Goal: Task Accomplishment & Management: Manage account settings

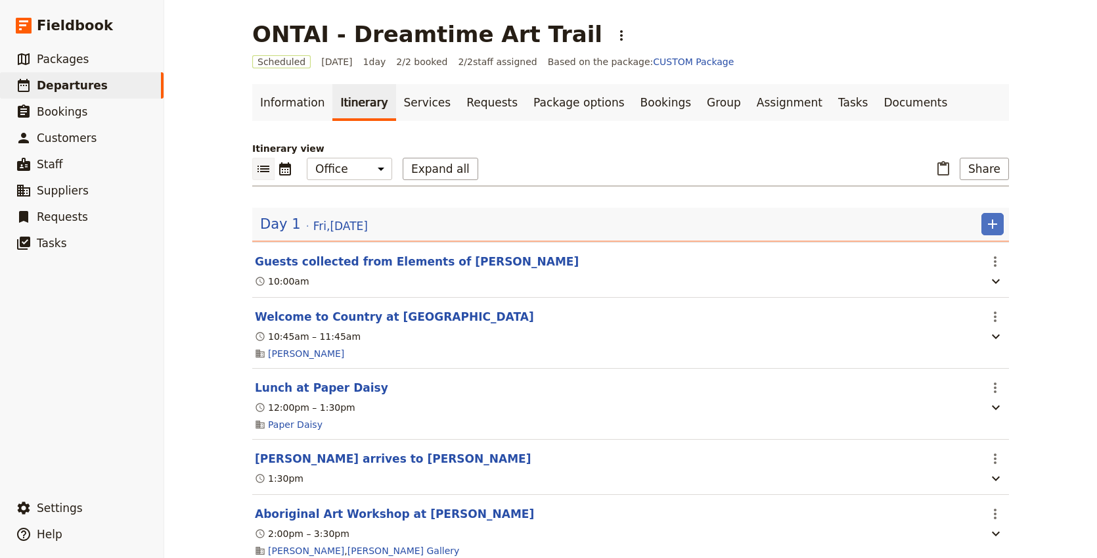
scroll to position [99, 0]
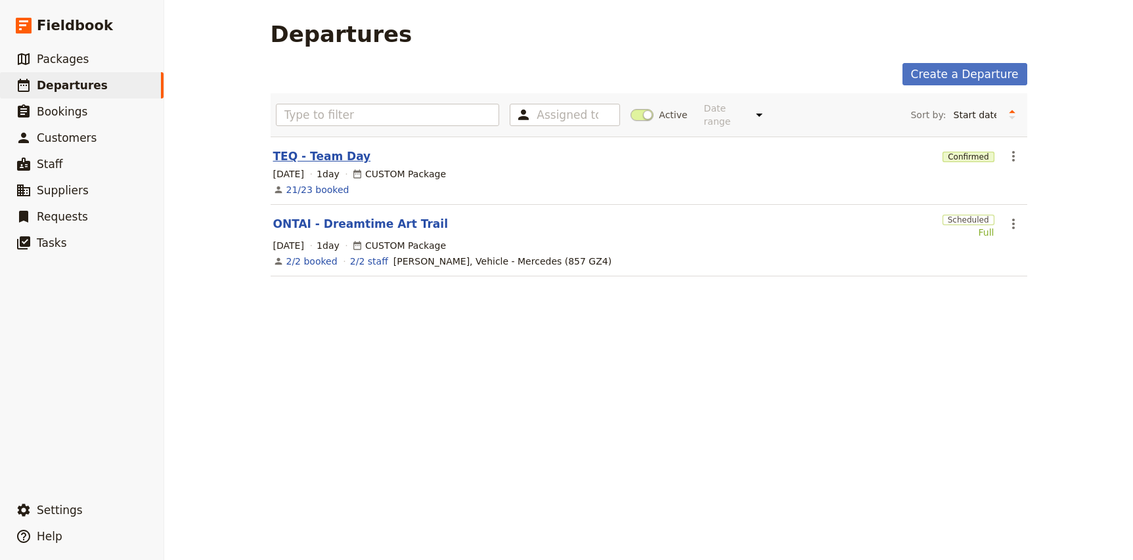
click at [299, 148] on link "TEQ - Team Day" at bounding box center [322, 156] width 98 height 16
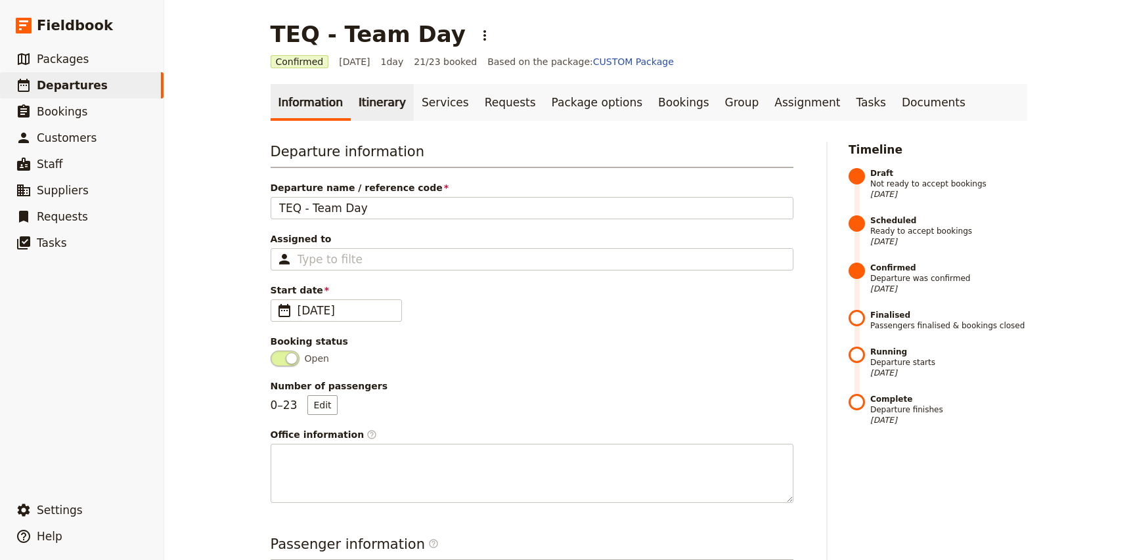
click at [380, 102] on link "Itinerary" at bounding box center [382, 102] width 63 height 37
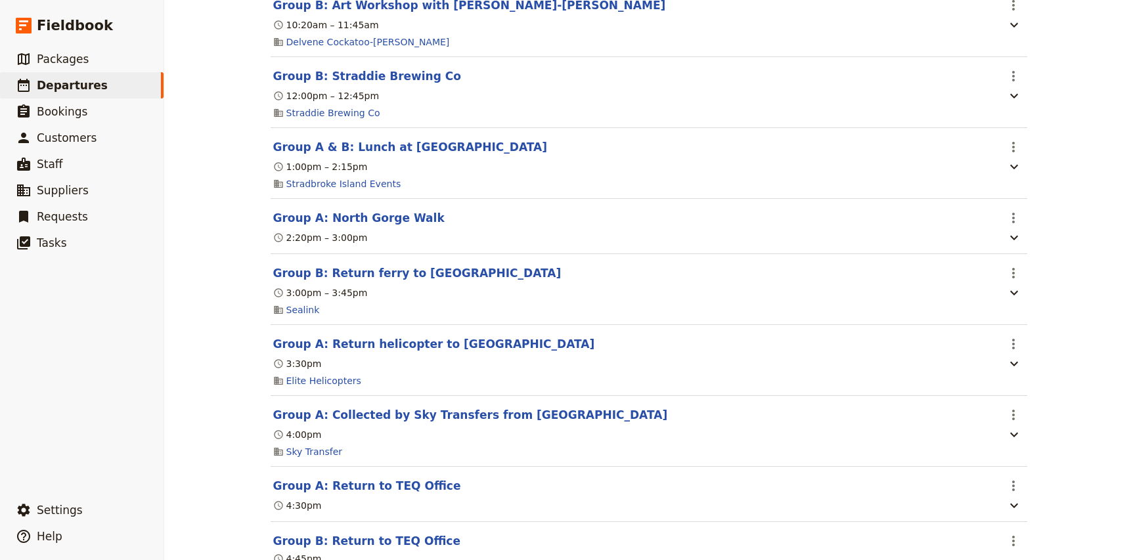
scroll to position [707, 0]
click at [466, 344] on button "Group A: Return helicopter to [GEOGRAPHIC_DATA]" at bounding box center [434, 343] width 322 height 16
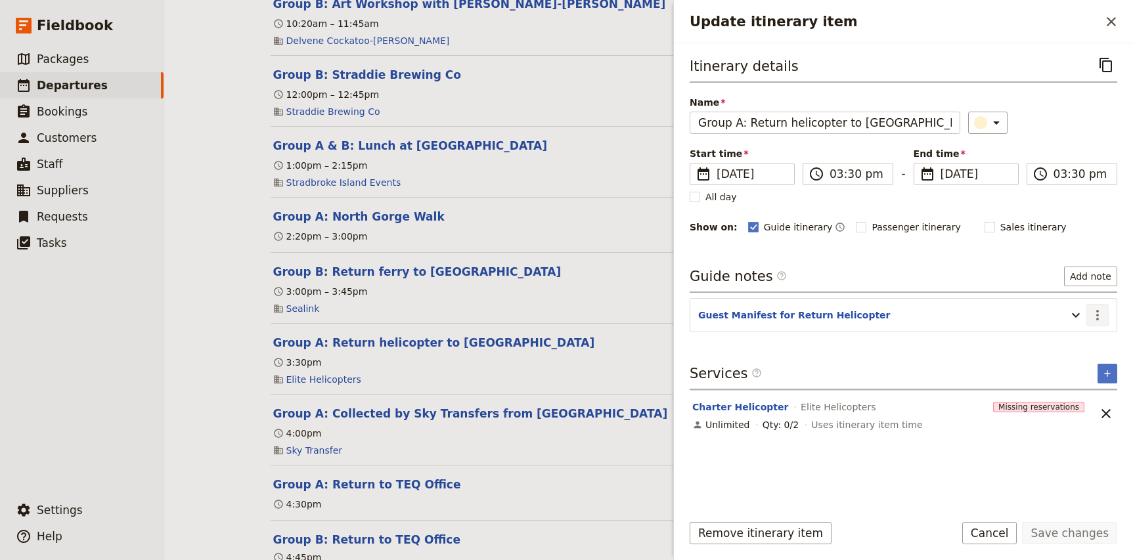
click at [1095, 316] on icon "Actions" at bounding box center [1098, 315] width 16 height 16
click at [1074, 341] on span "Edit note" at bounding box center [1059, 344] width 41 height 13
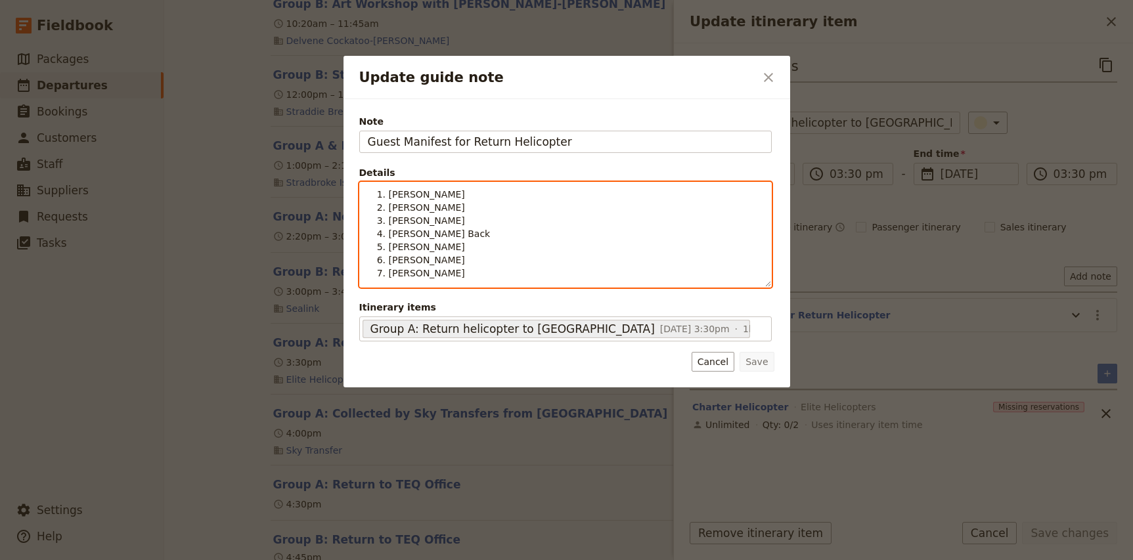
click at [412, 206] on span "[PERSON_NAME]" at bounding box center [427, 207] width 76 height 11
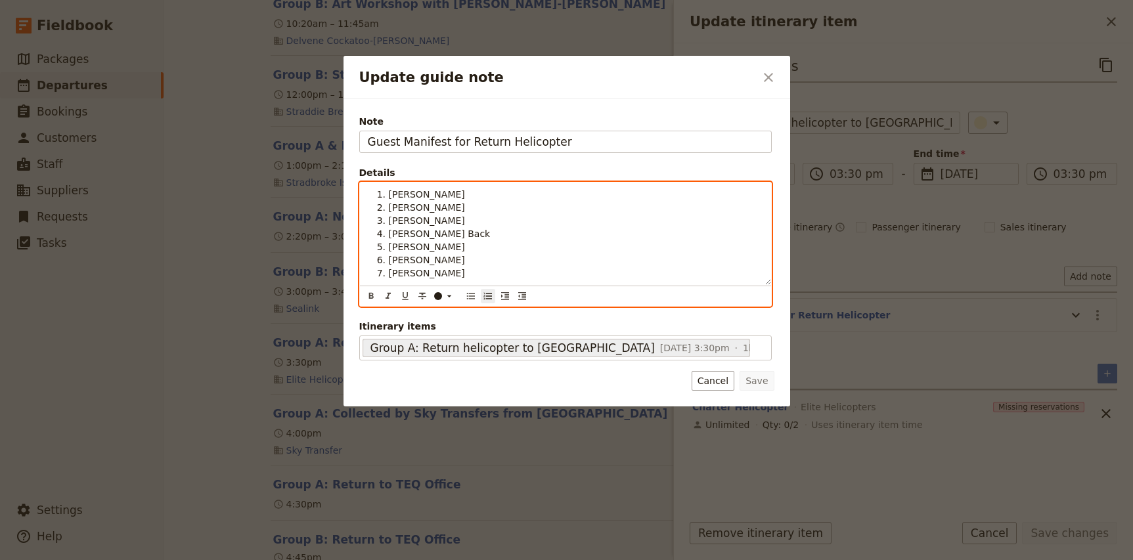
click at [489, 275] on li "[PERSON_NAME]" at bounding box center [576, 273] width 374 height 13
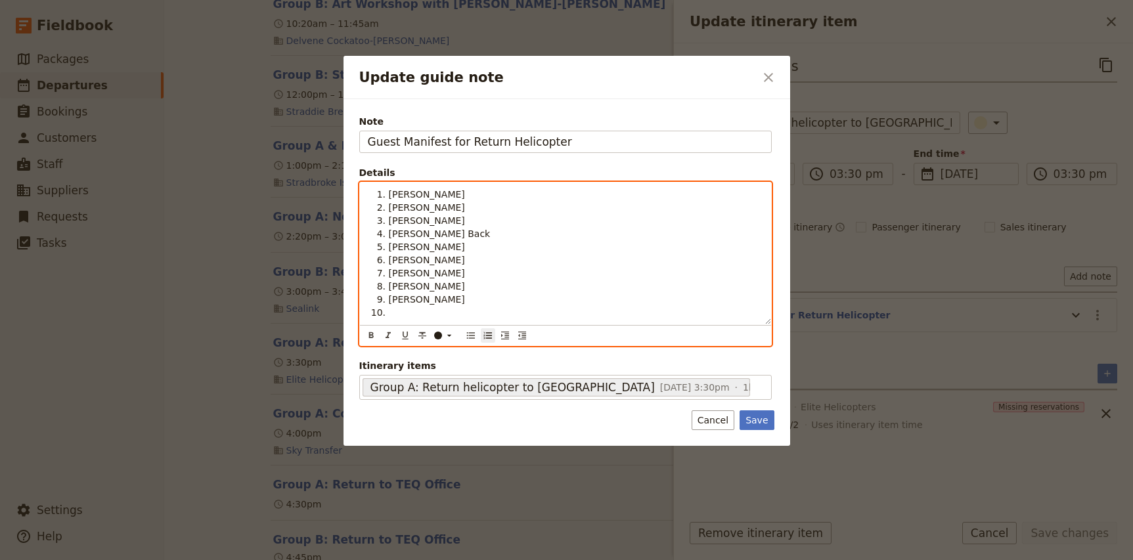
scroll to position [0, 0]
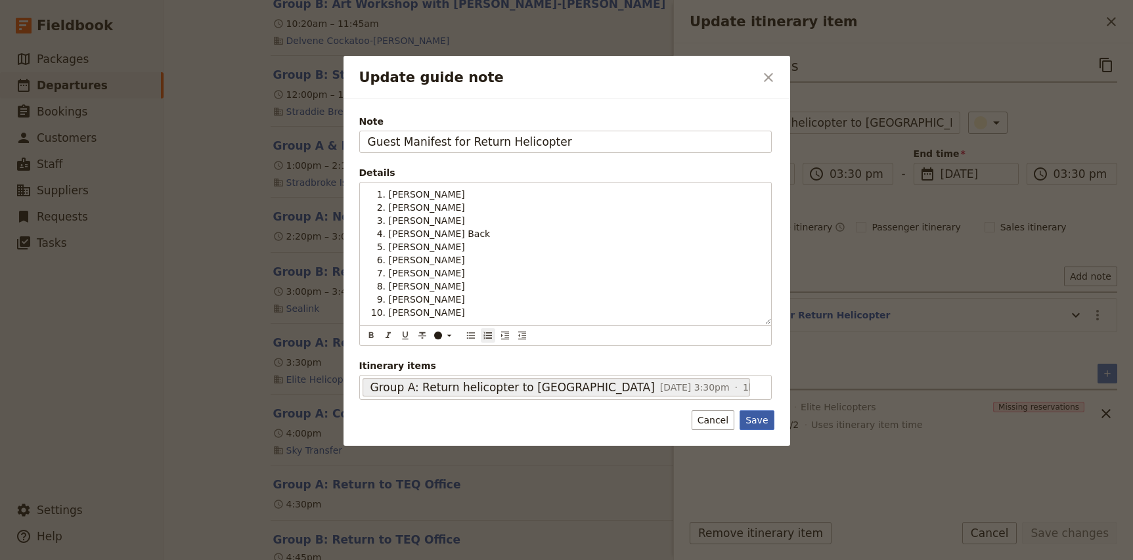
click at [754, 412] on button "Save" at bounding box center [756, 420] width 34 height 20
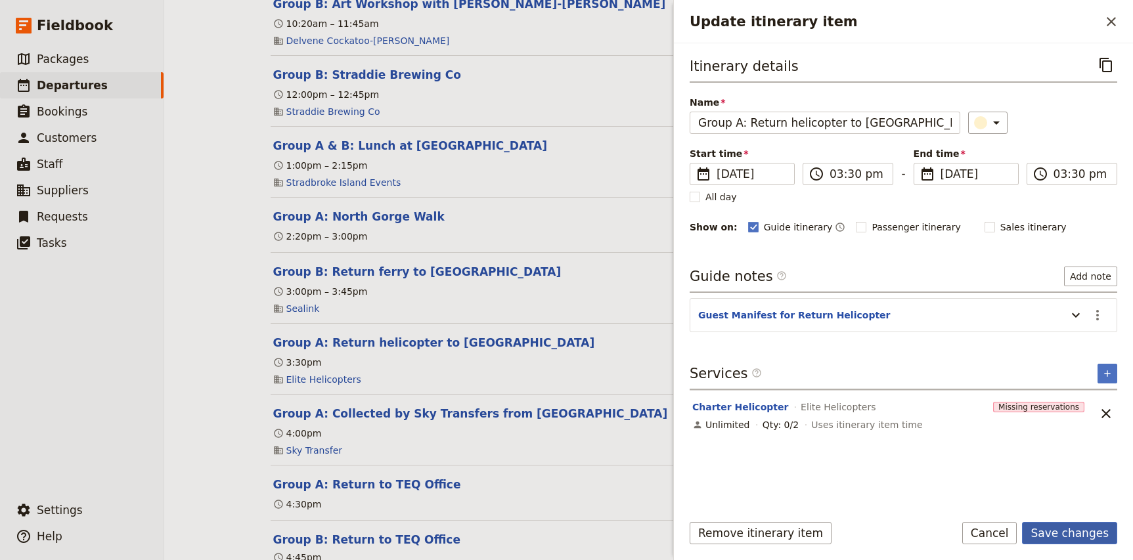
click at [1049, 540] on button "Save changes" at bounding box center [1069, 533] width 95 height 22
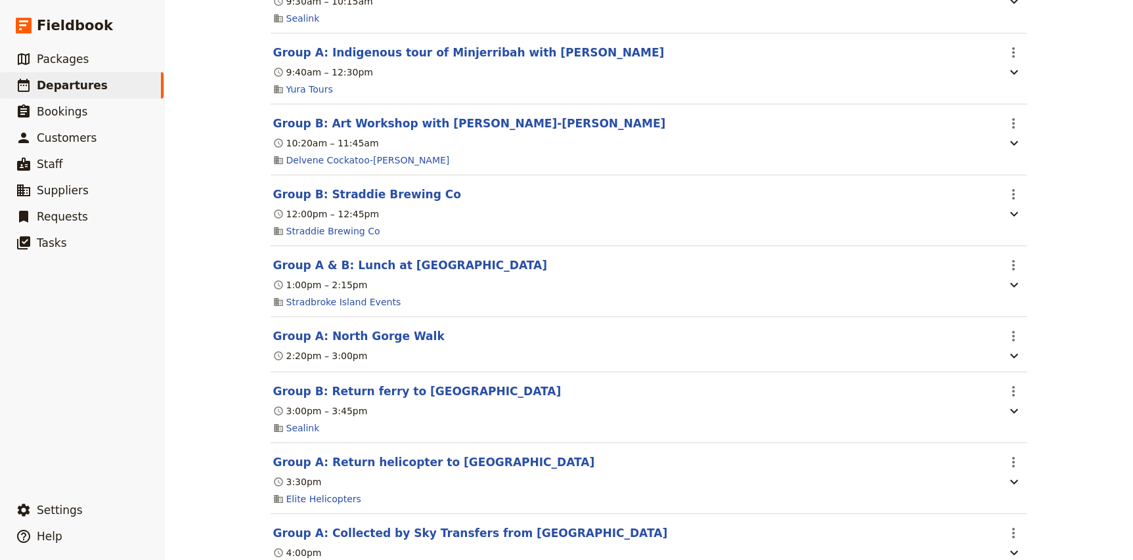
scroll to position [570, 0]
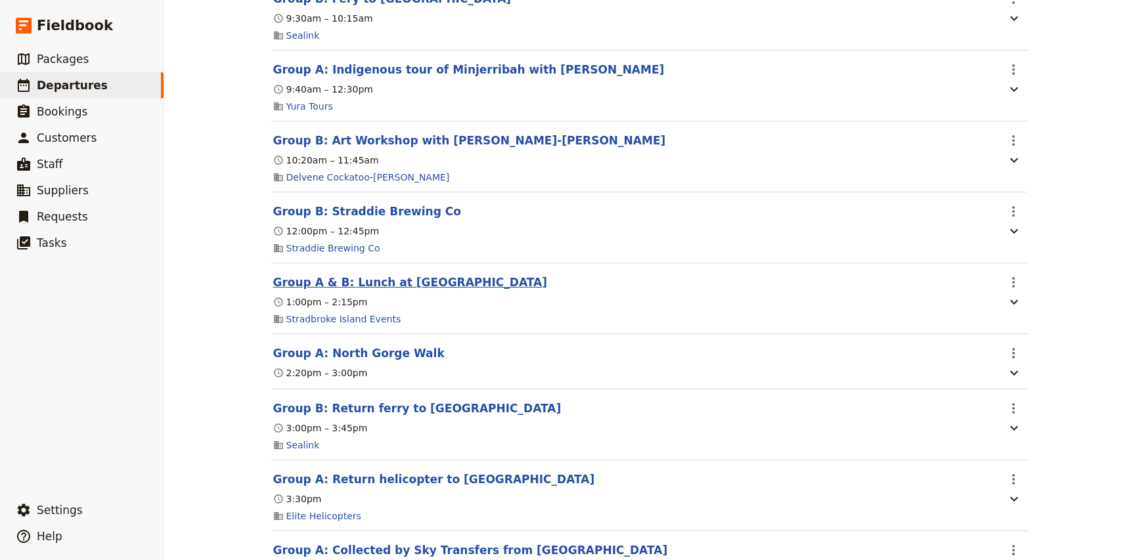
click at [330, 285] on button "Group A & B: Lunch at Home Beach" at bounding box center [410, 283] width 274 height 16
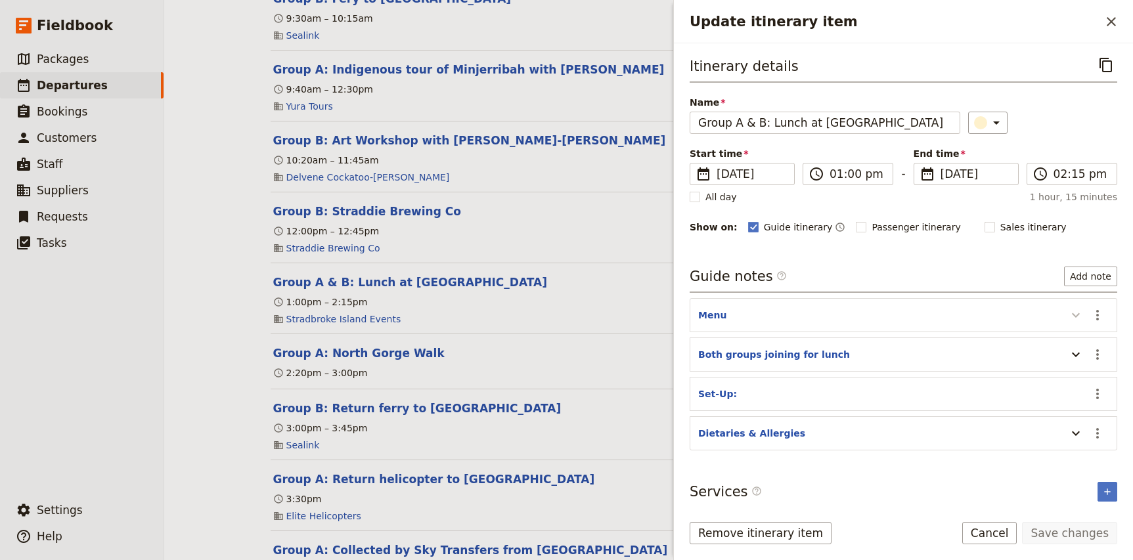
click at [1072, 315] on icon "Update itinerary item" at bounding box center [1076, 315] width 16 height 16
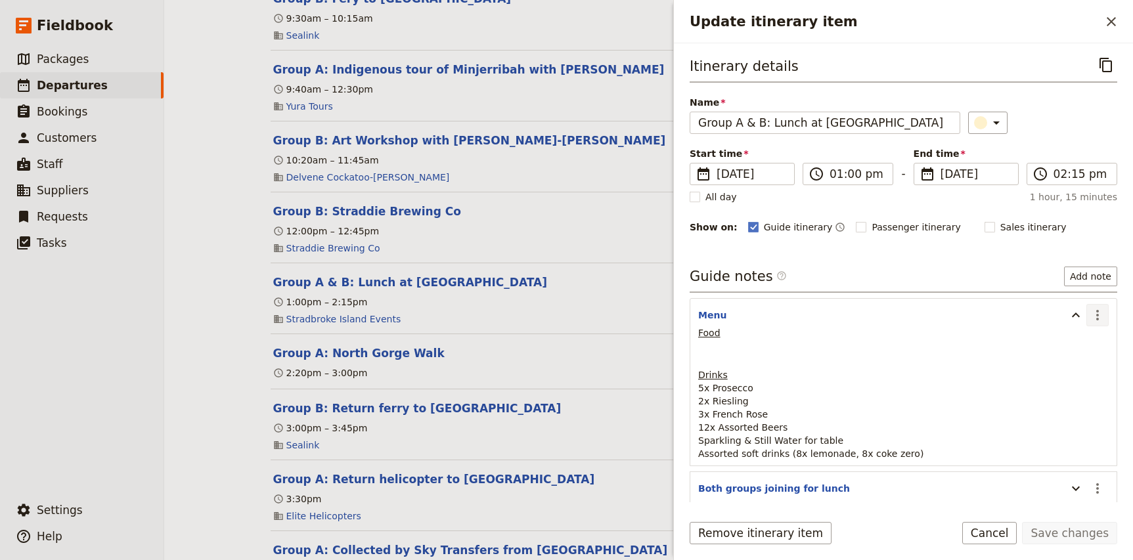
click at [1105, 317] on button "​" at bounding box center [1097, 315] width 22 height 22
click at [1074, 347] on span "Edit note" at bounding box center [1059, 344] width 41 height 13
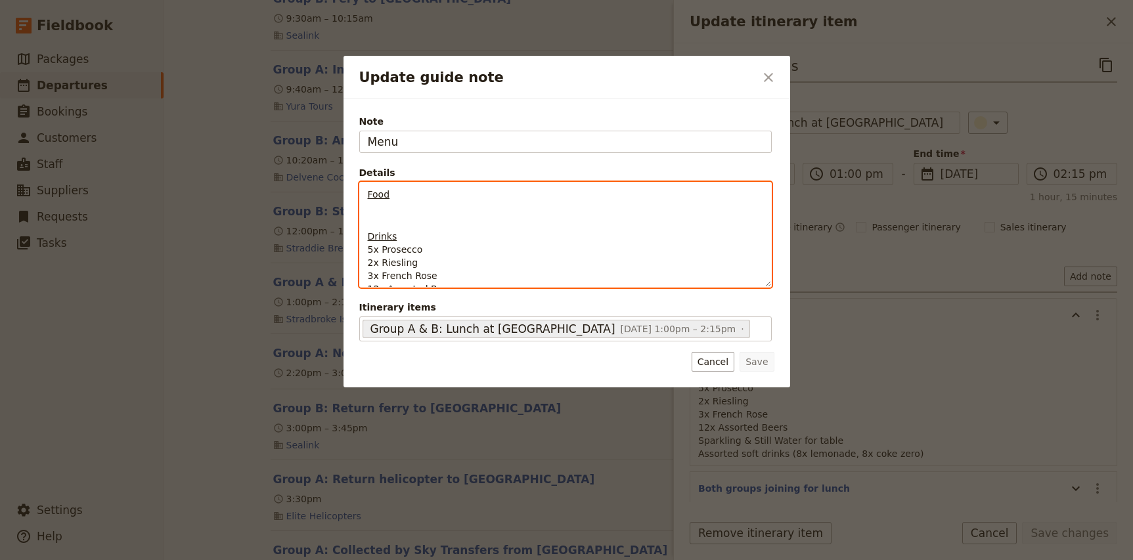
click at [379, 205] on div "Food Drinks 5x Prosecco 2x Riesling 3x French Rose 12x Assorted Beers Sparkling…" at bounding box center [565, 235] width 411 height 104
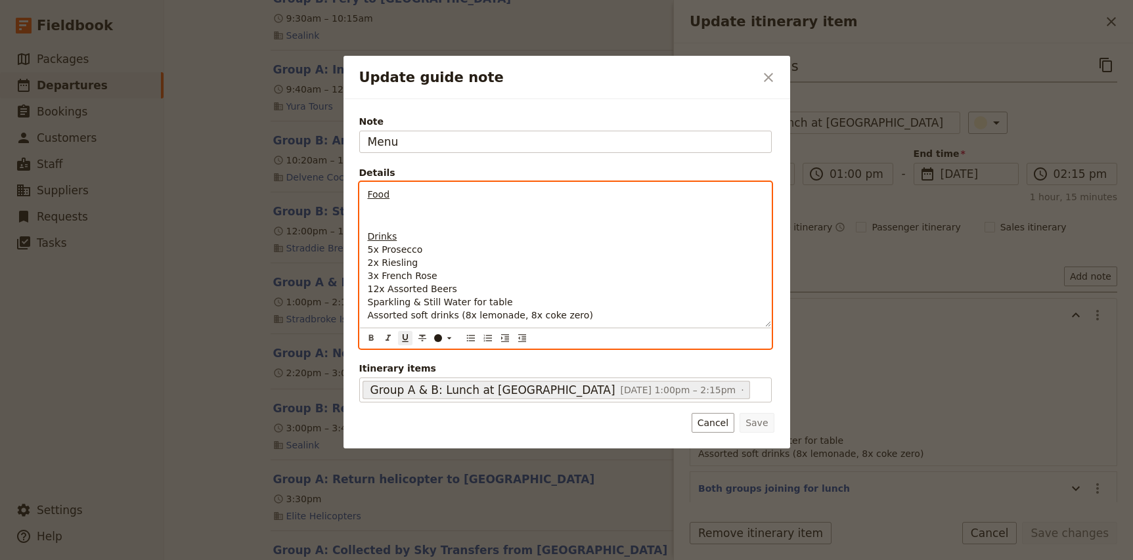
click at [402, 196] on p "Food" at bounding box center [565, 194] width 395 height 13
click at [375, 205] on div "Food Drinks 5x Prosecco 2x Riesling 3x French Rose 12x Assorted Beers Sparkling…" at bounding box center [565, 255] width 411 height 144
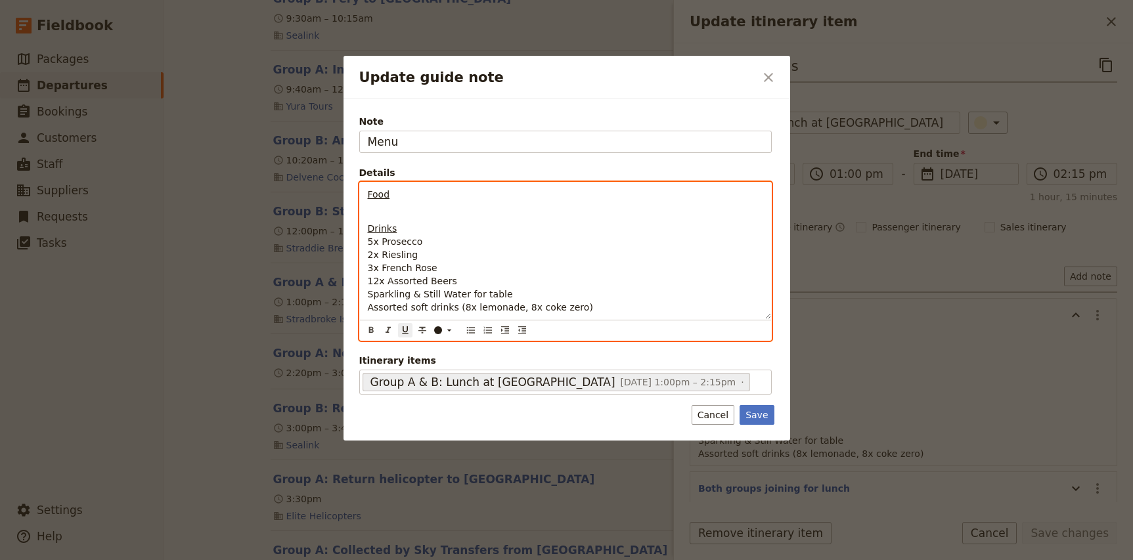
scroll to position [0, 0]
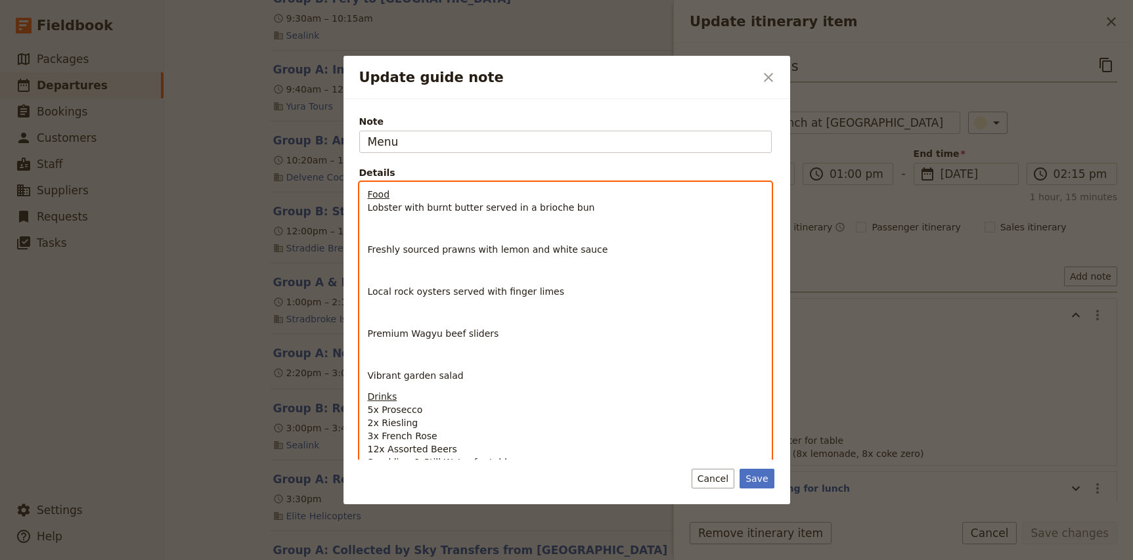
click at [368, 248] on span "Freshly sourced prawns with lemon and white sauce" at bounding box center [488, 249] width 240 height 11
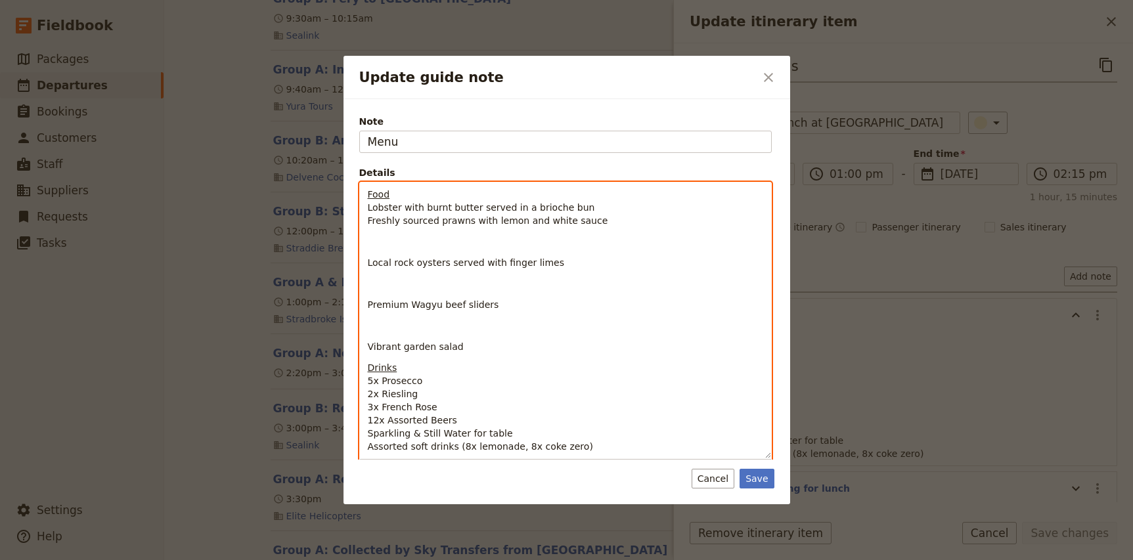
click at [368, 263] on span "Local rock oysters served with finger limes" at bounding box center [466, 262] width 197 height 11
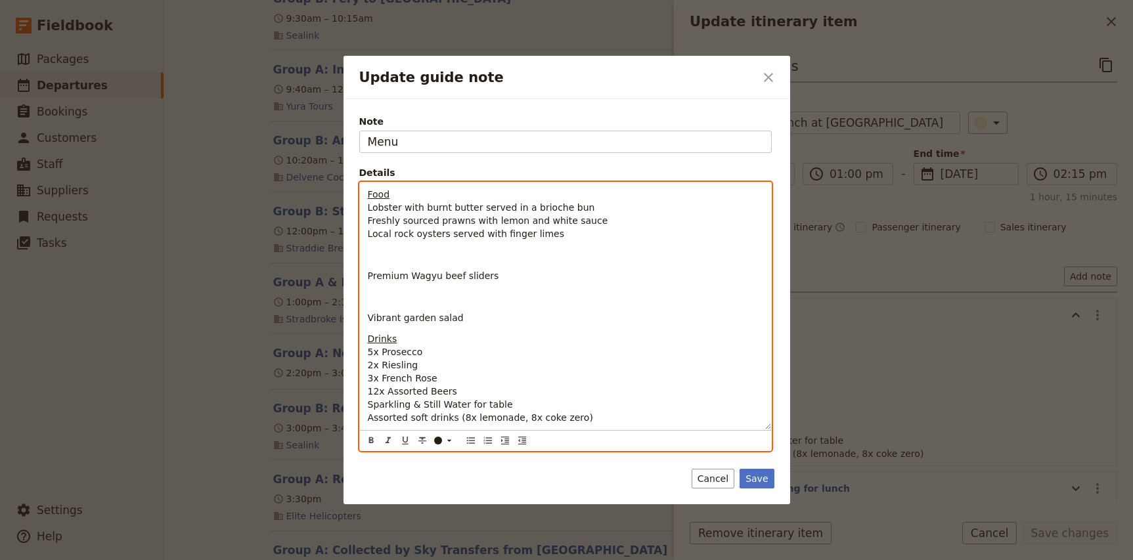
click at [368, 278] on span "Premium Wagyu beef sliders" at bounding box center [433, 276] width 131 height 11
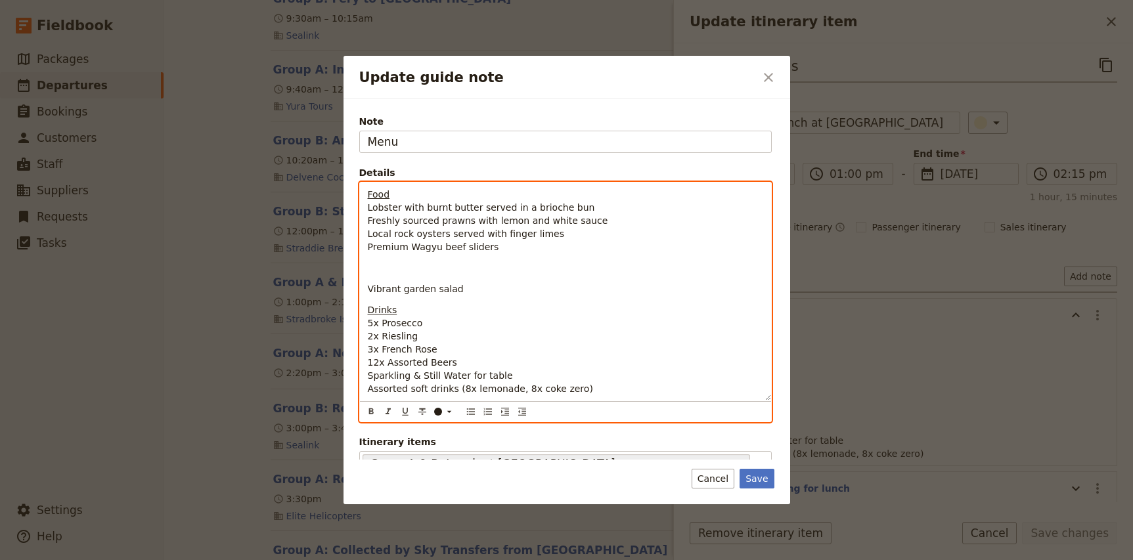
click at [368, 290] on span "Vibrant garden salad" at bounding box center [416, 289] width 96 height 11
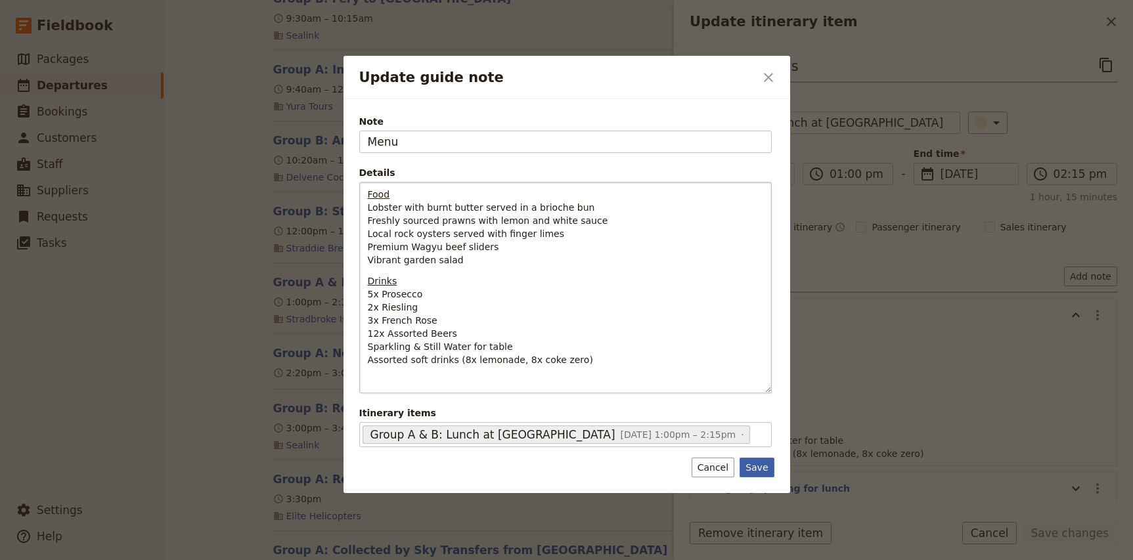
click at [760, 473] on button "Save" at bounding box center [756, 468] width 34 height 20
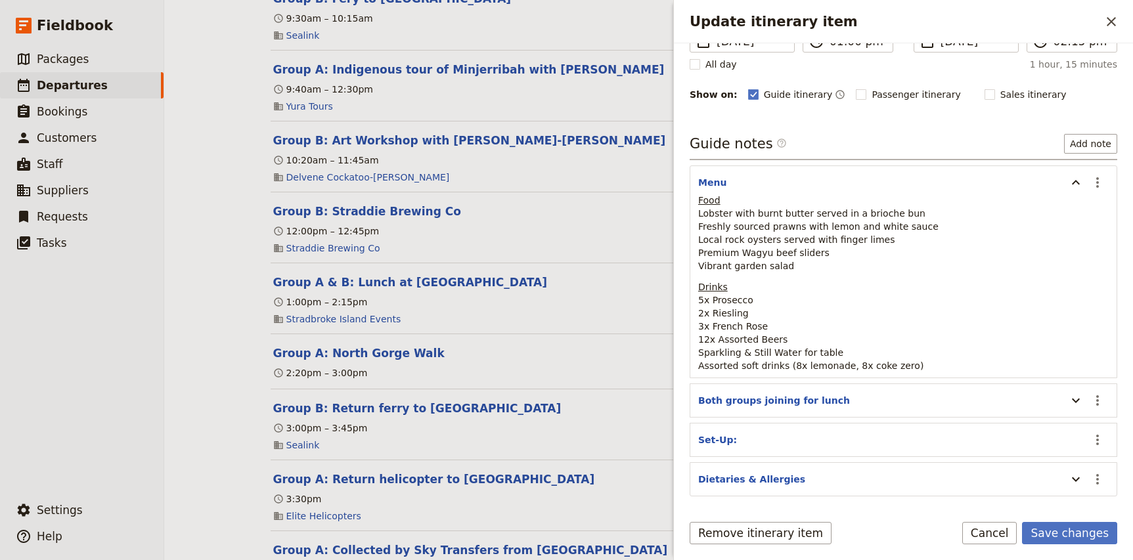
scroll to position [135, 0]
click at [1076, 183] on icon "Update itinerary item" at bounding box center [1076, 181] width 16 height 16
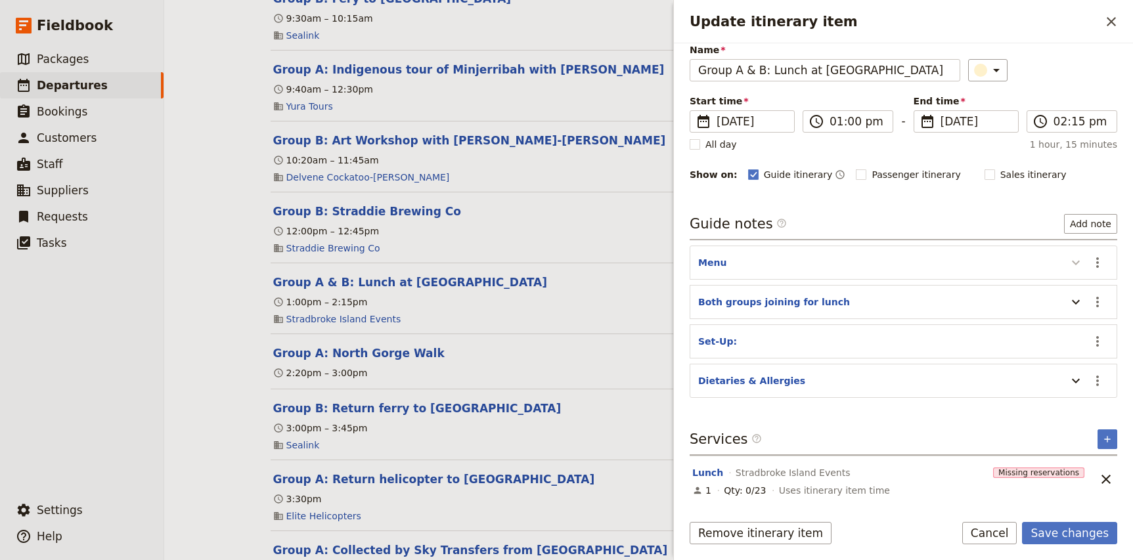
scroll to position [53, 0]
click at [1096, 351] on button "​" at bounding box center [1097, 341] width 22 height 22
click at [1068, 371] on span "Edit note" at bounding box center [1059, 370] width 41 height 13
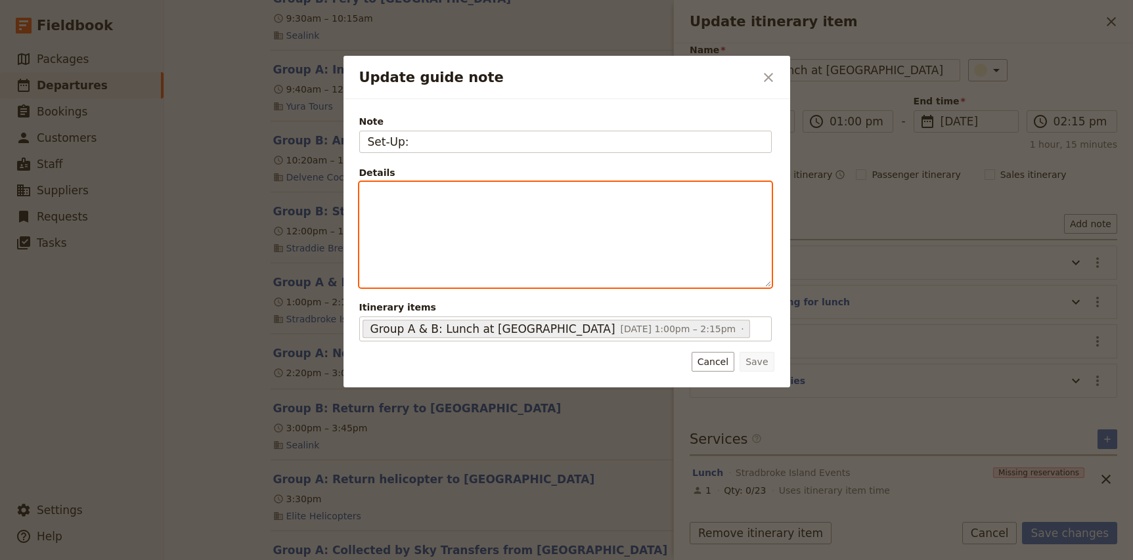
click at [470, 202] on div "Update guide note" at bounding box center [565, 235] width 411 height 104
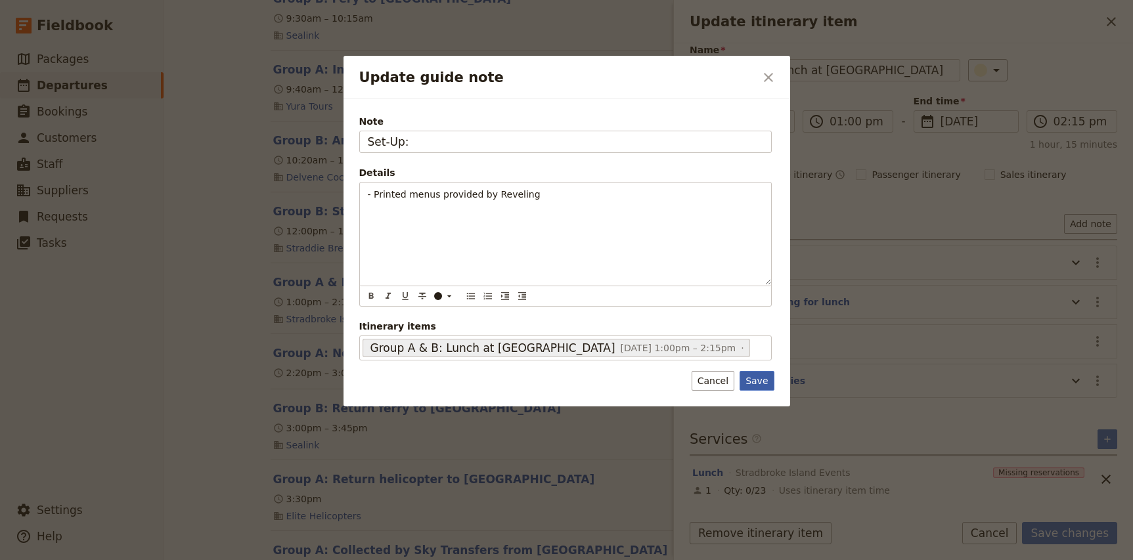
click at [754, 380] on button "Save" at bounding box center [756, 381] width 34 height 20
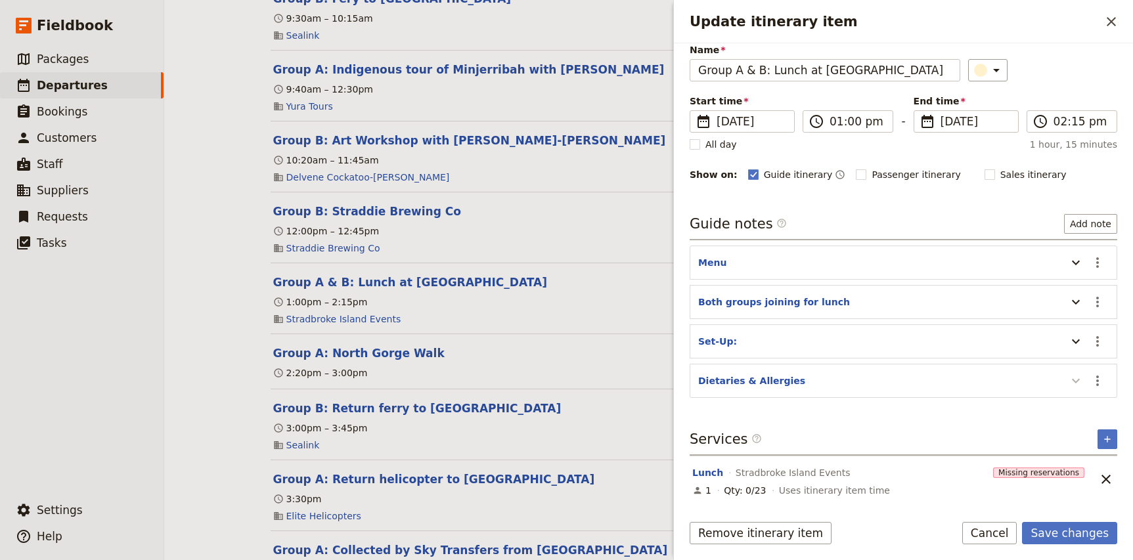
click at [1080, 382] on icon "Update itinerary item" at bounding box center [1076, 381] width 16 height 16
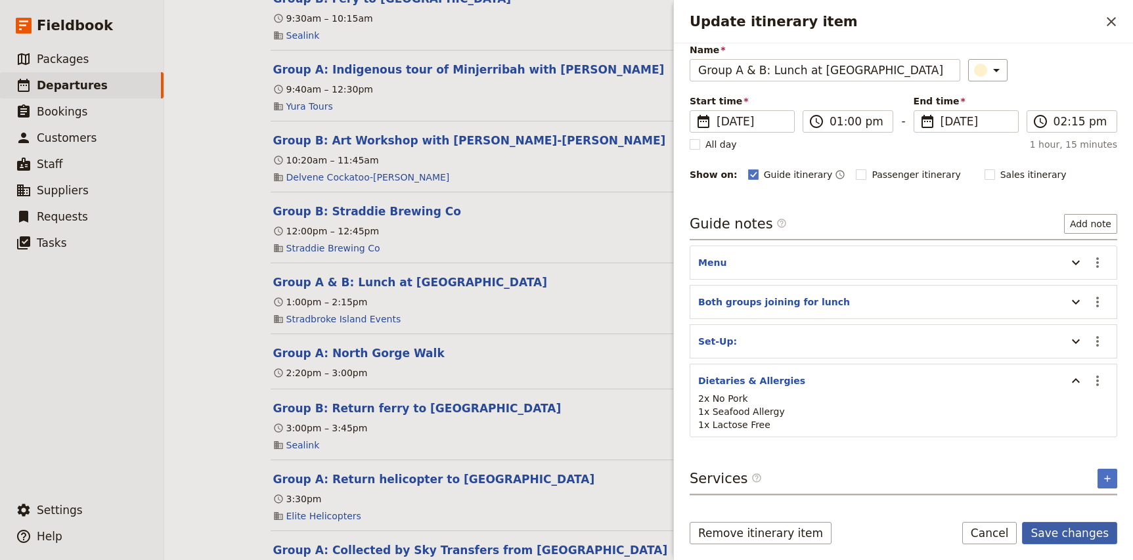
click at [1061, 536] on button "Save changes" at bounding box center [1069, 533] width 95 height 22
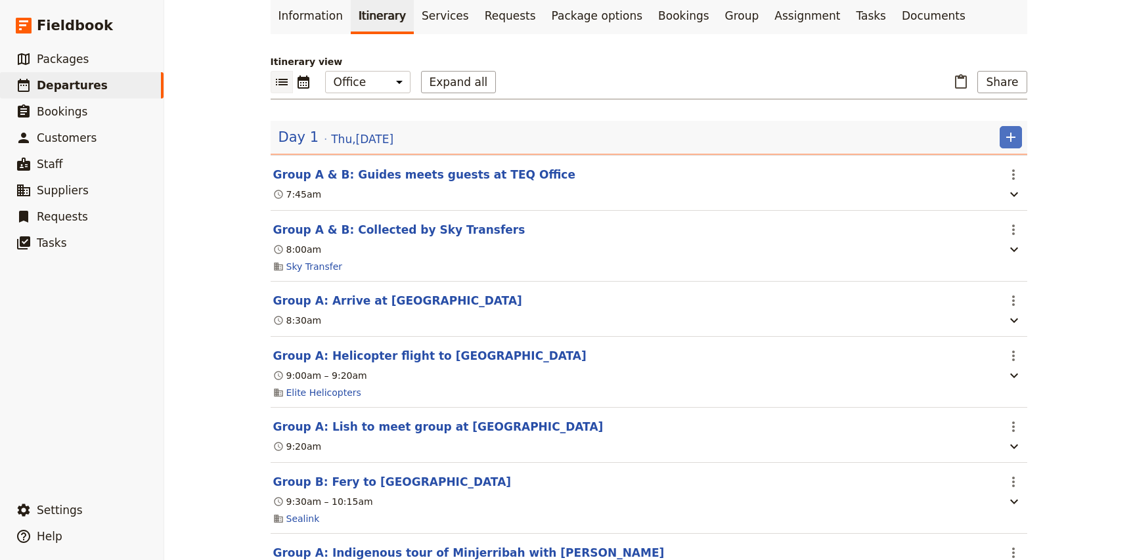
scroll to position [84, 0]
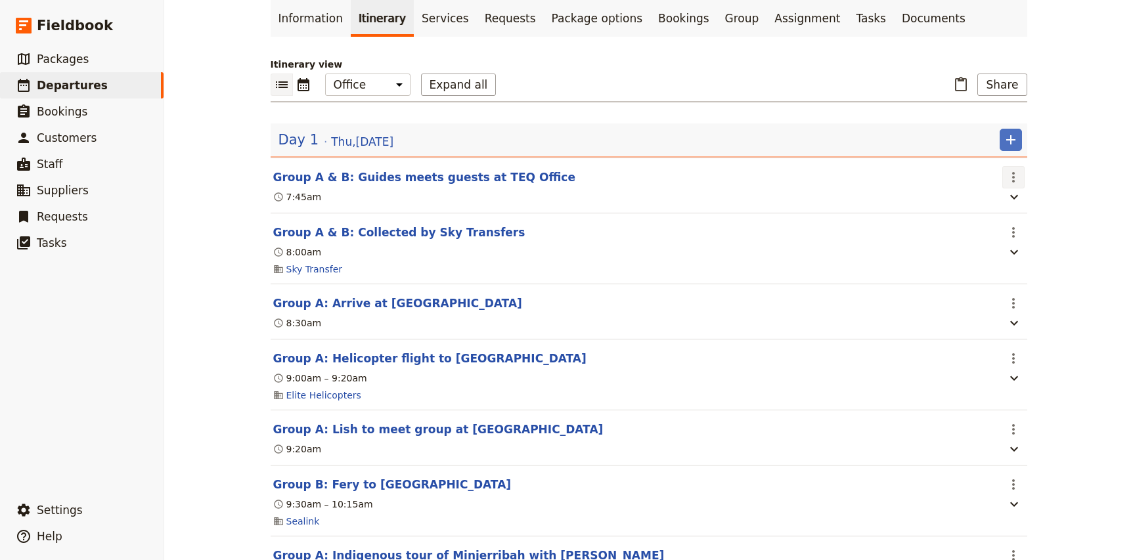
click at [1013, 175] on icon "Actions" at bounding box center [1013, 177] width 16 height 16
click at [1021, 204] on span "Edit this itinerary item" at bounding box center [1062, 206] width 103 height 13
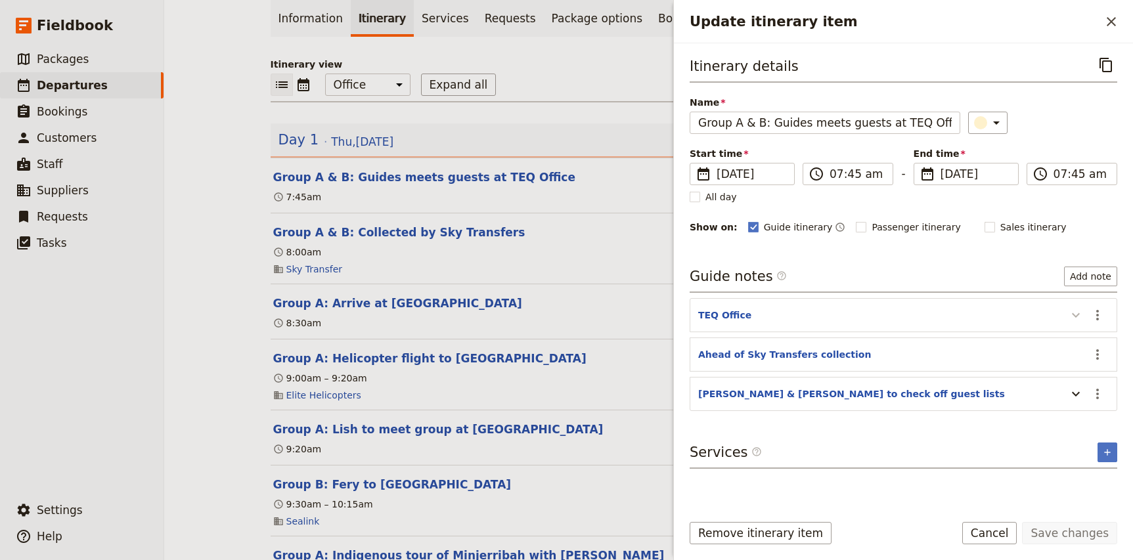
click at [1076, 323] on button "Update itinerary item" at bounding box center [1075, 315] width 21 height 22
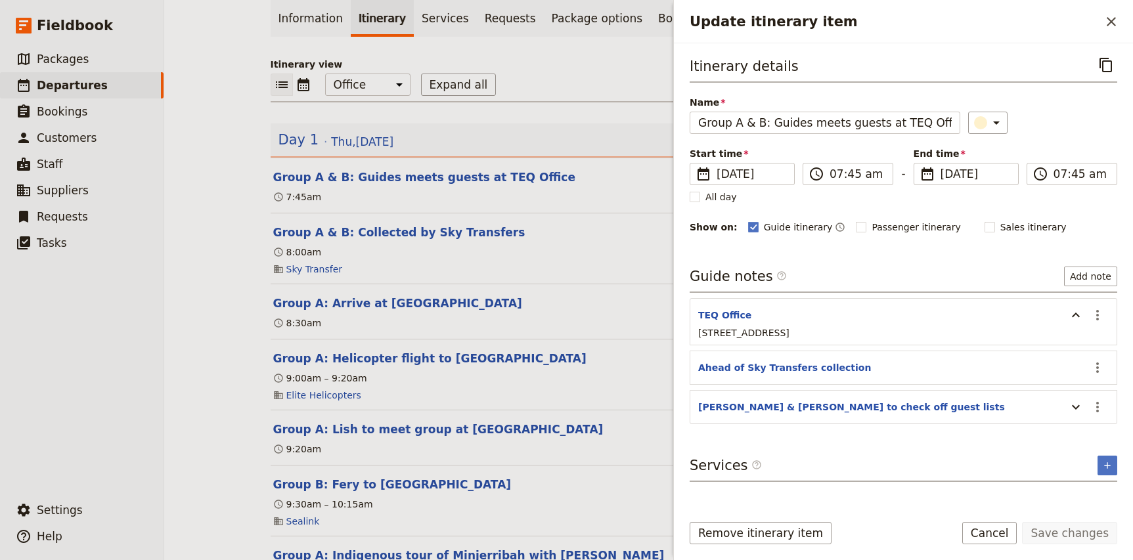
drag, startPoint x: 896, startPoint y: 333, endPoint x: 699, endPoint y: 332, distance: 197.0
click at [699, 332] on p "515 St Pauls Ter, Fortitude Valley QLD 4006" at bounding box center [903, 332] width 410 height 13
copy span "515 St Pauls Ter, Fortitude Valley QLD 4006"
click at [311, 23] on link "Information" at bounding box center [311, 18] width 80 height 37
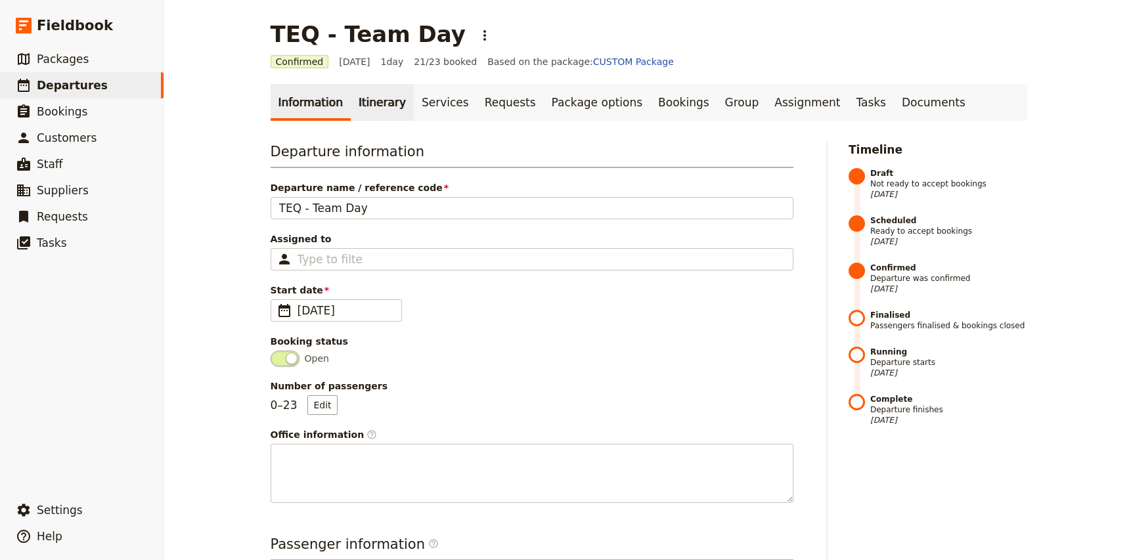
click at [385, 105] on link "Itinerary" at bounding box center [382, 102] width 63 height 37
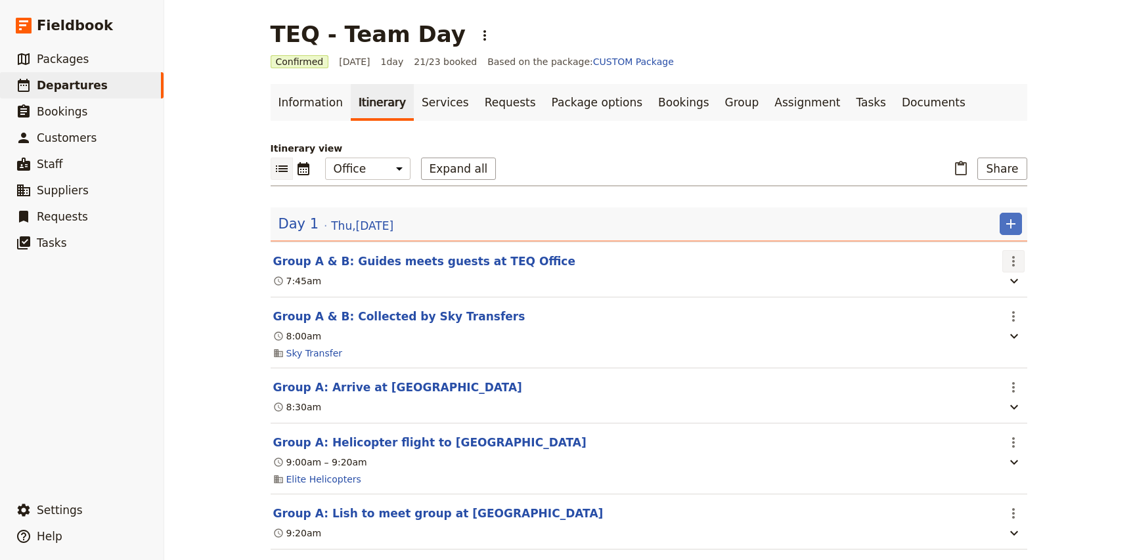
click at [1014, 261] on icon "Actions" at bounding box center [1013, 261] width 16 height 16
click at [1040, 288] on span "Edit this itinerary item" at bounding box center [1062, 290] width 103 height 13
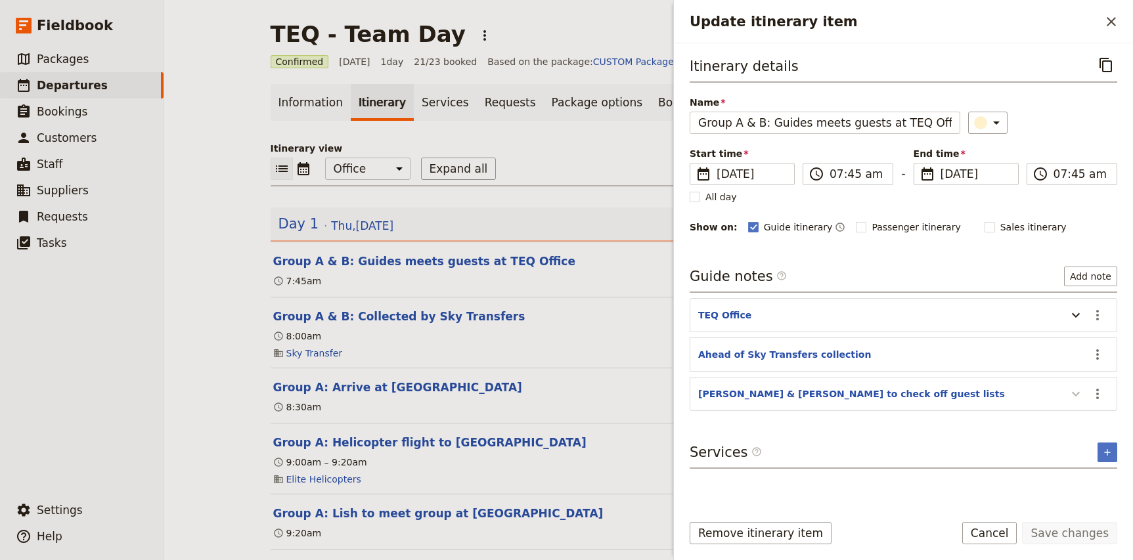
click at [1082, 397] on icon "Update itinerary item" at bounding box center [1076, 394] width 16 height 16
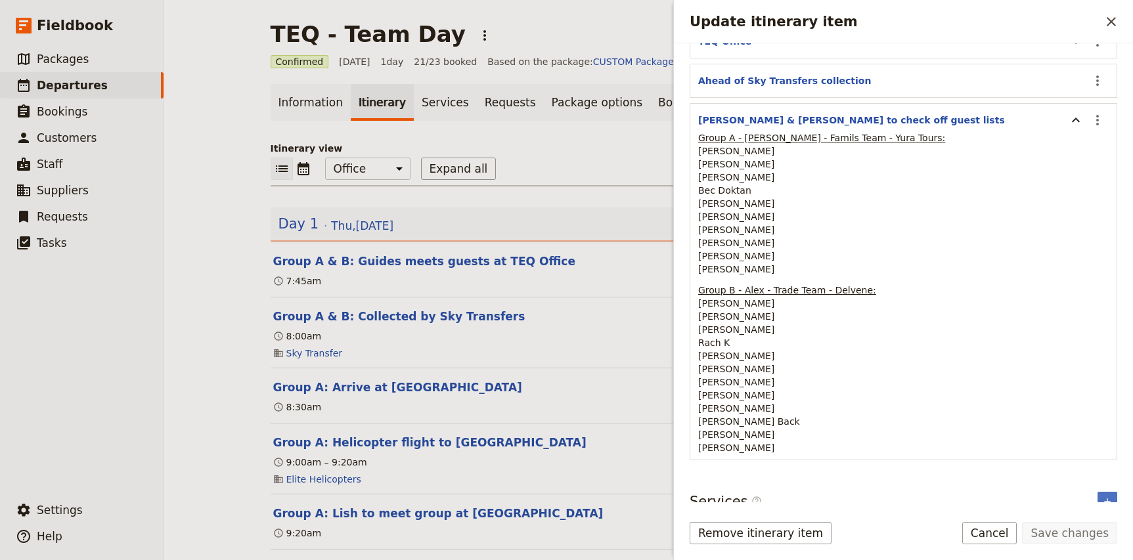
scroll to position [281, 0]
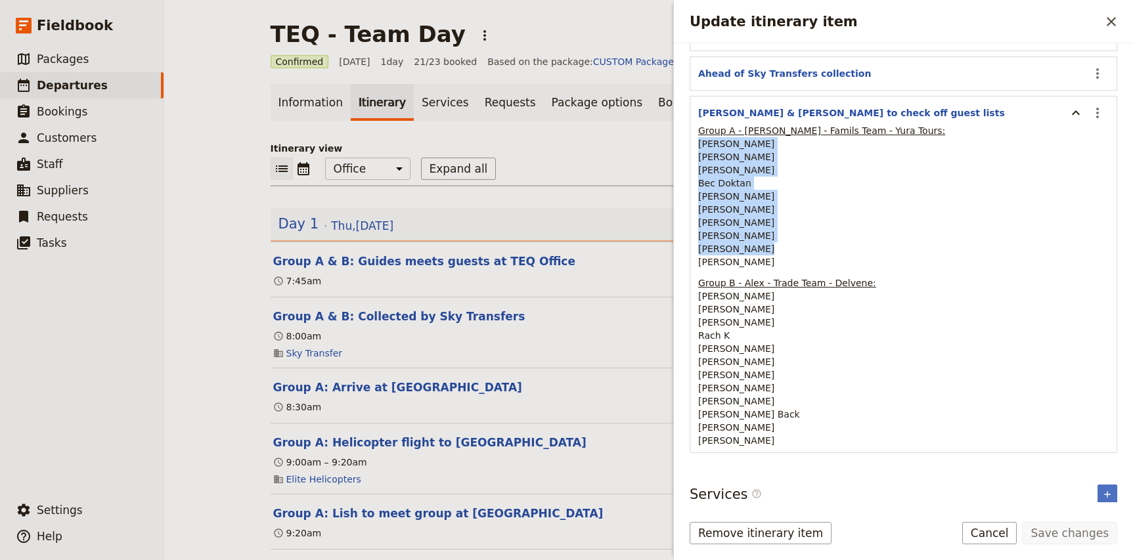
drag, startPoint x: 756, startPoint y: 254, endPoint x: 699, endPoint y: 146, distance: 122.2
click at [699, 146] on p "Group A - Nicole - Famils Team - Yura Tours: Diana Mulholland Alison Dwyer Mich…" at bounding box center [903, 196] width 410 height 144
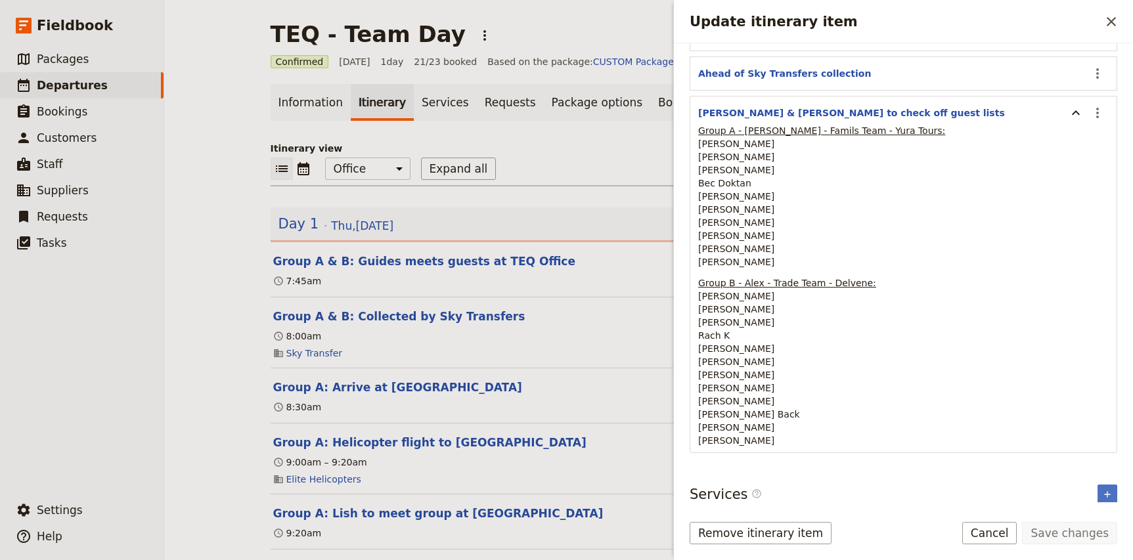
click at [710, 187] on span "Bec Doktan" at bounding box center [724, 183] width 53 height 11
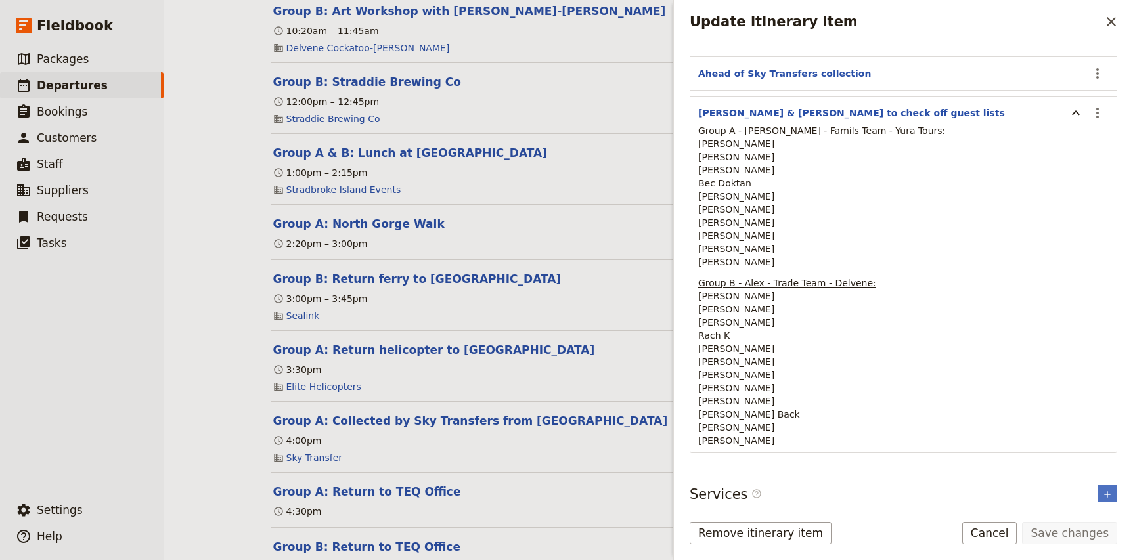
scroll to position [761, 0]
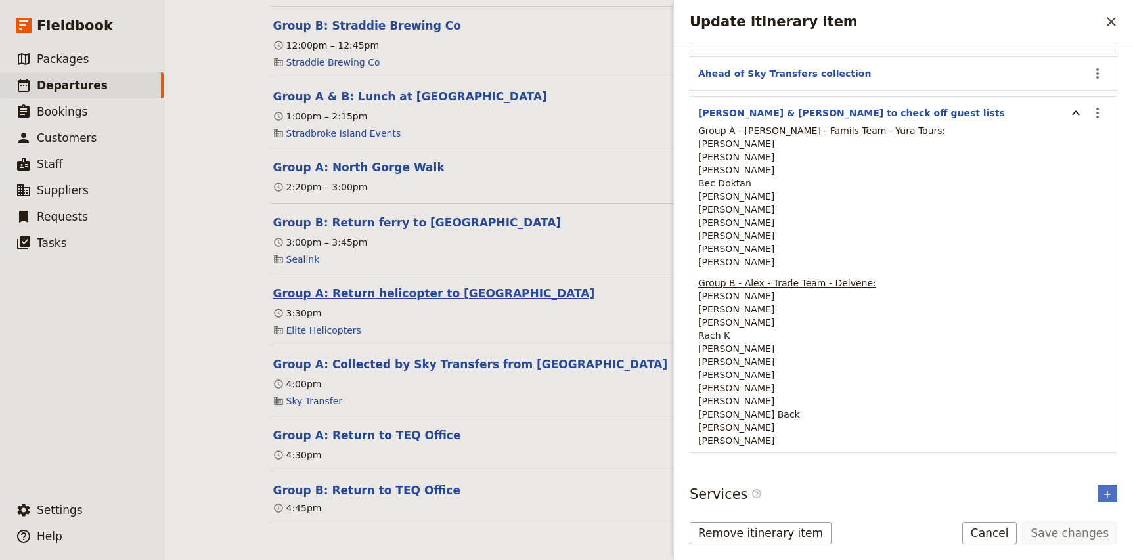
click at [416, 295] on button "Group A: Return helicopter to Archerfield Airport" at bounding box center [434, 294] width 322 height 16
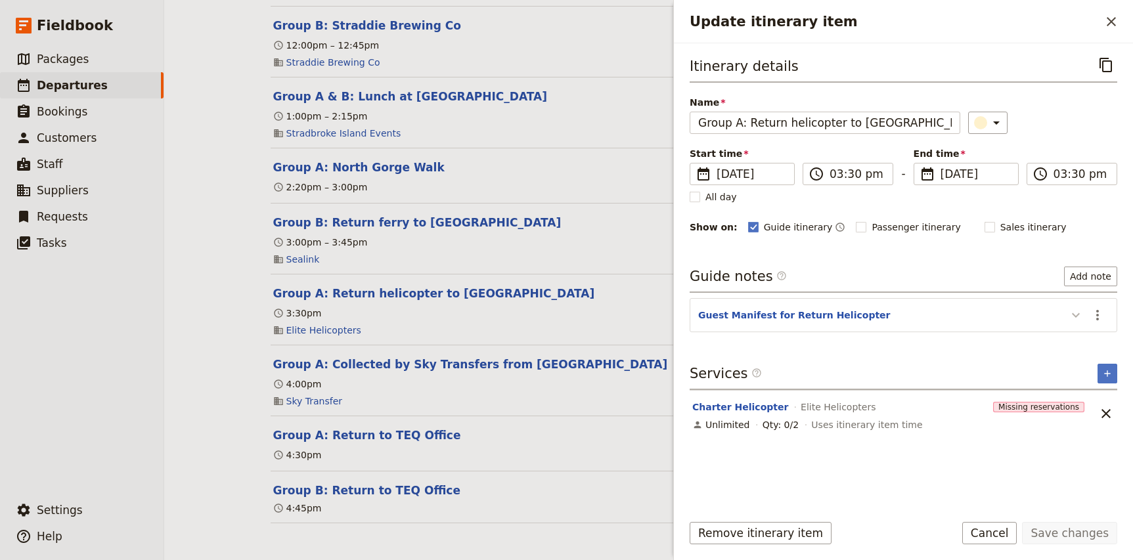
click at [1078, 318] on icon "Update itinerary item" at bounding box center [1076, 315] width 16 height 16
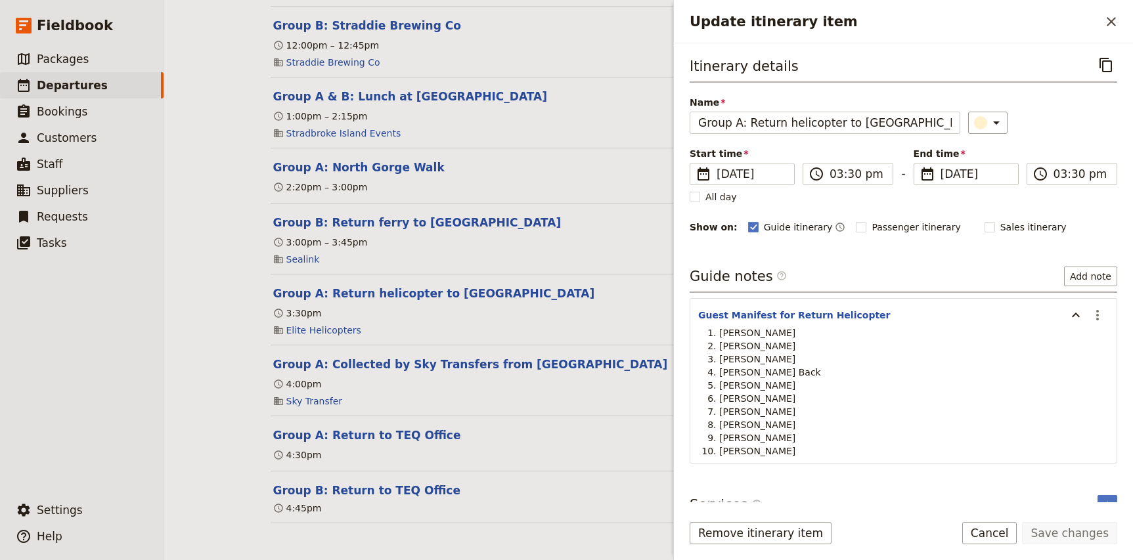
scroll to position [32, 0]
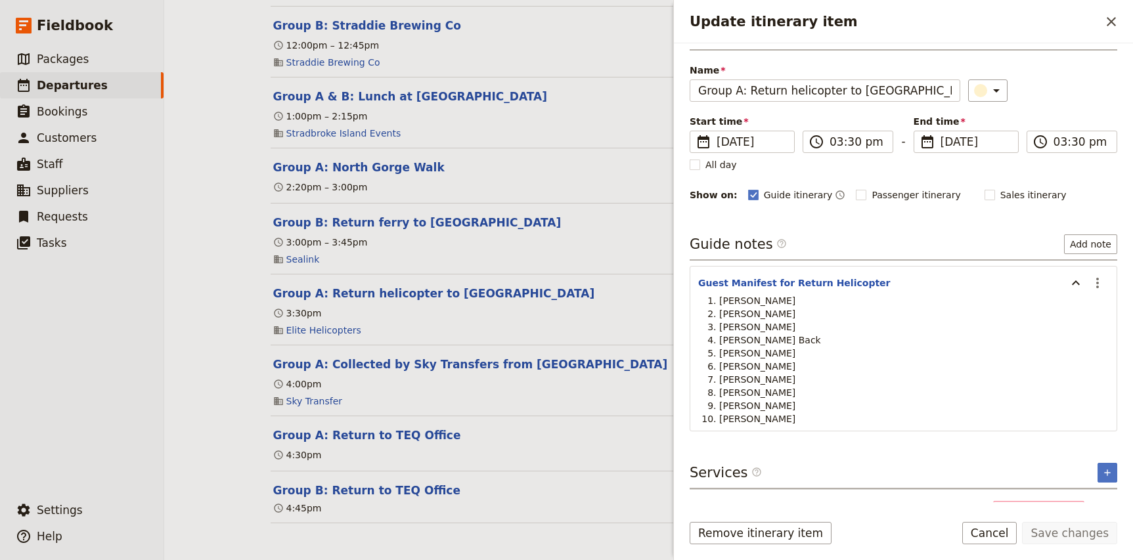
click at [253, 294] on div "TEQ - Team Day ​ Confirmed 4 Sep 2025 1 day 21/23 booked Based on the package: …" at bounding box center [648, 280] width 969 height 560
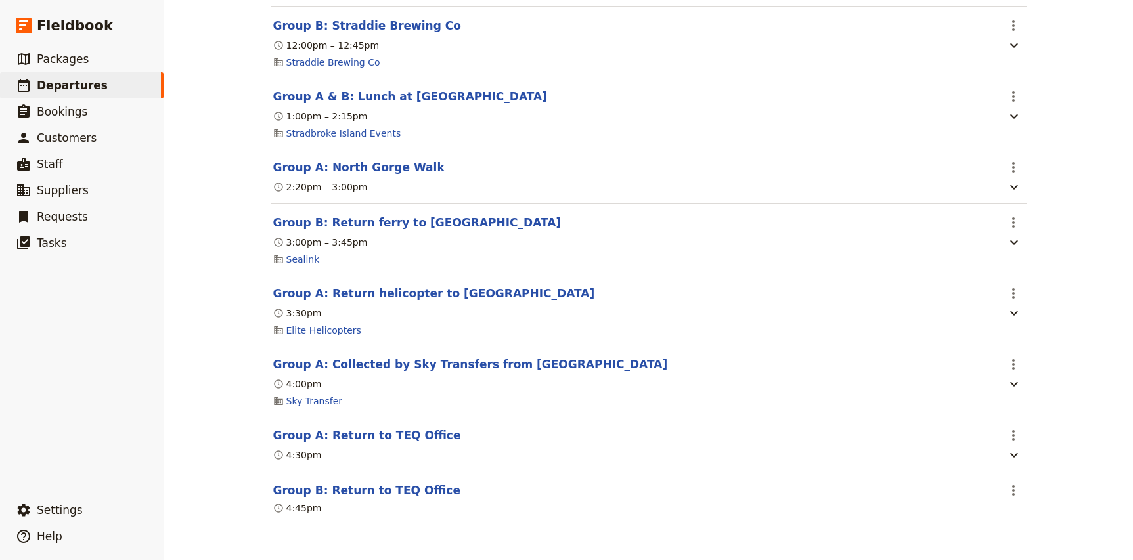
scroll to position [0, 0]
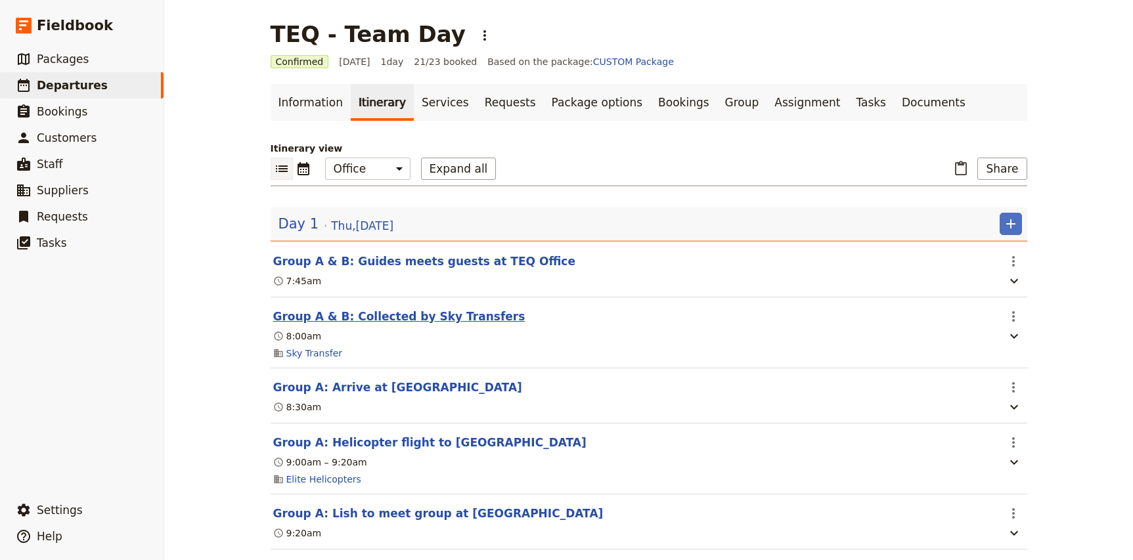
click at [416, 318] on button "Group A & B: Collected by Sky Transfers" at bounding box center [399, 317] width 252 height 16
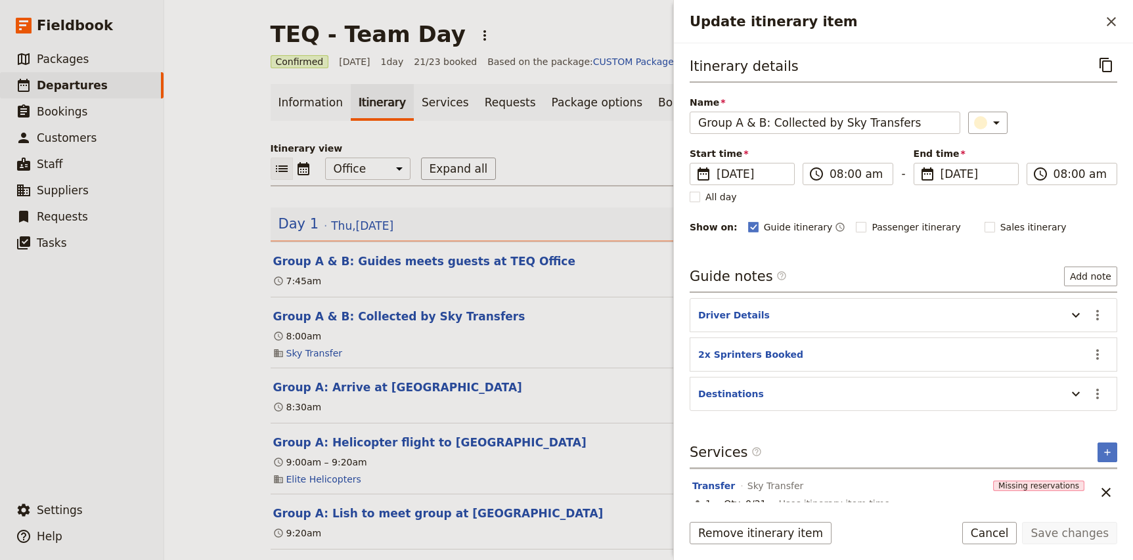
click at [217, 345] on div "TEQ - Team Day ​ Confirmed 4 Sep 2025 1 day 21/23 booked Based on the package: …" at bounding box center [648, 280] width 969 height 560
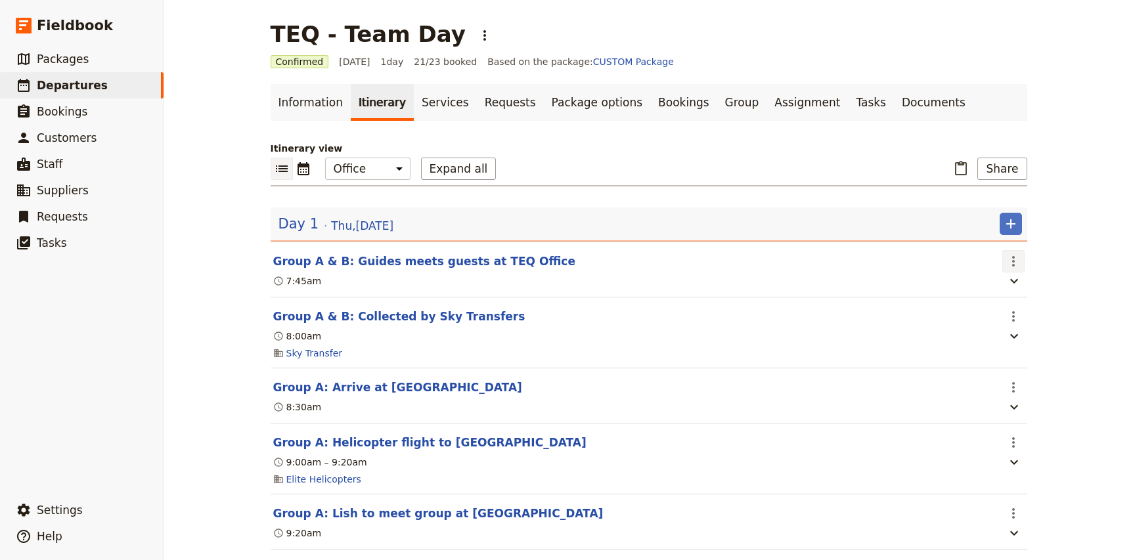
click at [1012, 261] on icon "Actions" at bounding box center [1013, 261] width 3 height 11
click at [1047, 291] on span "Edit this itinerary item" at bounding box center [1062, 290] width 103 height 13
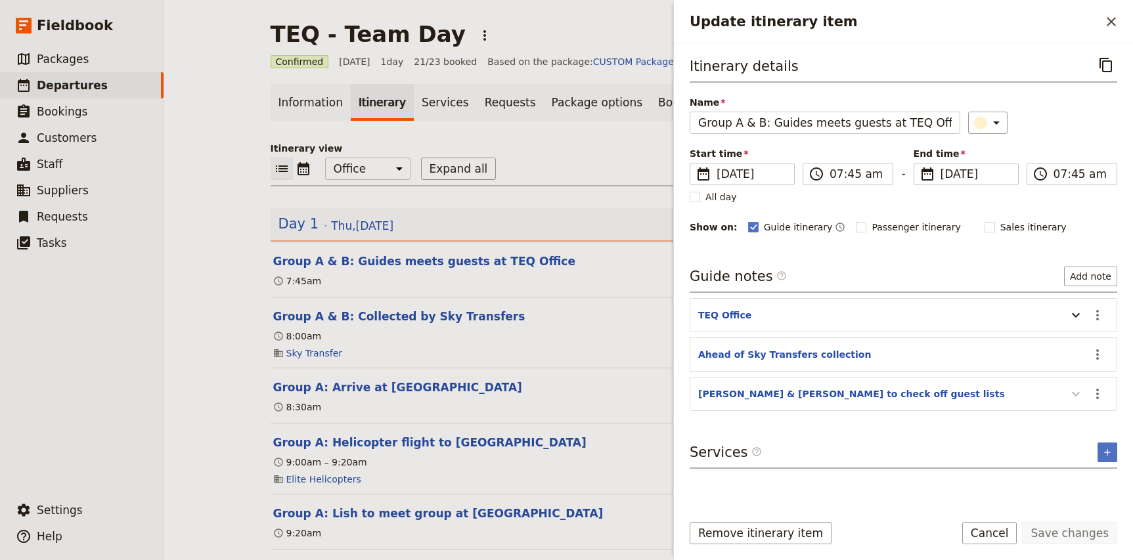
click at [1075, 395] on icon "Update itinerary item" at bounding box center [1076, 394] width 8 height 5
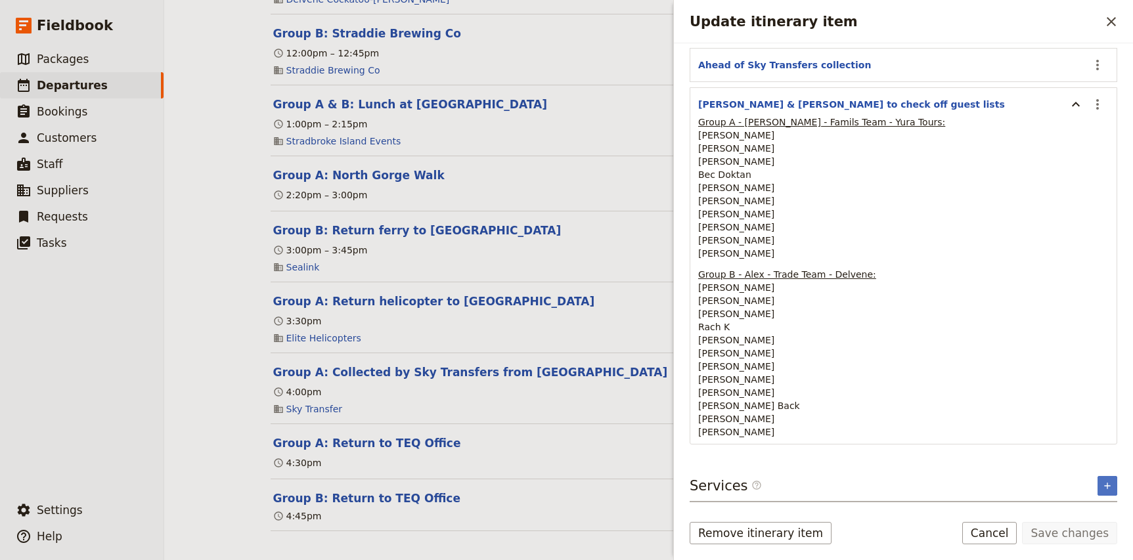
scroll to position [761, 0]
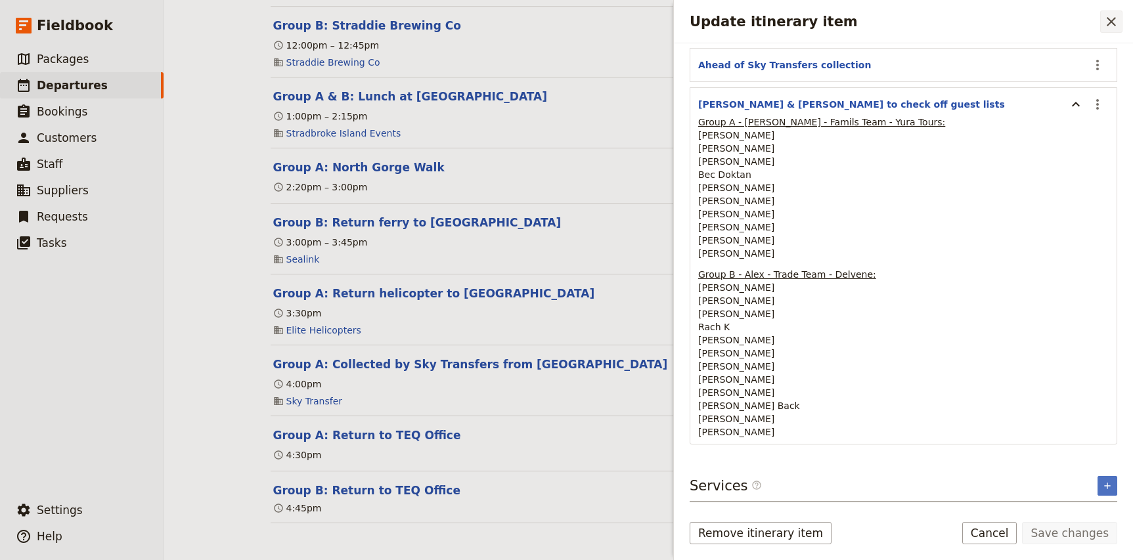
click at [1109, 26] on icon "Close drawer" at bounding box center [1111, 22] width 16 height 16
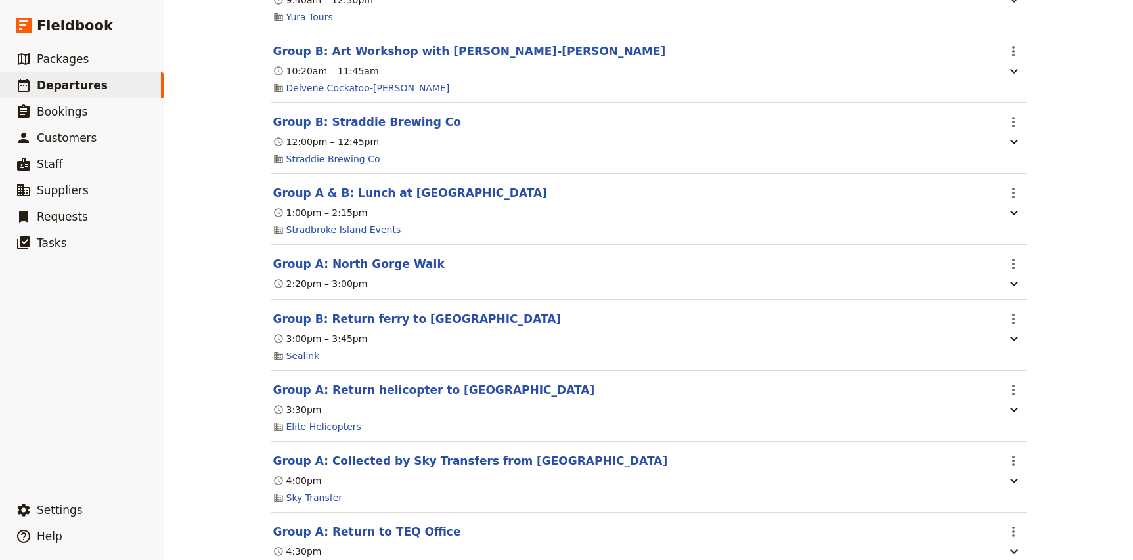
scroll to position [661, 0]
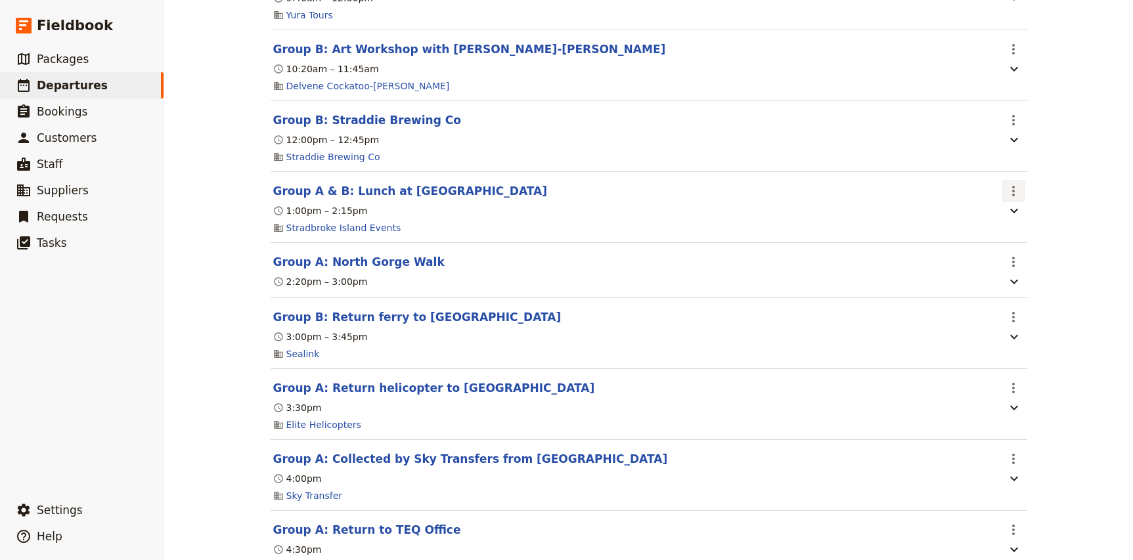
click at [1015, 196] on icon "Actions" at bounding box center [1013, 191] width 16 height 16
click at [1022, 223] on span "Edit this itinerary item" at bounding box center [1062, 223] width 103 height 13
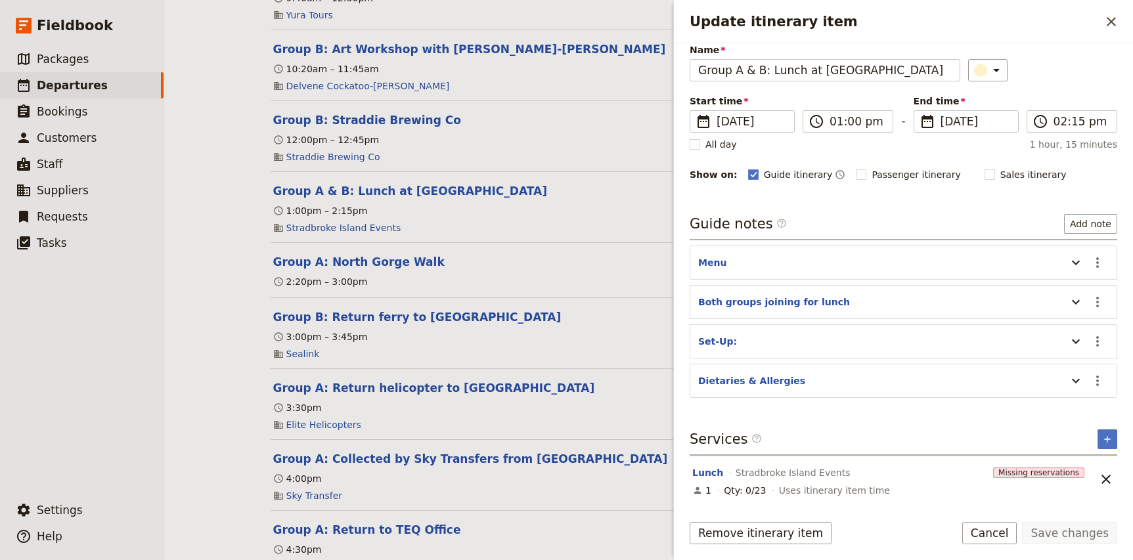
scroll to position [52, 0]
click at [1076, 268] on icon "Update itinerary item" at bounding box center [1076, 263] width 16 height 16
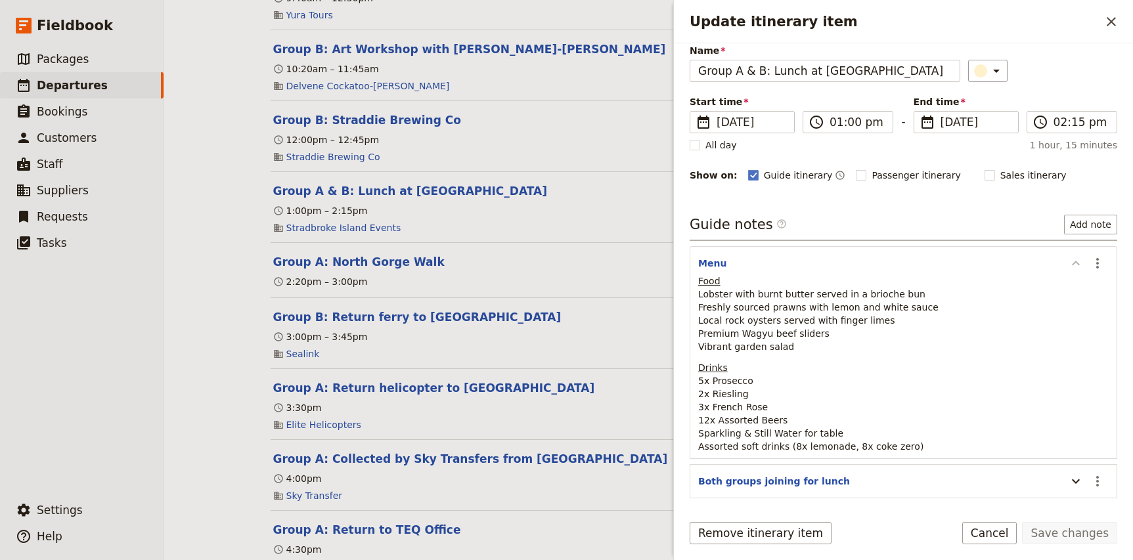
click at [1076, 268] on icon "Update itinerary item" at bounding box center [1076, 263] width 16 height 16
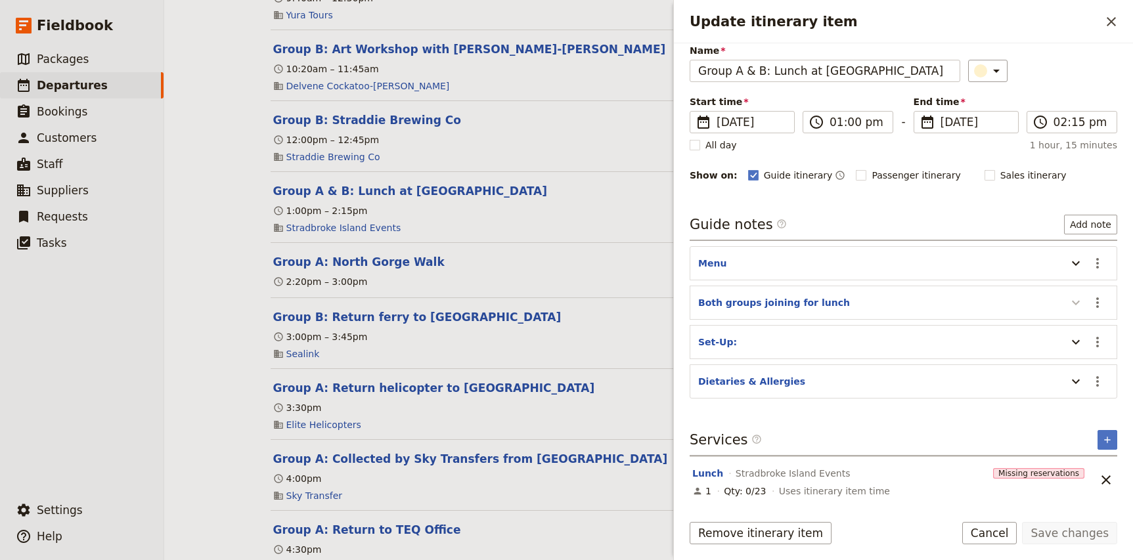
click at [1076, 307] on icon "Update itinerary item" at bounding box center [1076, 303] width 16 height 16
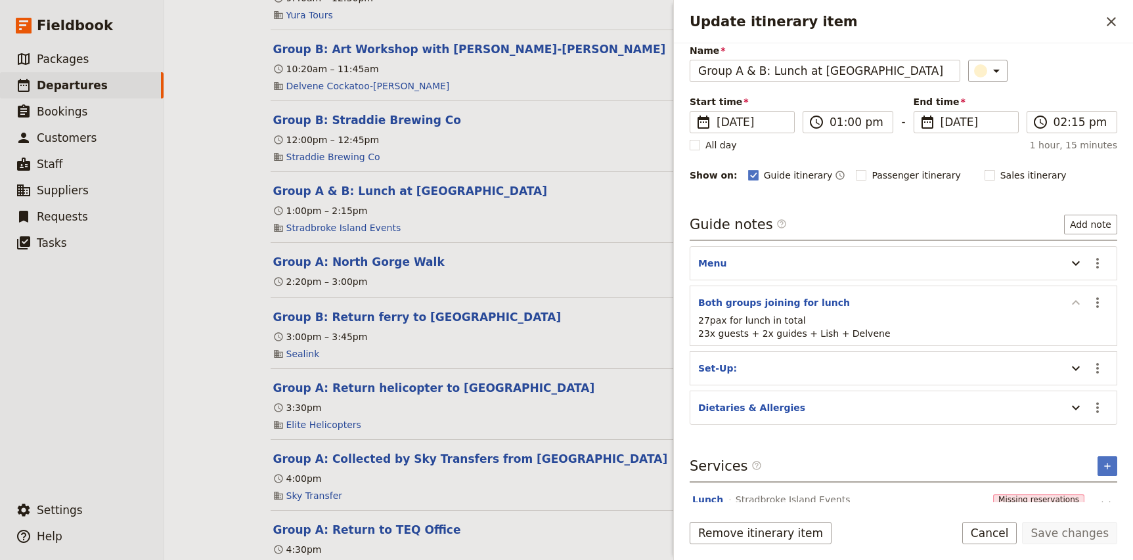
click at [1076, 307] on icon "Update itinerary item" at bounding box center [1076, 303] width 16 height 16
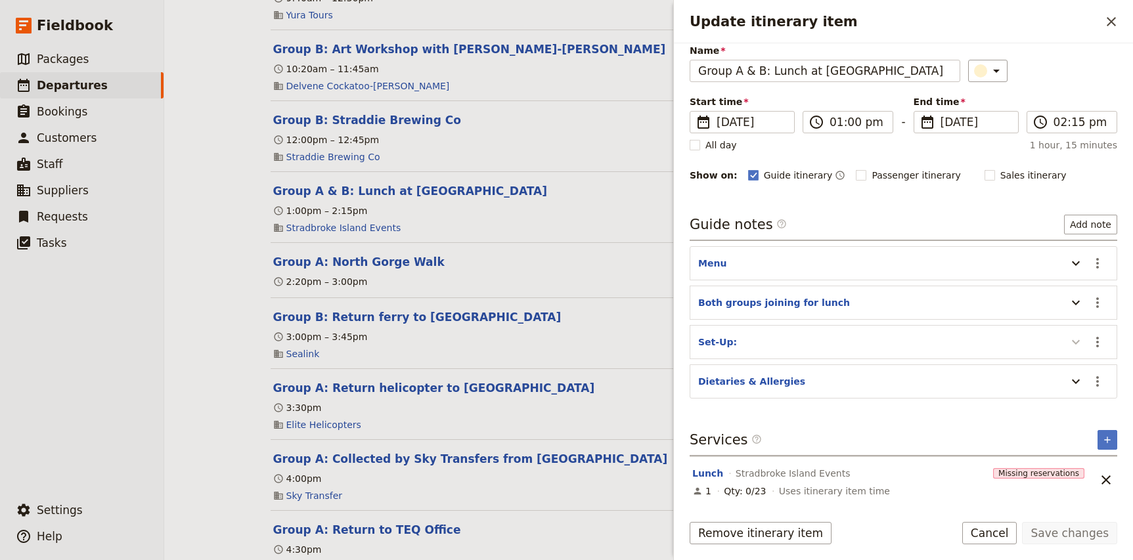
click at [1076, 343] on icon "Update itinerary item" at bounding box center [1076, 342] width 16 height 16
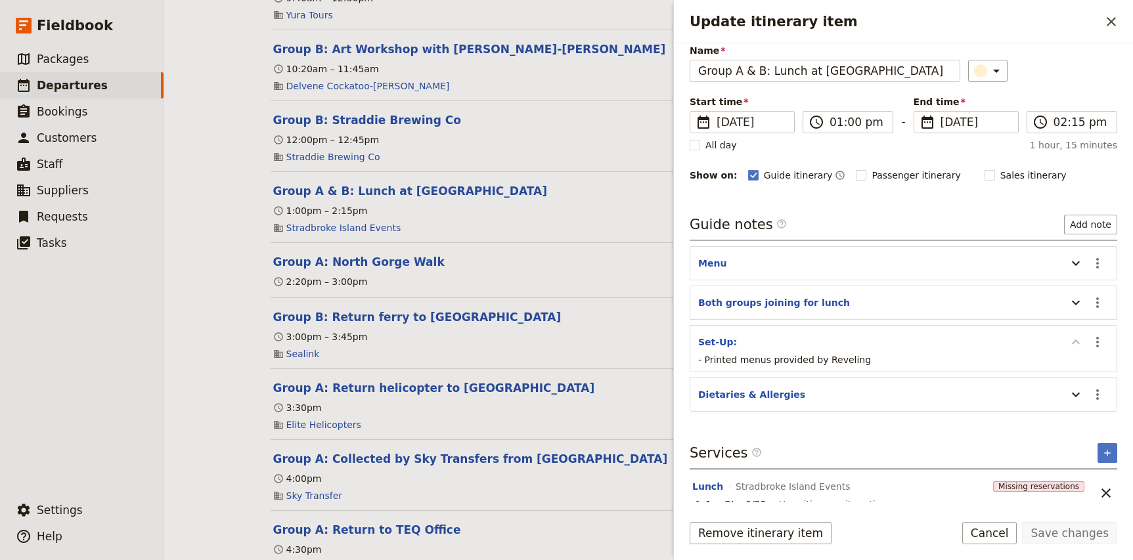
click at [1076, 343] on icon "Update itinerary item" at bounding box center [1076, 342] width 16 height 16
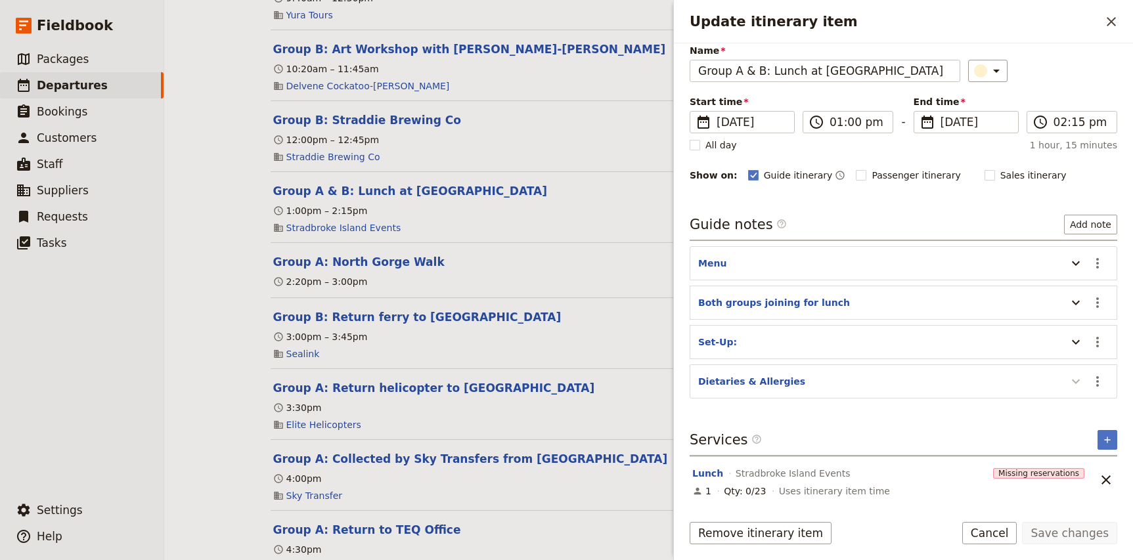
click at [1076, 378] on icon "Update itinerary item" at bounding box center [1076, 382] width 16 height 16
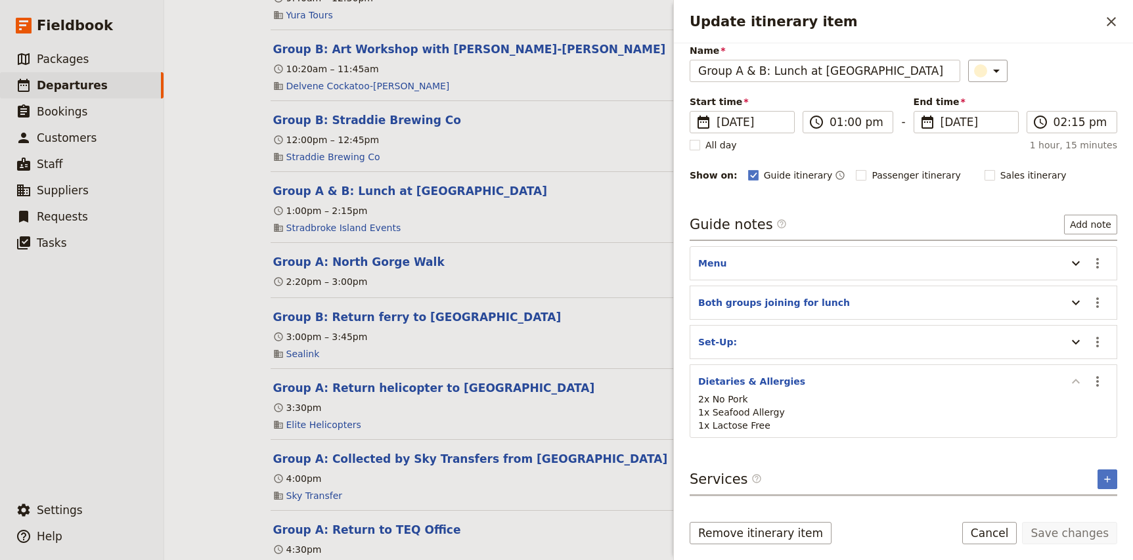
click at [1076, 386] on icon "Update itinerary item" at bounding box center [1076, 382] width 16 height 16
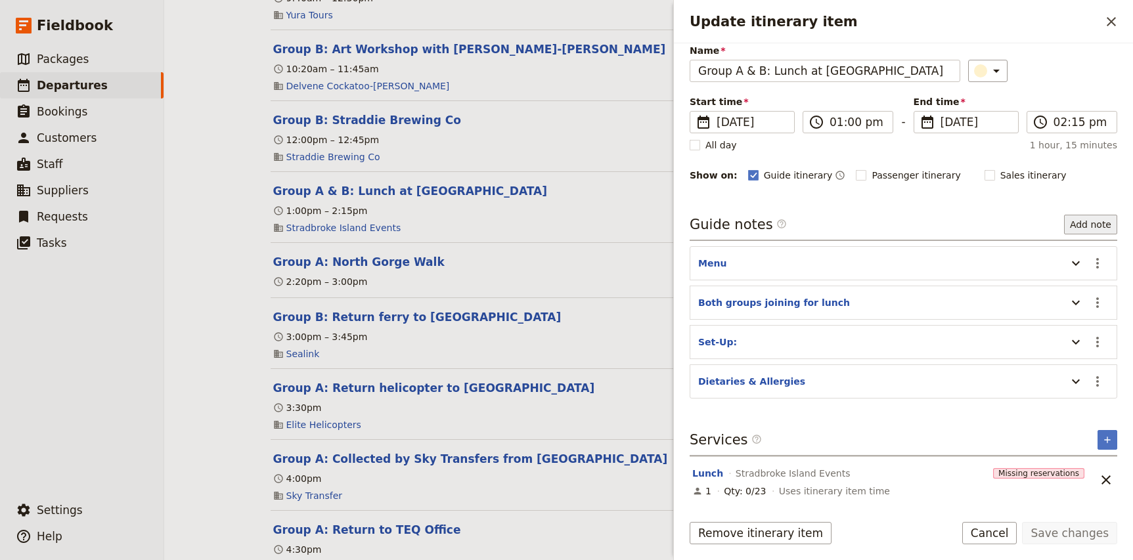
click at [1101, 228] on button "Add note" at bounding box center [1090, 225] width 53 height 20
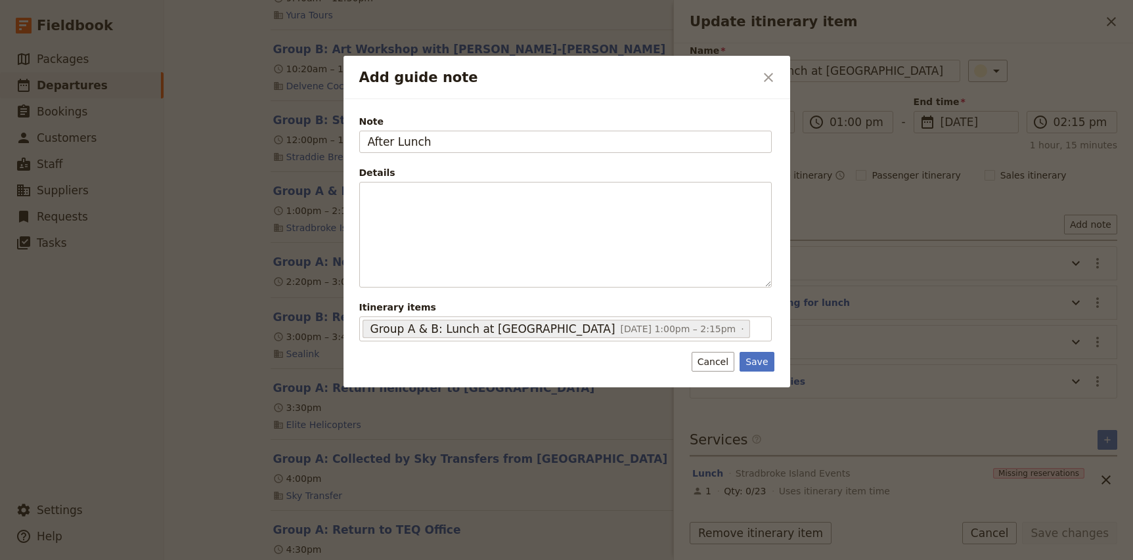
type input "After Lunch"
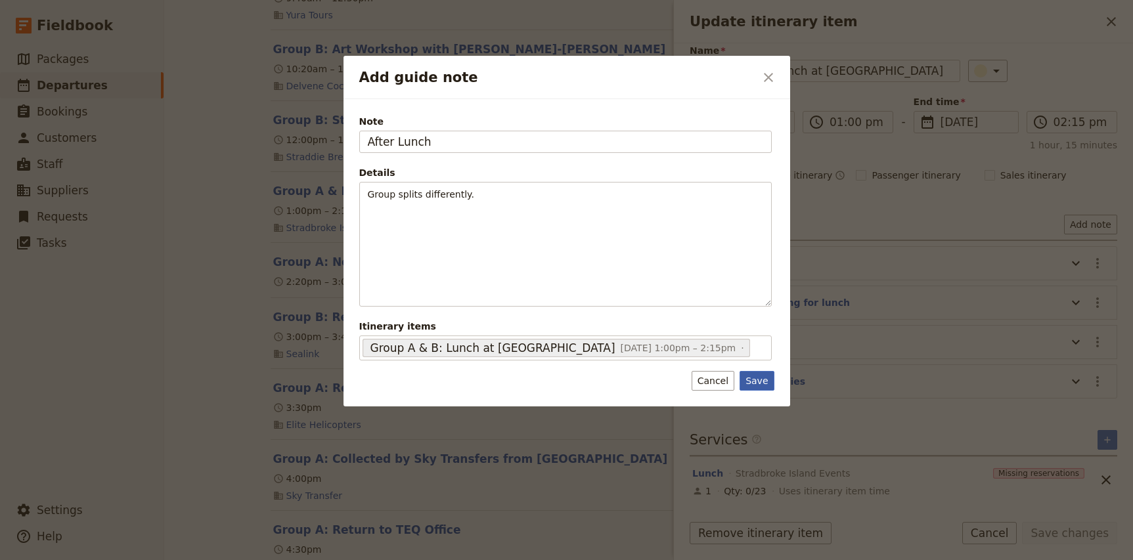
click at [760, 383] on button "Save" at bounding box center [756, 381] width 34 height 20
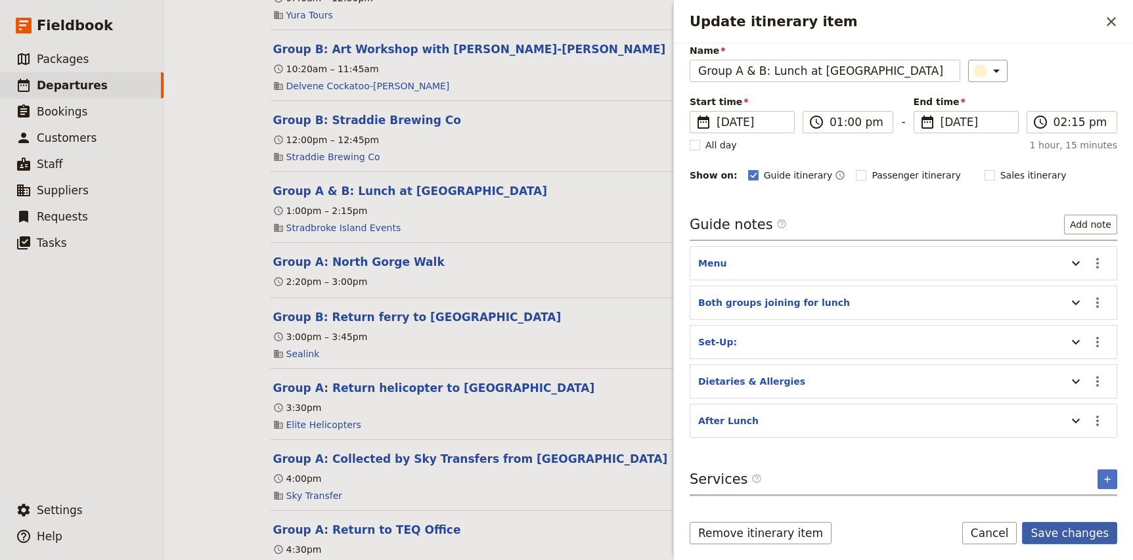
click at [1057, 538] on button "Save changes" at bounding box center [1069, 533] width 95 height 22
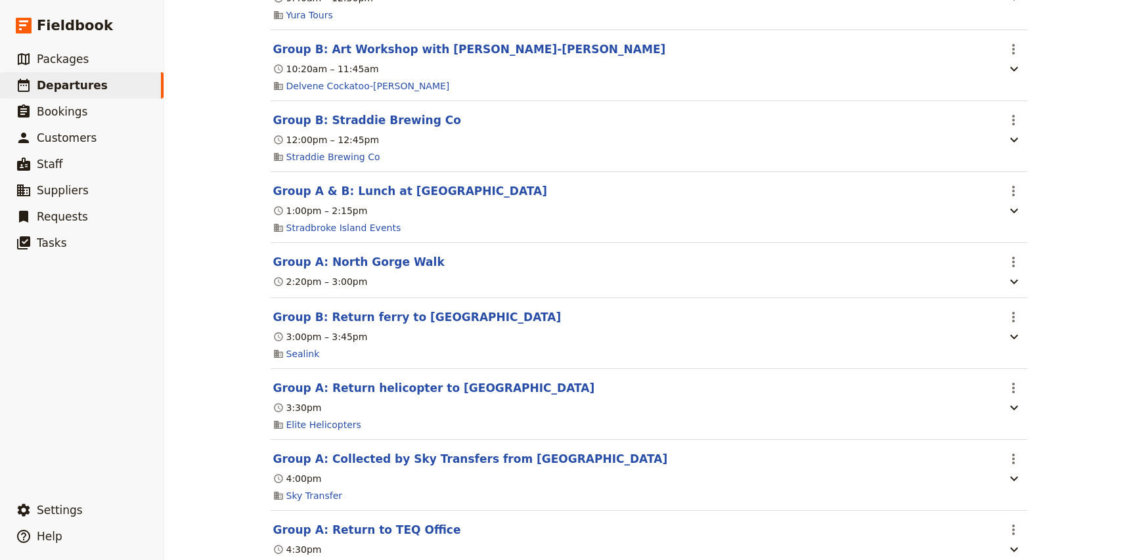
scroll to position [761, 0]
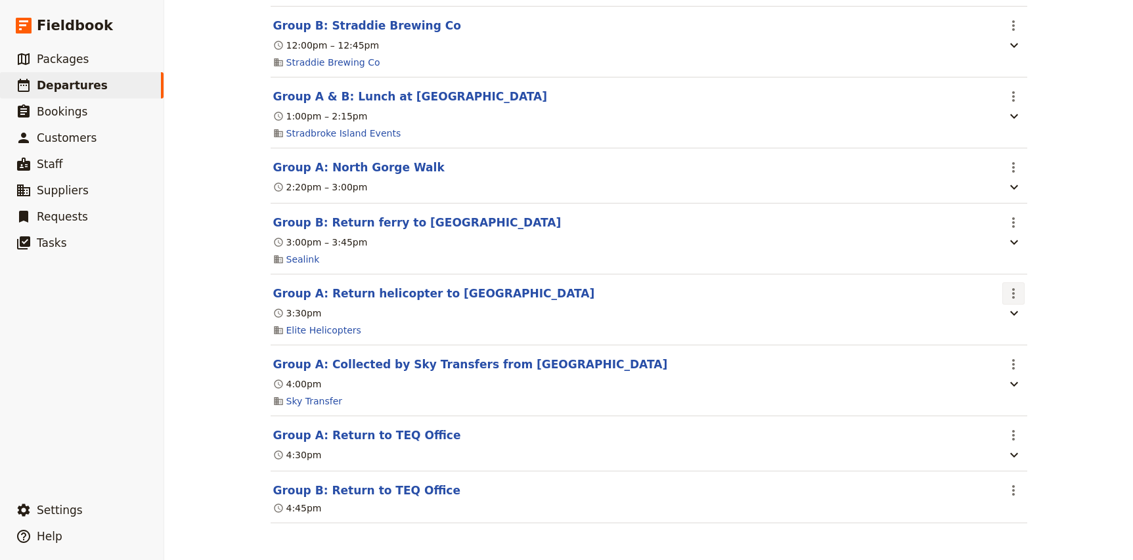
click at [1015, 293] on icon "Actions" at bounding box center [1013, 294] width 16 height 16
click at [1026, 319] on span "Edit this itinerary item" at bounding box center [1062, 321] width 103 height 13
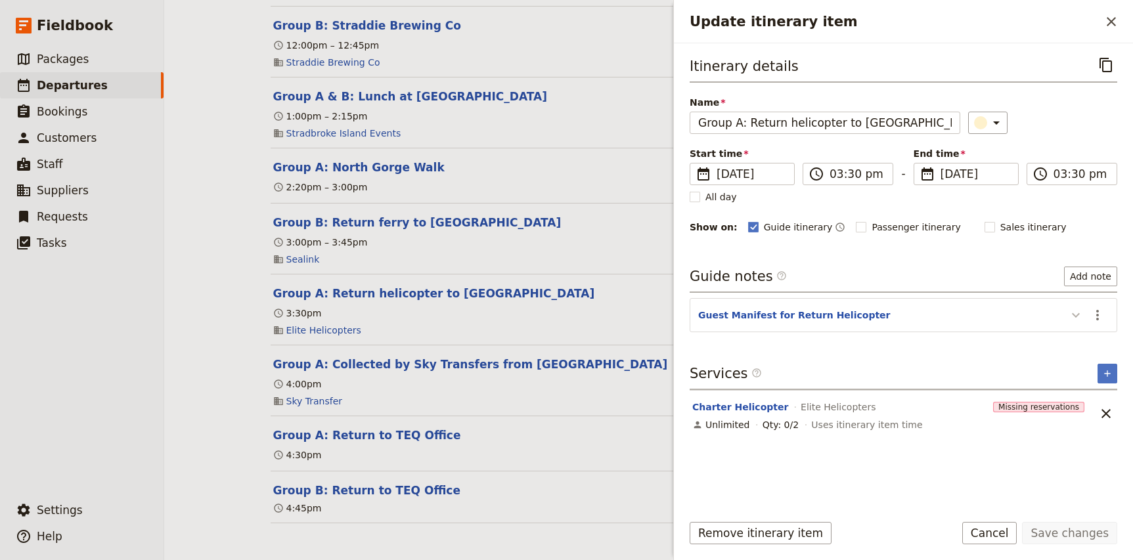
click at [1078, 317] on icon "Update itinerary item" at bounding box center [1076, 315] width 16 height 16
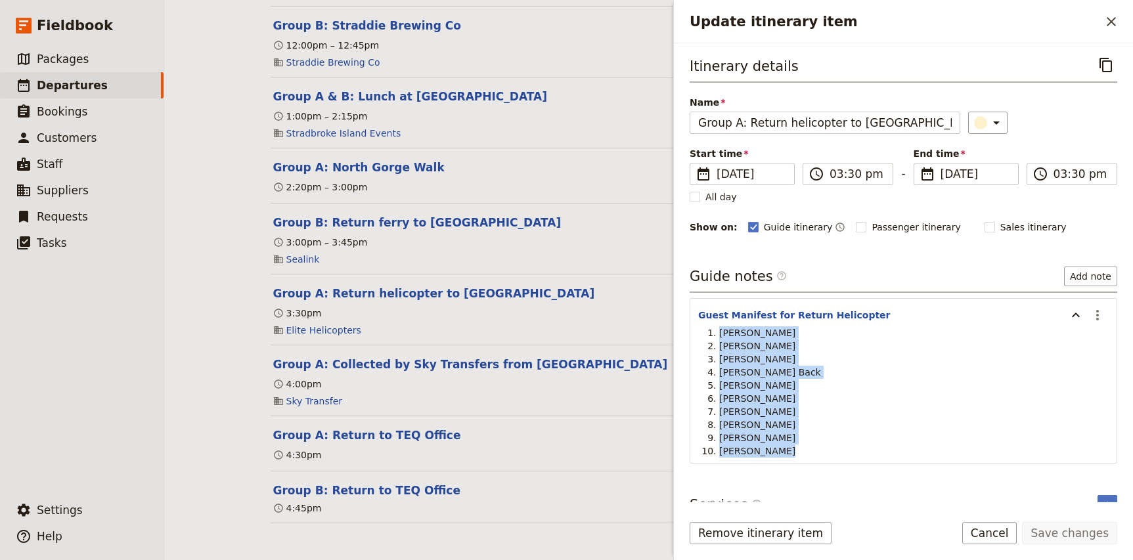
drag, startPoint x: 785, startPoint y: 452, endPoint x: 702, endPoint y: 328, distance: 149.2
click at [702, 328] on ol "Nicole Hayes Lauren Coombes Dana Potter Jess Back Amy Merriweather Katherine Da…" at bounding box center [903, 391] width 410 height 131
copy ol "Nicole Hayes Lauren Coombes Dana Potter Jess Back Amy Merriweather Katherine Da…"
click at [611, 316] on div "3:30pm" at bounding box center [635, 313] width 726 height 16
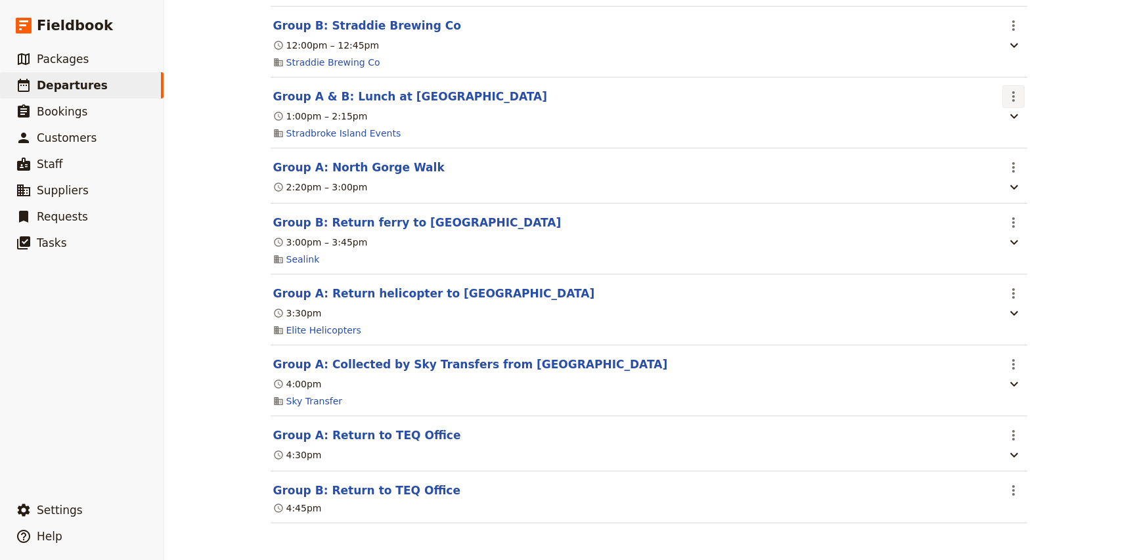
click at [1007, 93] on icon "Actions" at bounding box center [1013, 97] width 16 height 16
click at [1021, 120] on span "Edit this itinerary item" at bounding box center [1062, 123] width 103 height 13
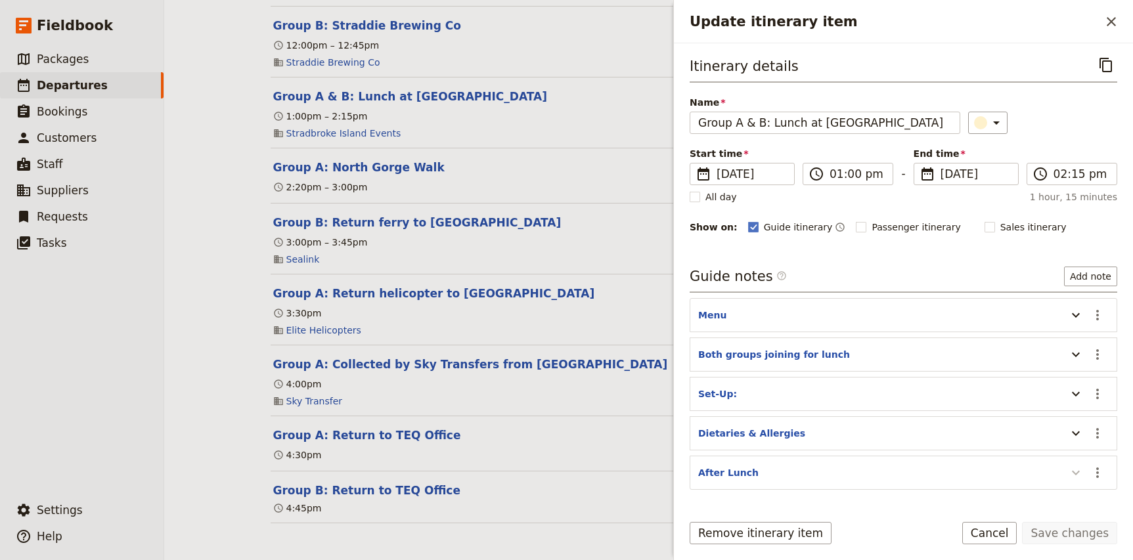
click at [1076, 475] on icon "Update itinerary item" at bounding box center [1076, 473] width 16 height 16
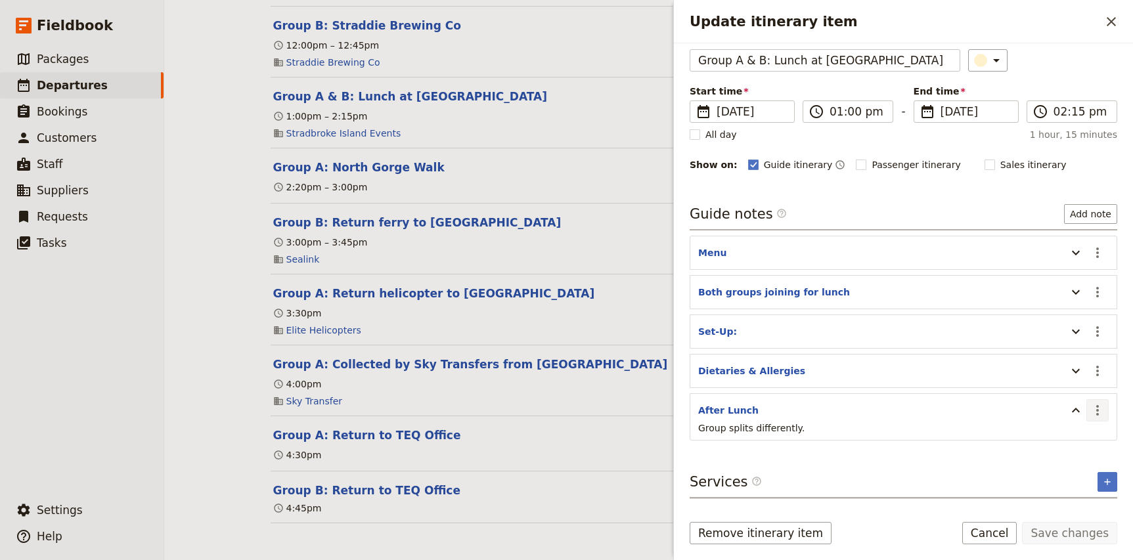
scroll to position [82, 0]
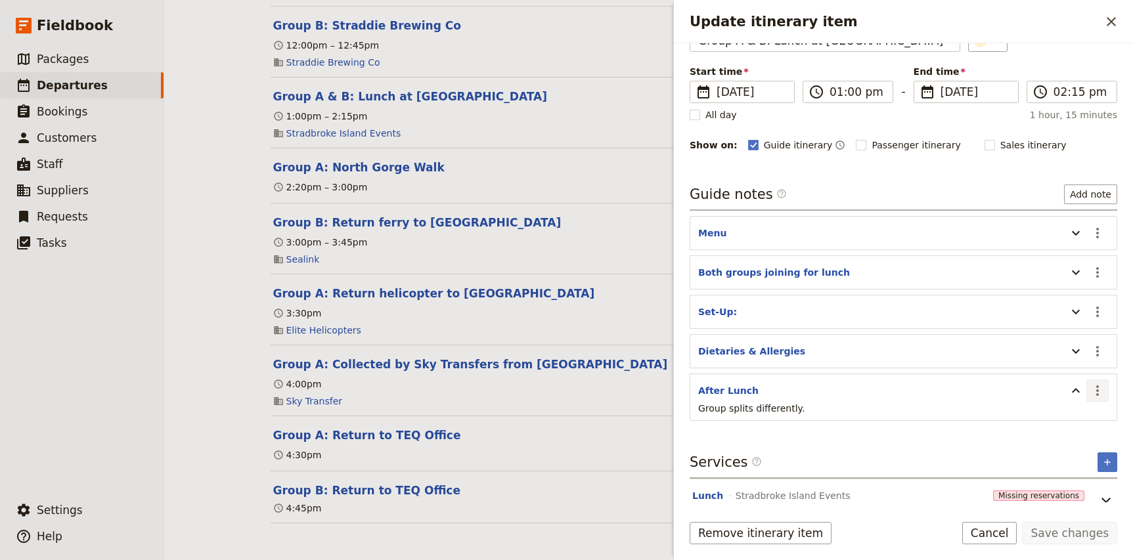
click at [1103, 397] on icon "Actions" at bounding box center [1098, 391] width 16 height 16
click at [1086, 427] on button "Edit note" at bounding box center [1069, 419] width 77 height 18
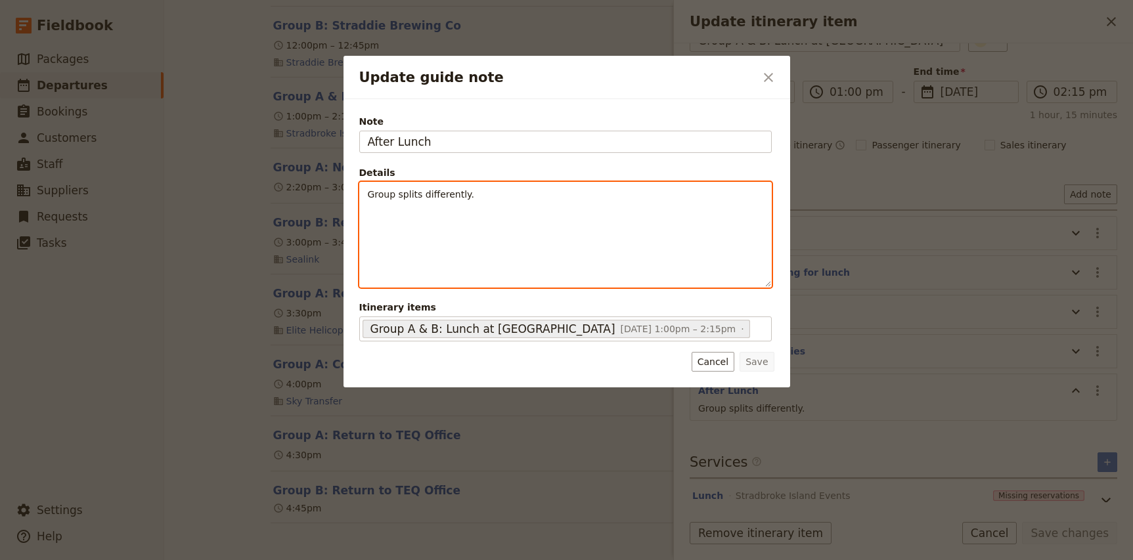
click at [504, 198] on p "Group splits differently." at bounding box center [565, 194] width 395 height 13
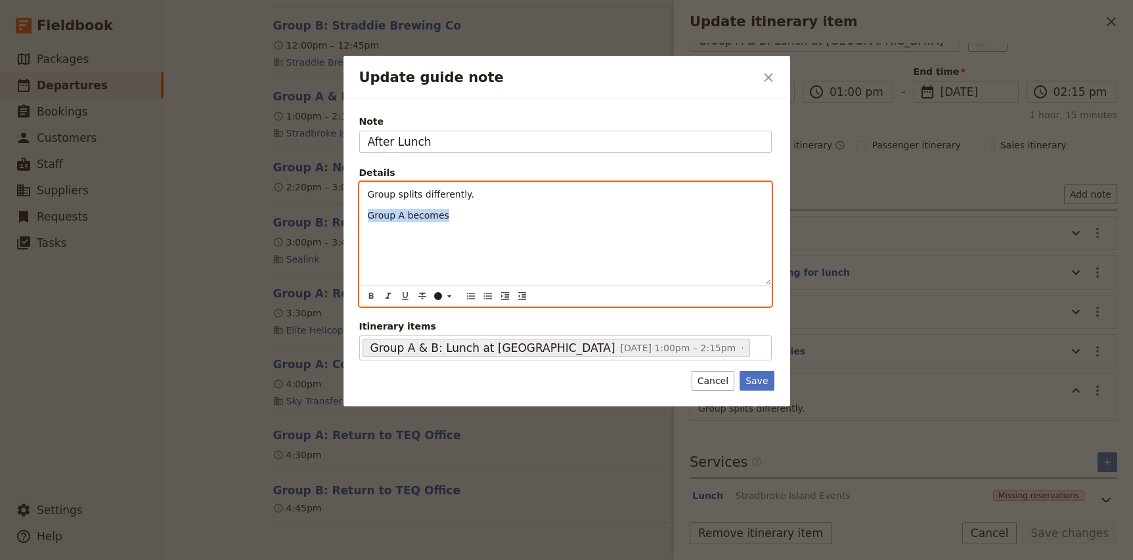
drag, startPoint x: 464, startPoint y: 219, endPoint x: 332, endPoint y: 215, distance: 132.7
click at [332, 560] on div "Update guide note ​ Note After Lunch Details Group splits differently. Group A …" at bounding box center [566, 560] width 1133 height 0
click at [376, 231] on div "Group splits differently. Group A becomes" at bounding box center [565, 234] width 411 height 102
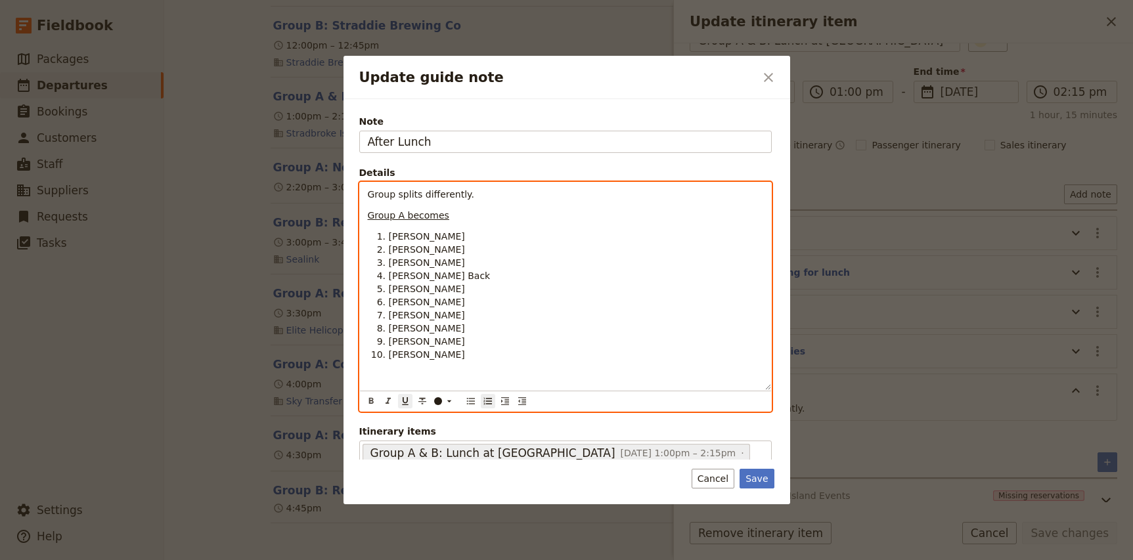
click at [389, 234] on li "[PERSON_NAME]" at bounding box center [576, 236] width 374 height 13
click at [390, 245] on span "[PERSON_NAME]" at bounding box center [427, 249] width 76 height 11
click at [389, 261] on span "[PERSON_NAME]" at bounding box center [427, 262] width 76 height 11
click at [389, 272] on span "[PERSON_NAME] Back" at bounding box center [440, 276] width 102 height 11
click at [389, 289] on li "[PERSON_NAME]" at bounding box center [576, 288] width 374 height 13
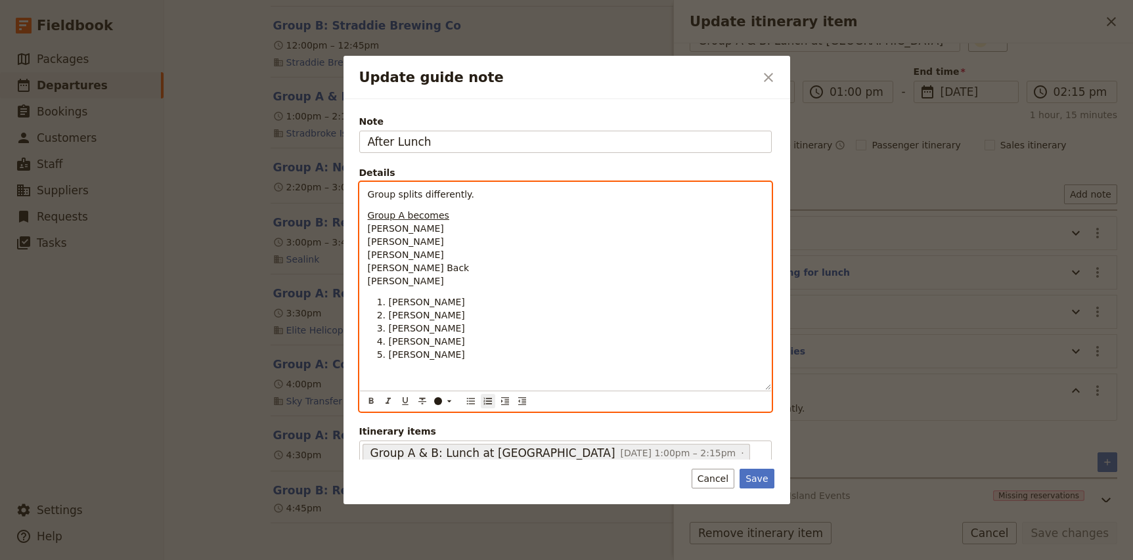
click at [389, 298] on li "[PERSON_NAME]" at bounding box center [576, 302] width 374 height 13
click at [389, 313] on span "[PERSON_NAME]" at bounding box center [427, 315] width 76 height 11
click at [389, 330] on span "Rachael Klitscher" at bounding box center [427, 328] width 76 height 11
click at [390, 341] on span "Claire Sim" at bounding box center [427, 341] width 76 height 11
drag, startPoint x: 457, startPoint y: 353, endPoint x: 345, endPoint y: 353, distance: 112.3
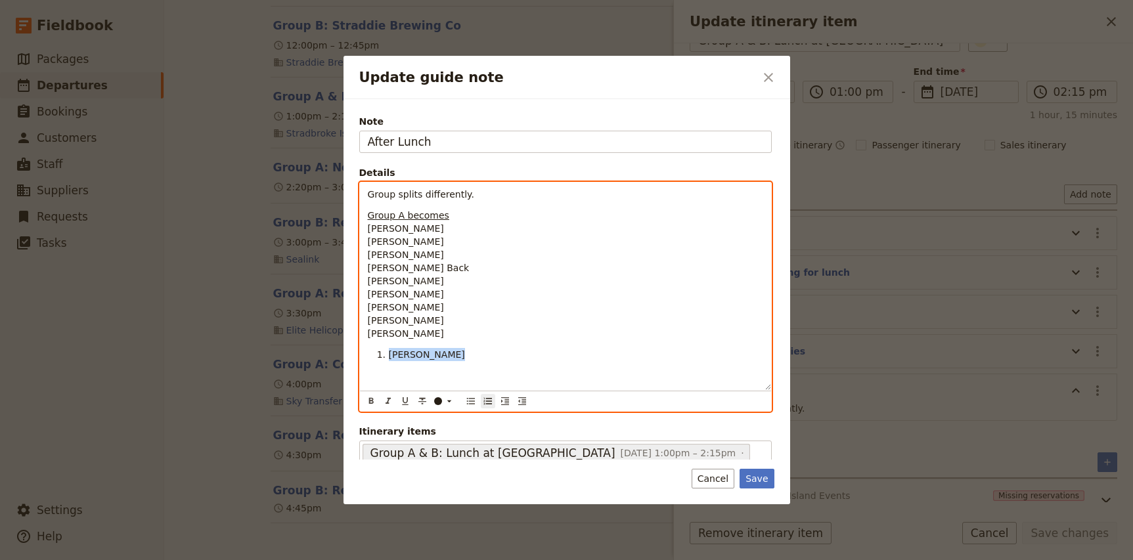
click at [345, 353] on div "Note After Lunch Details Group splits differently. Group A becomes Nicole Hayes…" at bounding box center [566, 301] width 447 height 405
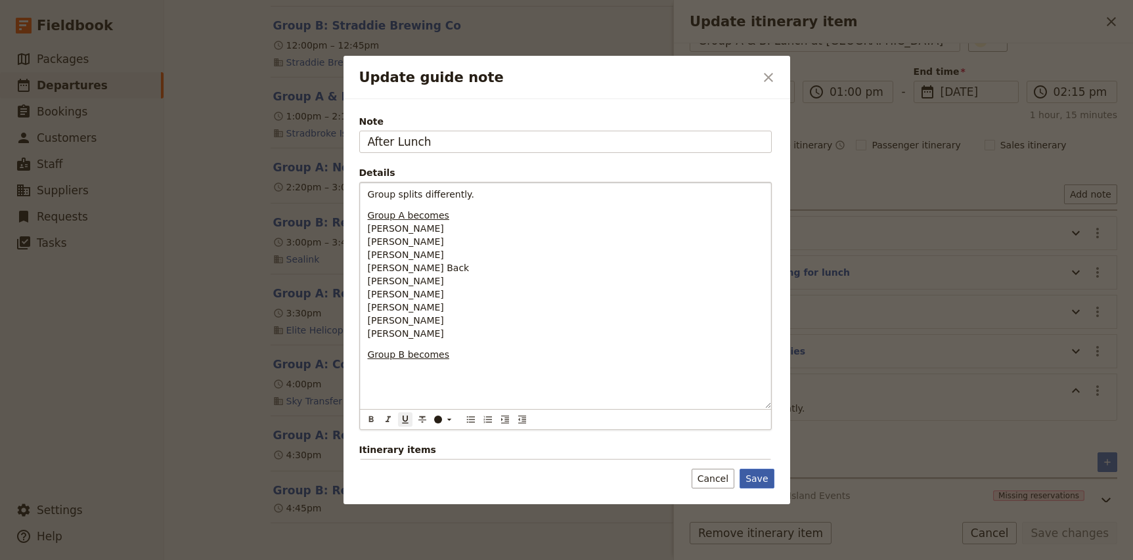
click at [752, 475] on button "Save" at bounding box center [756, 479] width 34 height 20
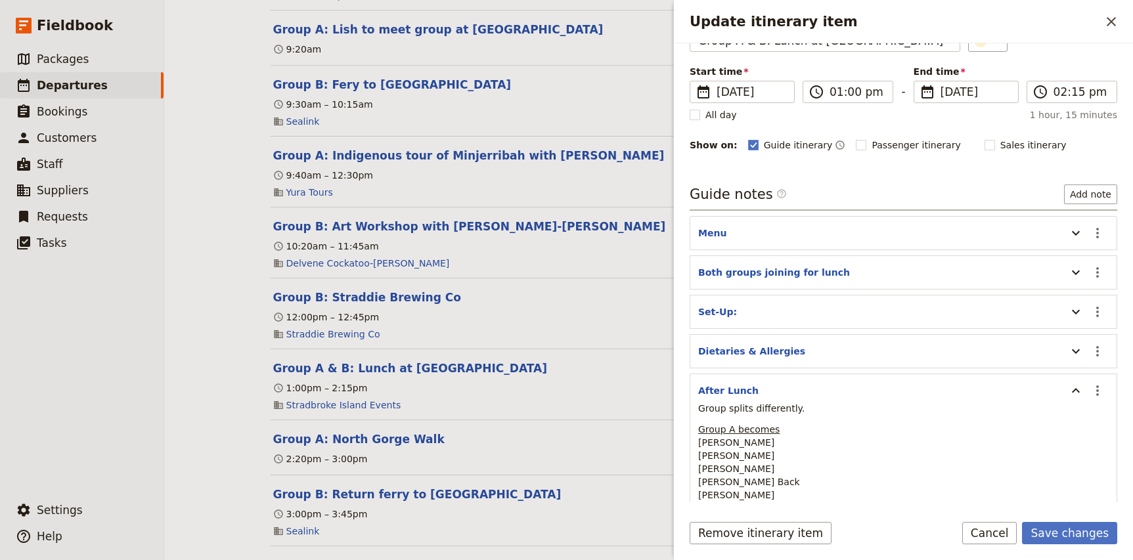
scroll to position [477, 0]
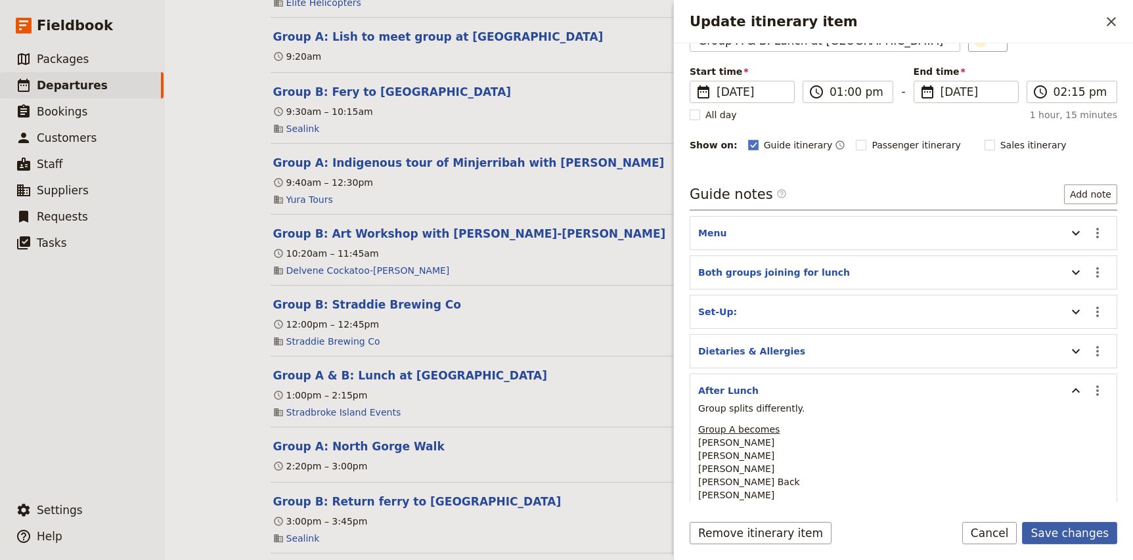
click at [1059, 535] on button "Save changes" at bounding box center [1069, 533] width 95 height 22
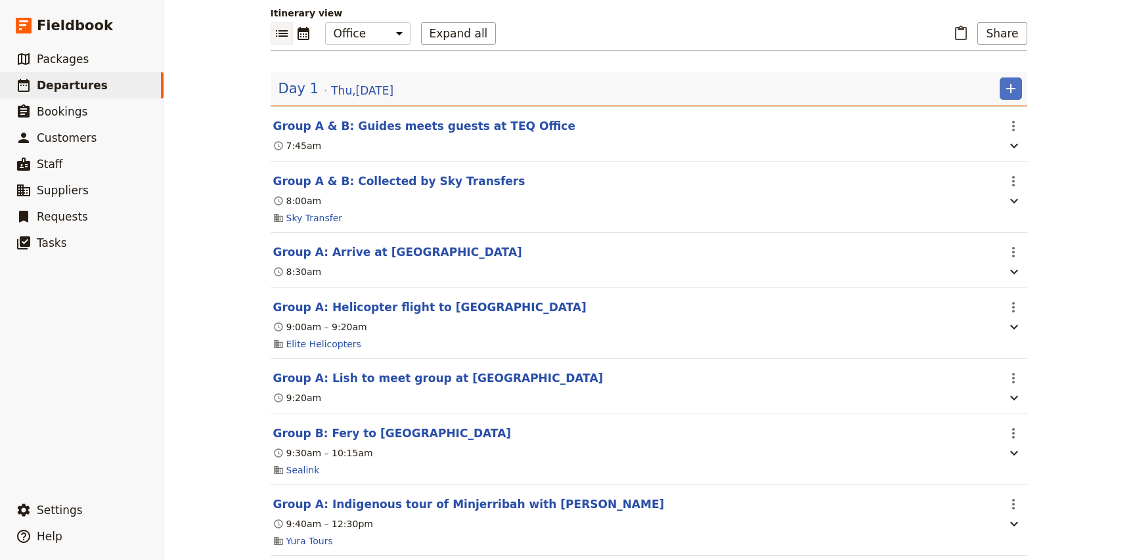
scroll to position [133, 0]
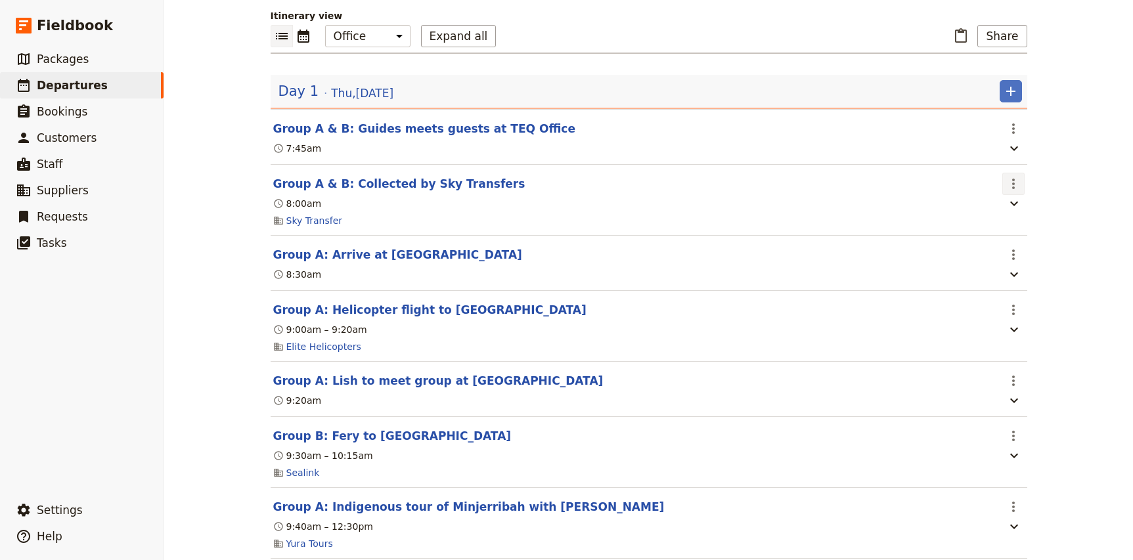
click at [1015, 188] on icon "Actions" at bounding box center [1013, 184] width 16 height 16
click at [1017, 129] on icon "Actions" at bounding box center [1013, 129] width 16 height 16
click at [1024, 153] on span "Edit this itinerary item" at bounding box center [1062, 157] width 103 height 13
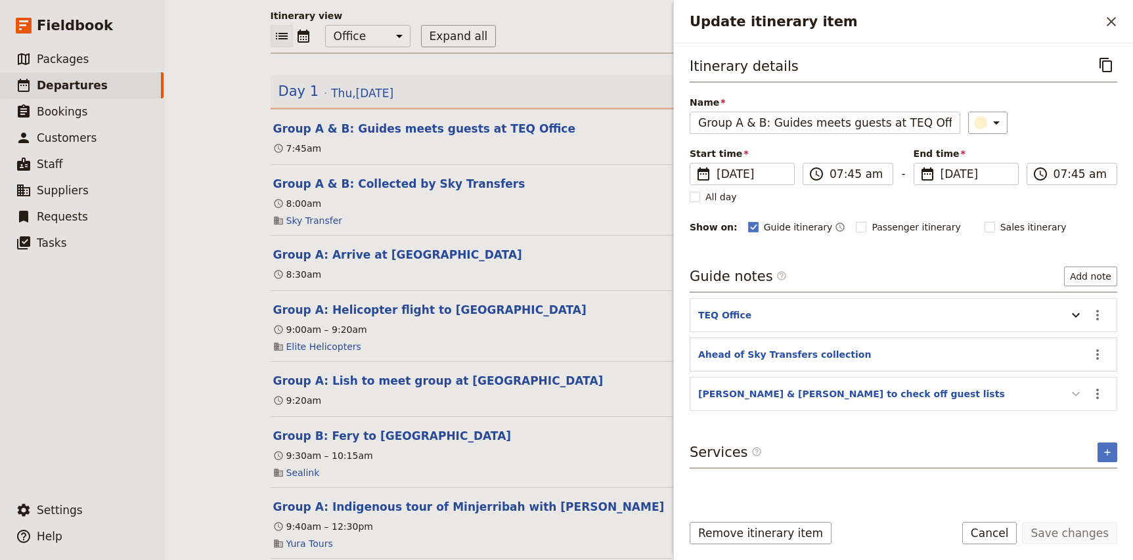
click at [1072, 391] on icon "Update itinerary item" at bounding box center [1076, 394] width 16 height 16
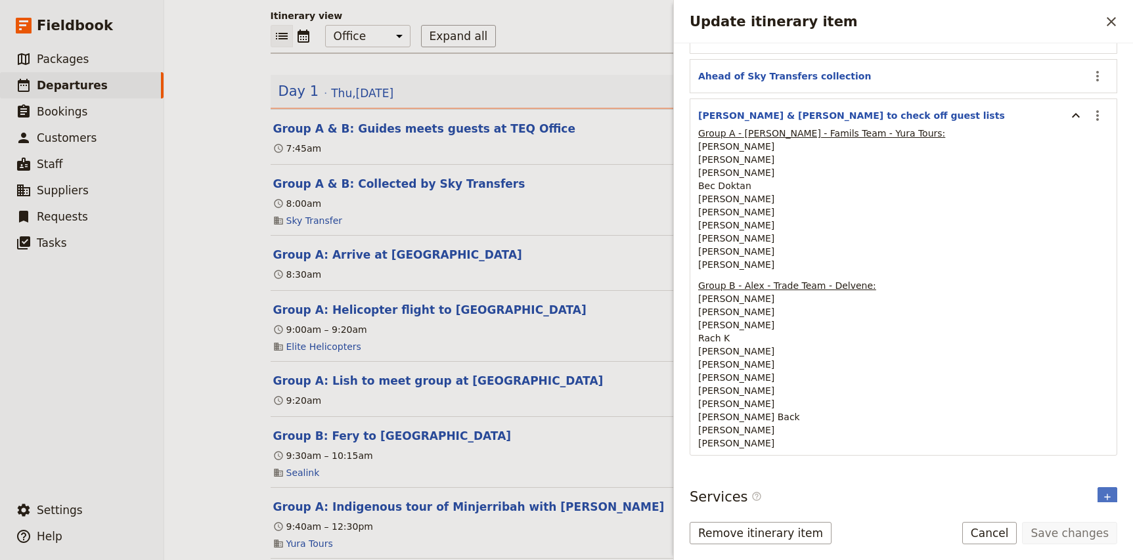
scroll to position [284, 0]
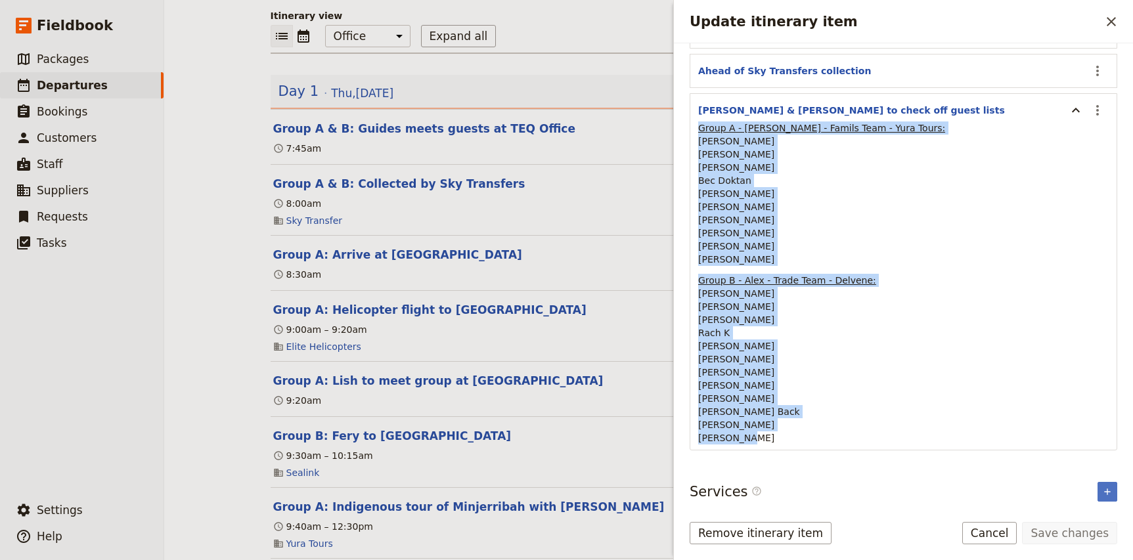
drag, startPoint x: 699, startPoint y: 125, endPoint x: 824, endPoint y: 433, distance: 332.3
click at [824, 433] on div "Group A - Nicole - Famils Team - Yura Tours: Diana Mulholland Alison Dwyer Mich…" at bounding box center [903, 282] width 410 height 323
copy div "Group A - Nicole - Famils Team - Yura Tours: Diana Mulholland Alison Dwyer Mich…"
click at [225, 361] on div "TEQ - Team Day ​ Confirmed 4 Sep 2025 1 day 21/23 booked Based on the package: …" at bounding box center [648, 280] width 969 height 560
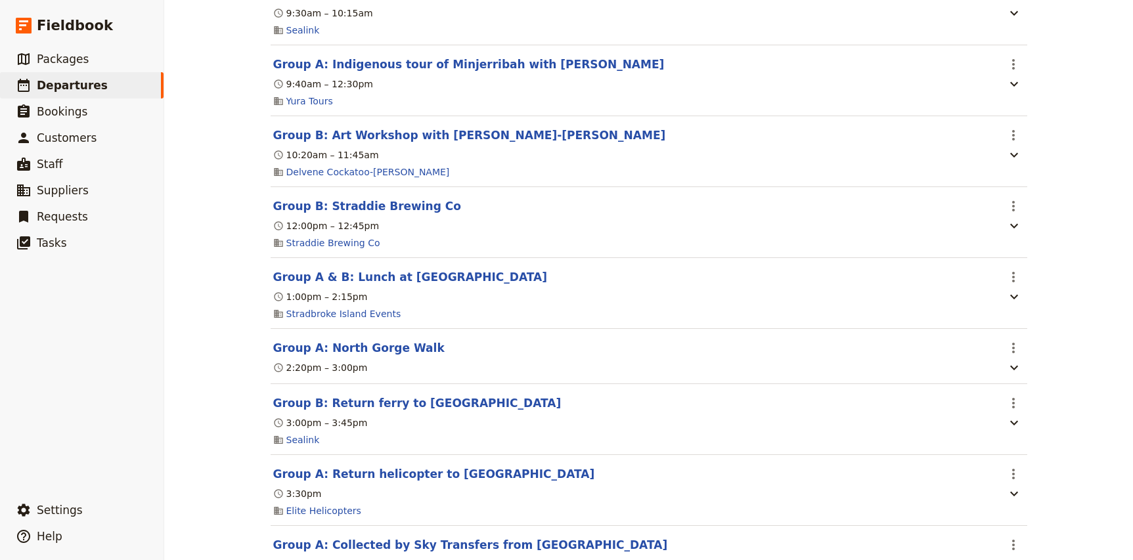
scroll to position [761, 0]
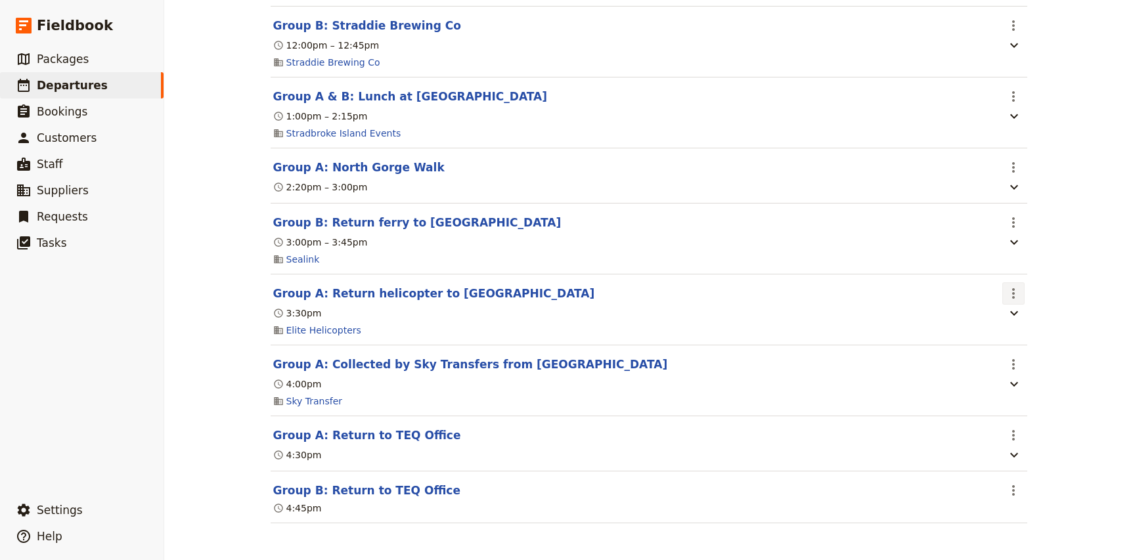
click at [1013, 292] on icon "Actions" at bounding box center [1013, 293] width 3 height 11
click at [1032, 325] on span "Edit this itinerary item" at bounding box center [1062, 321] width 103 height 13
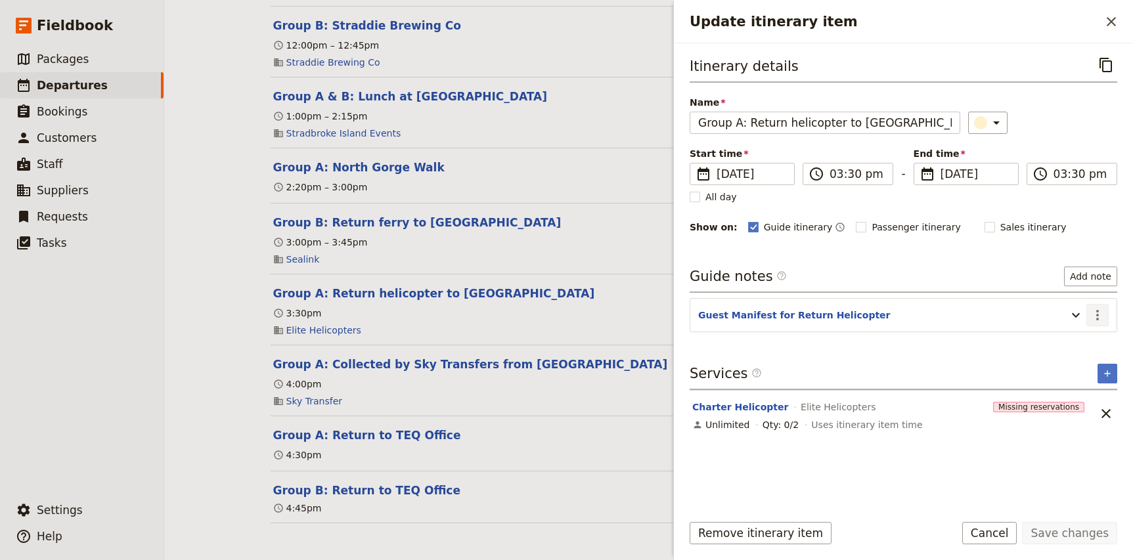
click at [1103, 319] on icon "Actions" at bounding box center [1098, 315] width 16 height 16
click at [1093, 341] on span "Edit note" at bounding box center [1069, 344] width 61 height 13
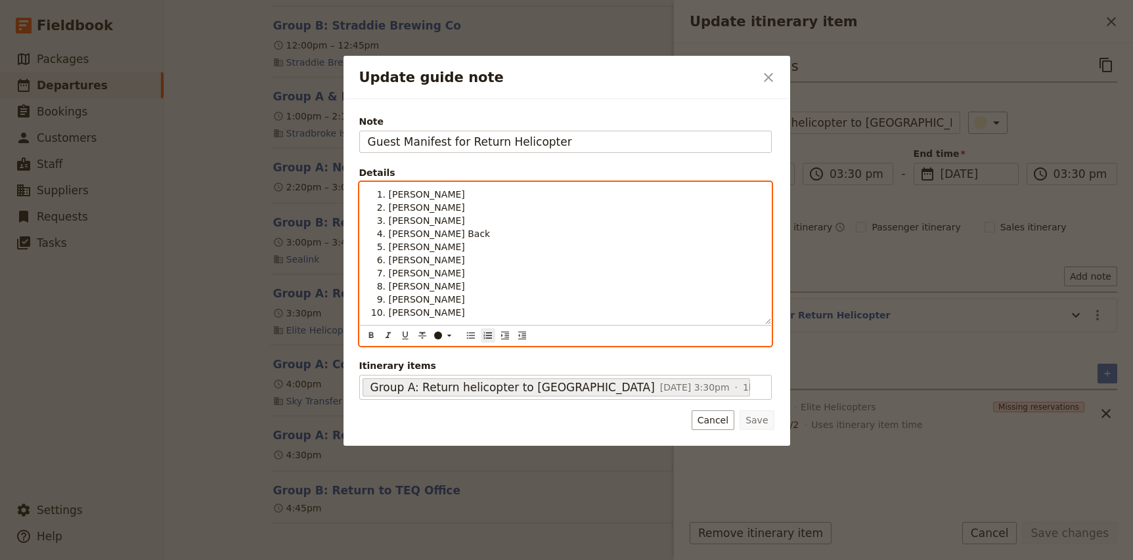
scroll to position [0, 0]
drag, startPoint x: 455, startPoint y: 276, endPoint x: 333, endPoint y: 148, distance: 177.5
click at [333, 560] on div "Update guide note ​ Note Guest Manifest for Return Helicopter Details Nicole Ha…" at bounding box center [566, 560] width 1133 height 0
click at [460, 312] on li "[PERSON_NAME]" at bounding box center [576, 312] width 374 height 13
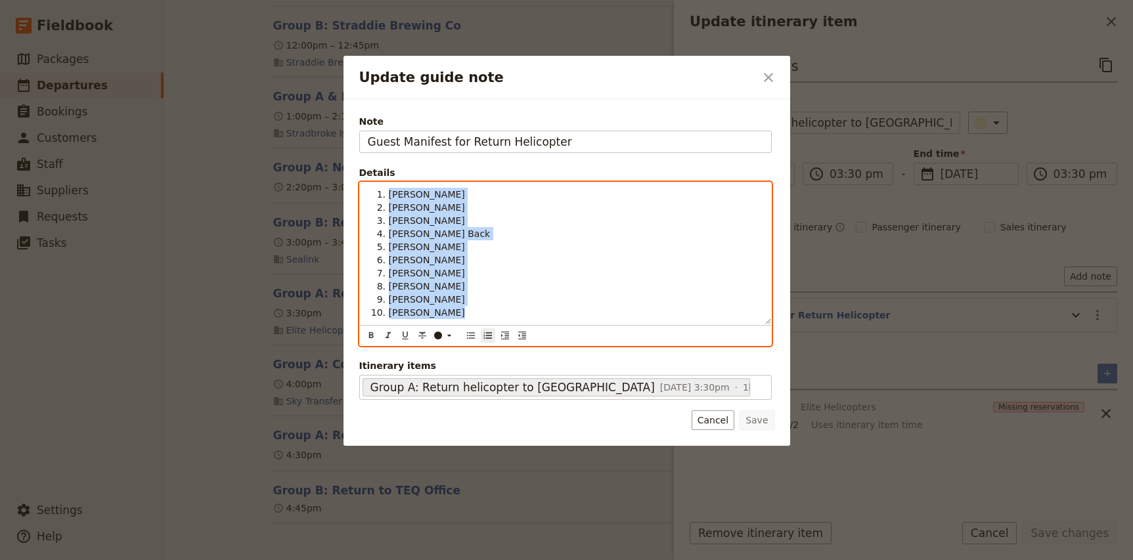
drag, startPoint x: 472, startPoint y: 314, endPoint x: 336, endPoint y: 194, distance: 181.0
click at [336, 560] on div "Update guide note ​ Note Guest Manifest for Return Helicopter Details Nicole Ha…" at bounding box center [566, 560] width 1133 height 0
copy ol "Nicole Hayes Lauren Coombes Dana Potter Jess Back Amy Merriweather Katherine Da…"
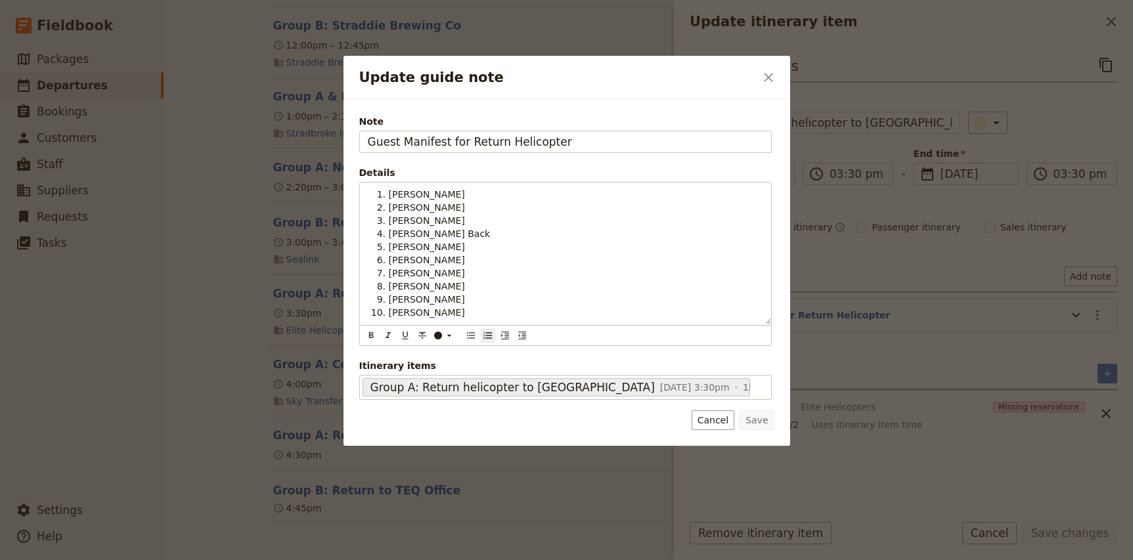
click at [233, 267] on div at bounding box center [566, 280] width 1133 height 560
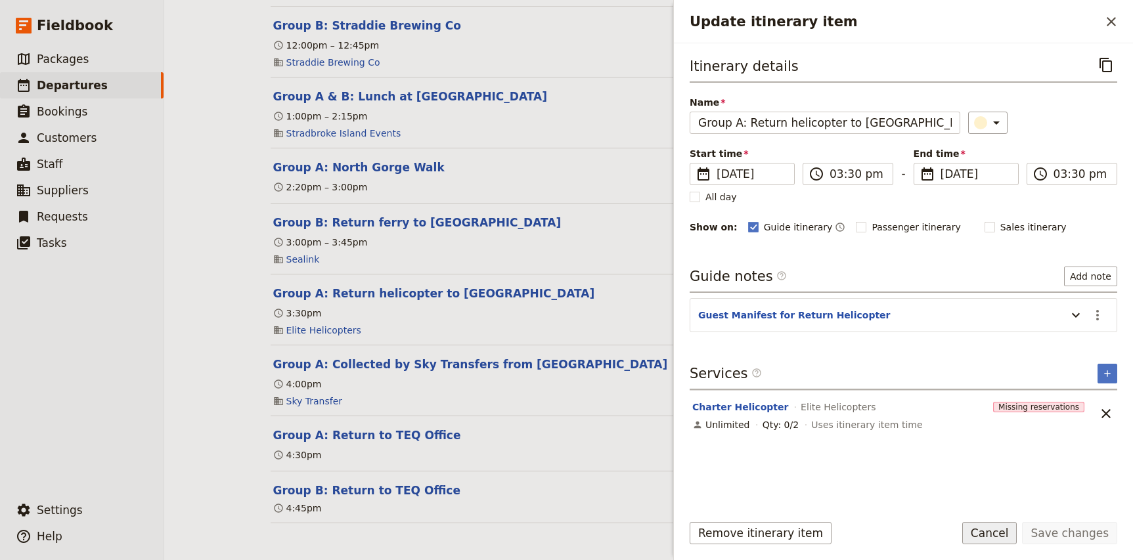
click at [993, 531] on button "Cancel" at bounding box center [989, 533] width 55 height 22
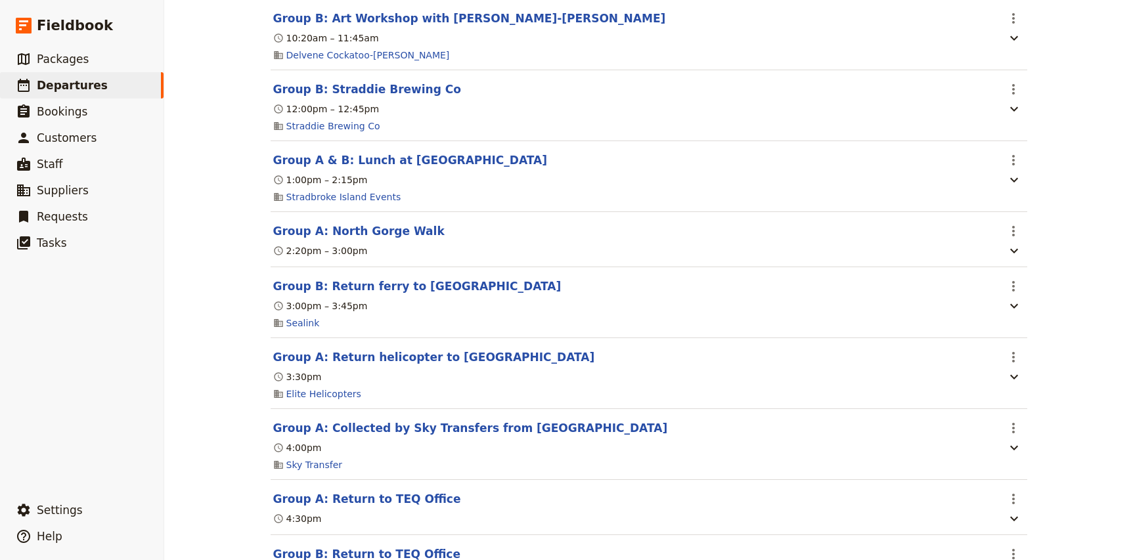
scroll to position [690, 0]
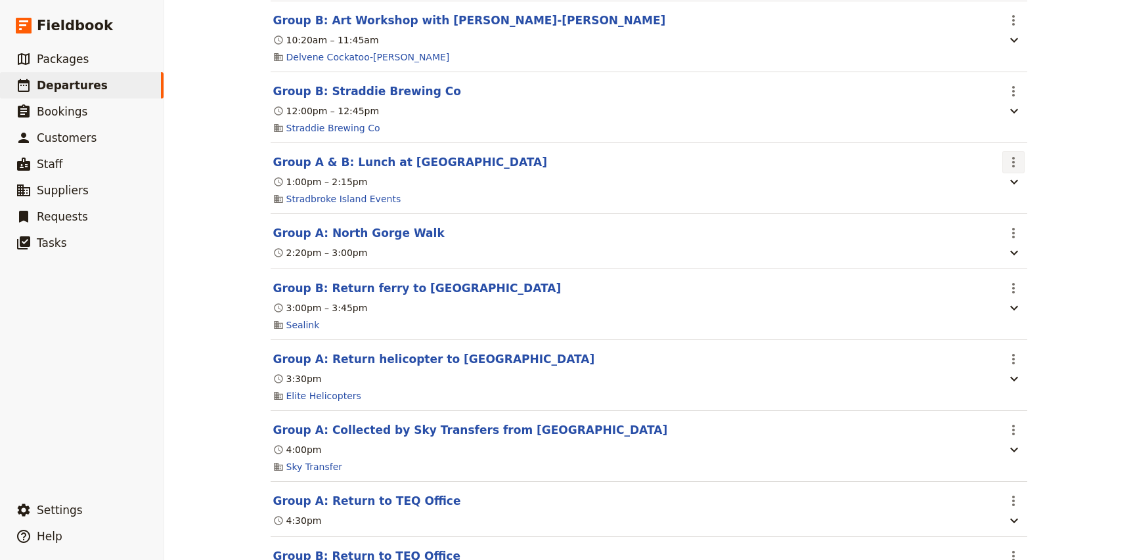
click at [1010, 169] on icon "Actions" at bounding box center [1013, 162] width 16 height 16
click at [1020, 192] on span "Edit this itinerary item" at bounding box center [1062, 194] width 103 height 13
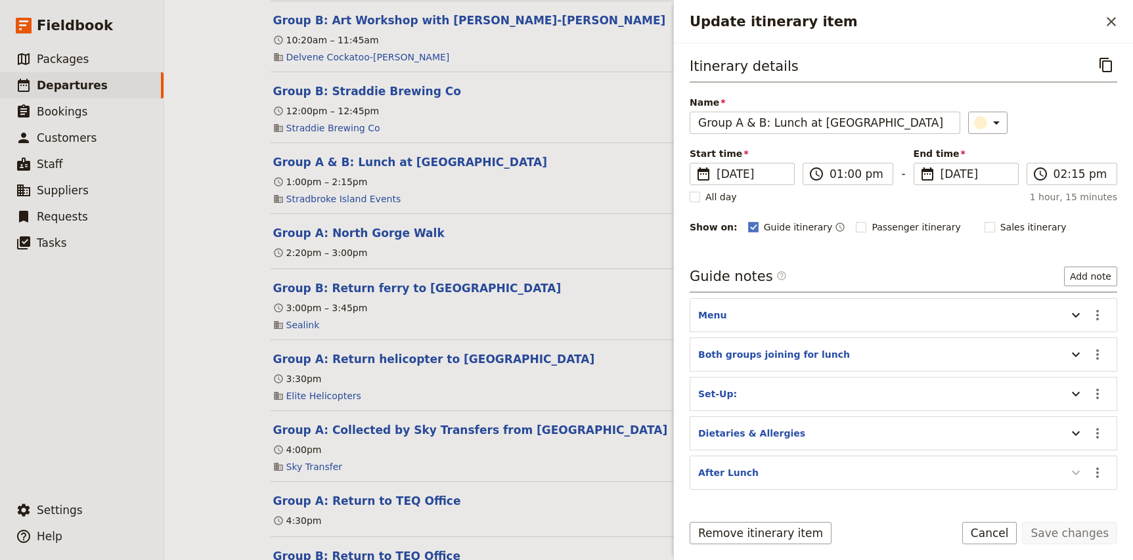
click at [1078, 474] on icon "Update itinerary item" at bounding box center [1076, 473] width 16 height 16
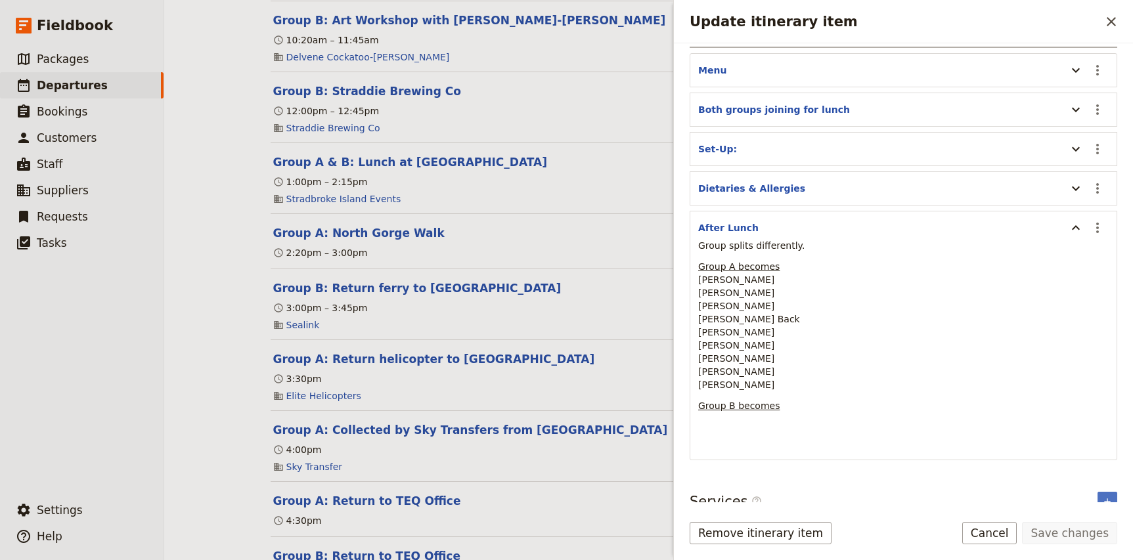
scroll to position [246, 0]
click at [719, 415] on div "Group splits differently. Group A becomes Nicole Hayes Lauren Coombes Dana Pott…" at bounding box center [903, 345] width 410 height 215
click at [774, 410] on p "Group B becomes" at bounding box center [903, 404] width 410 height 13
click at [797, 405] on p "Group B becomes" at bounding box center [903, 404] width 410 height 13
click at [839, 399] on p "Group B becomes" at bounding box center [903, 404] width 410 height 13
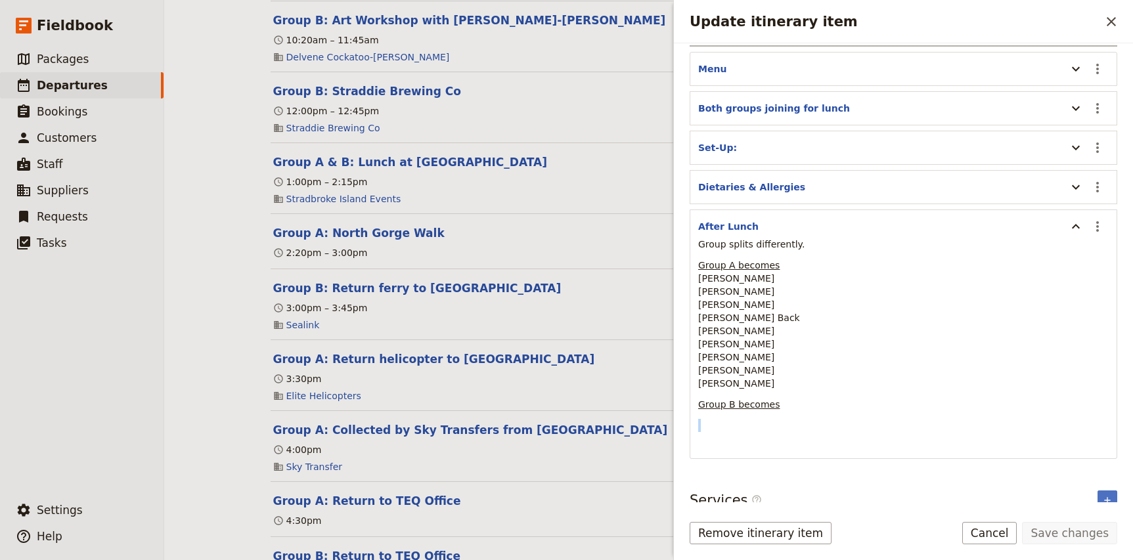
click at [839, 399] on p "Group B becomes" at bounding box center [903, 404] width 410 height 13
click at [1099, 221] on icon "Actions" at bounding box center [1098, 227] width 16 height 16
click at [1095, 254] on span "Edit note" at bounding box center [1069, 255] width 61 height 13
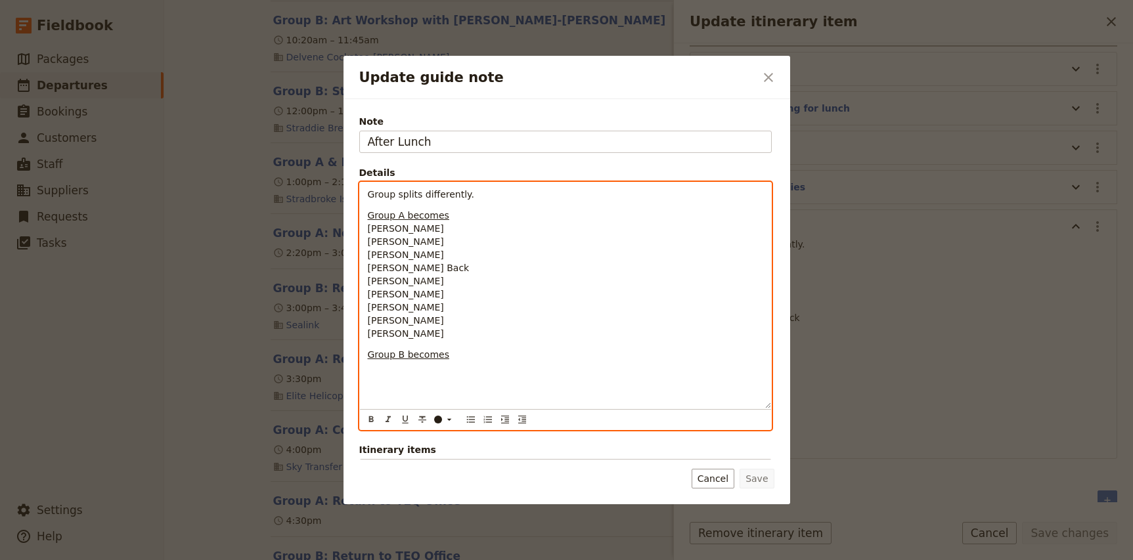
scroll to position [0, 0]
click at [400, 246] on div "Group splits differently. Group A becomes Nicole Hayes Lauren Coombes Dana Pott…" at bounding box center [565, 296] width 411 height 226
click at [394, 370] on p "Update guide note" at bounding box center [565, 375] width 395 height 13
click at [452, 358] on p "Group B becomes" at bounding box center [565, 354] width 395 height 13
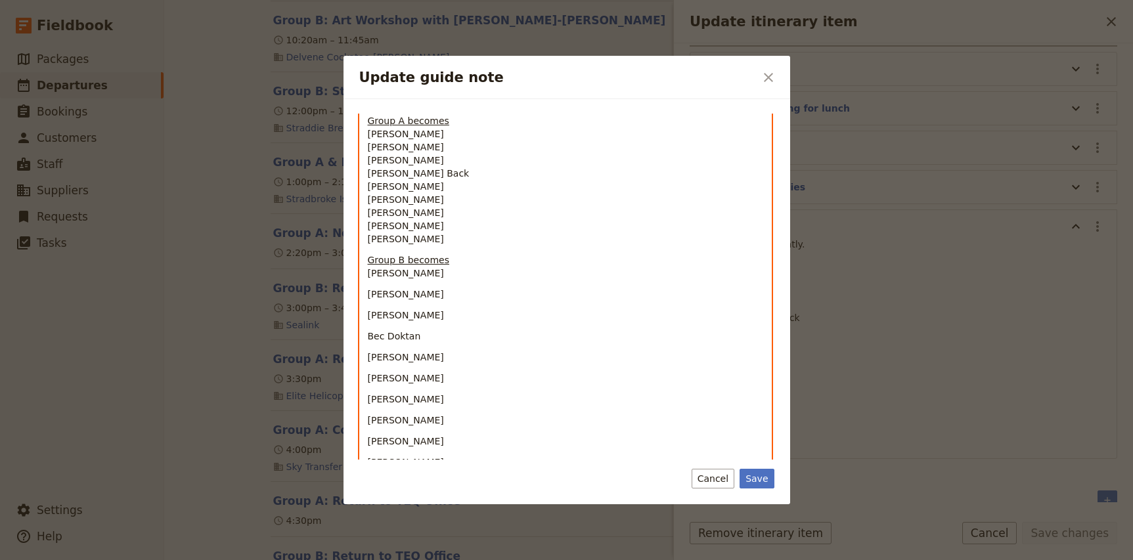
scroll to position [141, 0]
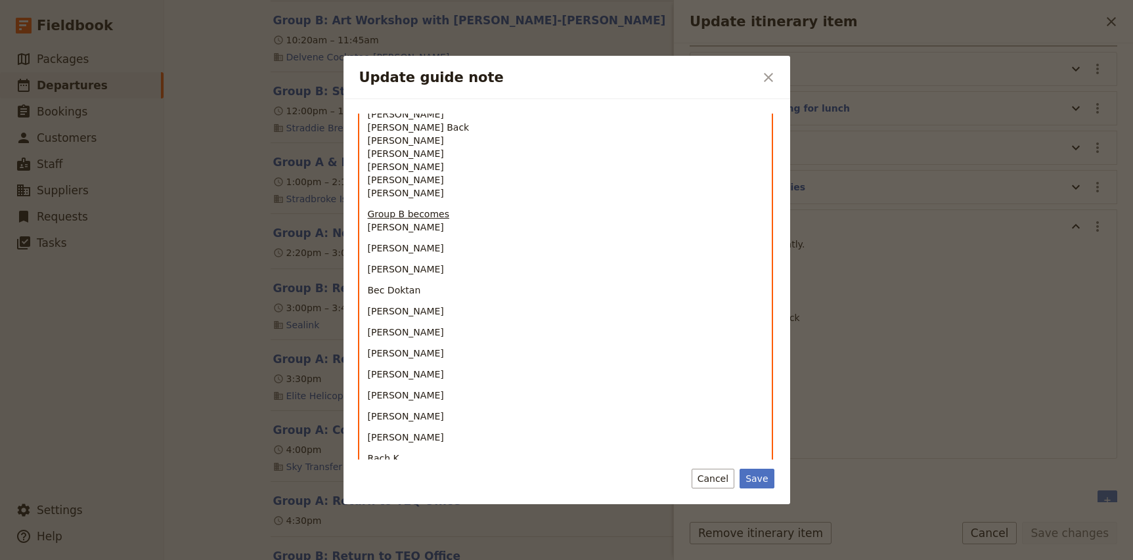
click at [368, 248] on span "[PERSON_NAME]" at bounding box center [406, 248] width 76 height 11
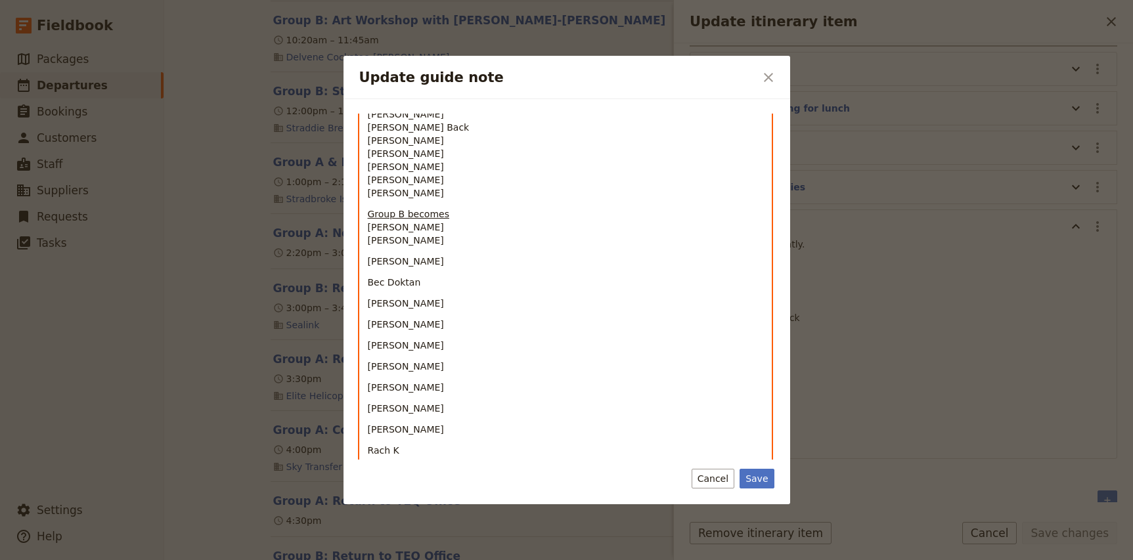
click at [368, 260] on span "[PERSON_NAME]" at bounding box center [406, 261] width 76 height 11
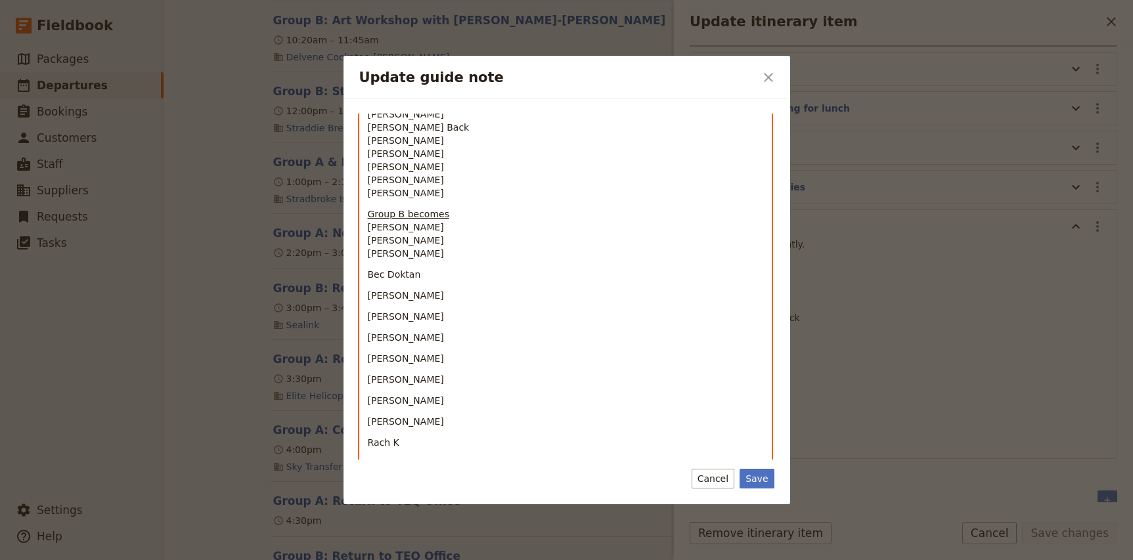
click at [368, 273] on span "Bec Doktan" at bounding box center [394, 274] width 53 height 11
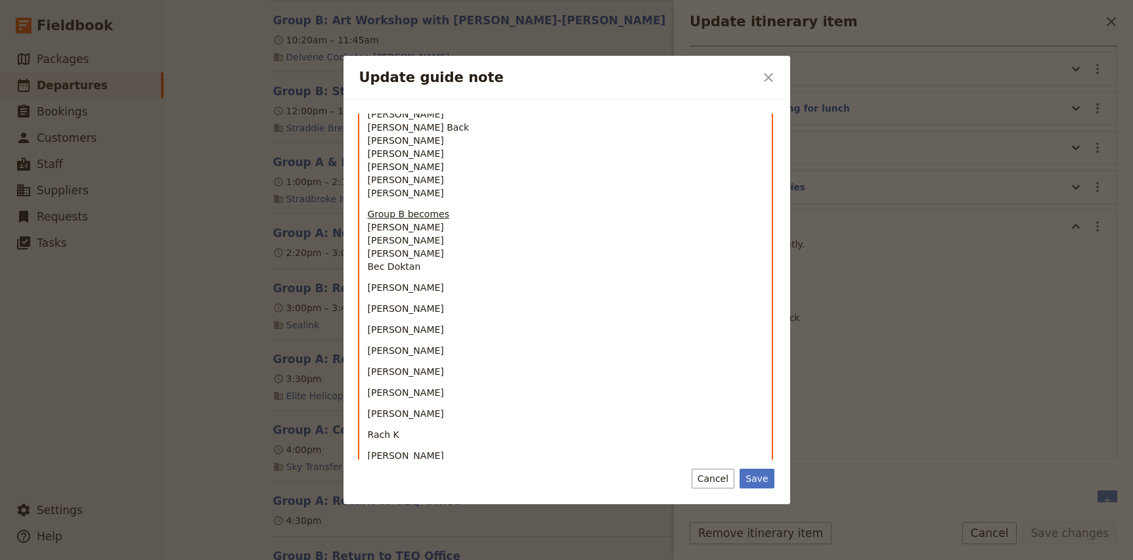
click at [369, 290] on span "Charlee Mckinnon" at bounding box center [406, 287] width 76 height 11
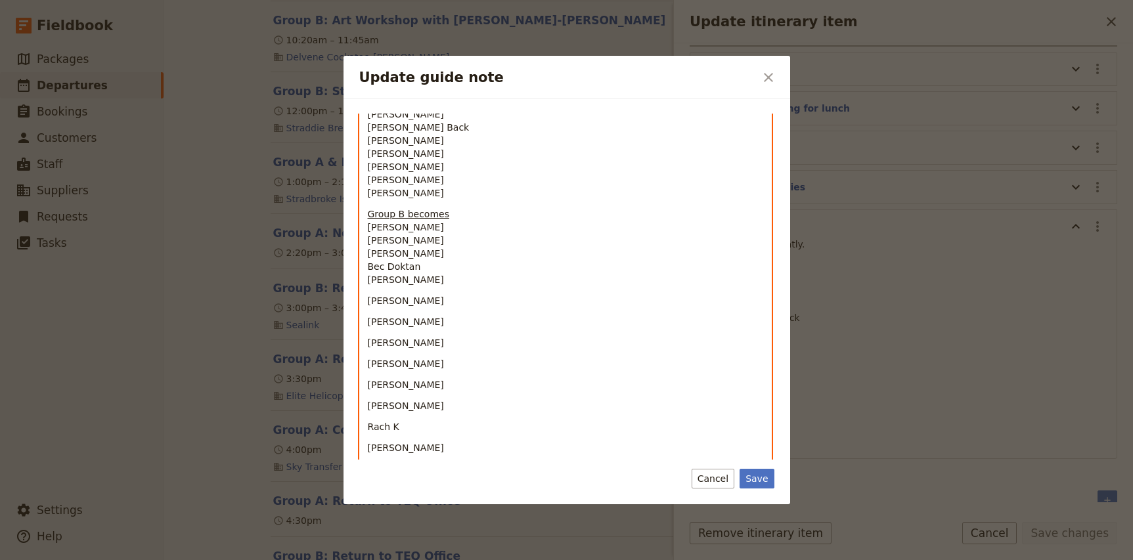
click at [368, 304] on span "[PERSON_NAME]" at bounding box center [406, 301] width 76 height 11
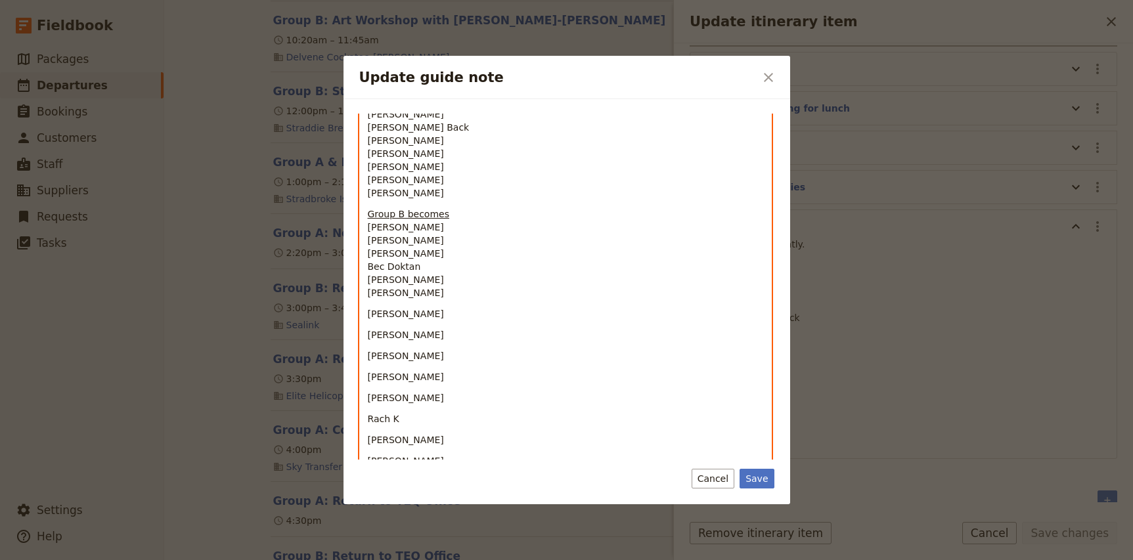
click at [368, 312] on span "[PERSON_NAME]" at bounding box center [406, 314] width 76 height 11
click at [368, 324] on span "[PERSON_NAME]" at bounding box center [406, 327] width 76 height 11
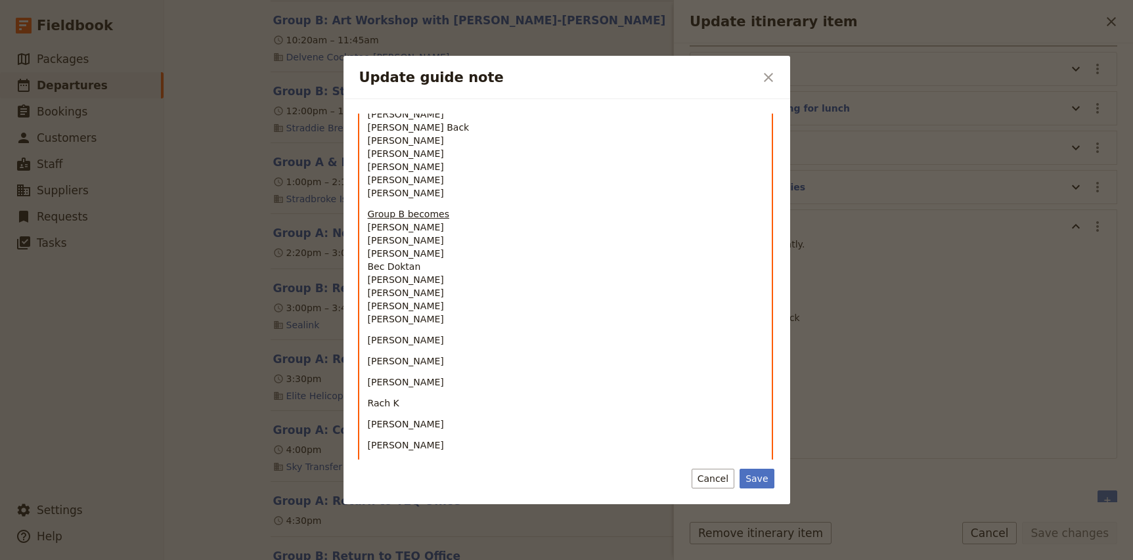
click at [366, 341] on div "Group splits differently. Group A becomes Nicole Hayes Lauren Coombes Dana Pott…" at bounding box center [565, 270] width 411 height 457
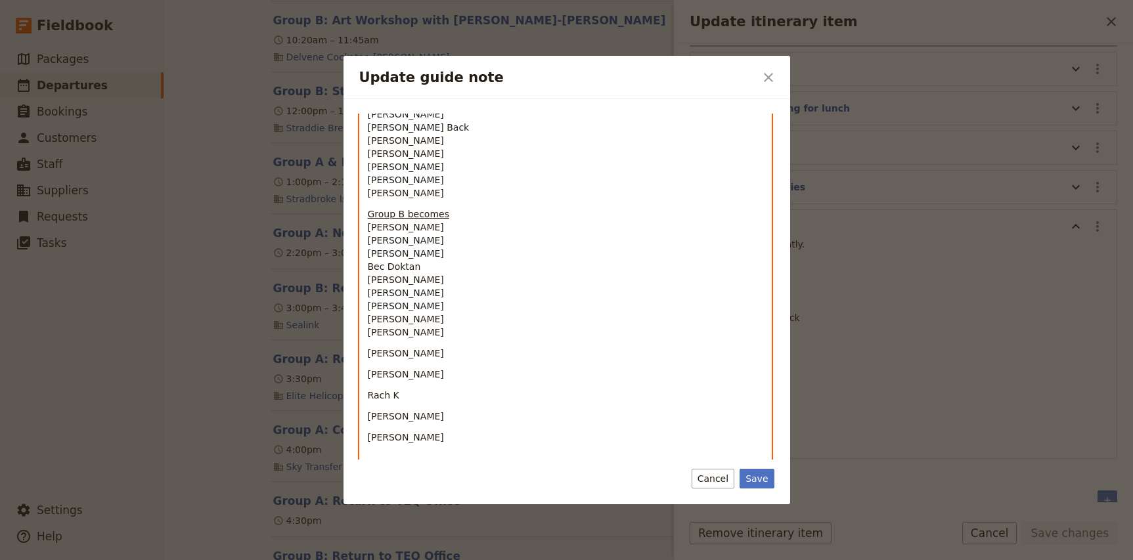
click at [368, 354] on span "[PERSON_NAME]" at bounding box center [406, 353] width 76 height 11
click at [368, 367] on span "[PERSON_NAME]" at bounding box center [406, 366] width 76 height 11
click at [368, 384] on span "Rach K" at bounding box center [384, 379] width 32 height 11
click at [368, 393] on span "[PERSON_NAME]" at bounding box center [406, 392] width 76 height 11
click at [368, 408] on span "Tracy Farr" at bounding box center [406, 406] width 76 height 11
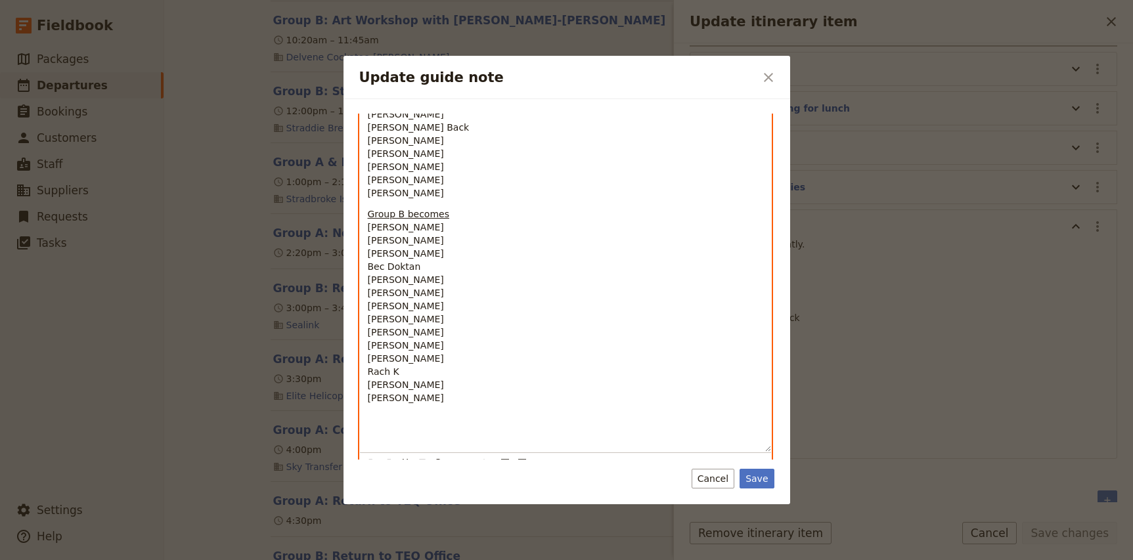
click at [383, 441] on p "Update guide note" at bounding box center [565, 439] width 395 height 13
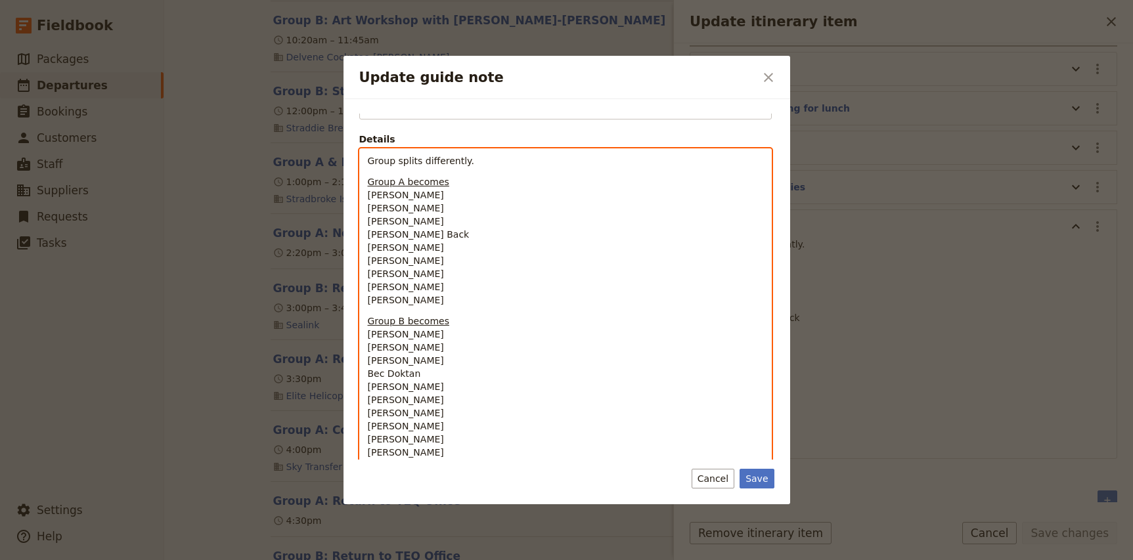
scroll to position [32, 0]
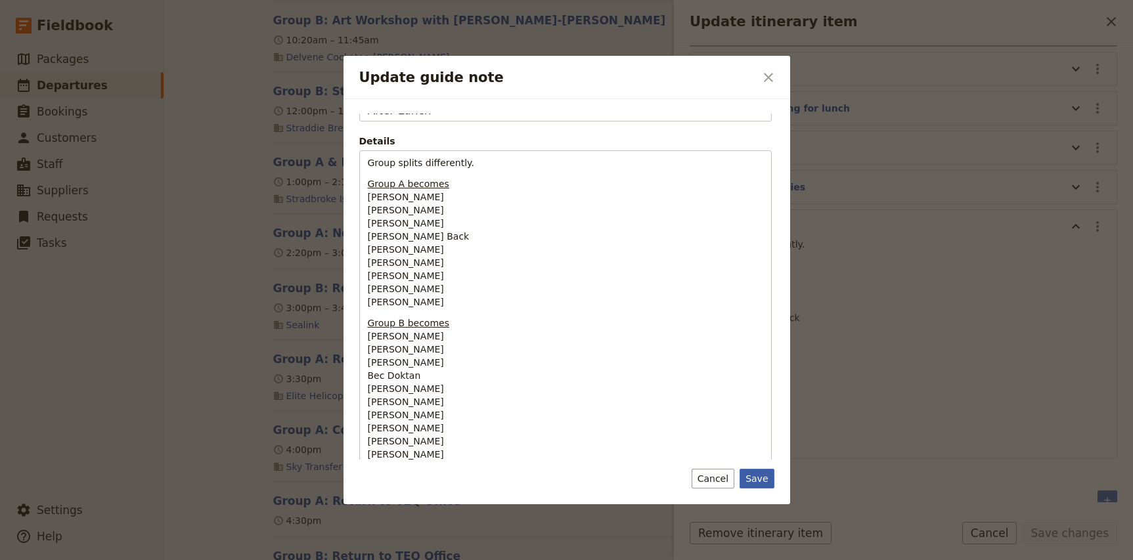
click at [755, 480] on button "Save" at bounding box center [756, 479] width 34 height 20
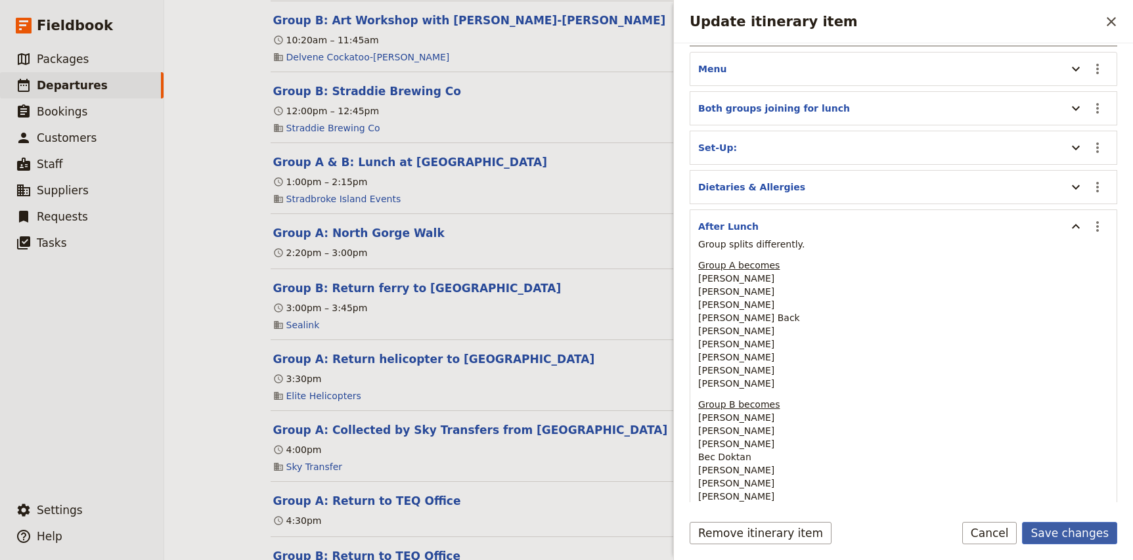
click at [1078, 539] on button "Save changes" at bounding box center [1069, 533] width 95 height 22
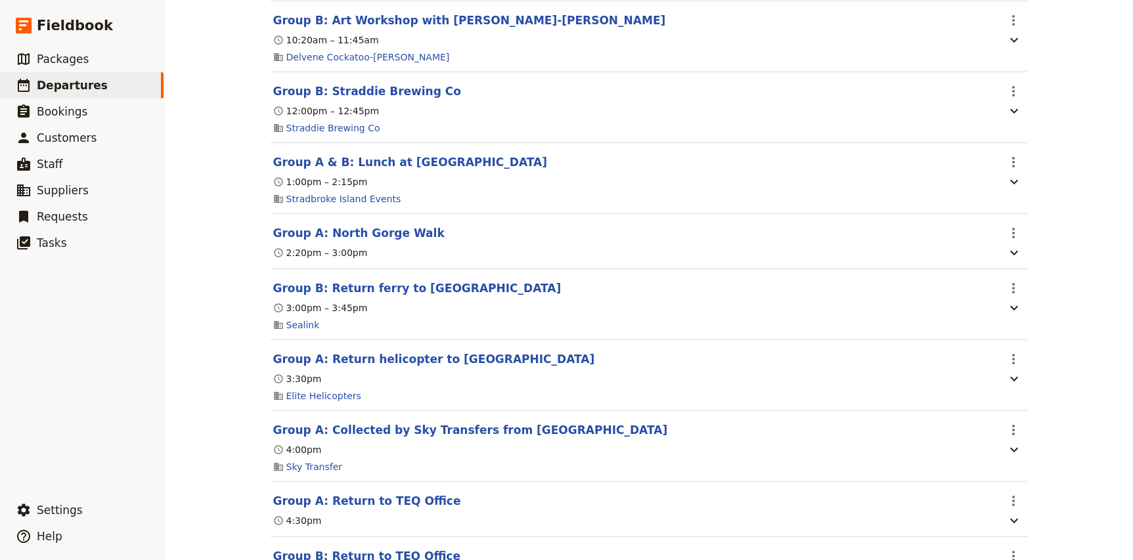
scroll to position [761, 0]
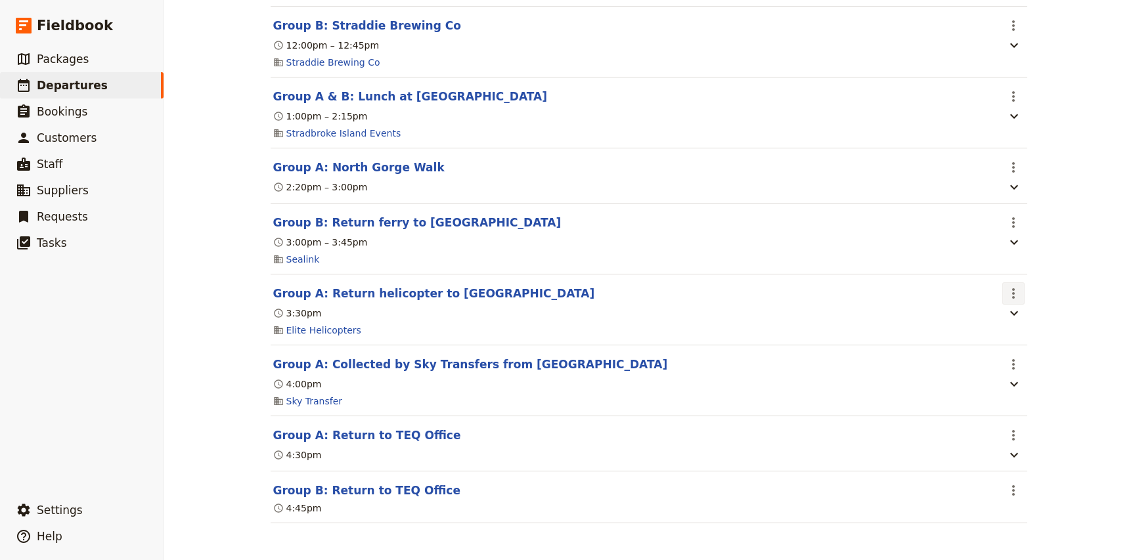
click at [1021, 297] on button "​" at bounding box center [1013, 293] width 22 height 22
click at [1025, 316] on span "Edit this itinerary item" at bounding box center [1062, 321] width 103 height 13
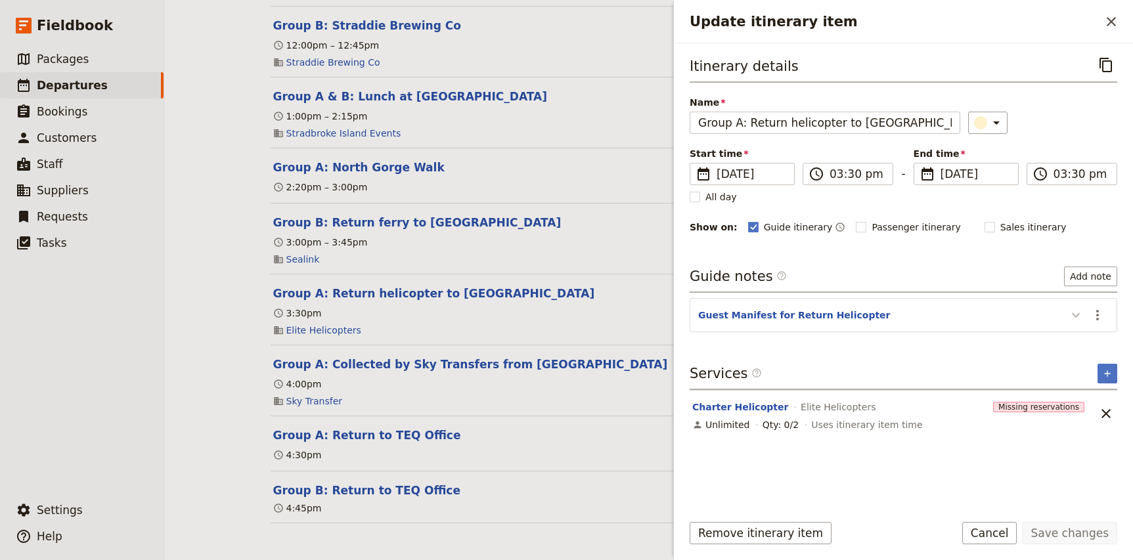
click at [1082, 322] on icon "Update itinerary item" at bounding box center [1076, 315] width 16 height 16
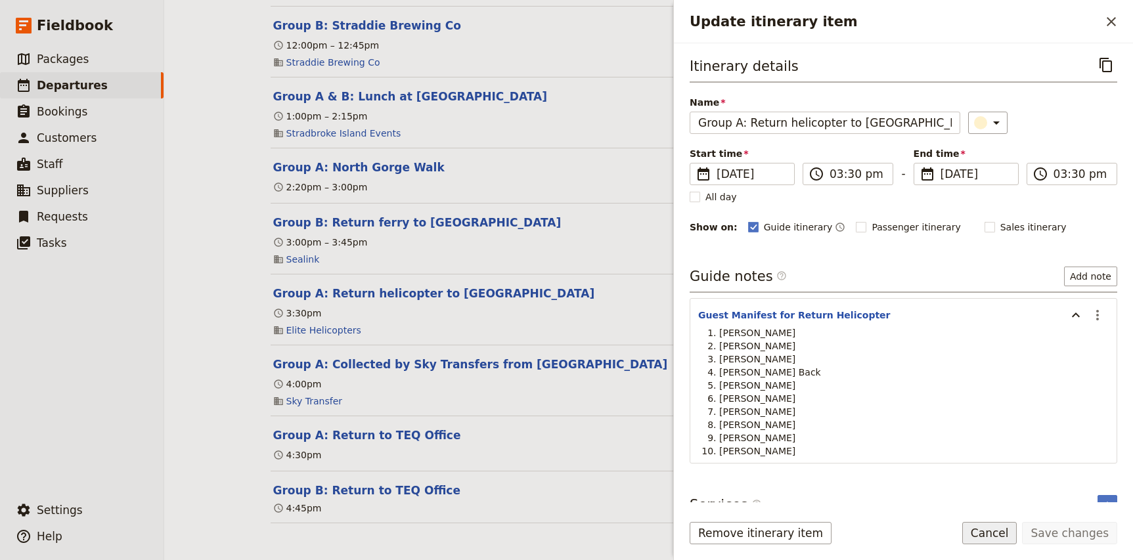
click at [1005, 535] on button "Cancel" at bounding box center [989, 533] width 55 height 22
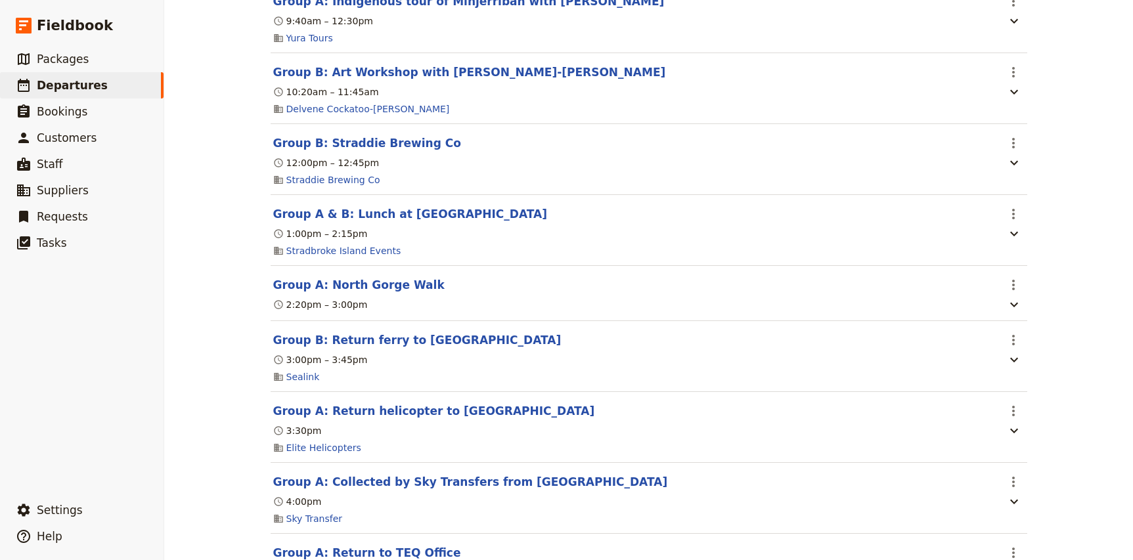
scroll to position [636, 0]
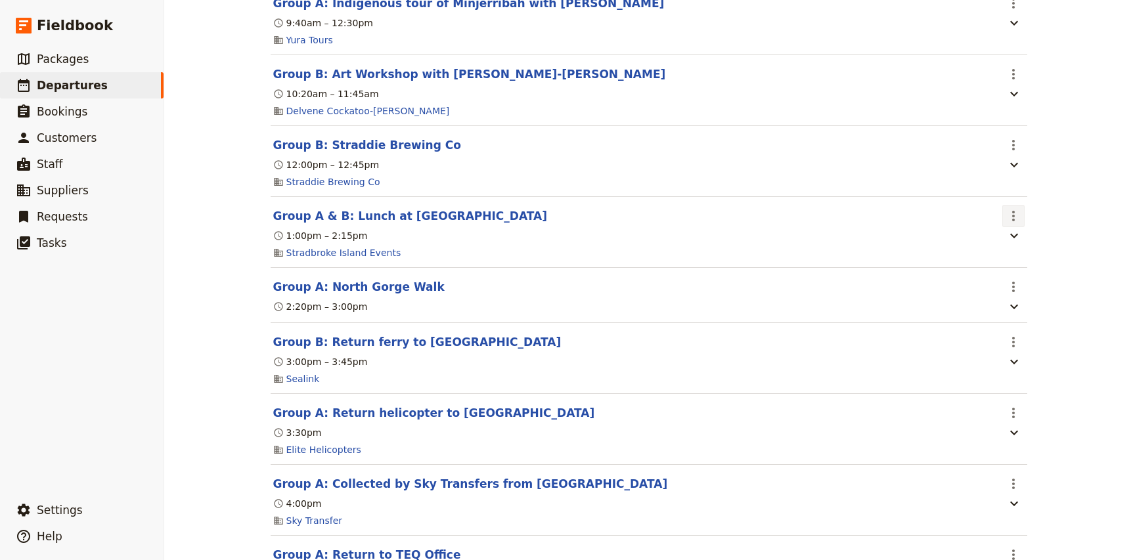
click at [1011, 220] on icon "Actions" at bounding box center [1013, 216] width 16 height 16
click at [1021, 242] on span "Edit this itinerary item" at bounding box center [1062, 248] width 103 height 13
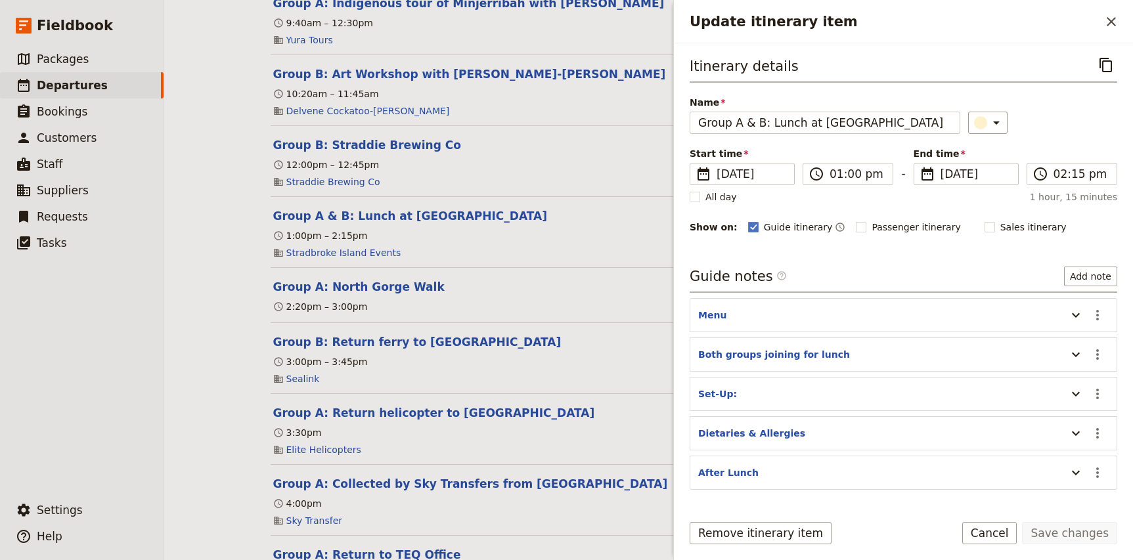
scroll to position [92, 0]
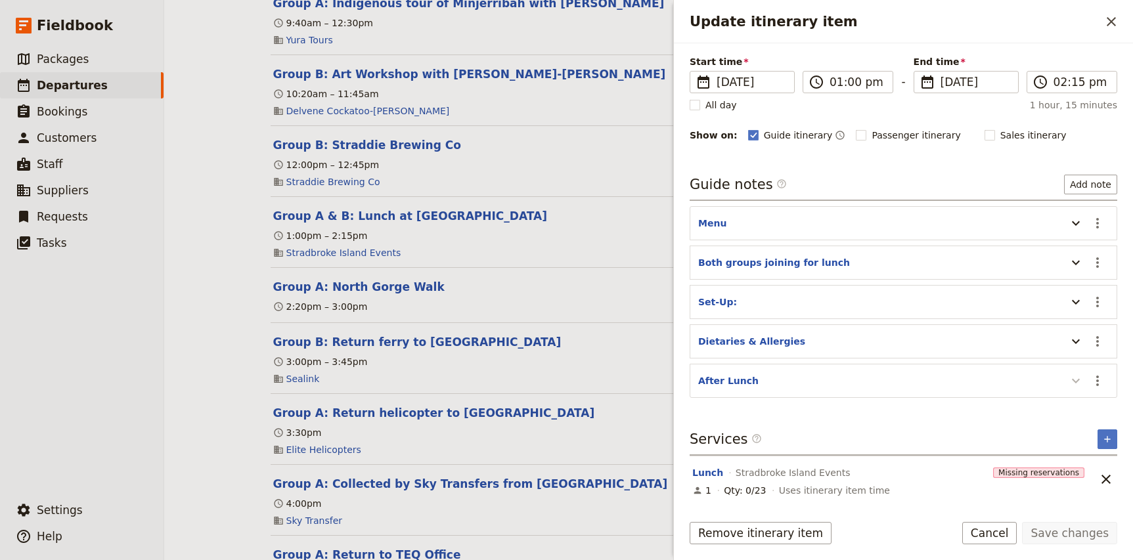
click at [1078, 391] on button "Update itinerary item" at bounding box center [1075, 381] width 21 height 22
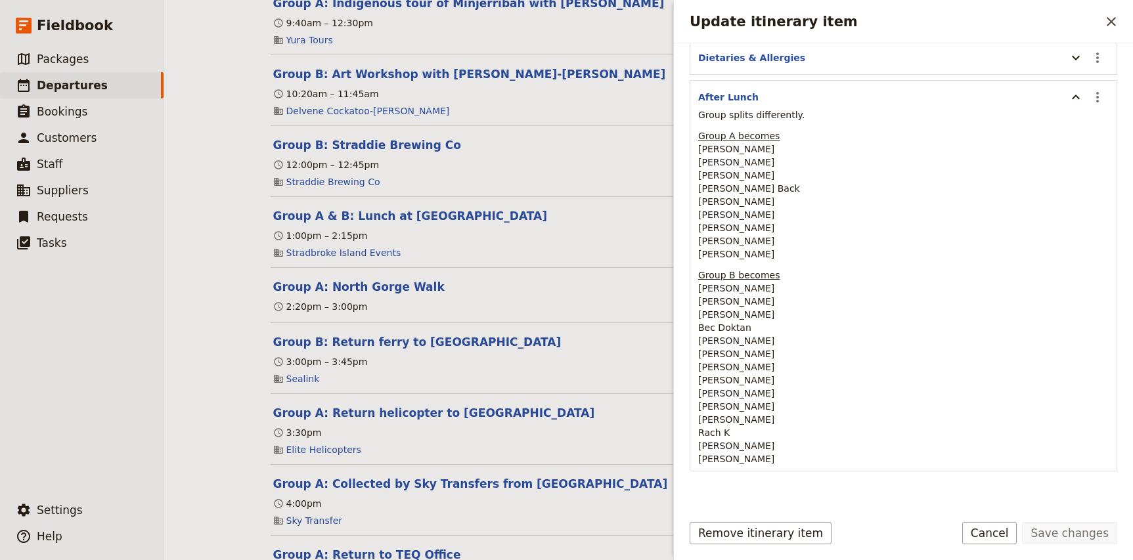
scroll to position [449, 0]
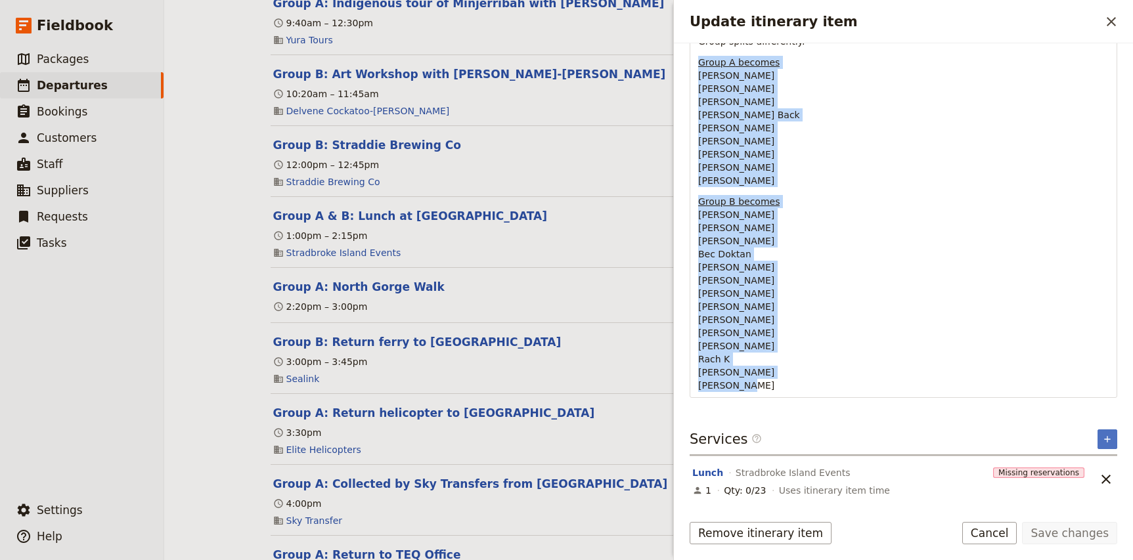
drag, startPoint x: 757, startPoint y: 388, endPoint x: 699, endPoint y: 60, distance: 332.8
click at [699, 60] on div "Group splits differently. Group A becomes Nicole Hayes Lauren Coombes Dana Pott…" at bounding box center [903, 213] width 410 height 357
copy div "Group A becomes Nicole Hayes Lauren Coombes Dana Potter Jess Back Amy Merriweat…"
click at [736, 361] on p "Group B becomes Addie Brooks Alison Dwyer Anne Becirevic Bec Doktan Charlee Mck…" at bounding box center [903, 293] width 410 height 197
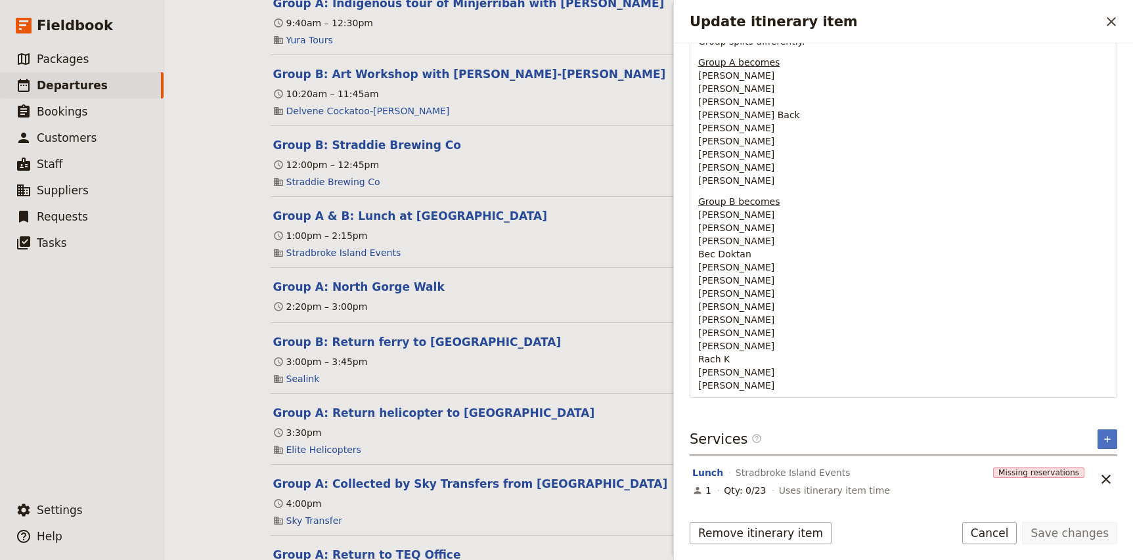
click at [757, 360] on p "Group B becomes Addie Brooks Alison Dwyer Anne Becirevic Bec Doktan Charlee Mck…" at bounding box center [903, 293] width 410 height 197
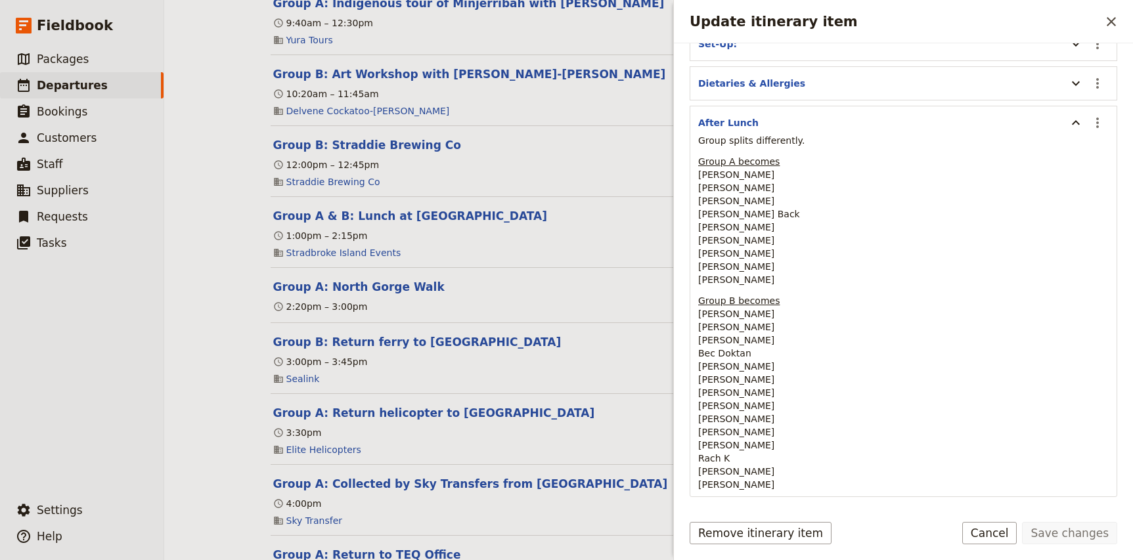
scroll to position [347, 0]
click at [1093, 124] on icon "Actions" at bounding box center [1098, 126] width 16 height 16
click at [1086, 155] on span "Edit note" at bounding box center [1069, 154] width 61 height 13
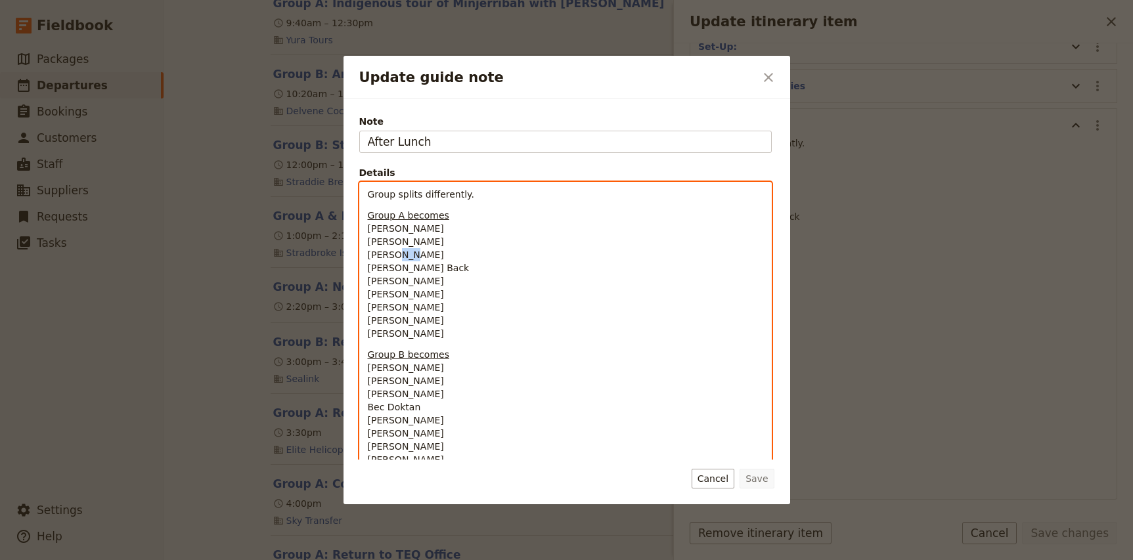
scroll to position [0, 0]
drag, startPoint x: 410, startPoint y: 249, endPoint x: 326, endPoint y: 249, distance: 83.4
click at [326, 560] on div "Update guide note ​ Note After Lunch Details Group splits differently. Group A …" at bounding box center [566, 560] width 1133 height 0
click at [449, 336] on p "Group A becomes Nicole Hayes Lauren Coombes Dana Potter Jess Back Amy Merriweat…" at bounding box center [565, 274] width 395 height 131
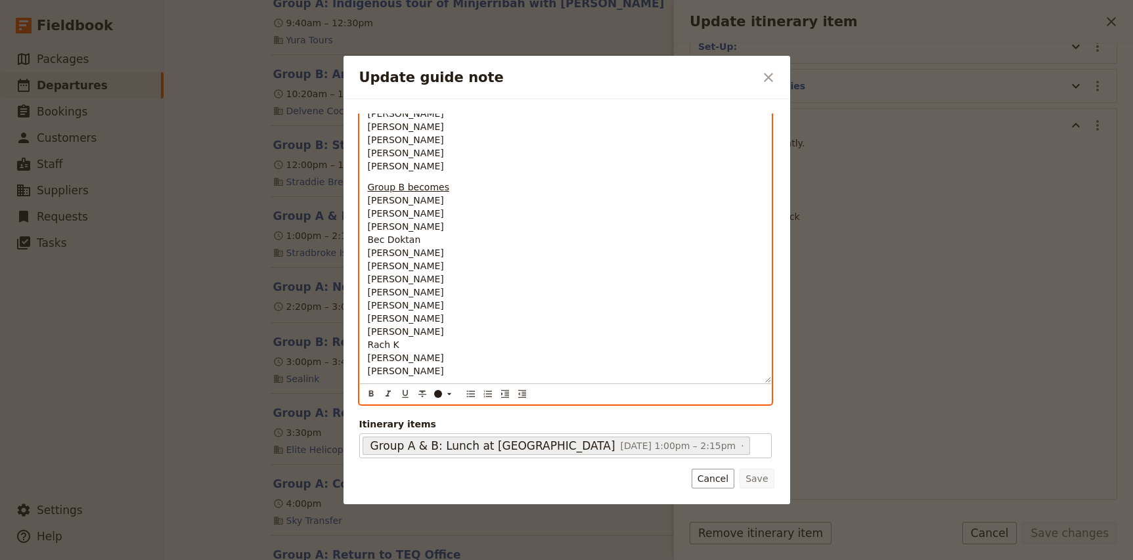
click at [406, 343] on p "Group B becomes Addie Brooks Alison Dwyer Anne Becirevic Bec Doktan Charlee Mck…" at bounding box center [565, 279] width 395 height 197
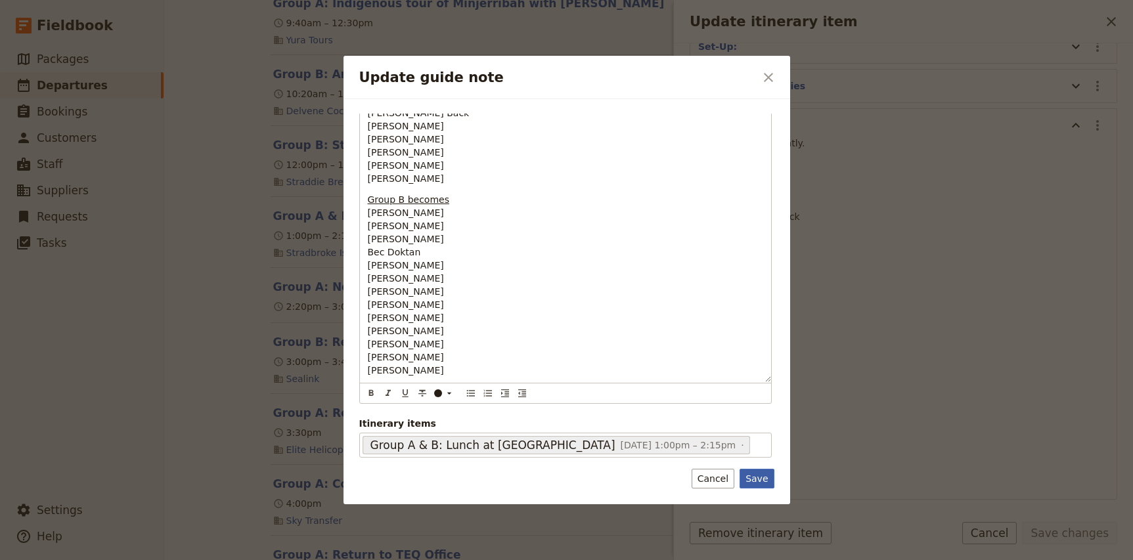
click at [757, 483] on button "Save" at bounding box center [756, 479] width 34 height 20
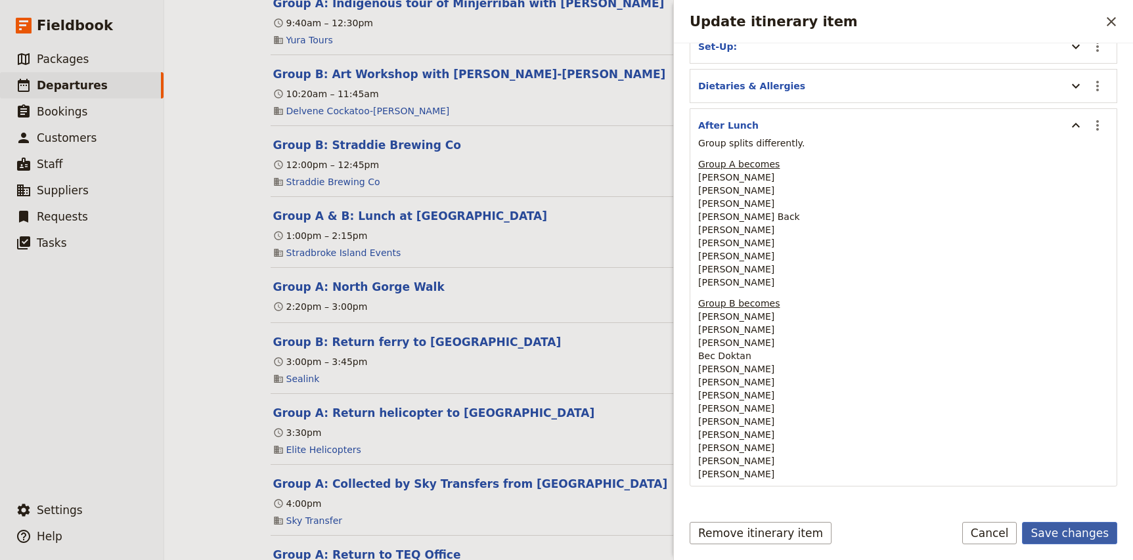
click at [1071, 534] on button "Save changes" at bounding box center [1069, 533] width 95 height 22
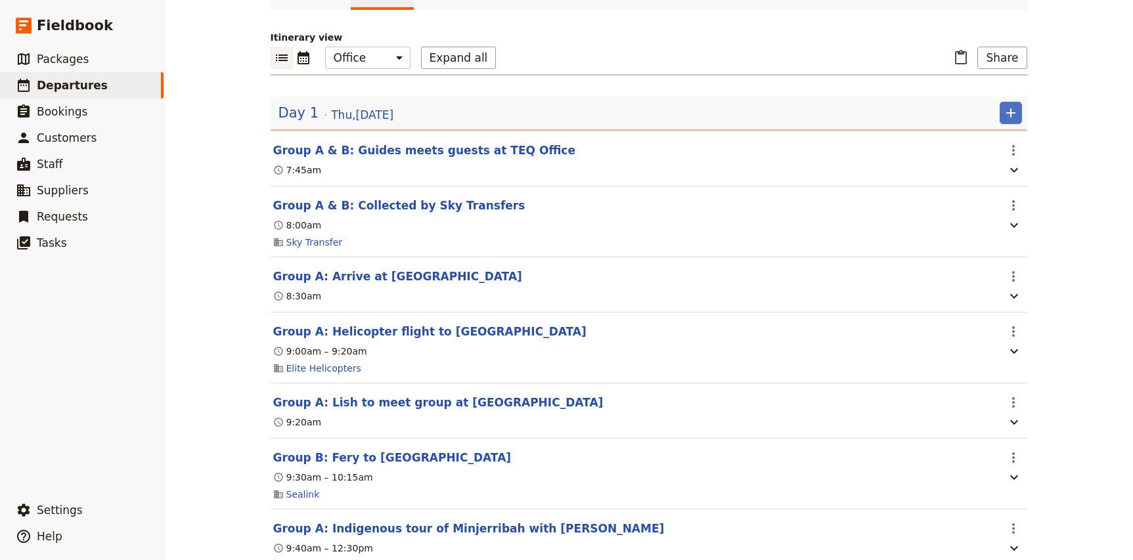
scroll to position [0, 0]
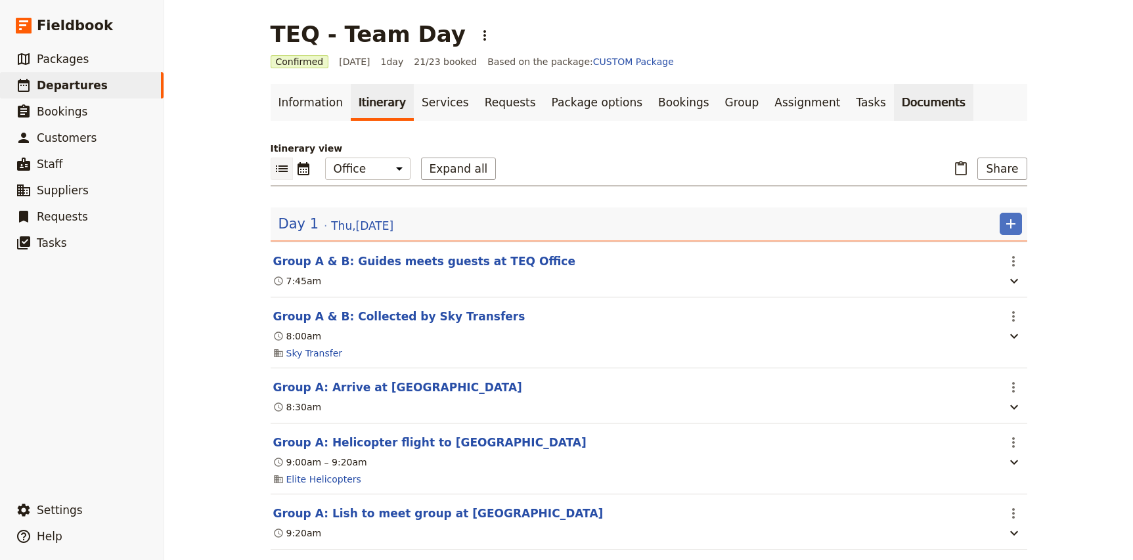
click at [894, 102] on link "Documents" at bounding box center [933, 102] width 79 height 37
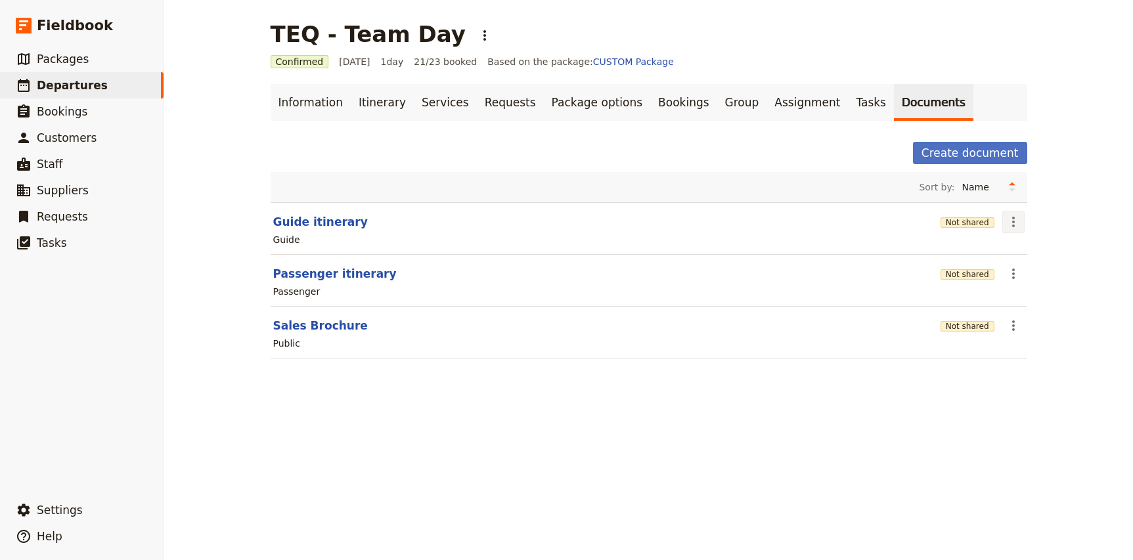
click at [1017, 225] on icon "Actions" at bounding box center [1013, 222] width 16 height 16
click at [1026, 249] on span "Share" at bounding box center [1024, 250] width 26 height 13
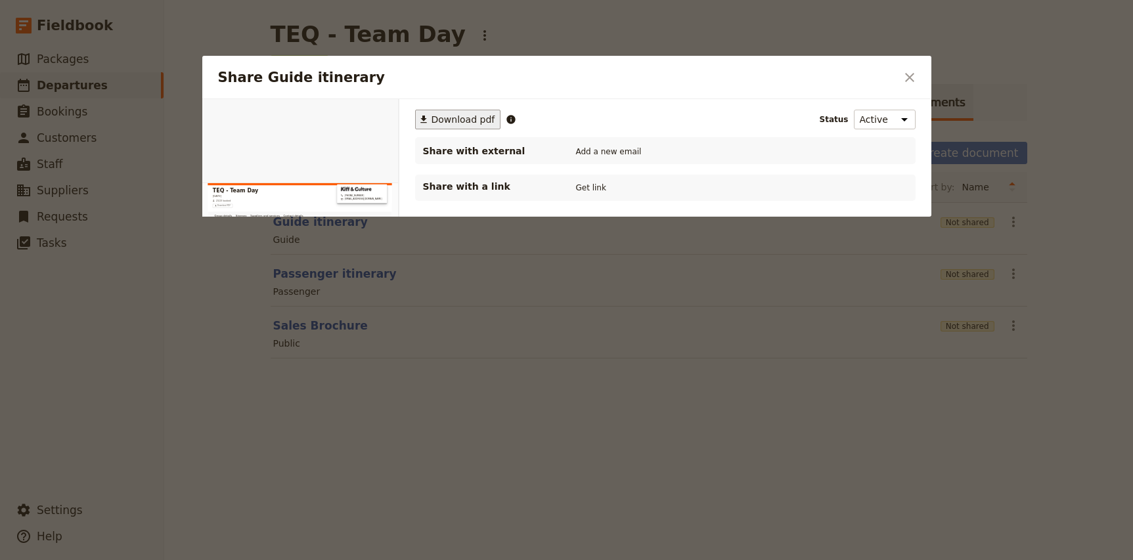
click at [441, 116] on span "Download pdf" at bounding box center [463, 119] width 64 height 13
click at [324, 398] on div at bounding box center [566, 280] width 1133 height 560
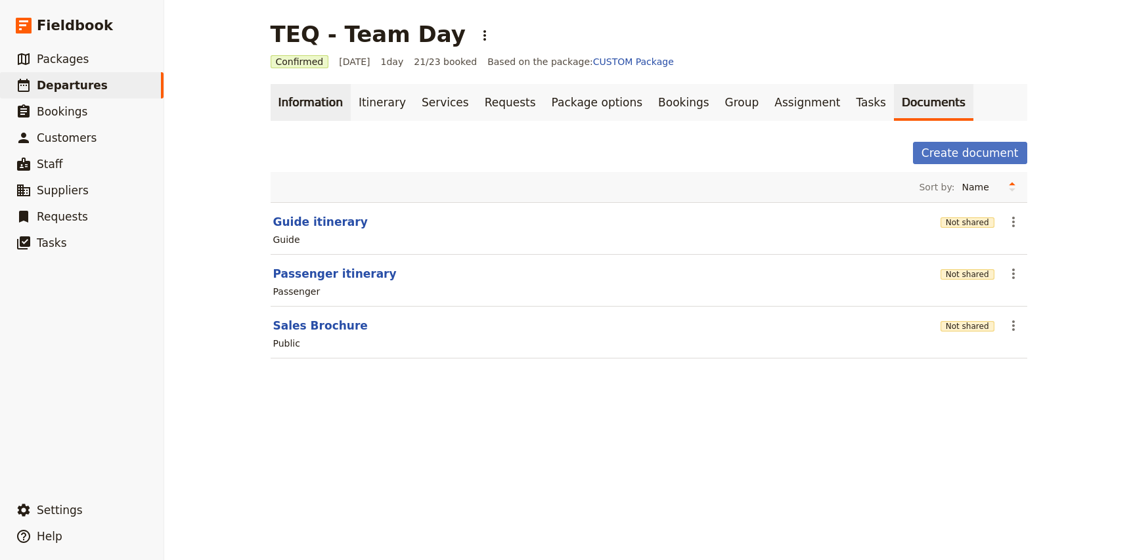
click at [336, 102] on link "Information" at bounding box center [311, 102] width 80 height 37
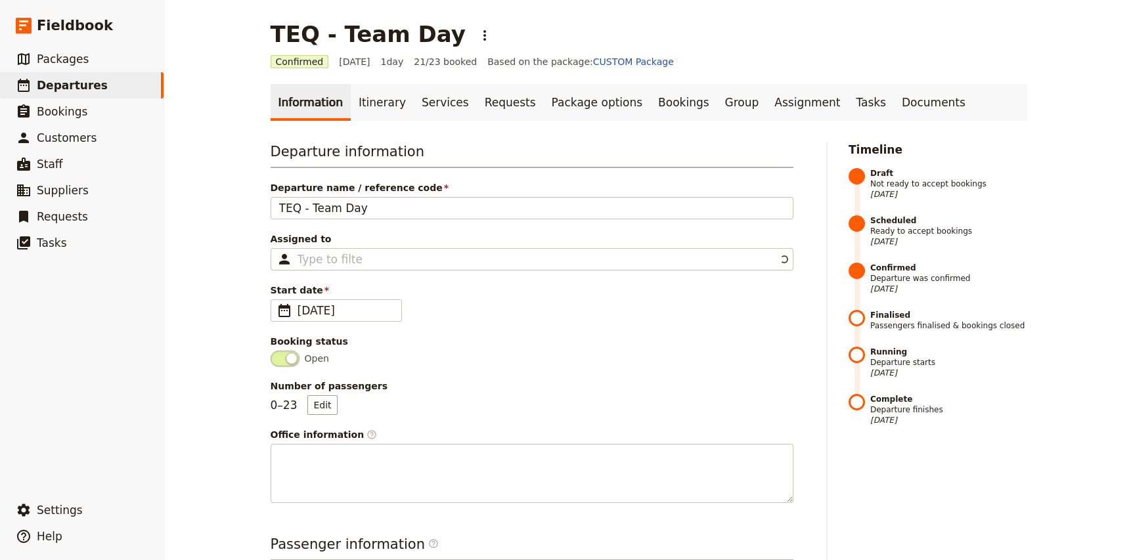
scroll to position [396, 0]
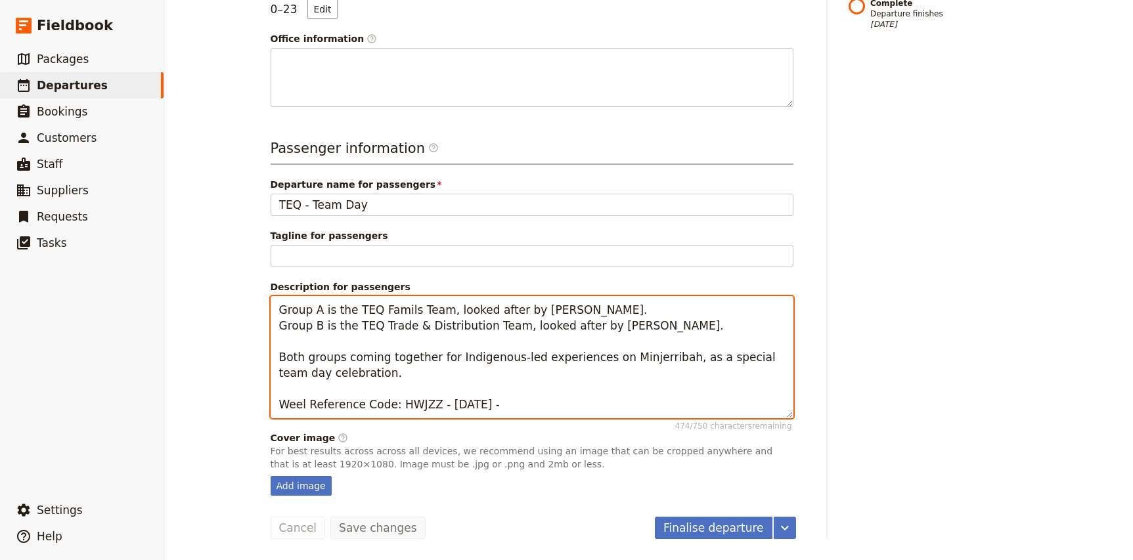
drag, startPoint x: 342, startPoint y: 358, endPoint x: 443, endPoint y: 363, distance: 100.6
click at [443, 363] on textarea "Group A is the TEQ Famils Team, looked after by Nicole. Group B is the TEQ Trad…" at bounding box center [532, 357] width 523 height 122
click at [372, 377] on textarea "Group A is the TEQ Famils Team, looked after by Nicole. Group B is the TEQ Trad…" at bounding box center [532, 357] width 523 height 122
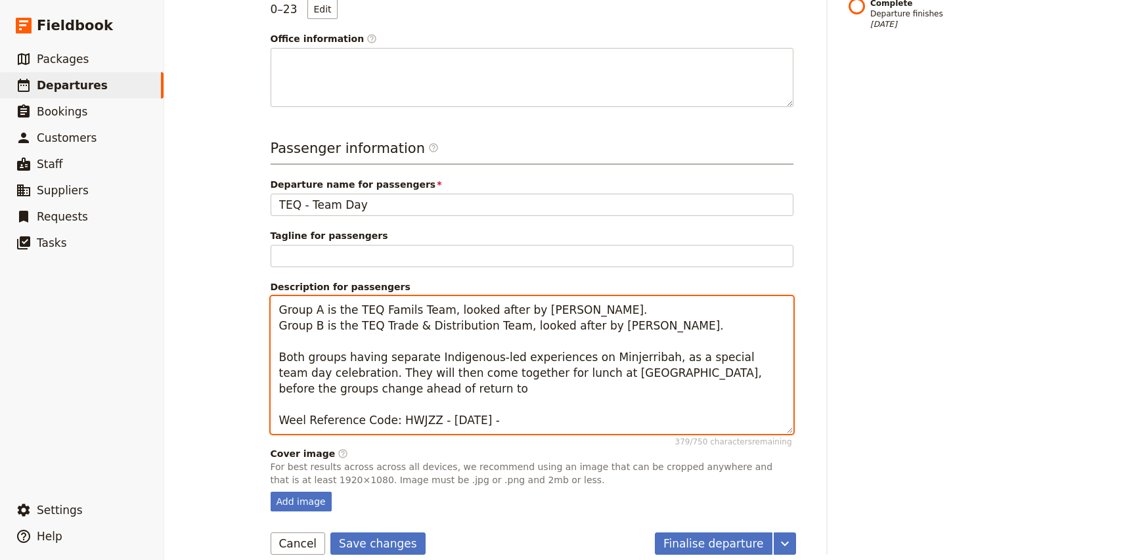
drag, startPoint x: 611, startPoint y: 372, endPoint x: 664, endPoint y: 414, distance: 67.3
click at [664, 414] on textarea "Group A is the TEQ Famils Team, looked after by Nicole. Group B is the TEQ Trad…" at bounding box center [532, 365] width 523 height 138
click at [510, 389] on textarea "Group A is the TEQ Famils Team, looked after by Nicole. Group B is the TEQ Trad…" at bounding box center [532, 365] width 523 height 138
drag, startPoint x: 606, startPoint y: 375, endPoint x: 611, endPoint y: 382, distance: 8.4
click at [611, 382] on textarea "Group A is the TEQ Famils Team, looked after by Nicole. Group B is the TEQ Trad…" at bounding box center [532, 365] width 523 height 138
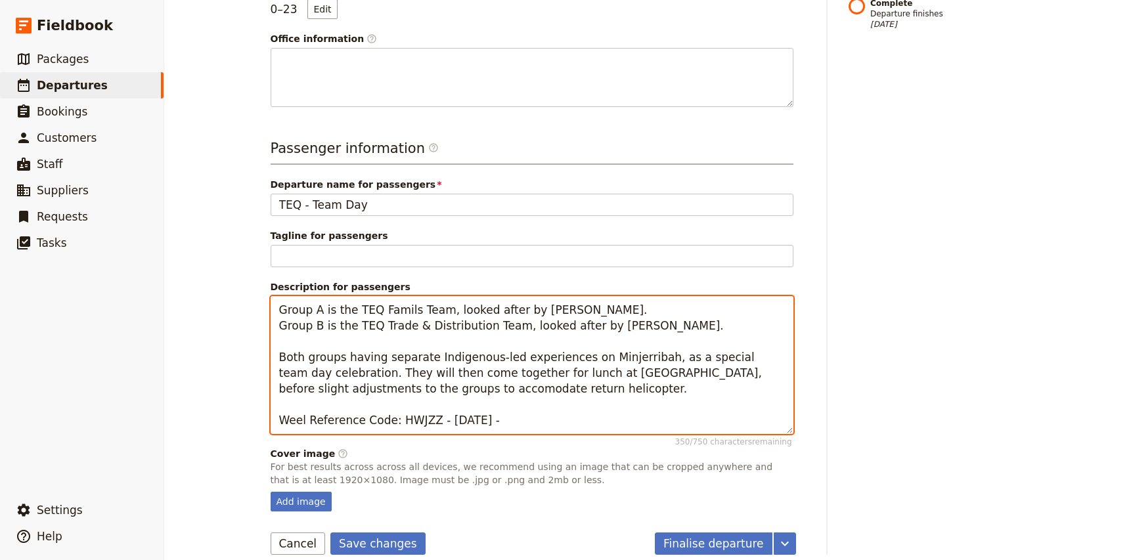
scroll to position [412, 0]
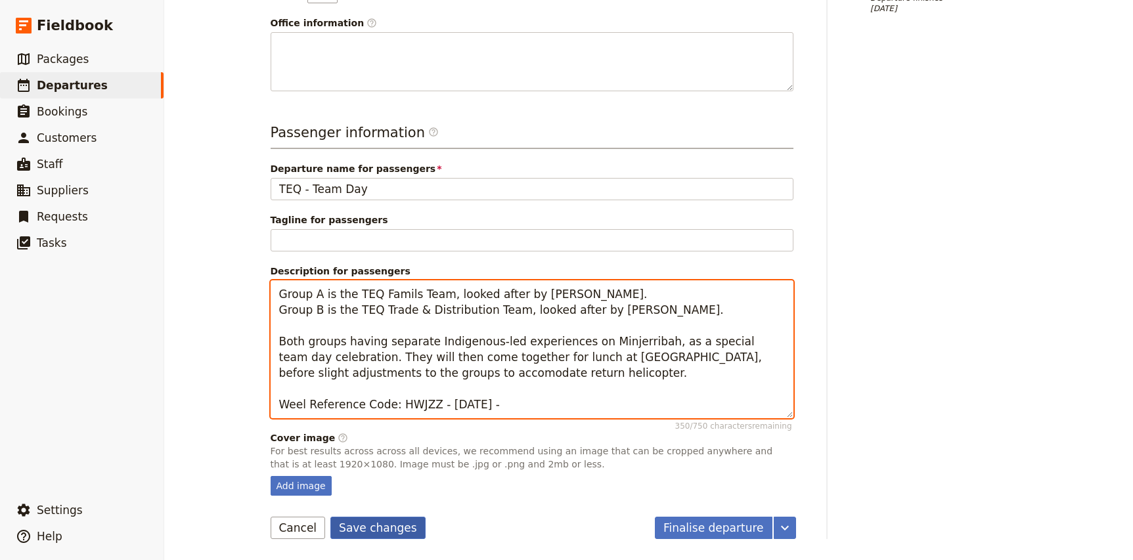
type textarea "Group A is the TEQ Famils Team, looked after by Nicole. Group B is the TEQ Trad…"
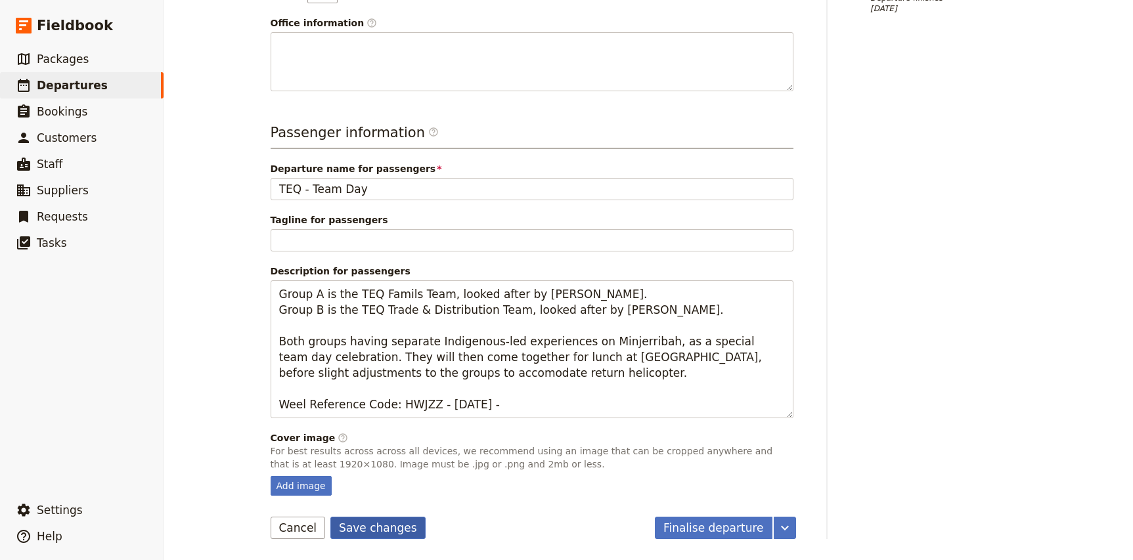
click at [384, 533] on button "Save changes" at bounding box center [377, 528] width 95 height 22
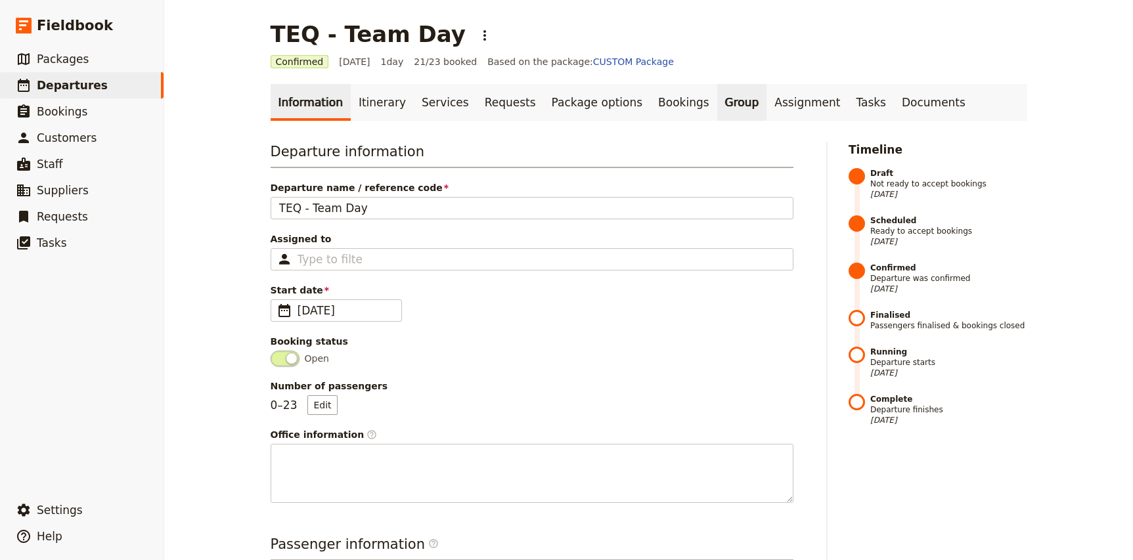
click at [717, 108] on link "Group" at bounding box center [742, 102] width 50 height 37
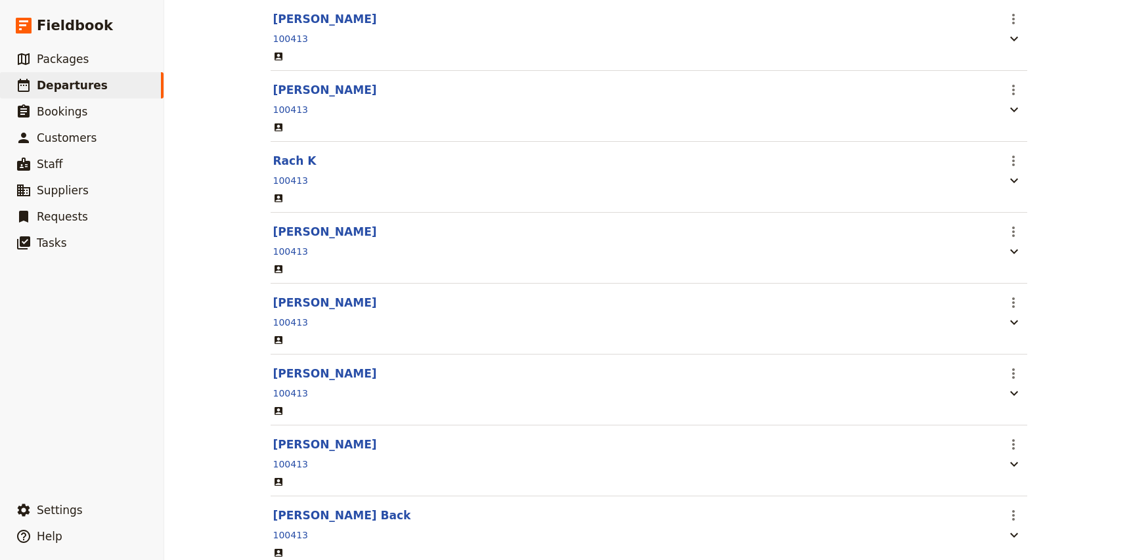
scroll to position [334, 0]
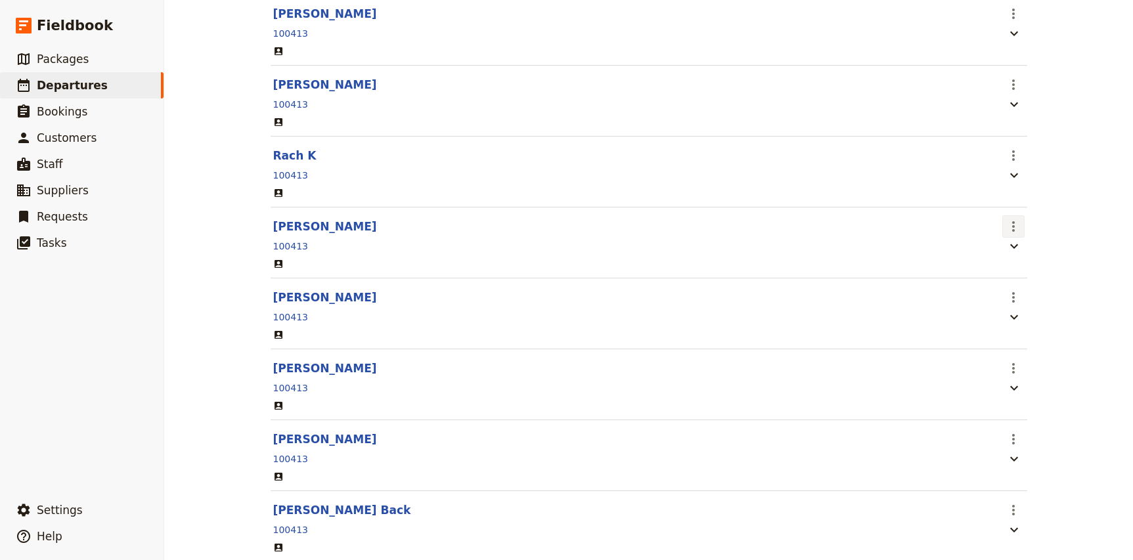
click at [1009, 230] on icon "Actions" at bounding box center [1013, 227] width 16 height 16
click at [1023, 281] on span "Edit passenger" at bounding box center [1045, 275] width 68 height 13
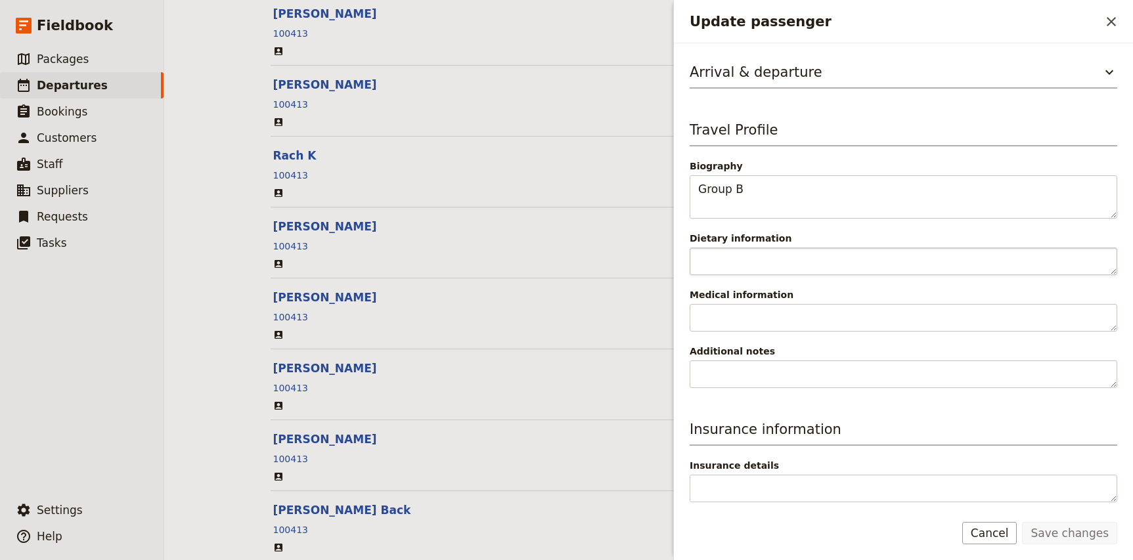
scroll to position [0, 0]
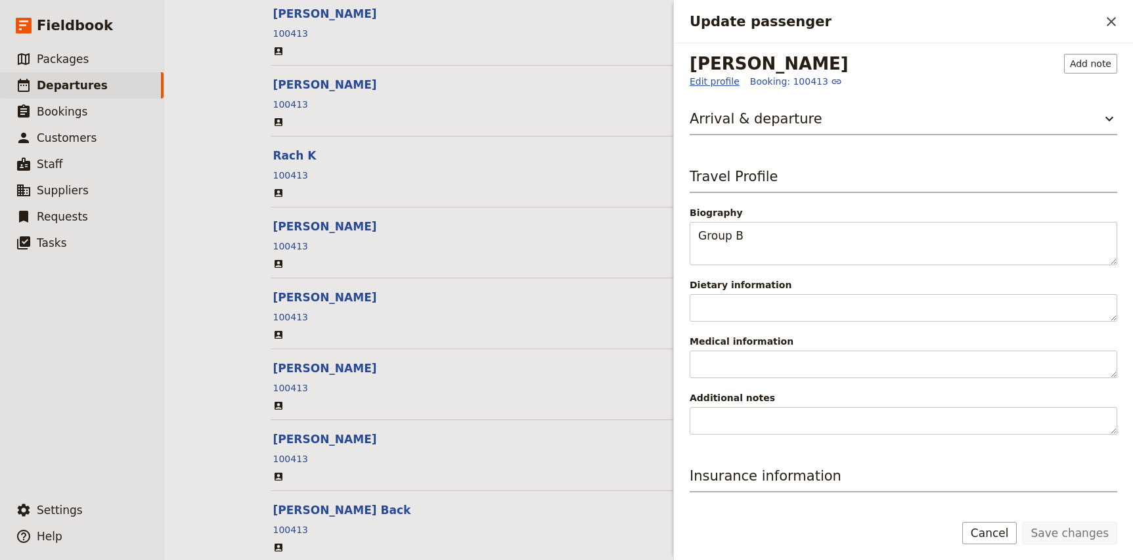
click at [717, 81] on link "Edit profile" at bounding box center [715, 81] width 50 height 13
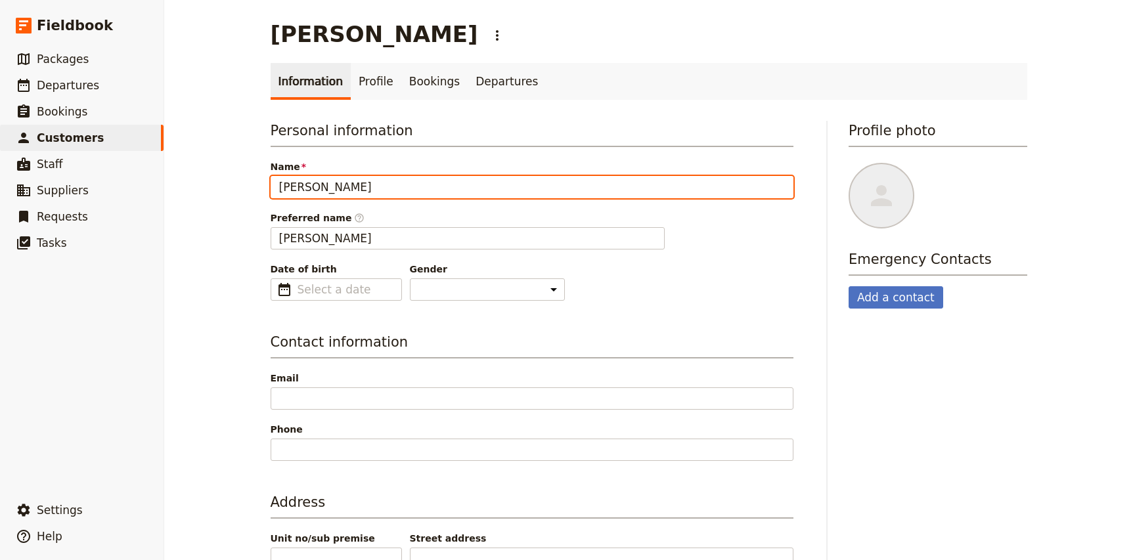
click at [293, 188] on input "Angela Merriweather" at bounding box center [532, 187] width 523 height 22
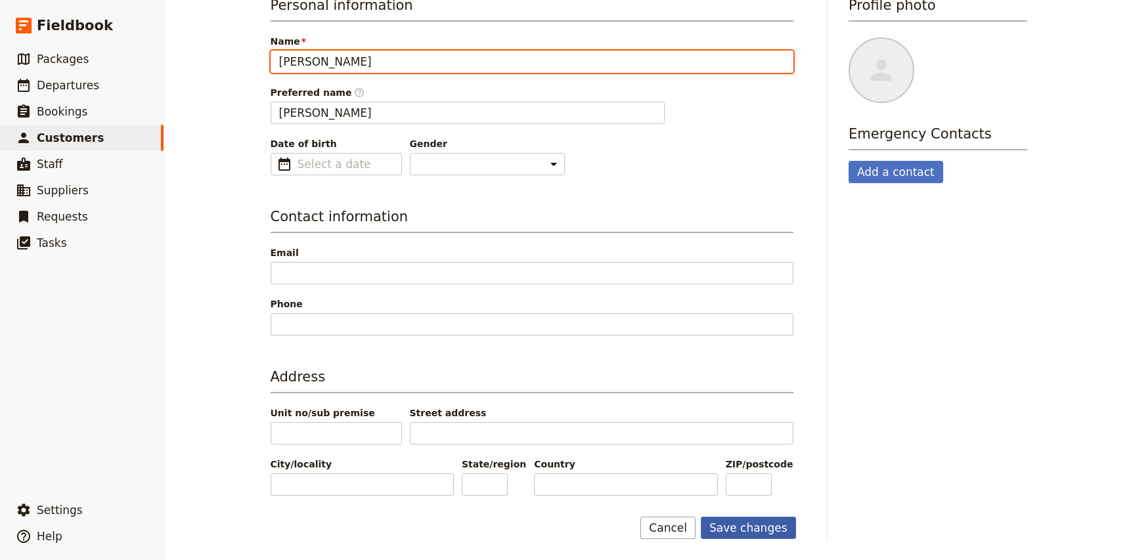
type input "[PERSON_NAME]"
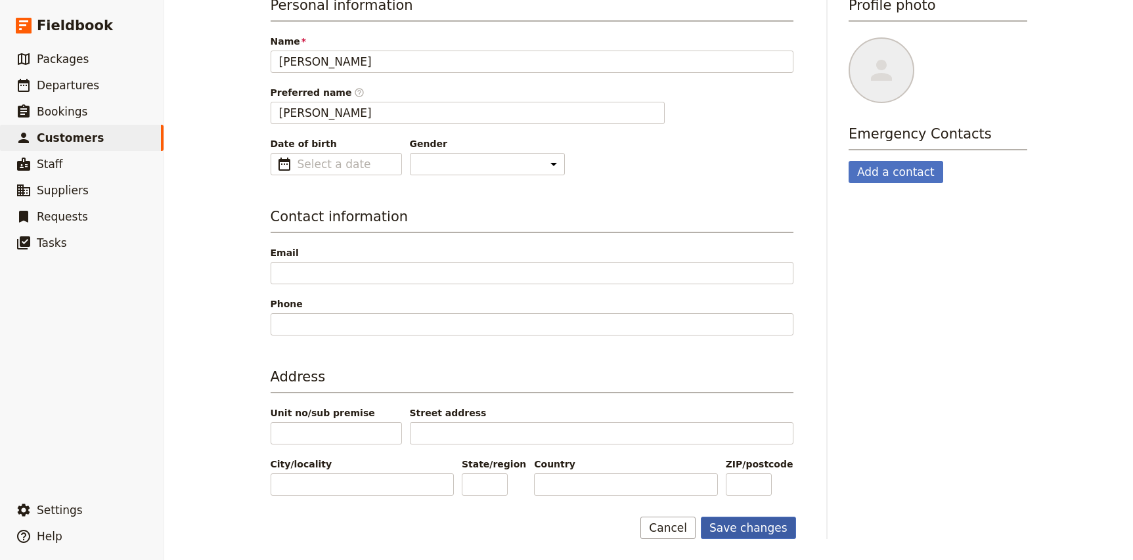
click at [738, 535] on button "Save changes" at bounding box center [748, 528] width 95 height 22
click at [58, 87] on span "Departures" at bounding box center [68, 85] width 62 height 13
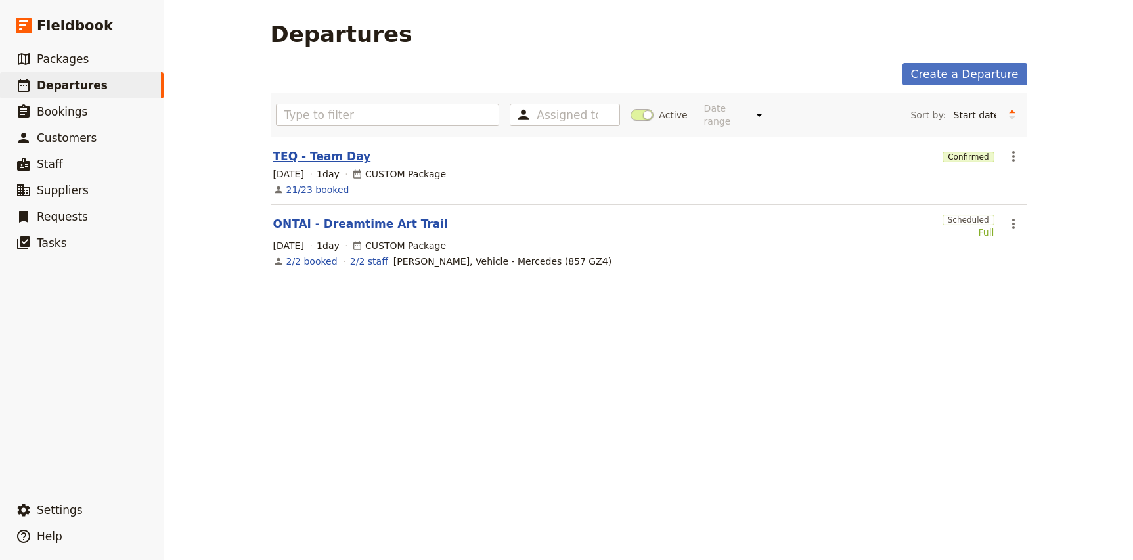
click at [311, 148] on link "TEQ - Team Day" at bounding box center [322, 156] width 98 height 16
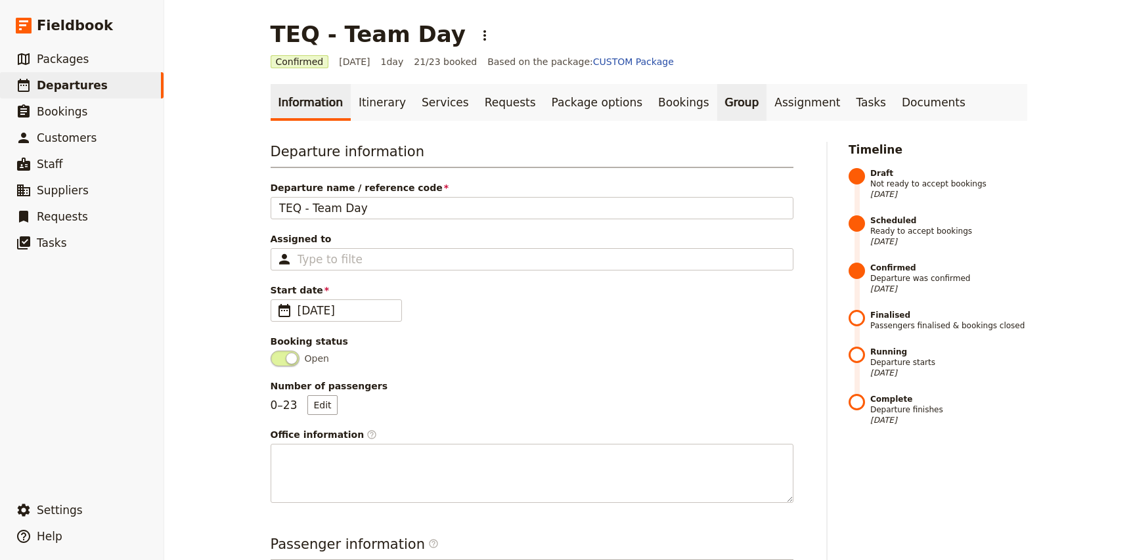
click at [717, 106] on link "Group" at bounding box center [742, 102] width 50 height 37
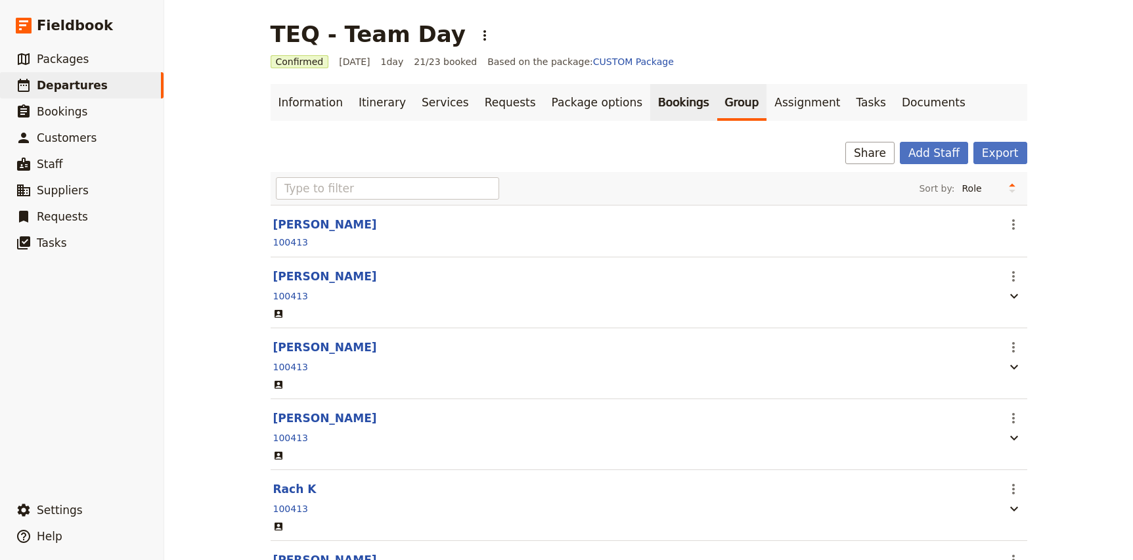
click at [658, 112] on link "Bookings" at bounding box center [683, 102] width 66 height 37
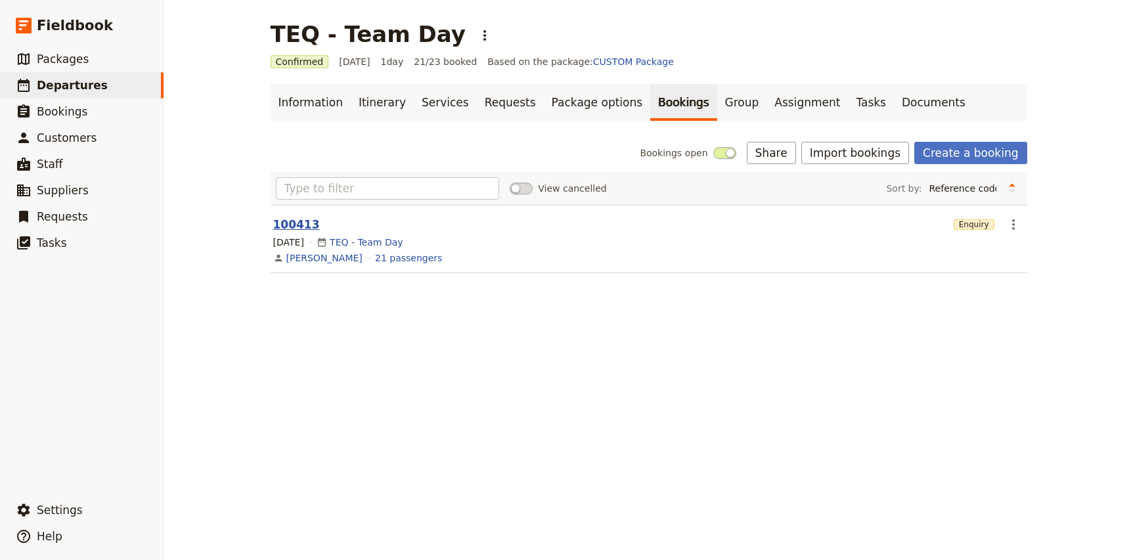
click at [299, 221] on button "100413" at bounding box center [296, 225] width 47 height 16
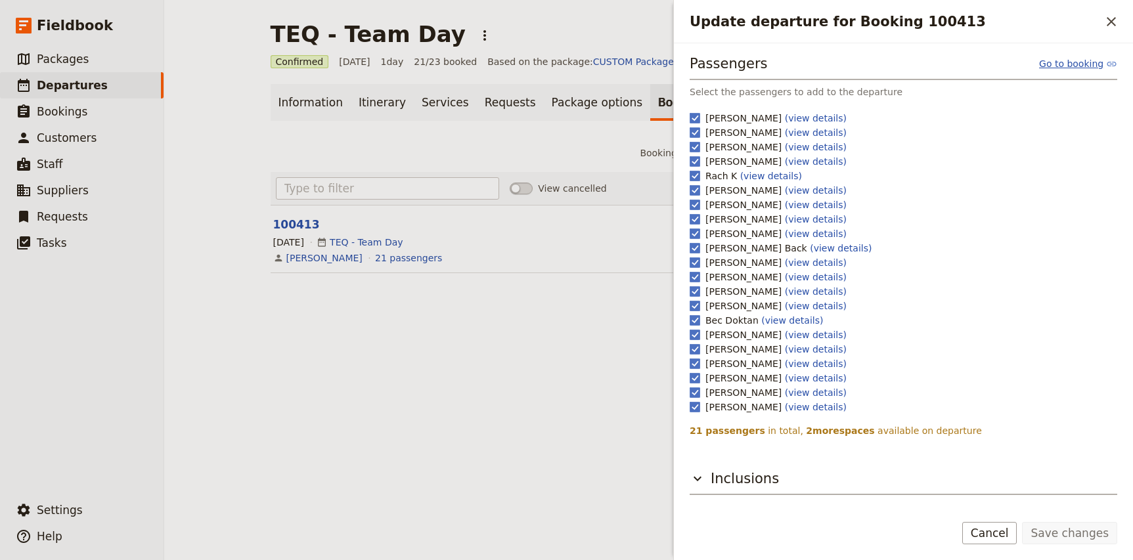
click at [1083, 62] on link "Go to booking" at bounding box center [1078, 63] width 78 height 13
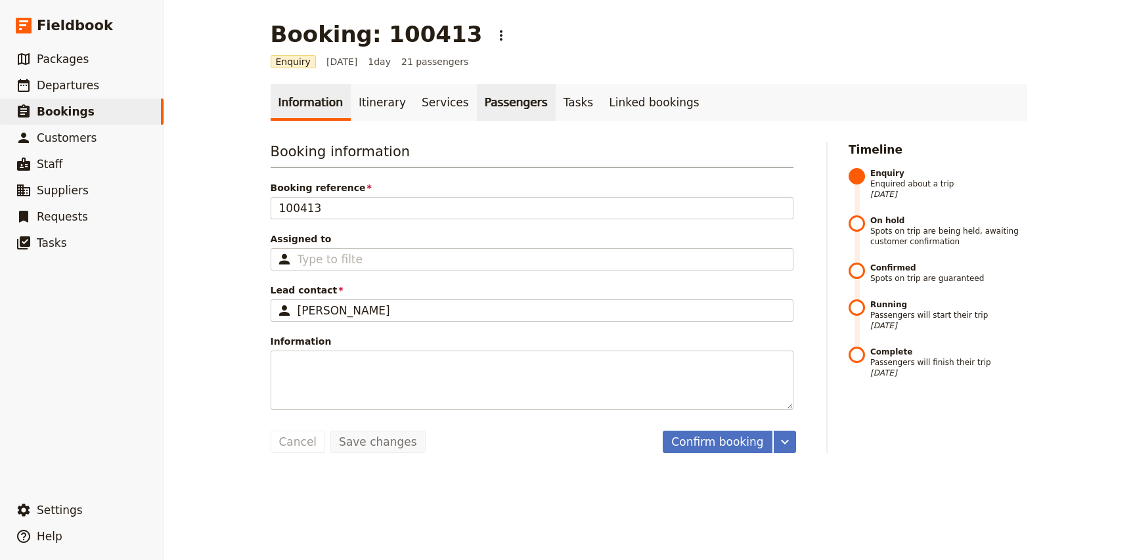
click at [485, 104] on link "Passengers" at bounding box center [516, 102] width 79 height 37
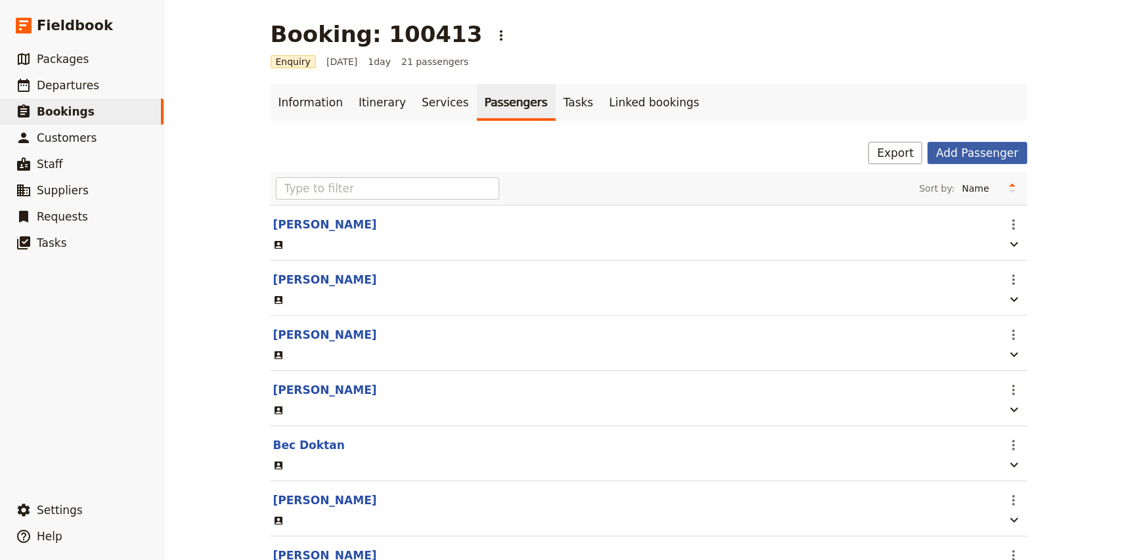
click at [961, 156] on button "Add Passenger" at bounding box center [976, 153] width 99 height 22
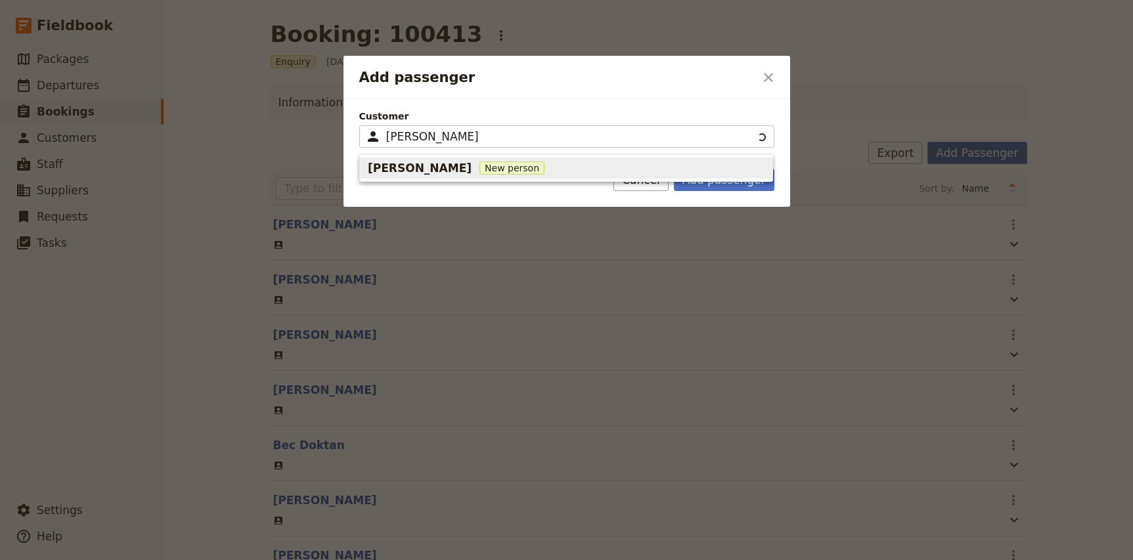
type input "Angela Merriweather"
click at [582, 170] on div "Angela Merriweather New person" at bounding box center [566, 168] width 397 height 16
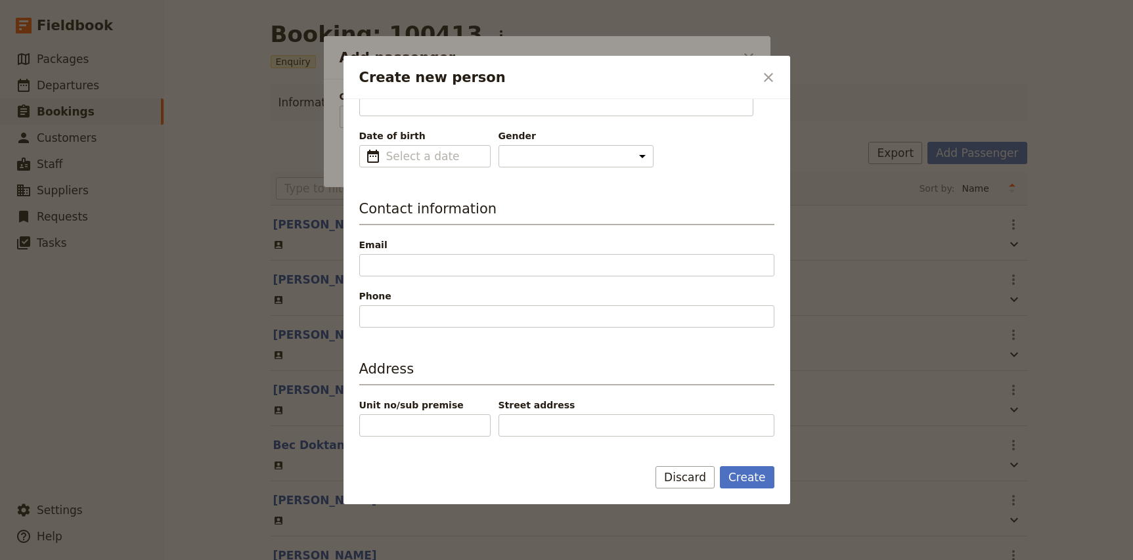
scroll to position [121, 0]
type input "Angela"
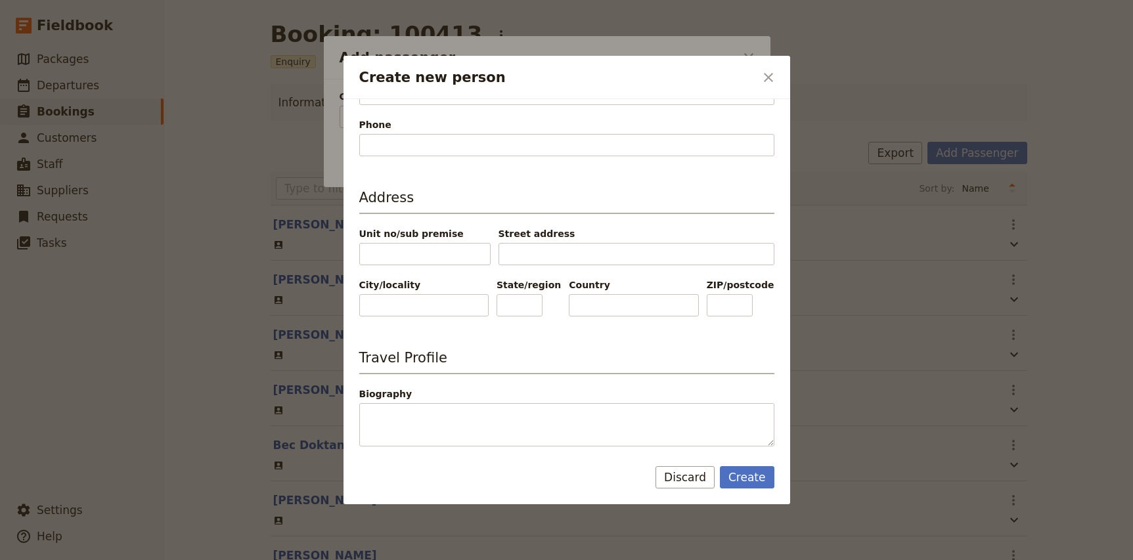
scroll to position [292, 0]
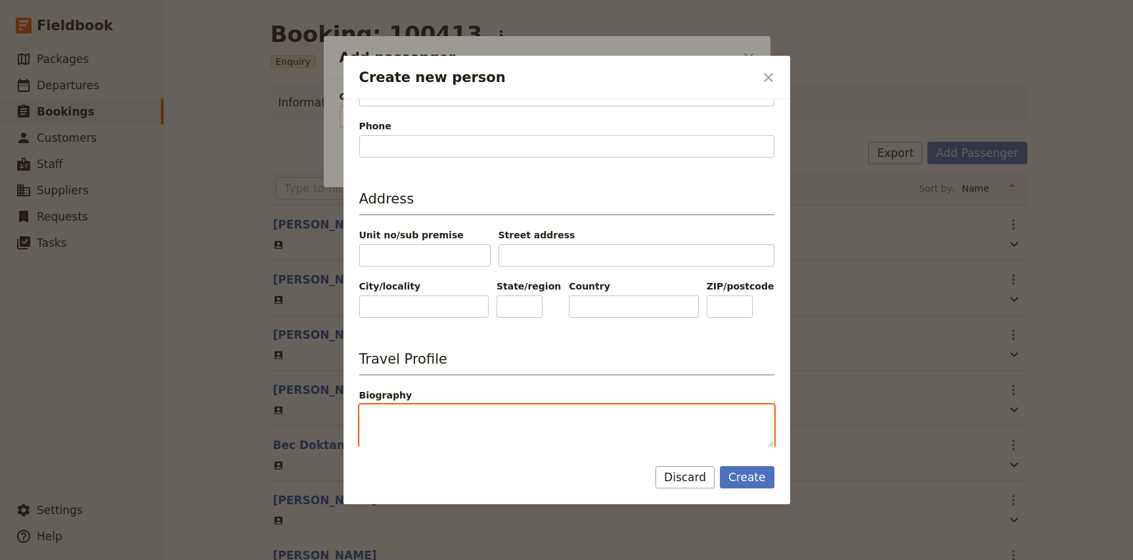
click at [418, 425] on textarea "Biography" at bounding box center [566, 426] width 415 height 43
type textarea "Group A"
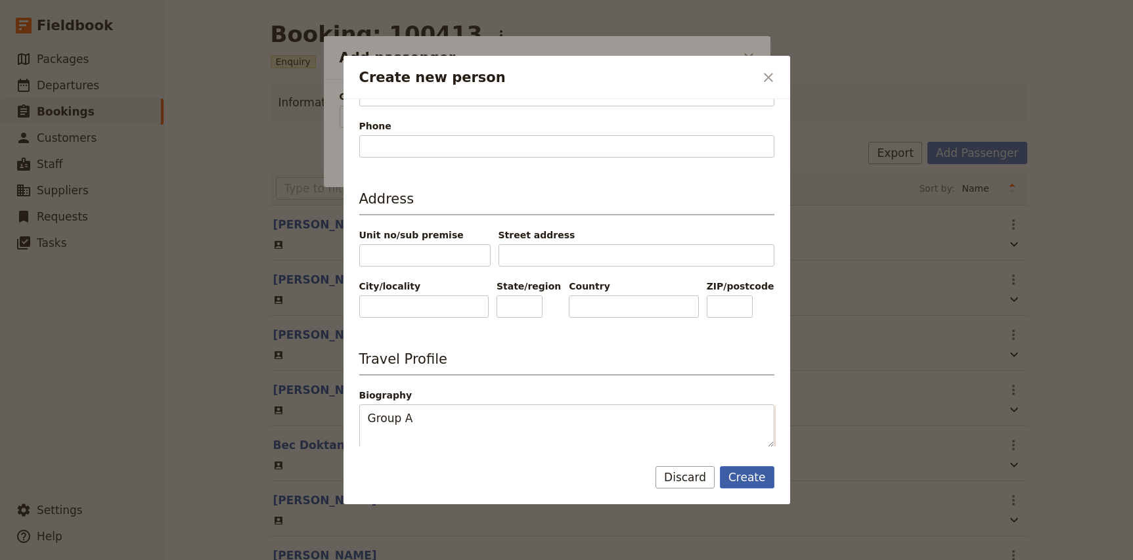
click at [745, 477] on button "Create" at bounding box center [747, 477] width 55 height 22
type input "Angela Merriweather"
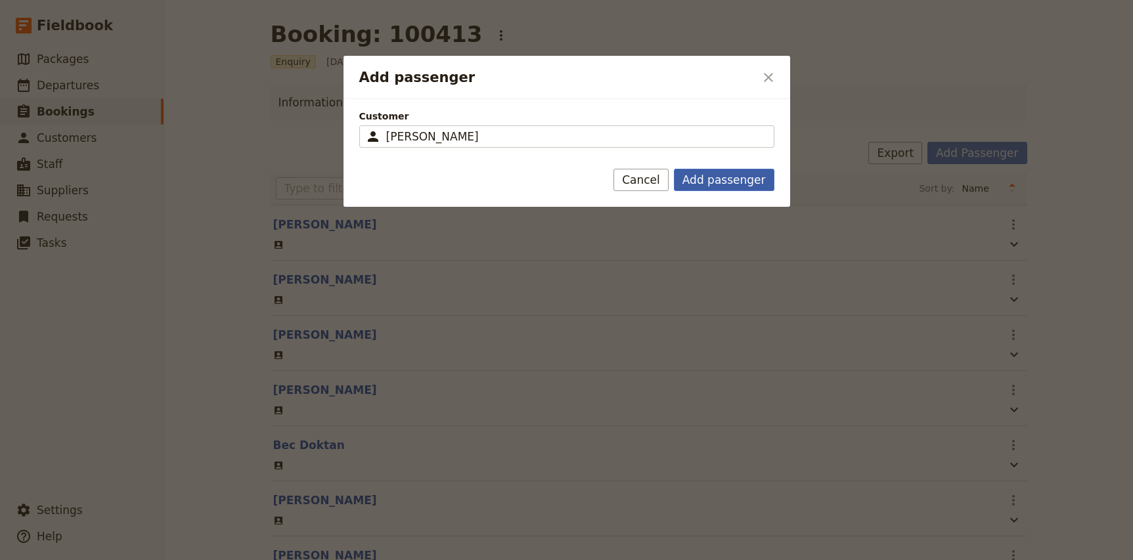
click at [728, 177] on button "Add passenger" at bounding box center [724, 180] width 100 height 22
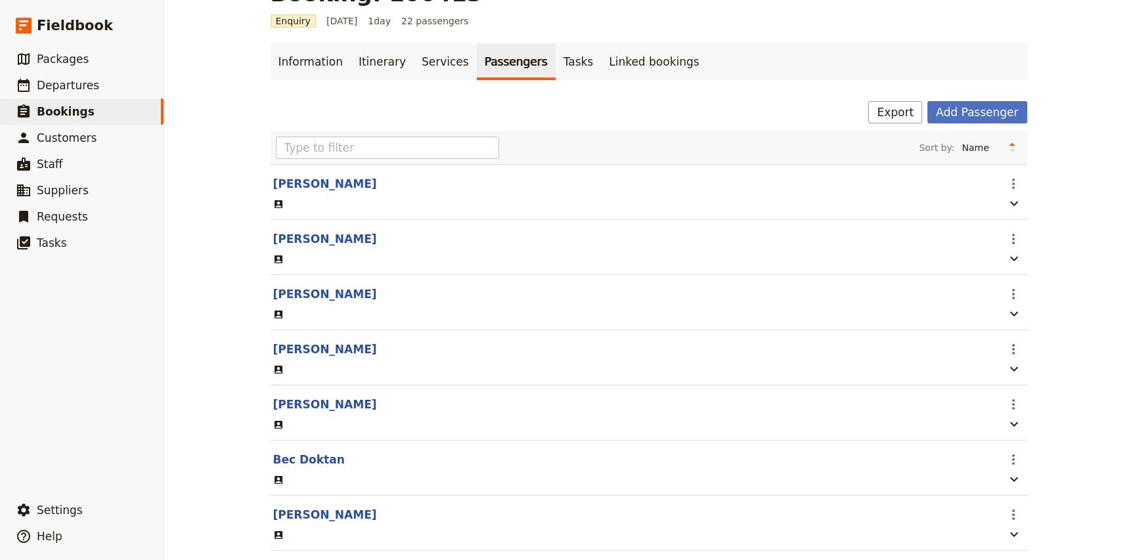
scroll to position [40, 0]
click at [1053, 338] on div "Booking: 100413 ​ Enquiry 4 Sep 2025 1 day 22 passengers Information Itinerary …" at bounding box center [648, 280] width 969 height 560
click at [1014, 351] on icon "Actions" at bounding box center [1013, 350] width 16 height 16
click at [1038, 398] on span "Edit passenger" at bounding box center [1045, 398] width 68 height 13
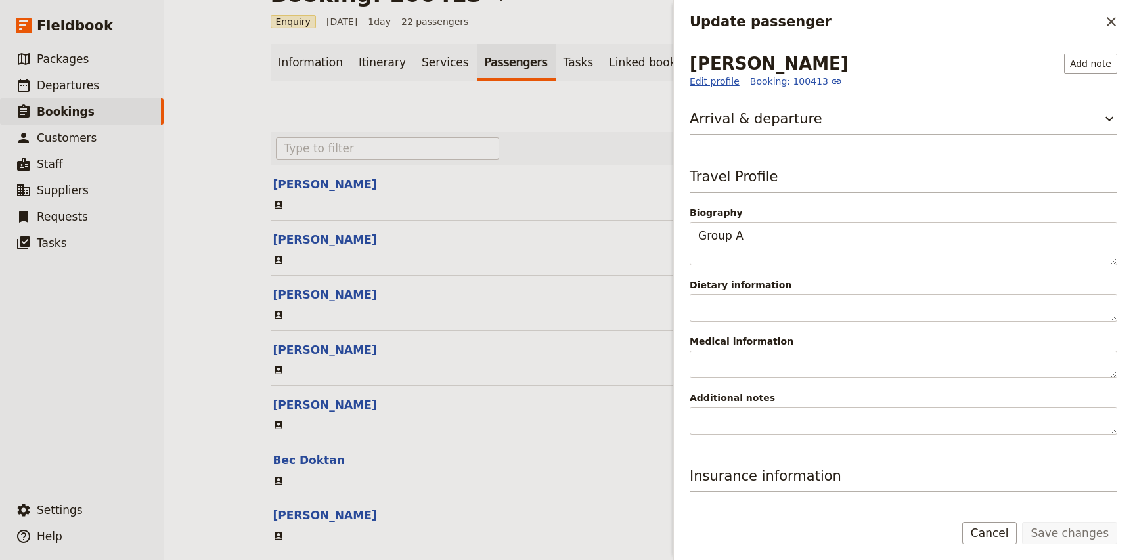
click at [719, 82] on link "Edit profile" at bounding box center [715, 81] width 50 height 13
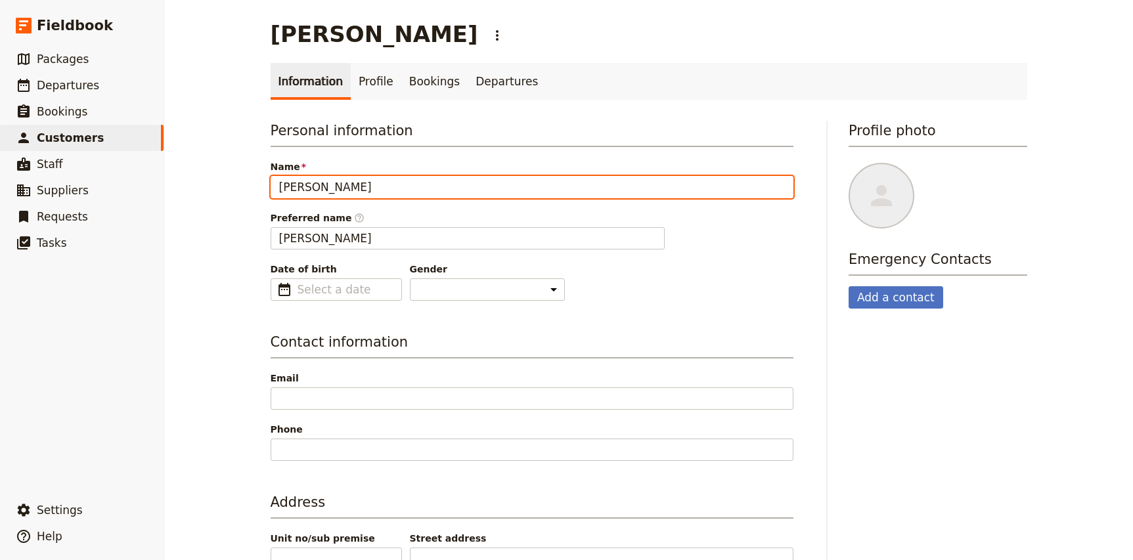
click at [336, 190] on input "Angela Merriweather" at bounding box center [532, 187] width 523 height 22
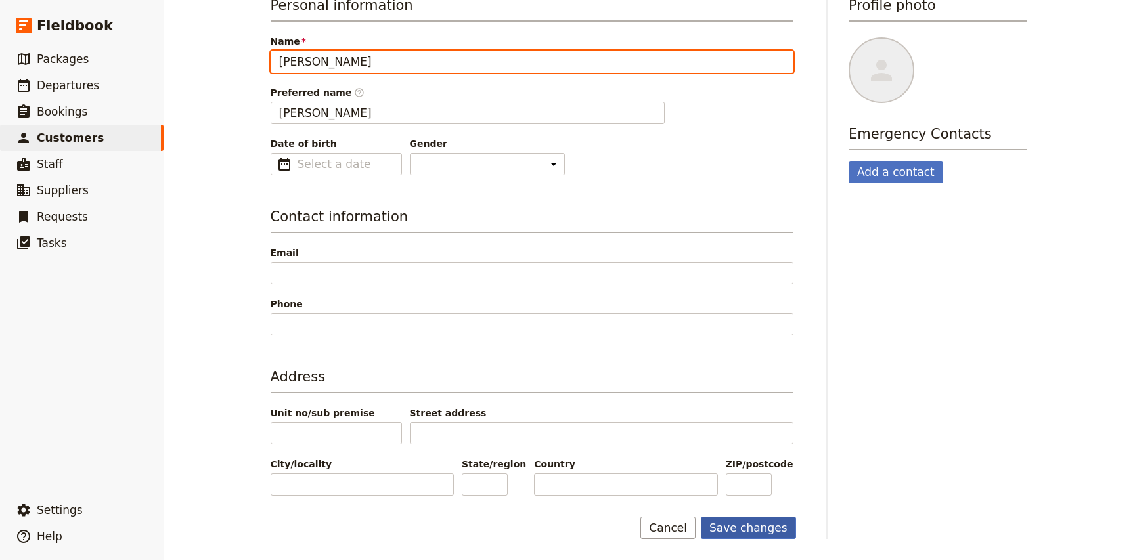
type input "[PERSON_NAME]"
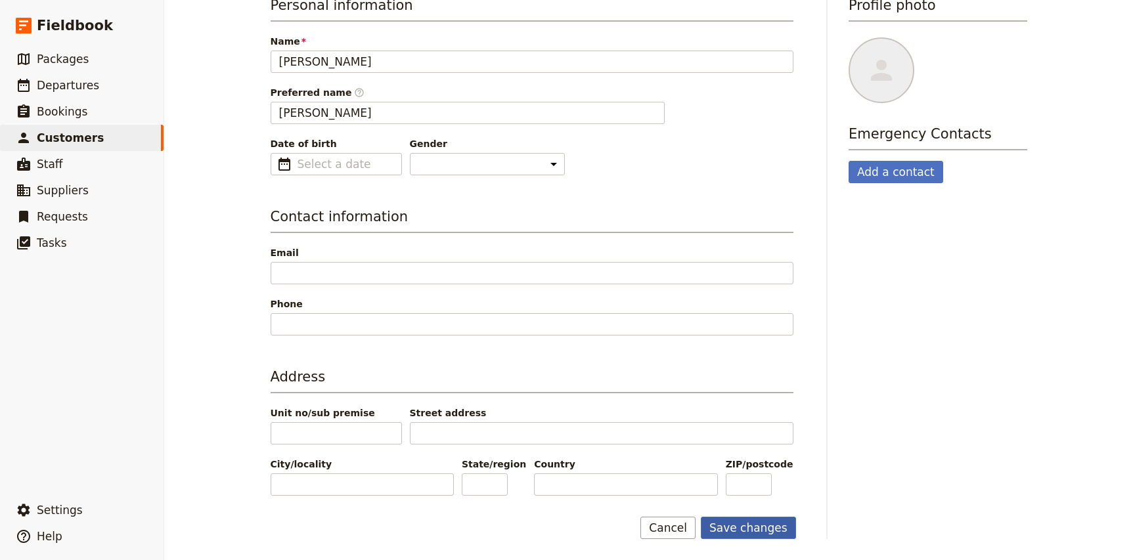
click at [770, 535] on button "Save changes" at bounding box center [748, 528] width 95 height 22
click at [71, 87] on span "Departures" at bounding box center [68, 85] width 62 height 13
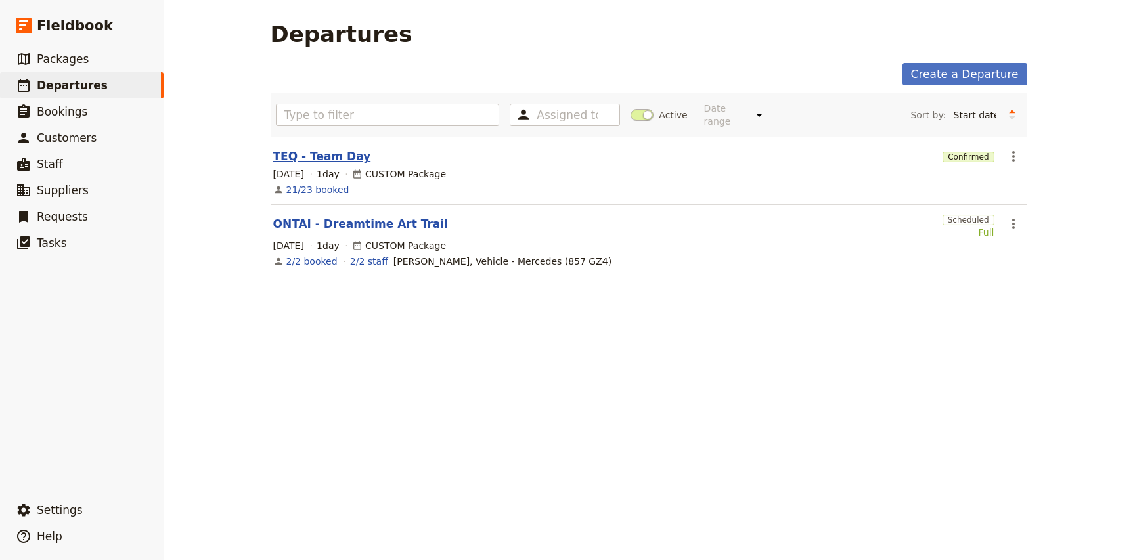
click at [319, 152] on link "TEQ - Team Day" at bounding box center [322, 156] width 98 height 16
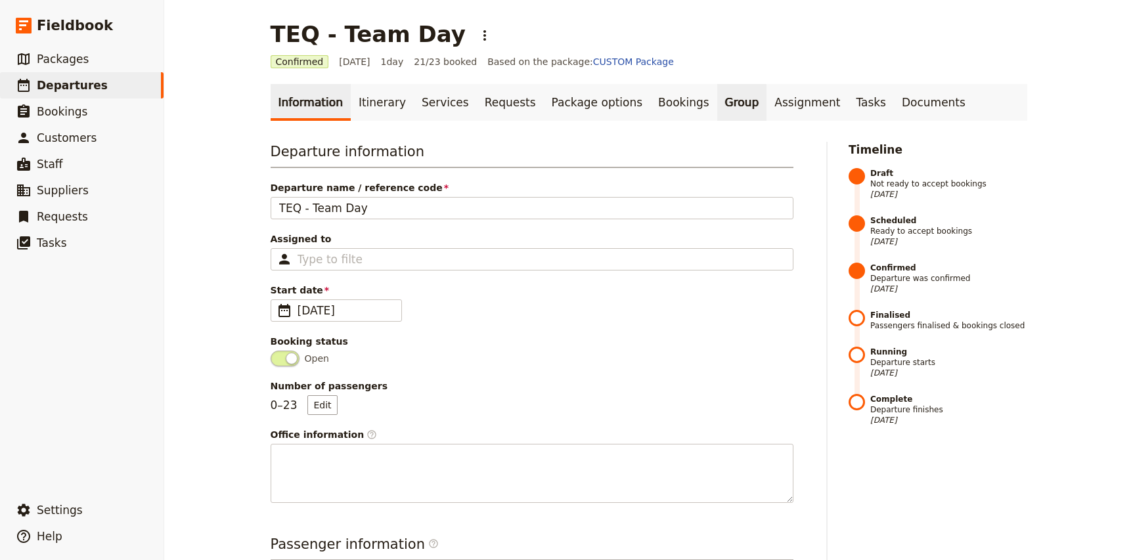
click at [717, 105] on link "Group" at bounding box center [742, 102] width 50 height 37
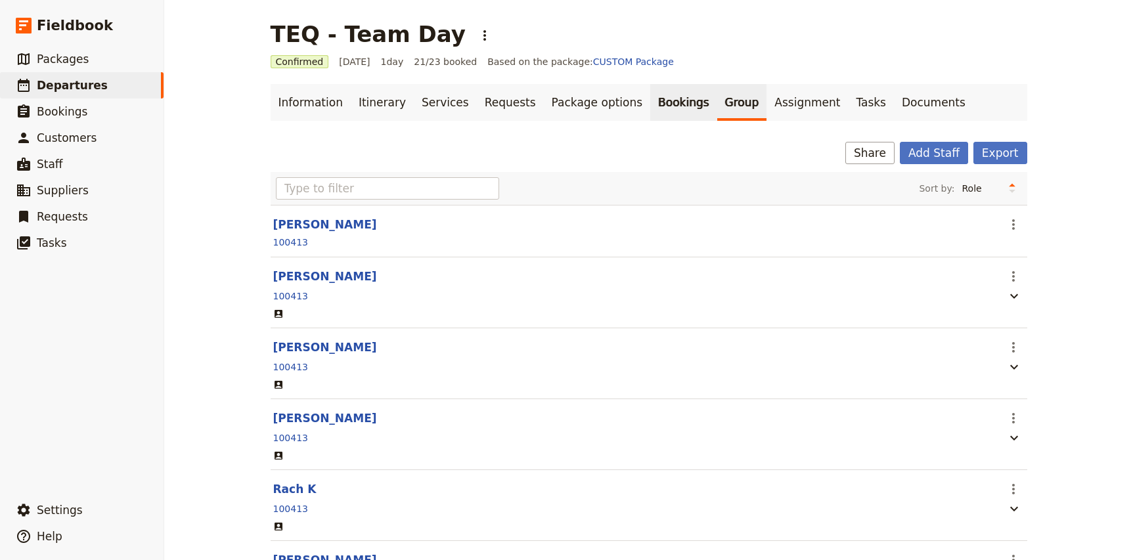
click at [650, 102] on link "Bookings" at bounding box center [683, 102] width 66 height 37
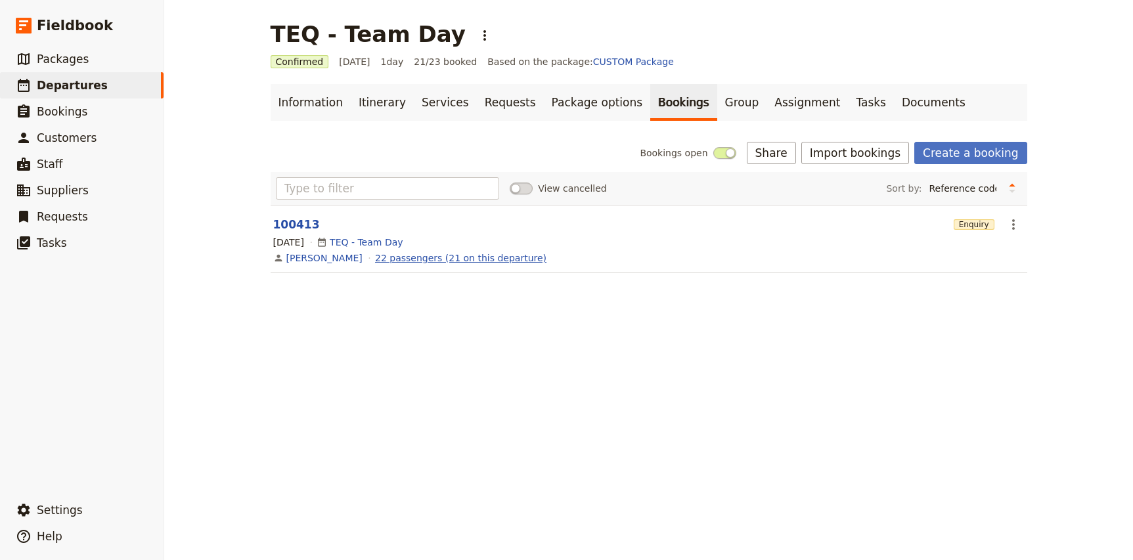
click at [379, 257] on link "22 passengers (21 on this departure)" at bounding box center [460, 258] width 171 height 13
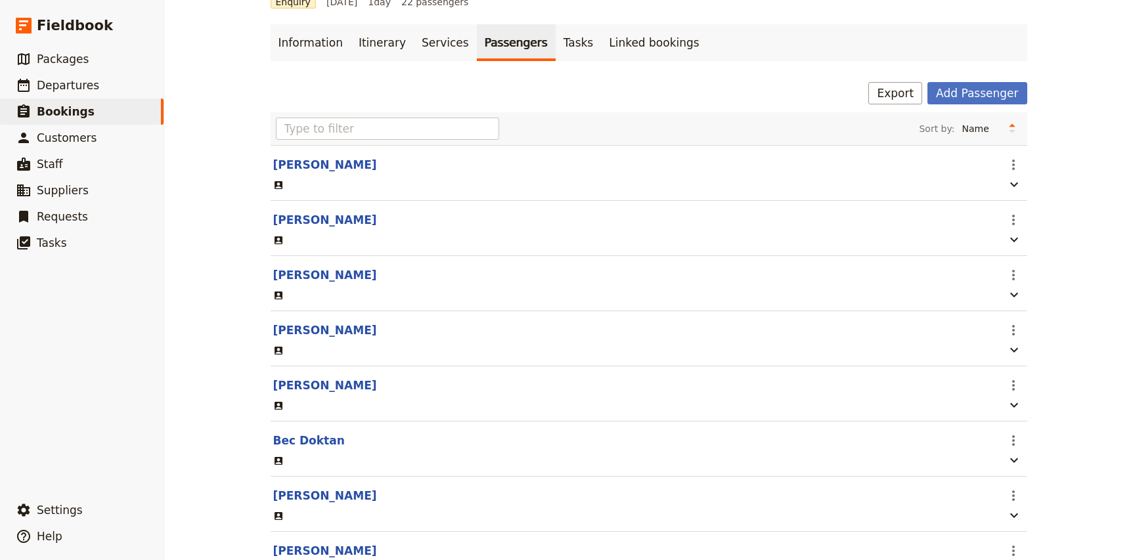
scroll to position [53, 0]
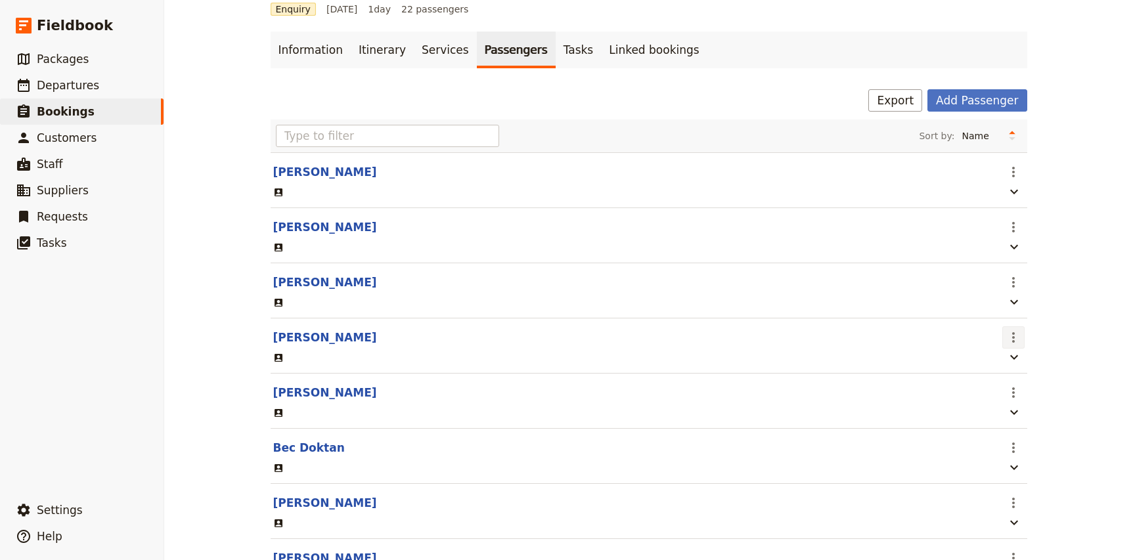
click at [1013, 338] on icon "Actions" at bounding box center [1013, 337] width 3 height 11
click at [1082, 324] on div "Booking: 100413 ​ Enquiry 4 Sep 2025 1 day 22 passengers Information Itinerary …" at bounding box center [648, 280] width 969 height 560
click at [1015, 360] on icon "button" at bounding box center [1014, 357] width 16 height 16
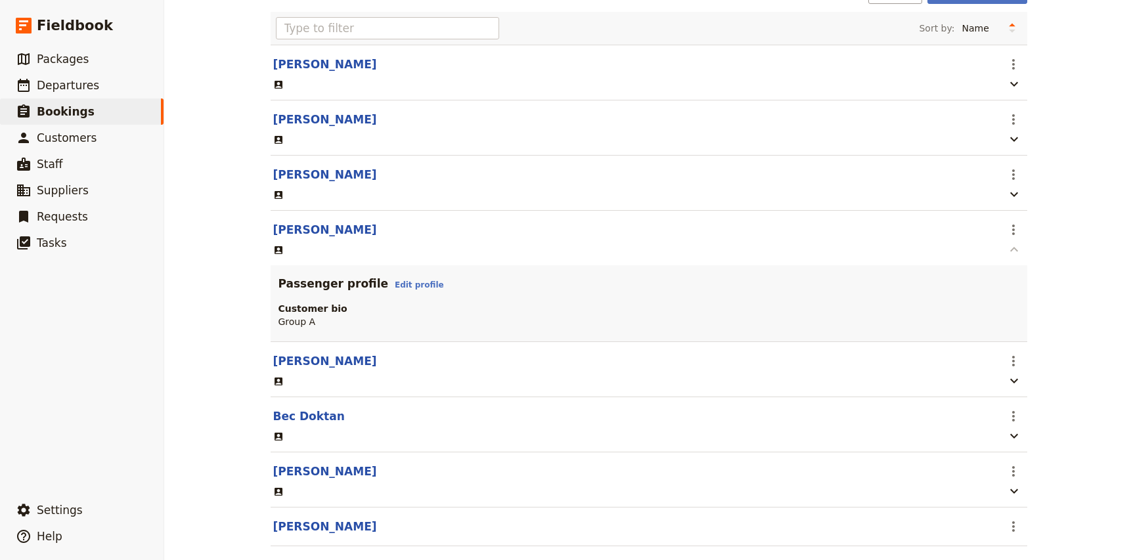
scroll to position [167, 0]
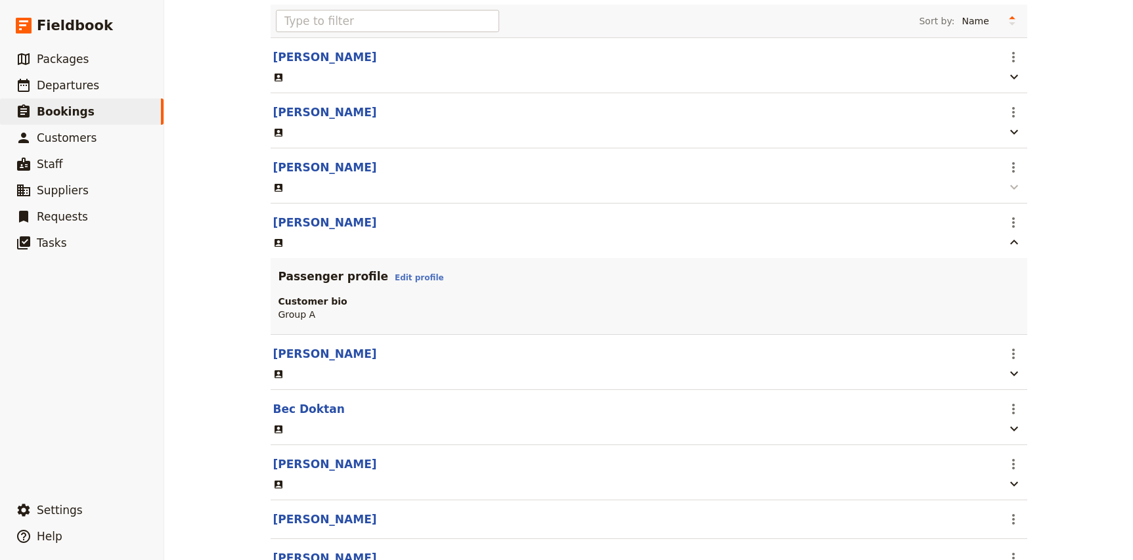
click at [1017, 189] on icon "button" at bounding box center [1014, 187] width 16 height 16
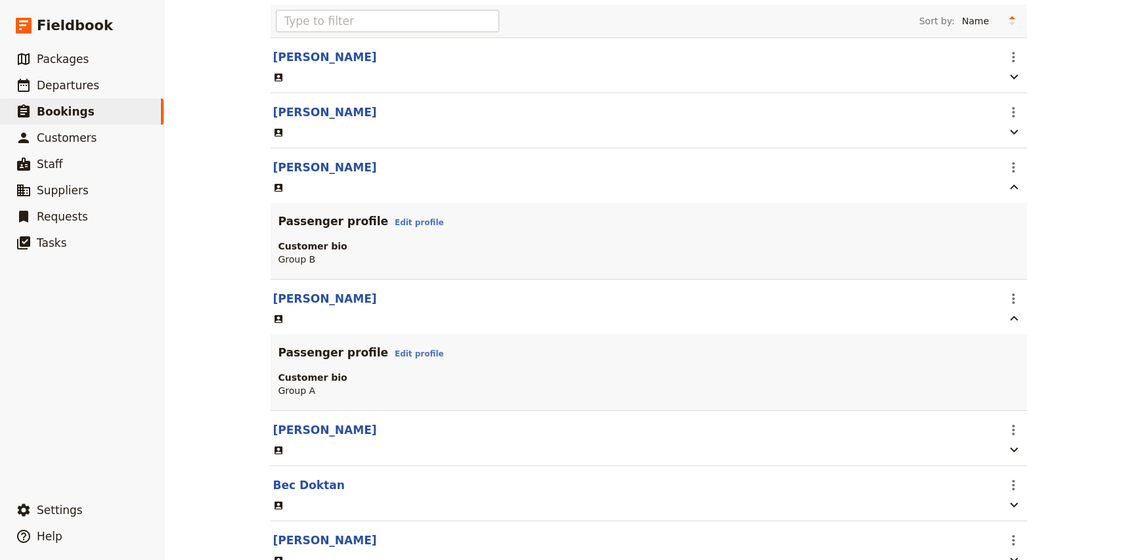
scroll to position [0, 0]
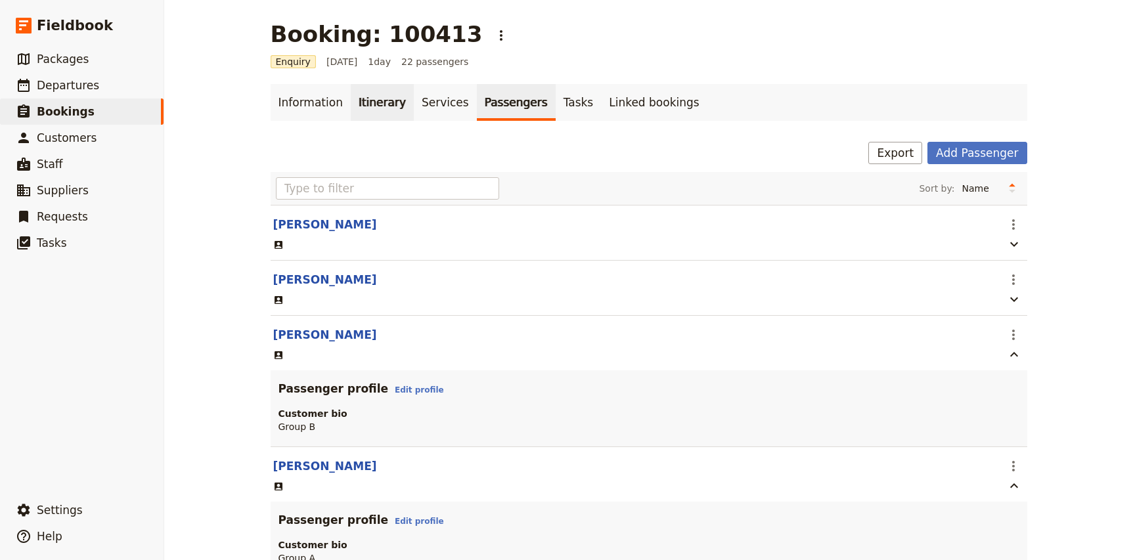
click at [387, 99] on link "Itinerary" at bounding box center [382, 102] width 63 height 37
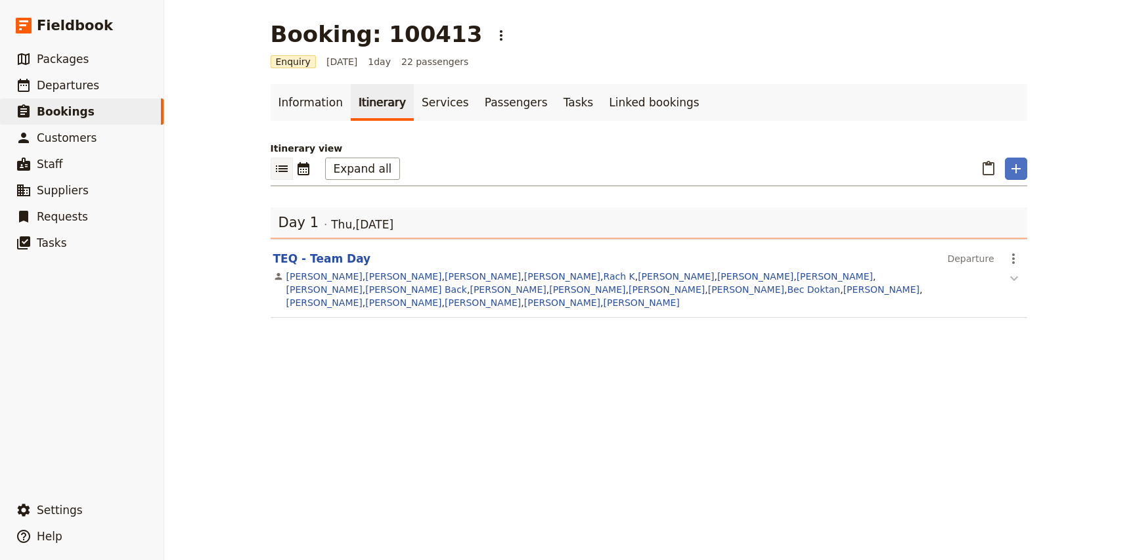
click at [1012, 284] on icon "button" at bounding box center [1014, 279] width 16 height 16
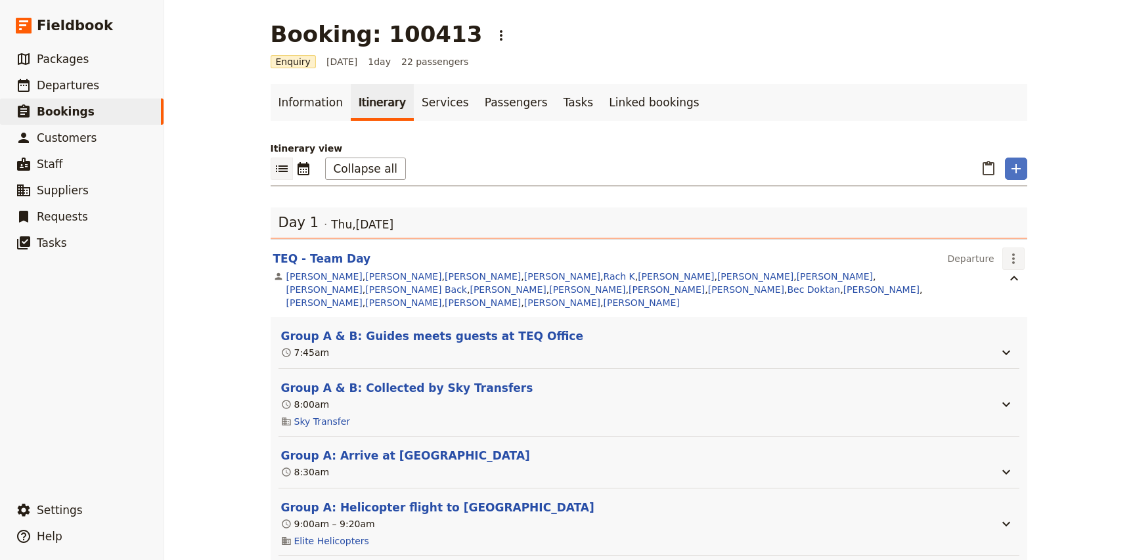
click at [1015, 257] on icon "Actions" at bounding box center [1013, 259] width 16 height 16
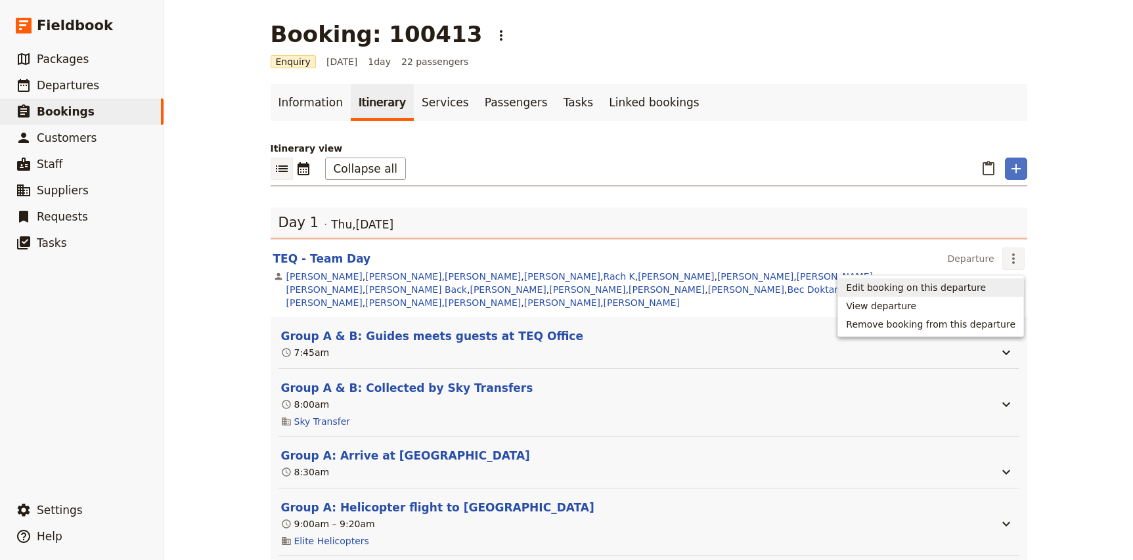
click at [943, 286] on span "Edit booking on this departure" at bounding box center [916, 287] width 140 height 13
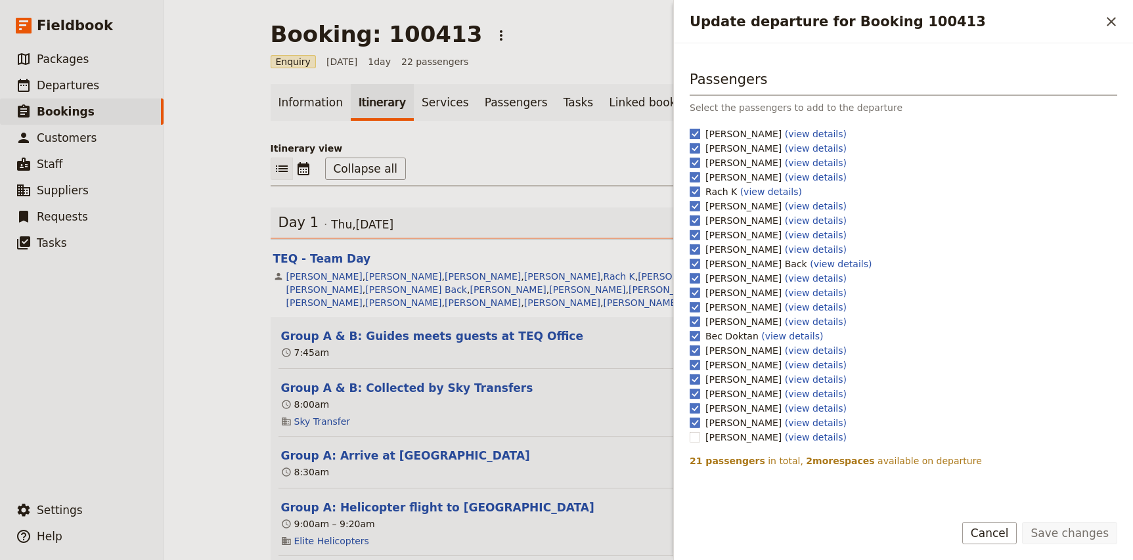
scroll to position [167, 0]
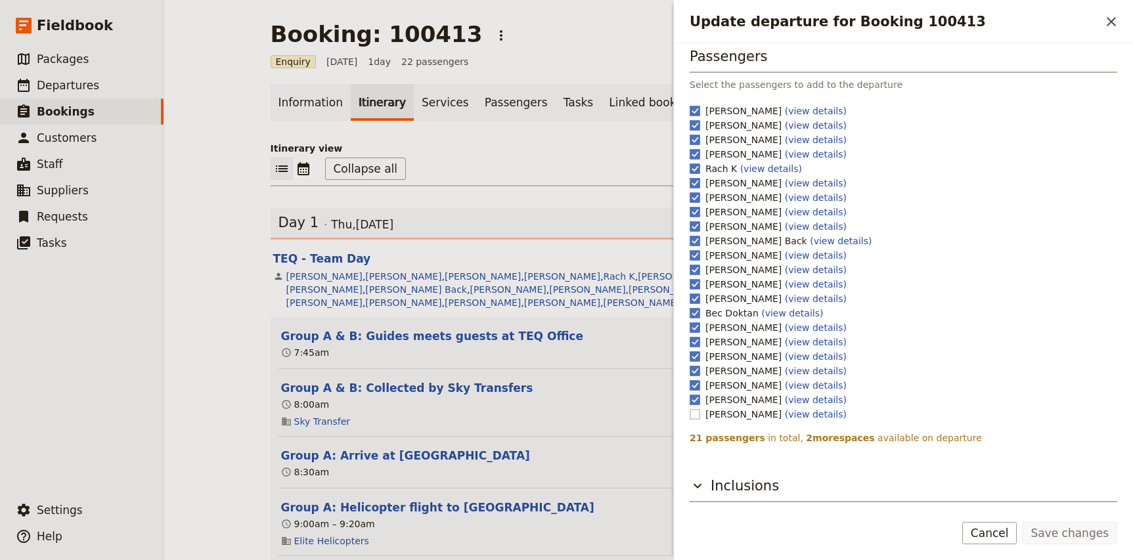
click at [697, 418] on rect "Update departure for Booking 100413" at bounding box center [695, 414] width 10 height 10
click at [690, 408] on input "Angela Hutchinson (view details)" at bounding box center [689, 407] width 1 height 1
checkbox input "true"
click at [1067, 534] on button "Save changes" at bounding box center [1069, 533] width 95 height 22
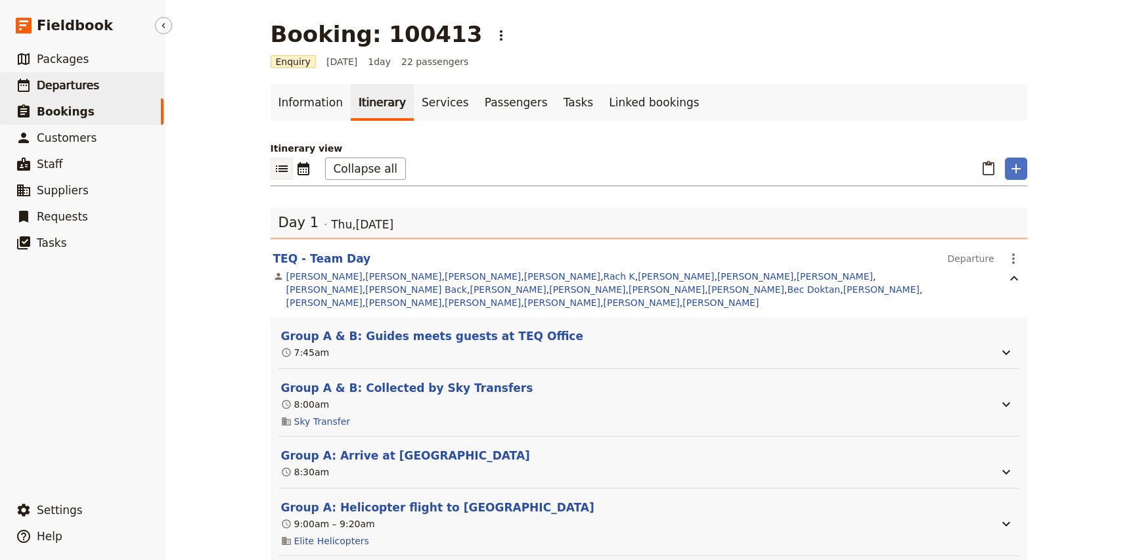
click at [66, 82] on span "Departures" at bounding box center [68, 85] width 62 height 13
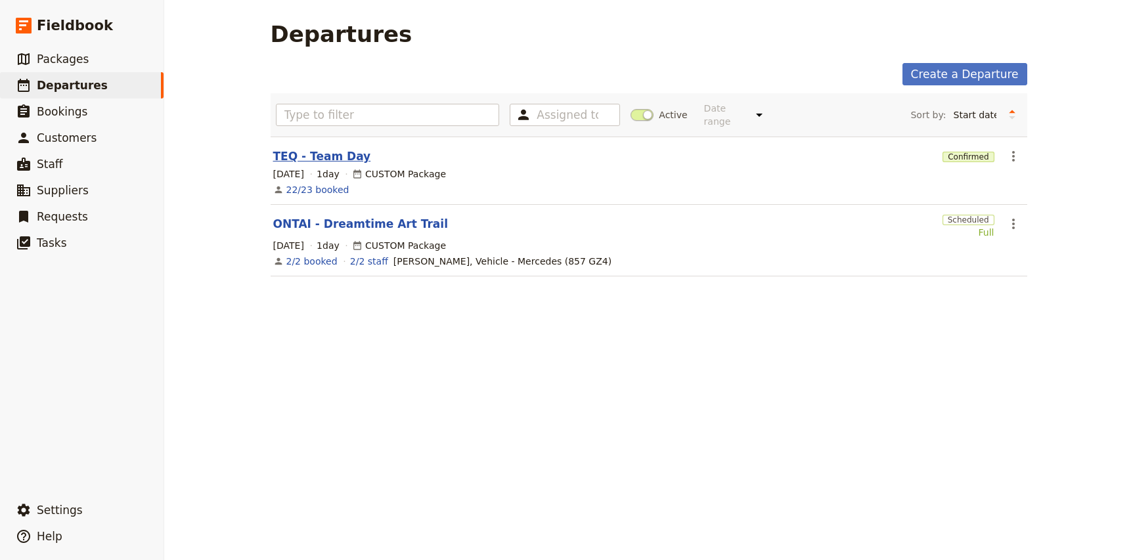
click at [320, 148] on link "TEQ - Team Day" at bounding box center [322, 156] width 98 height 16
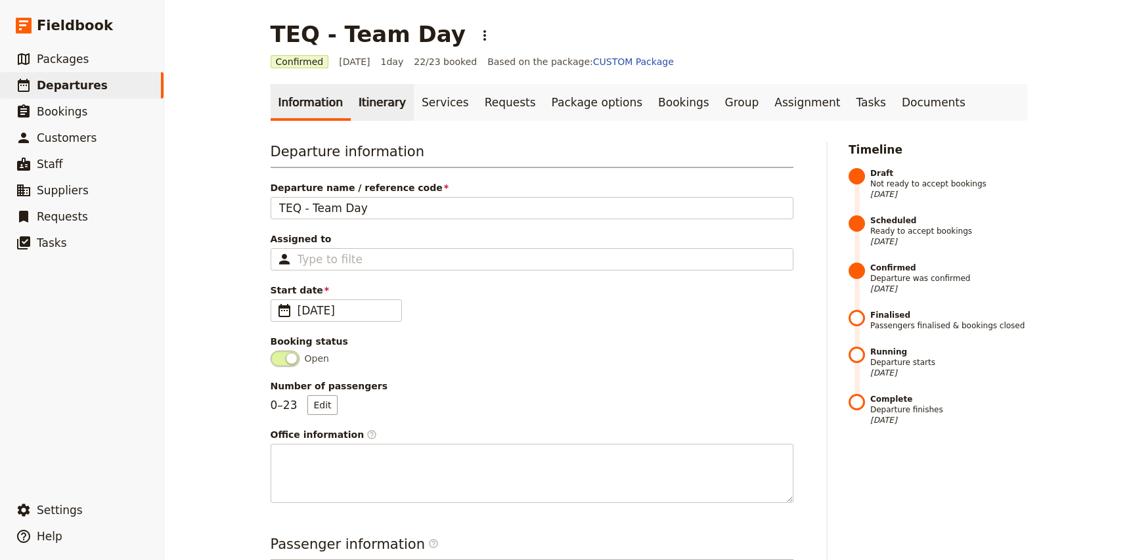
click at [370, 108] on link "Itinerary" at bounding box center [382, 102] width 63 height 37
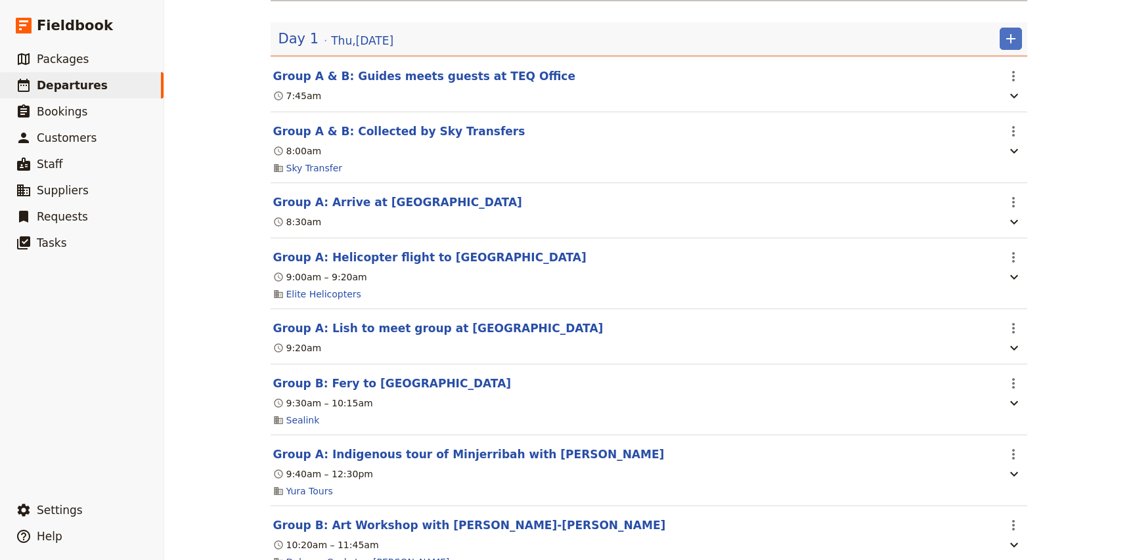
scroll to position [194, 0]
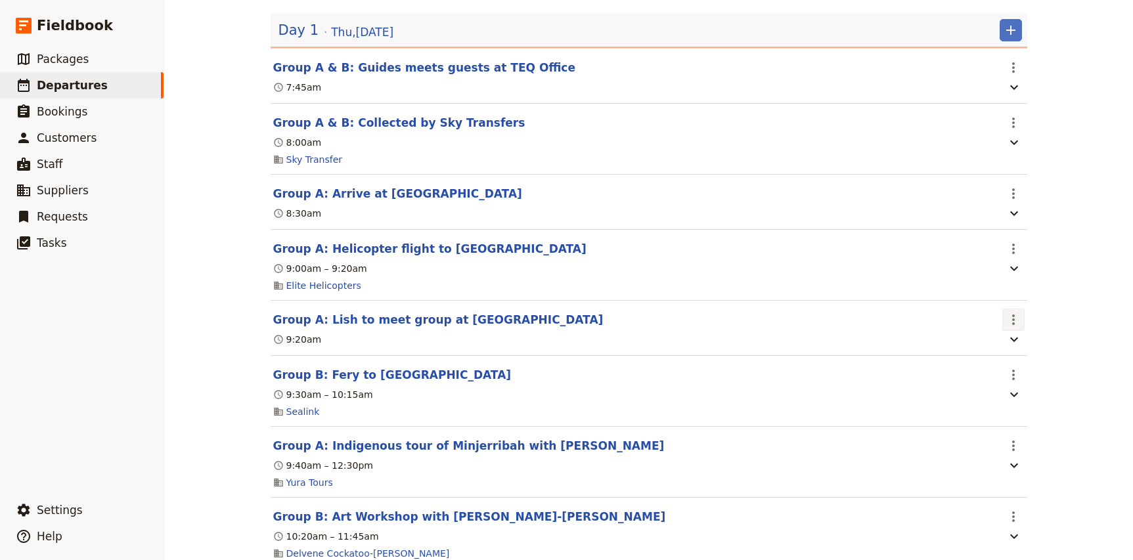
click at [1011, 322] on icon "Actions" at bounding box center [1013, 320] width 16 height 16
click at [1029, 347] on span "Edit this itinerary item" at bounding box center [1062, 349] width 103 height 13
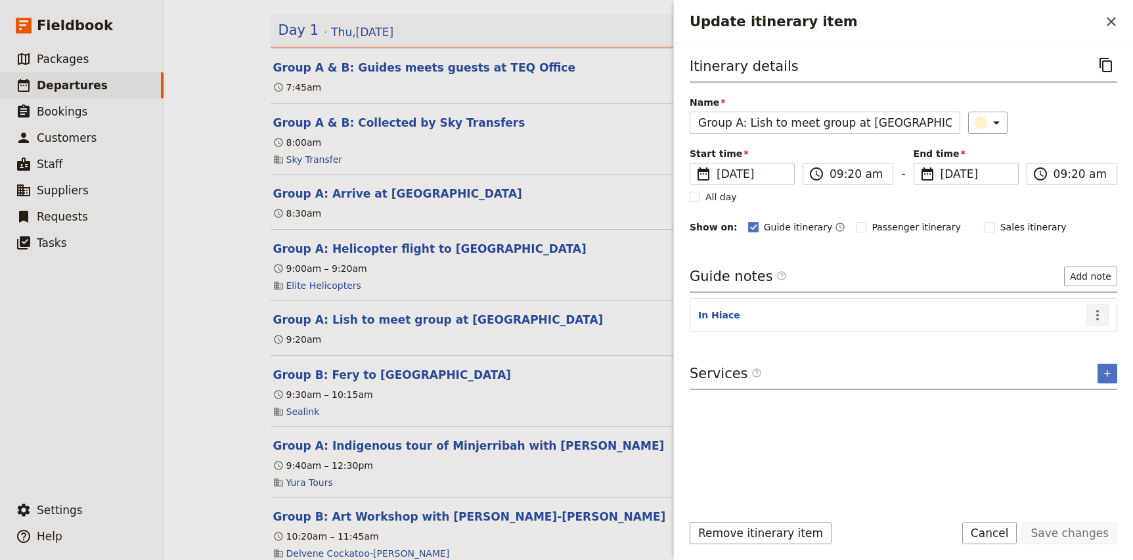
click at [1093, 313] on icon "Actions" at bounding box center [1098, 315] width 16 height 16
click at [1060, 351] on button "Edit note" at bounding box center [1069, 344] width 77 height 18
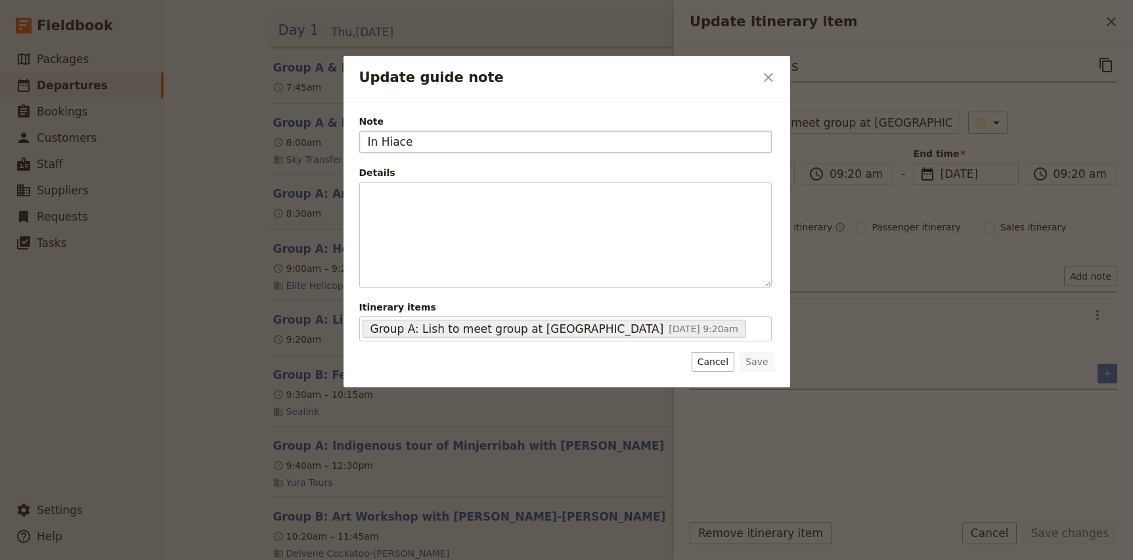
click at [378, 143] on input "In Hiace" at bounding box center [565, 142] width 412 height 22
type input "In Lish's Hiace"
click at [766, 364] on button "Save" at bounding box center [756, 362] width 34 height 20
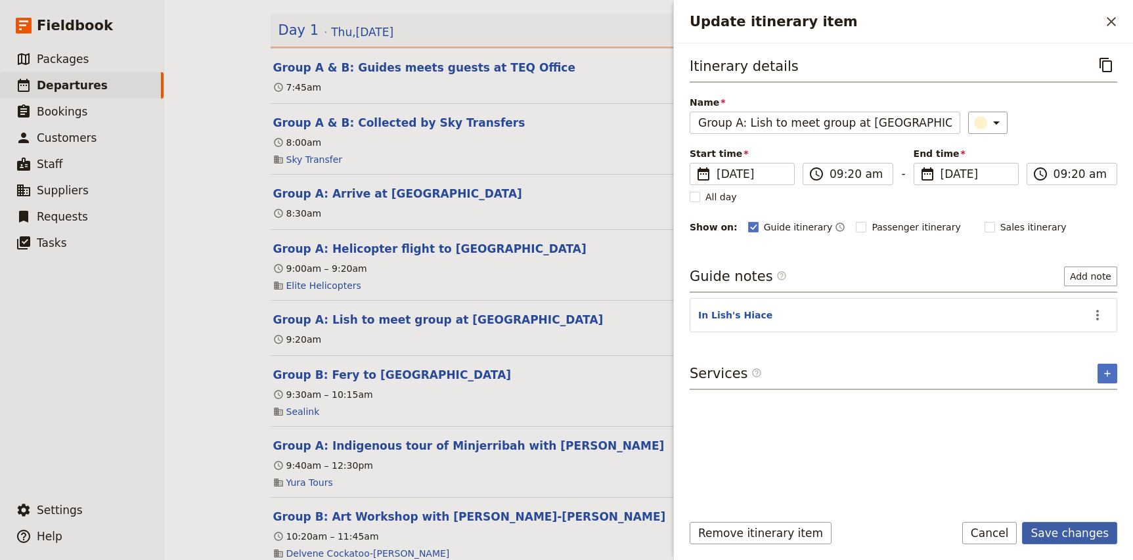
click at [1089, 535] on button "Save changes" at bounding box center [1069, 533] width 95 height 22
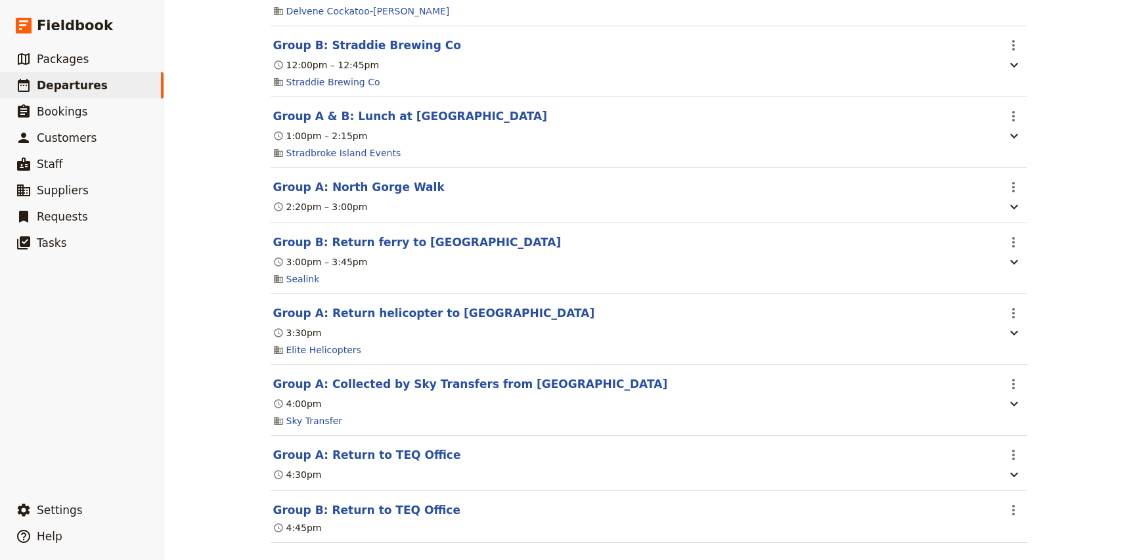
scroll to position [761, 0]
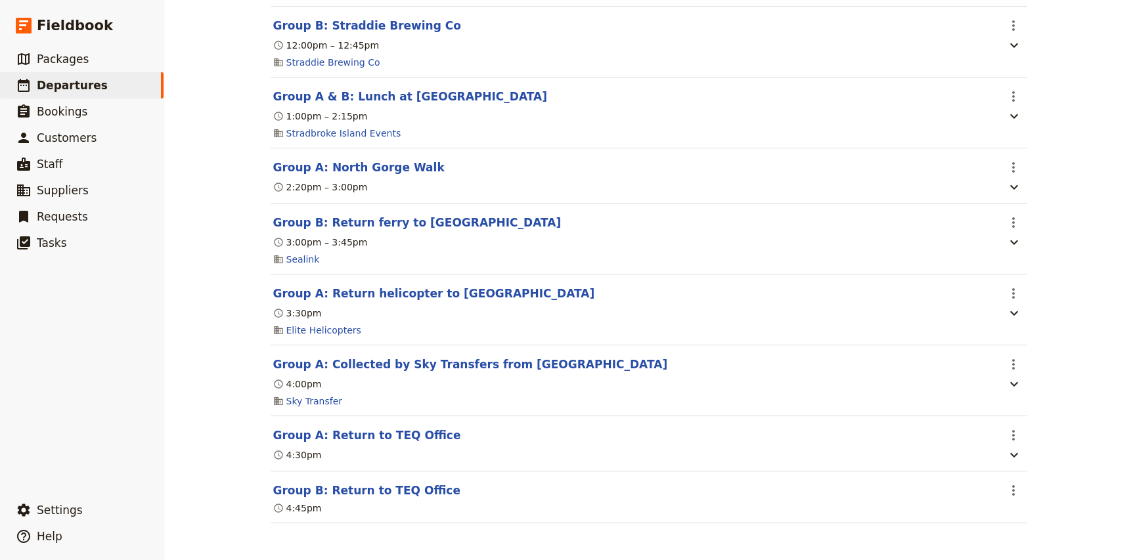
click at [817, 334] on div "Elite Helicopters" at bounding box center [635, 330] width 726 height 16
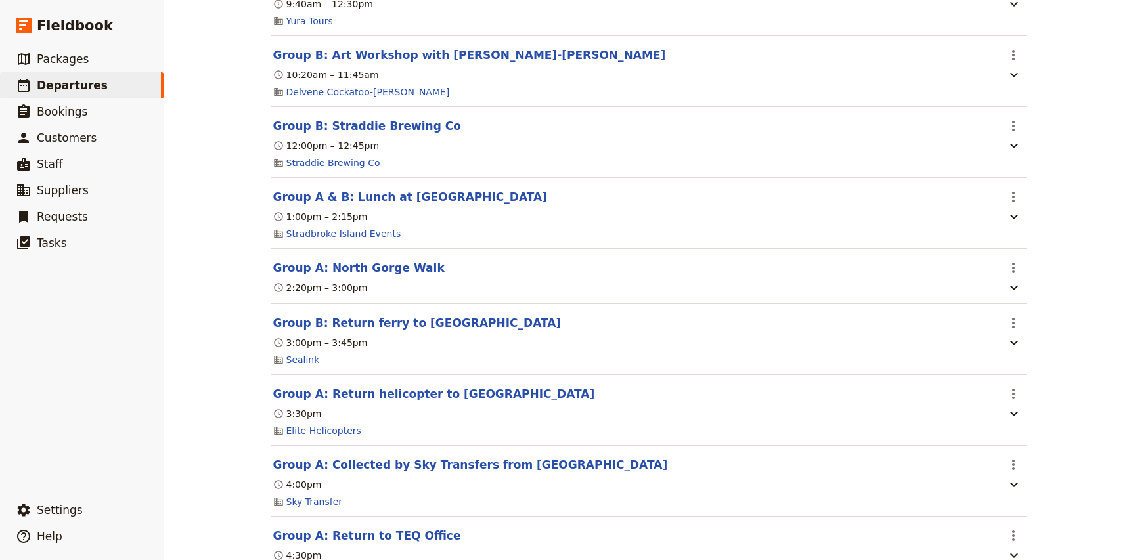
scroll to position [648, 0]
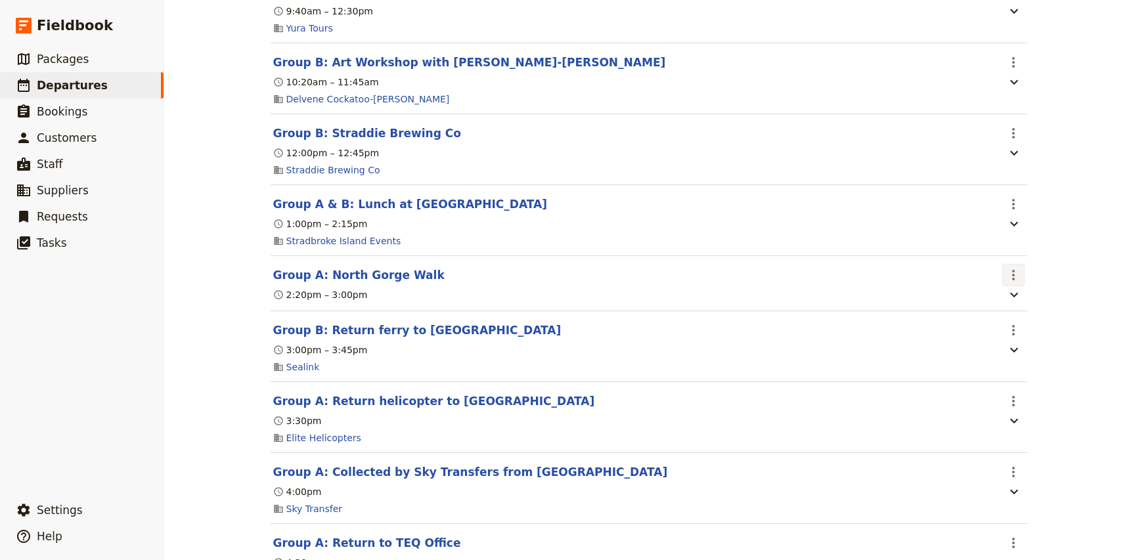
click at [1021, 285] on button "​" at bounding box center [1013, 275] width 22 height 22
click at [1025, 309] on span "Edit this itinerary item" at bounding box center [1062, 307] width 103 height 13
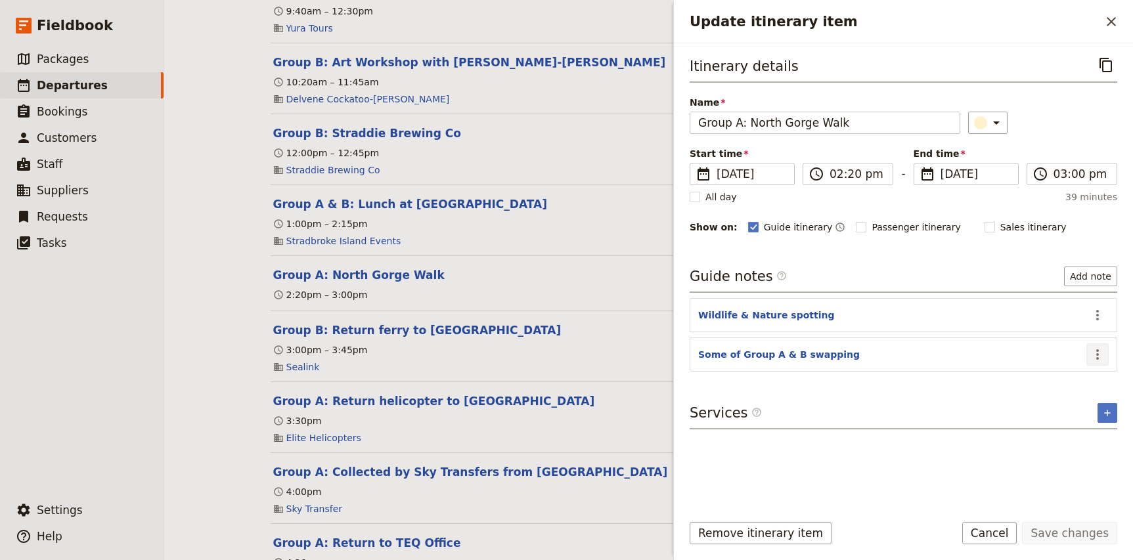
click at [1094, 359] on icon "Actions" at bounding box center [1098, 355] width 16 height 16
click at [1074, 401] on span "Remove note" at bounding box center [1069, 401] width 61 height 13
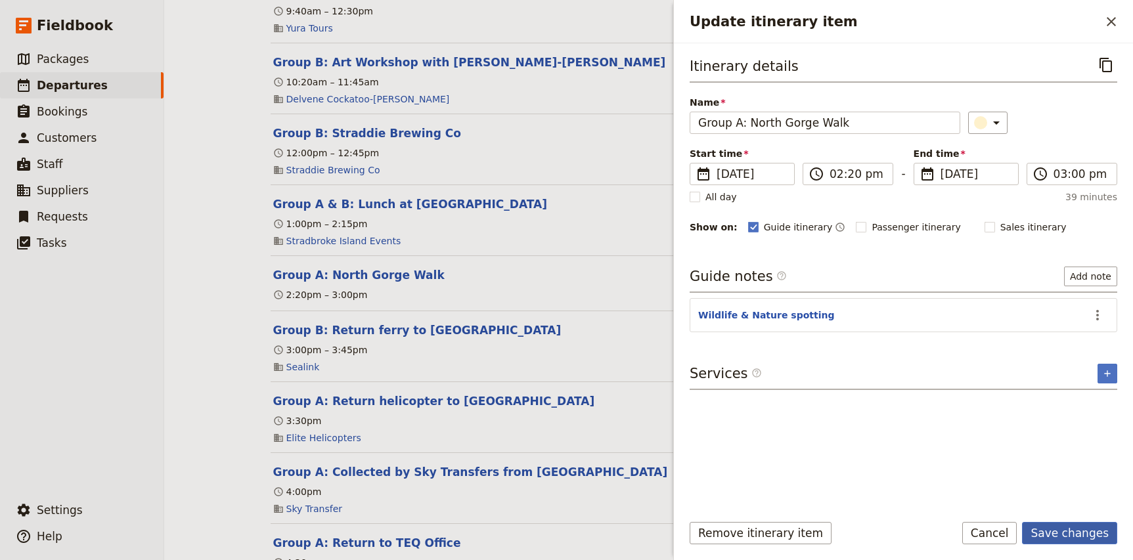
click at [1073, 537] on button "Save changes" at bounding box center [1069, 533] width 95 height 22
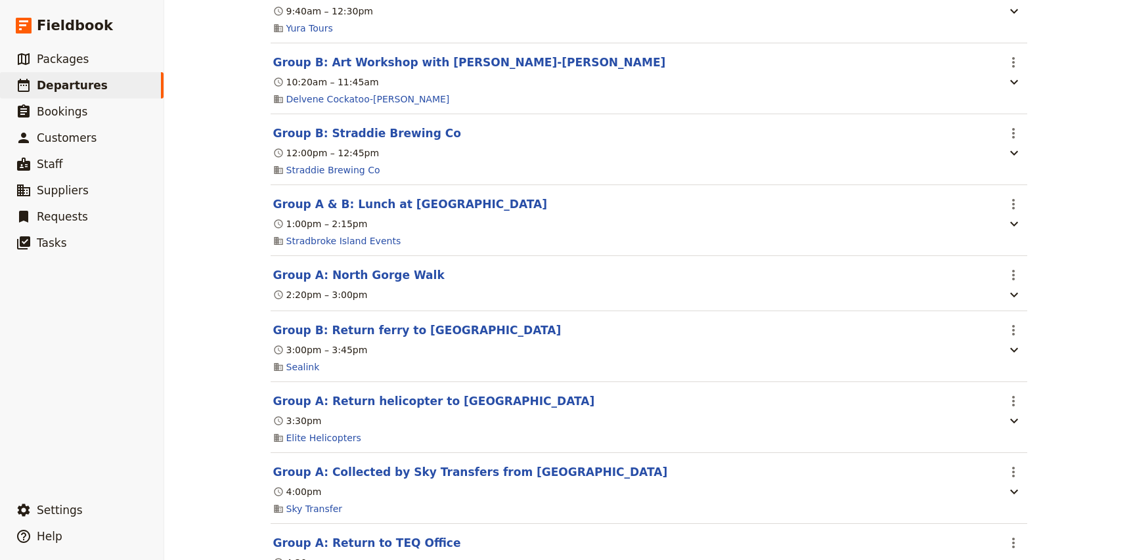
click at [204, 132] on div "TEQ - Team Day ​ Confirmed 4 Sep 2025 1 day 22/23 booked Based on the package: …" at bounding box center [648, 280] width 969 height 560
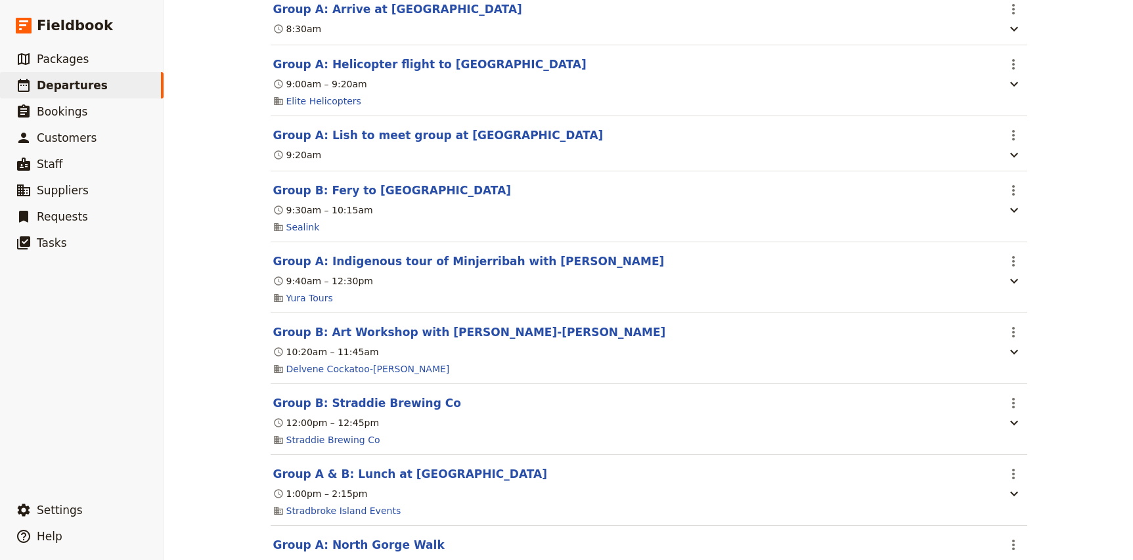
scroll to position [0, 0]
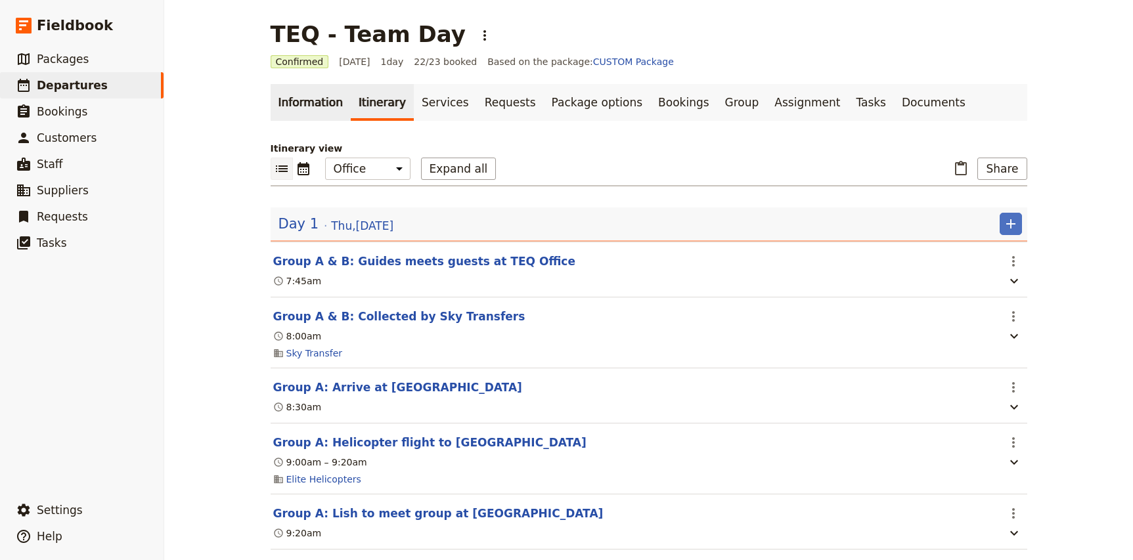
click at [307, 114] on link "Information" at bounding box center [311, 102] width 80 height 37
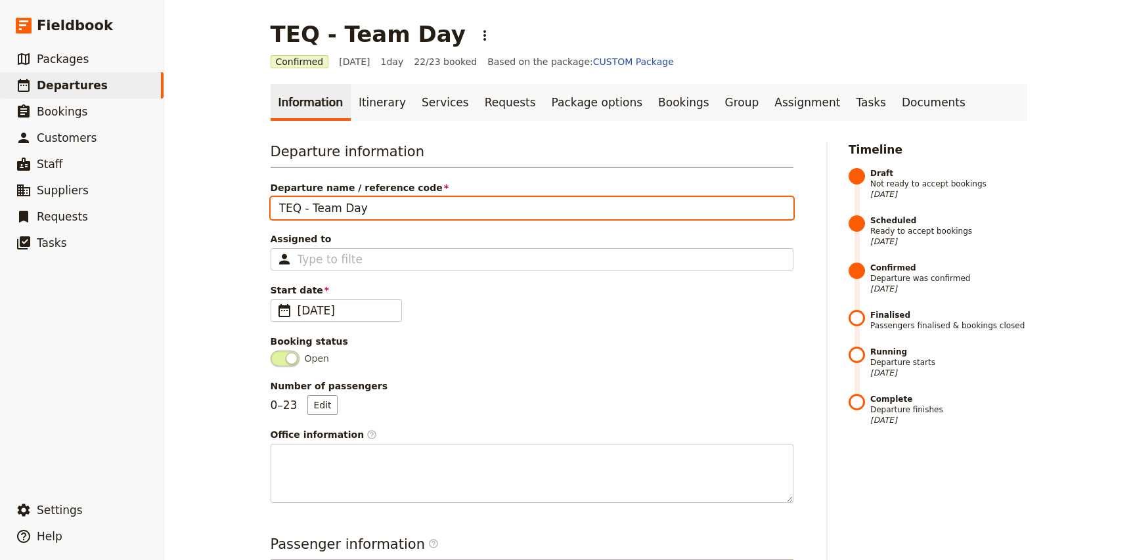
click at [392, 210] on input "TEQ - Team Day" at bounding box center [532, 208] width 523 height 22
type input "TEQ - Team Day - Full"
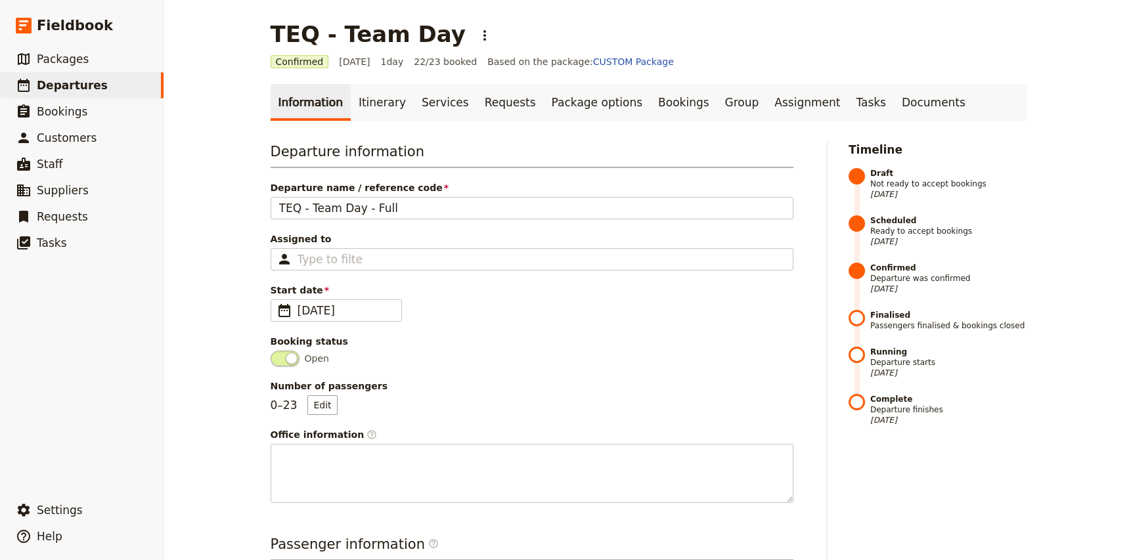
click at [195, 269] on div "TEQ - Team Day ​ Confirmed 4 Sep 2025 1 day 22/23 booked Based on the package: …" at bounding box center [648, 280] width 969 height 560
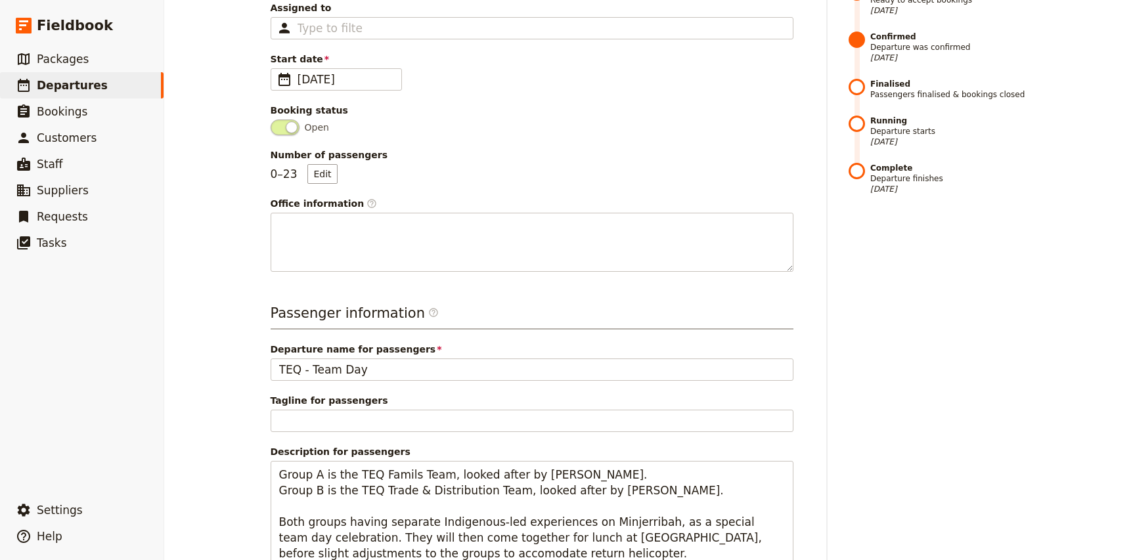
scroll to position [231, 0]
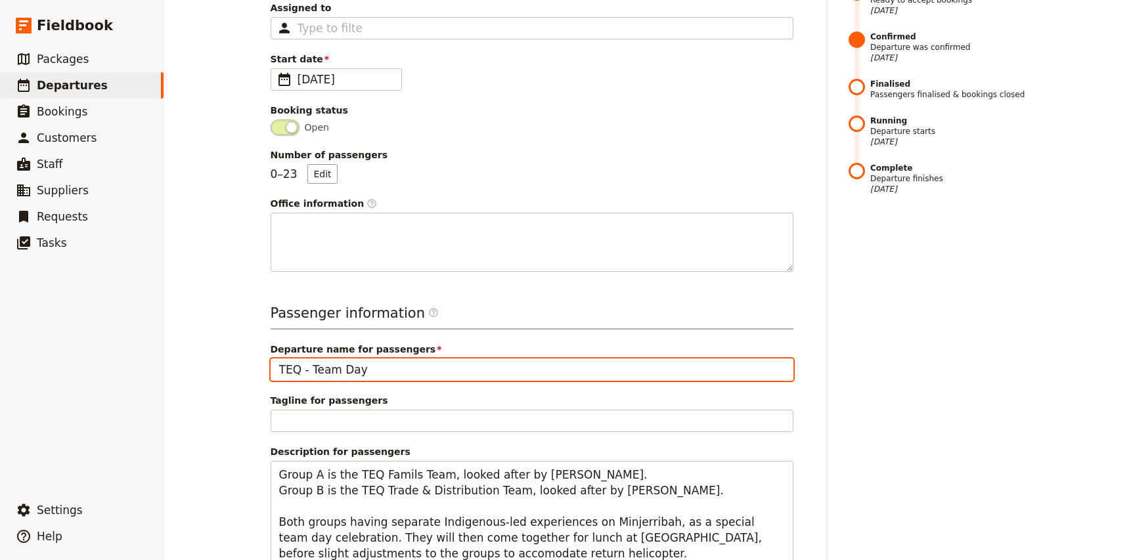
click at [429, 372] on input "TEQ - Team Day" at bounding box center [532, 370] width 523 height 22
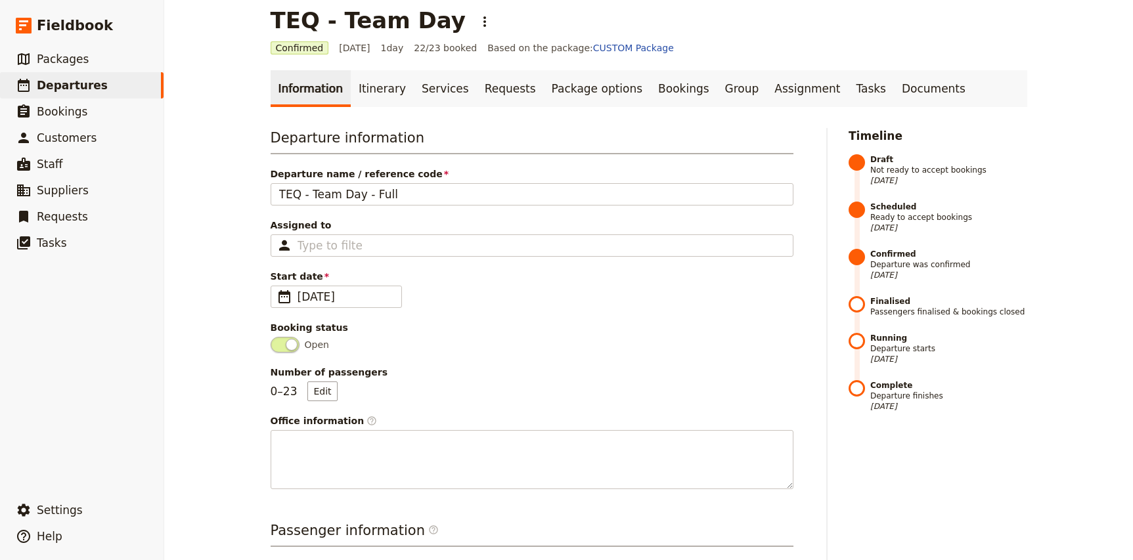
scroll to position [4, 0]
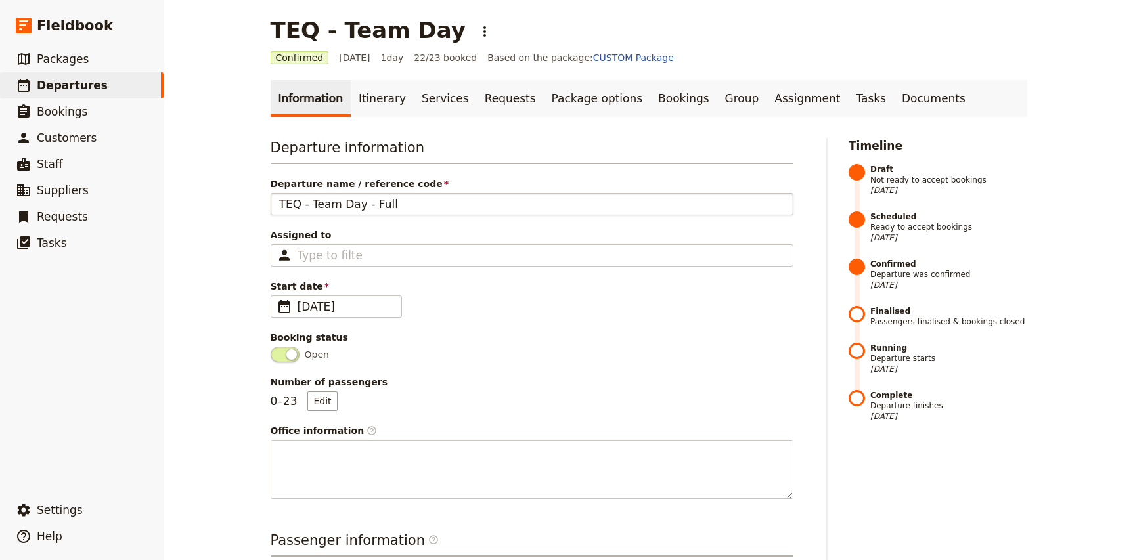
type input "TEQ - Team Day - Group A & B"
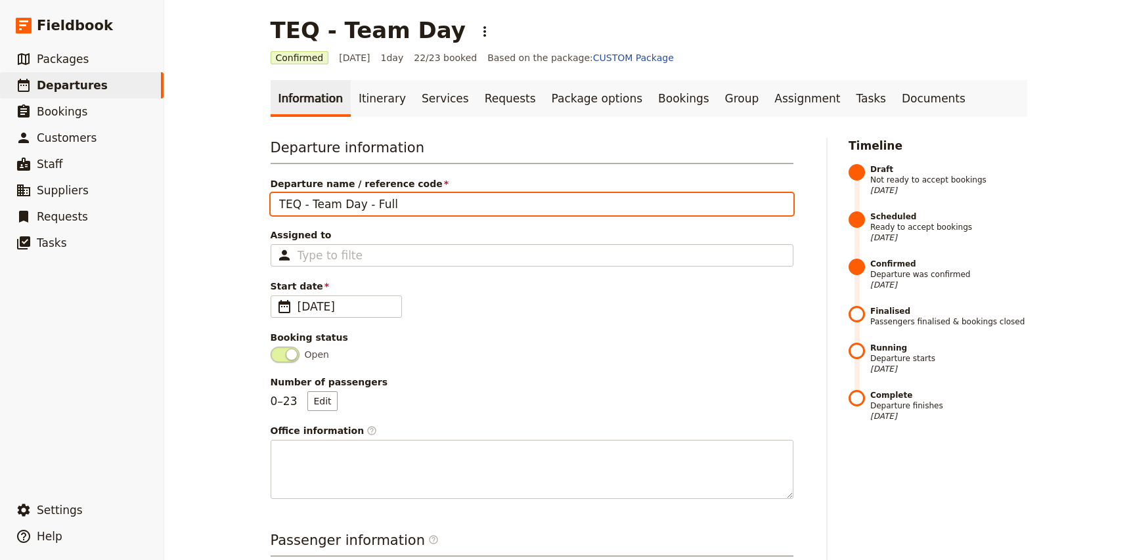
drag, startPoint x: 370, startPoint y: 204, endPoint x: 552, endPoint y: 217, distance: 181.7
click at [552, 217] on div "Departure information Departure name / reference code TEQ - Team Day - Full Ass…" at bounding box center [532, 318] width 523 height 361
type input "TEQ - Team Day - Group A & B"
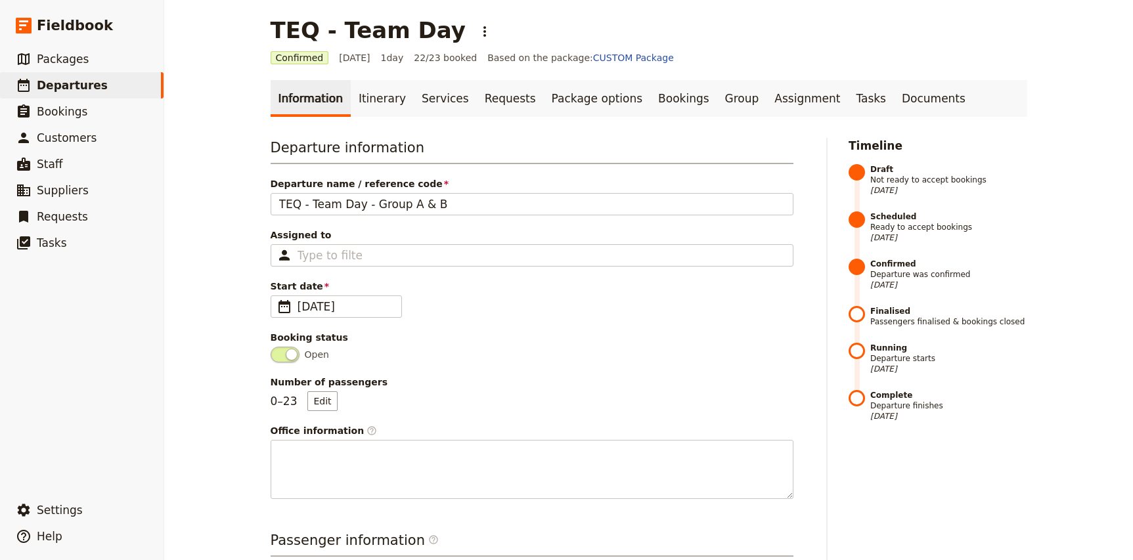
click at [213, 342] on div "TEQ - Team Day ​ Confirmed 4 Sep 2025 1 day 22/23 booked Based on the package: …" at bounding box center [648, 280] width 969 height 560
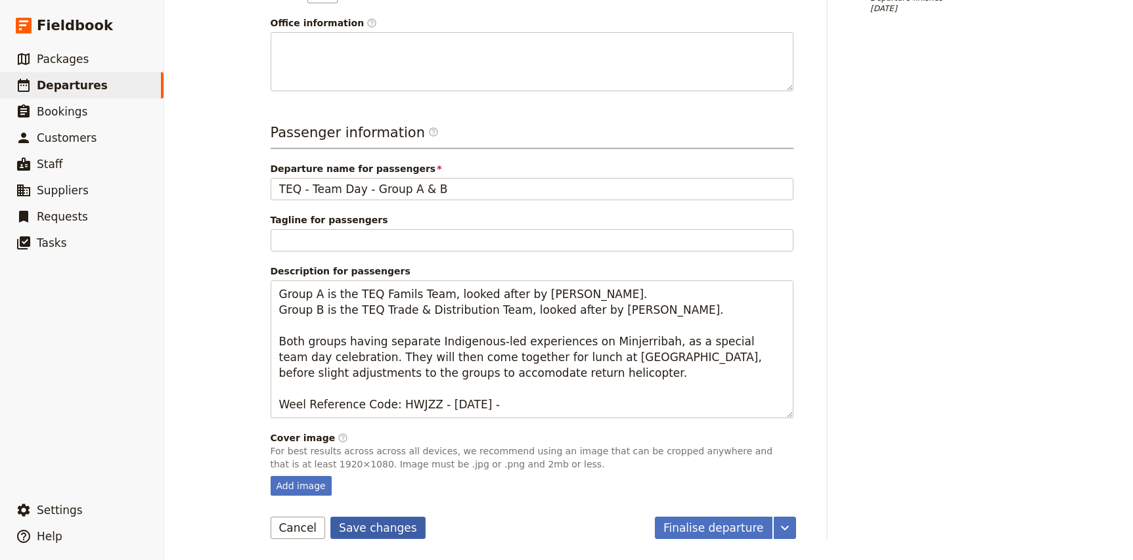
click at [382, 524] on button "Save changes" at bounding box center [377, 528] width 95 height 22
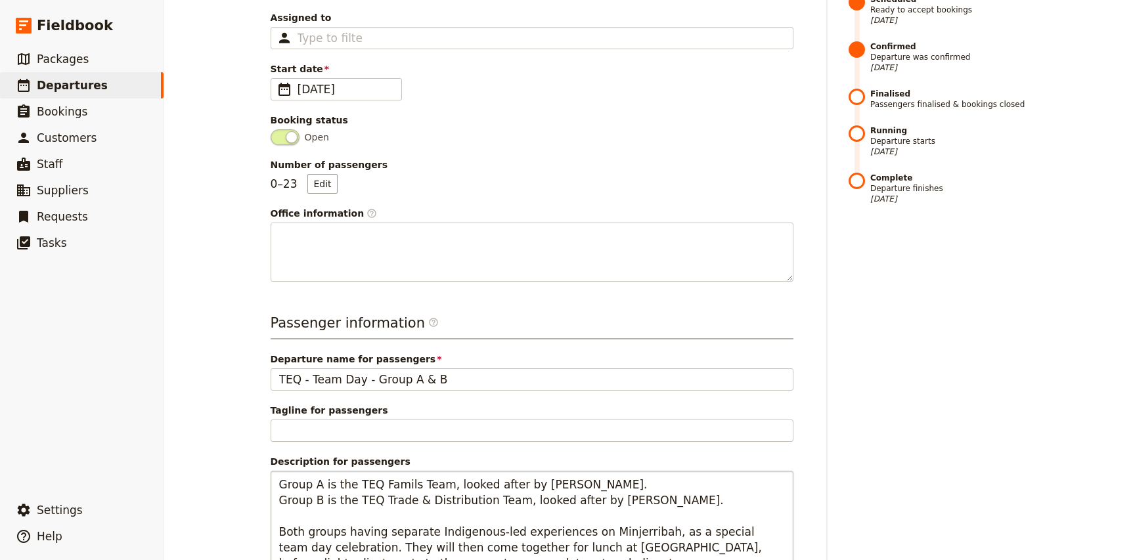
scroll to position [0, 0]
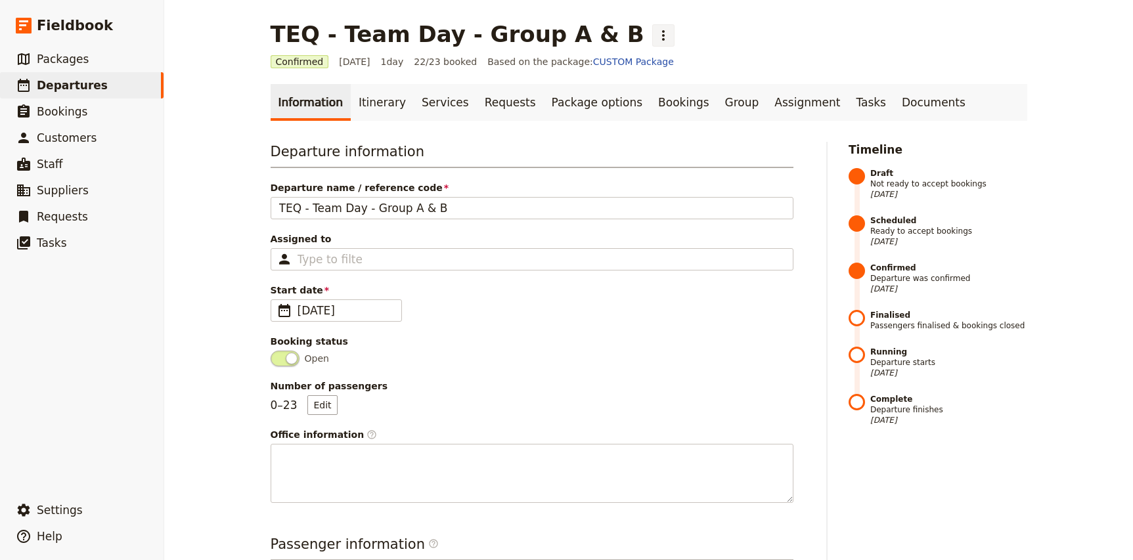
click at [655, 35] on icon "Actions" at bounding box center [663, 36] width 16 height 16
click at [643, 68] on span "Clone this departure" at bounding box center [637, 64] width 94 height 13
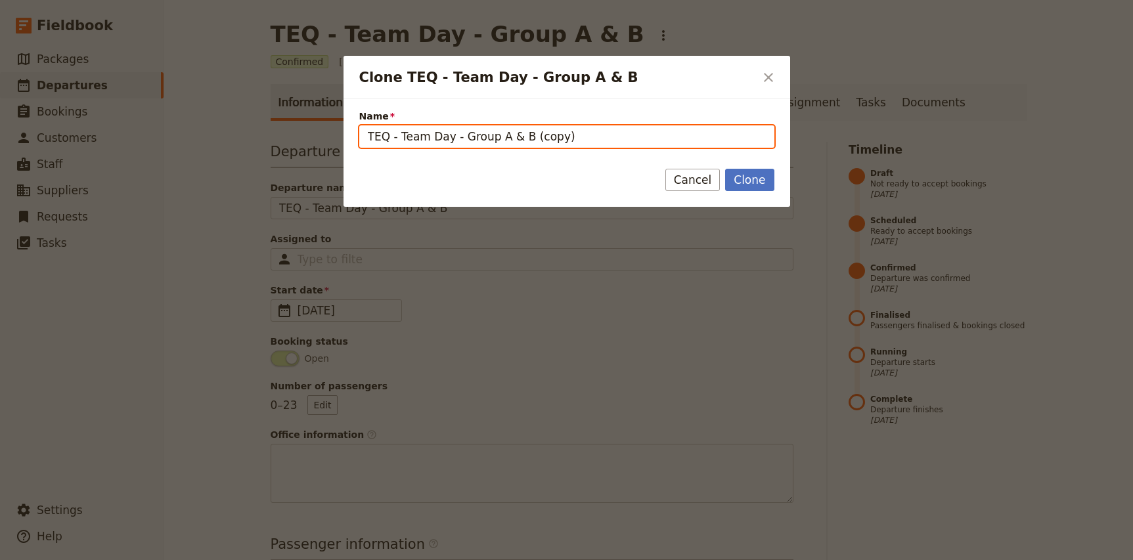
drag, startPoint x: 460, startPoint y: 137, endPoint x: 638, endPoint y: 144, distance: 178.8
click at [638, 144] on input "TEQ - Team Day - Group A & B (copy)" at bounding box center [566, 136] width 415 height 22
type input "TEQ - Team Day - Group A - [PERSON_NAME]"
click at [725, 169] on button "Clone" at bounding box center [749, 180] width 49 height 22
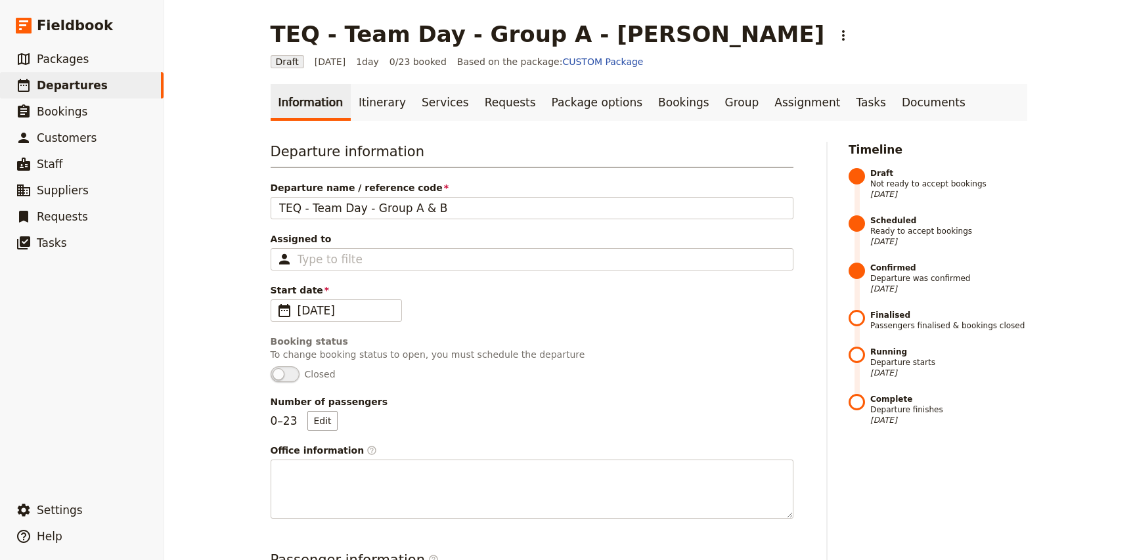
type input "TEQ - Team Day - Group A - [PERSON_NAME]"
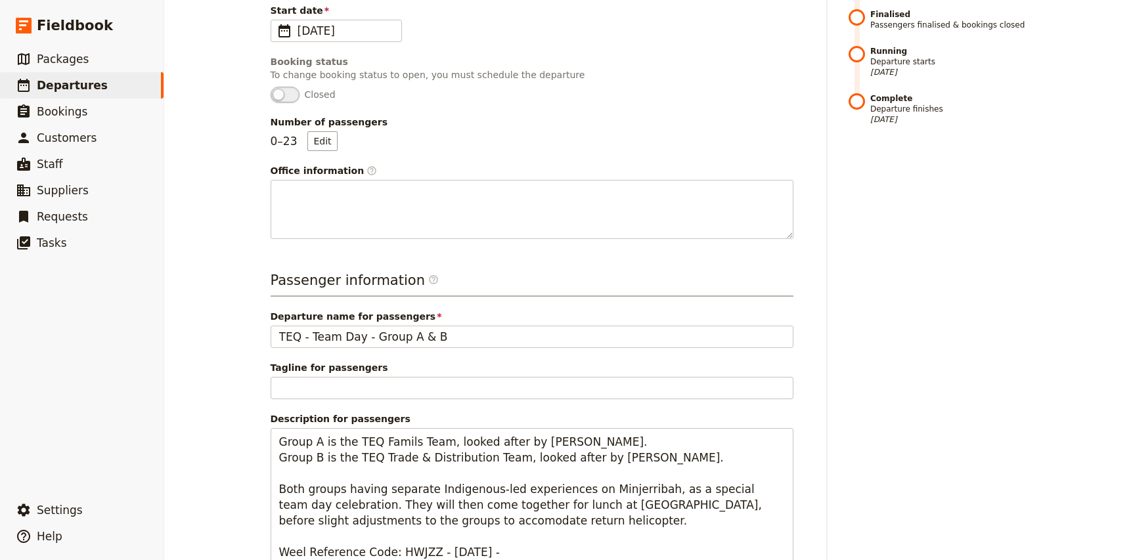
scroll to position [428, 0]
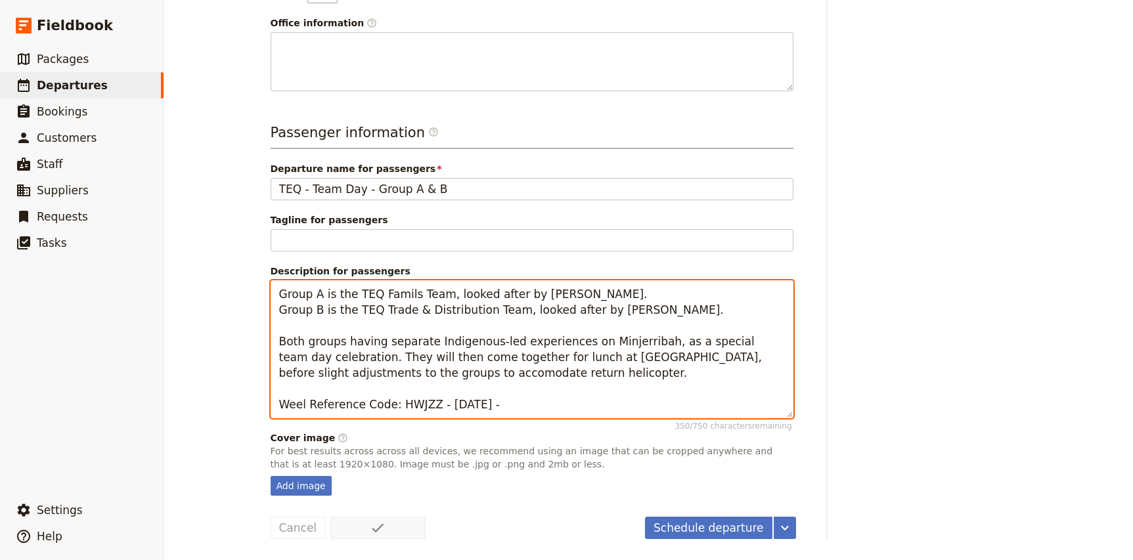
drag, startPoint x: 629, startPoint y: 310, endPoint x: 246, endPoint y: 313, distance: 383.5
click at [246, 313] on div "TEQ - Team Day - Group A - Nicole ​ Draft 4 Sep 2025 1 day 0/23 booked Based on…" at bounding box center [648, 280] width 969 height 560
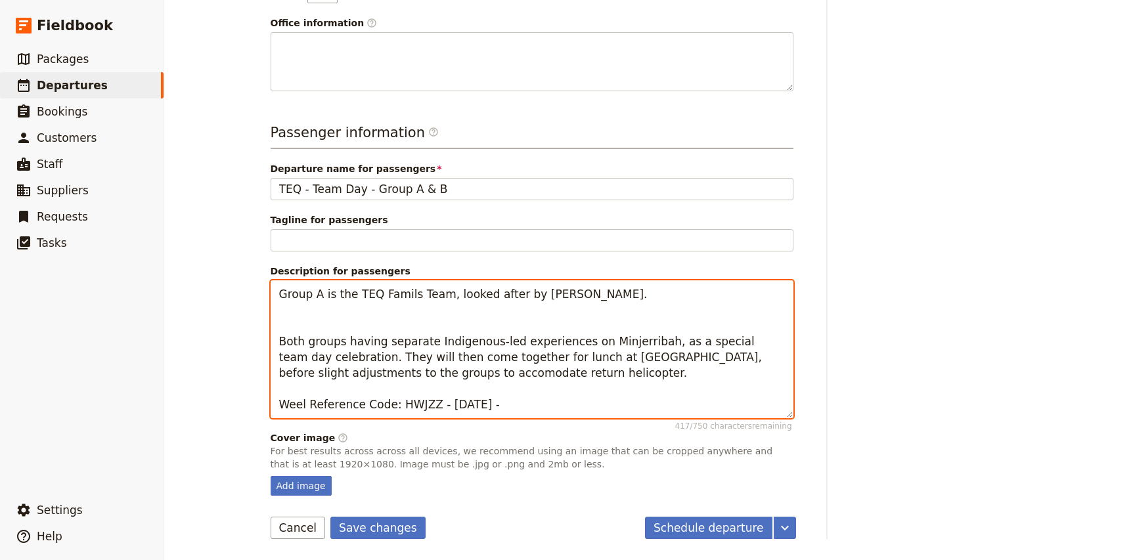
type textarea "Group A is the TEQ Famils Team, looked after by Nicole. Group B is the TEQ Trad…"
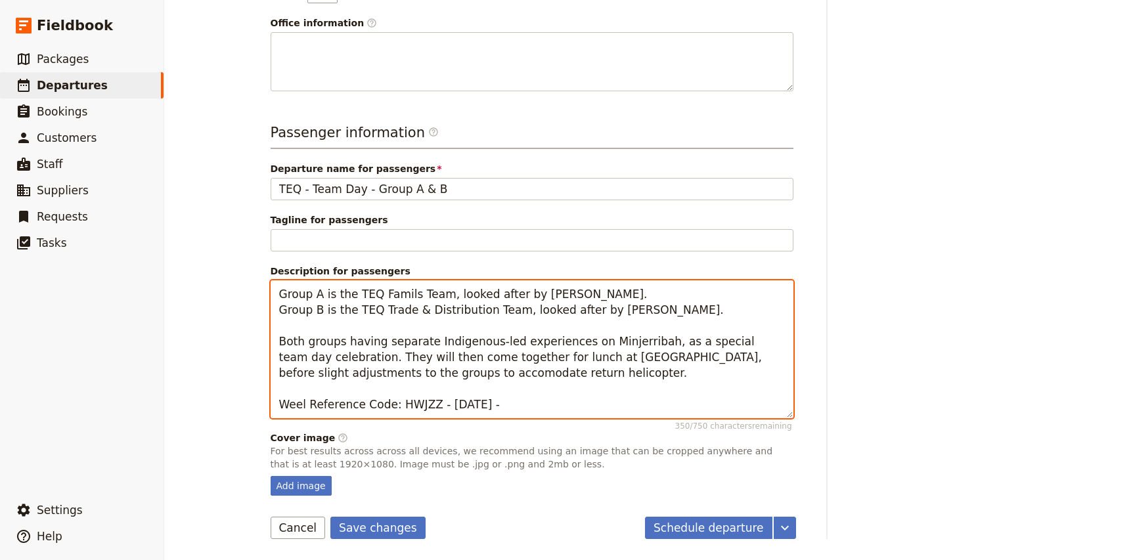
click at [384, 352] on textarea "Group A is the TEQ Famils Team, looked after by Nicole. Group B is the TEQ Trad…" at bounding box center [532, 349] width 523 height 138
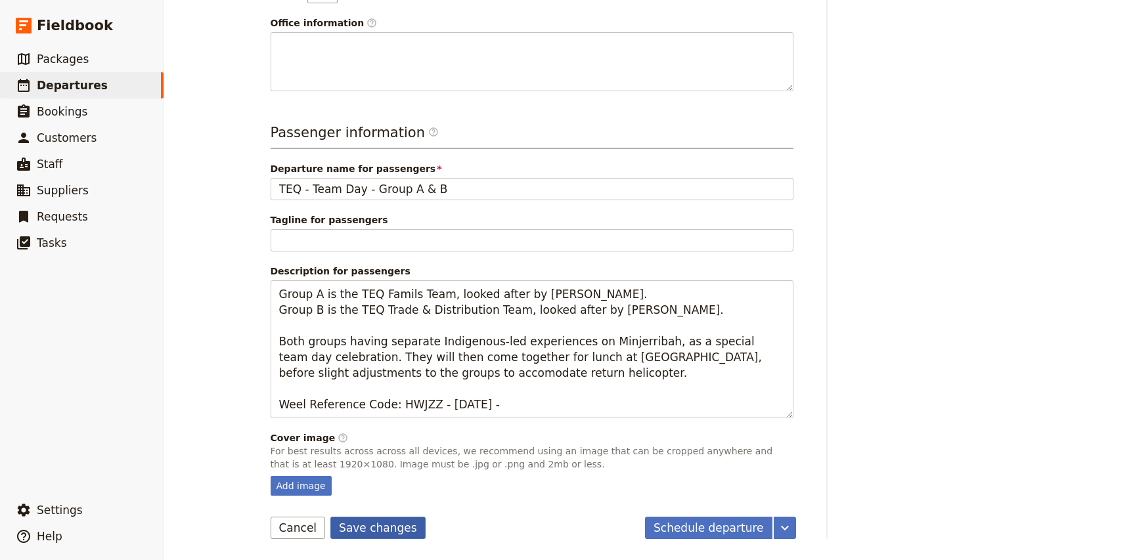
click at [380, 529] on button "Save changes" at bounding box center [377, 528] width 95 height 22
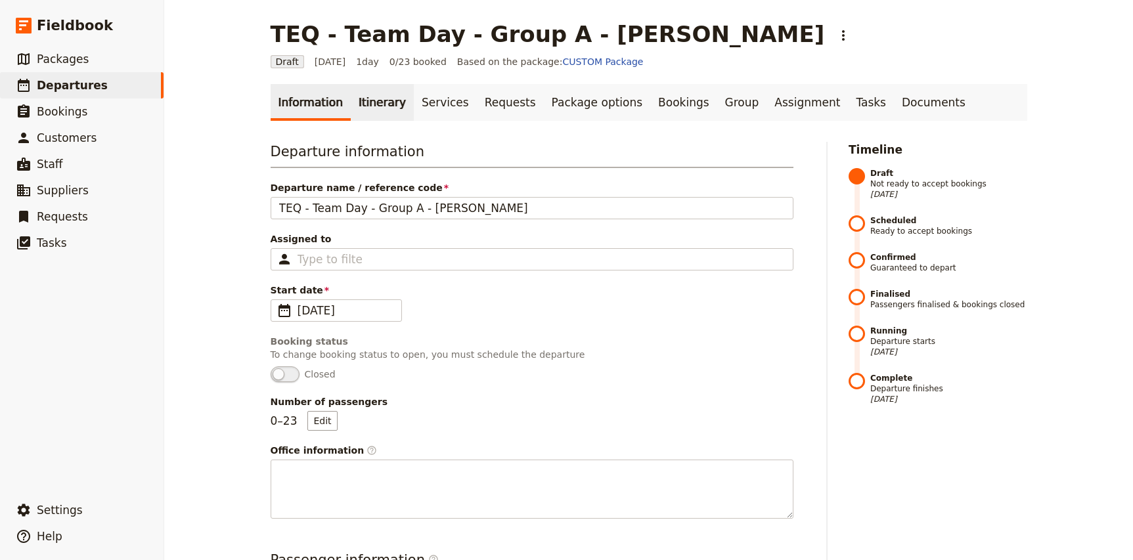
click at [364, 93] on link "Itinerary" at bounding box center [382, 102] width 63 height 37
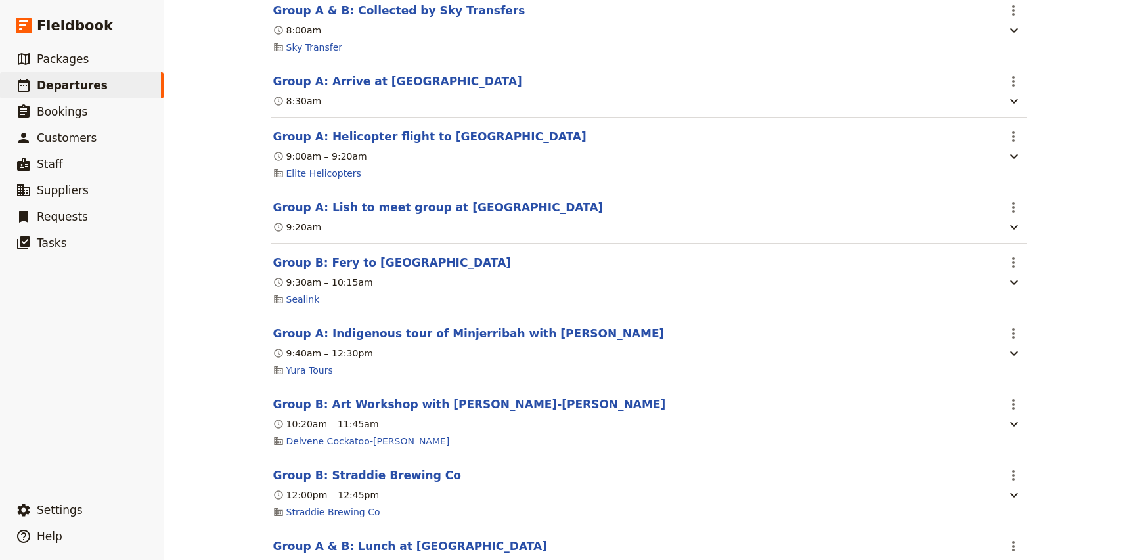
scroll to position [307, 0]
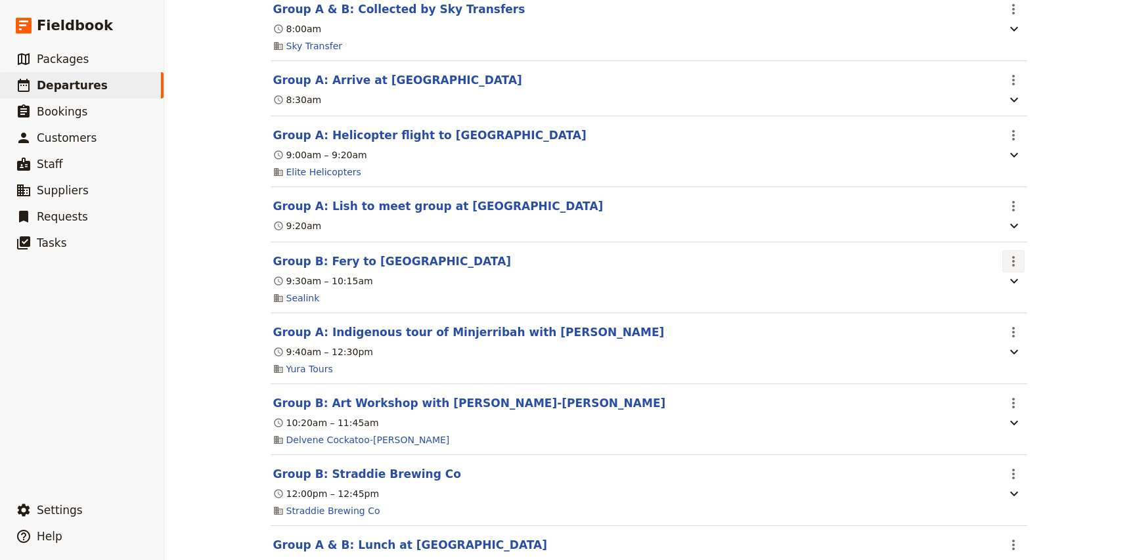
click at [1012, 263] on icon "Actions" at bounding box center [1013, 261] width 3 height 11
click at [1036, 313] on span "Delete this itinerary item" at bounding box center [1065, 310] width 108 height 13
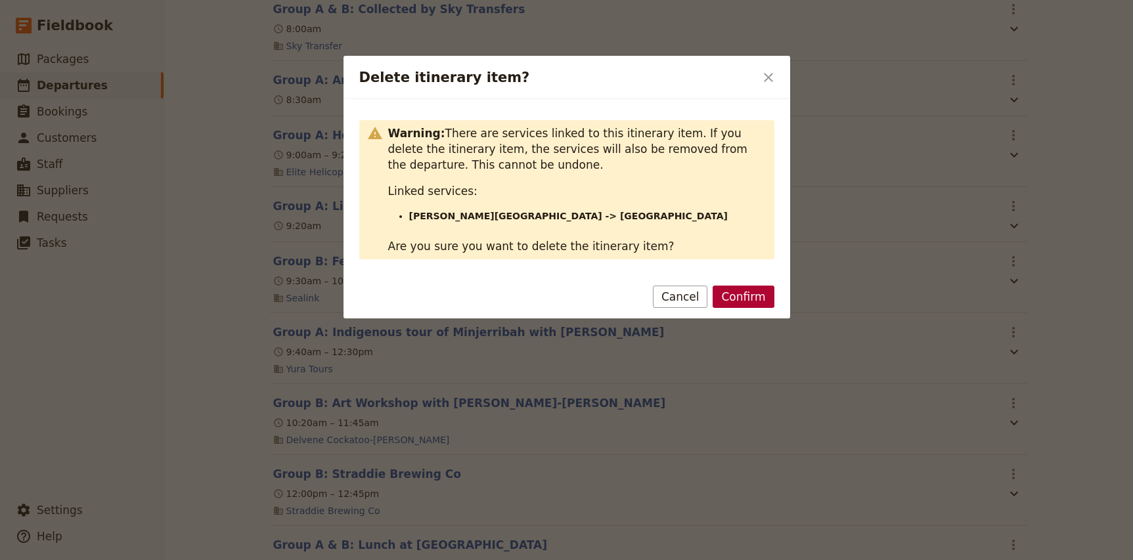
click at [757, 301] on button "Confirm" at bounding box center [743, 297] width 61 height 22
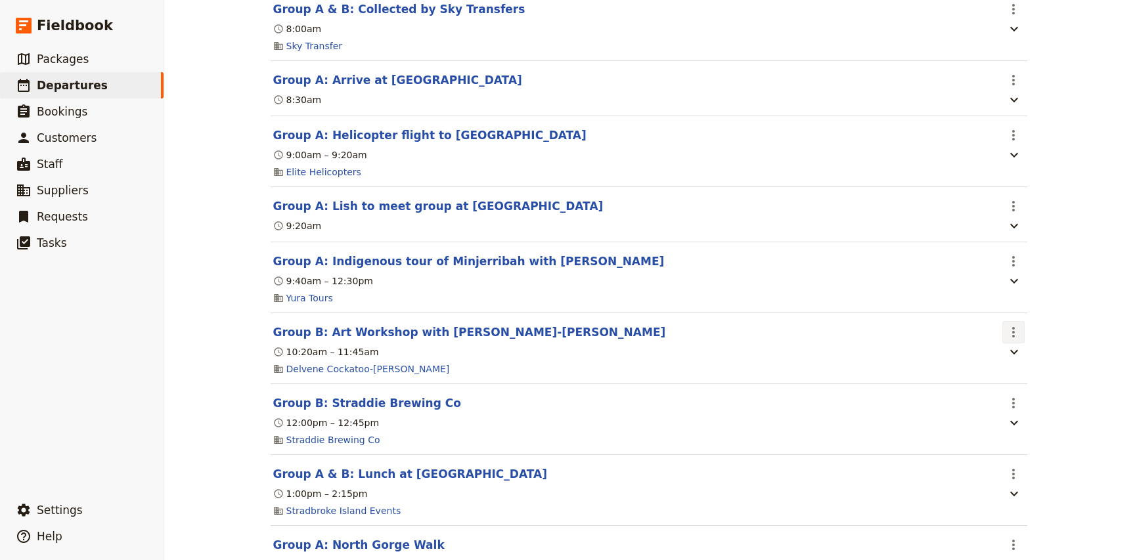
click at [1016, 333] on icon "Actions" at bounding box center [1013, 332] width 16 height 16
click at [1033, 381] on span "Delete this itinerary item" at bounding box center [1065, 381] width 108 height 13
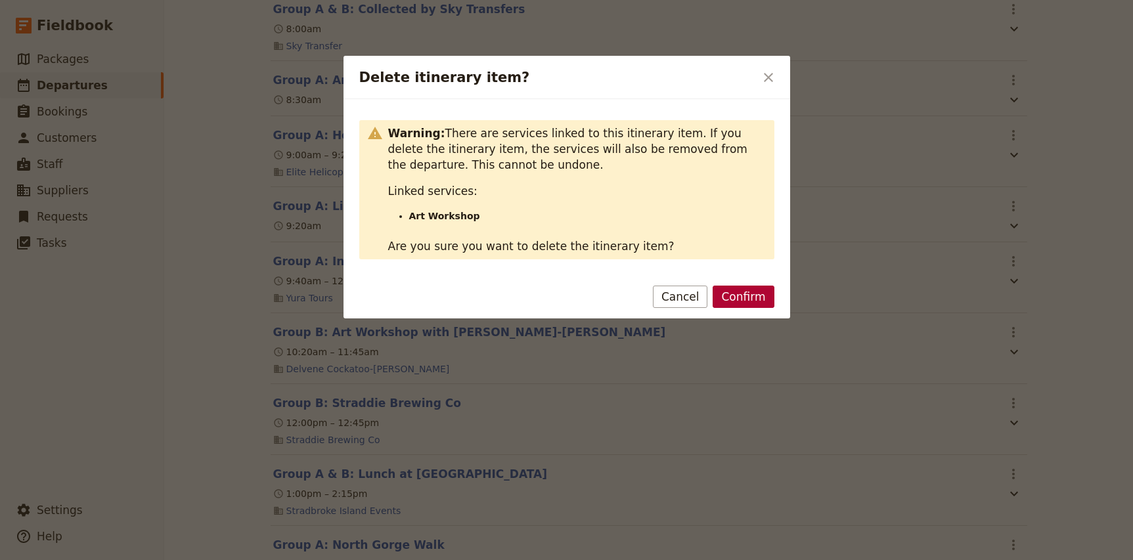
click at [753, 299] on button "Confirm" at bounding box center [743, 297] width 61 height 22
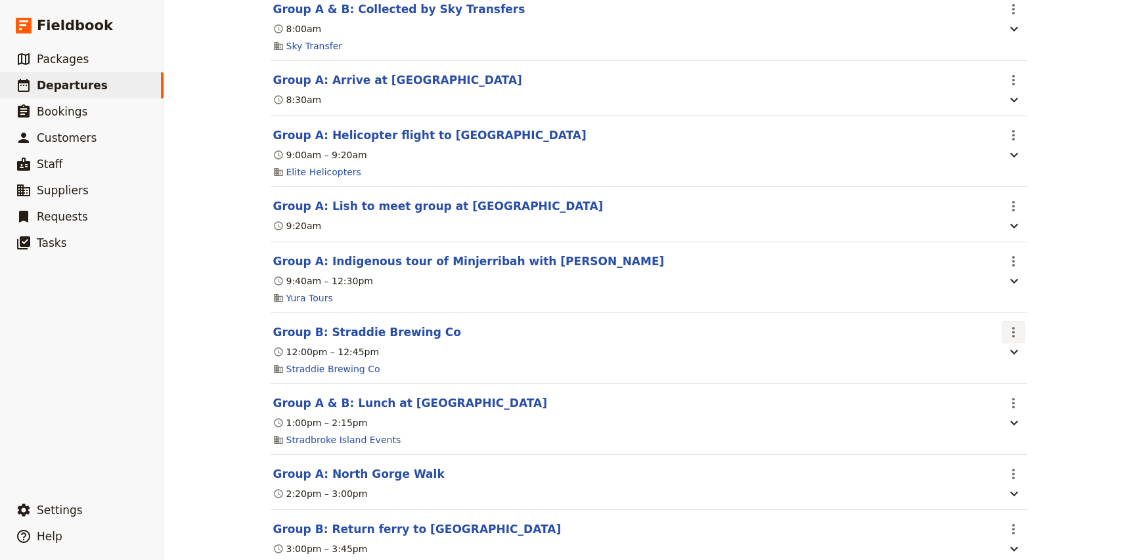
click at [1013, 333] on icon "Actions" at bounding box center [1013, 332] width 3 height 11
click at [1027, 375] on span "Delete this itinerary item" at bounding box center [1065, 381] width 108 height 13
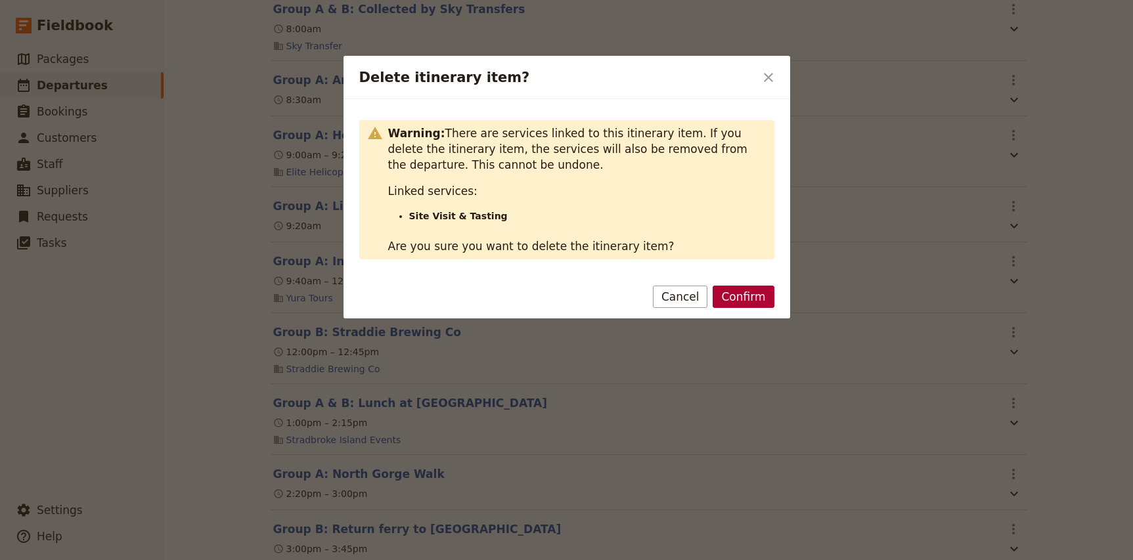
click at [747, 299] on button "Confirm" at bounding box center [743, 297] width 61 height 22
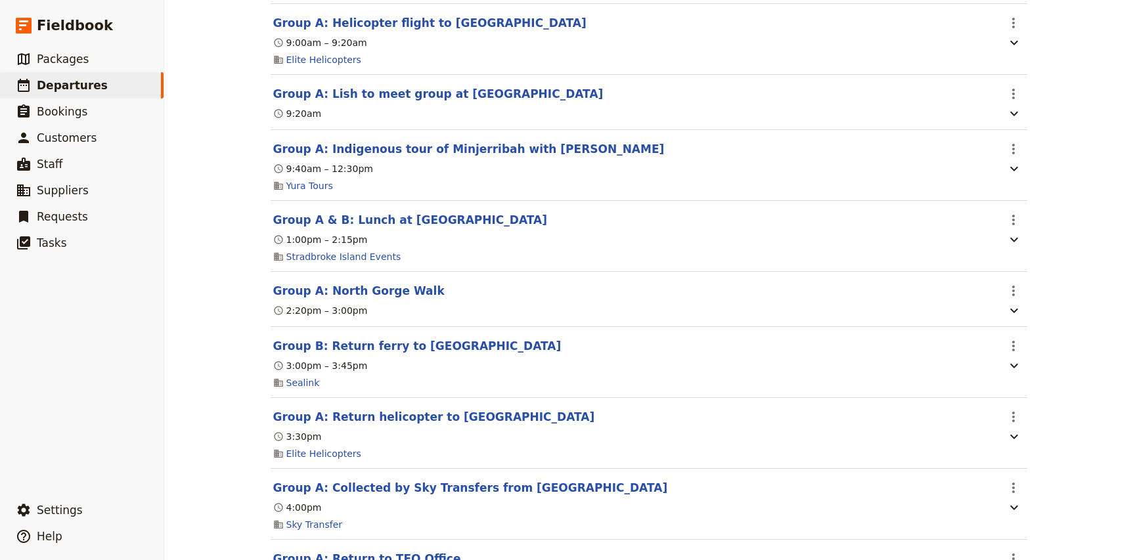
scroll to position [420, 0]
click at [1017, 348] on icon "Actions" at bounding box center [1013, 346] width 16 height 16
click at [1037, 394] on span "Delete this itinerary item" at bounding box center [1065, 395] width 108 height 13
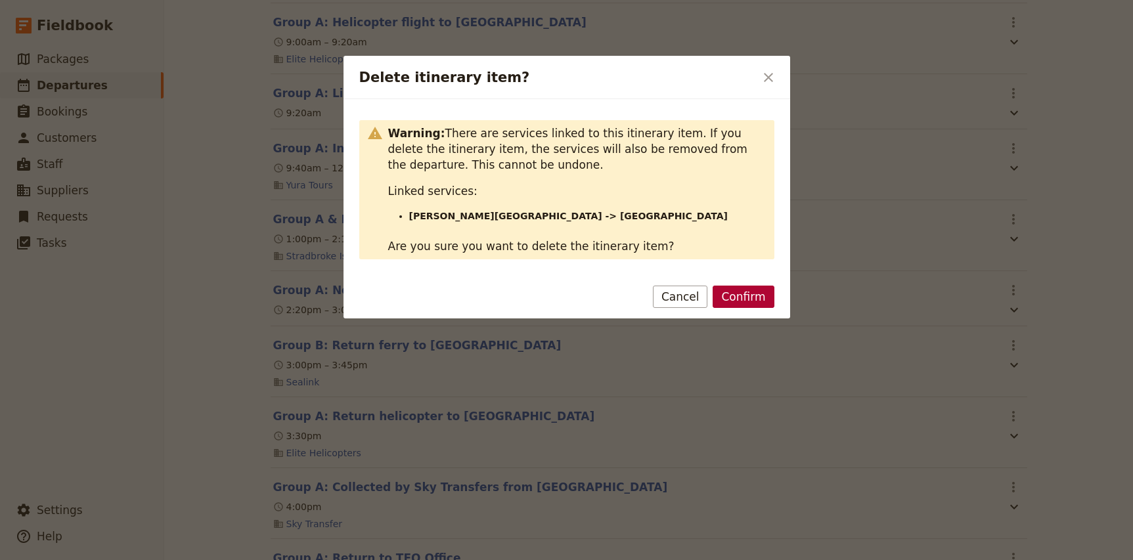
click at [757, 294] on button "Confirm" at bounding box center [743, 297] width 61 height 22
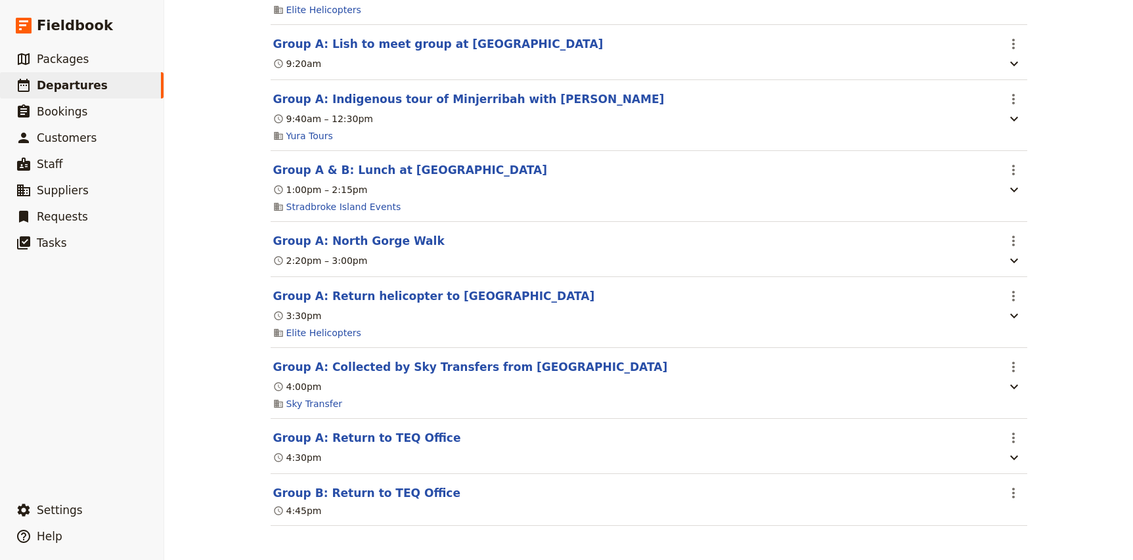
scroll to position [476, 0]
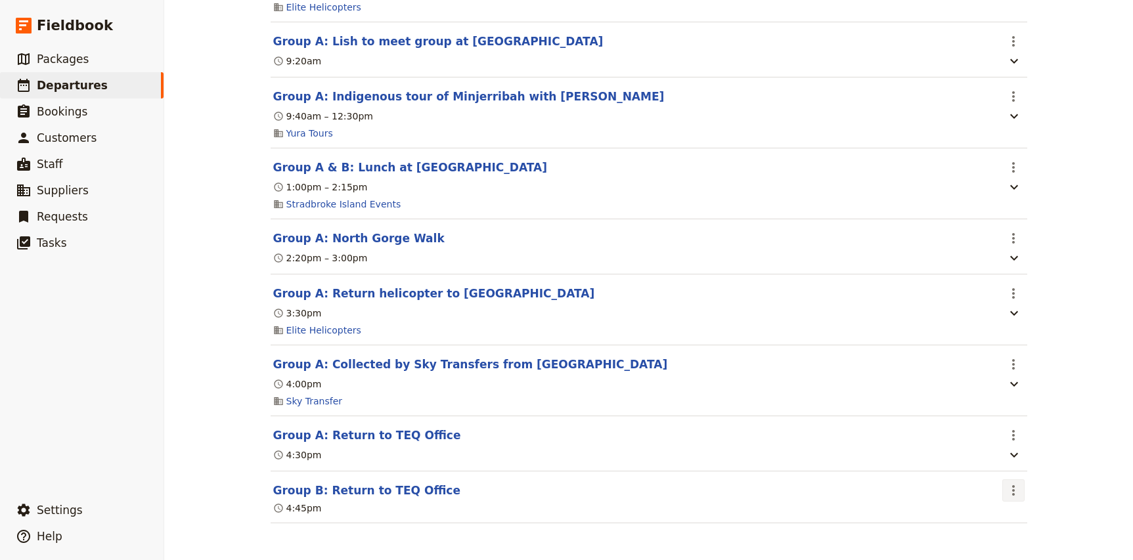
click at [1014, 496] on icon "Actions" at bounding box center [1013, 491] width 16 height 16
click at [1030, 534] on span "Delete this itinerary item" at bounding box center [1065, 537] width 108 height 13
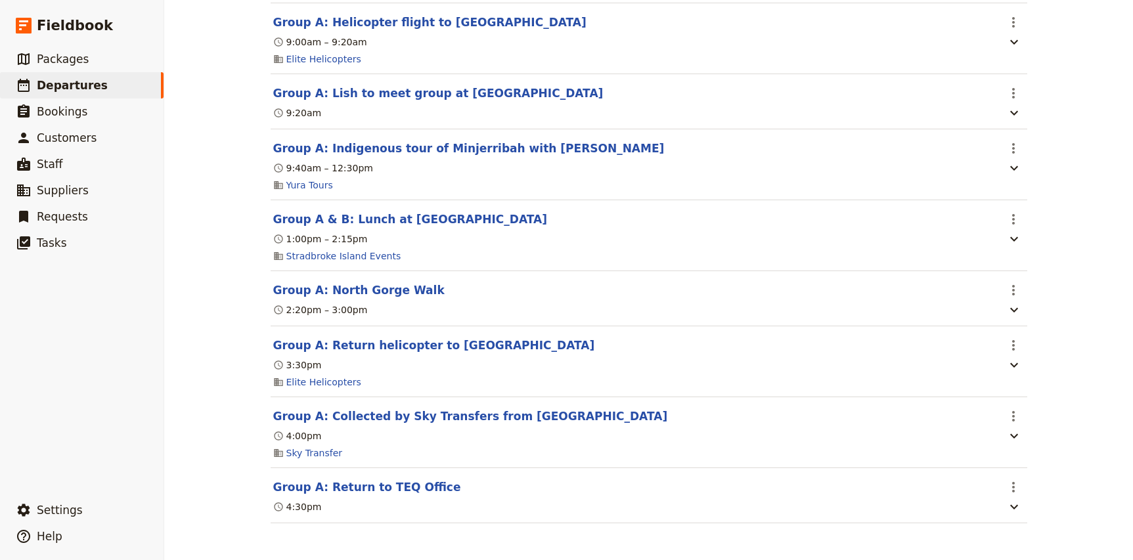
scroll to position [0, 0]
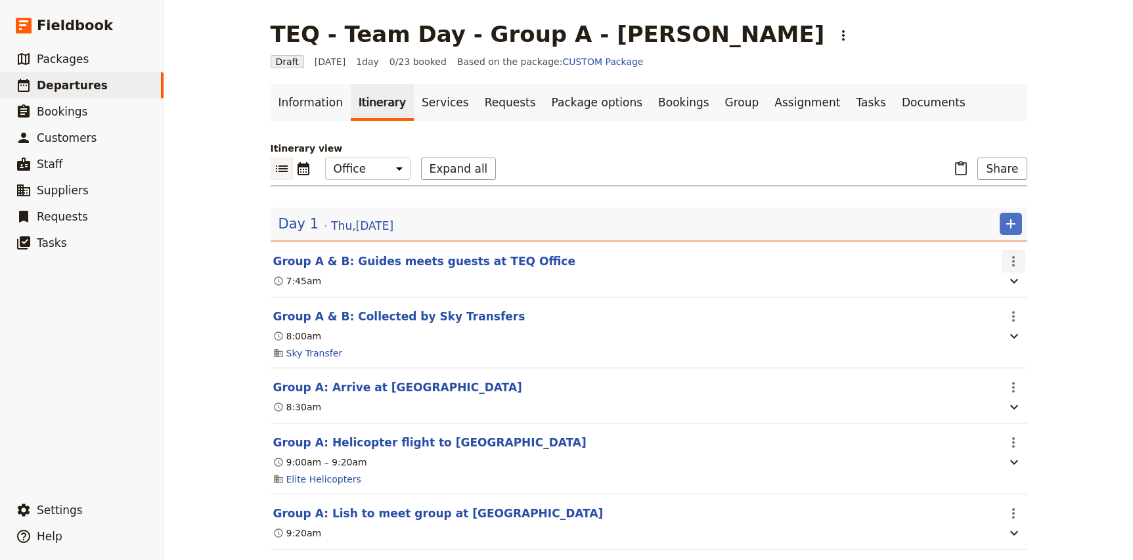
click at [1013, 261] on icon "Actions" at bounding box center [1013, 261] width 3 height 11
click at [1020, 288] on span "Edit this itinerary item" at bounding box center [1062, 290] width 103 height 13
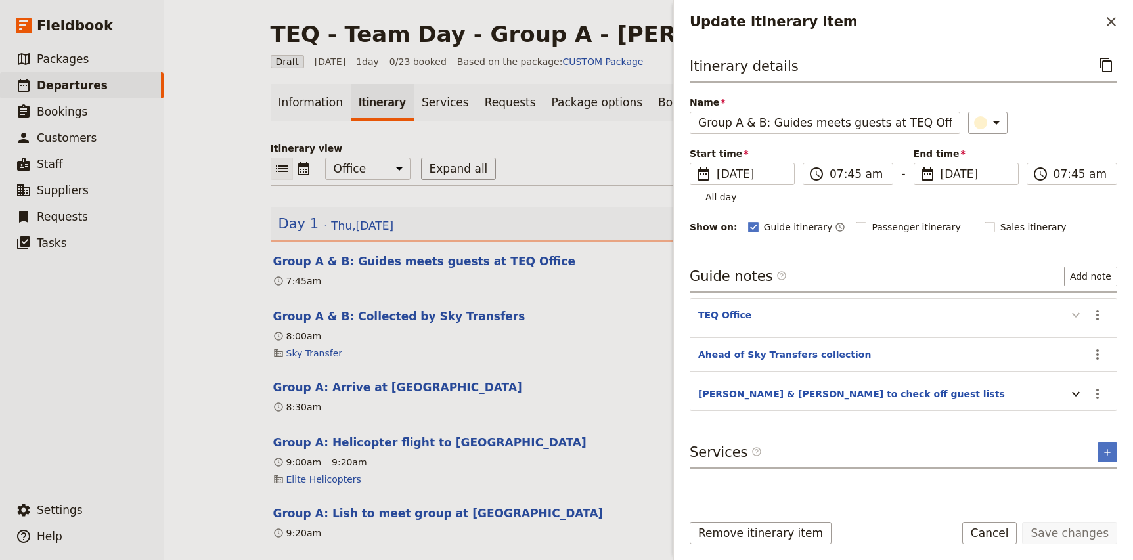
click at [1074, 318] on icon "Update itinerary item" at bounding box center [1076, 315] width 16 height 16
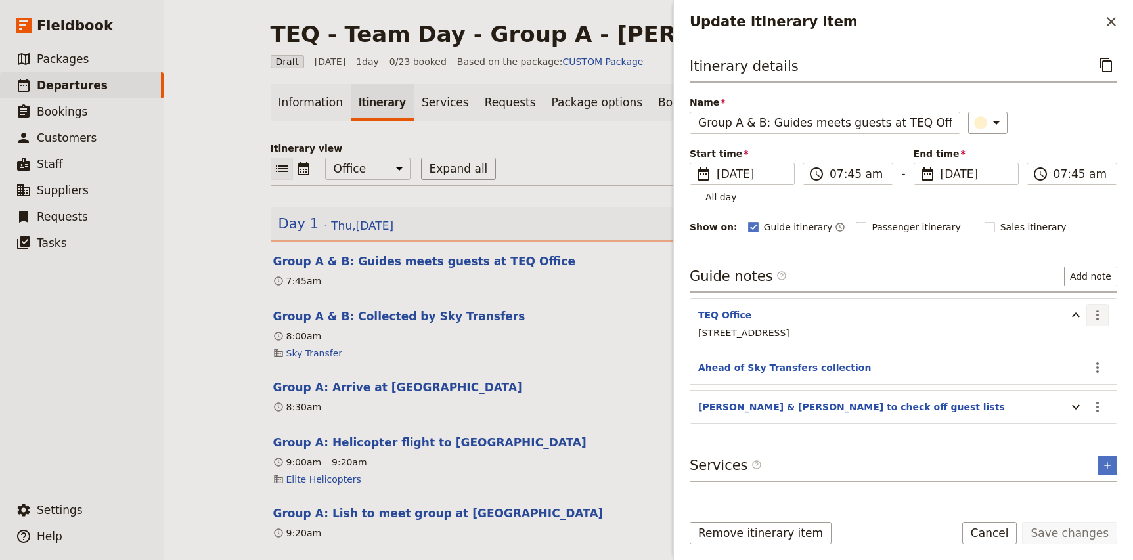
click at [1101, 317] on icon "Actions" at bounding box center [1098, 315] width 16 height 16
click at [1099, 346] on span "Edit note" at bounding box center [1069, 344] width 61 height 13
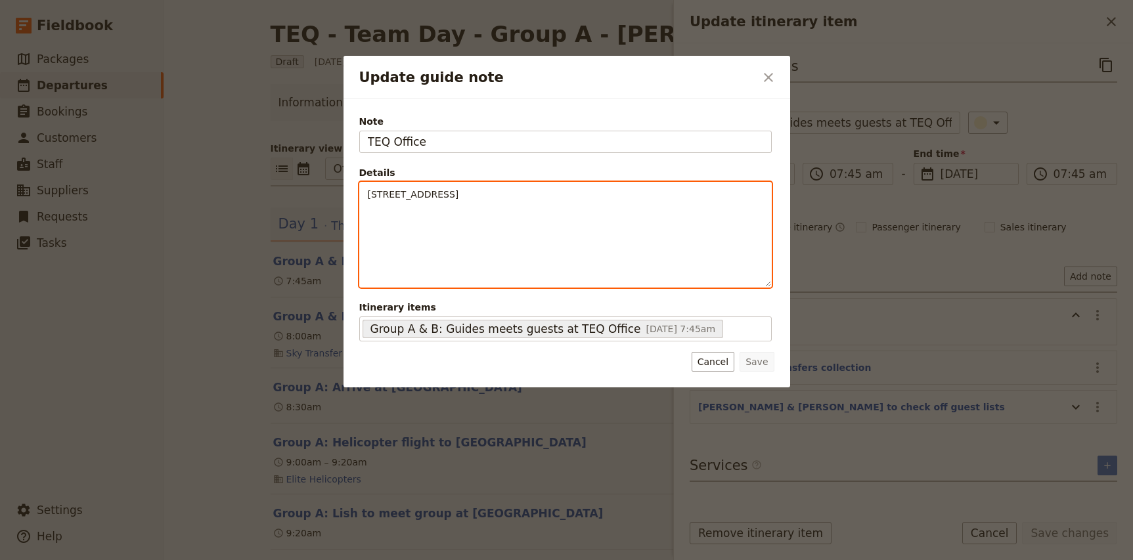
click at [369, 195] on span "515 St Pauls Ter, Fortitude Valley QLD 4006" at bounding box center [413, 194] width 91 height 11
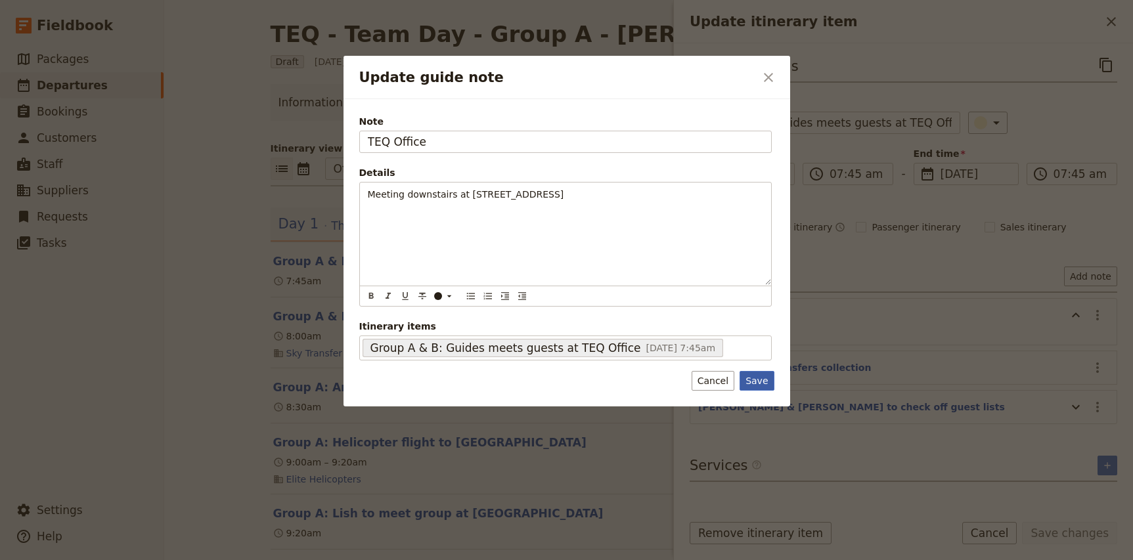
click at [755, 387] on button "Save" at bounding box center [756, 381] width 34 height 20
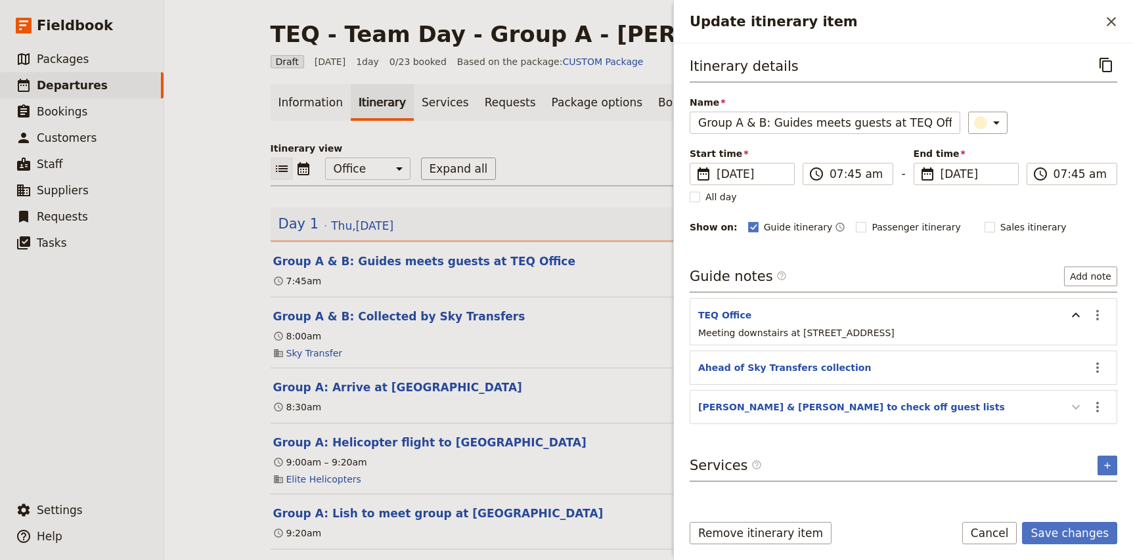
click at [1071, 407] on icon "Update itinerary item" at bounding box center [1076, 407] width 16 height 16
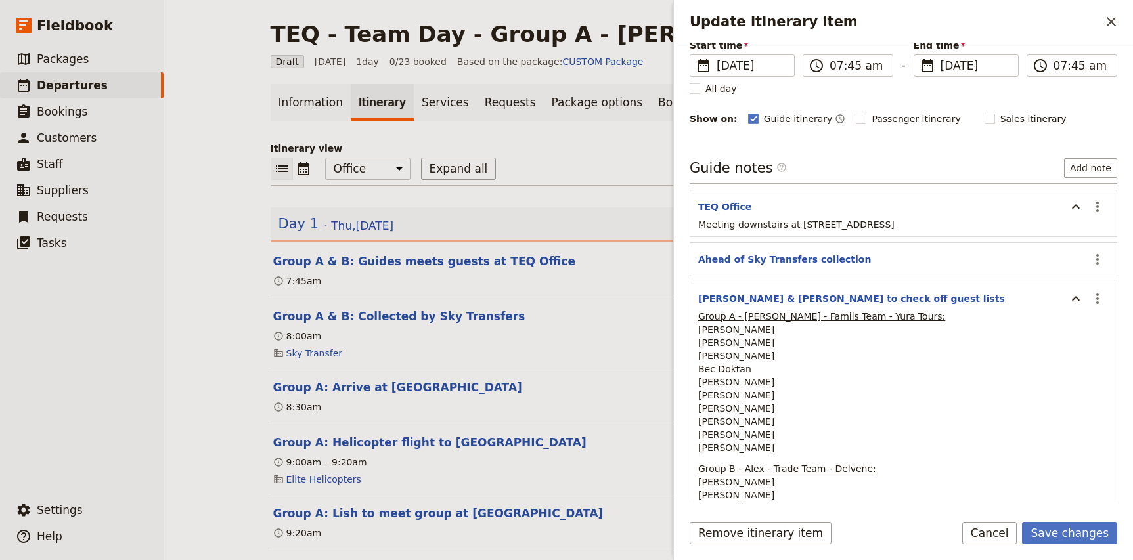
scroll to position [115, 0]
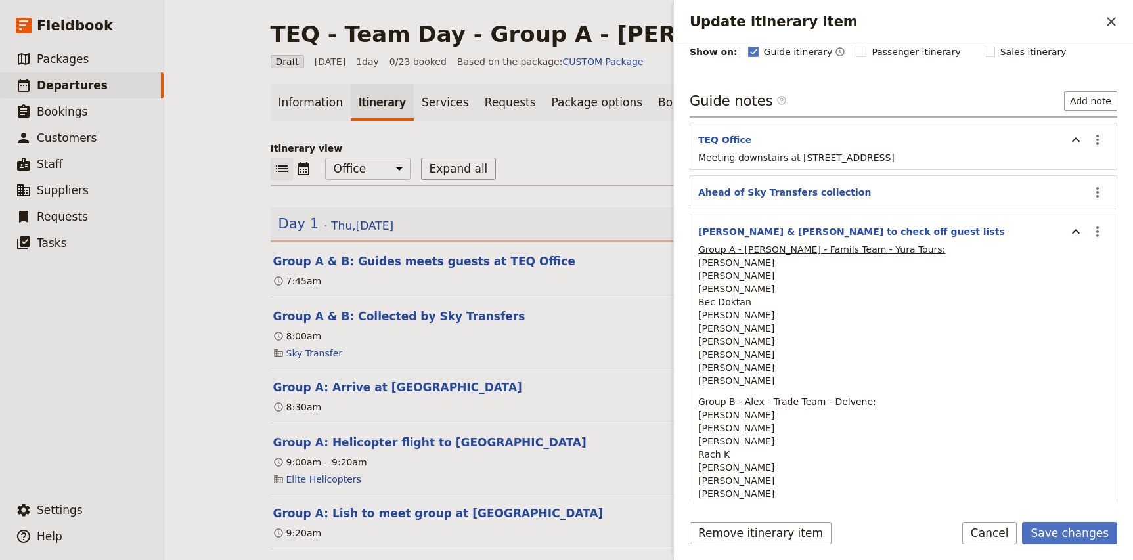
click at [923, 378] on p "Group A - Nicole - Famils Team - Yura Tours: Diana Mulholland Alison Dwyer Mich…" at bounding box center [903, 315] width 410 height 144
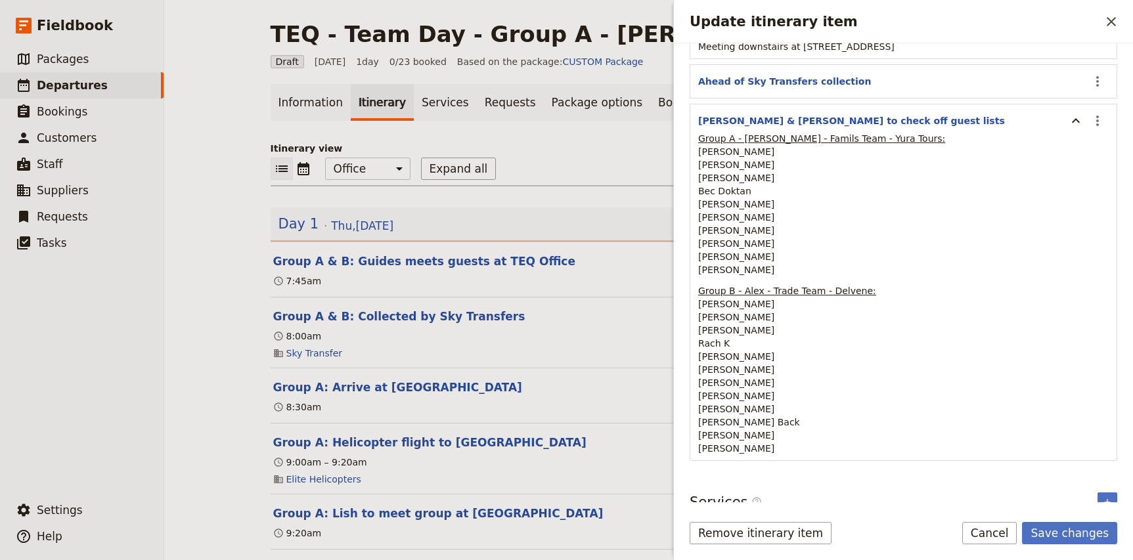
scroll to position [303, 0]
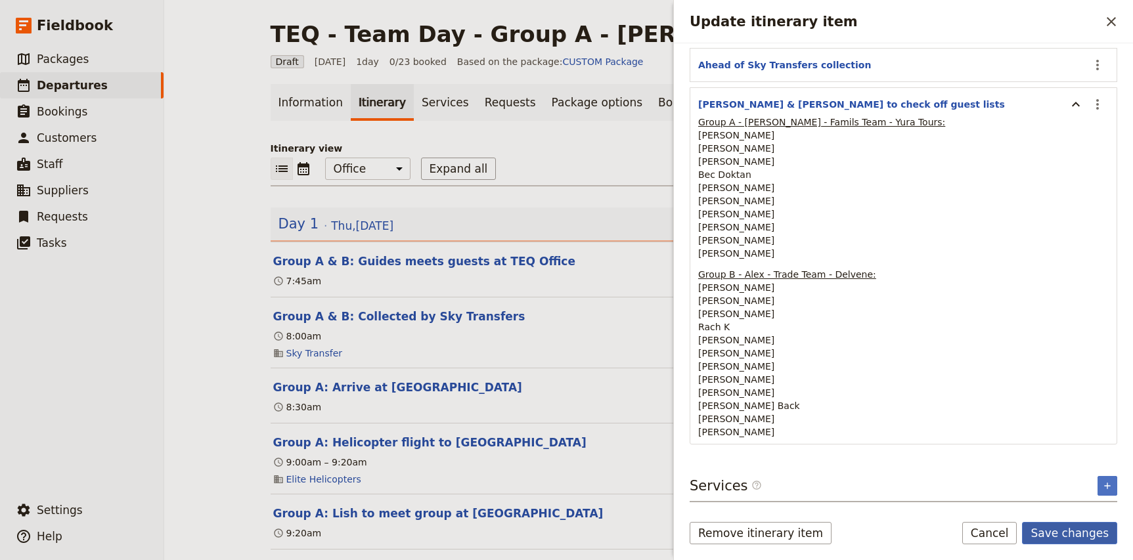
click at [1064, 531] on button "Save changes" at bounding box center [1069, 533] width 95 height 22
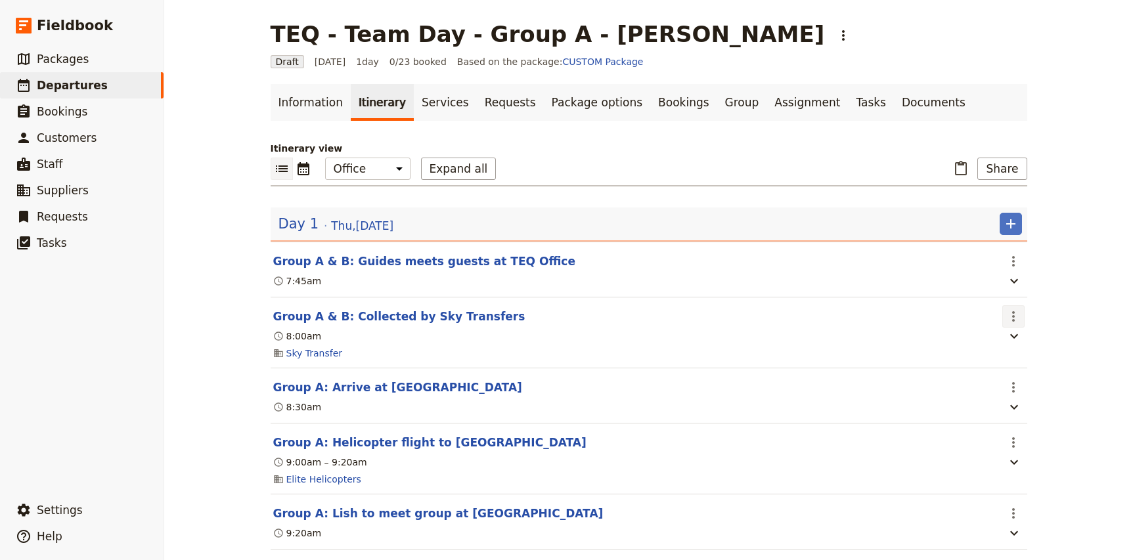
click at [1010, 320] on icon "Actions" at bounding box center [1013, 317] width 16 height 16
click at [1023, 343] on span "Edit this itinerary item" at bounding box center [1062, 346] width 103 height 13
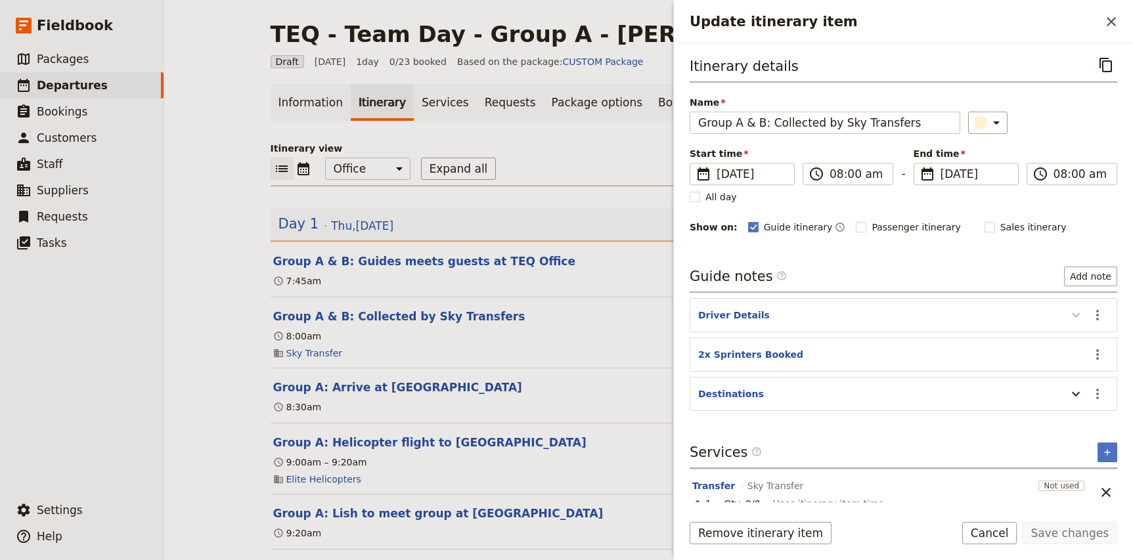
click at [1069, 315] on icon "Update itinerary item" at bounding box center [1076, 315] width 16 height 16
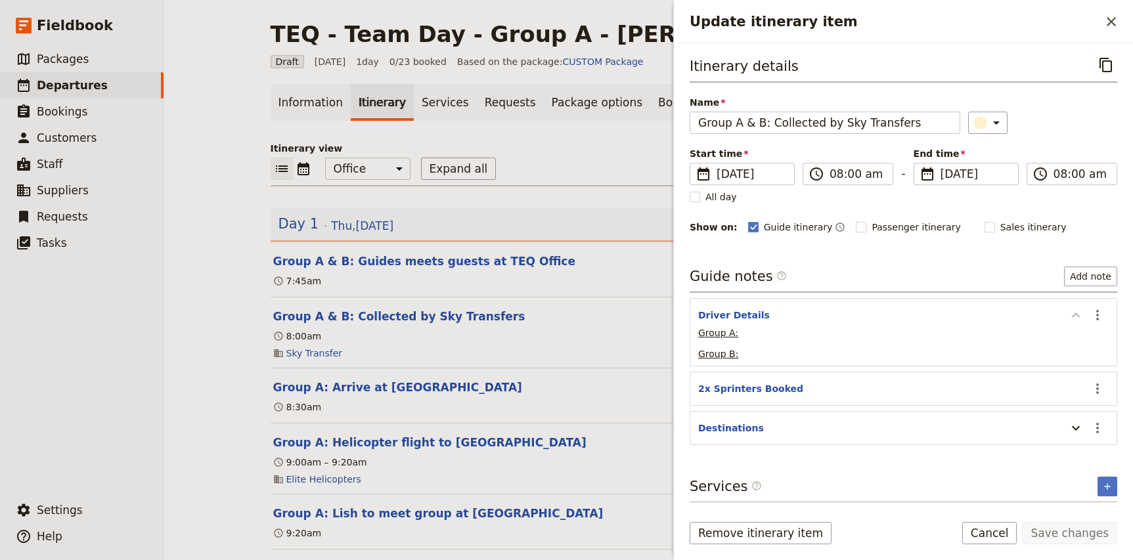
click at [1069, 315] on icon "Update itinerary item" at bounding box center [1076, 315] width 16 height 16
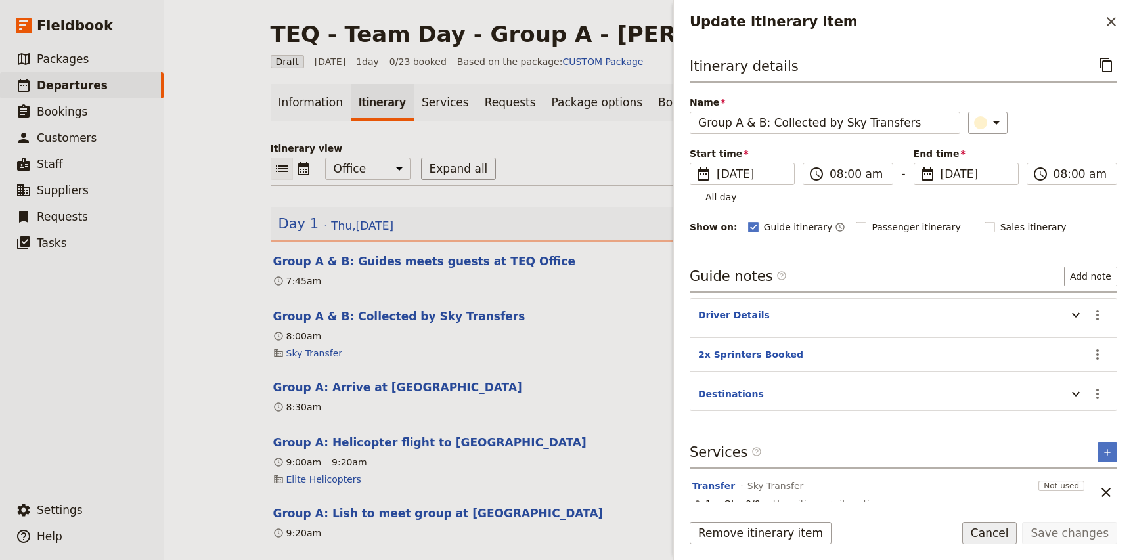
click at [1000, 536] on button "Cancel" at bounding box center [989, 533] width 55 height 22
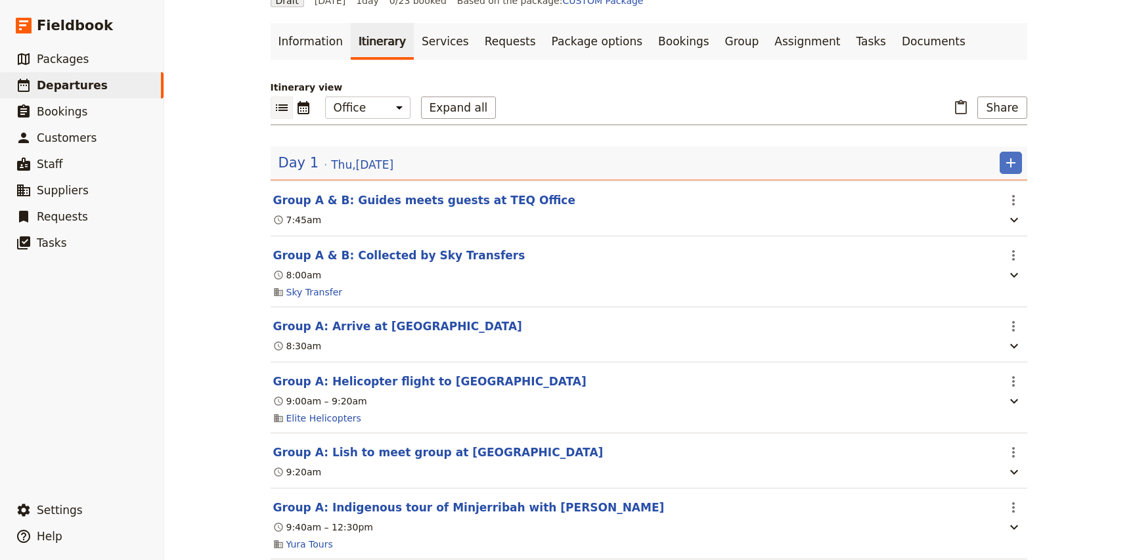
scroll to position [61, 0]
click at [1011, 253] on icon "Actions" at bounding box center [1013, 256] width 16 height 16
click at [1030, 282] on span "Edit this itinerary item" at bounding box center [1062, 284] width 103 height 13
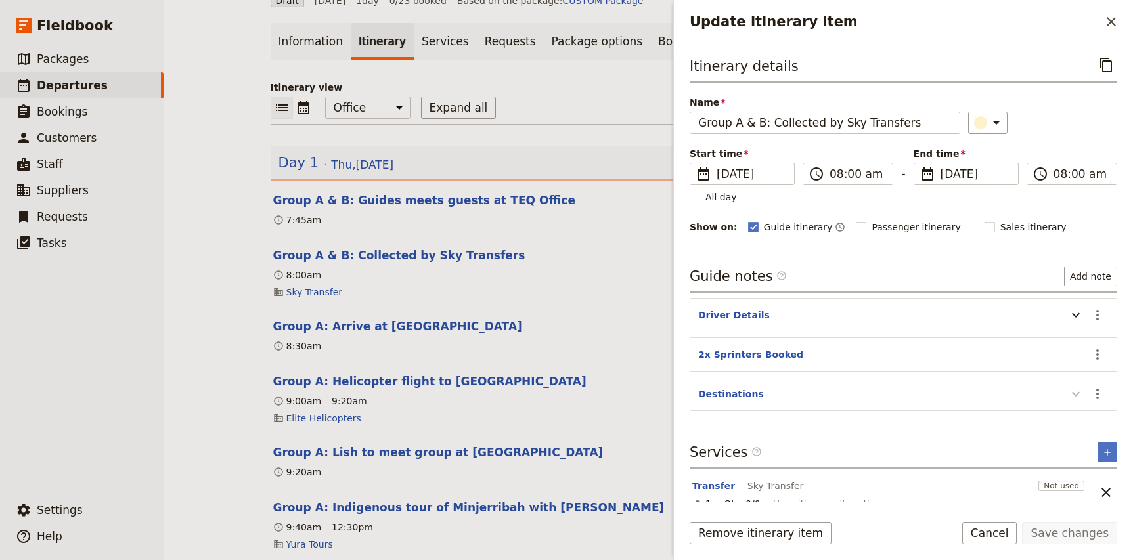
click at [1078, 395] on icon "Update itinerary item" at bounding box center [1076, 394] width 16 height 16
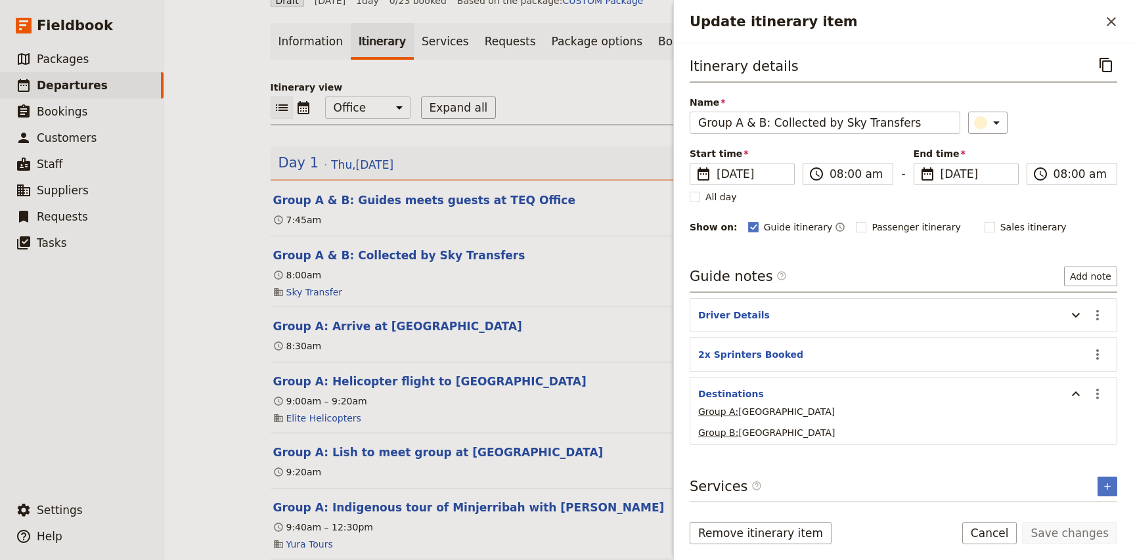
click at [924, 414] on p "Group A: Archerfield Airport" at bounding box center [903, 411] width 410 height 13
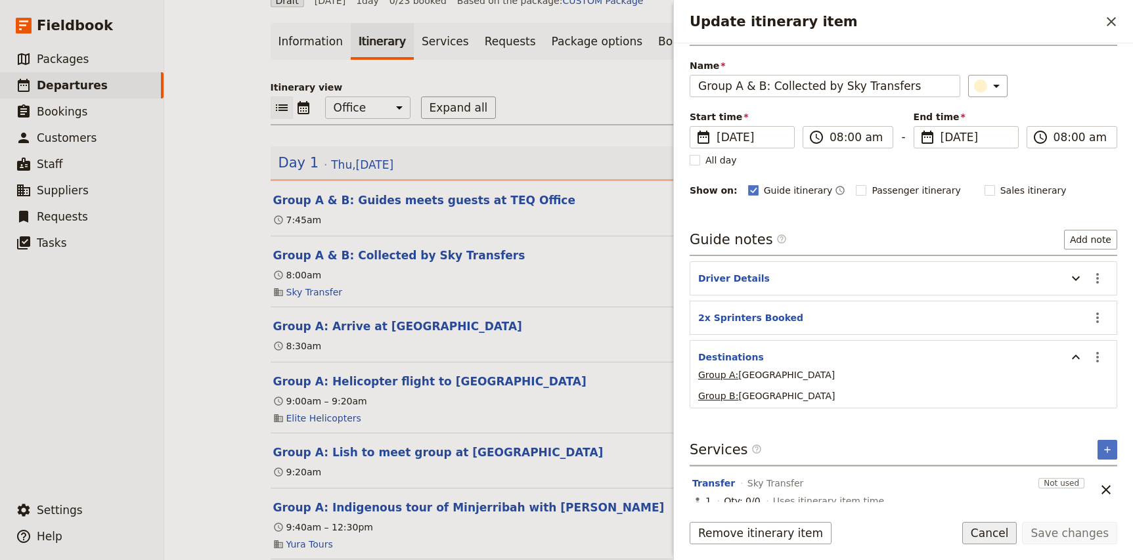
click at [998, 536] on button "Cancel" at bounding box center [989, 533] width 55 height 22
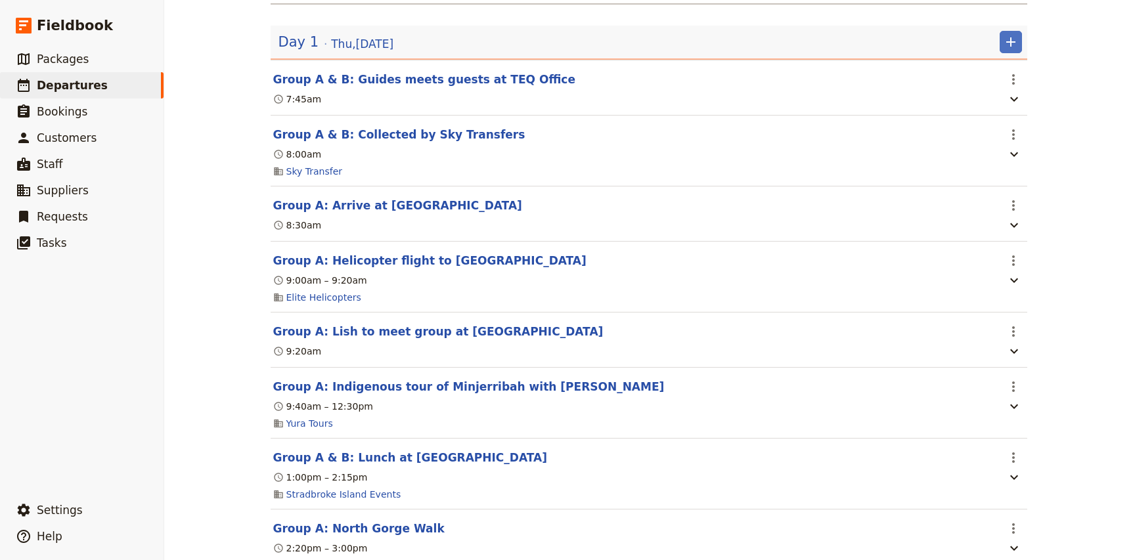
scroll to position [181, 0]
click at [1017, 260] on icon "Actions" at bounding box center [1013, 261] width 16 height 16
click at [1031, 286] on span "Edit this itinerary item" at bounding box center [1062, 291] width 103 height 13
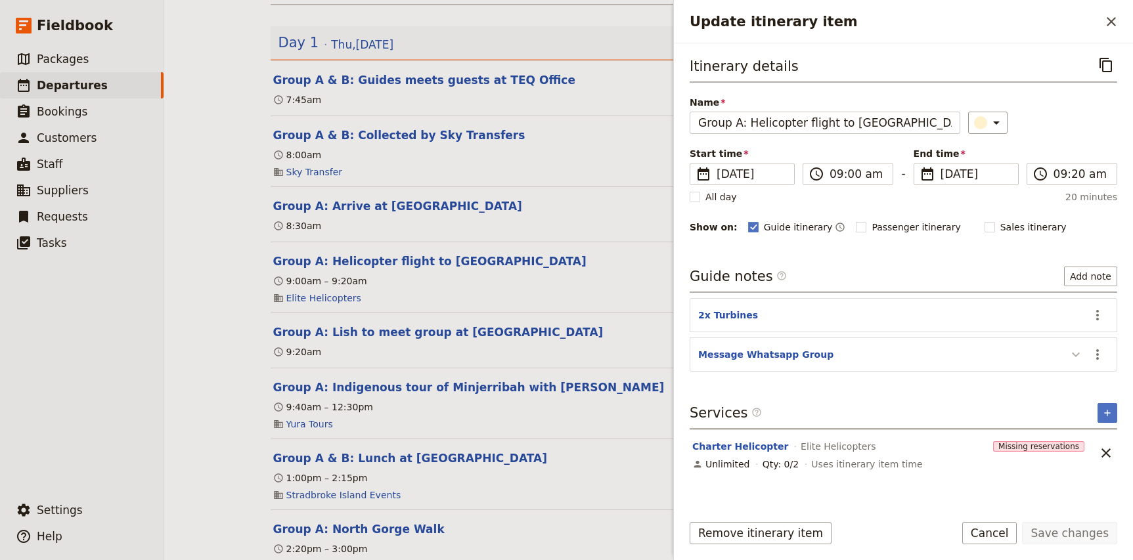
click at [1075, 355] on icon "Update itinerary item" at bounding box center [1076, 355] width 16 height 16
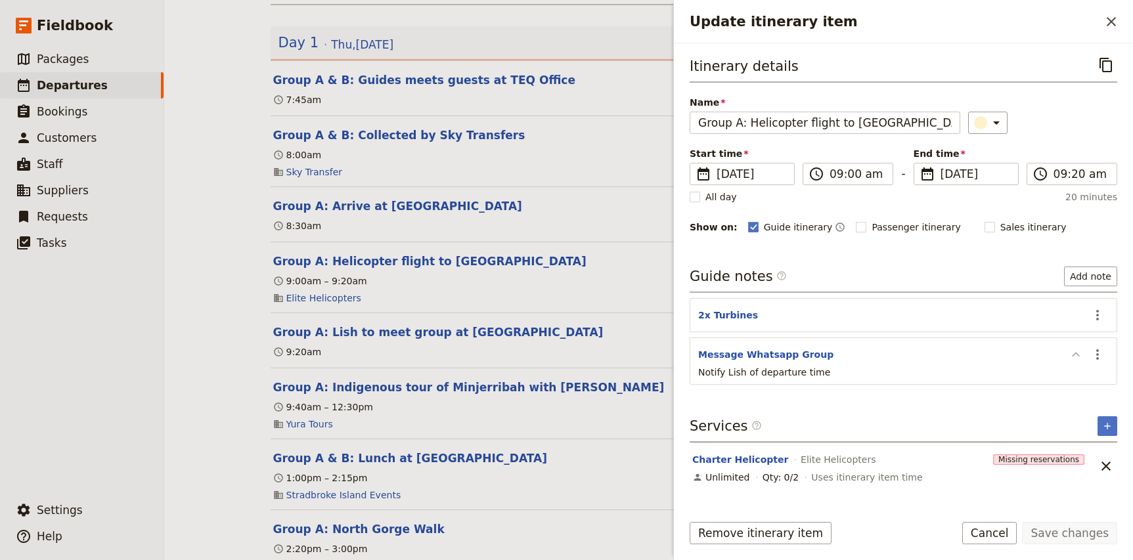
click at [1075, 355] on icon "Update itinerary item" at bounding box center [1076, 355] width 16 height 16
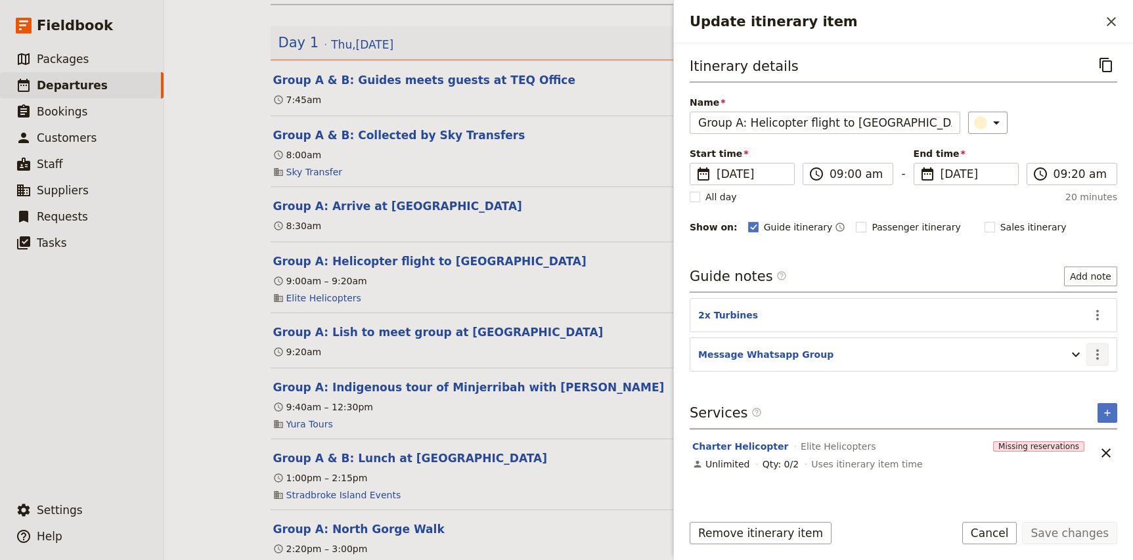
click at [1103, 353] on icon "Actions" at bounding box center [1098, 355] width 16 height 16
click at [1082, 382] on span "Edit note" at bounding box center [1069, 383] width 61 height 13
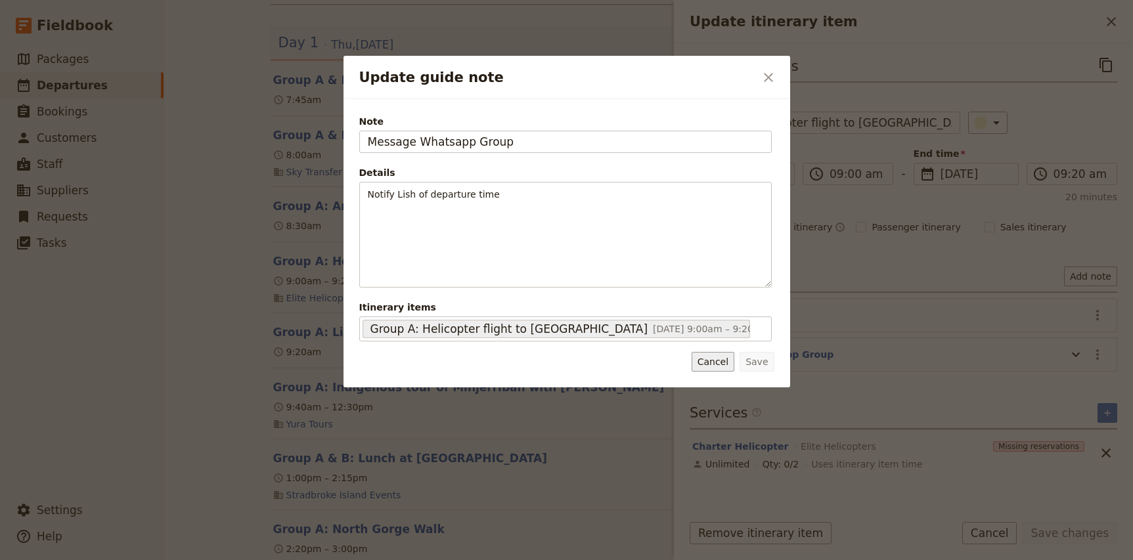
click at [716, 362] on button "Cancel" at bounding box center [713, 362] width 43 height 20
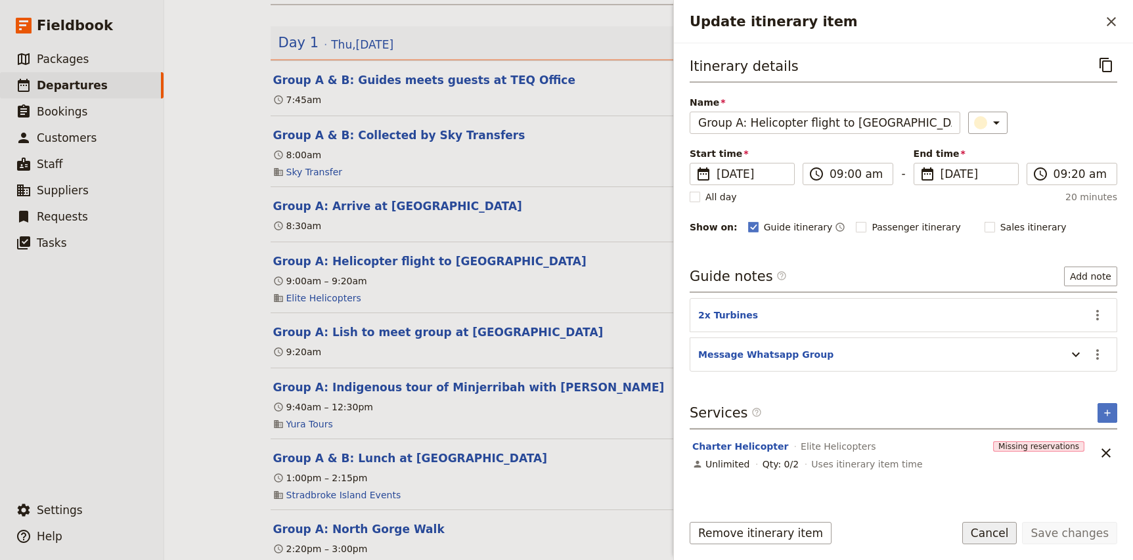
click at [990, 535] on button "Cancel" at bounding box center [989, 533] width 55 height 22
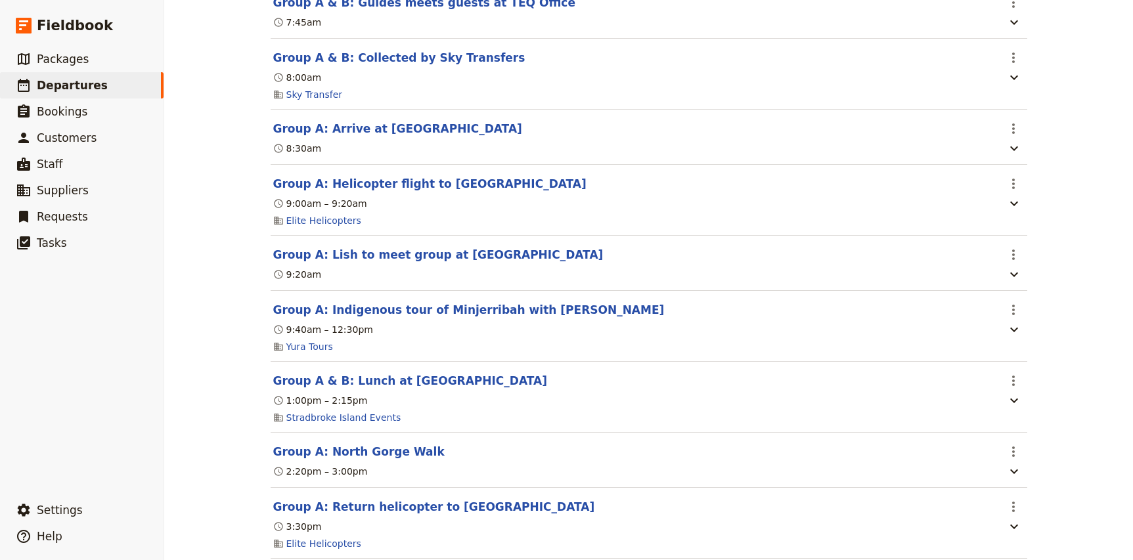
scroll to position [261, 0]
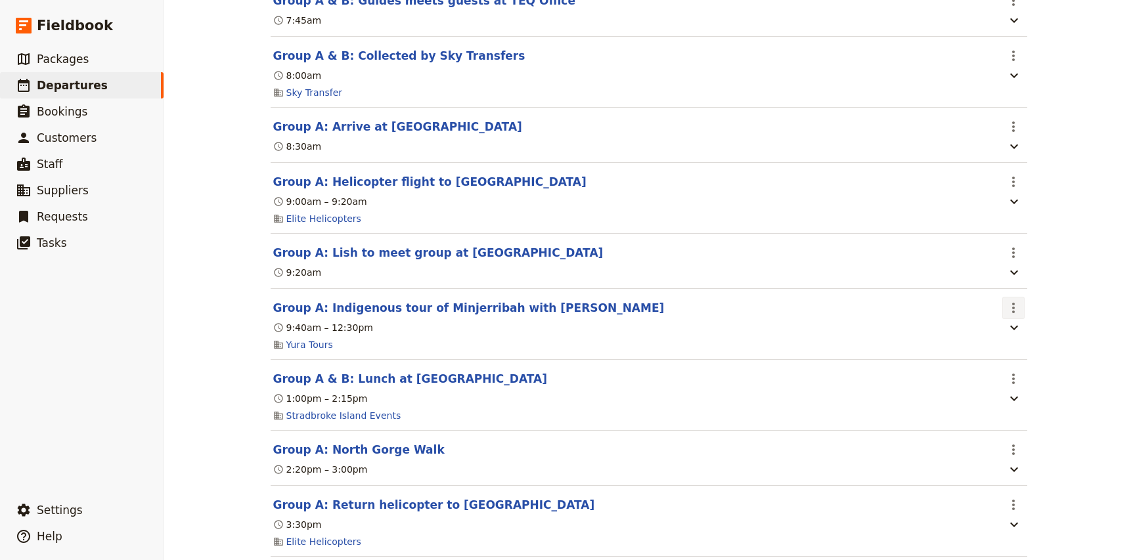
click at [1016, 306] on icon "Actions" at bounding box center [1013, 308] width 16 height 16
click at [1017, 339] on span "Edit this itinerary item" at bounding box center [1062, 338] width 103 height 13
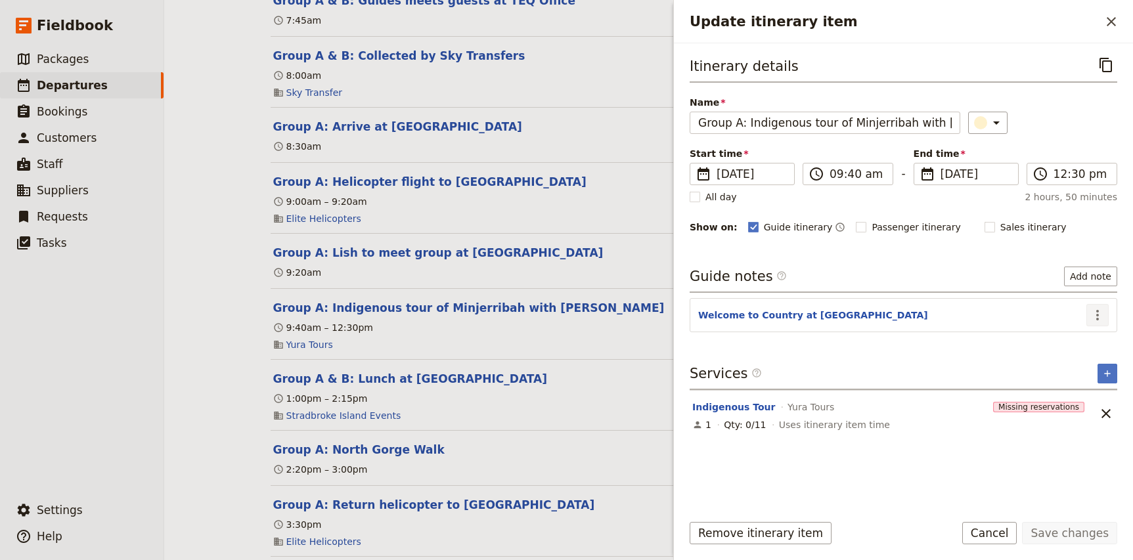
click at [1105, 322] on button "​" at bounding box center [1097, 315] width 22 height 22
click at [1080, 345] on span "Edit note" at bounding box center [1059, 344] width 41 height 13
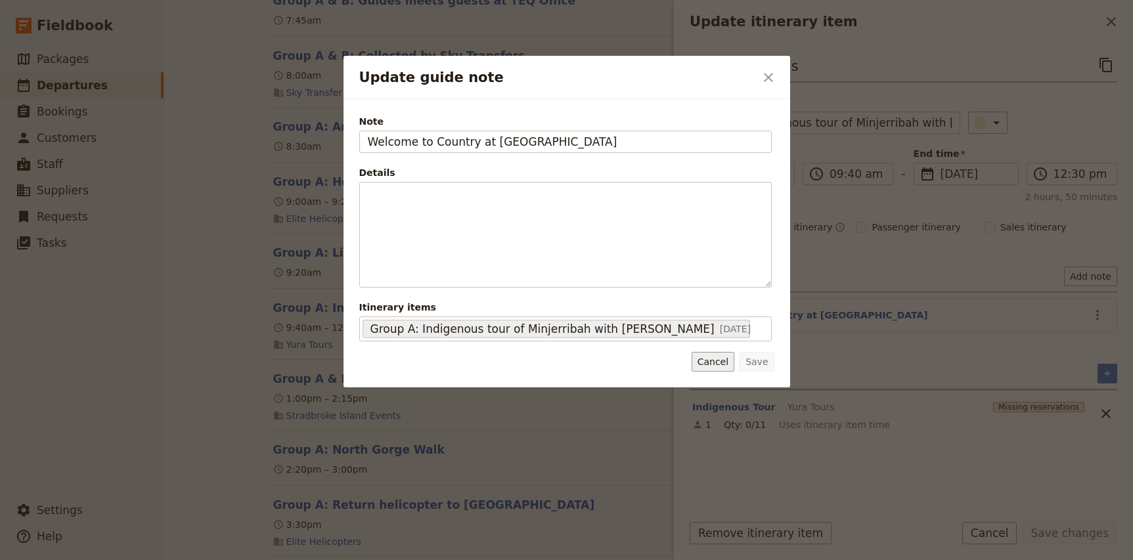
click at [698, 360] on button "Cancel" at bounding box center [713, 362] width 43 height 20
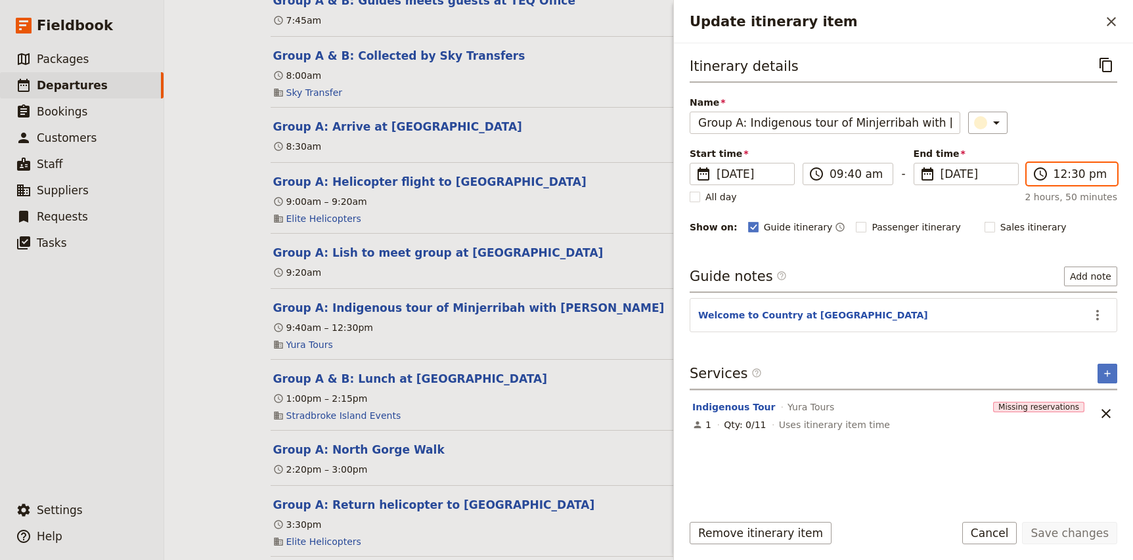
click at [1072, 175] on input "12:30 pm" at bounding box center [1080, 174] width 55 height 16
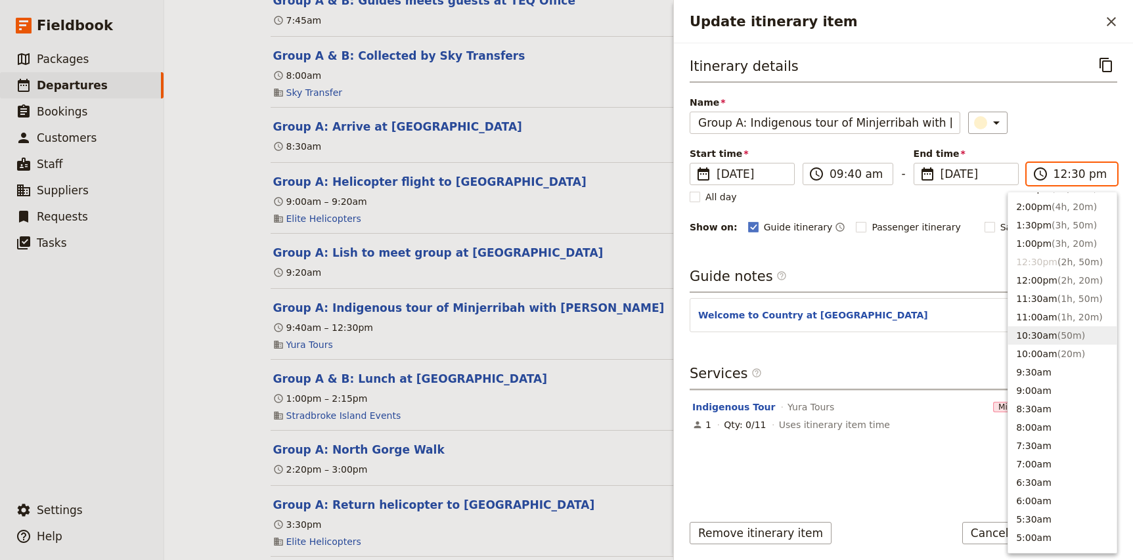
scroll to position [346, 0]
click at [1053, 237] on button "1:00pm ( 3h, 20m )" at bounding box center [1062, 244] width 108 height 18
type input "01:00 pm"
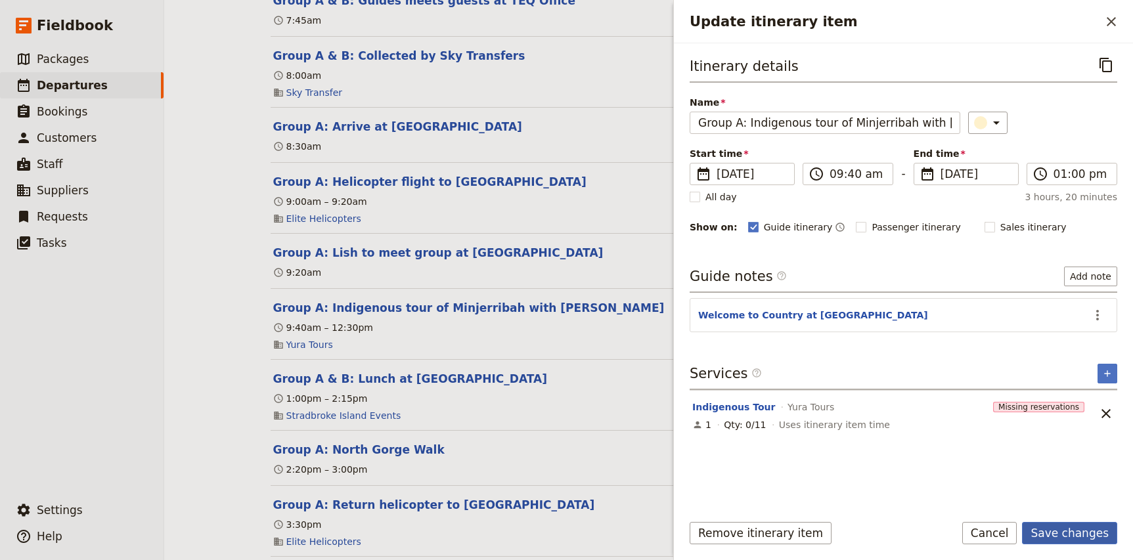
click at [1084, 534] on button "Save changes" at bounding box center [1069, 533] width 95 height 22
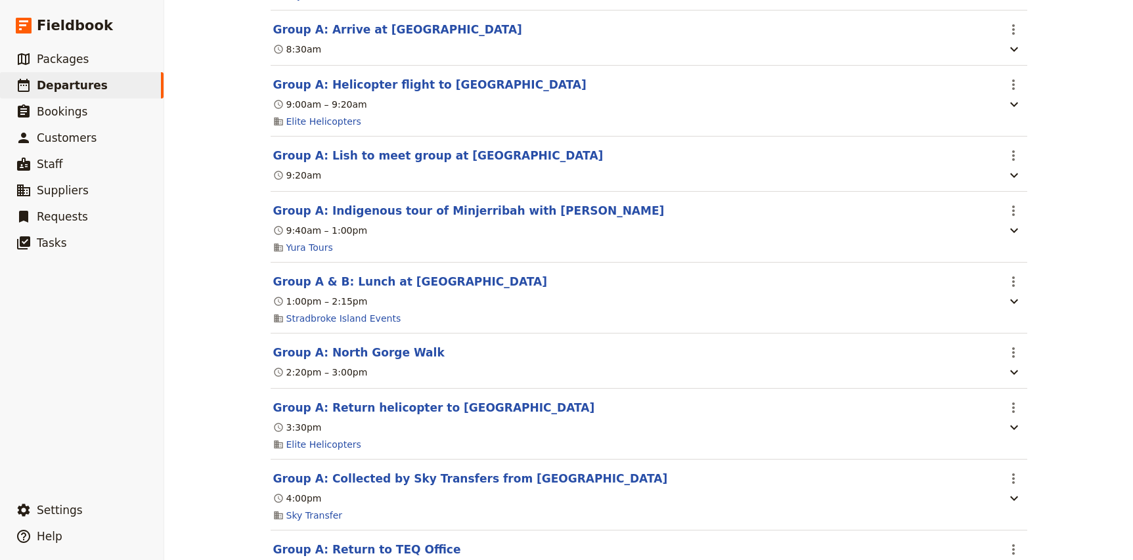
scroll to position [357, 0]
click at [1010, 283] on icon "Actions" at bounding box center [1013, 283] width 16 height 16
click at [1027, 309] on span "Edit this itinerary item" at bounding box center [1062, 313] width 103 height 13
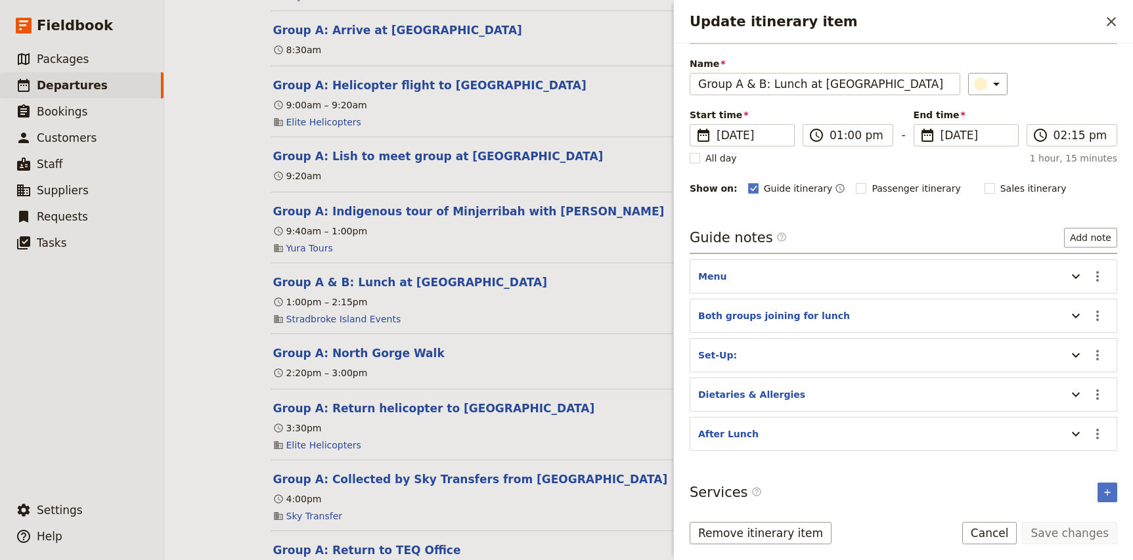
scroll to position [41, 0]
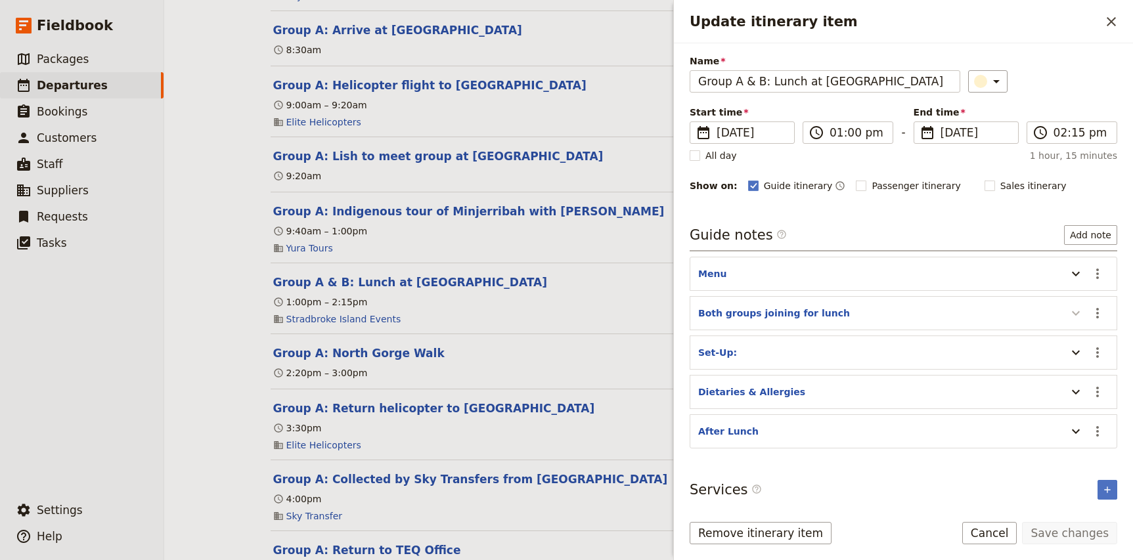
click at [1073, 315] on icon "Update itinerary item" at bounding box center [1076, 313] width 16 height 16
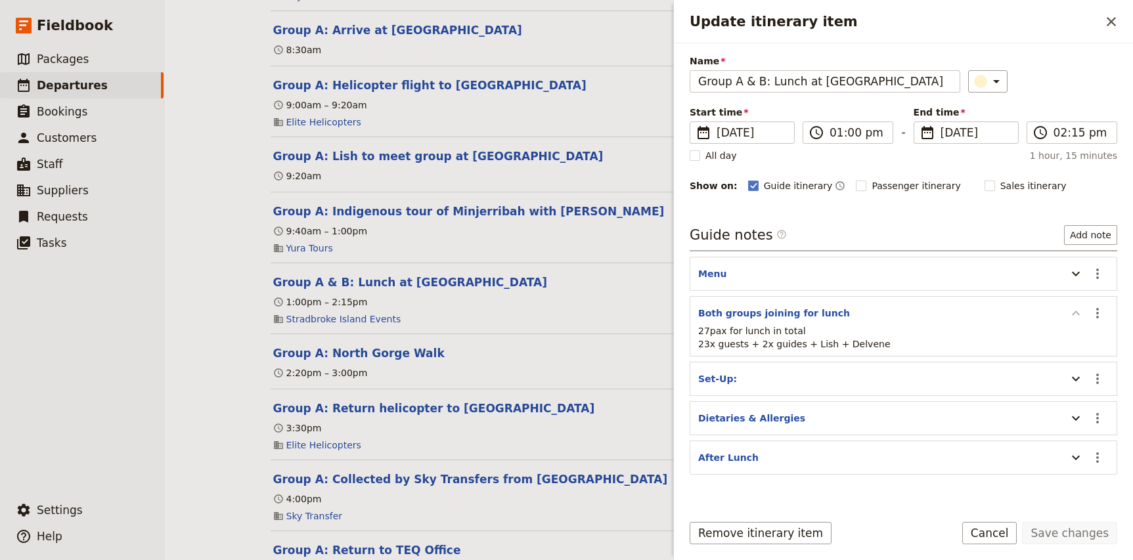
click at [1073, 315] on icon "Update itinerary item" at bounding box center [1076, 313] width 8 height 5
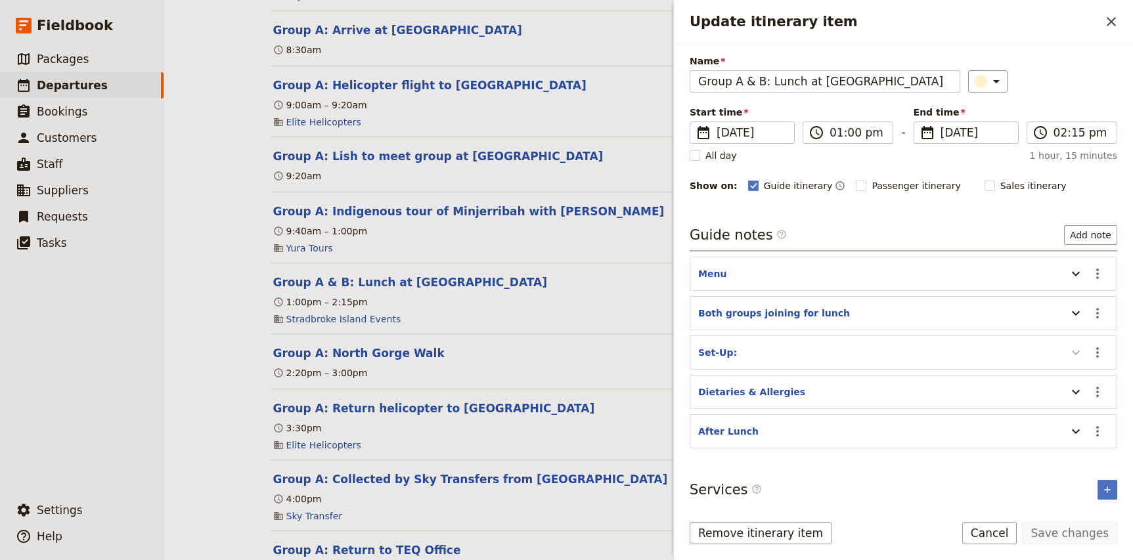
click at [1074, 355] on icon "Update itinerary item" at bounding box center [1076, 353] width 8 height 5
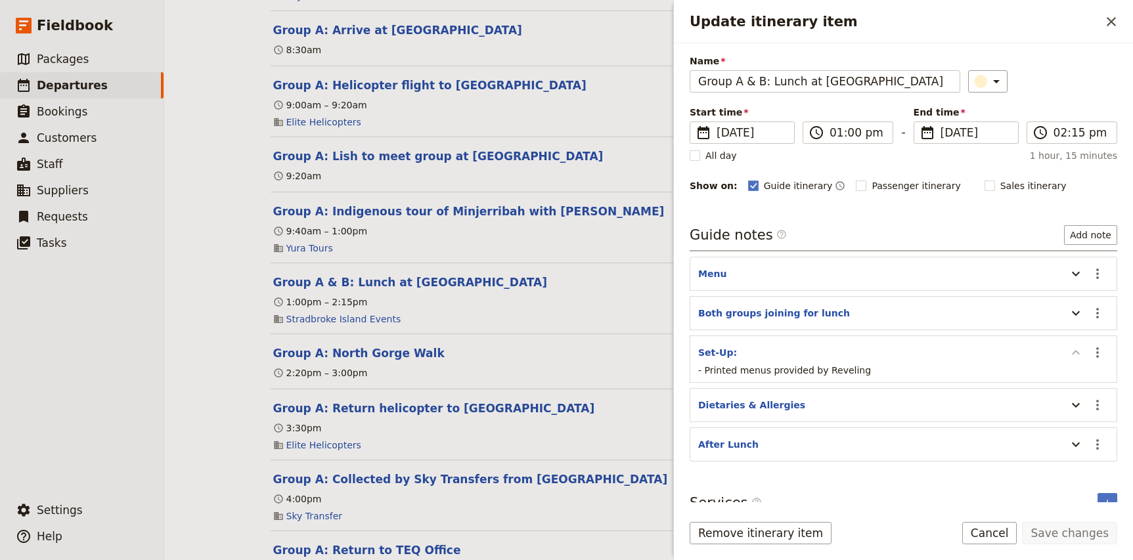
click at [1074, 355] on icon "Update itinerary item" at bounding box center [1076, 353] width 16 height 16
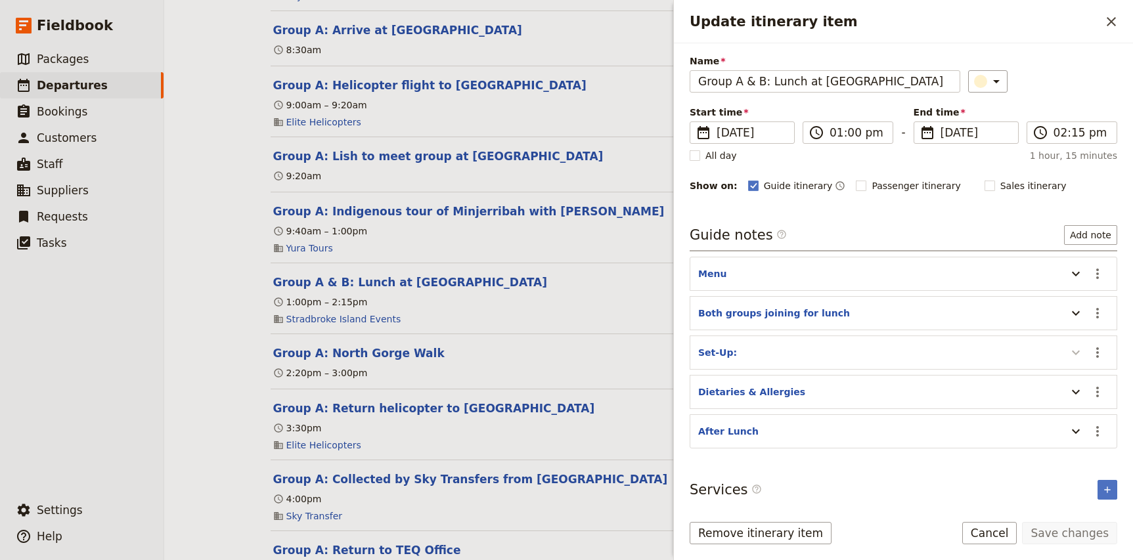
click at [1073, 355] on icon "Update itinerary item" at bounding box center [1076, 353] width 16 height 16
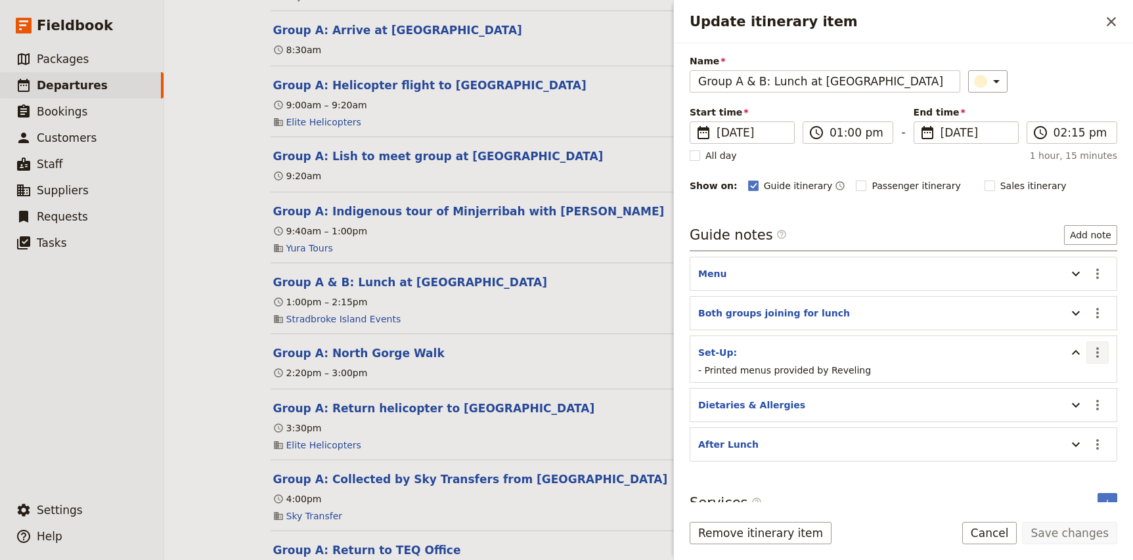
click at [1103, 355] on icon "Actions" at bounding box center [1098, 353] width 16 height 16
click at [1086, 378] on span "Edit note" at bounding box center [1069, 381] width 61 height 13
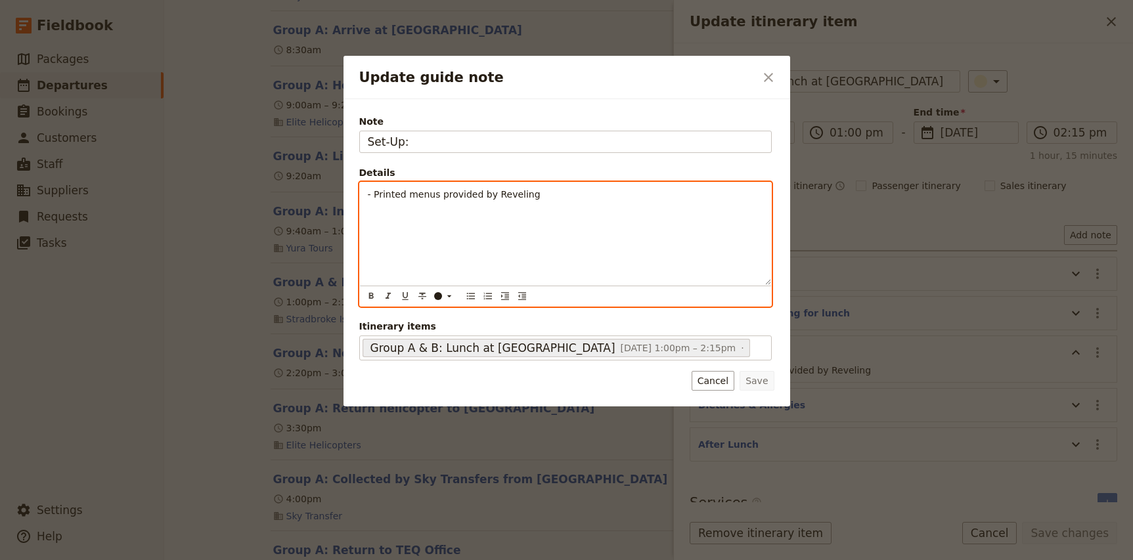
click at [544, 198] on p "- Printed menus provided by Reveling" at bounding box center [565, 194] width 395 height 13
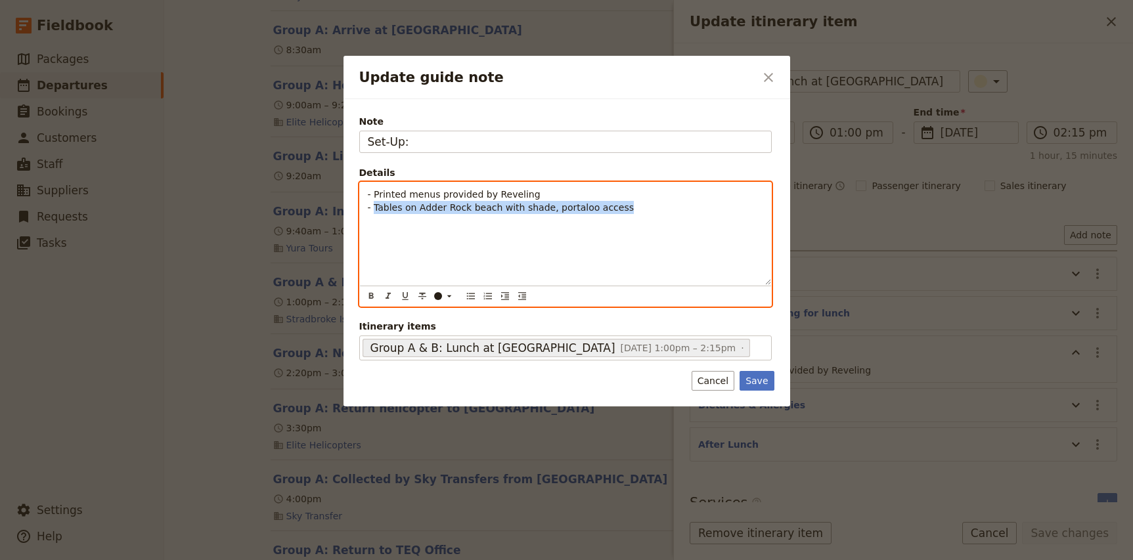
drag, startPoint x: 375, startPoint y: 209, endPoint x: 699, endPoint y: 210, distance: 324.4
click at [699, 210] on p "- Printed menus provided by Reveling - Tables on Adder Rock beach with shade, p…" at bounding box center [565, 201] width 395 height 26
drag, startPoint x: 454, startPoint y: 210, endPoint x: 306, endPoint y: 210, distance: 147.8
click at [306, 560] on div "Update guide note ​ Note Set-Up: Details - Printed menus provided by Reveling -…" at bounding box center [566, 560] width 1133 height 0
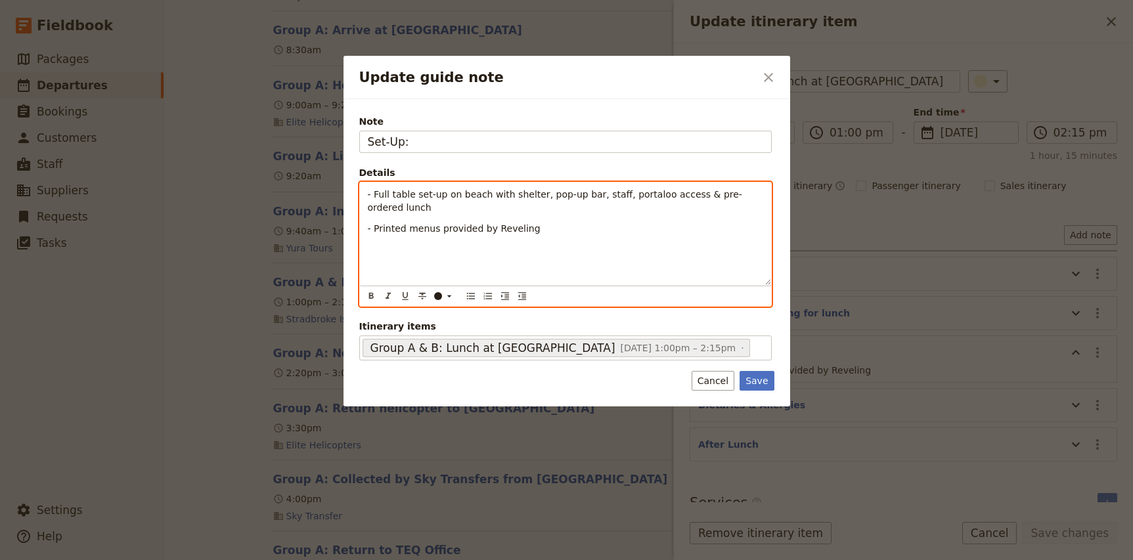
click at [368, 226] on span "- Printed menus provided by Reveling" at bounding box center [454, 228] width 173 height 11
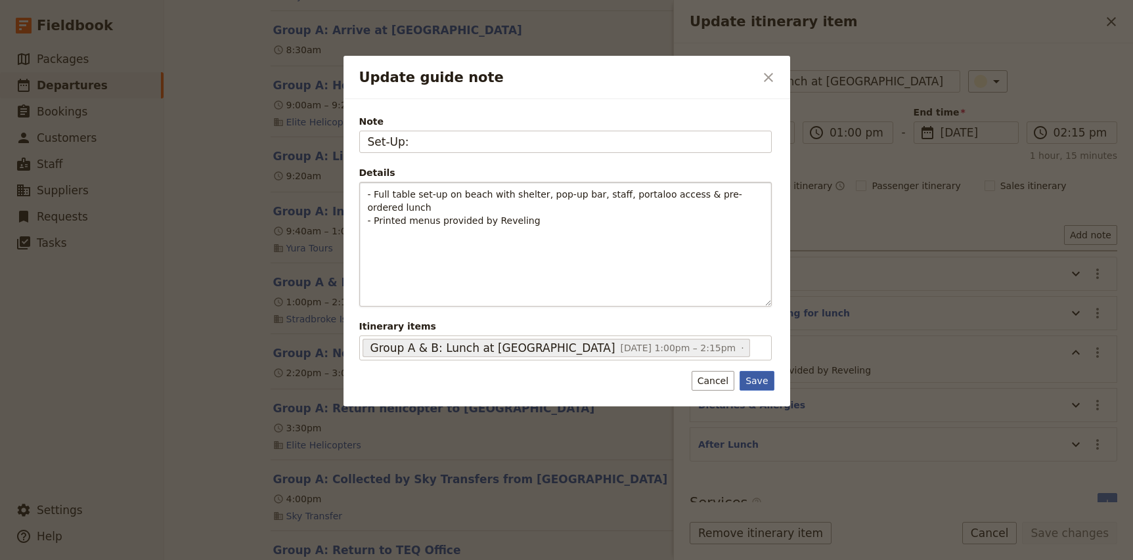
click at [769, 381] on button "Save" at bounding box center [756, 381] width 34 height 20
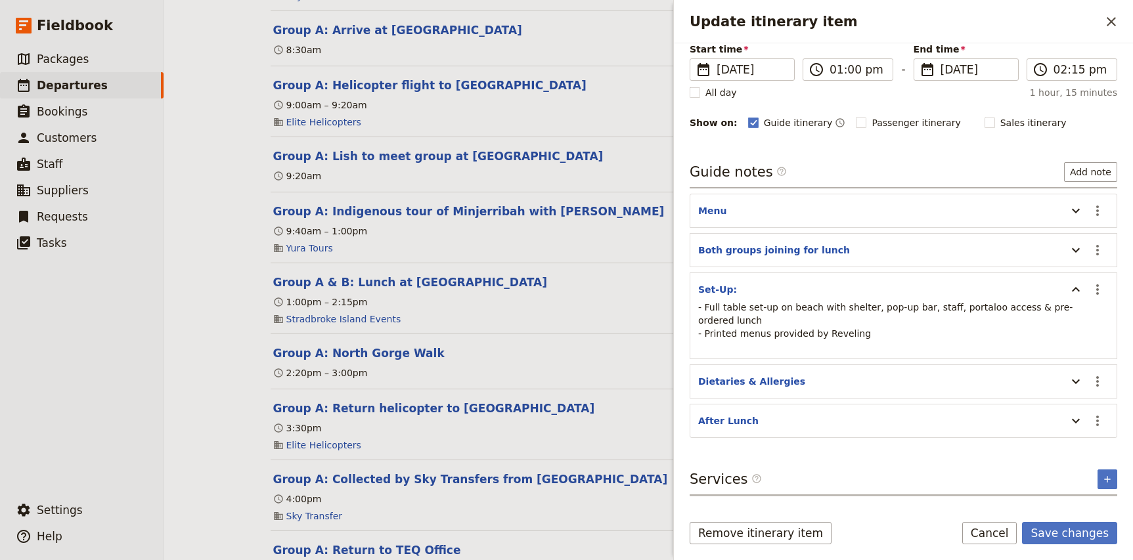
scroll to position [131, 0]
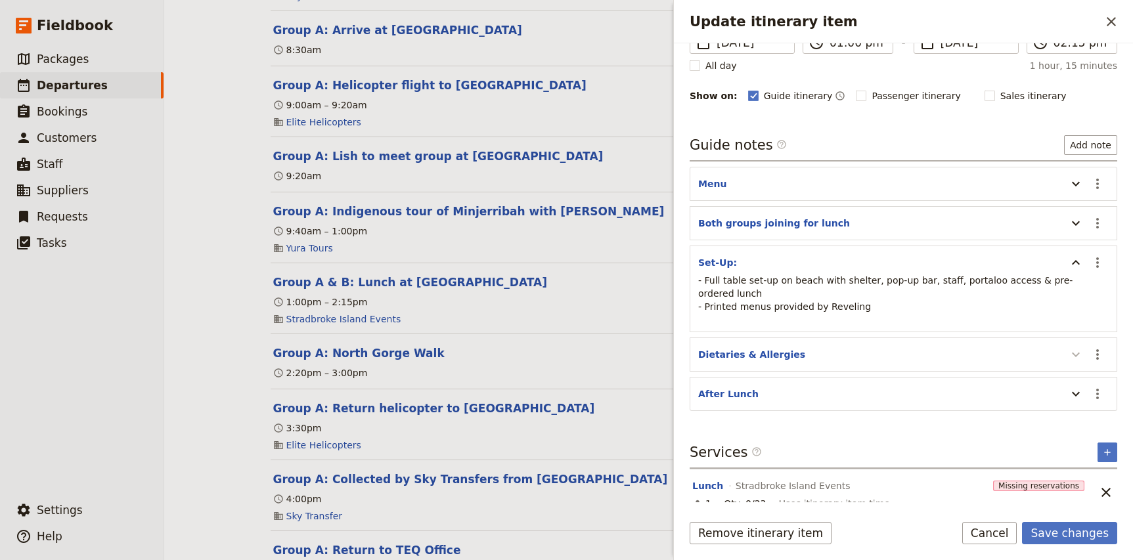
click at [1081, 347] on icon "Update itinerary item" at bounding box center [1076, 355] width 16 height 16
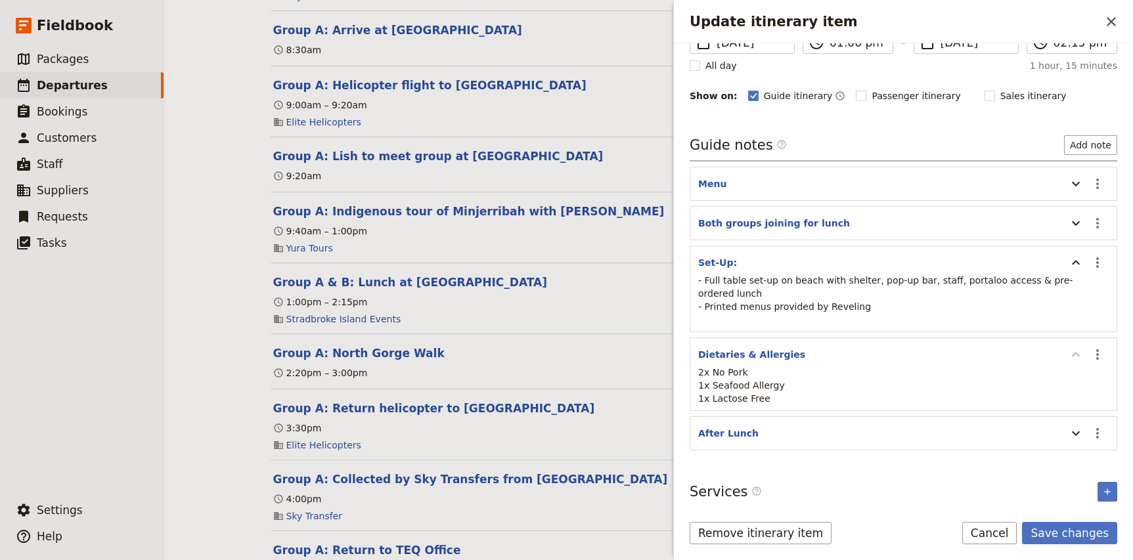
click at [1081, 347] on icon "Update itinerary item" at bounding box center [1076, 355] width 16 height 16
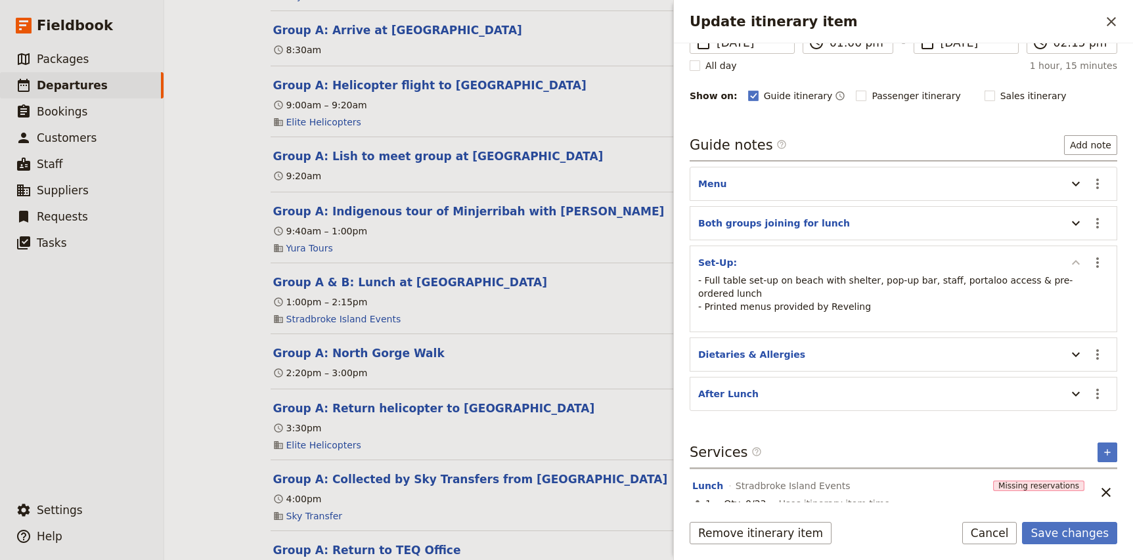
click at [1077, 265] on icon "Update itinerary item" at bounding box center [1076, 263] width 16 height 16
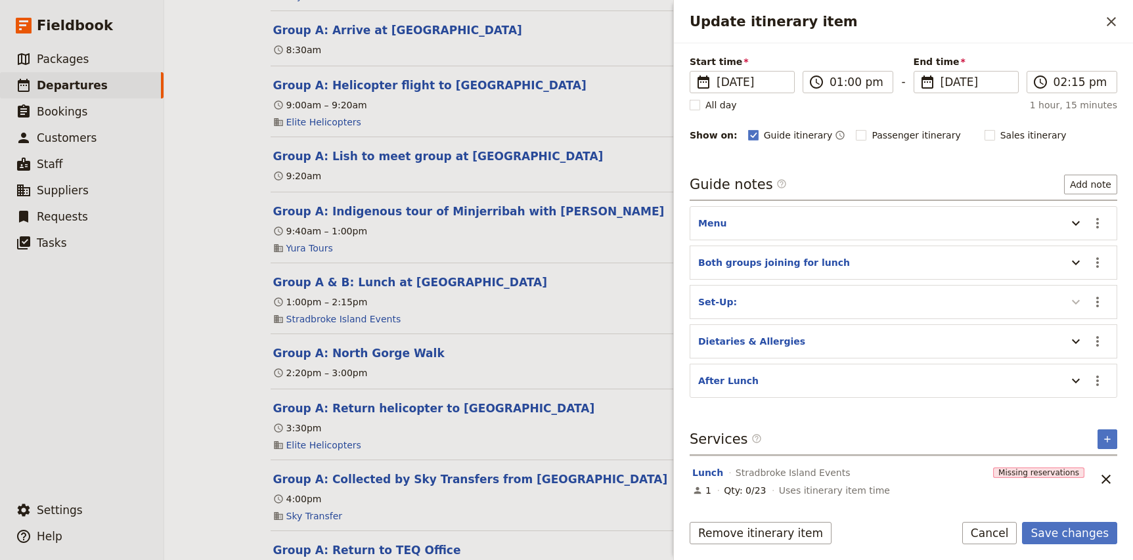
scroll to position [92, 0]
click at [1072, 387] on icon "Update itinerary item" at bounding box center [1076, 381] width 16 height 16
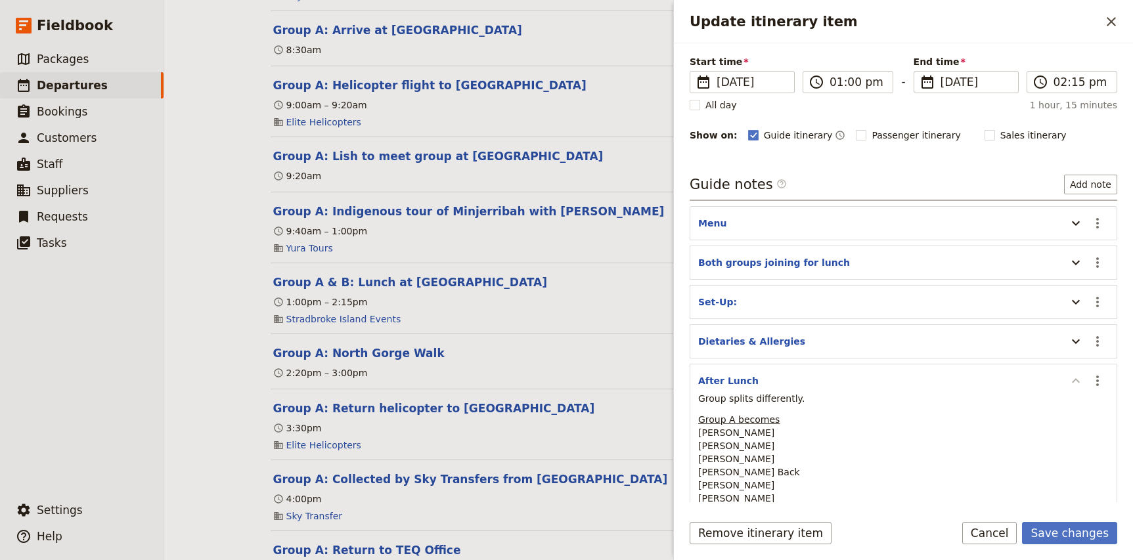
click at [1079, 382] on icon "Update itinerary item" at bounding box center [1076, 380] width 8 height 5
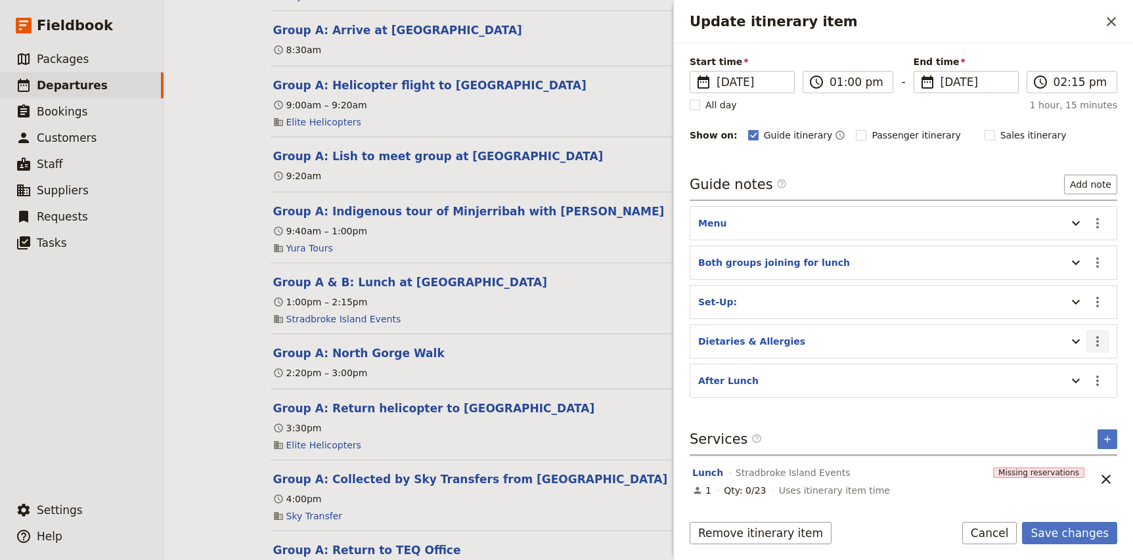
click at [1103, 344] on icon "Actions" at bounding box center [1098, 342] width 16 height 16
click at [1073, 372] on span "Edit note" at bounding box center [1059, 370] width 41 height 13
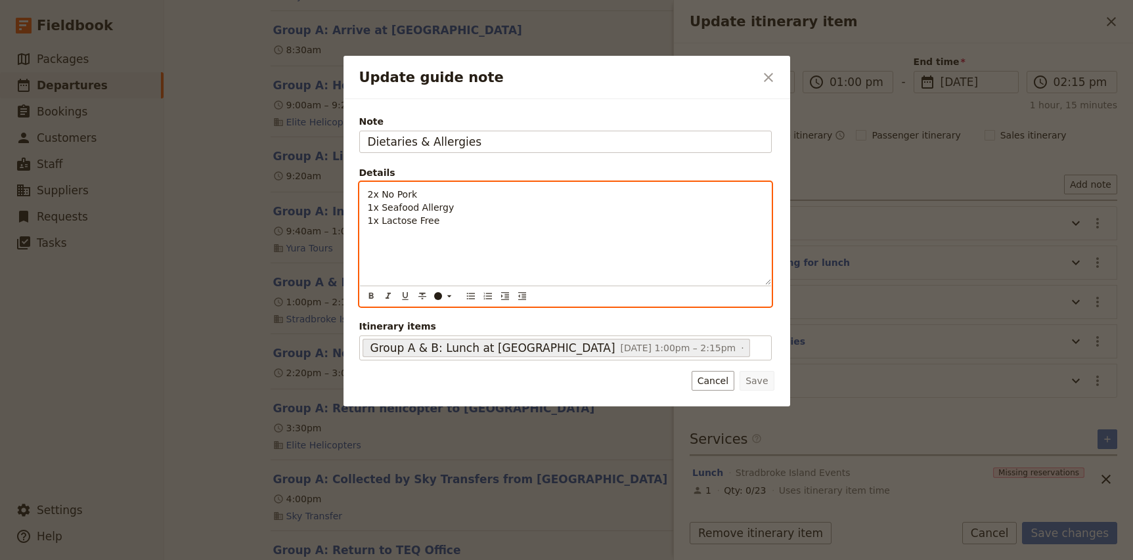
click at [475, 221] on p "2x No Pork 1x Seafood Allergy 1x Lactose Free" at bounding box center [565, 207] width 395 height 39
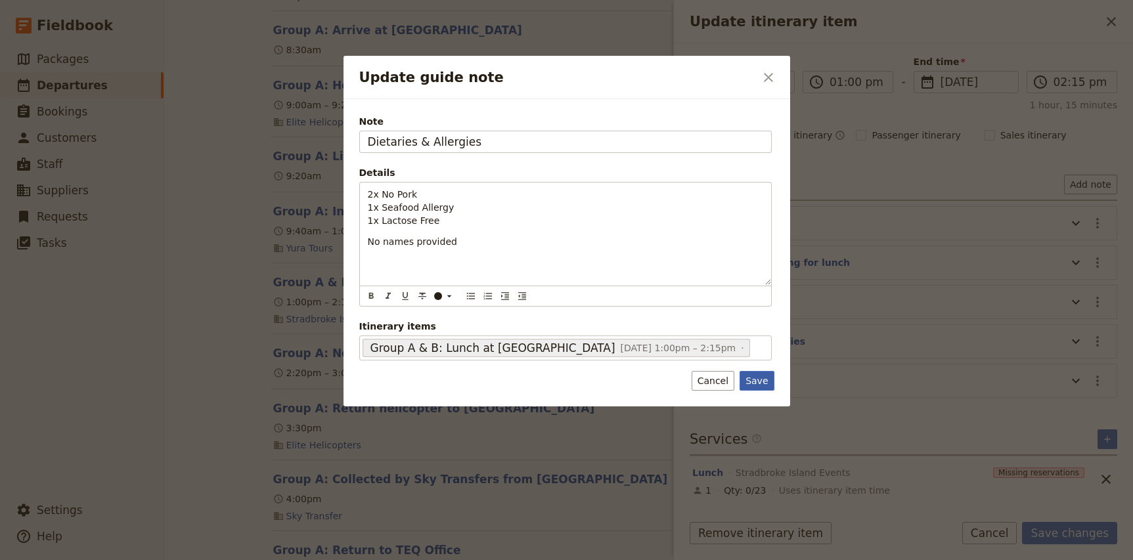
click at [770, 376] on button "Save" at bounding box center [756, 381] width 34 height 20
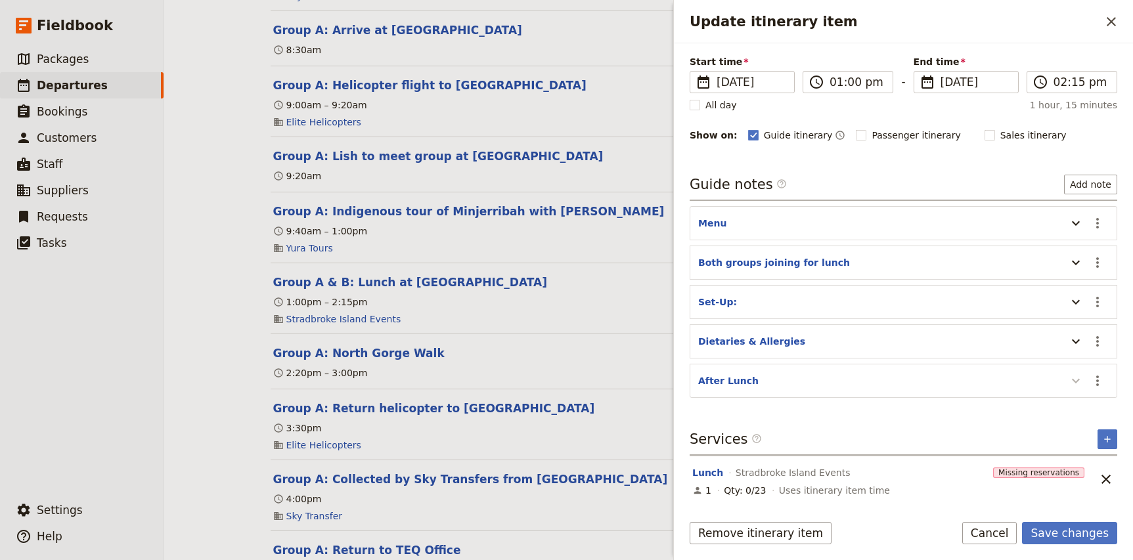
click at [1073, 381] on icon "Update itinerary item" at bounding box center [1076, 381] width 16 height 16
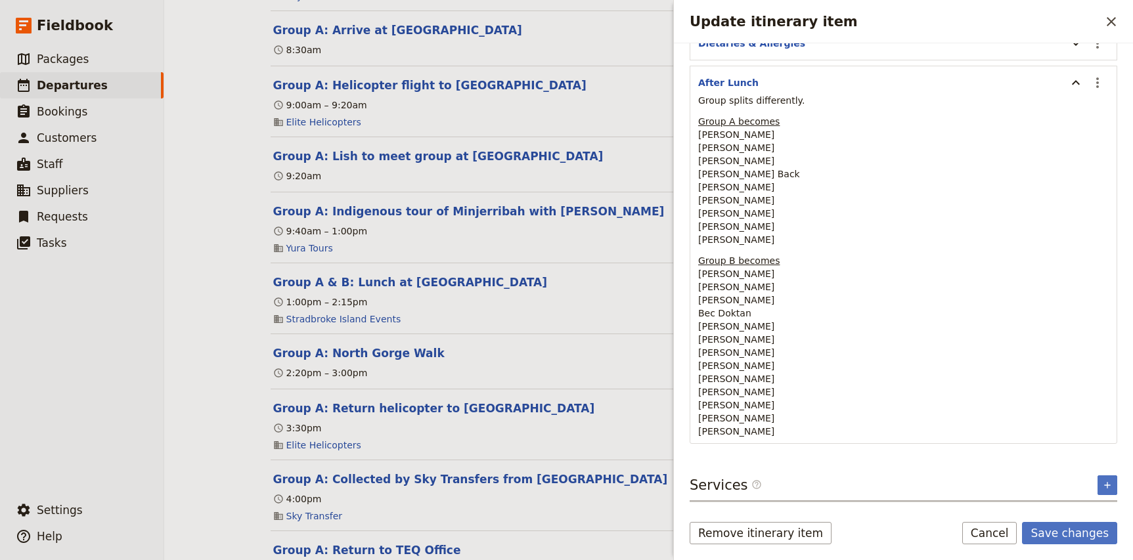
scroll to position [389, 0]
click at [1059, 536] on button "Save changes" at bounding box center [1069, 533] width 95 height 22
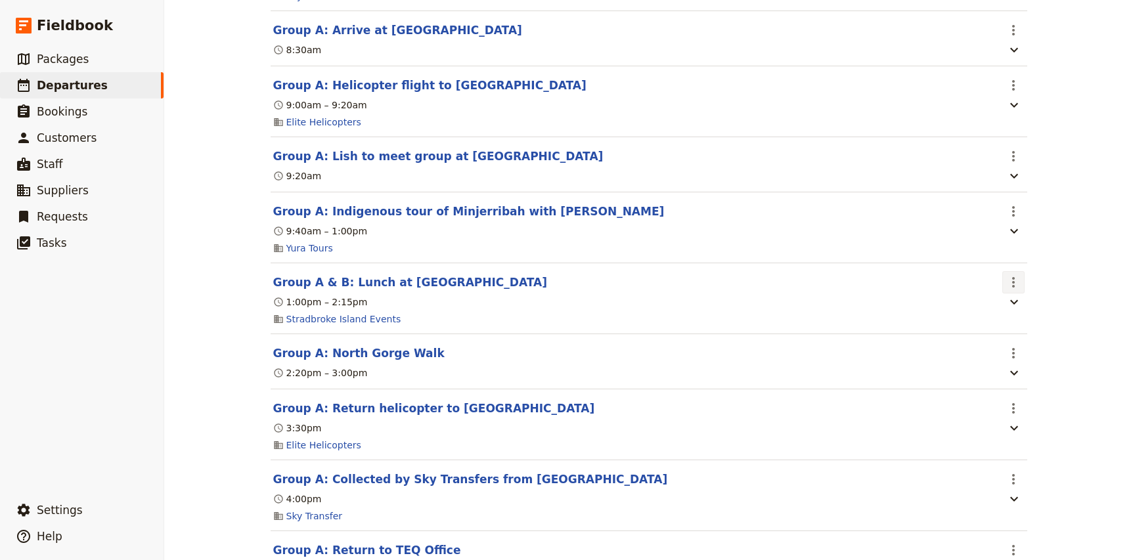
click at [1015, 288] on icon "Actions" at bounding box center [1013, 283] width 16 height 16
click at [1024, 312] on span "Edit this itinerary item" at bounding box center [1062, 313] width 103 height 13
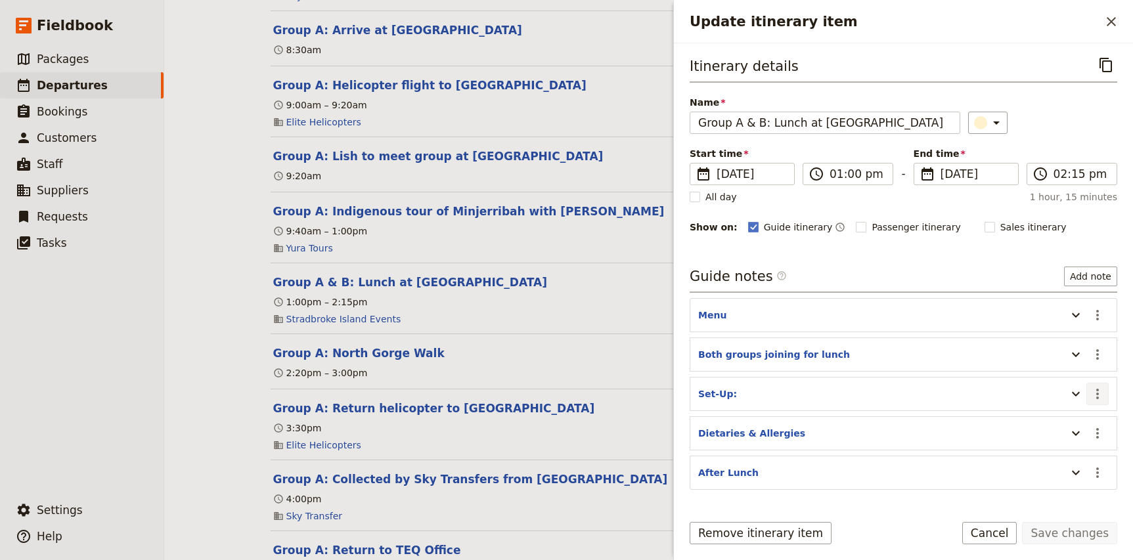
click at [1096, 393] on icon "Actions" at bounding box center [1097, 394] width 3 height 11
click at [1073, 416] on span "Edit note" at bounding box center [1059, 422] width 41 height 13
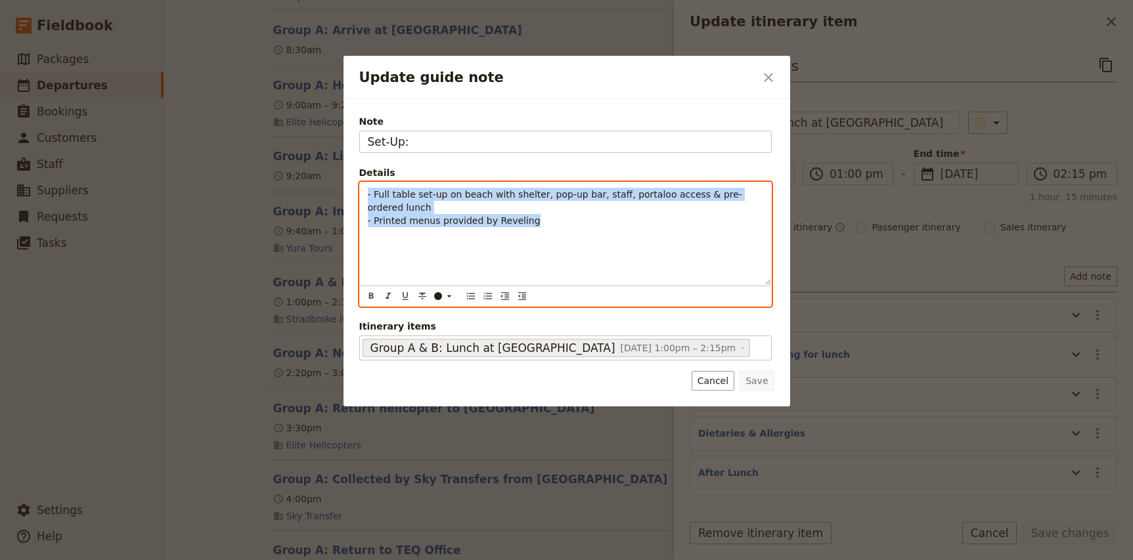
drag, startPoint x: 545, startPoint y: 221, endPoint x: 324, endPoint y: 171, distance: 226.4
click at [324, 560] on div "Update guide note ​ Note Set-Up: Details - Full table set-up on beach with shel…" at bounding box center [566, 560] width 1133 height 0
copy p "- Full table set-up on beach with shelter, pop-up bar, staff, portaloo access &…"
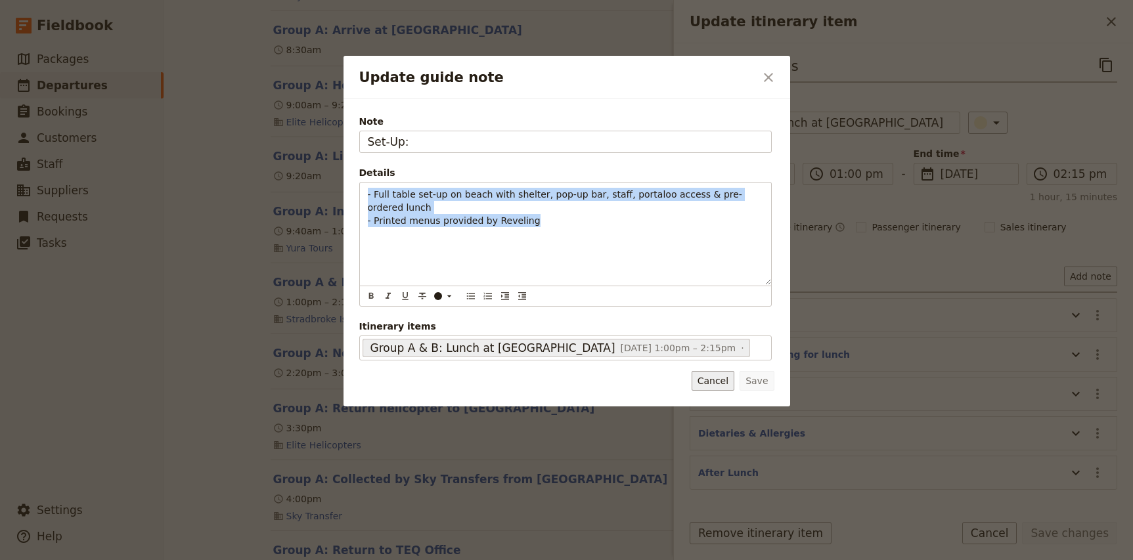
click at [725, 379] on button "Cancel" at bounding box center [713, 381] width 43 height 20
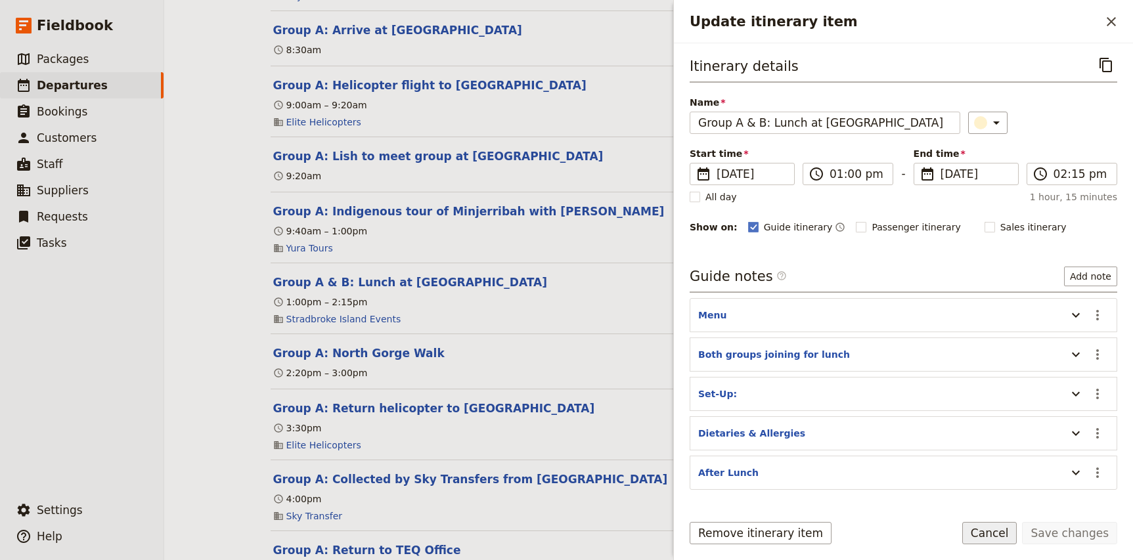
click at [988, 537] on button "Cancel" at bounding box center [989, 533] width 55 height 22
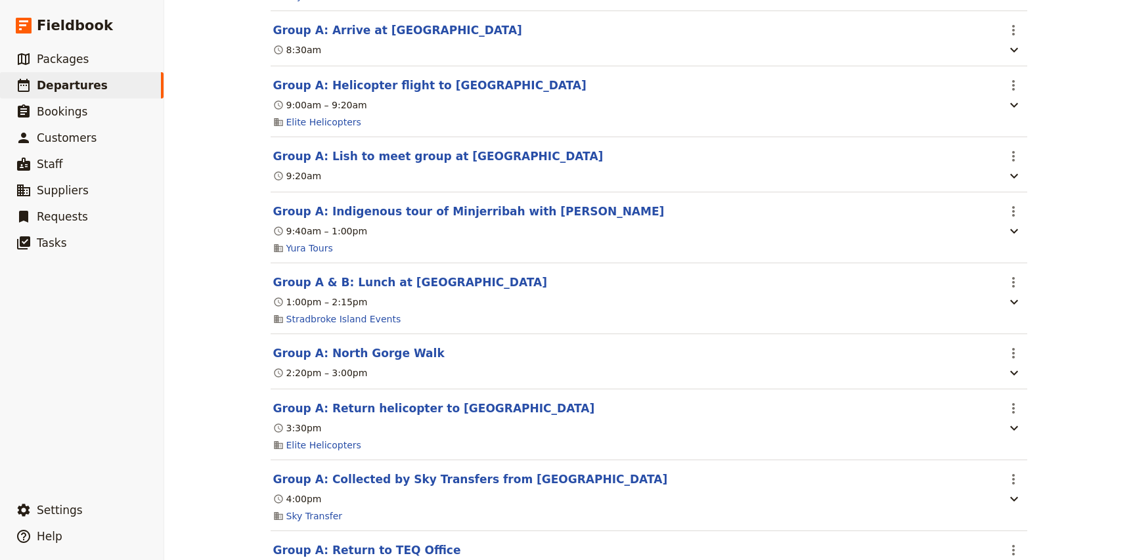
scroll to position [424, 0]
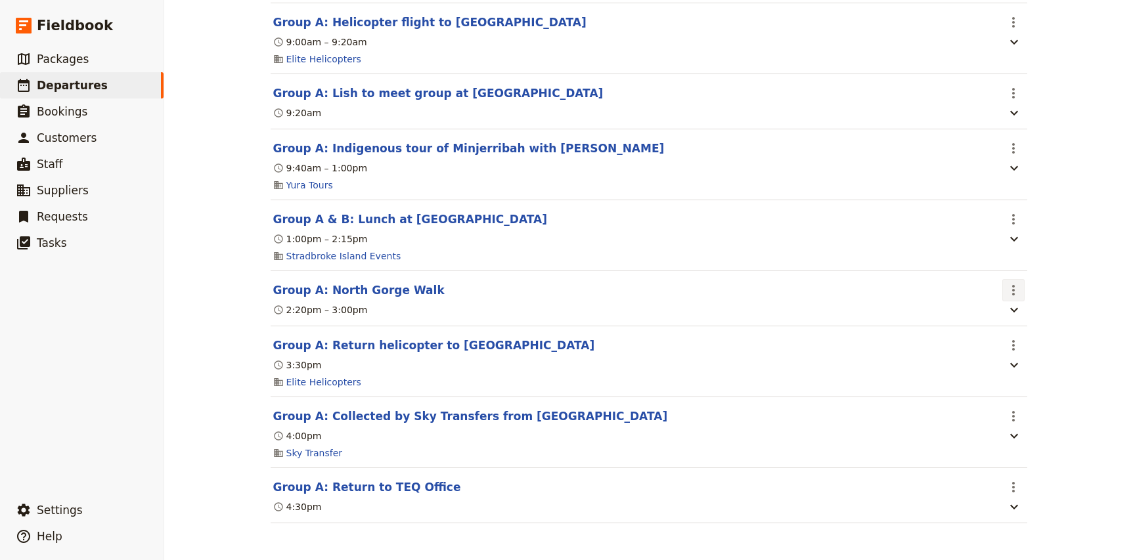
click at [1013, 289] on icon "Actions" at bounding box center [1013, 290] width 3 height 11
click at [1025, 313] on span "Edit this itinerary item" at bounding box center [1062, 317] width 103 height 13
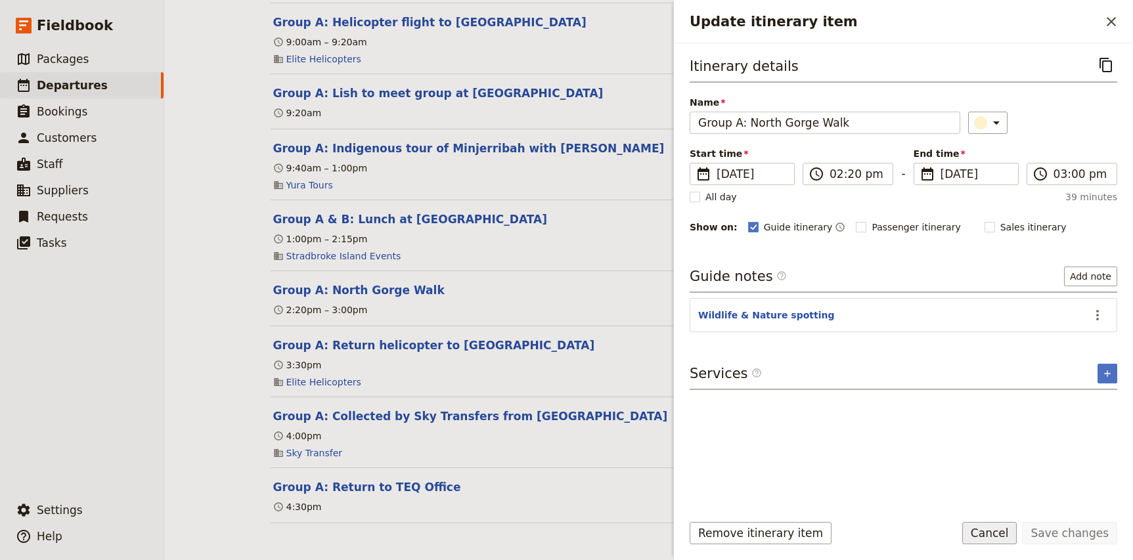
click at [992, 540] on button "Cancel" at bounding box center [989, 533] width 55 height 22
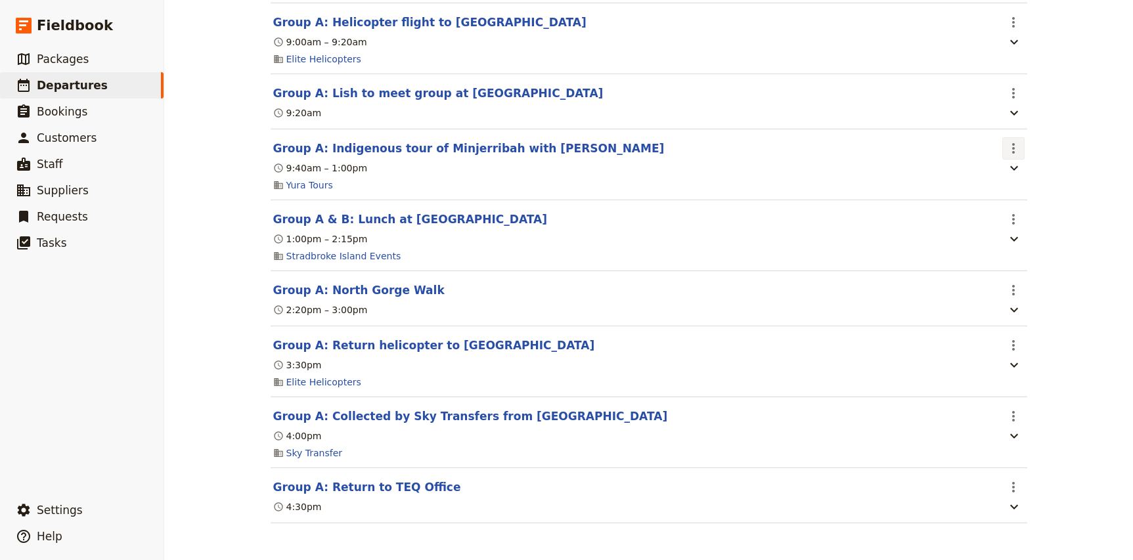
click at [1011, 148] on icon "Actions" at bounding box center [1013, 149] width 16 height 16
click at [1020, 171] on span "Edit this itinerary item" at bounding box center [1062, 175] width 103 height 13
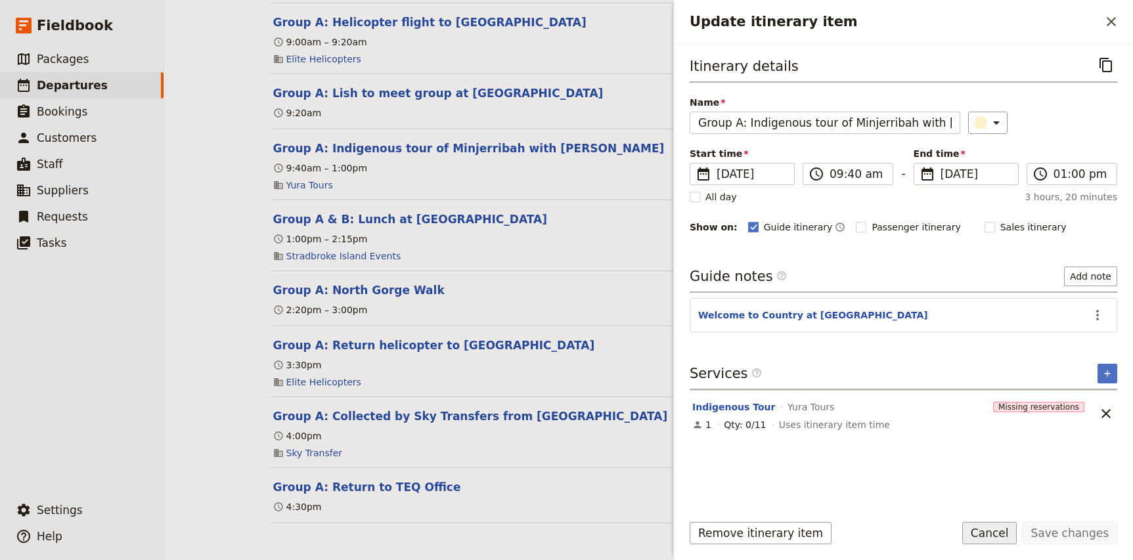
click at [998, 534] on button "Cancel" at bounding box center [989, 533] width 55 height 22
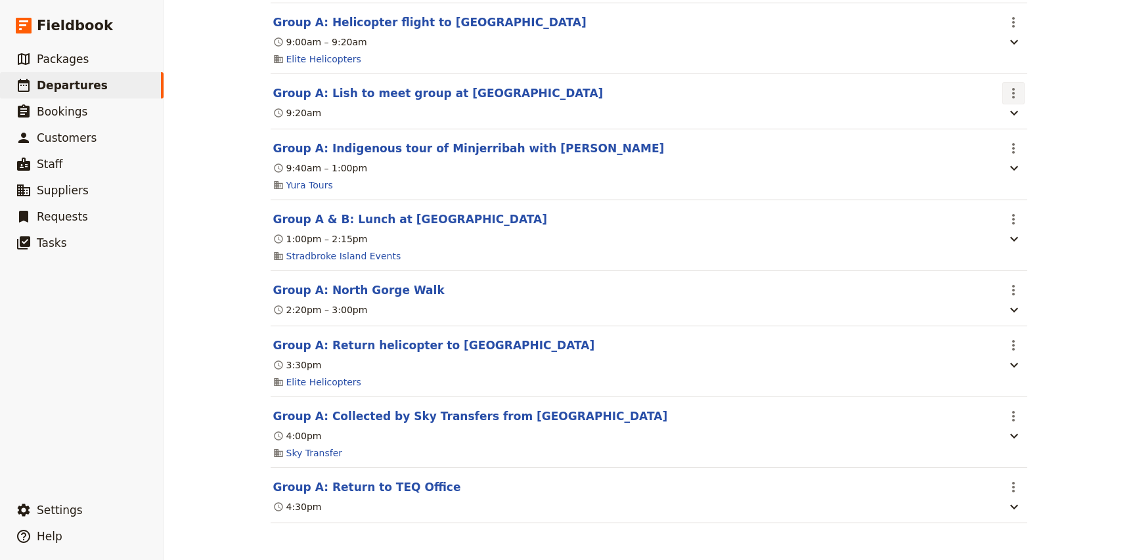
click at [1016, 87] on icon "Actions" at bounding box center [1013, 93] width 16 height 16
click at [1026, 118] on span "Edit this itinerary item" at bounding box center [1062, 119] width 103 height 13
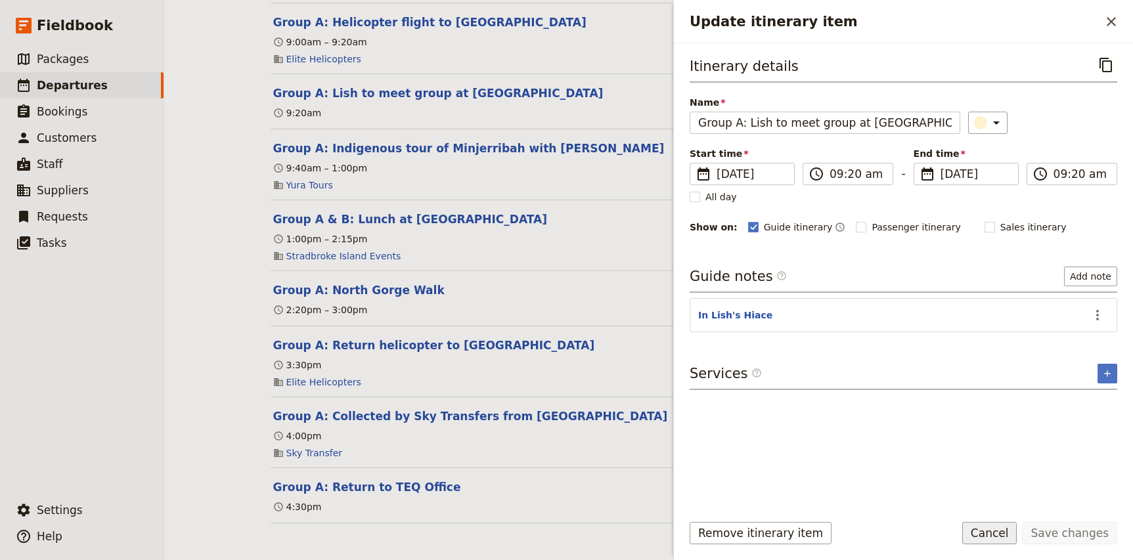
click at [993, 536] on button "Cancel" at bounding box center [989, 533] width 55 height 22
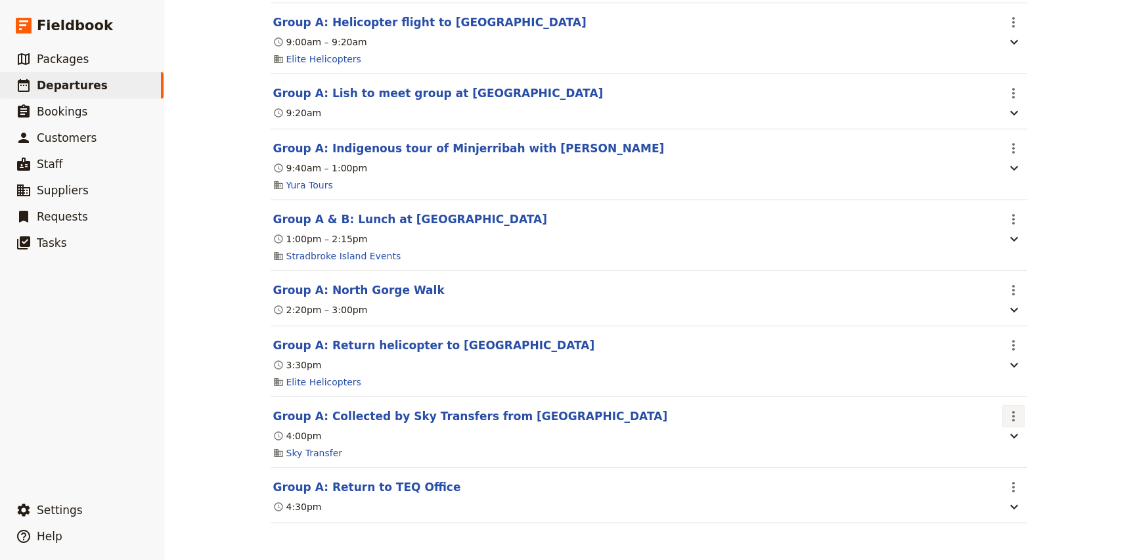
click at [1007, 418] on icon "Actions" at bounding box center [1013, 416] width 16 height 16
click at [1027, 445] on span "Edit this itinerary item" at bounding box center [1062, 444] width 103 height 13
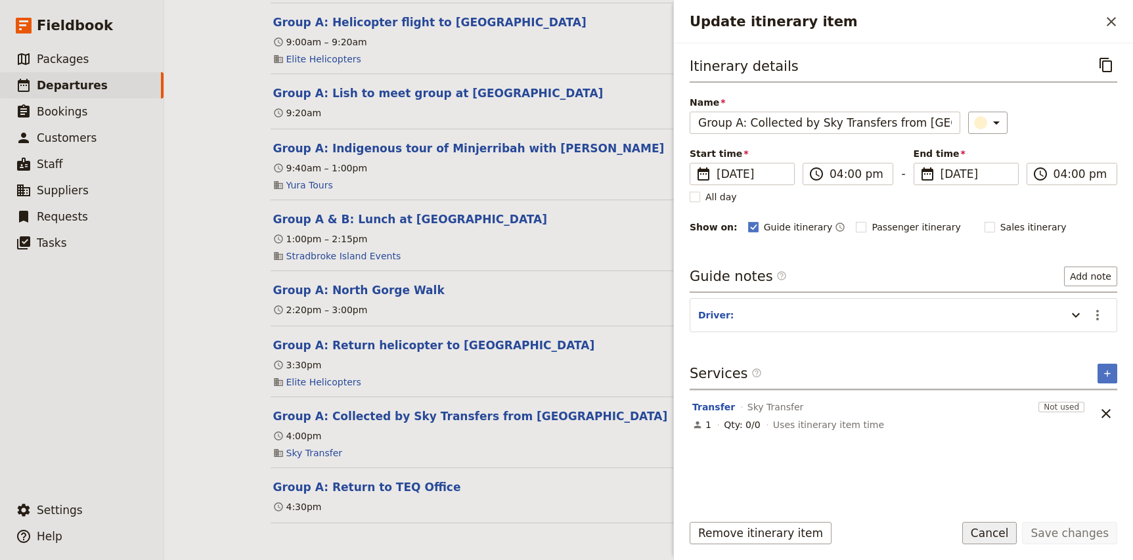
click at [994, 531] on button "Cancel" at bounding box center [989, 533] width 55 height 22
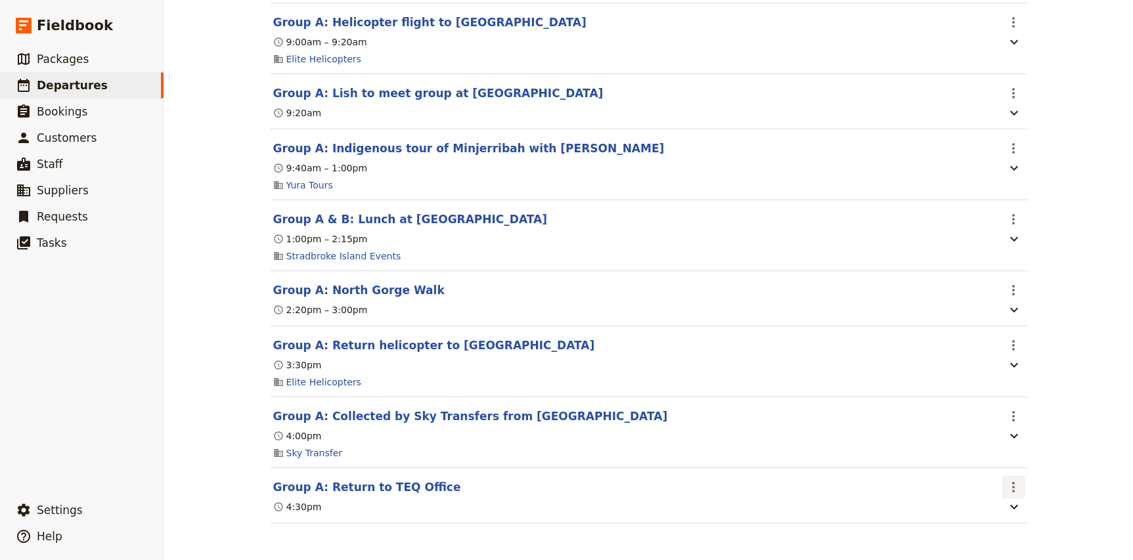
click at [1015, 488] on icon "Actions" at bounding box center [1013, 487] width 16 height 16
click at [1024, 514] on span "Edit this itinerary item" at bounding box center [1062, 515] width 103 height 13
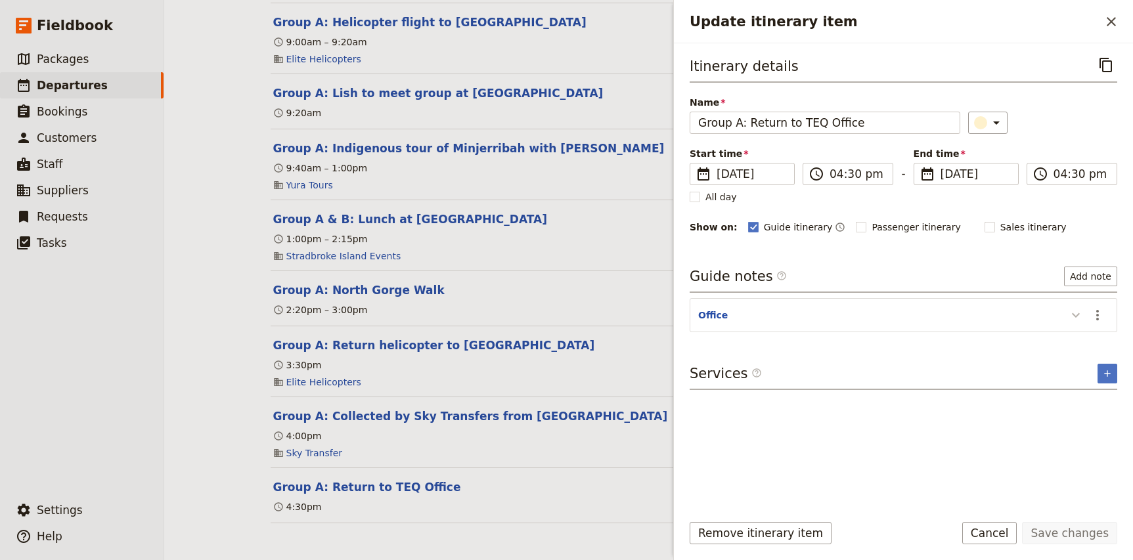
click at [1078, 318] on icon "Update itinerary item" at bounding box center [1076, 315] width 16 height 16
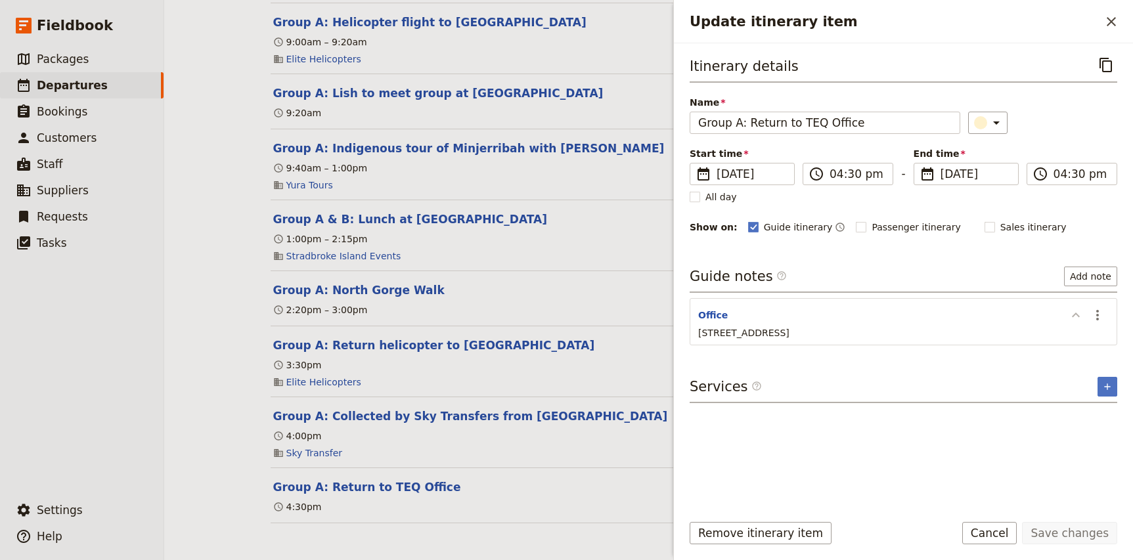
click at [1078, 318] on icon "Update itinerary item" at bounding box center [1076, 315] width 16 height 16
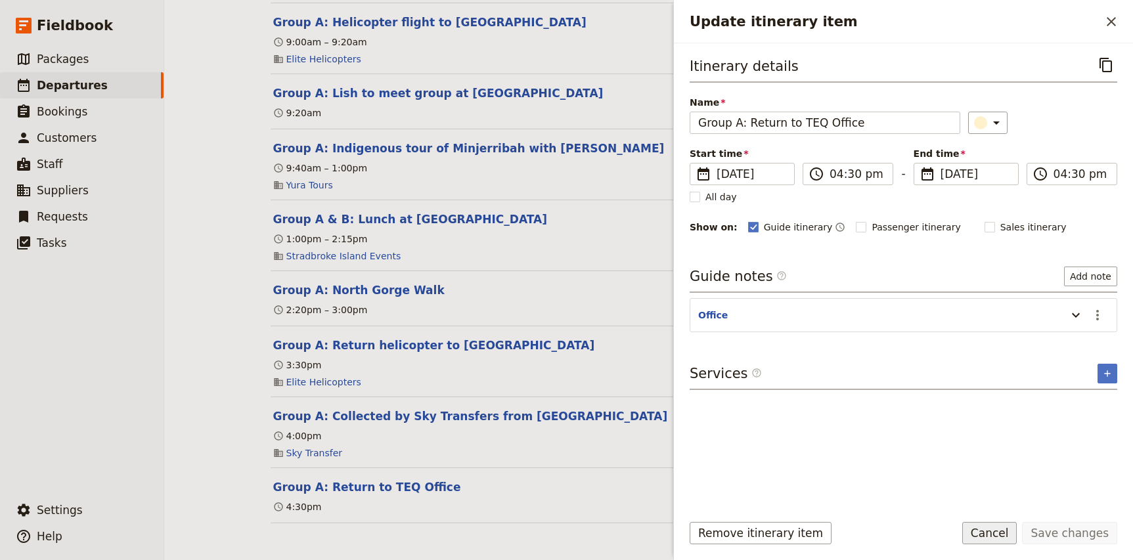
click at [994, 534] on button "Cancel" at bounding box center [989, 533] width 55 height 22
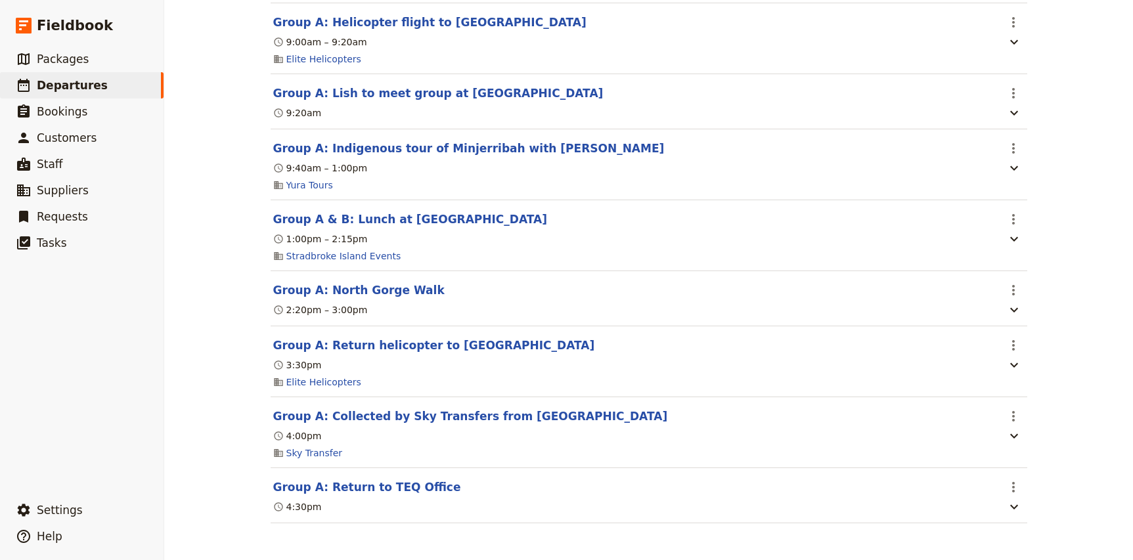
scroll to position [0, 0]
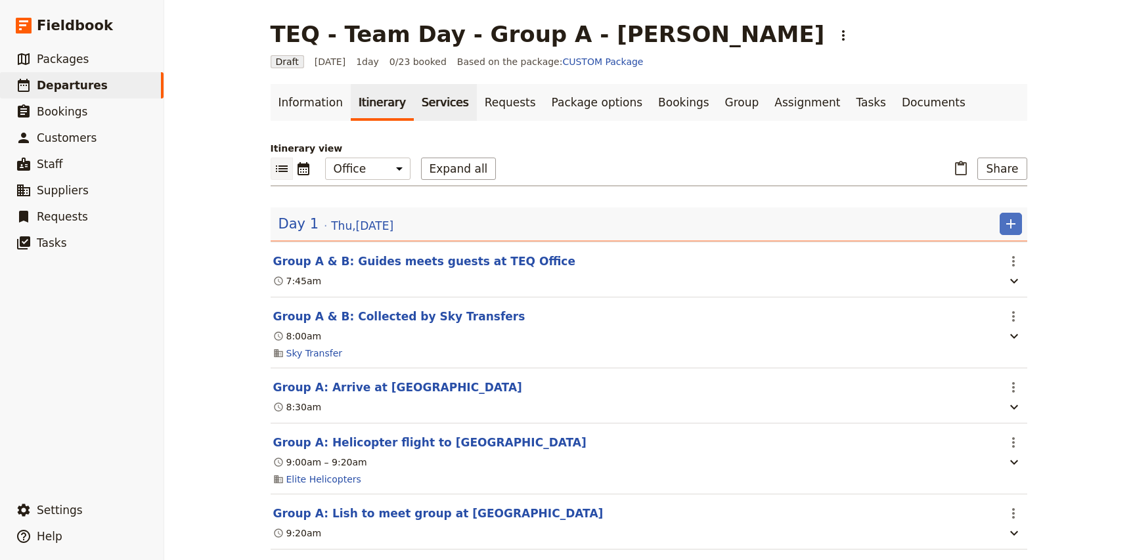
click at [414, 109] on link "Services" at bounding box center [445, 102] width 63 height 37
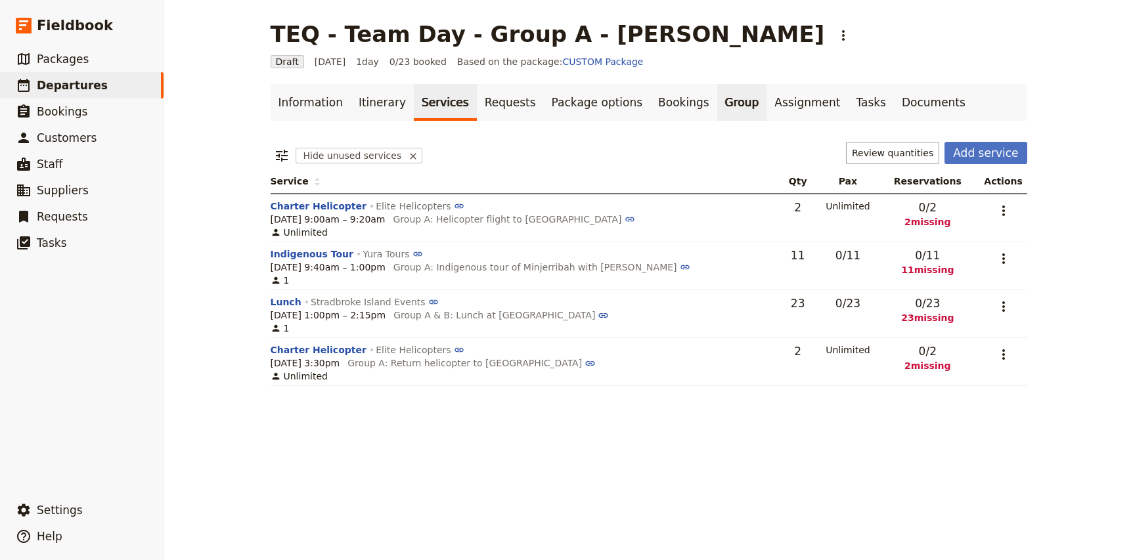
click at [717, 102] on link "Group" at bounding box center [742, 102] width 50 height 37
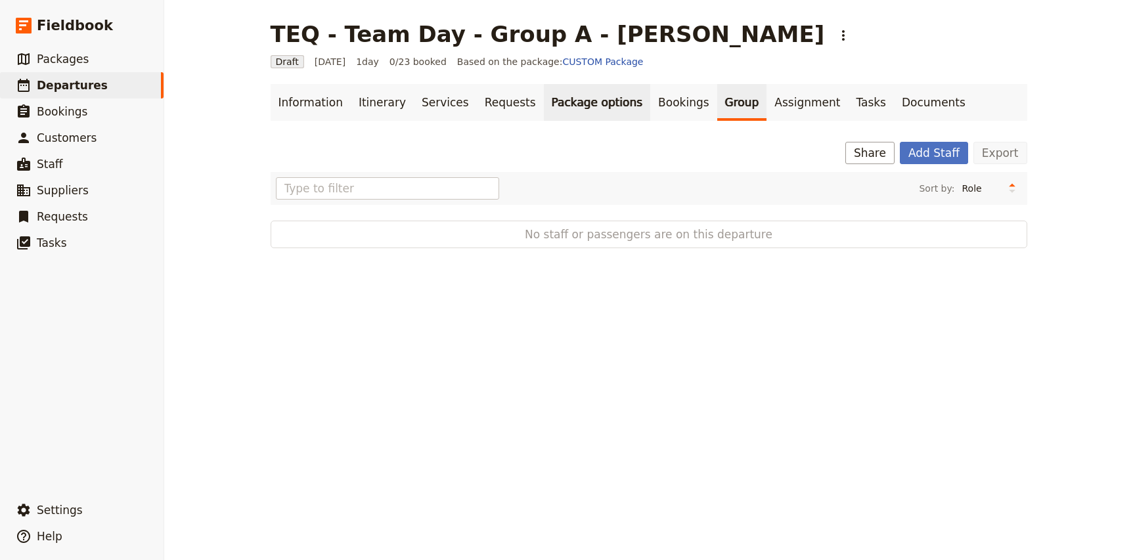
click at [611, 106] on link "Package options" at bounding box center [597, 102] width 106 height 37
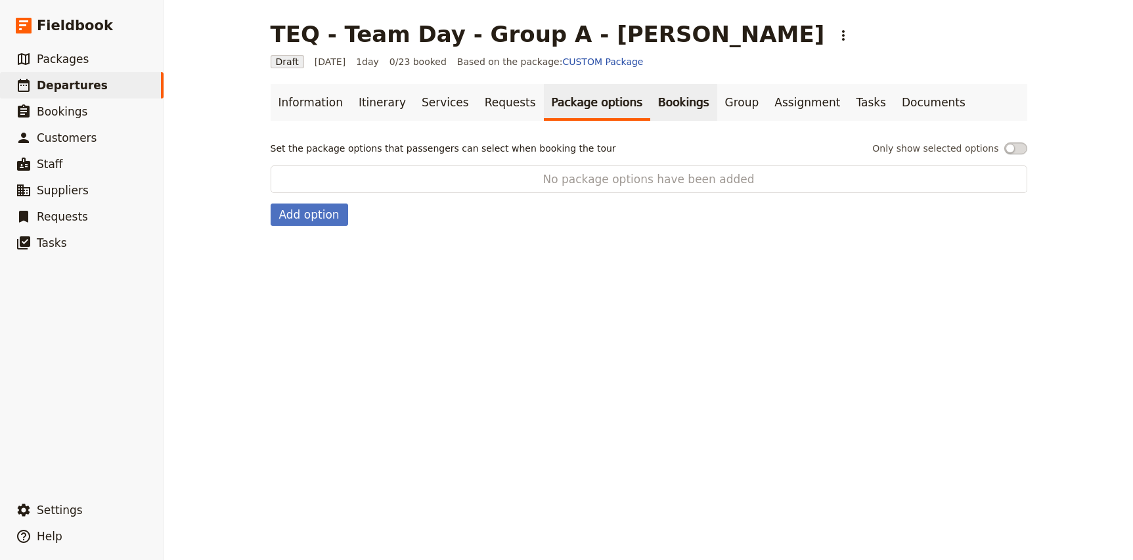
click at [650, 104] on link "Bookings" at bounding box center [683, 102] width 66 height 37
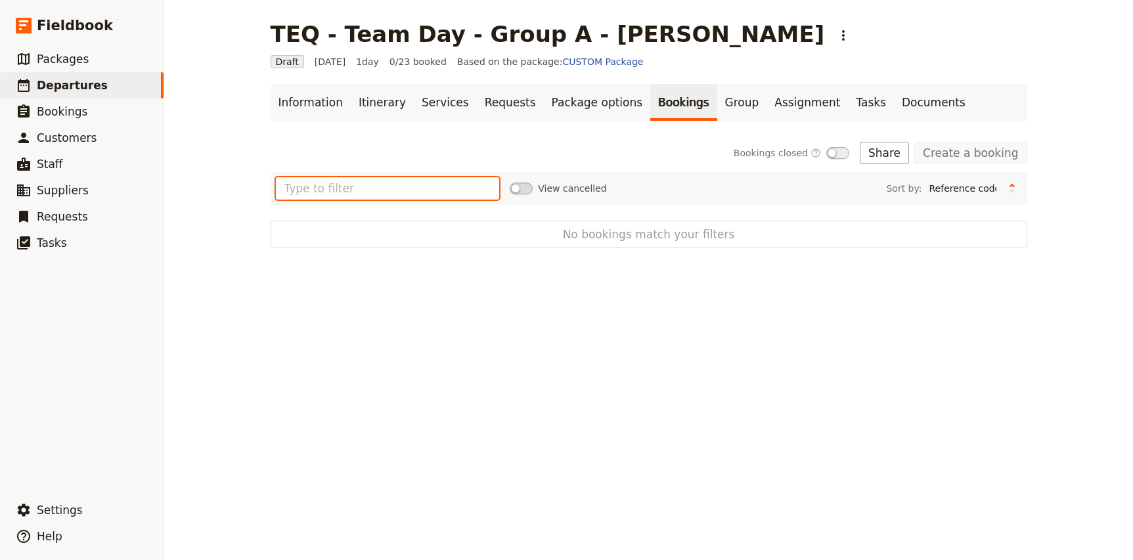
click at [339, 191] on input "text" at bounding box center [388, 188] width 224 height 22
click at [320, 190] on input "text" at bounding box center [388, 188] width 224 height 22
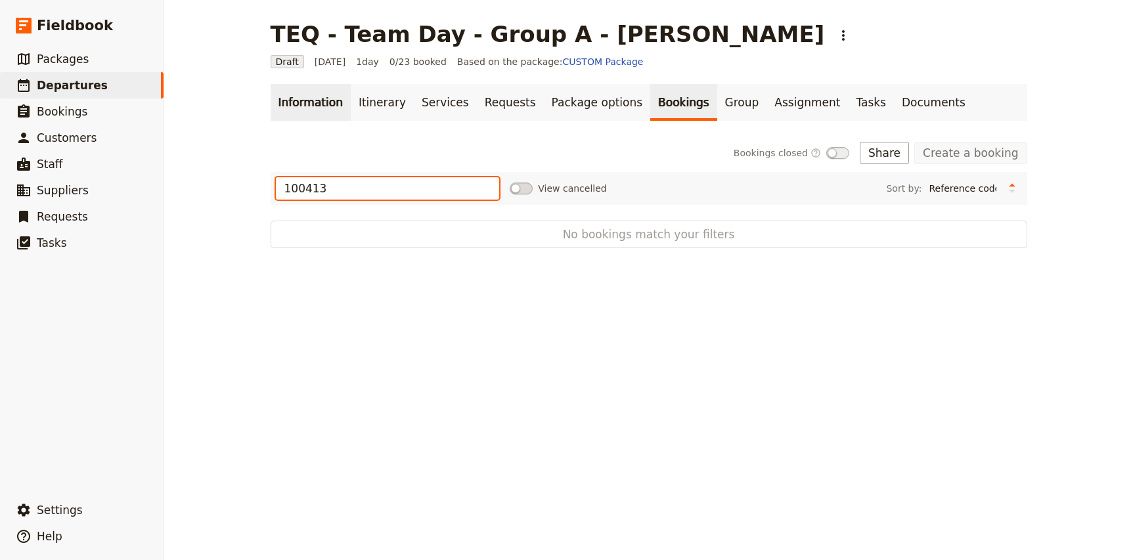
type input "100413"
click at [319, 99] on link "Information" at bounding box center [311, 102] width 80 height 37
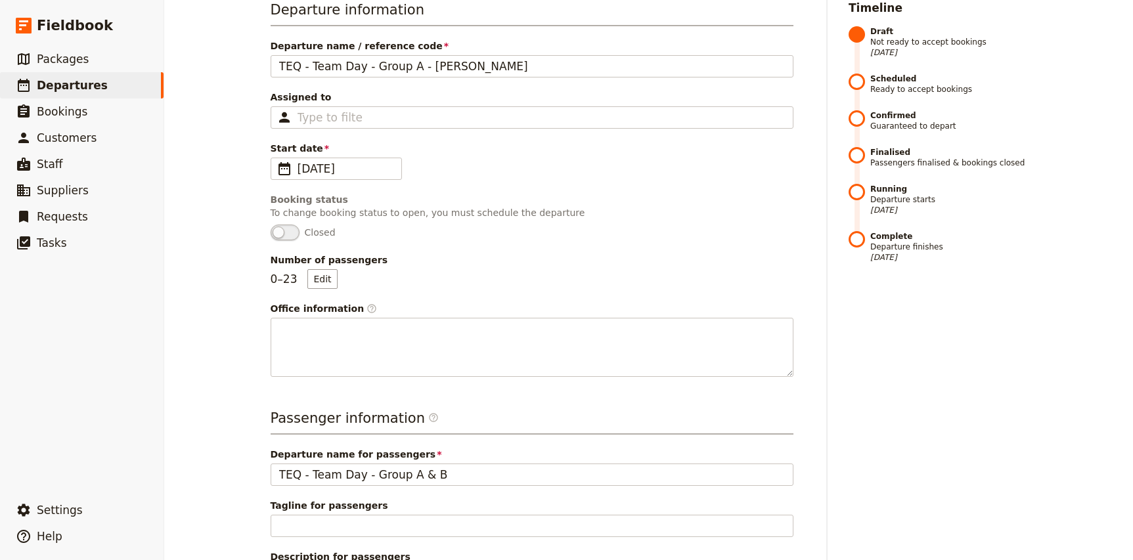
scroll to position [428, 0]
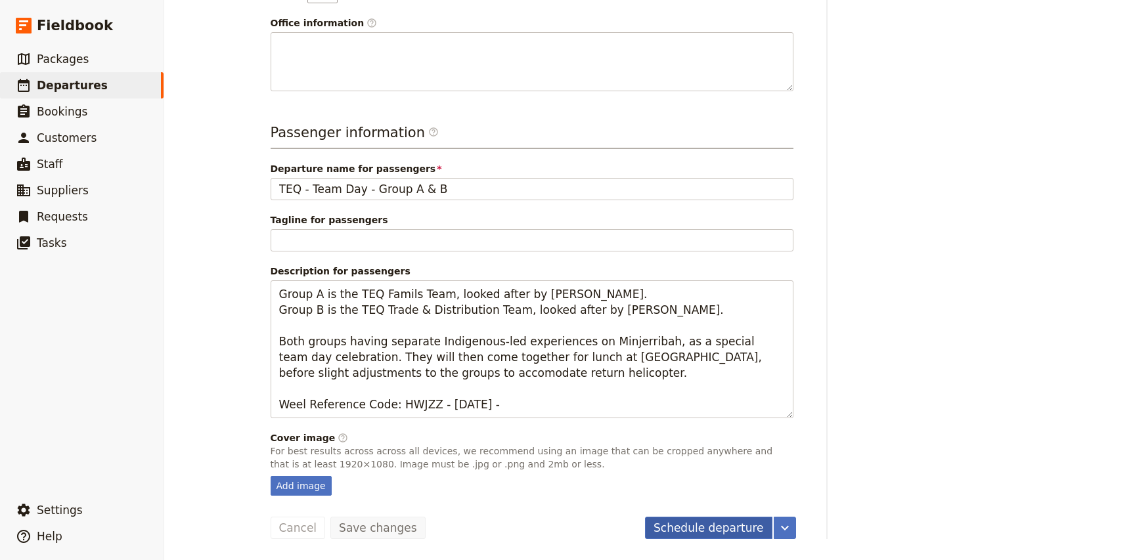
click at [714, 529] on button "Schedule departure" at bounding box center [708, 528] width 127 height 22
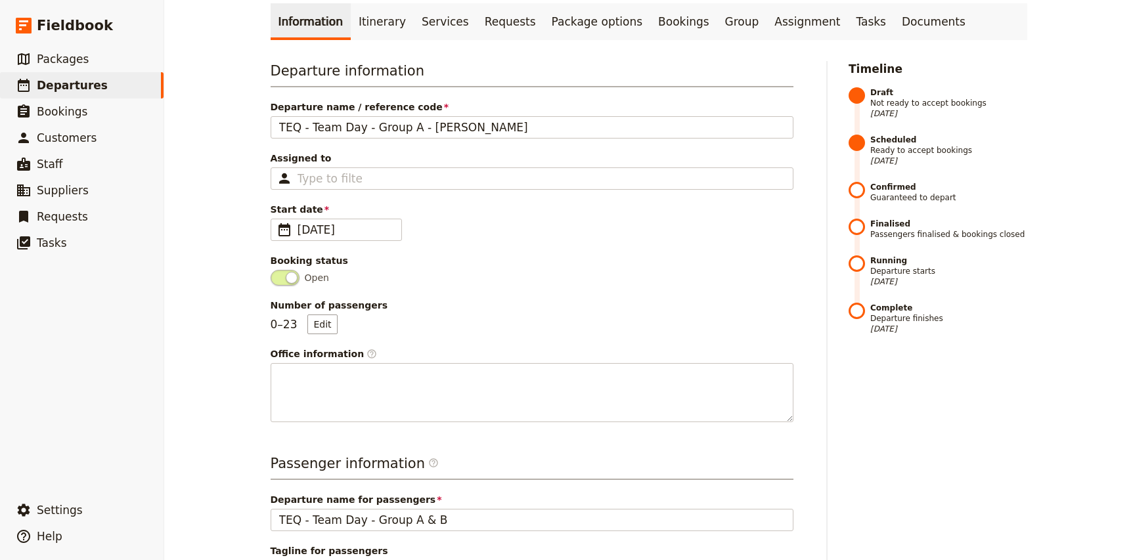
scroll to position [0, 0]
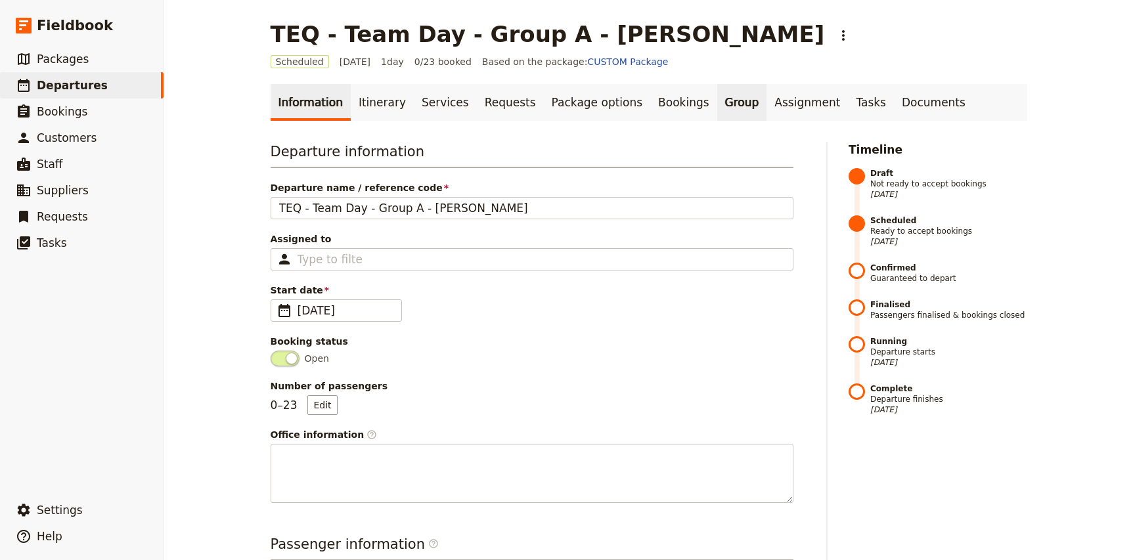
click at [717, 100] on link "Group" at bounding box center [742, 102] width 50 height 37
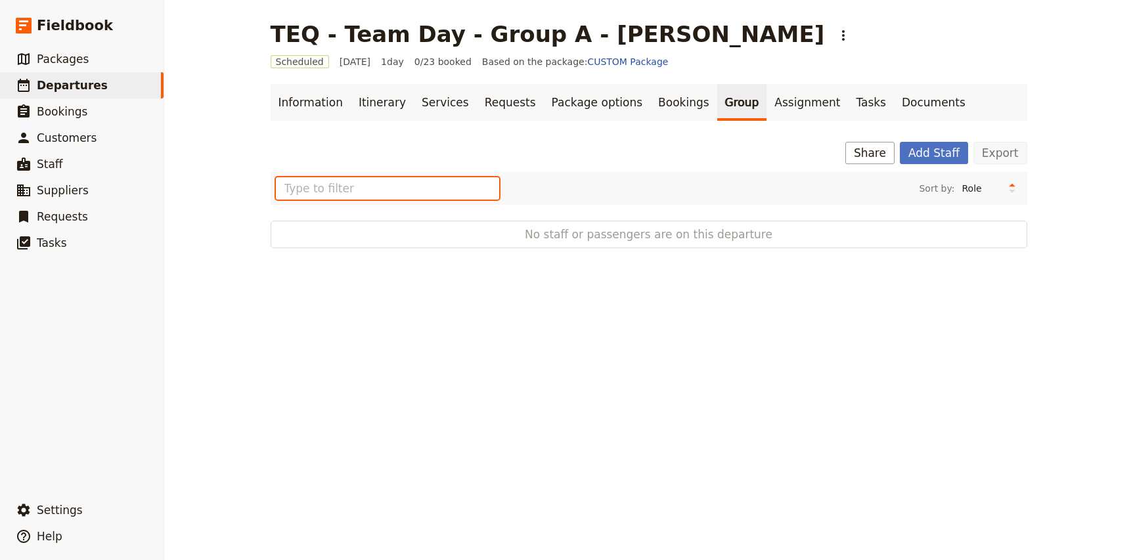
click at [354, 188] on input "text" at bounding box center [388, 188] width 224 height 22
click at [650, 108] on link "Bookings" at bounding box center [683, 102] width 66 height 37
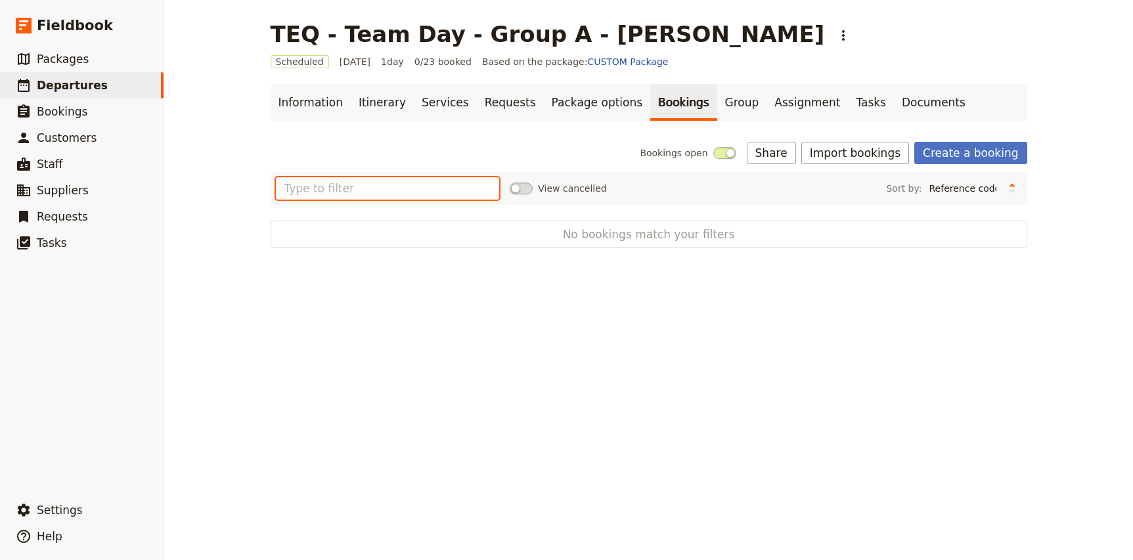
click at [323, 181] on input "text" at bounding box center [388, 188] width 224 height 22
type input "100413"
click at [373, 191] on input "100413" at bounding box center [388, 188] width 224 height 22
click at [872, 157] on button "Import bookings" at bounding box center [855, 153] width 108 height 22
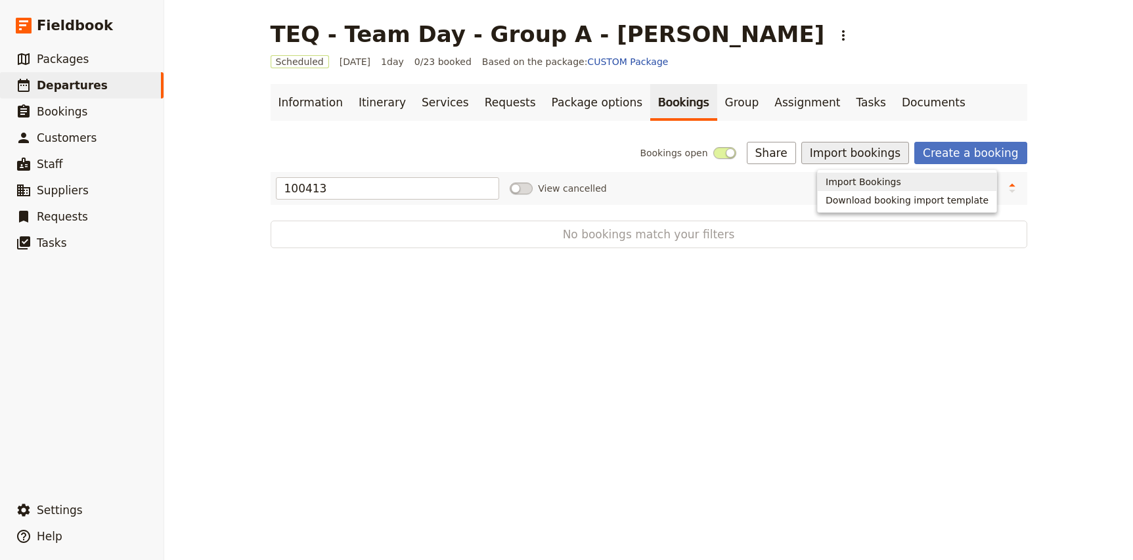
click at [866, 181] on span "Import Bookings" at bounding box center [864, 181] width 76 height 13
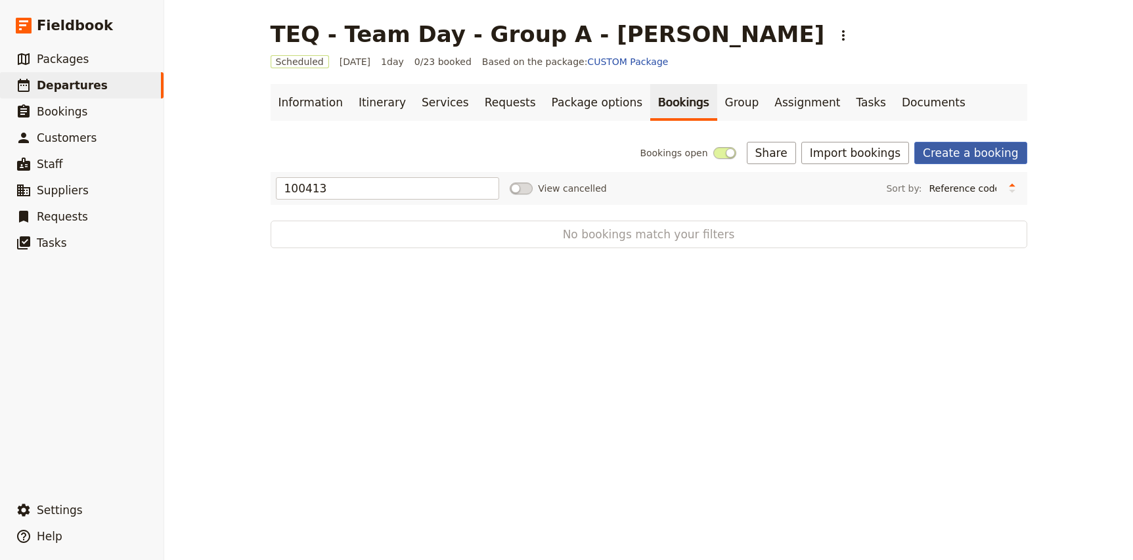
click at [965, 154] on link "Create a booking" at bounding box center [970, 153] width 112 height 22
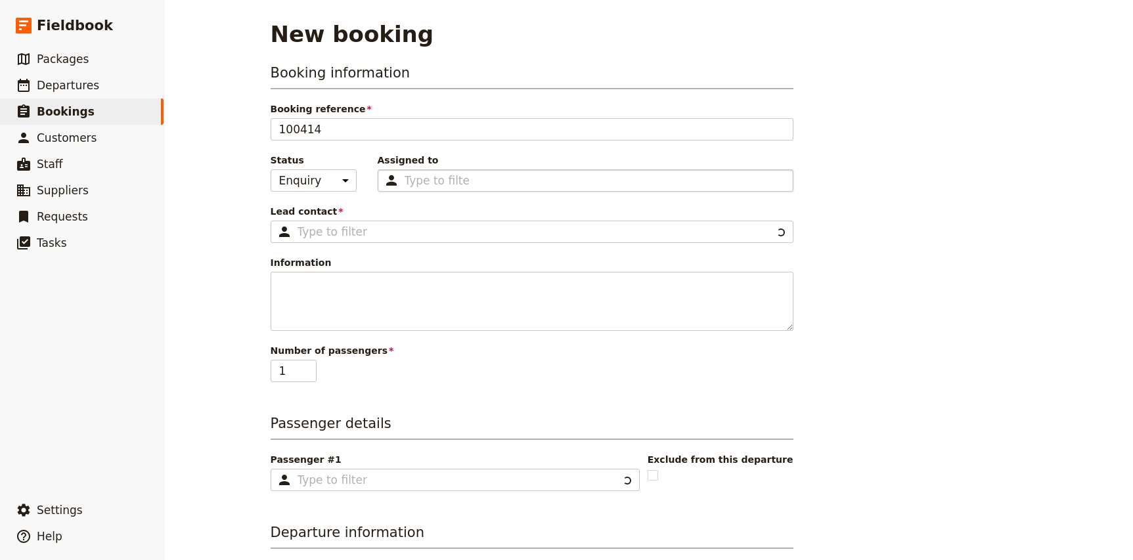
type input "CUSTOM Package"
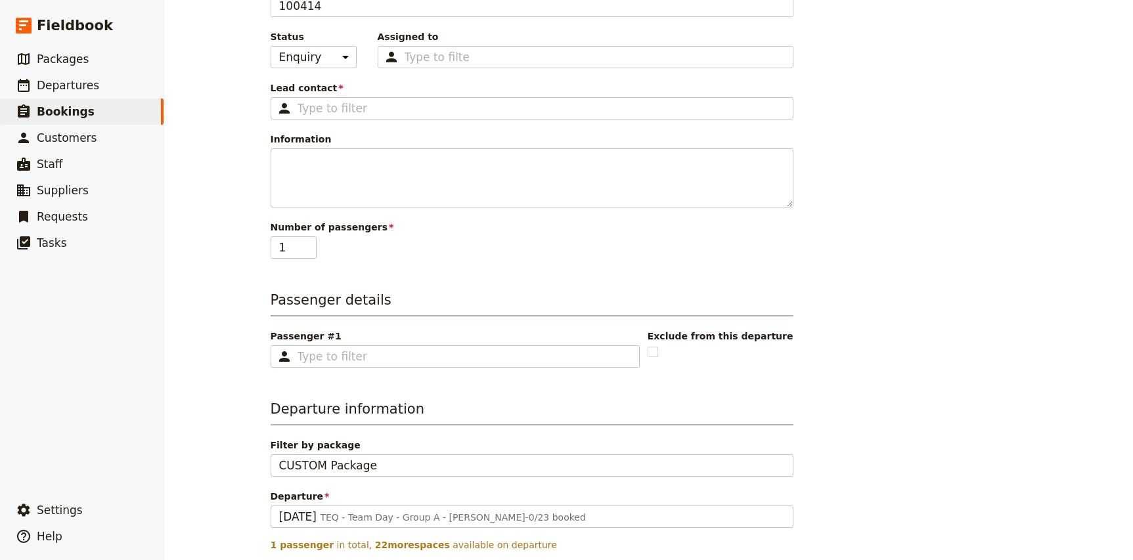
scroll to position [122, 0]
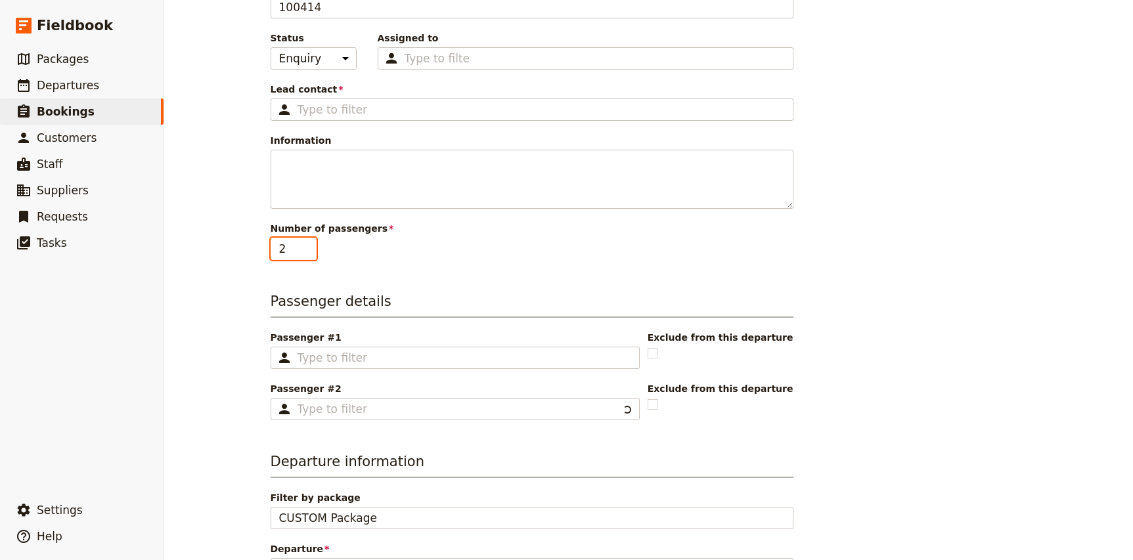
click at [309, 245] on input "2" at bounding box center [294, 249] width 46 height 22
click at [309, 245] on input "3" at bounding box center [294, 249] width 46 height 22
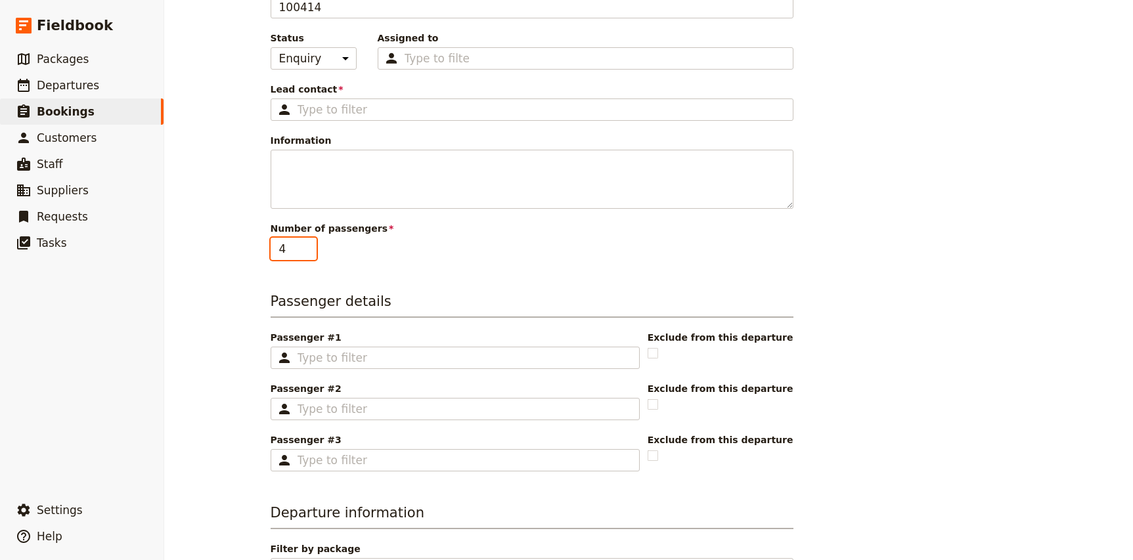
click at [309, 245] on input "4" at bounding box center [294, 249] width 46 height 22
click at [309, 245] on input "5" at bounding box center [294, 249] width 46 height 22
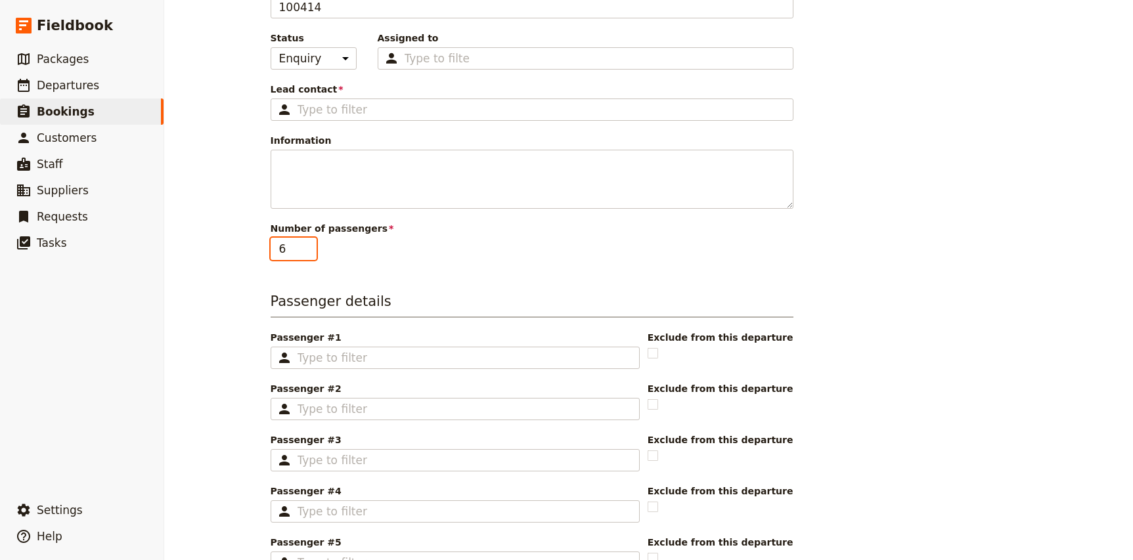
click at [309, 245] on input "6" at bounding box center [294, 249] width 46 height 22
click at [309, 245] on input "7" at bounding box center [294, 249] width 46 height 22
click at [309, 245] on input "8" at bounding box center [294, 249] width 46 height 22
click at [309, 245] on input "9" at bounding box center [294, 249] width 46 height 22
click at [309, 245] on input "10" at bounding box center [294, 249] width 46 height 22
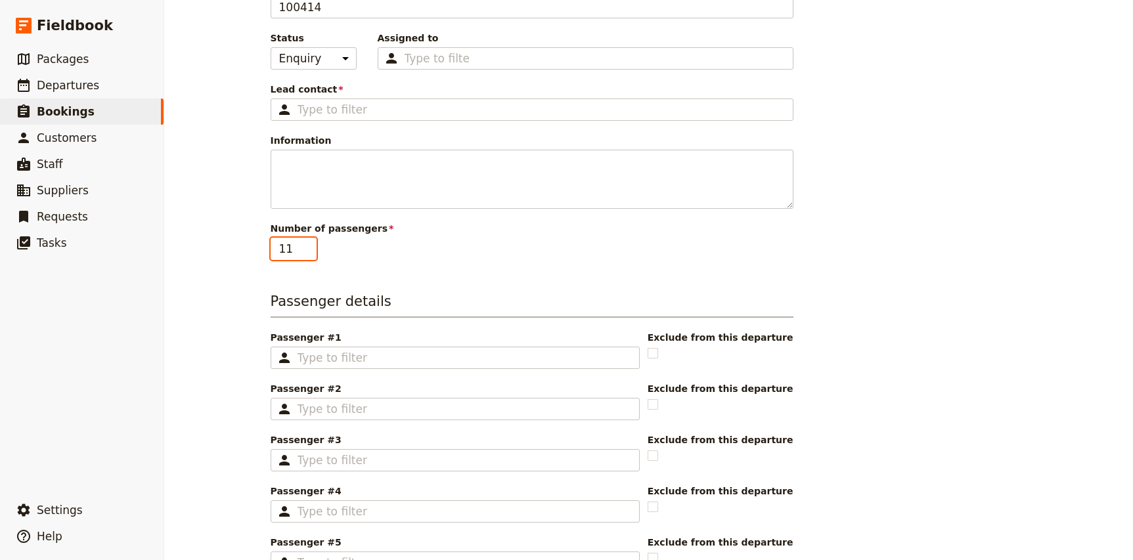
click at [309, 245] on input "11" at bounding box center [294, 249] width 46 height 22
click at [309, 245] on input "12" at bounding box center [294, 249] width 46 height 22
click at [309, 245] on input "13" at bounding box center [294, 249] width 46 height 22
click at [309, 245] on input "14" at bounding box center [294, 249] width 46 height 22
click at [309, 245] on input "15" at bounding box center [294, 249] width 46 height 22
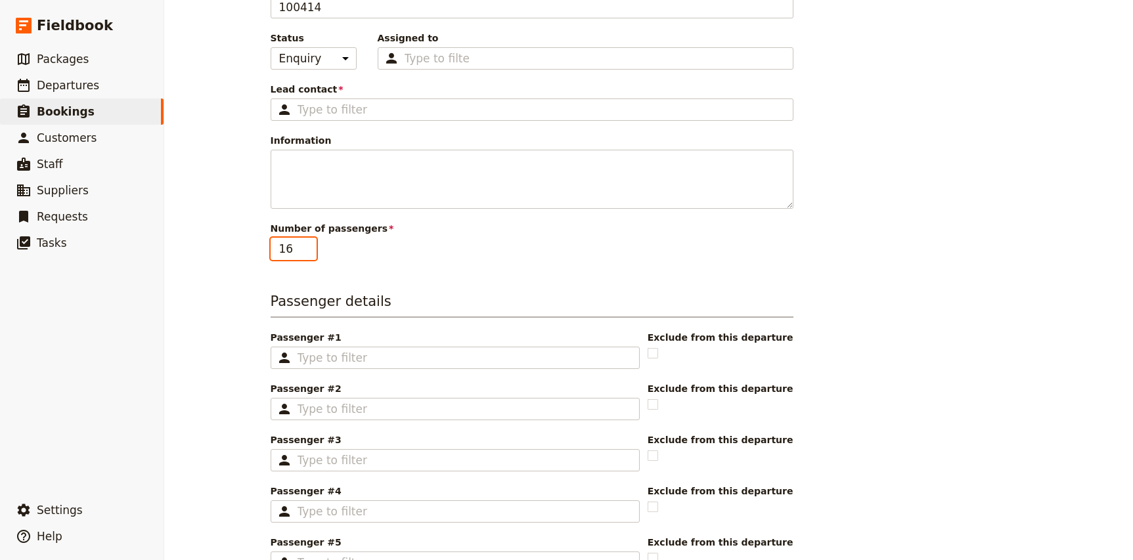
click at [309, 245] on input "16" at bounding box center [294, 249] width 46 height 22
click at [309, 245] on input "17" at bounding box center [294, 249] width 46 height 22
click at [309, 245] on input "18" at bounding box center [294, 249] width 46 height 22
click at [309, 245] on input "19" at bounding box center [294, 249] width 46 height 22
click at [309, 245] on input "20" at bounding box center [294, 249] width 46 height 22
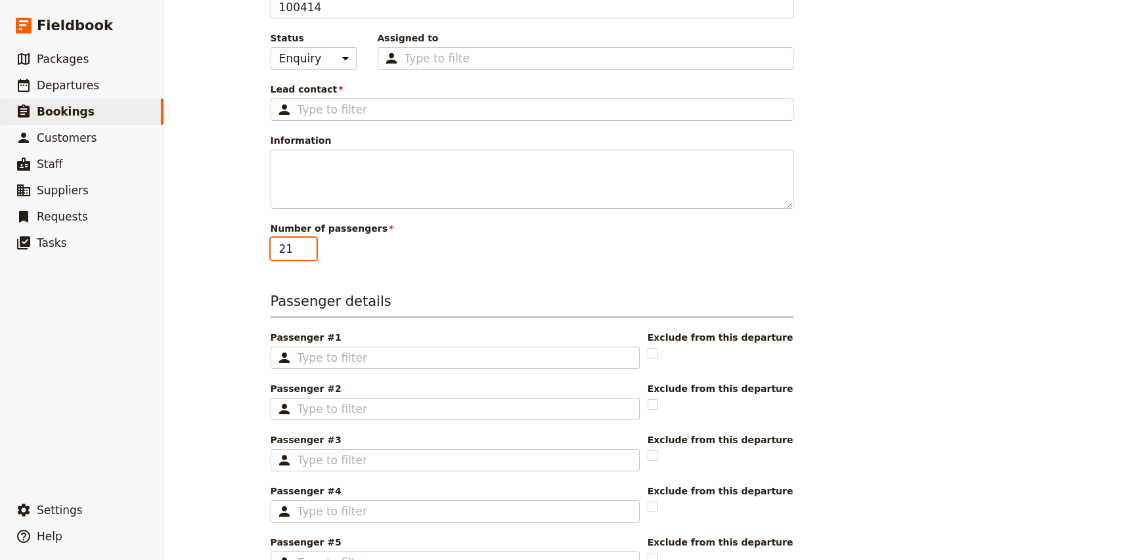
click at [309, 245] on input "21" at bounding box center [294, 249] width 46 height 22
type input "22"
click at [309, 245] on input "22" at bounding box center [294, 249] width 46 height 22
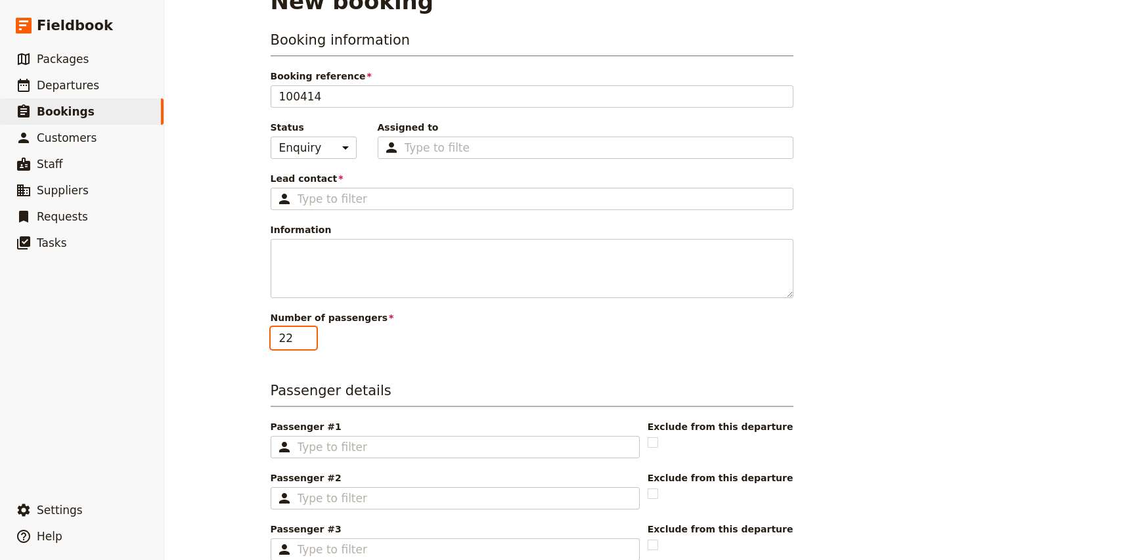
scroll to position [29, 0]
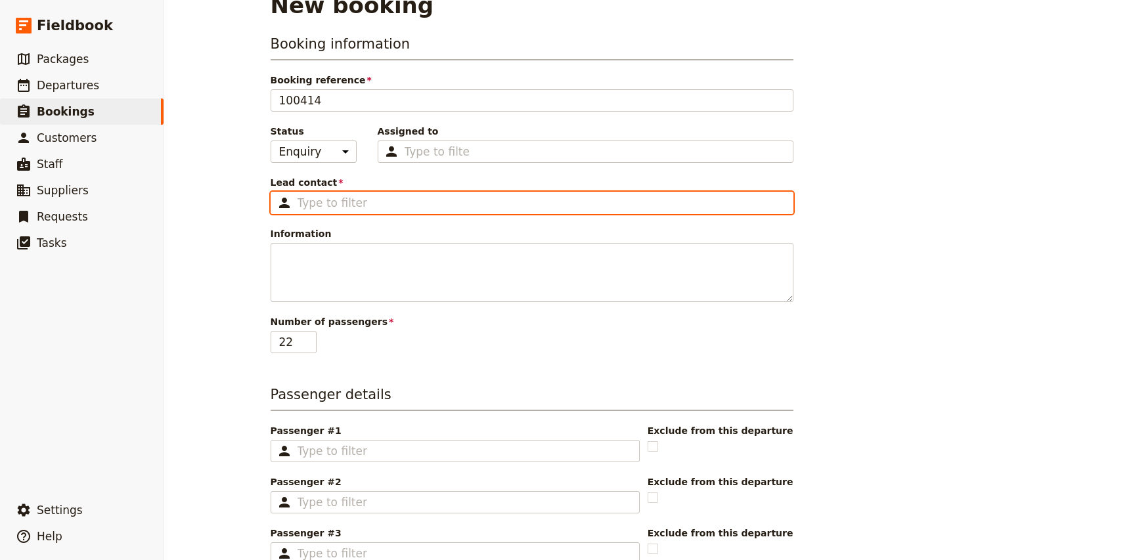
click at [361, 207] on input "Lead contact ​" at bounding box center [540, 203] width 487 height 16
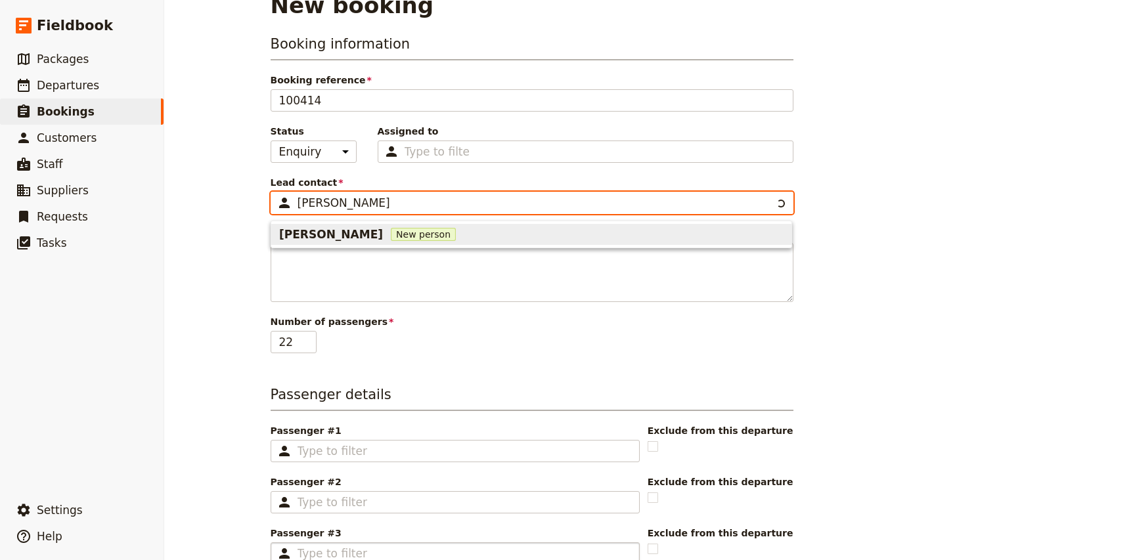
type input "[PERSON_NAME]"
click at [391, 236] on span "New person" at bounding box center [423, 234] width 65 height 13
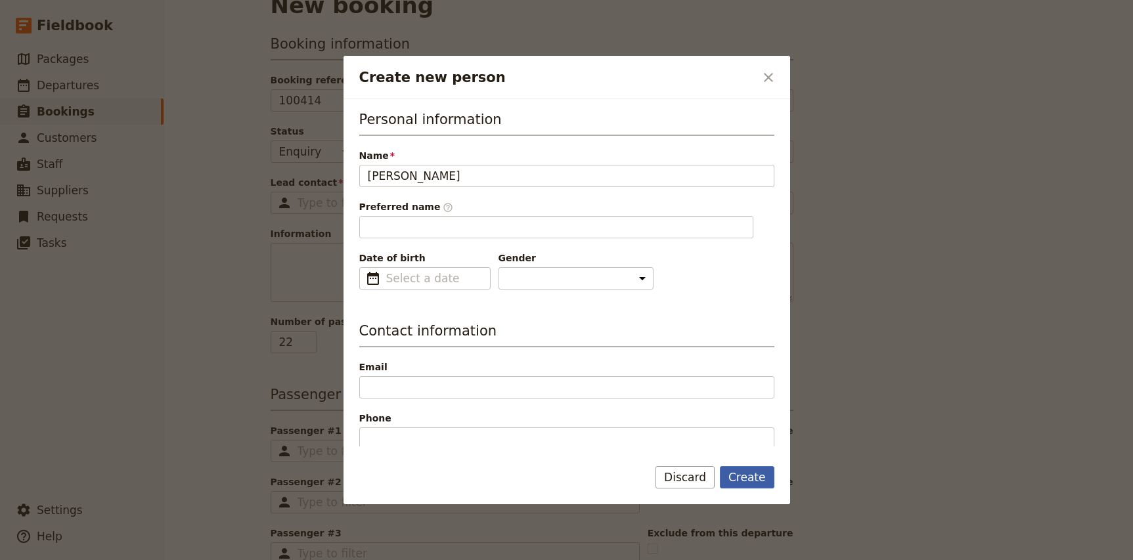
type input "Claire"
click at [746, 470] on button "Create" at bounding box center [747, 477] width 55 height 22
type input "[PERSON_NAME]"
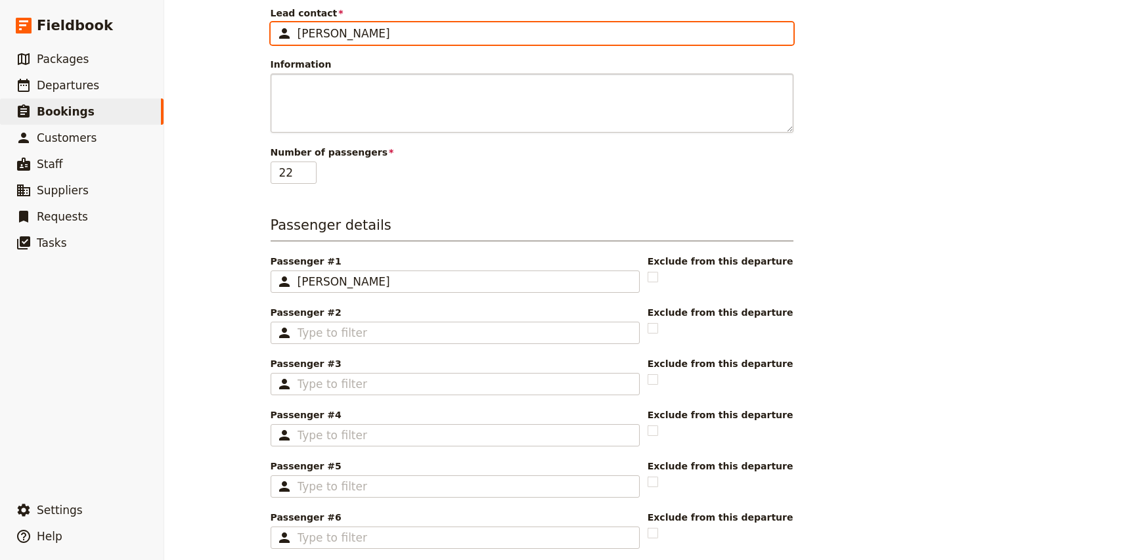
scroll to position [198, 0]
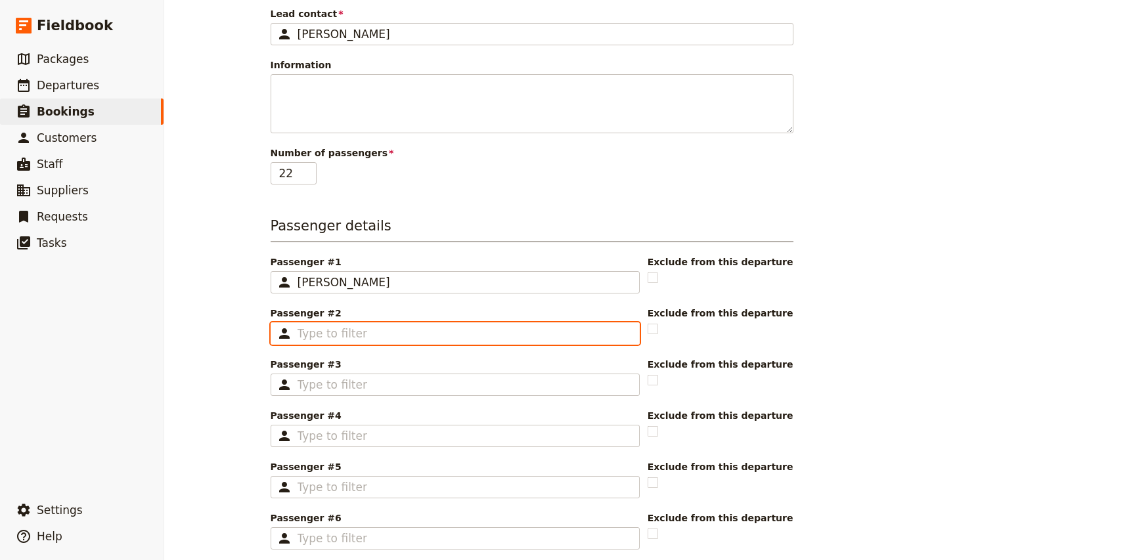
click at [338, 341] on input "Passenger #2 ​" at bounding box center [464, 334] width 334 height 16
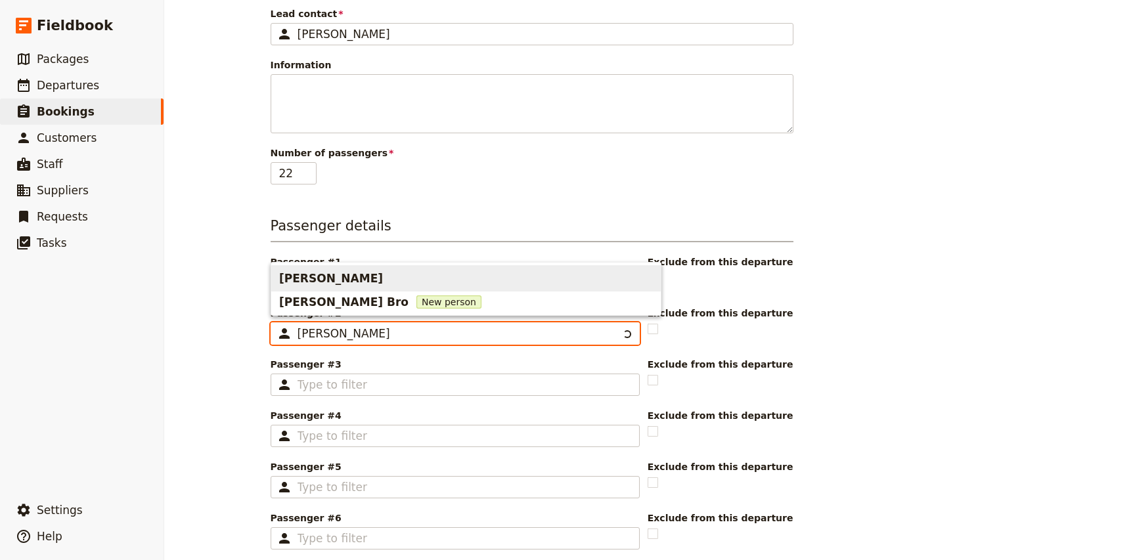
type input "[PERSON_NAME]"
click at [315, 277] on span "[PERSON_NAME]" at bounding box center [331, 279] width 104 height 16
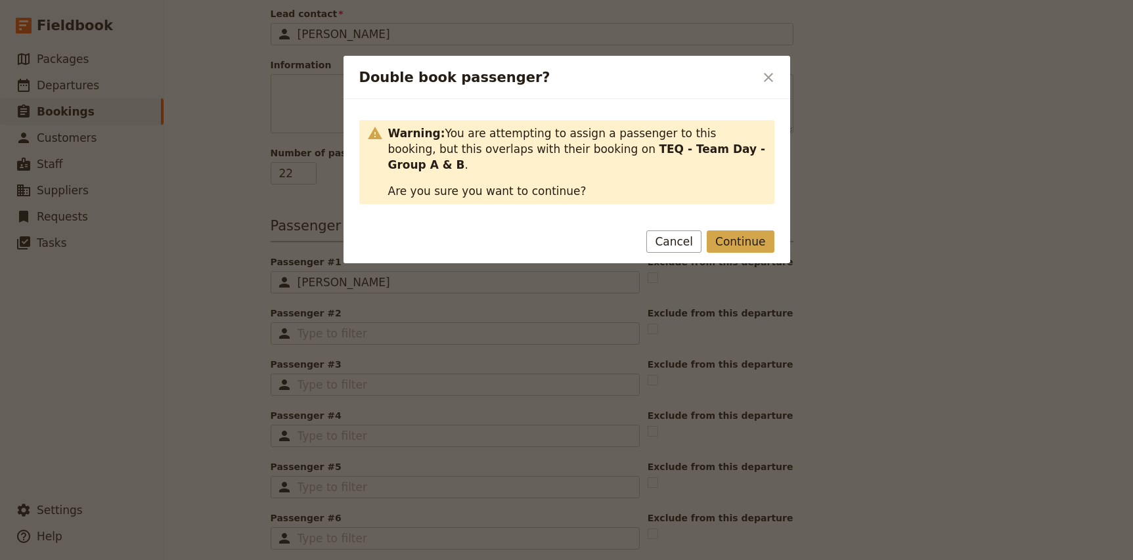
click at [747, 231] on button "Continue" at bounding box center [740, 242] width 67 height 22
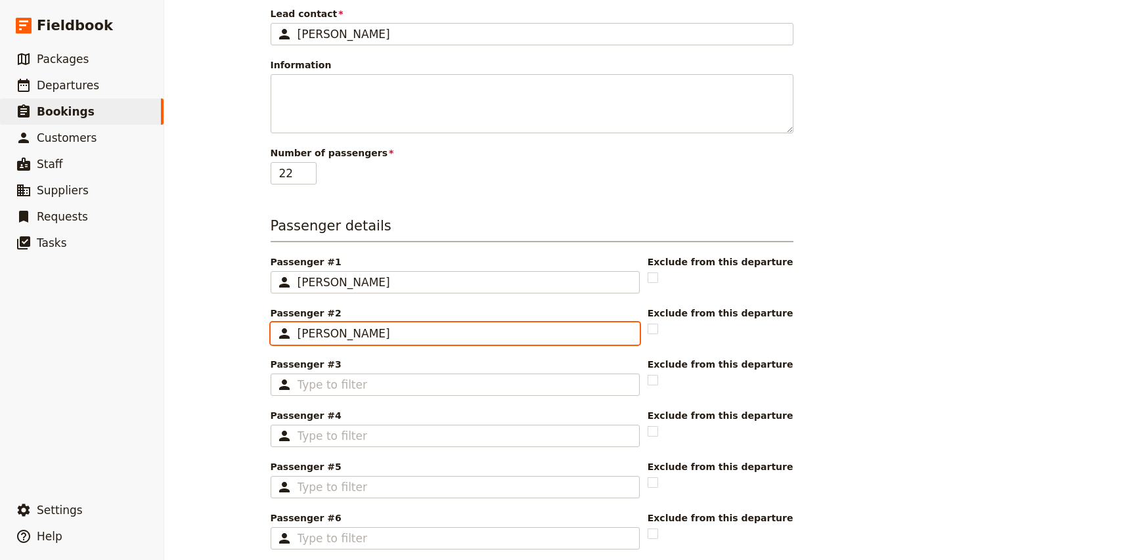
type input "[PERSON_NAME]"
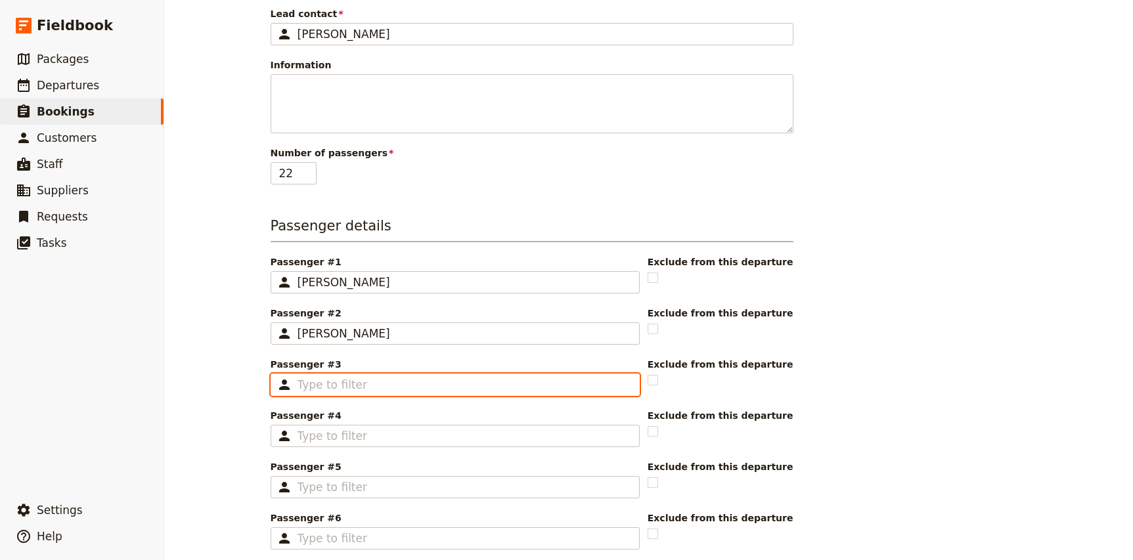
click at [364, 384] on input "Passenger #3 ​" at bounding box center [464, 385] width 334 height 16
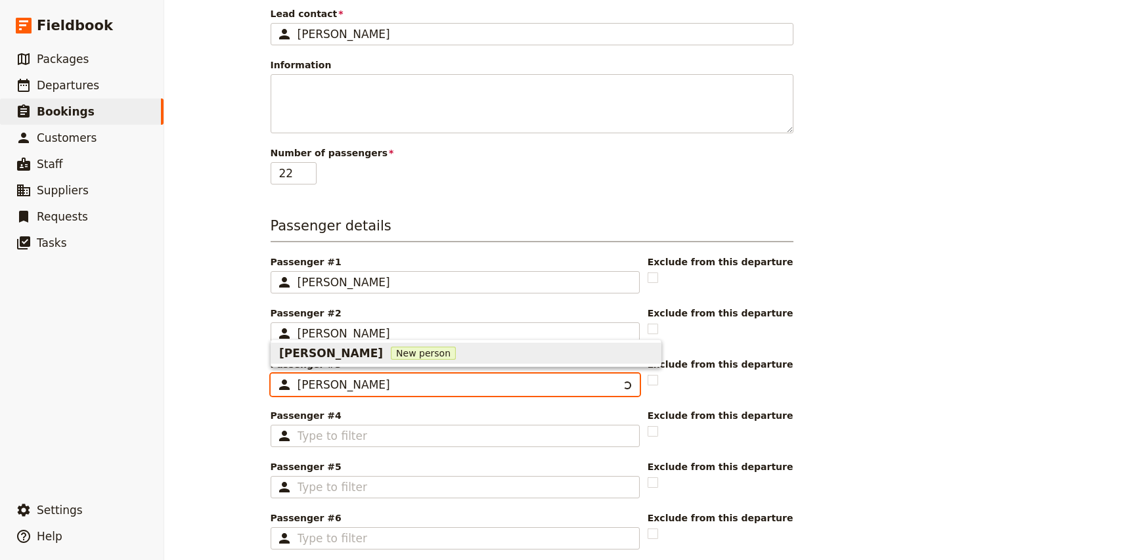
type input "Amy Merri"
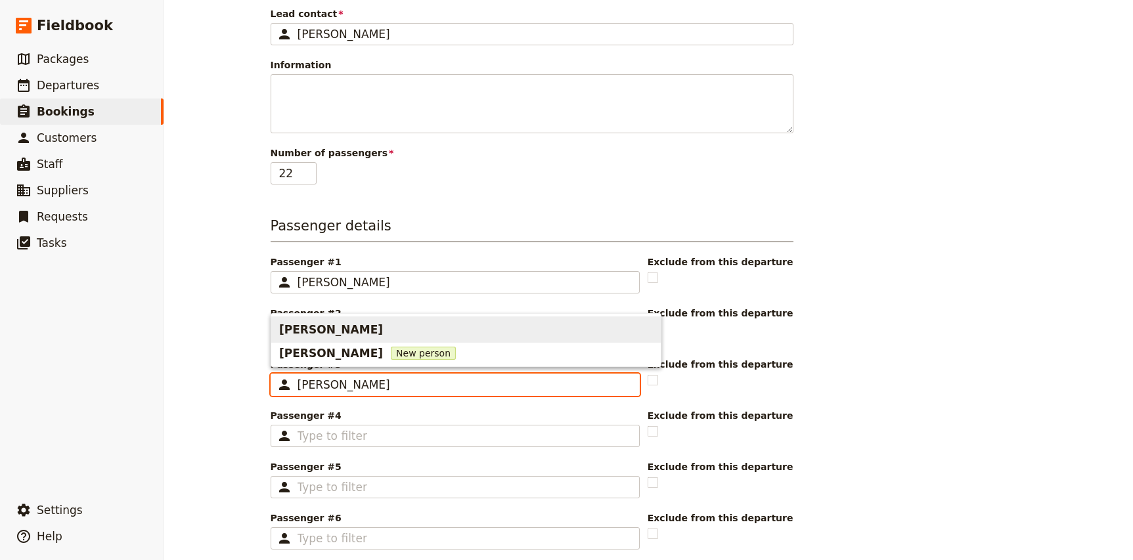
click at [345, 324] on span "[PERSON_NAME]" at bounding box center [331, 330] width 104 height 16
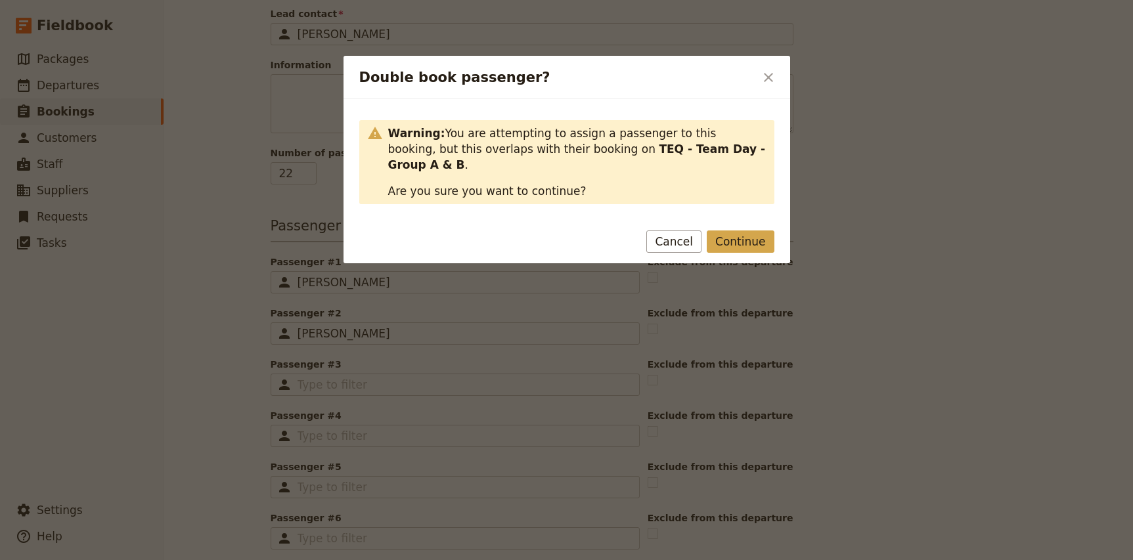
click at [752, 231] on button "Continue" at bounding box center [740, 242] width 67 height 22
type input "[PERSON_NAME]"
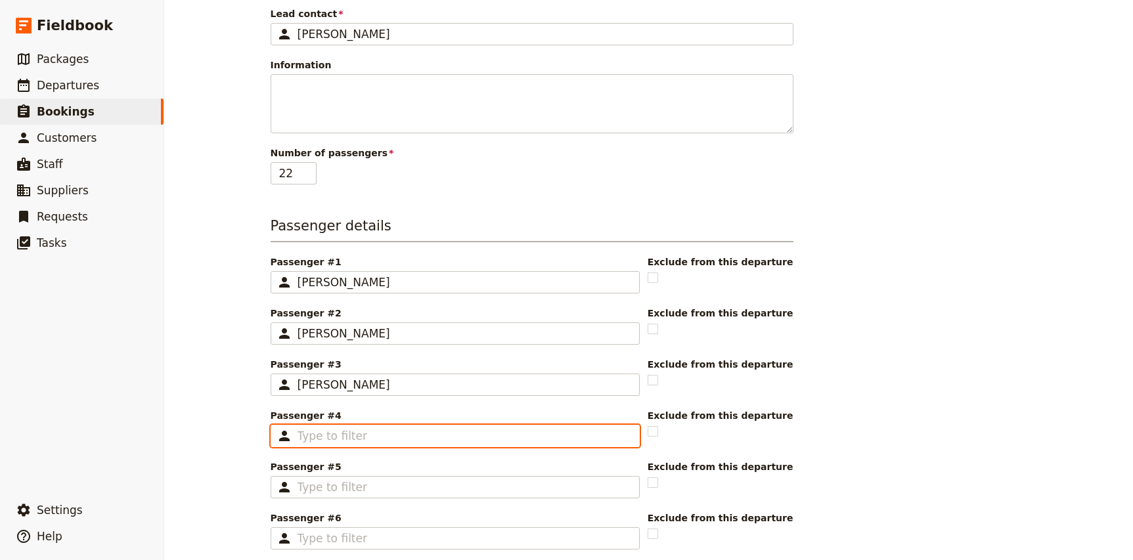
click at [325, 442] on input "Passenger #4 ​" at bounding box center [464, 436] width 334 height 16
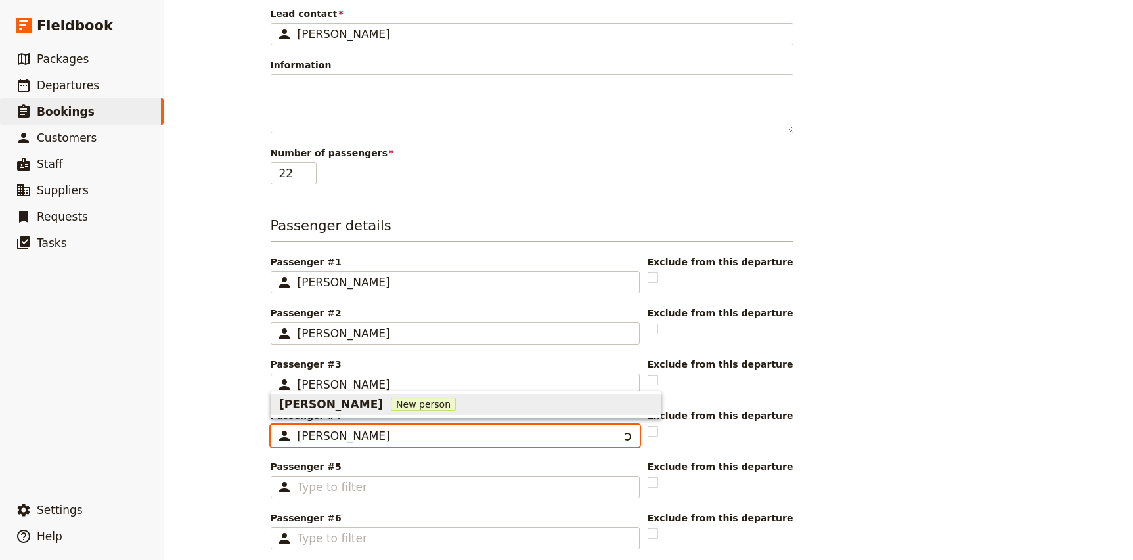
type input "Angela Hutch"
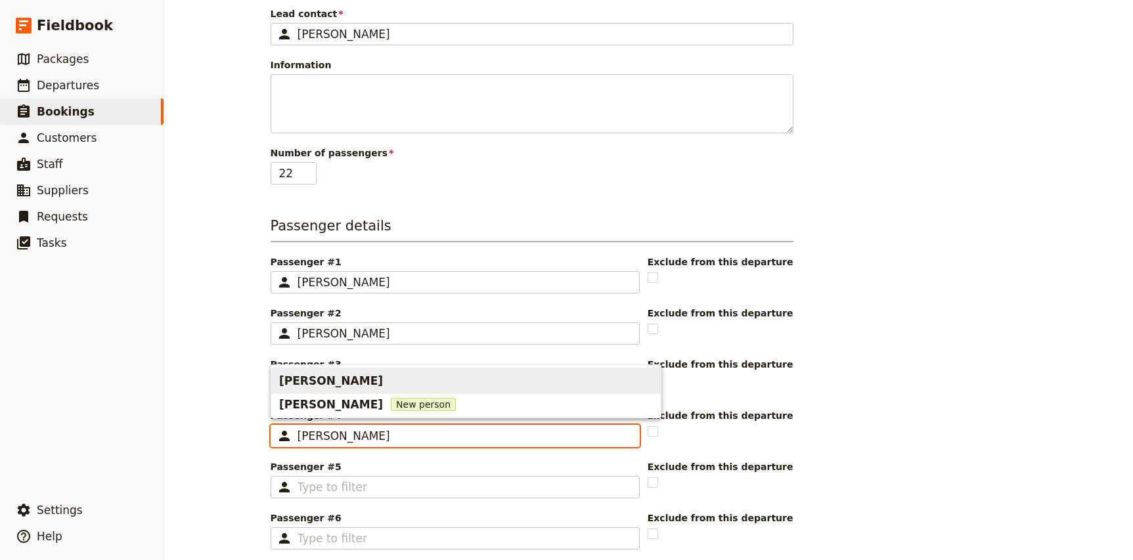
click at [341, 374] on span "[PERSON_NAME]" at bounding box center [331, 381] width 104 height 16
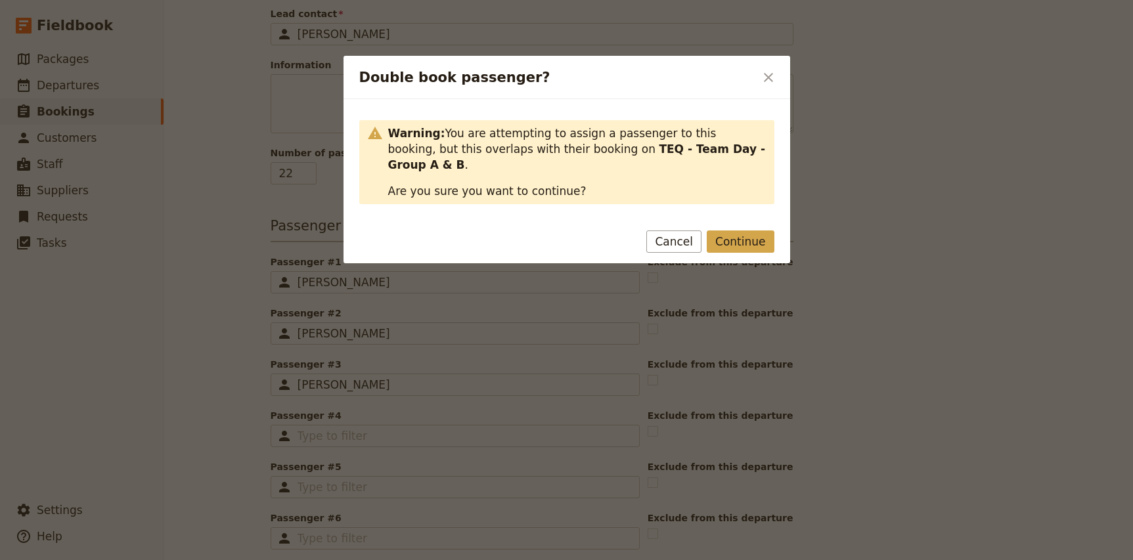
click at [751, 231] on button "Continue" at bounding box center [740, 242] width 67 height 22
type input "[PERSON_NAME]"
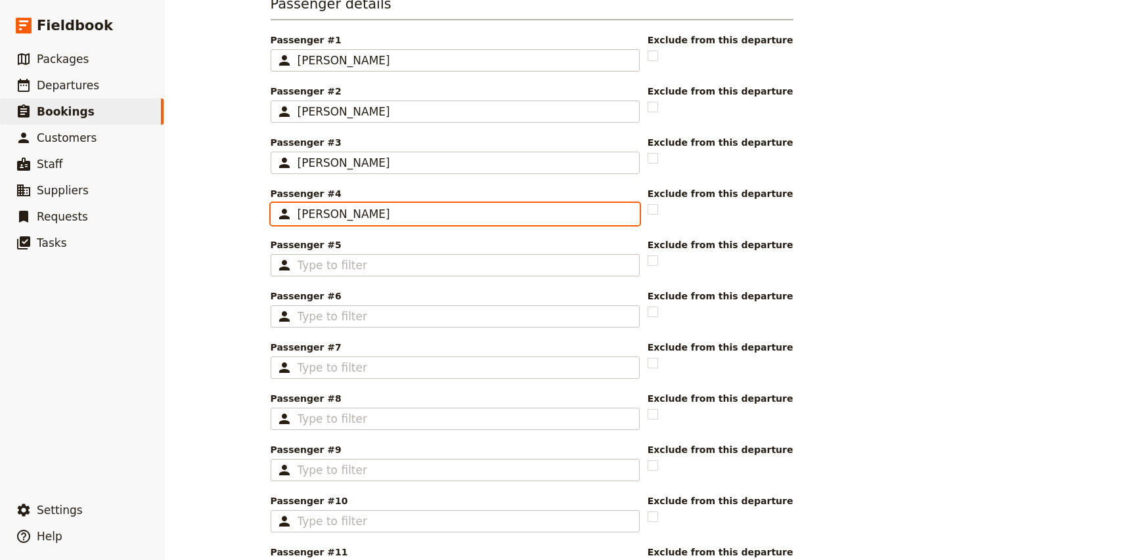
scroll to position [431, 0]
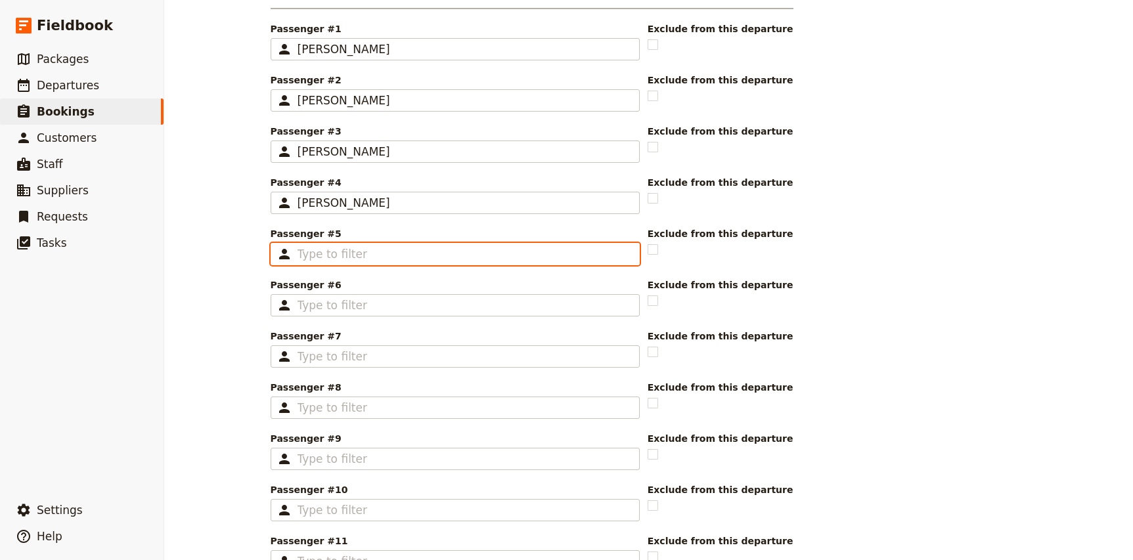
click at [363, 252] on input "Passenger #5 ​" at bounding box center [464, 254] width 334 height 16
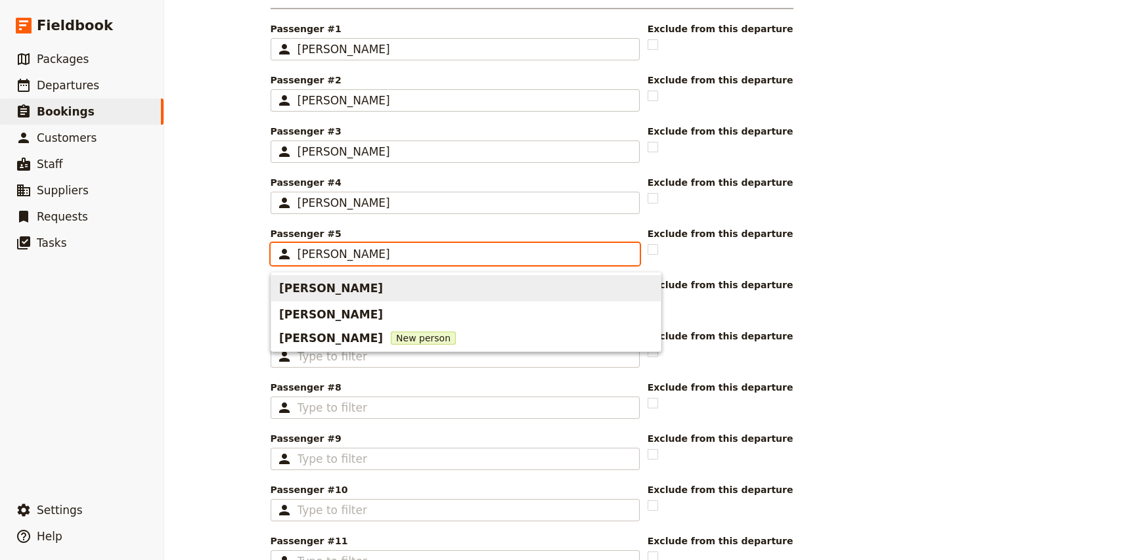
click at [353, 290] on span "[PERSON_NAME]" at bounding box center [331, 288] width 104 height 16
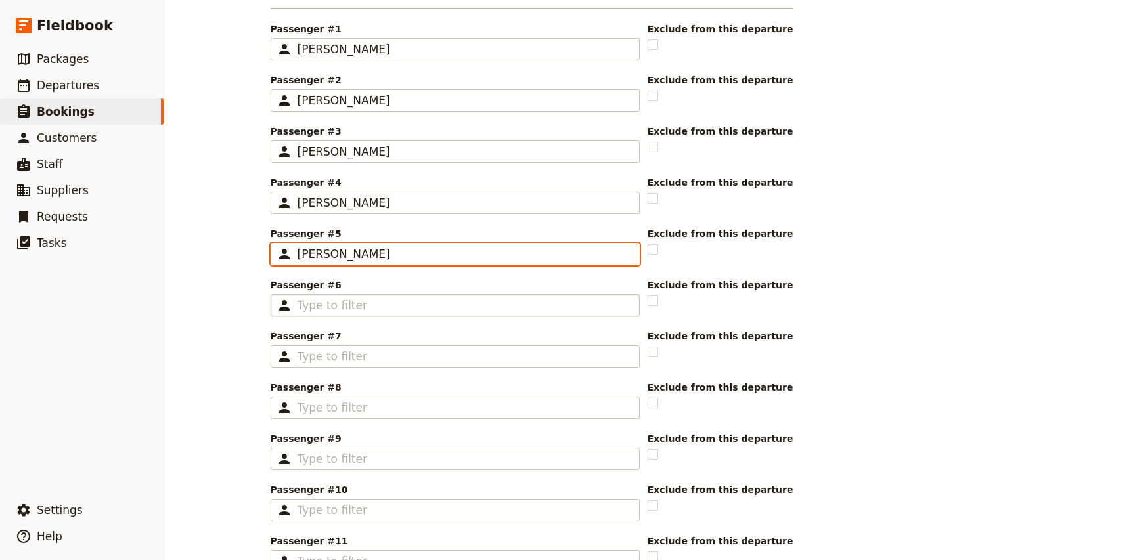
type input "[PERSON_NAME]"
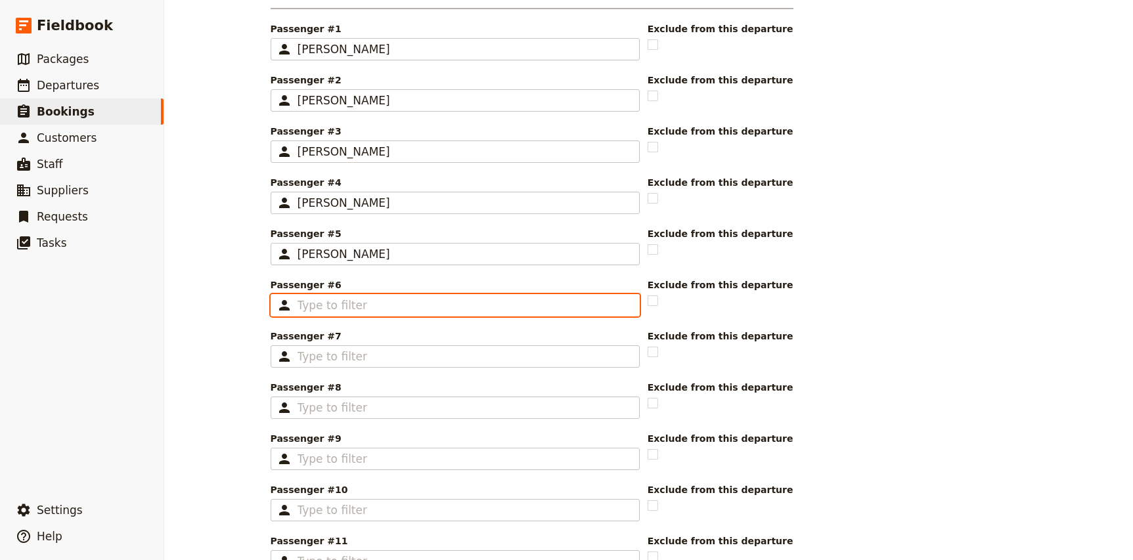
click at [357, 307] on input "Passenger #6 ​" at bounding box center [464, 305] width 334 height 16
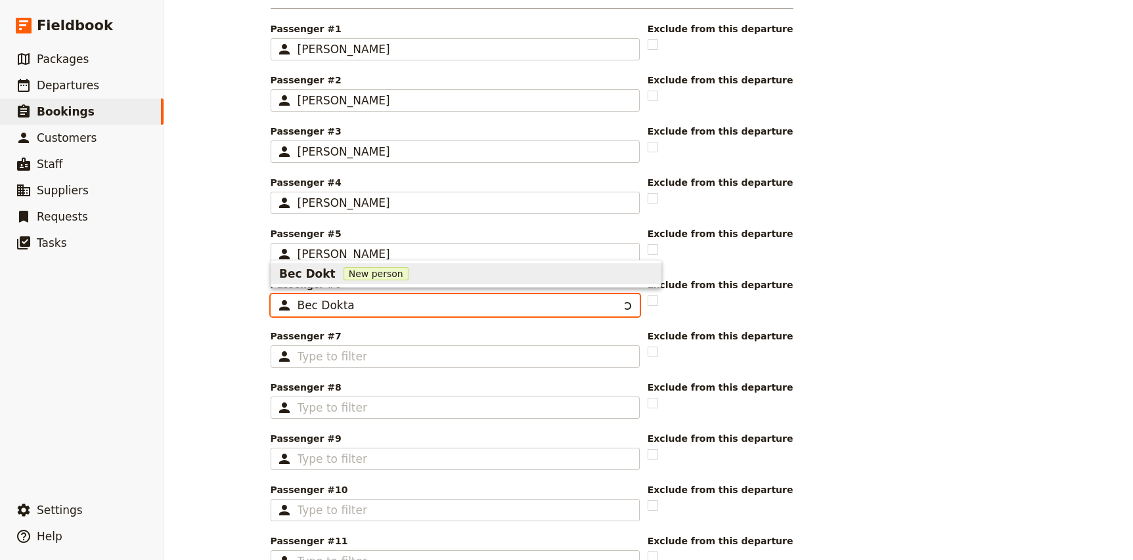
type input "Bec Doktan"
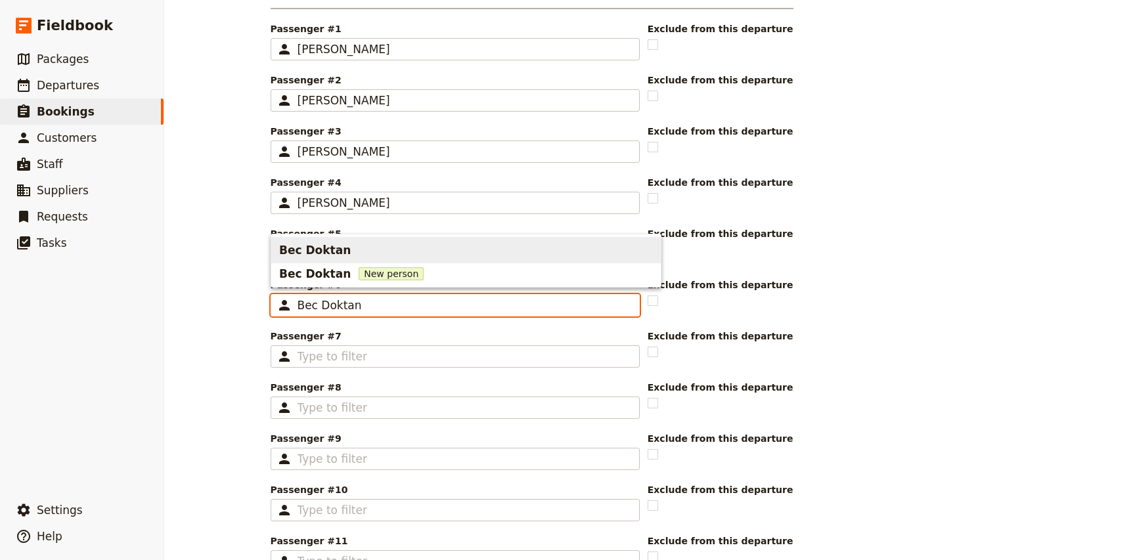
click at [347, 246] on span "Bec Doktan" at bounding box center [466, 250] width 374 height 21
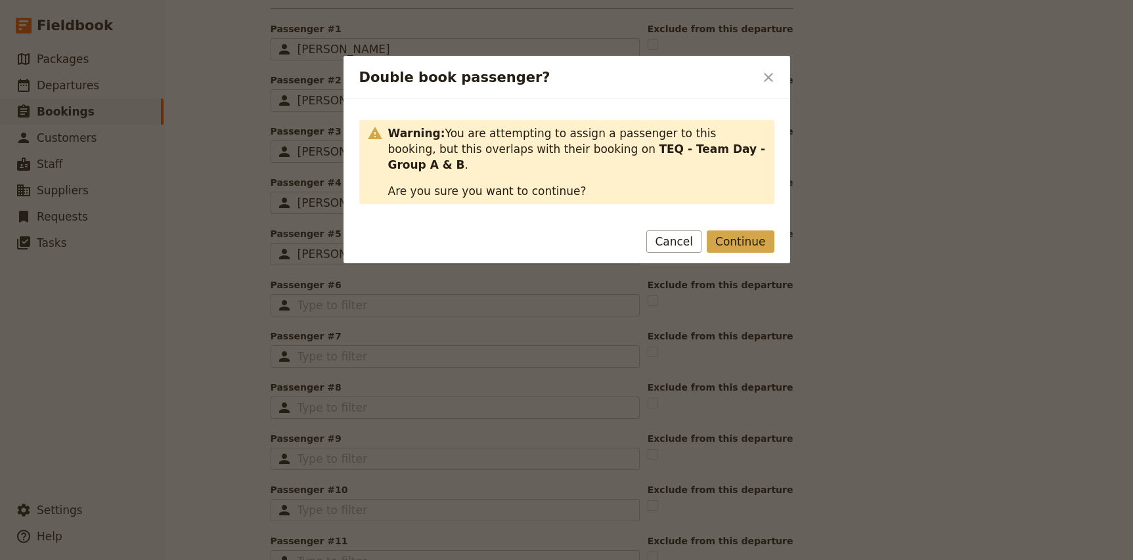
click at [735, 233] on button "Continue" at bounding box center [740, 242] width 67 height 22
type input "Bec Doktan"
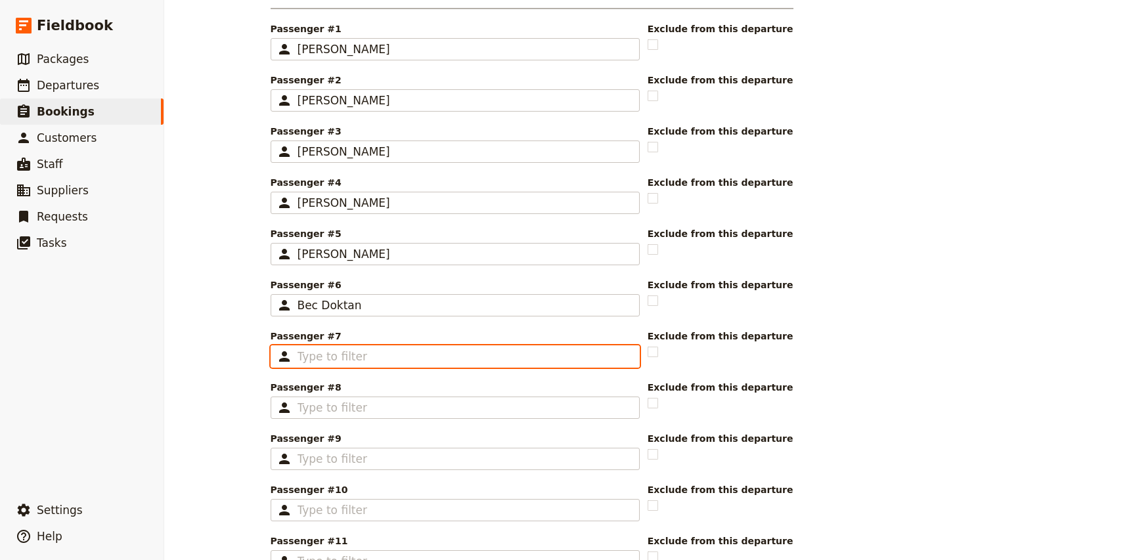
click at [333, 355] on input "Passenger #7 ​" at bounding box center [464, 357] width 334 height 16
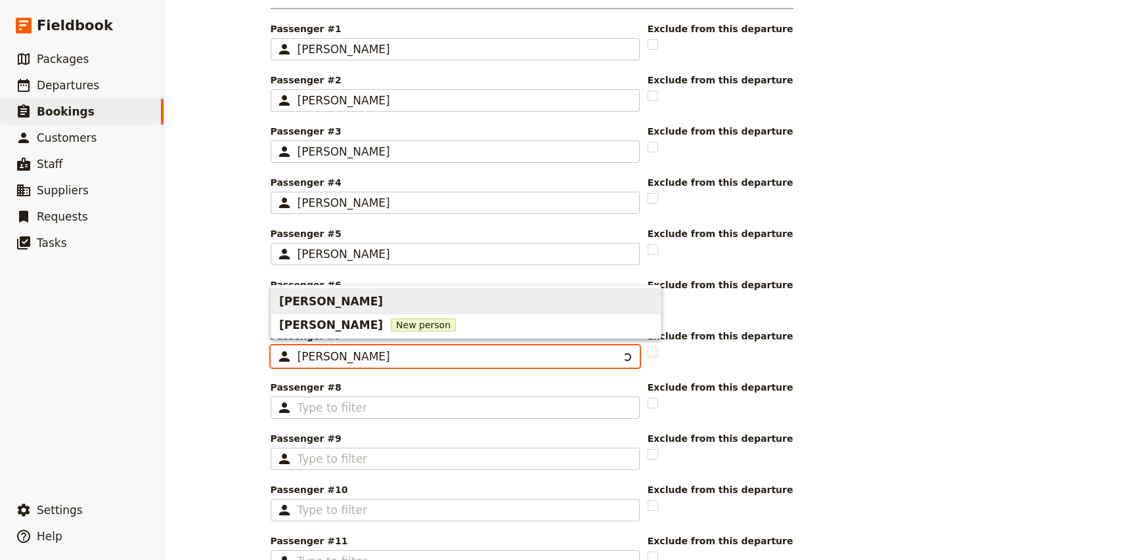
type input "Charlee McK"
click at [332, 297] on span "[PERSON_NAME]" at bounding box center [331, 302] width 104 height 16
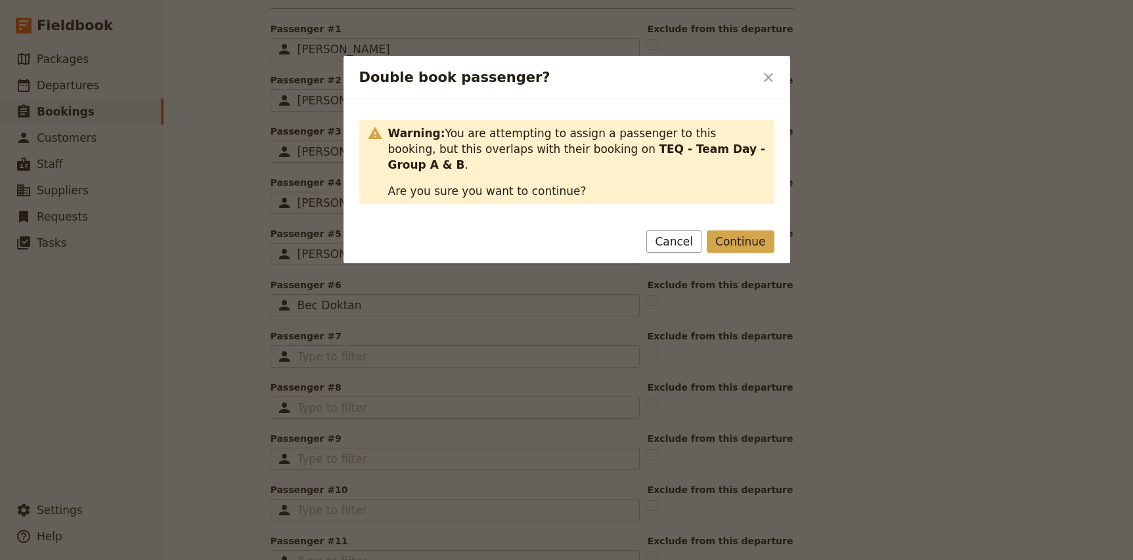
click at [763, 231] on button "Continue" at bounding box center [740, 242] width 67 height 22
type input "[PERSON_NAME]"
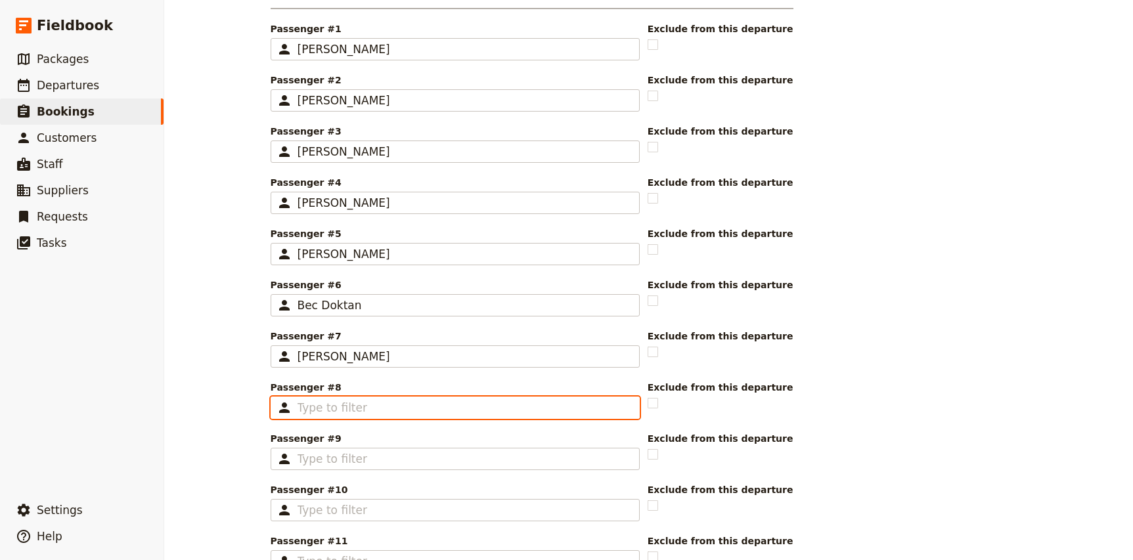
click at [332, 407] on input "Passenger #8 ​" at bounding box center [464, 408] width 334 height 16
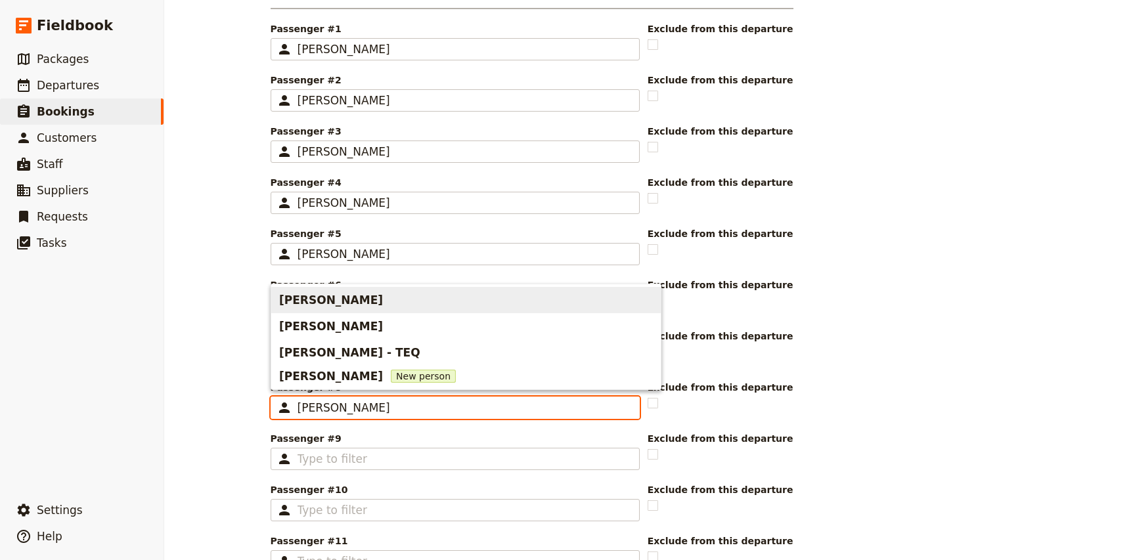
type input "Claire"
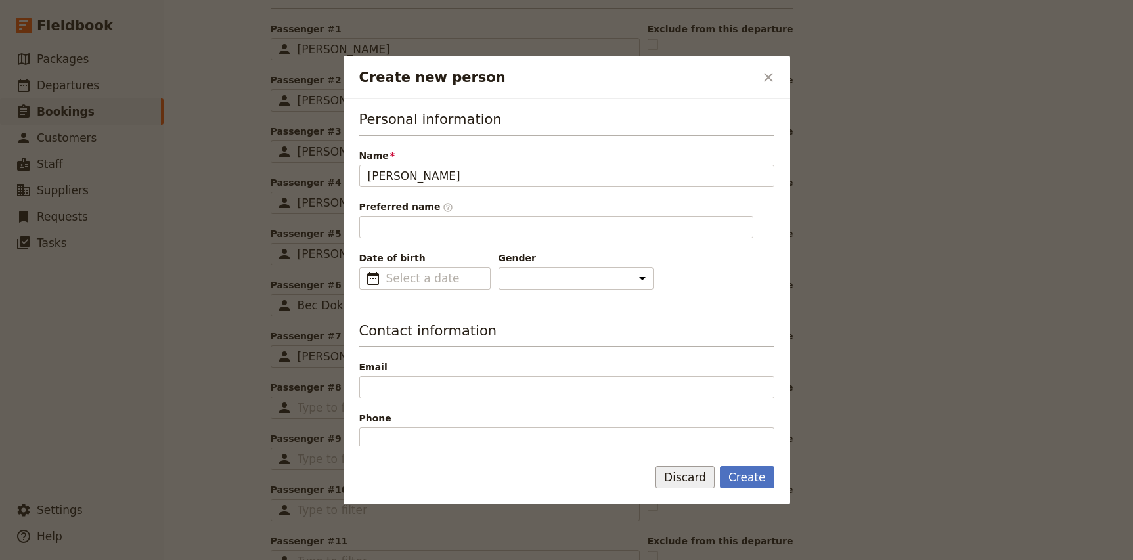
click at [692, 481] on button "Discard" at bounding box center [684, 477] width 59 height 22
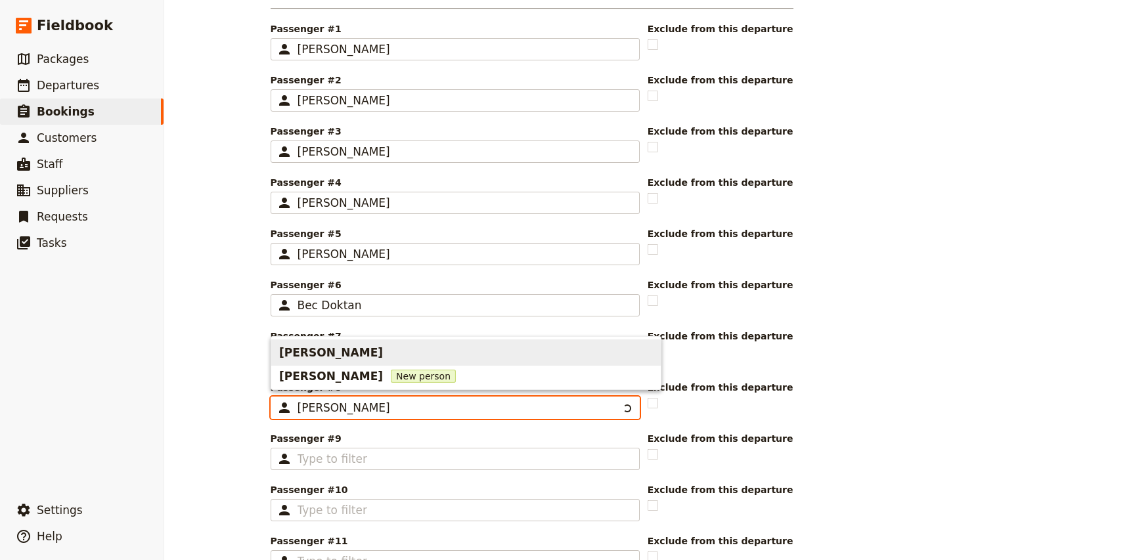
type input "Dana Po"
click at [332, 351] on span "[PERSON_NAME]" at bounding box center [331, 353] width 104 height 16
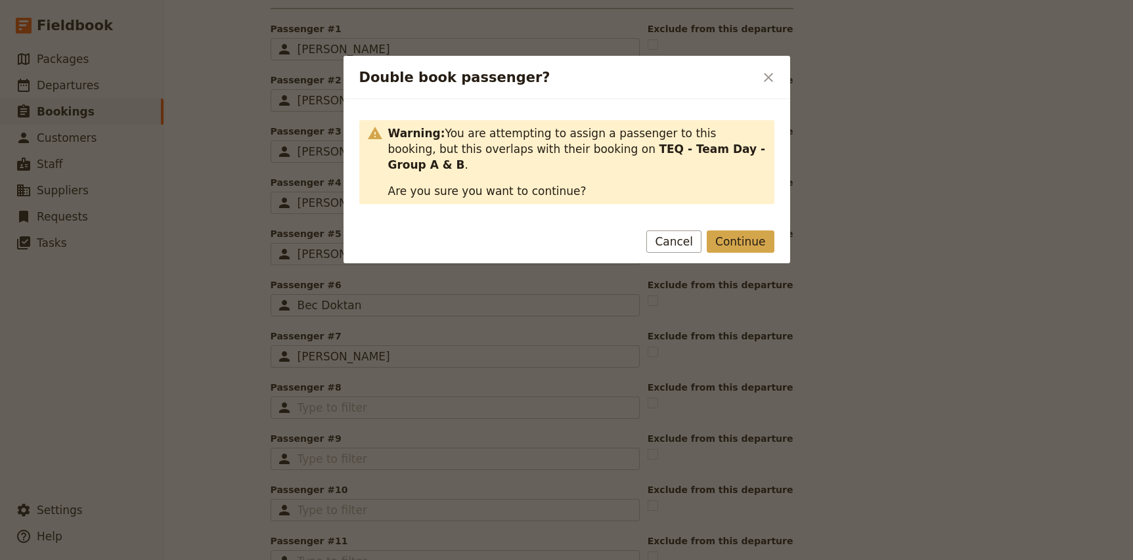
click at [736, 231] on button "Continue" at bounding box center [740, 242] width 67 height 22
type input "[PERSON_NAME]"
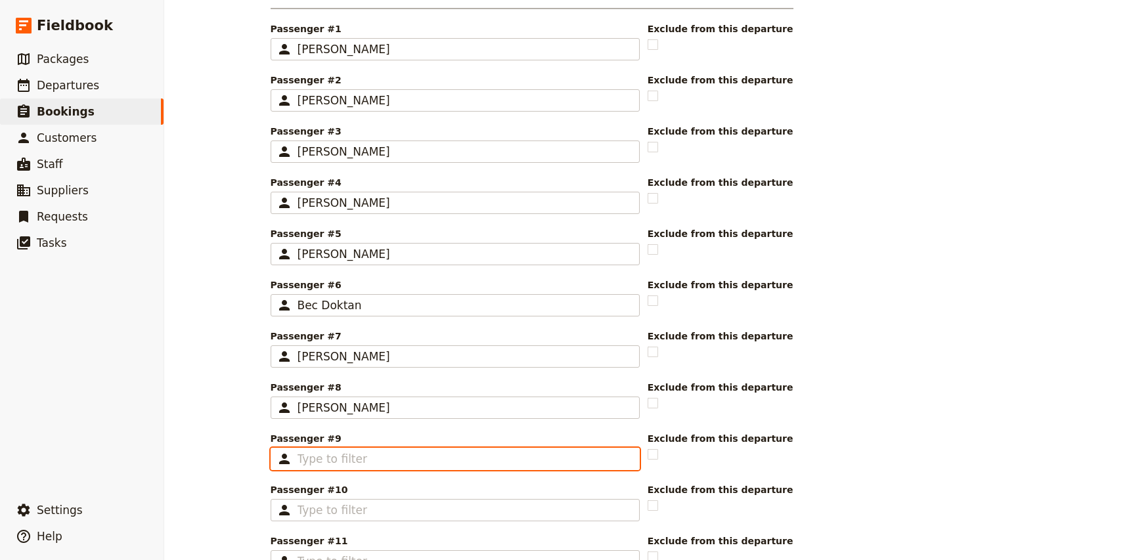
click at [327, 454] on input "Passenger #9 ​" at bounding box center [464, 459] width 334 height 16
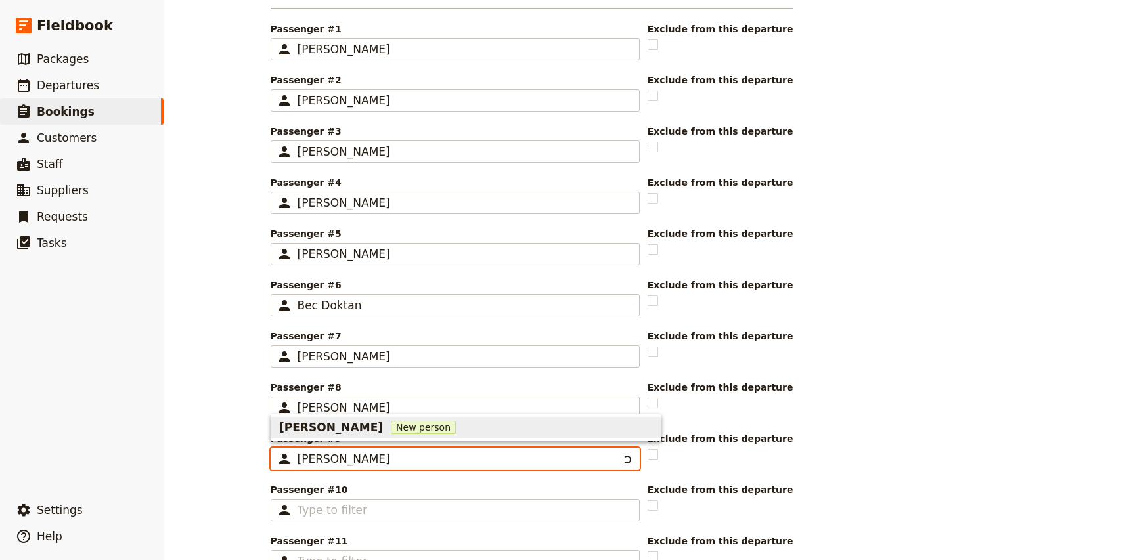
type input "Diana Mul"
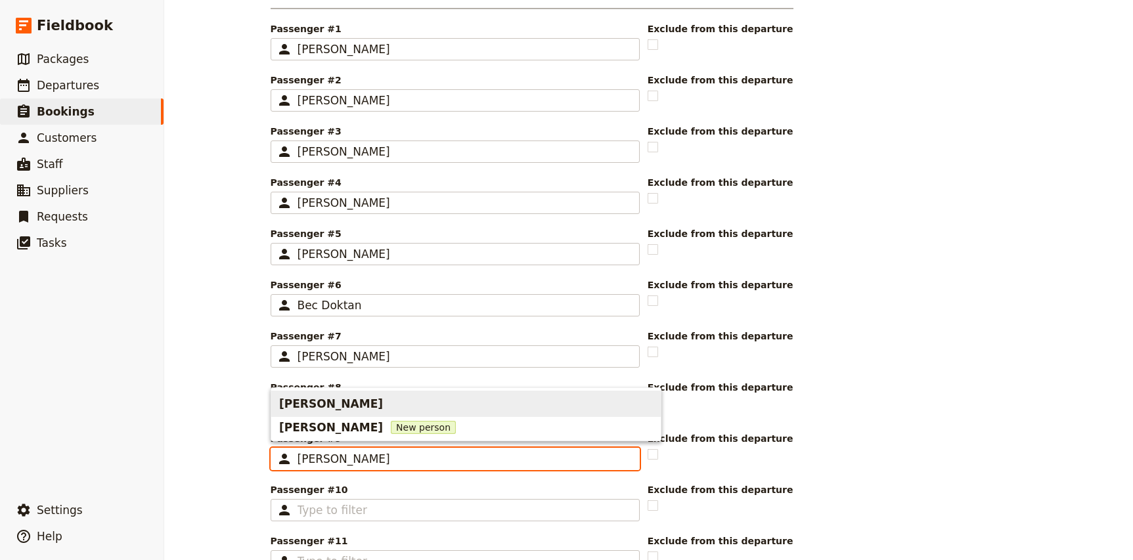
click at [329, 412] on div "[PERSON_NAME]" at bounding box center [332, 403] width 106 height 21
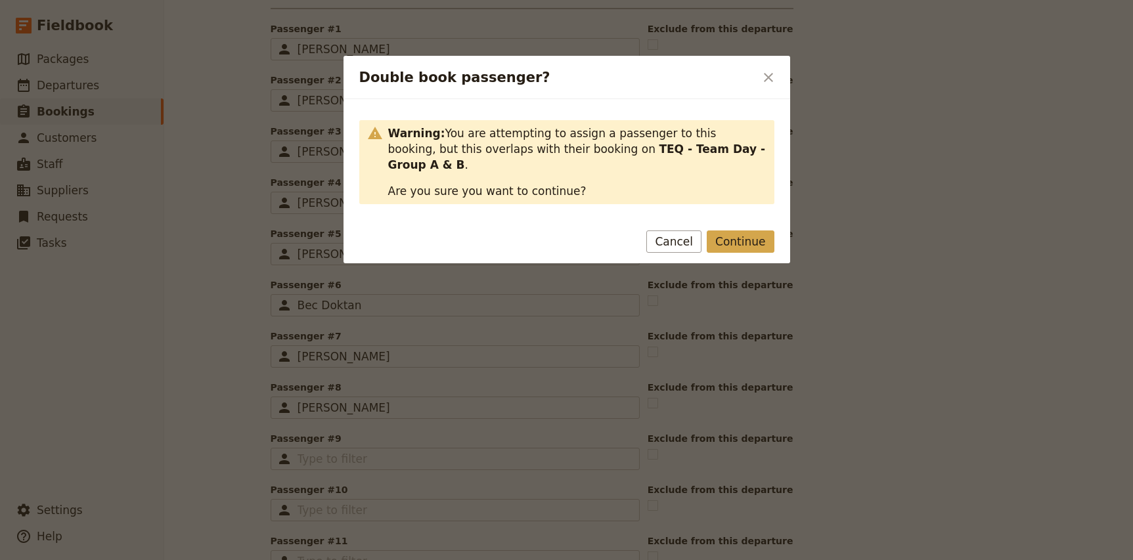
click at [741, 231] on button "Continue" at bounding box center [740, 242] width 67 height 22
type input "[PERSON_NAME]"
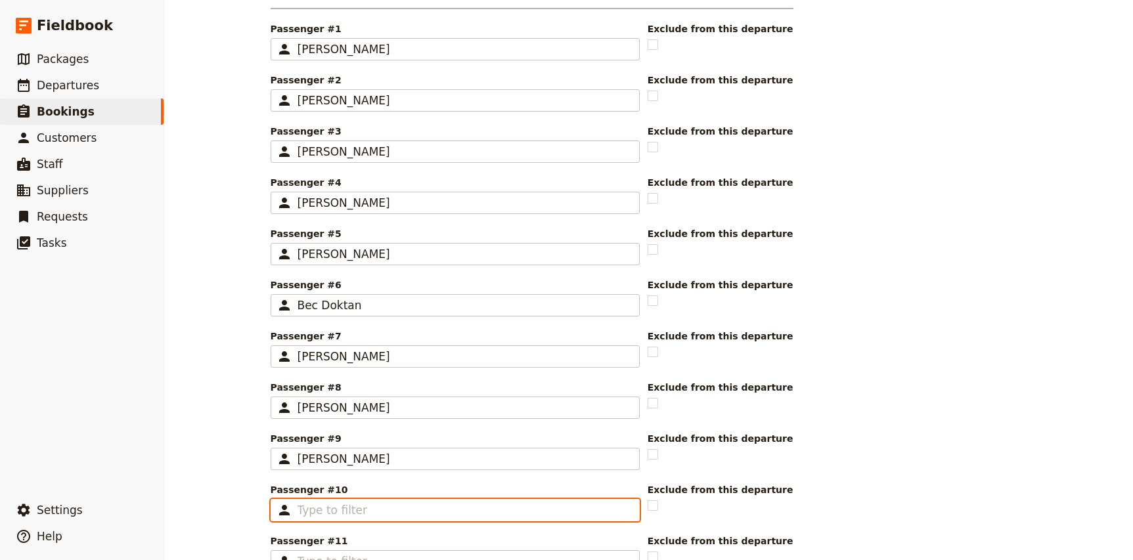
click at [332, 505] on input "Passenger #10 ​" at bounding box center [464, 510] width 334 height 16
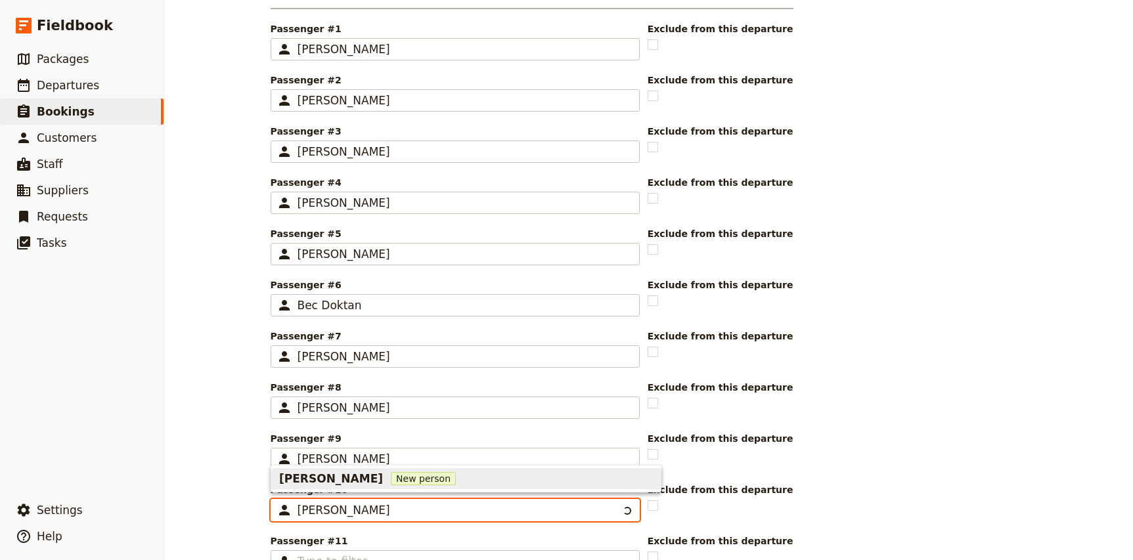
type input "Emma Hans"
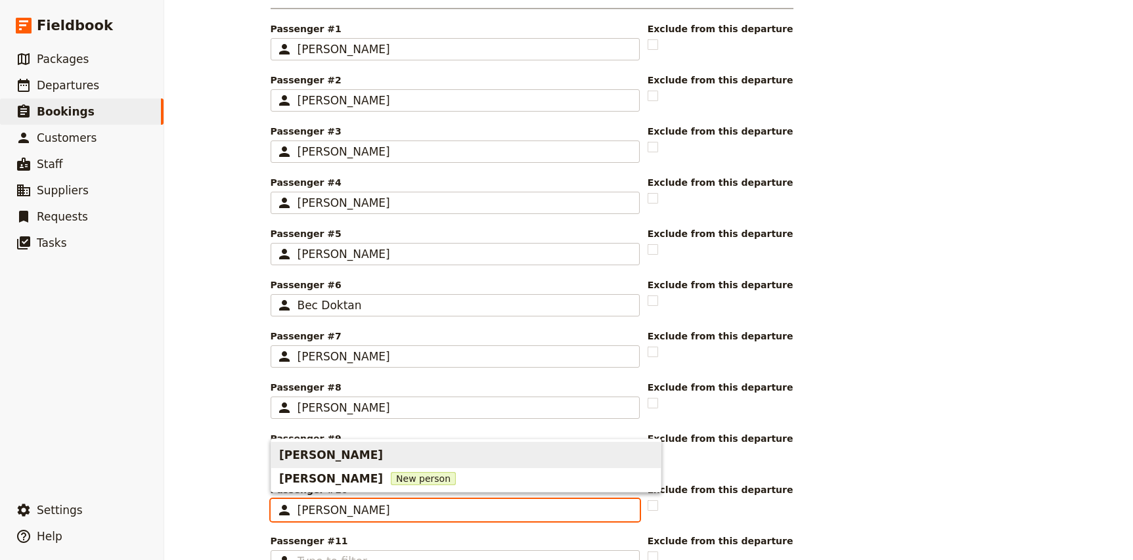
click at [331, 464] on div "[PERSON_NAME]" at bounding box center [332, 455] width 106 height 21
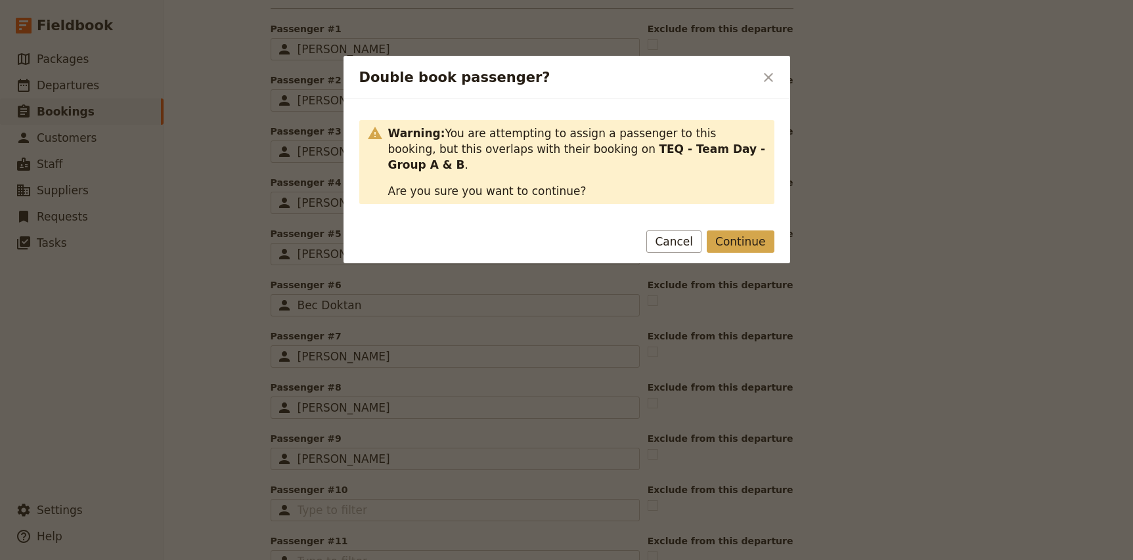
click at [741, 231] on button "Continue" at bounding box center [740, 242] width 67 height 22
type input "[PERSON_NAME]"
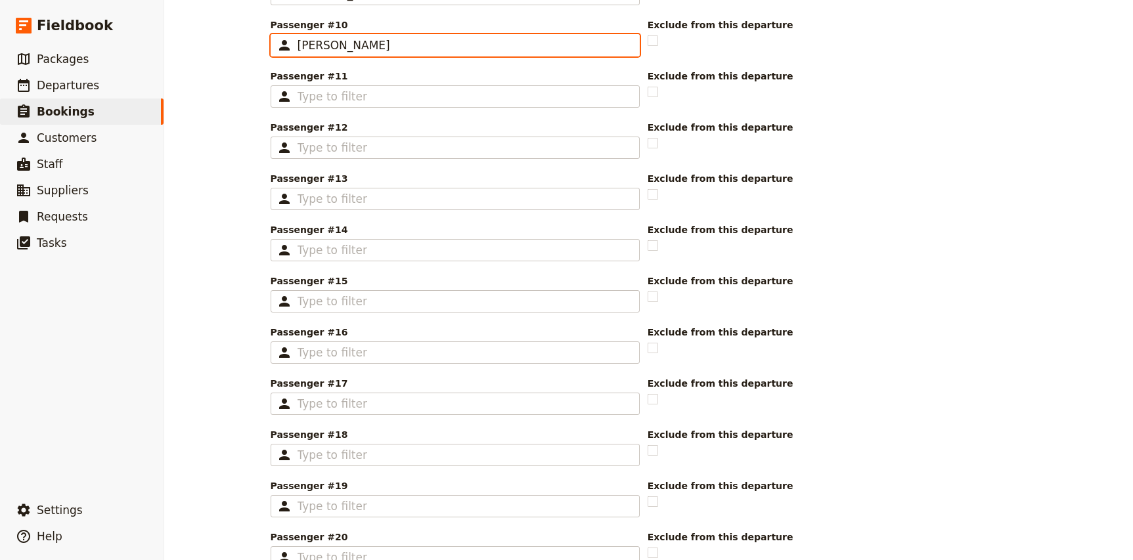
scroll to position [904, 0]
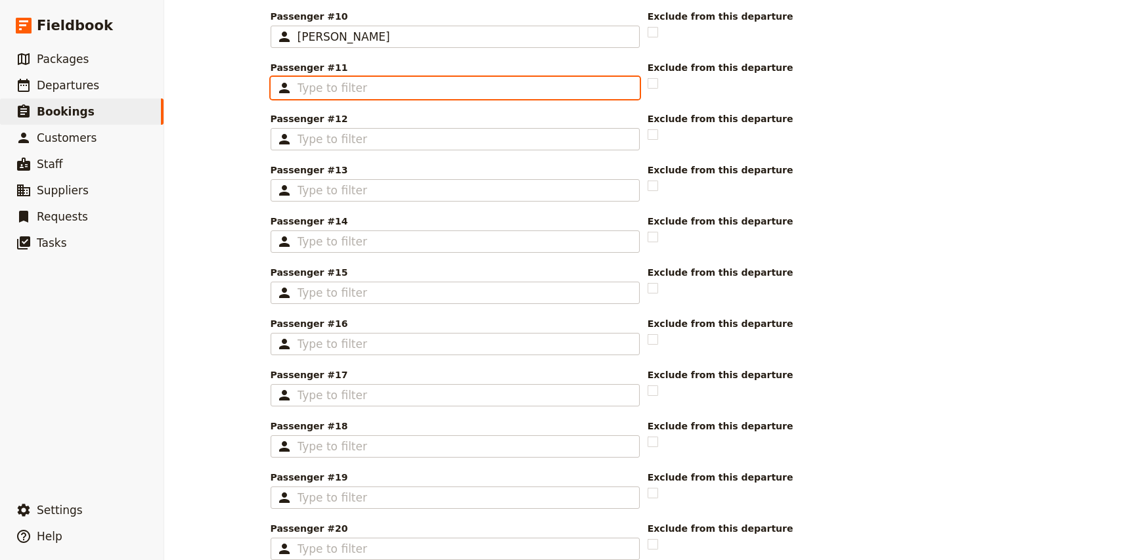
click at [329, 87] on input "Passenger #11 ​" at bounding box center [464, 88] width 334 height 16
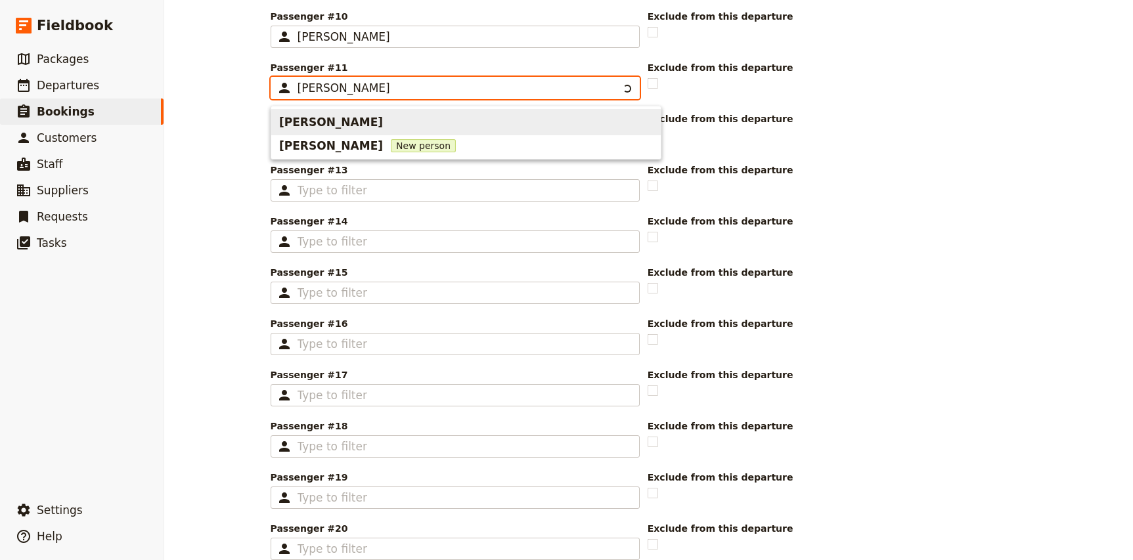
type input "Evie Ki"
click at [341, 127] on span "[PERSON_NAME]" at bounding box center [331, 122] width 104 height 16
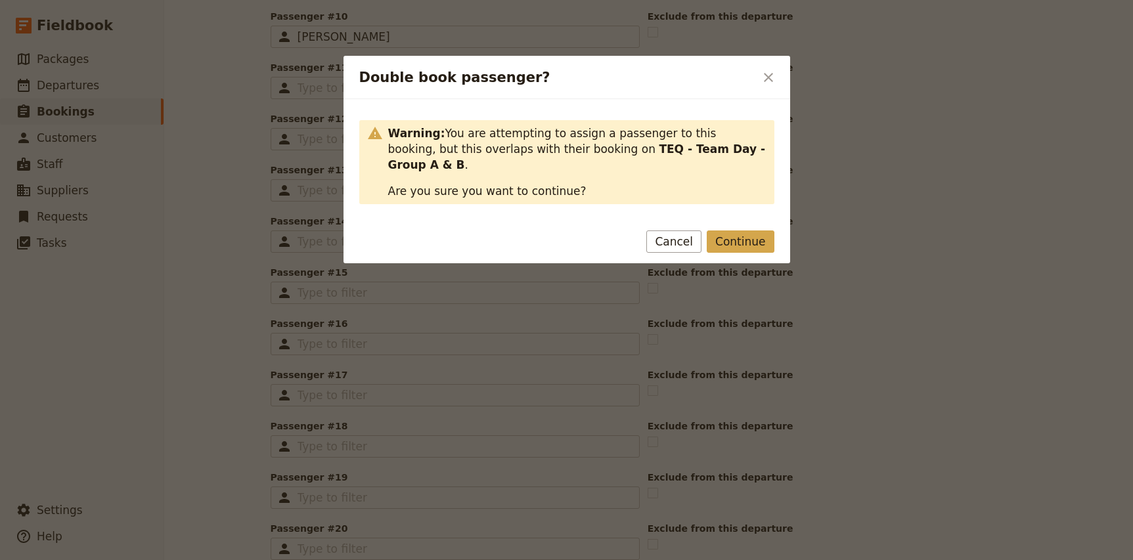
click at [752, 231] on button "Continue" at bounding box center [740, 242] width 67 height 22
type input "[PERSON_NAME]"
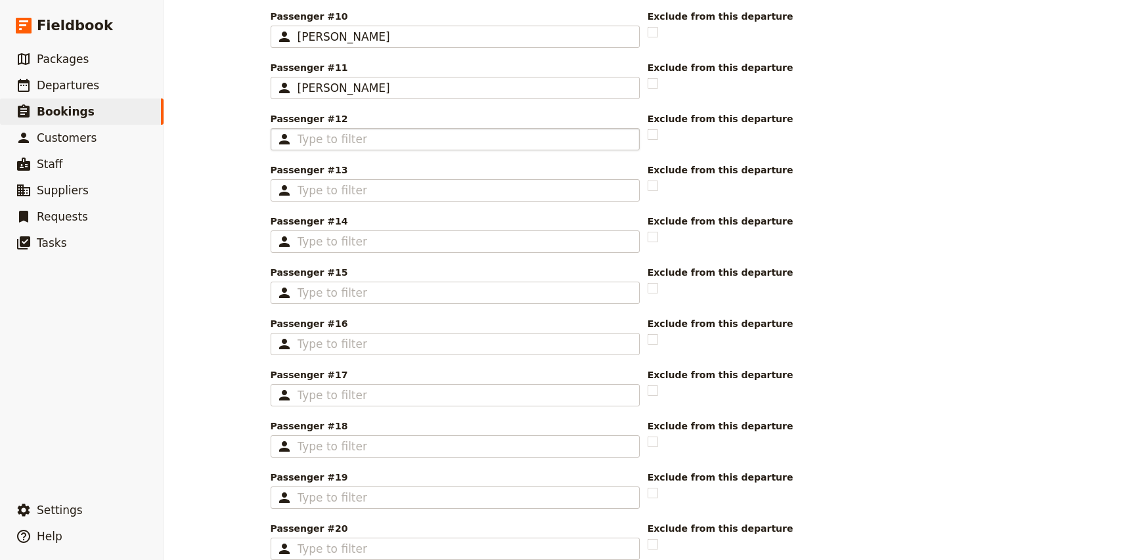
click at [334, 148] on fieldset "​" at bounding box center [455, 139] width 369 height 22
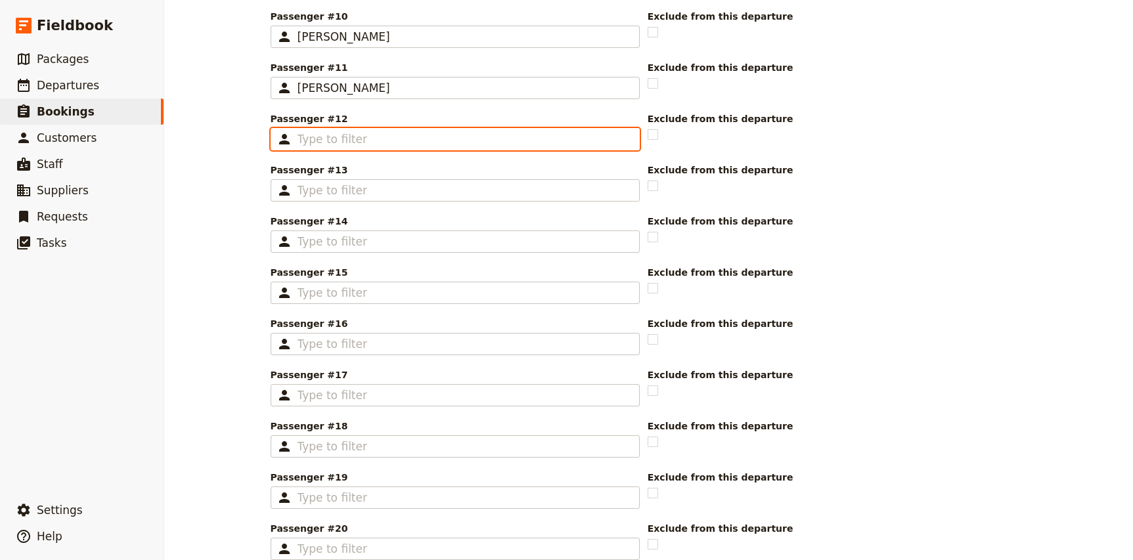
click at [334, 147] on input "Passenger #12 ​" at bounding box center [464, 139] width 334 height 16
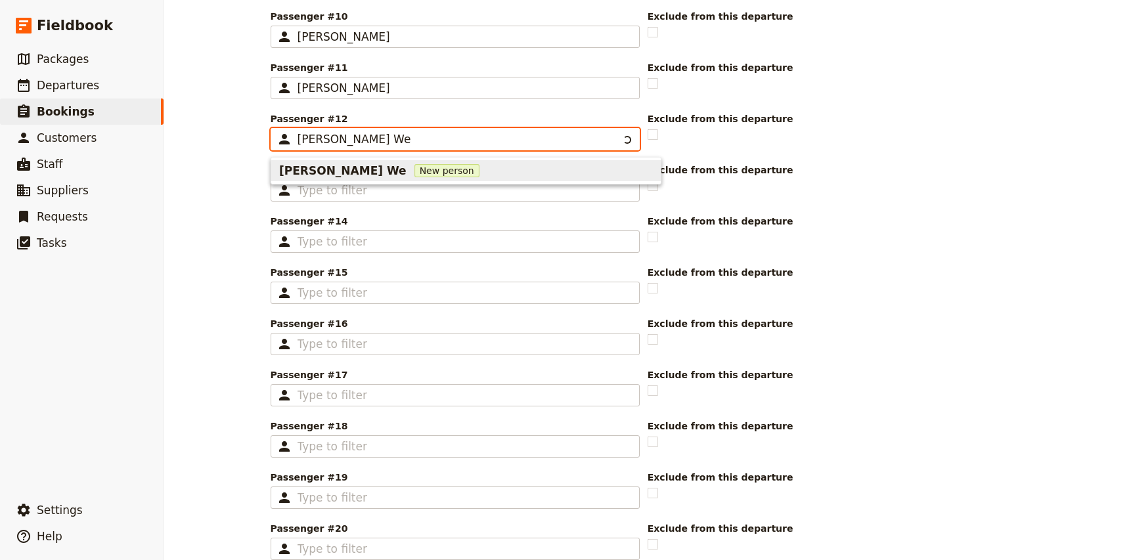
type input "Jane Web"
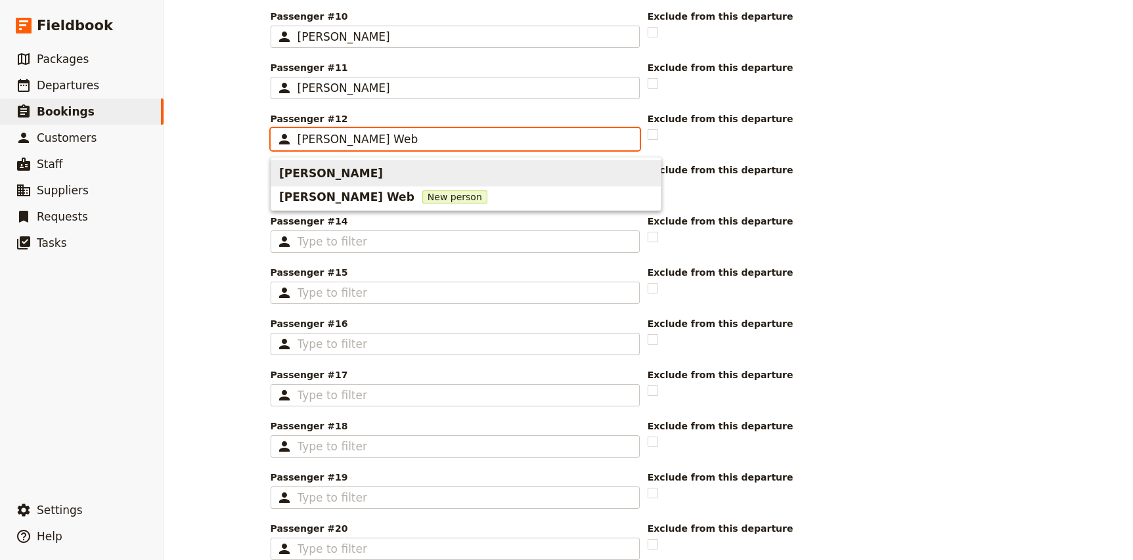
click at [375, 167] on span "[PERSON_NAME]" at bounding box center [466, 173] width 374 height 21
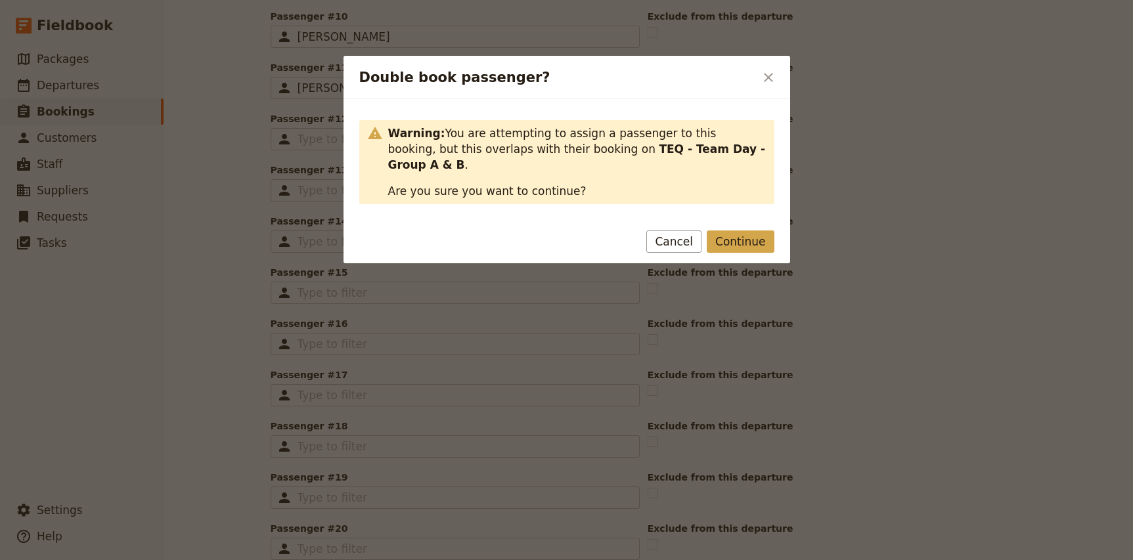
click at [757, 231] on button "Continue" at bounding box center [740, 242] width 67 height 22
type input "[PERSON_NAME]"
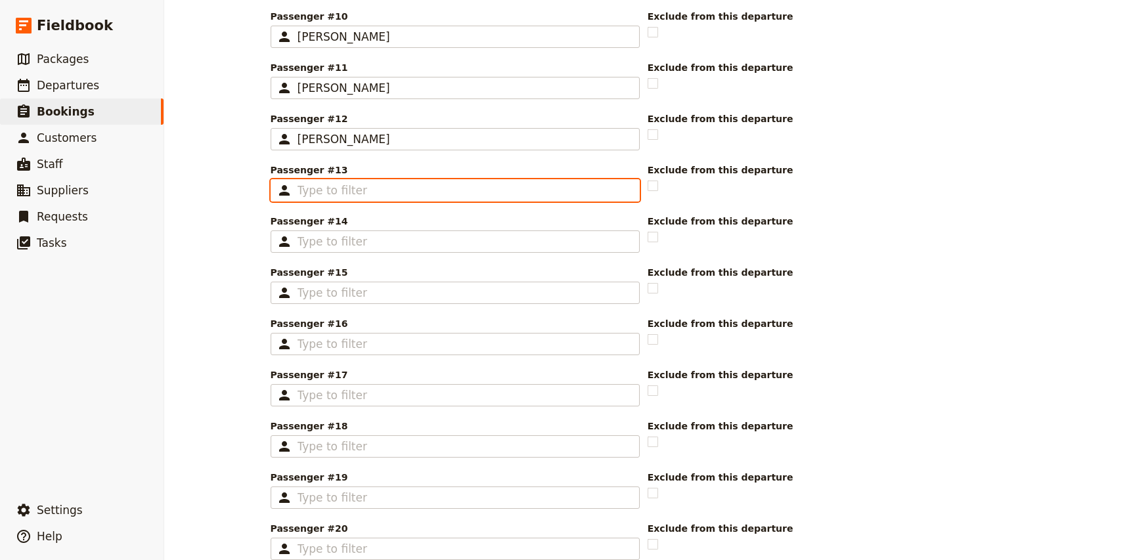
click at [326, 191] on input "Passenger #13 ​" at bounding box center [464, 191] width 334 height 16
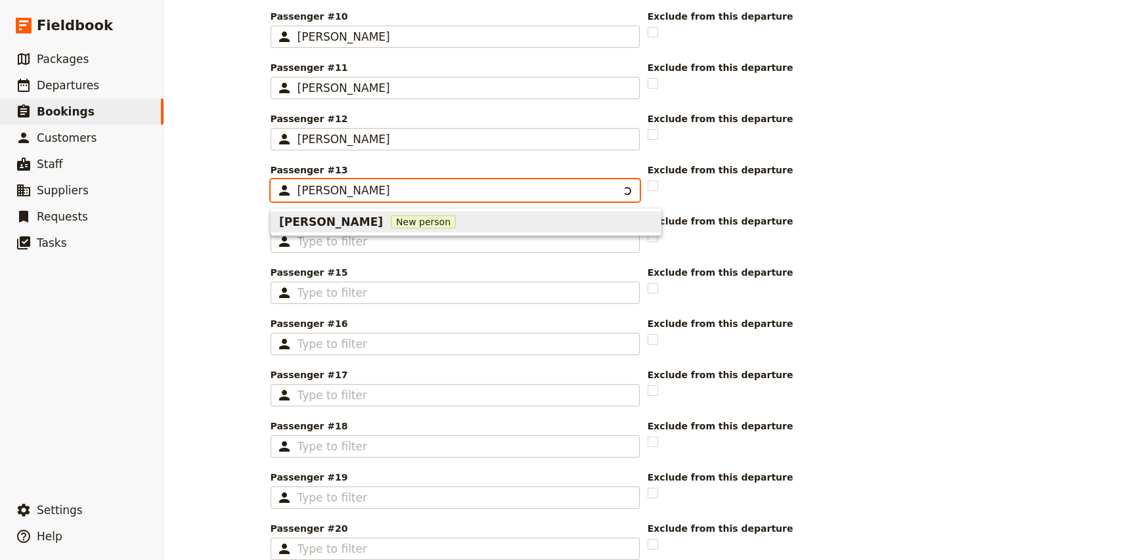
type input "[PERSON_NAME] Back"
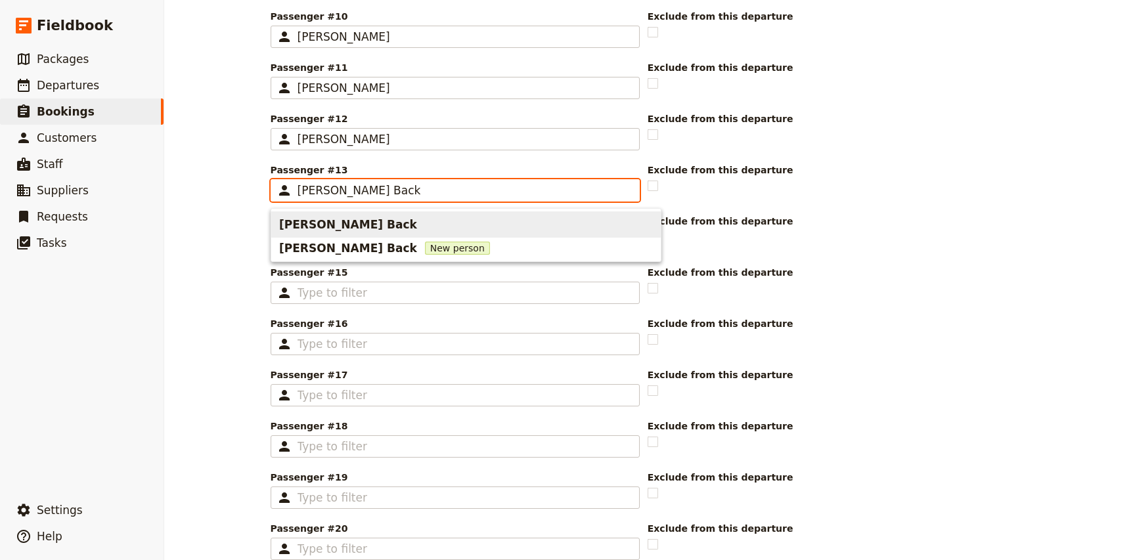
click at [332, 215] on div "[PERSON_NAME] Back" at bounding box center [349, 224] width 141 height 21
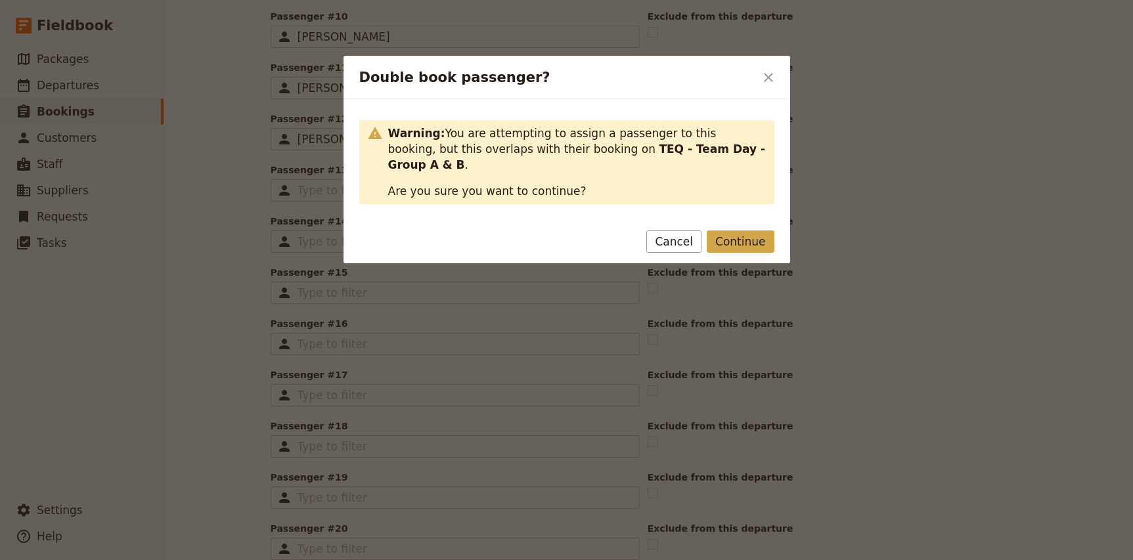
click at [745, 231] on button "Continue" at bounding box center [740, 242] width 67 height 22
type input "[PERSON_NAME] Back"
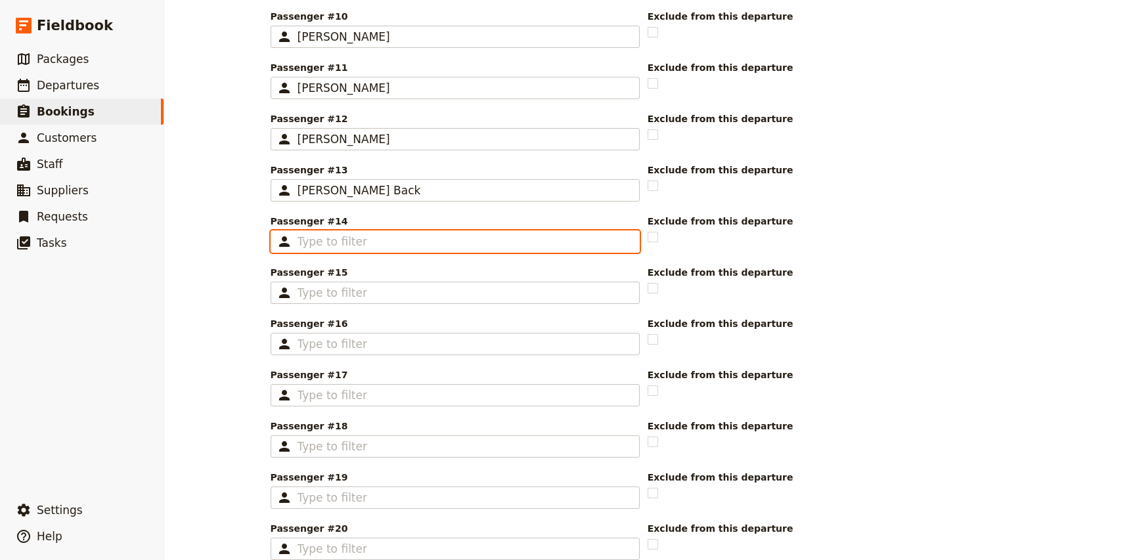
click at [351, 245] on input "Passenger #14 ​" at bounding box center [464, 242] width 334 height 16
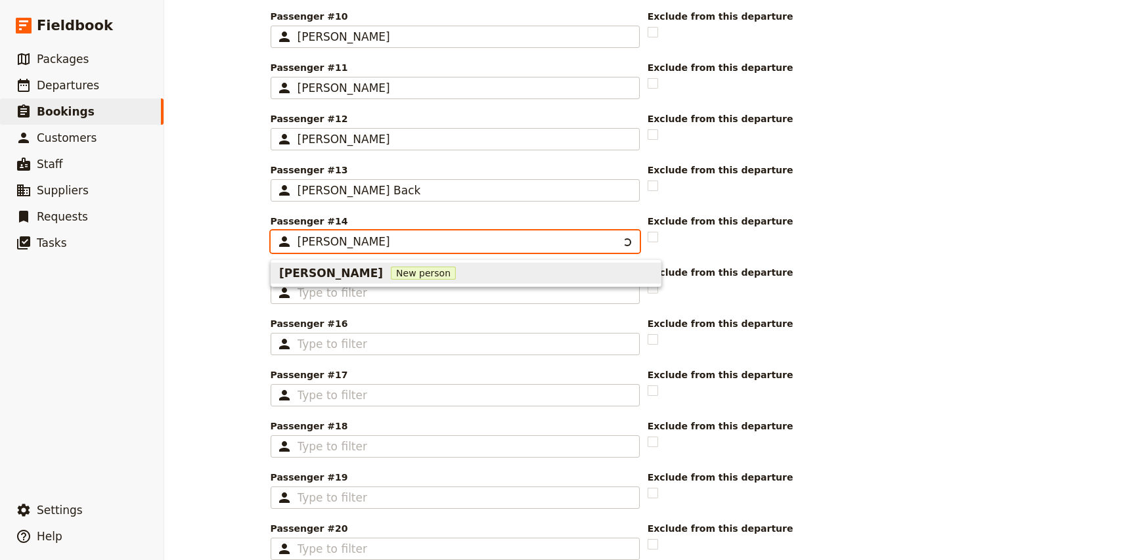
type input "Jodie Ac"
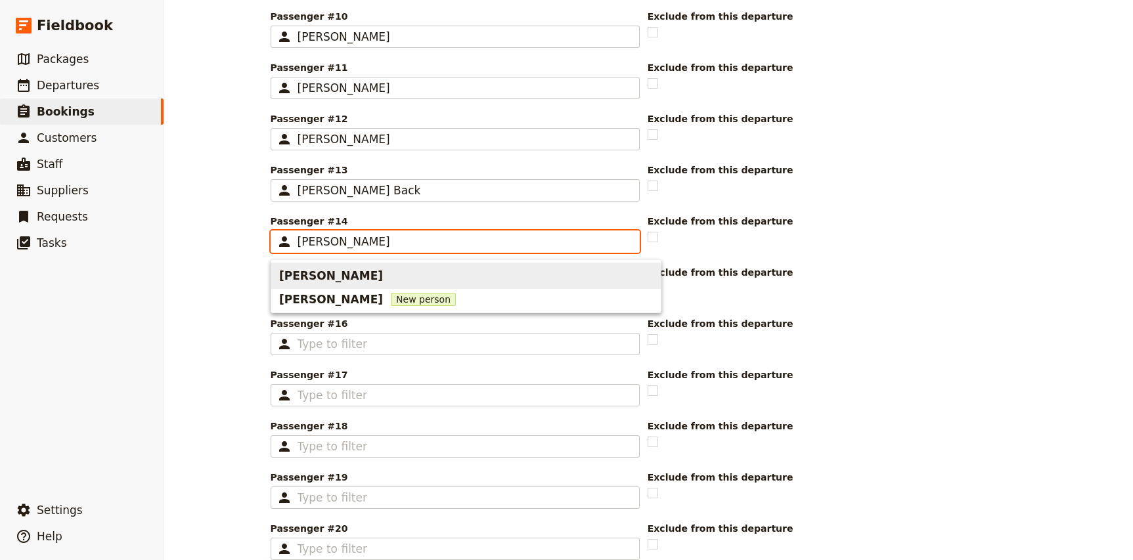
click at [347, 274] on span "[PERSON_NAME]" at bounding box center [466, 275] width 374 height 21
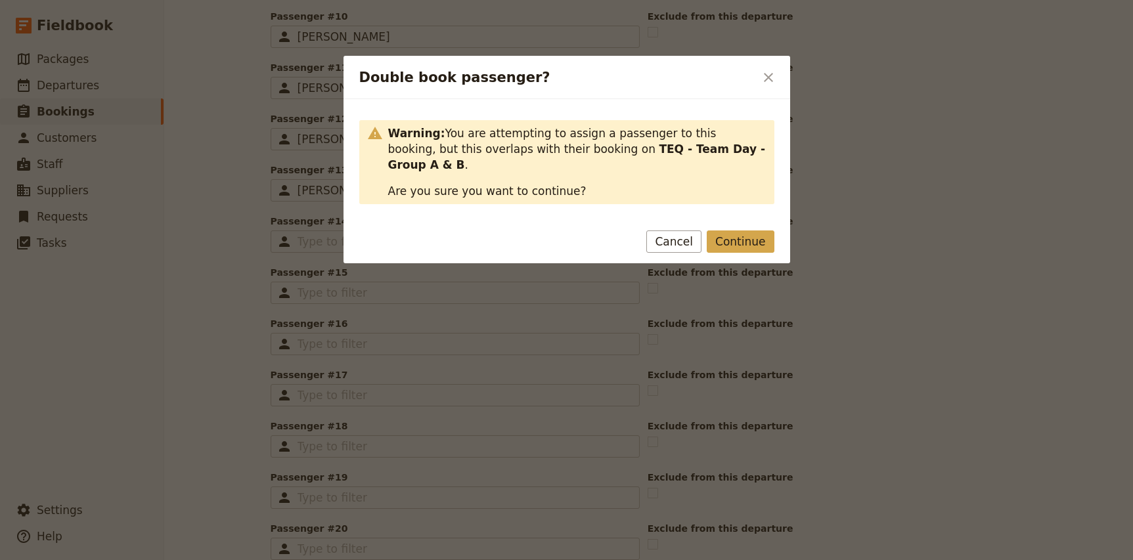
click at [727, 231] on button "Continue" at bounding box center [740, 242] width 67 height 22
type input "[PERSON_NAME]"
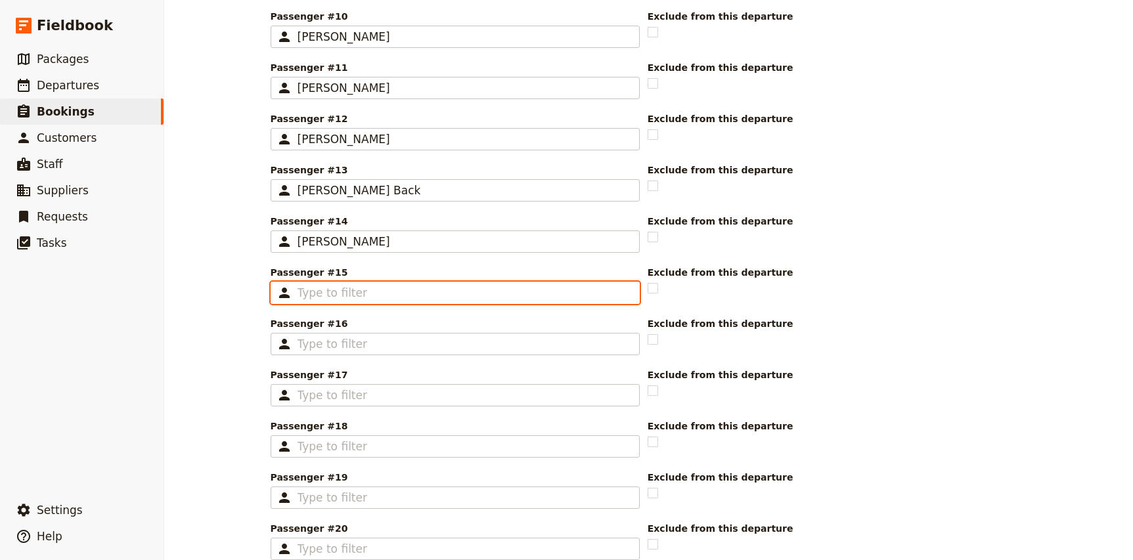
click at [332, 295] on input "Passenger #15 ​" at bounding box center [464, 293] width 334 height 16
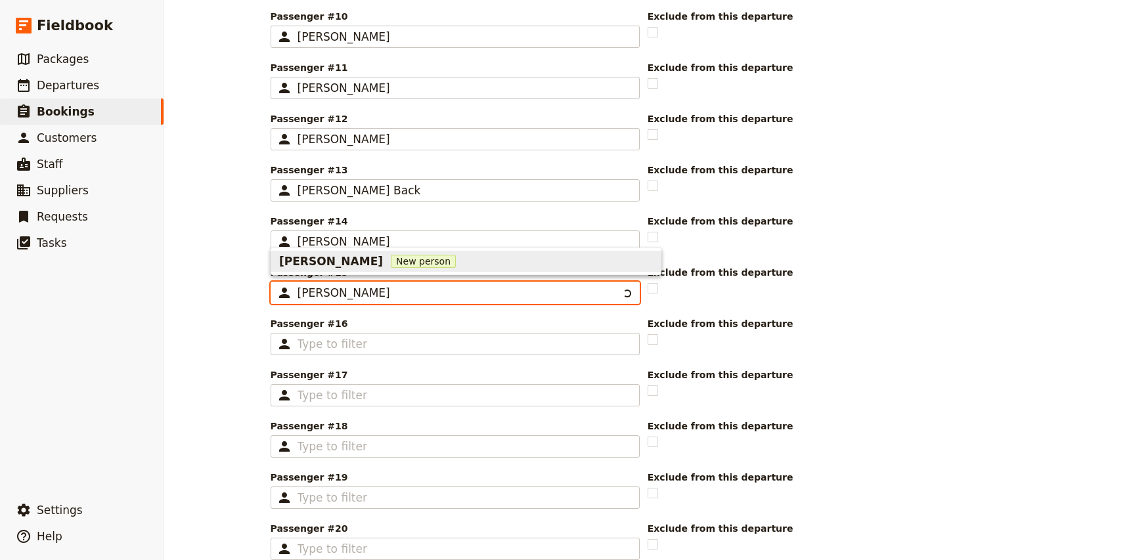
type input "Katherine Dav"
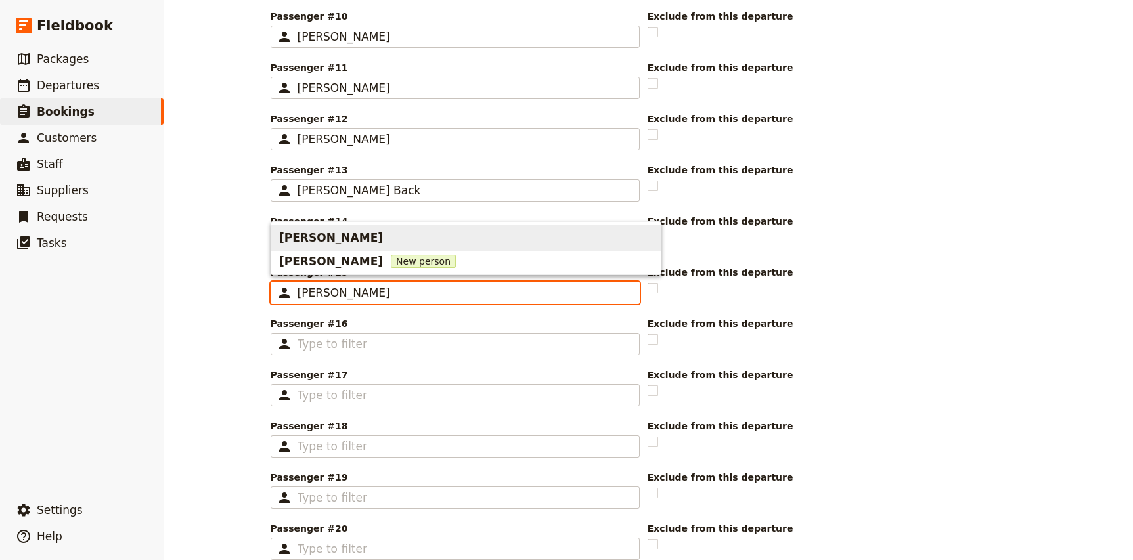
click at [354, 240] on span "[PERSON_NAME]" at bounding box center [331, 238] width 104 height 16
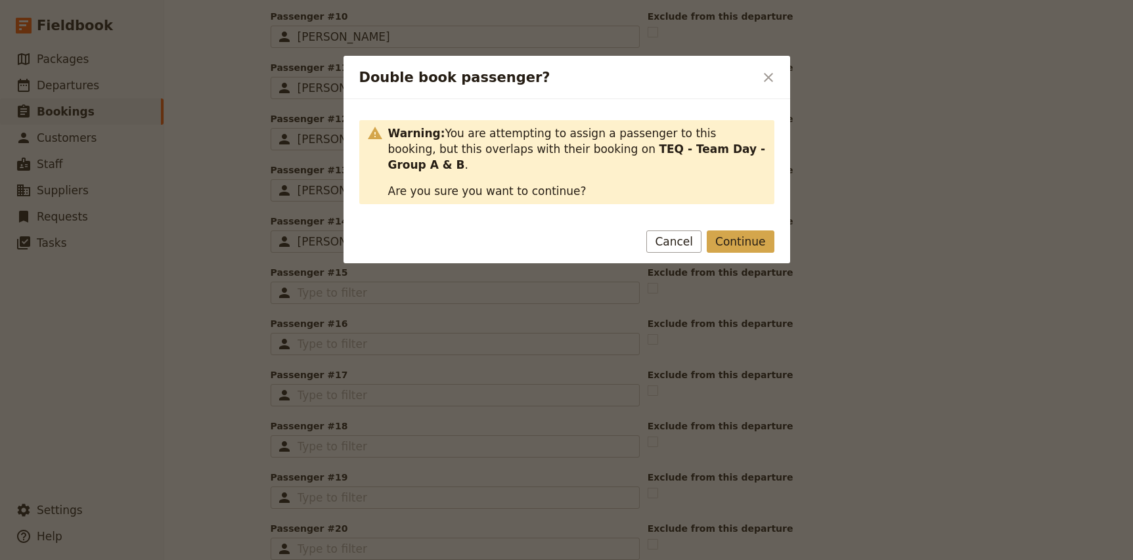
click at [717, 231] on button "Continue" at bounding box center [740, 242] width 67 height 22
type input "[PERSON_NAME]"
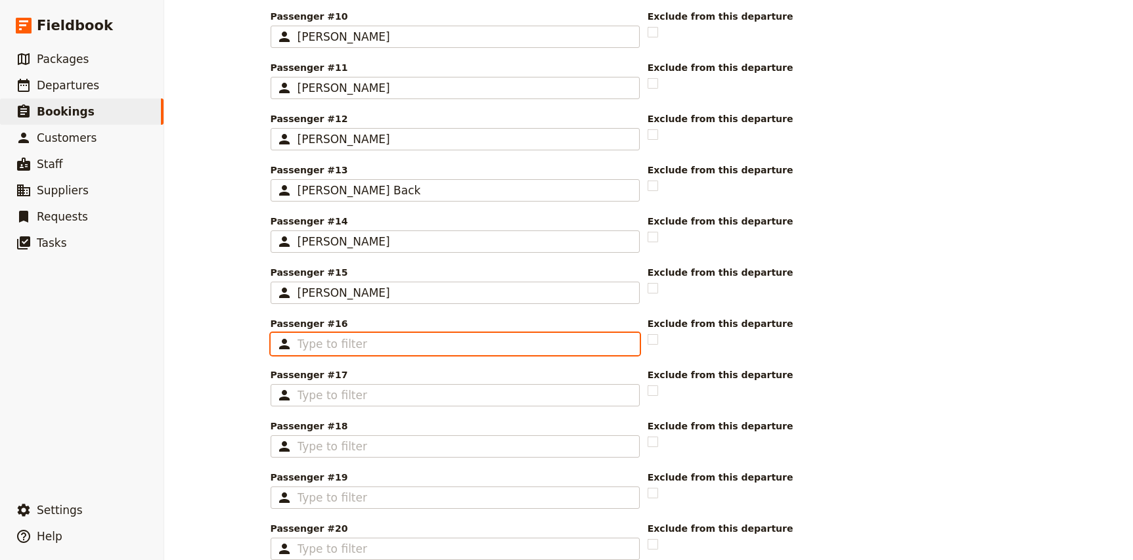
click at [334, 347] on input "Passenger #16 ​" at bounding box center [464, 344] width 334 height 16
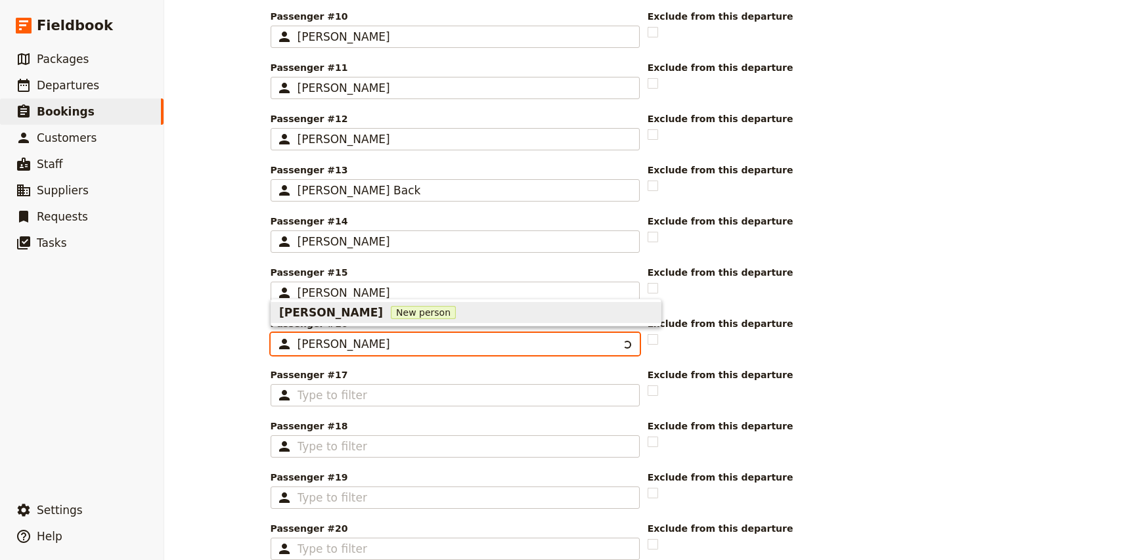
type input "Lauren Coom"
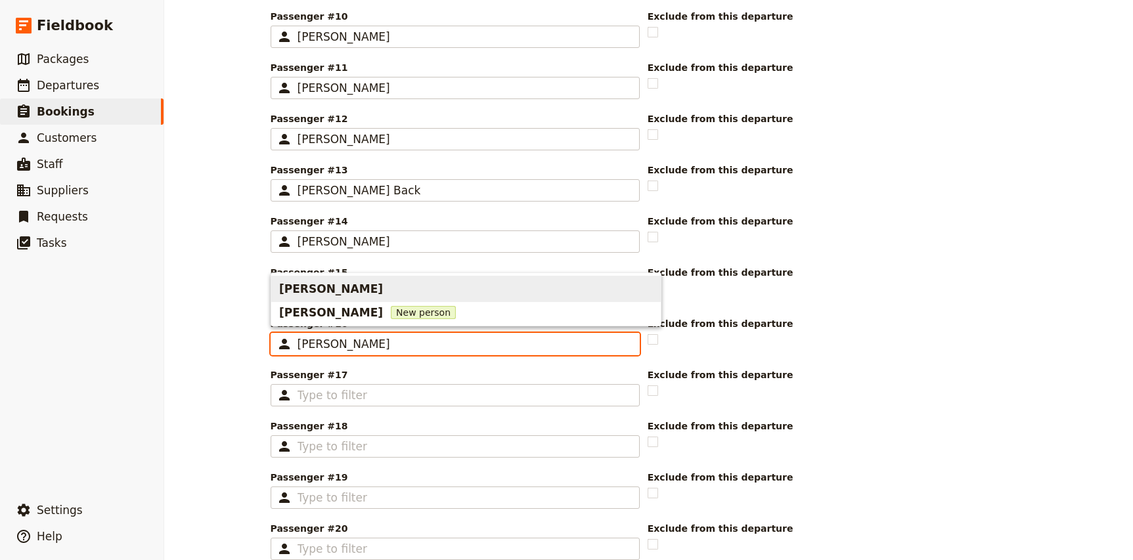
click at [340, 295] on span "[PERSON_NAME]" at bounding box center [331, 289] width 104 height 16
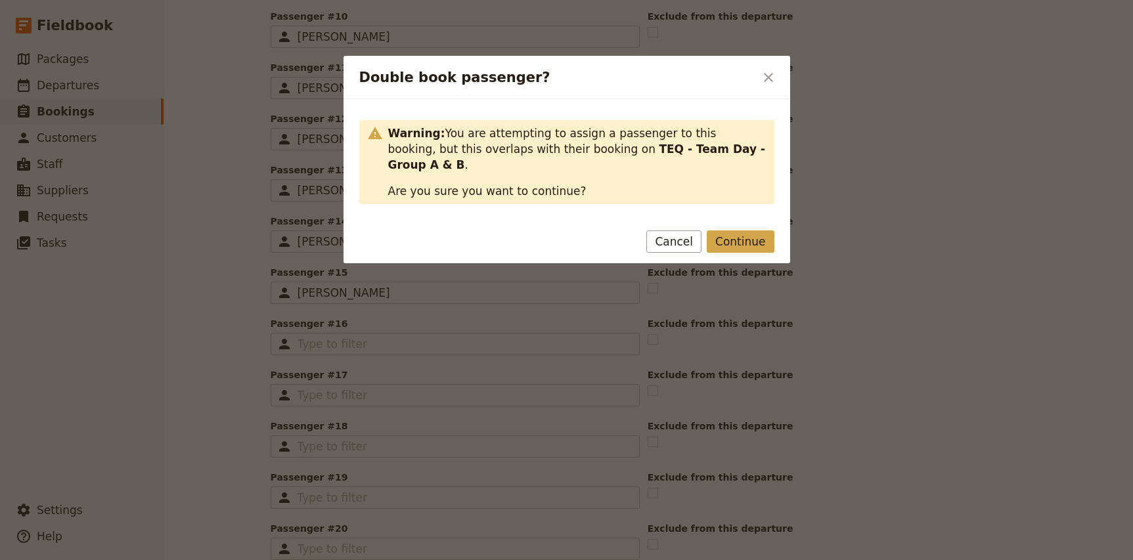
click at [743, 231] on button "Continue" at bounding box center [740, 242] width 67 height 22
type input "[PERSON_NAME]"
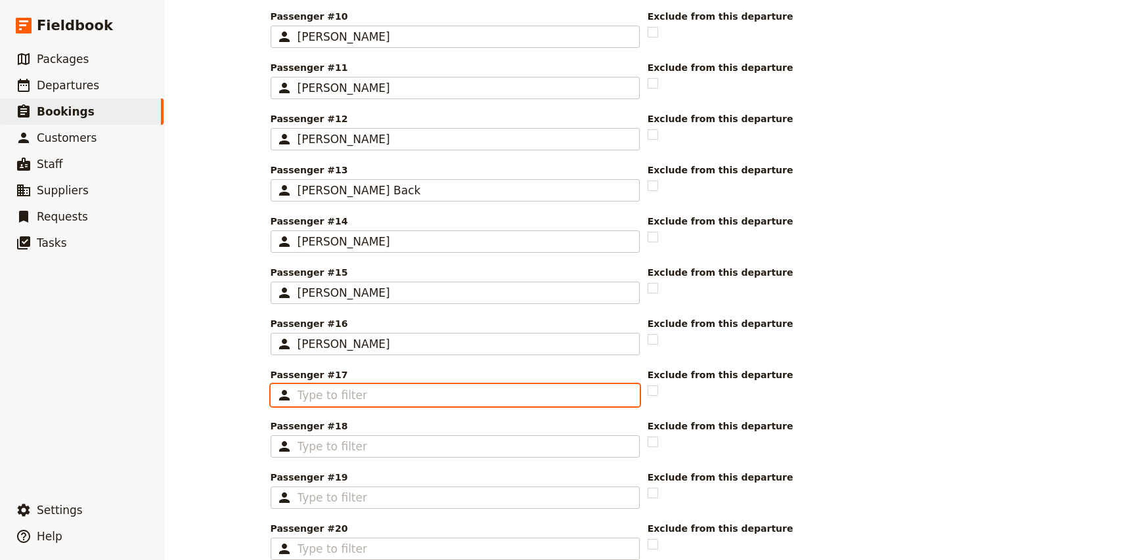
click at [329, 398] on input "Passenger #17 ​" at bounding box center [464, 395] width 334 height 16
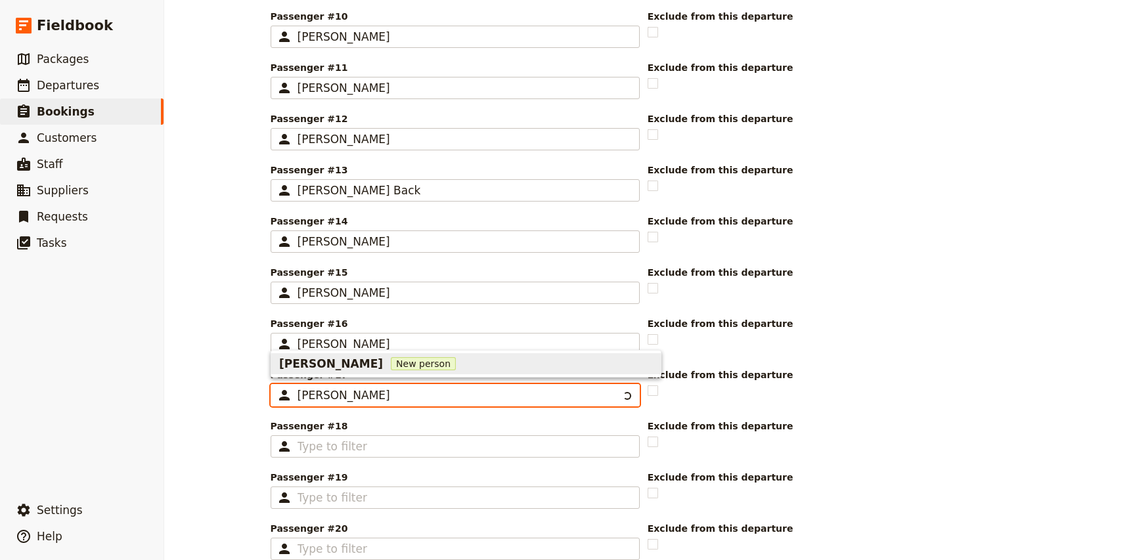
type input "Michael Somm"
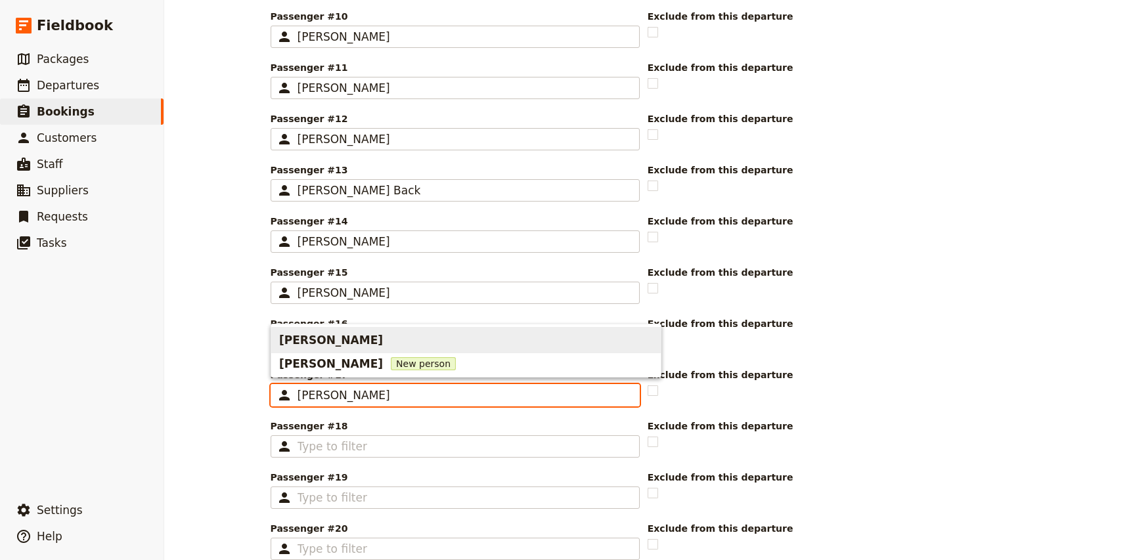
click at [340, 348] on div "[PERSON_NAME]" at bounding box center [332, 340] width 106 height 21
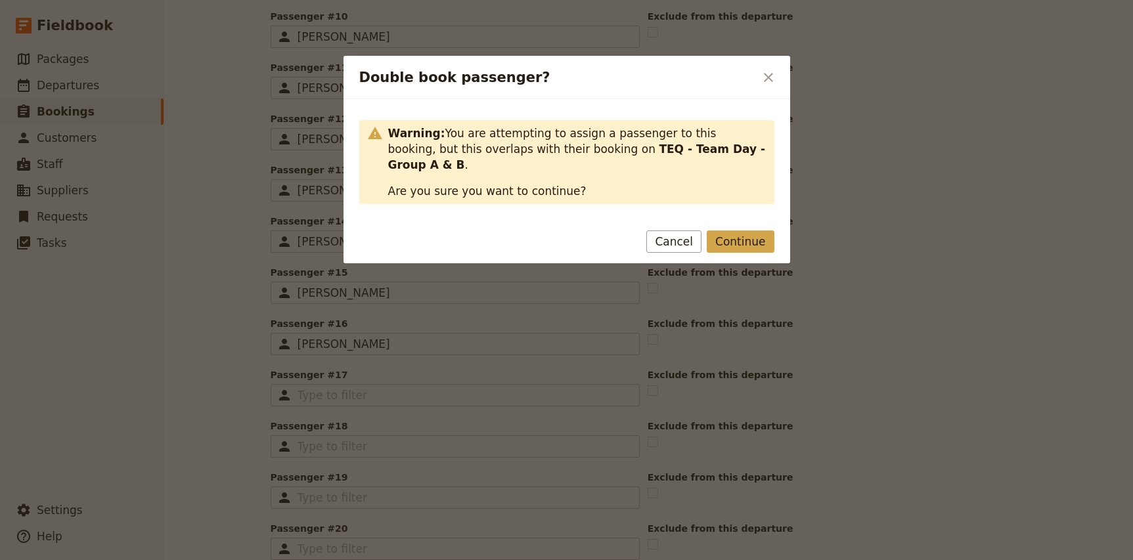
click at [749, 231] on button "Continue" at bounding box center [740, 242] width 67 height 22
type input "[PERSON_NAME]"
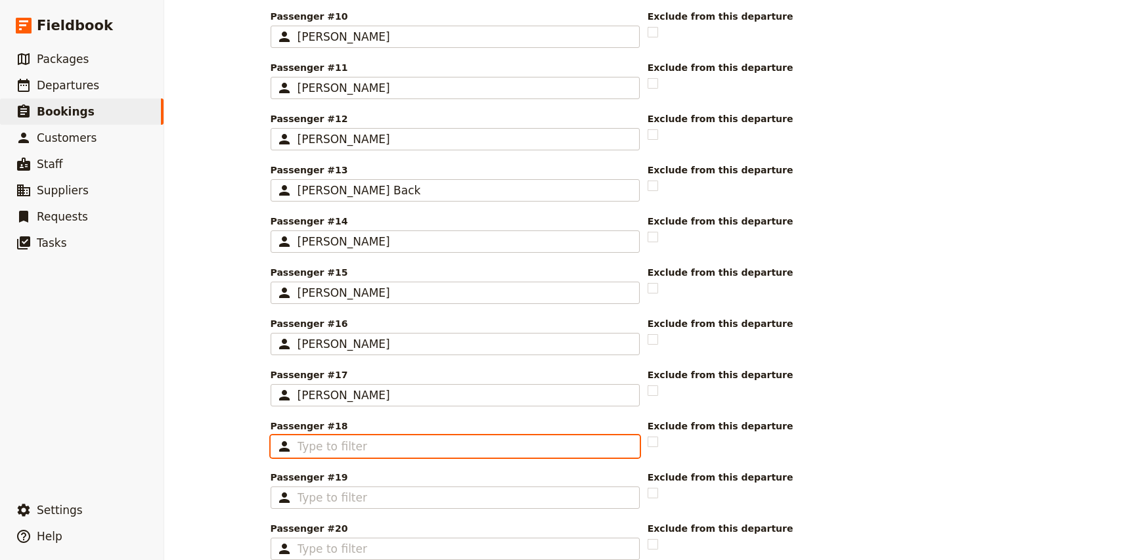
click at [339, 448] on input "Passenger #18 ​" at bounding box center [464, 447] width 334 height 16
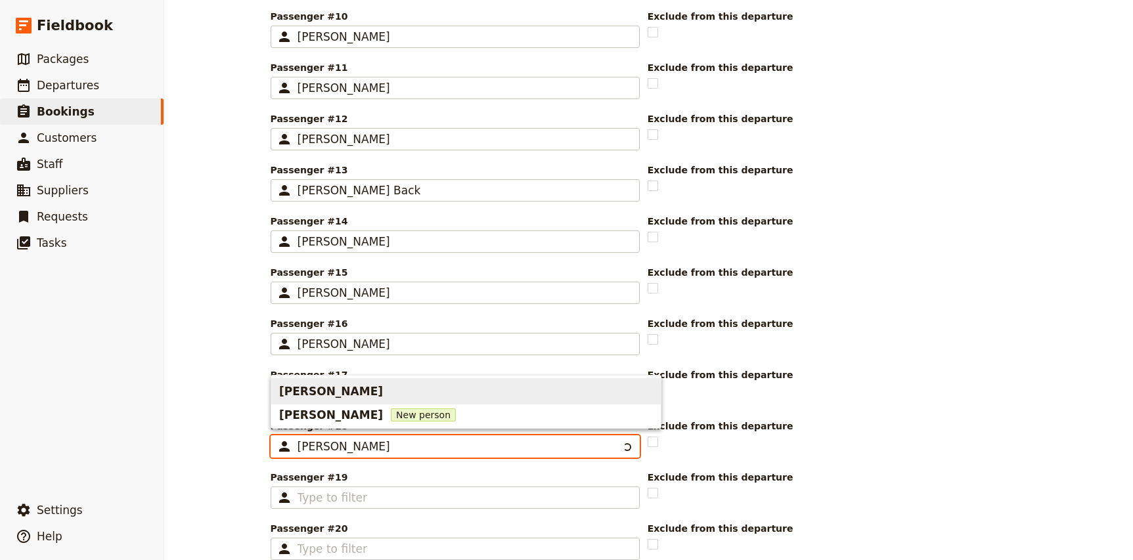
type input "Nicole Hay"
click at [333, 387] on span "[PERSON_NAME]" at bounding box center [331, 392] width 104 height 16
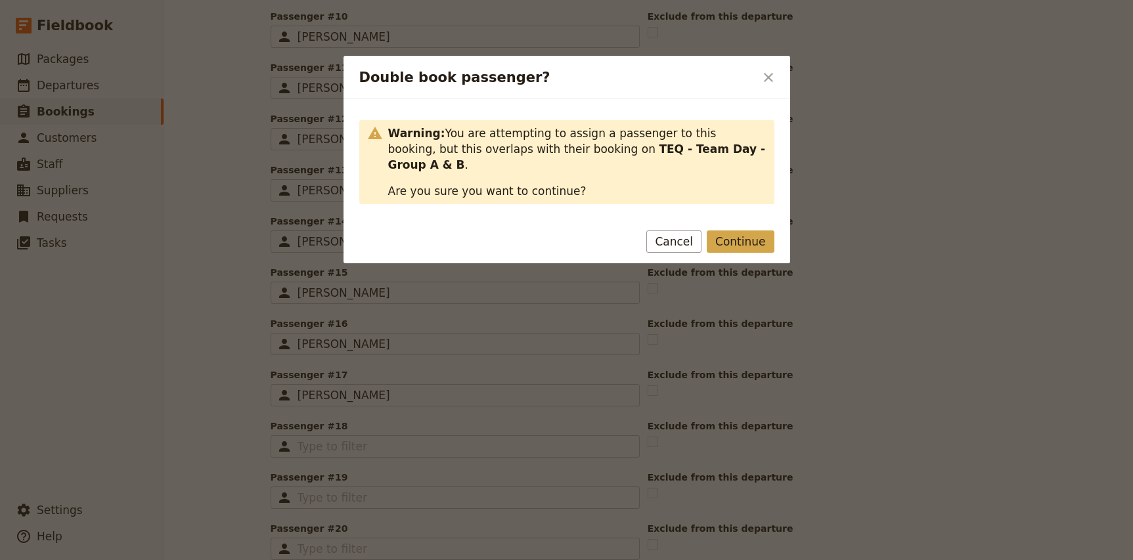
click at [745, 231] on button "Continue" at bounding box center [740, 242] width 67 height 22
type input "[PERSON_NAME]"
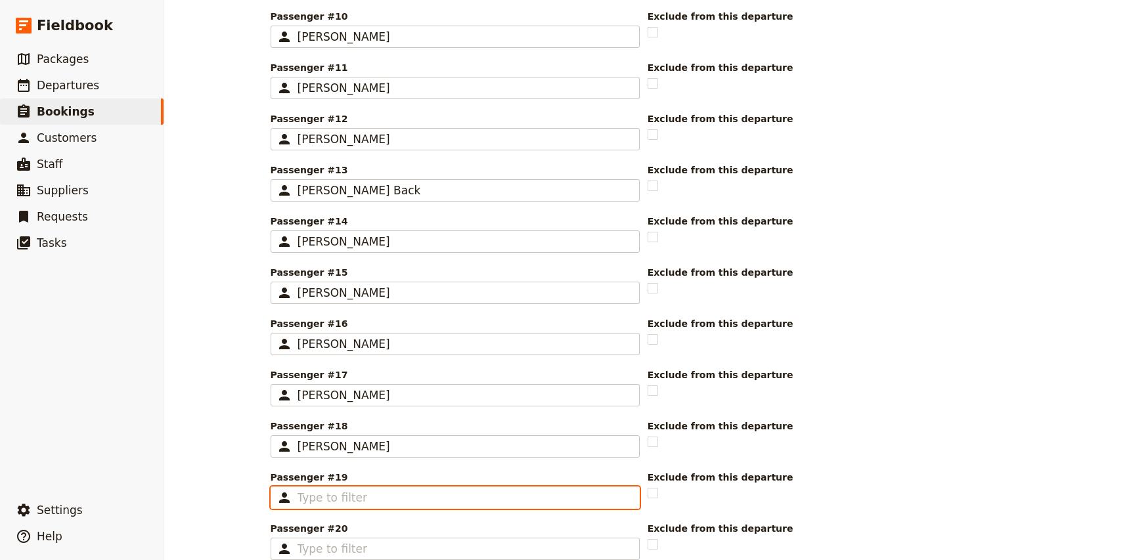
click at [326, 491] on input "Passenger #19 ​" at bounding box center [464, 498] width 334 height 16
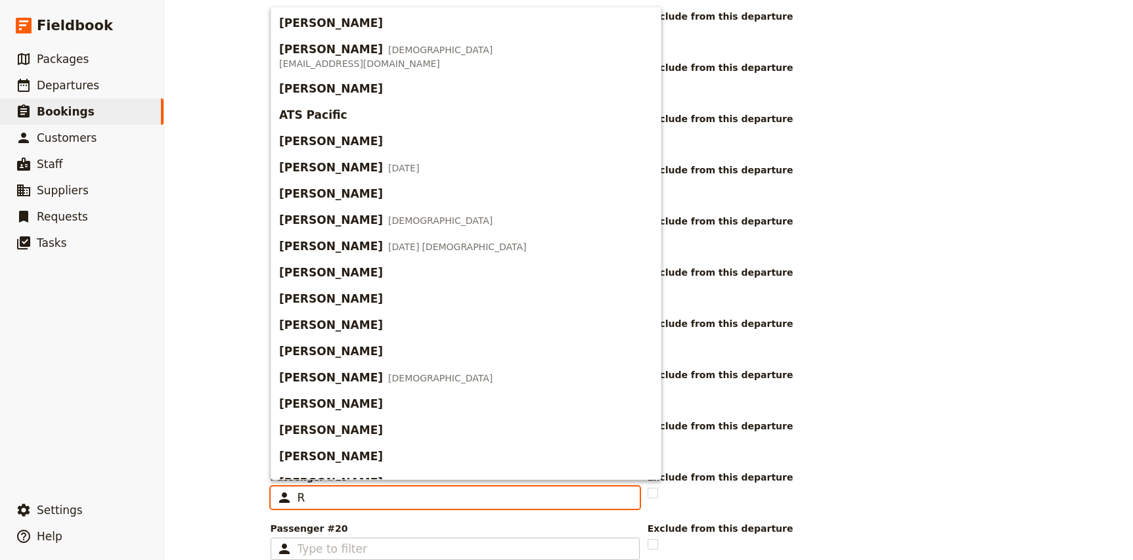
scroll to position [0, 0]
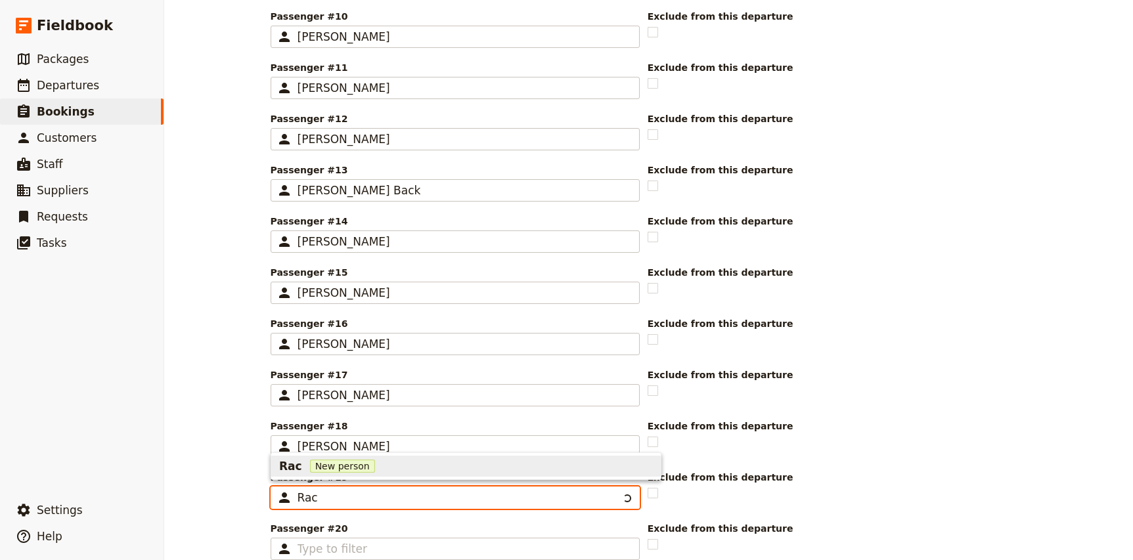
type input "Rach"
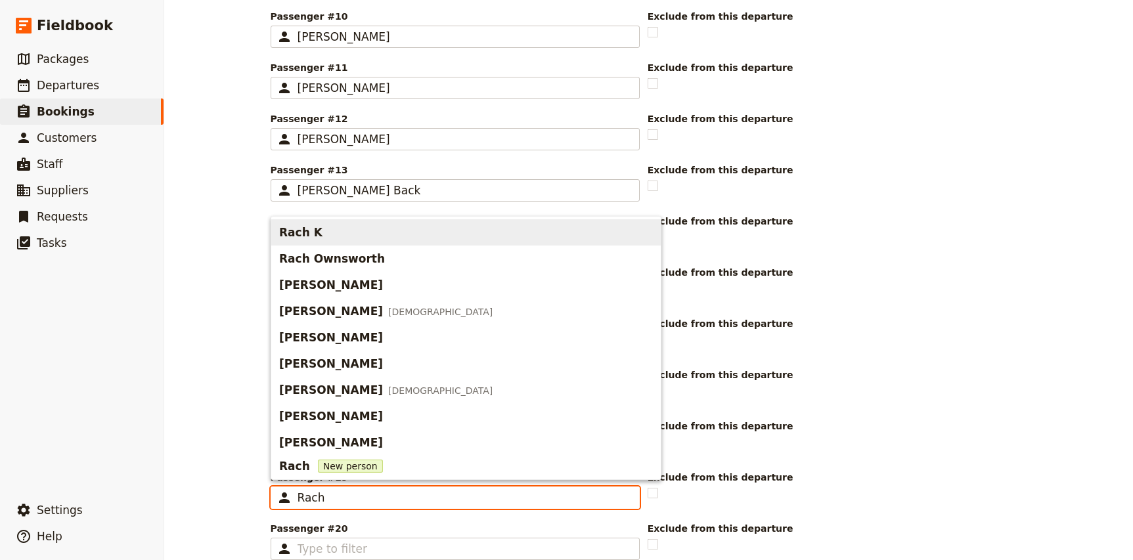
click at [326, 234] on span "Rach K" at bounding box center [466, 232] width 374 height 21
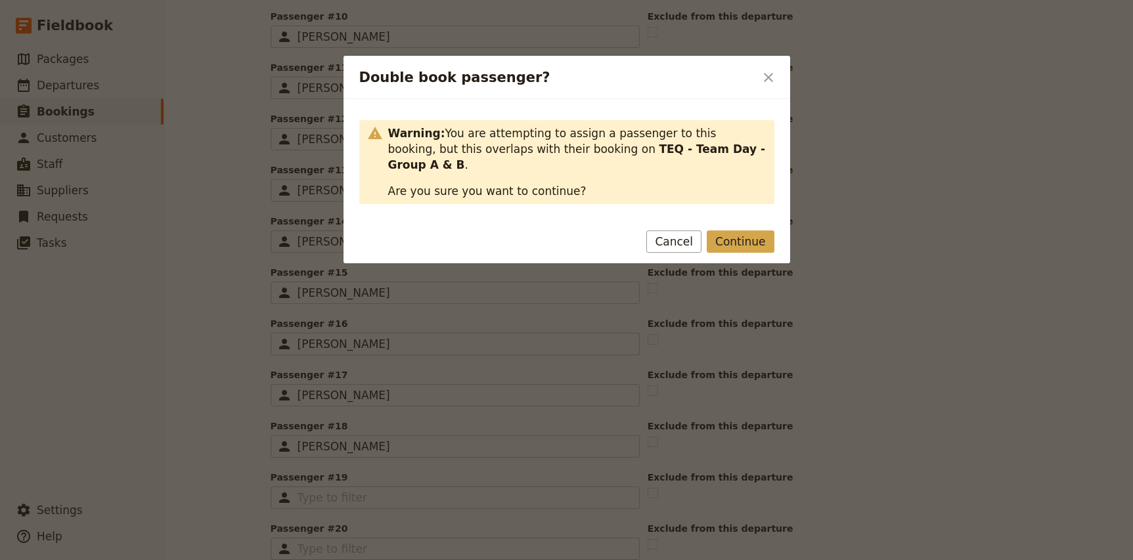
click at [733, 231] on button "Continue" at bounding box center [740, 242] width 67 height 22
type input "Rach K"
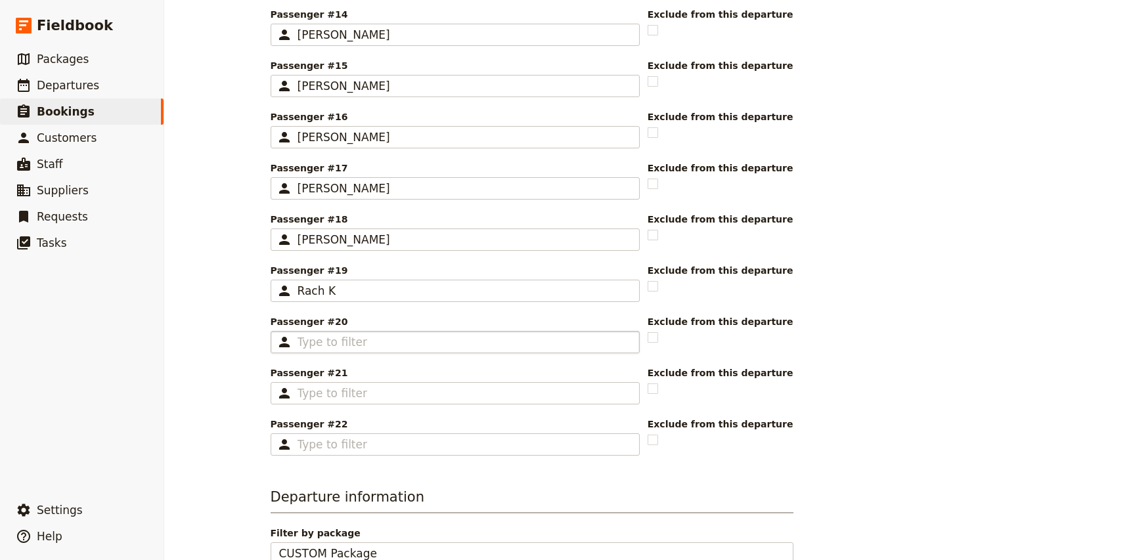
scroll to position [1313, 0]
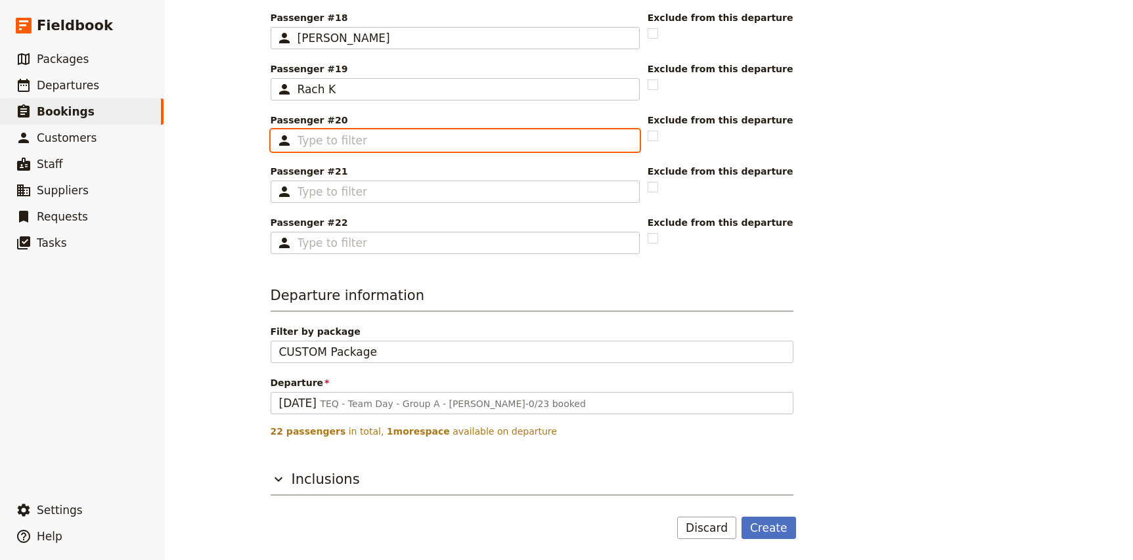
click at [343, 141] on input "Passenger #20 ​" at bounding box center [464, 141] width 334 height 16
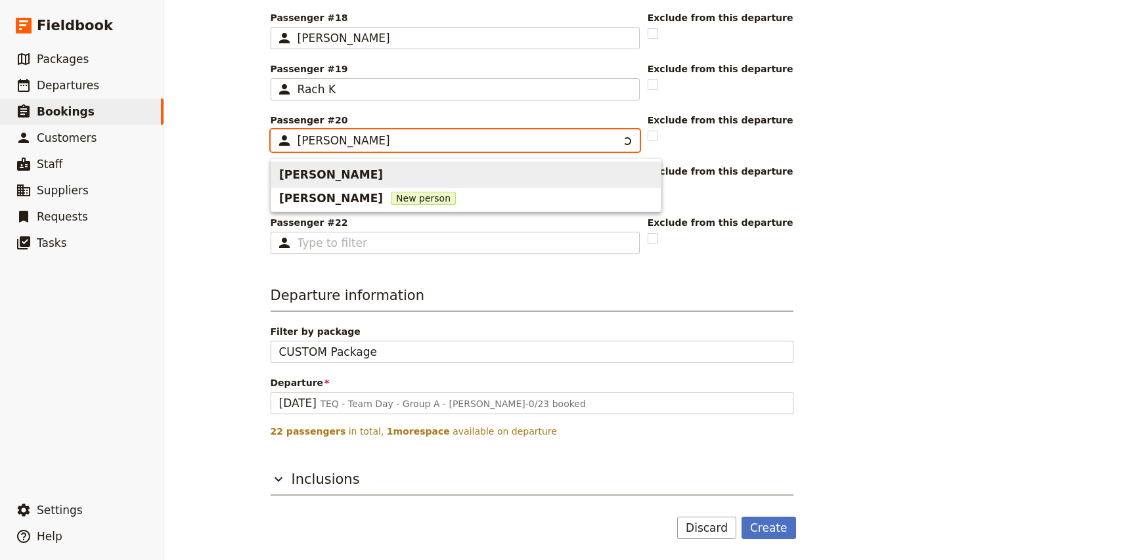
type input "[PERSON_NAME]"
click at [356, 165] on span "[PERSON_NAME]" at bounding box center [466, 174] width 374 height 21
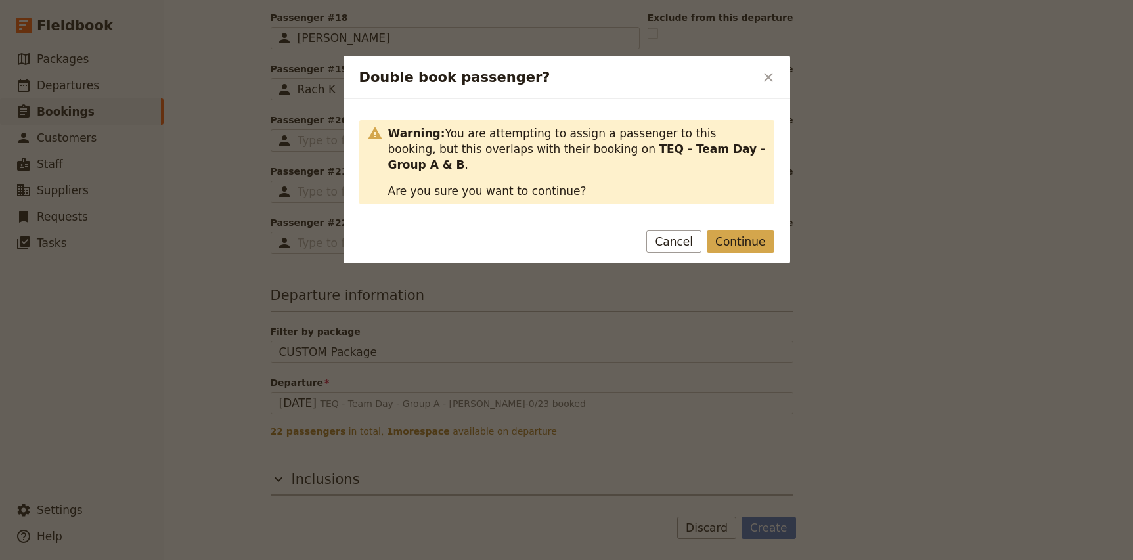
click at [749, 231] on button "Continue" at bounding box center [740, 242] width 67 height 22
type input "[PERSON_NAME]"
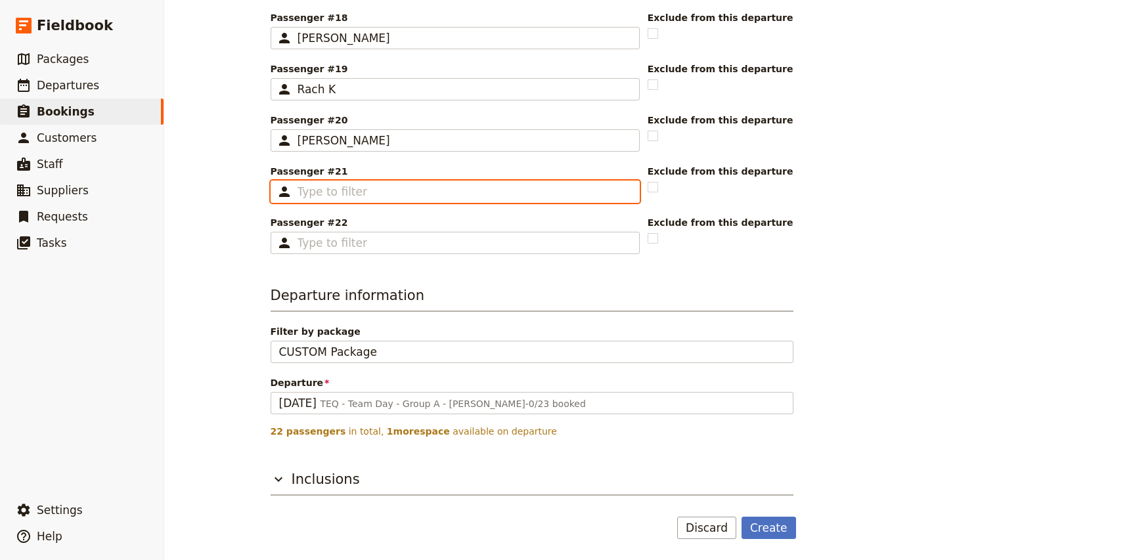
click at [337, 194] on input "Passenger #21 ​" at bounding box center [464, 192] width 334 height 16
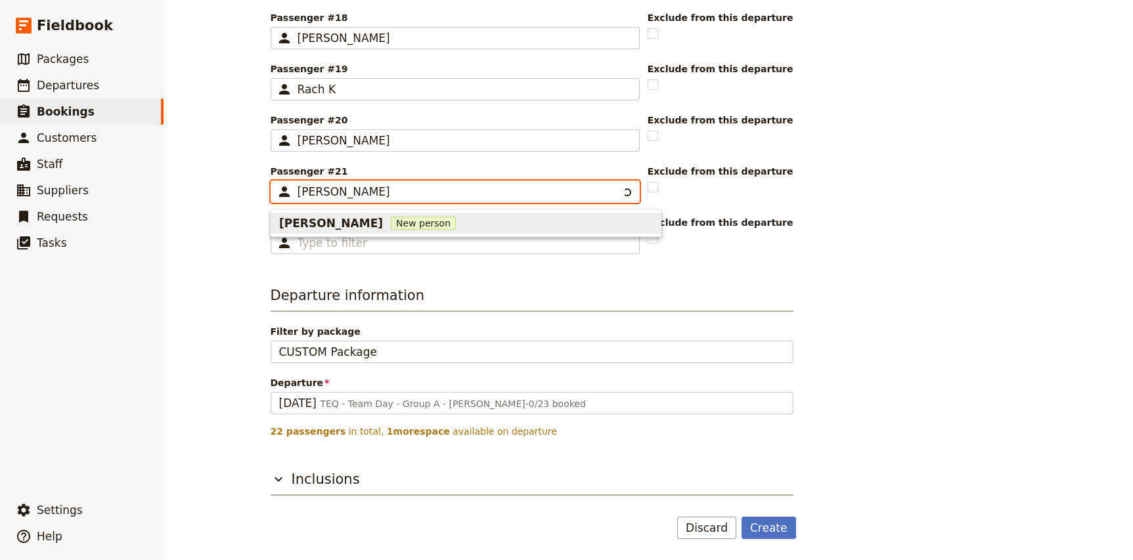
type input "[PERSON_NAME]"
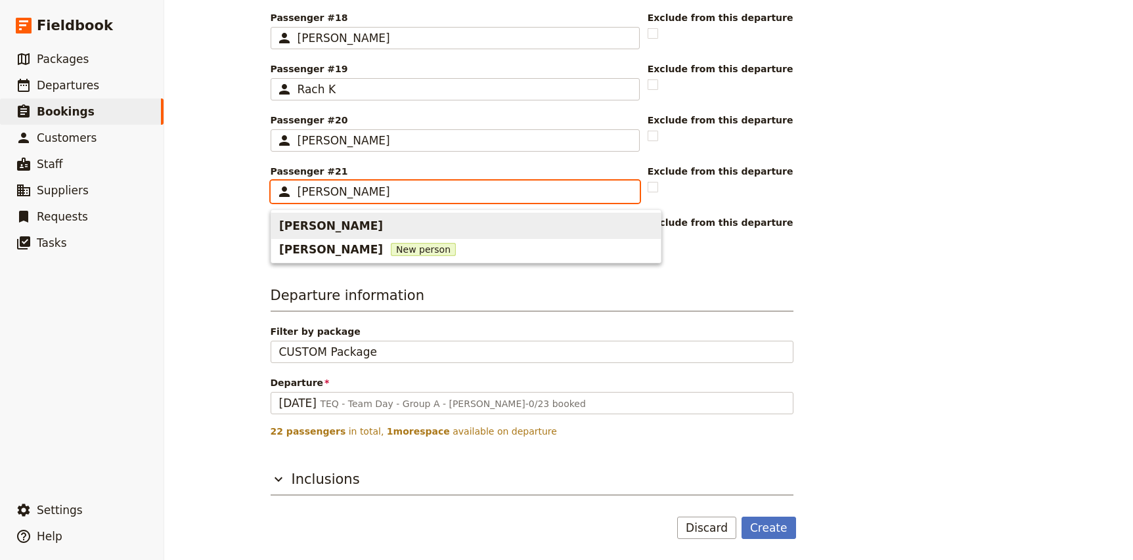
click at [344, 225] on span "[PERSON_NAME]" at bounding box center [466, 225] width 374 height 21
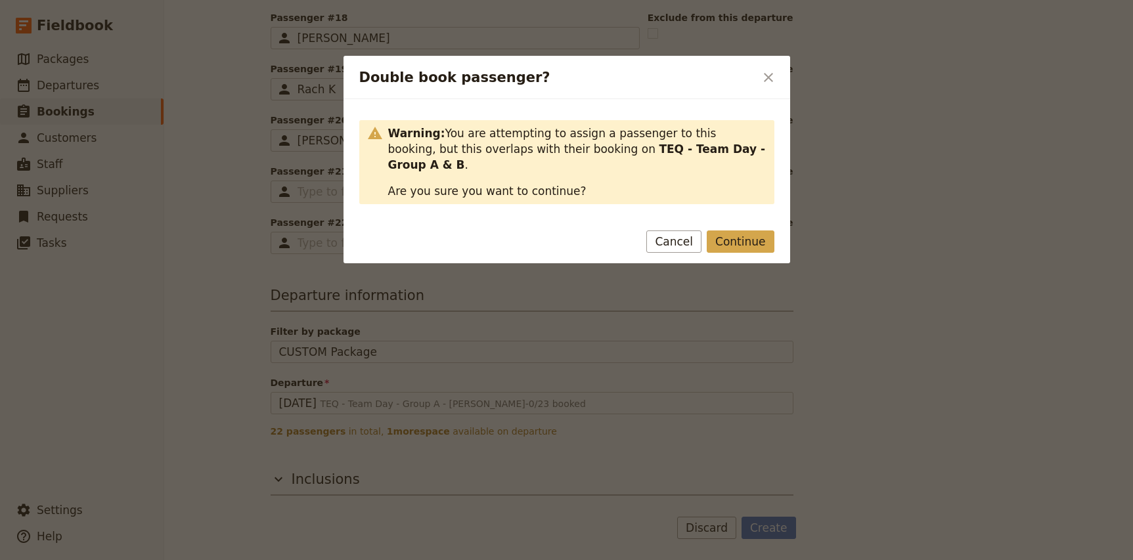
click at [753, 231] on button "Continue" at bounding box center [740, 242] width 67 height 22
type input "[PERSON_NAME]"
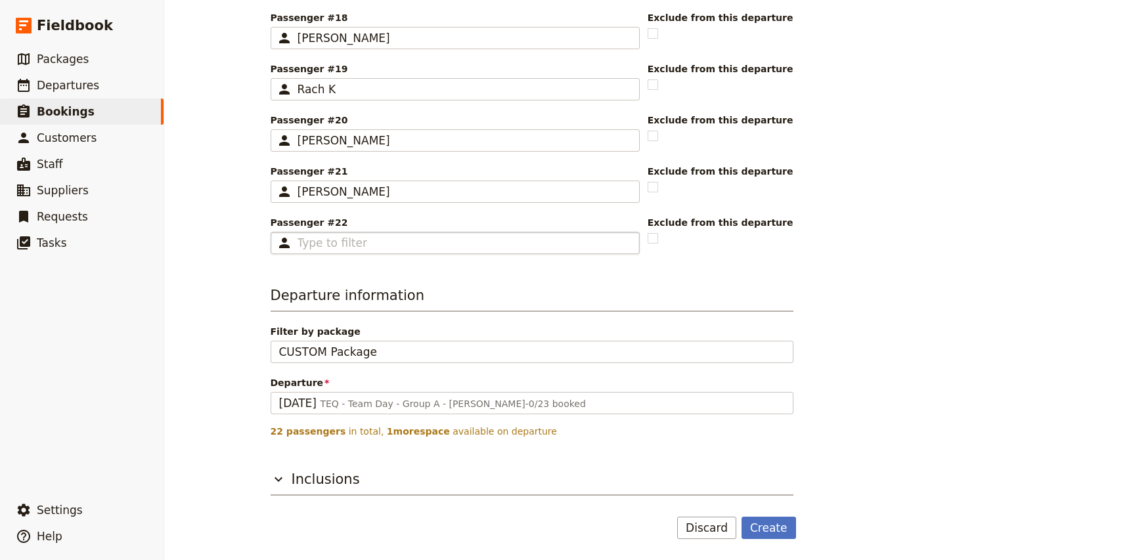
click at [368, 252] on fieldset "​" at bounding box center [455, 243] width 369 height 22
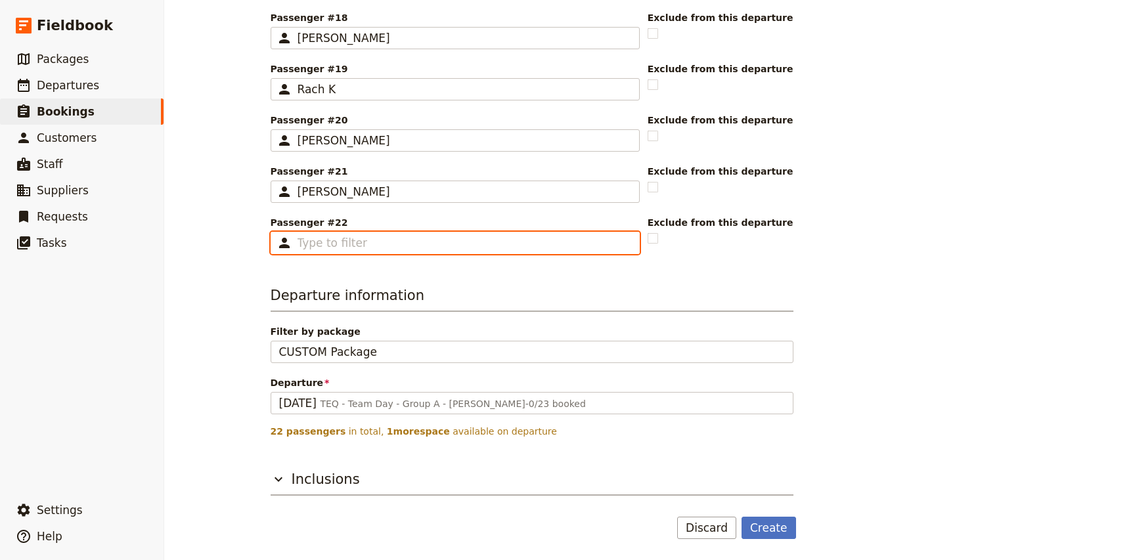
click at [368, 251] on input "Passenger #22 ​" at bounding box center [464, 243] width 334 height 16
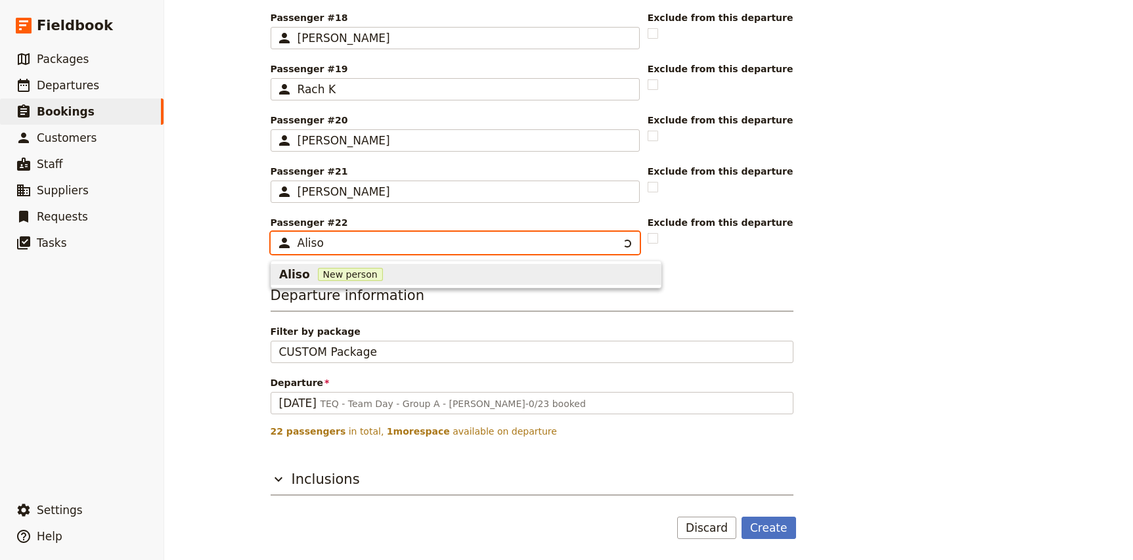
type input "Alison"
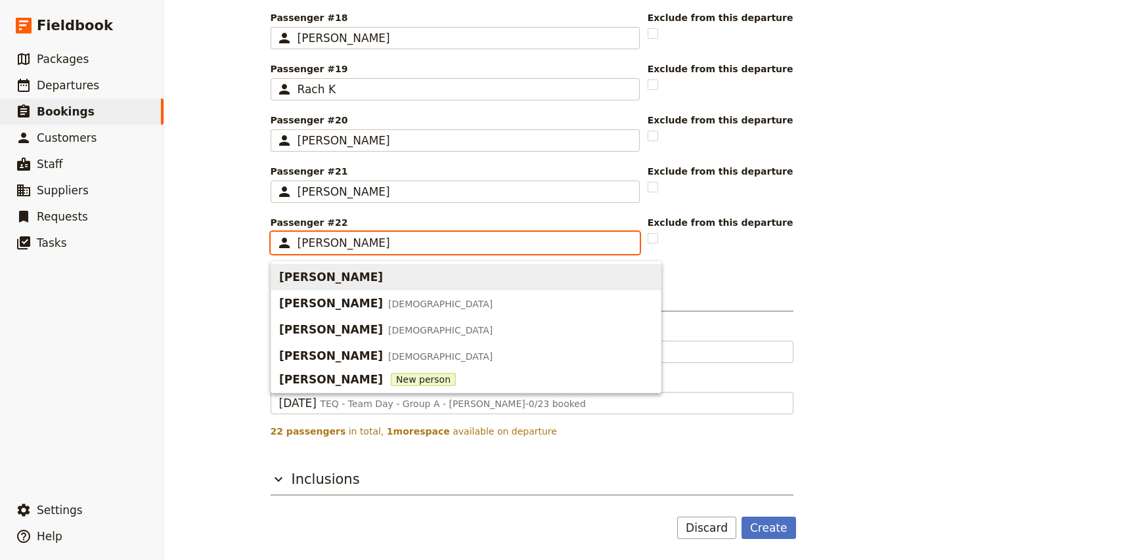
click at [338, 274] on span "[PERSON_NAME]" at bounding box center [331, 277] width 104 height 16
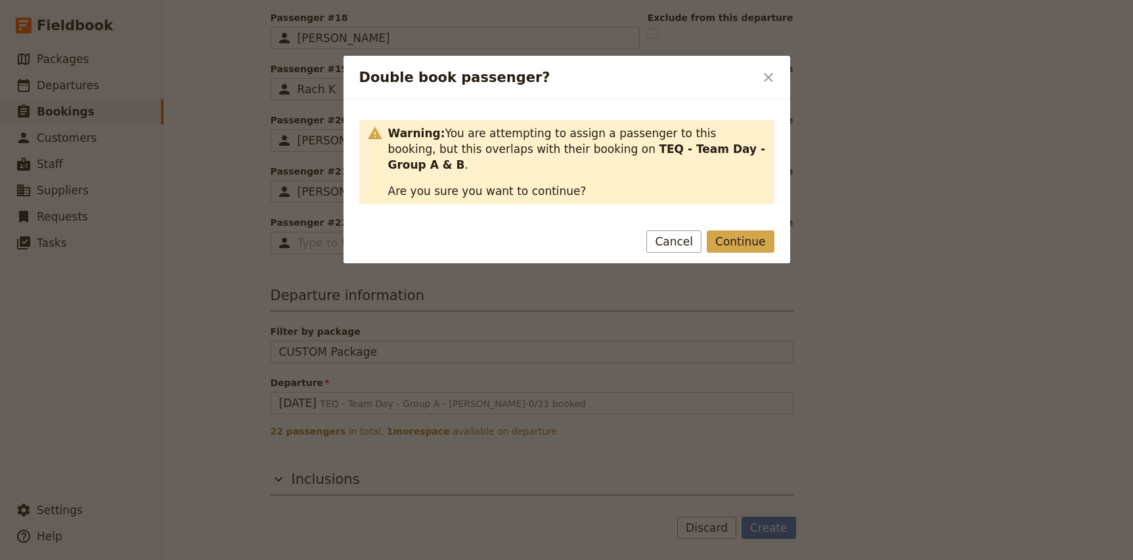
click at [741, 231] on button "Continue" at bounding box center [740, 242] width 67 height 22
type input "[PERSON_NAME]"
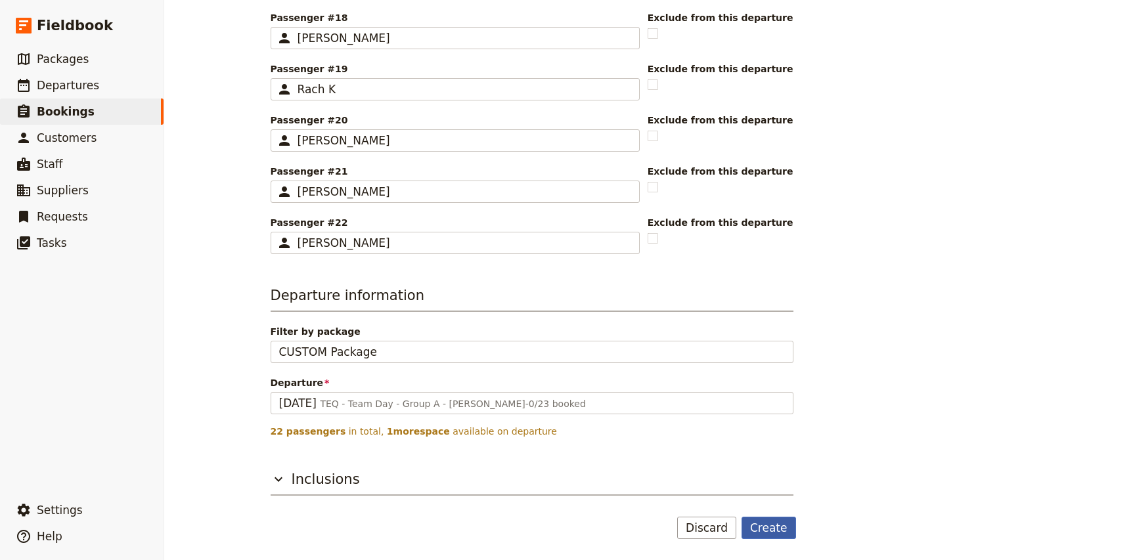
click at [767, 531] on button "Create" at bounding box center [768, 528] width 55 height 22
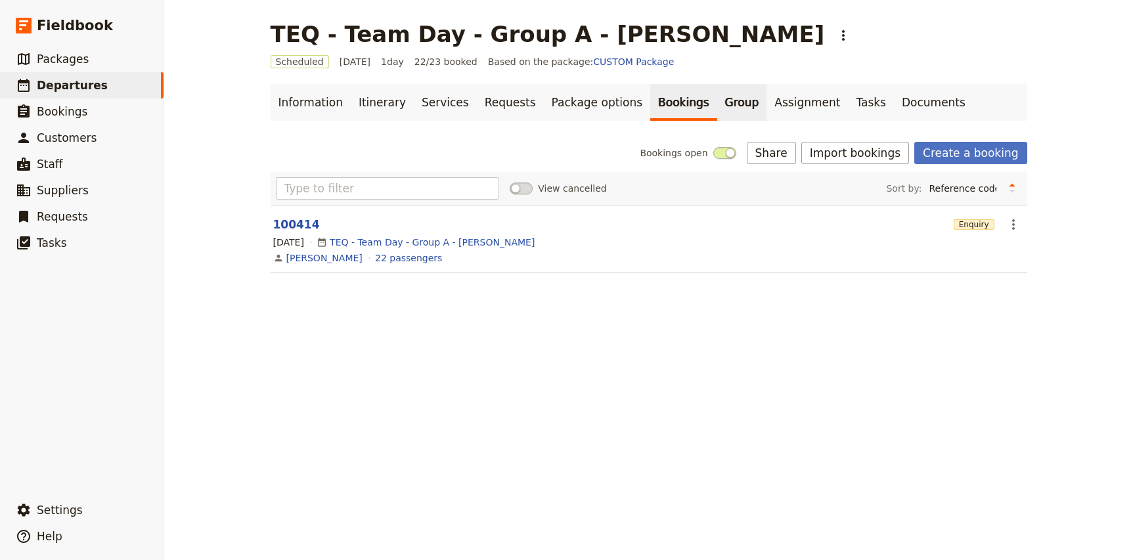
click at [717, 102] on link "Group" at bounding box center [742, 102] width 50 height 37
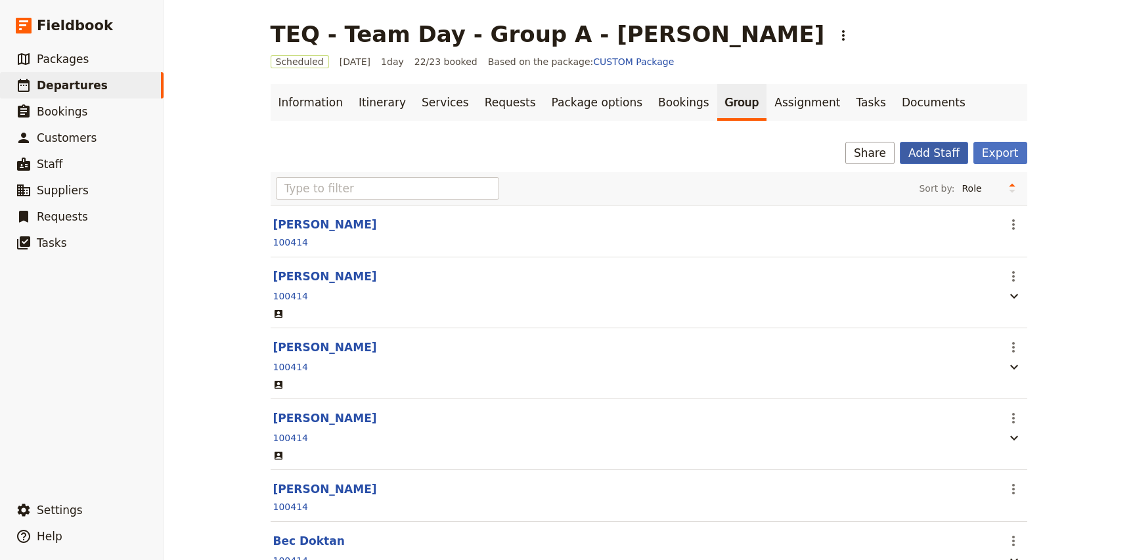
click at [942, 152] on button "Add Staff" at bounding box center [934, 153] width 68 height 22
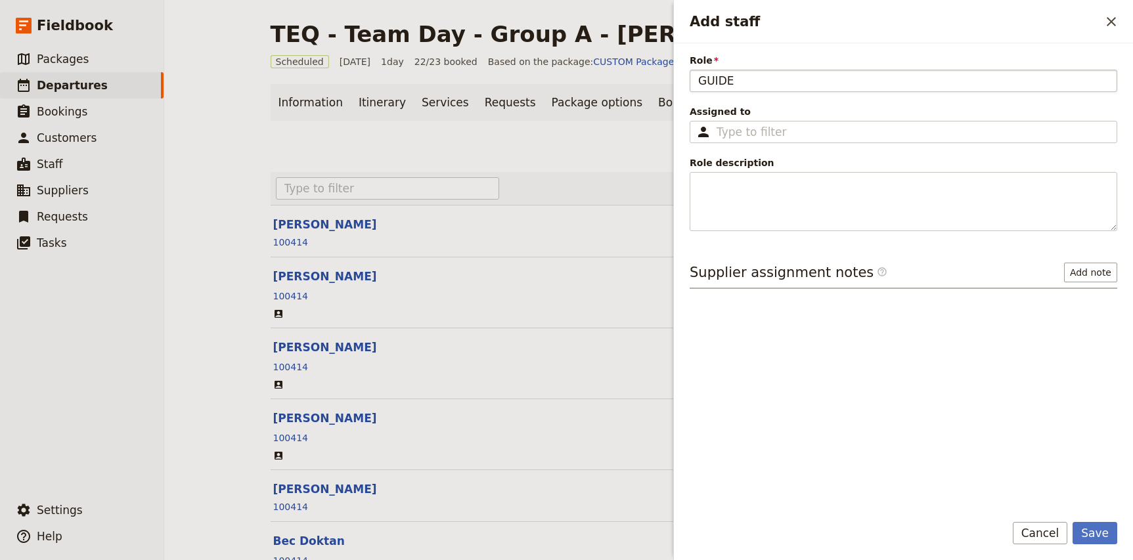
type input "GUIDE"
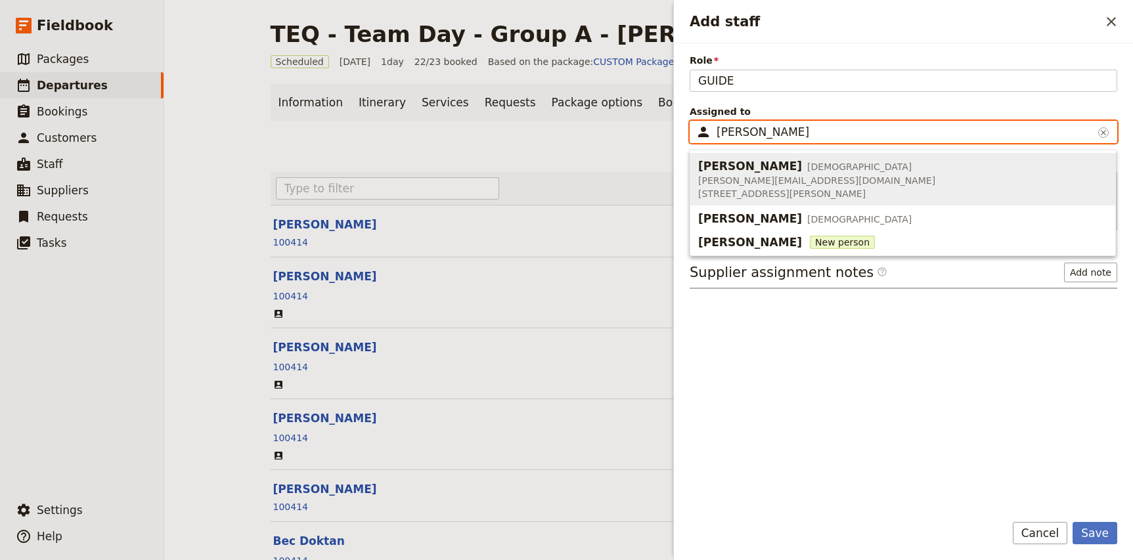
click at [750, 176] on span "[PERSON_NAME][EMAIL_ADDRESS][DOMAIN_NAME]" at bounding box center [816, 180] width 237 height 13
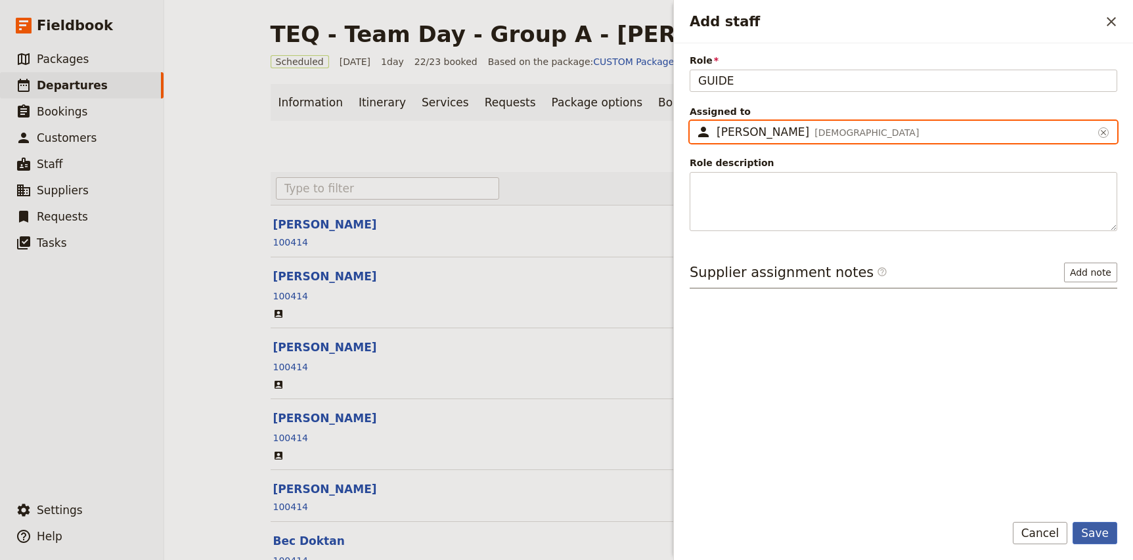
type input "[PERSON_NAME]"
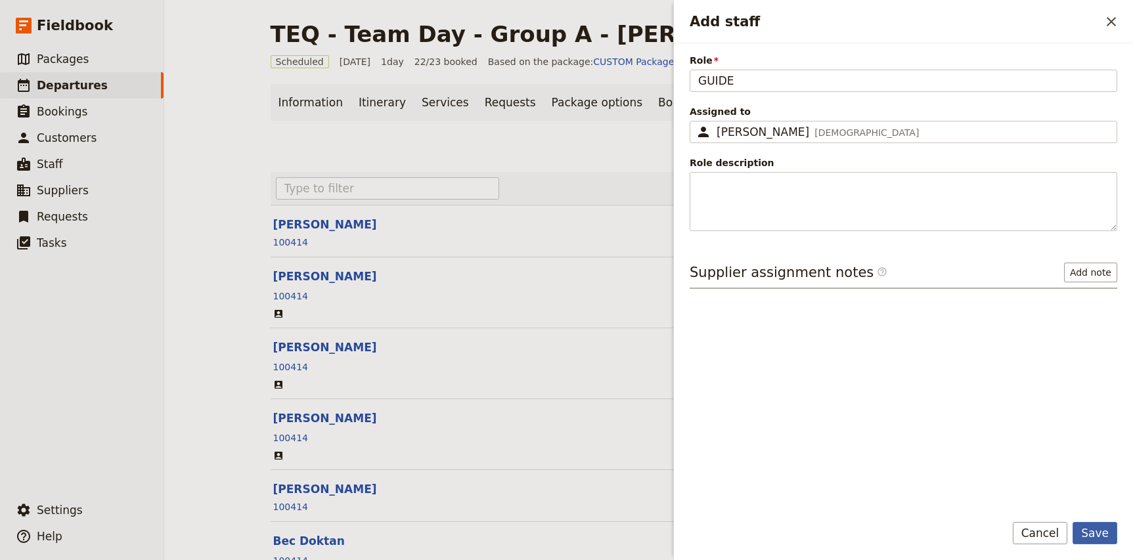
click at [1094, 537] on button "Save" at bounding box center [1094, 533] width 45 height 22
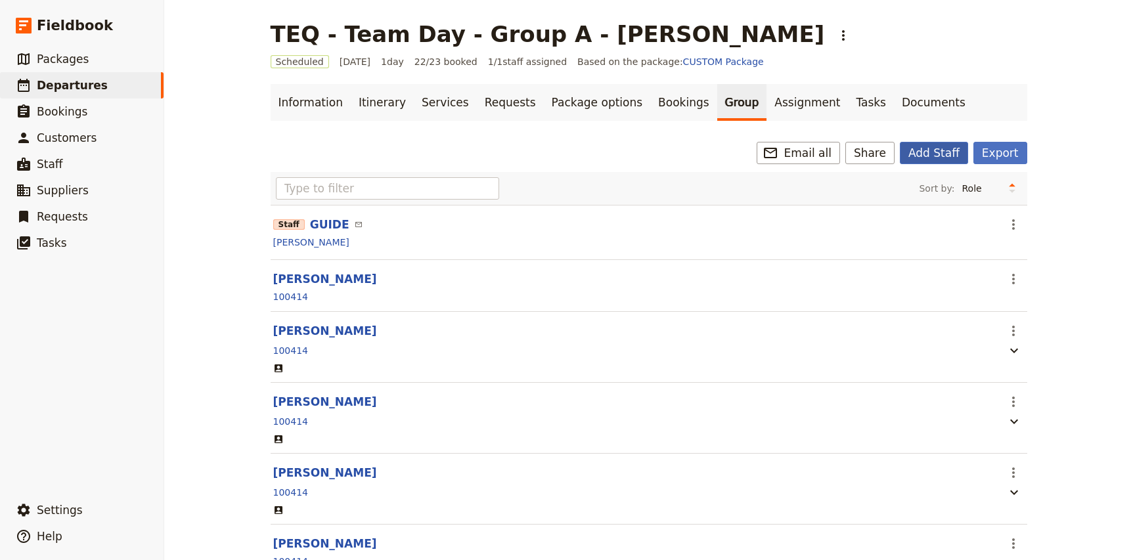
click at [935, 150] on button "Add Staff" at bounding box center [934, 153] width 68 height 22
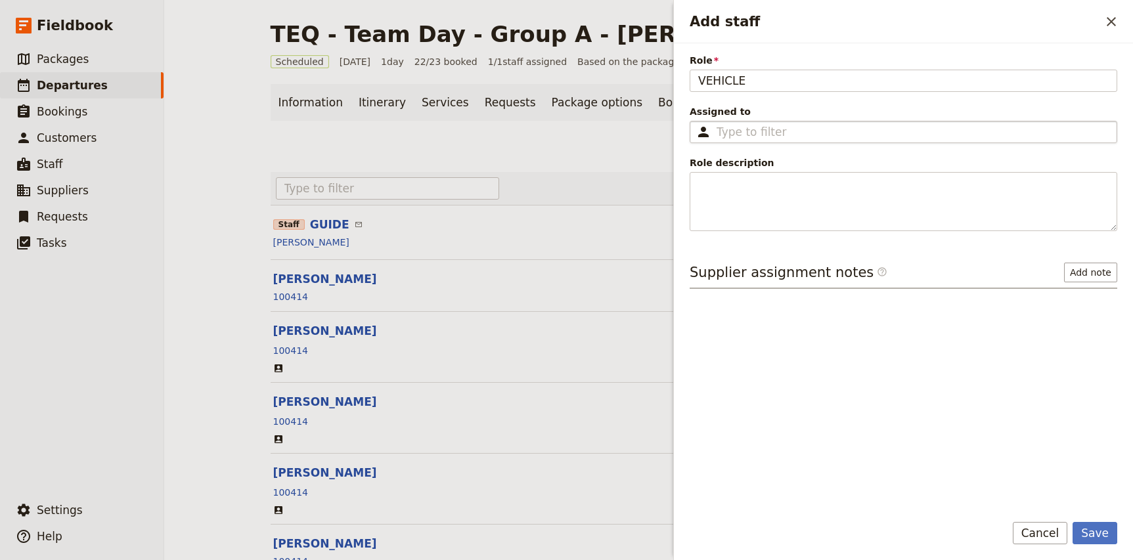
type input "VEHICLE"
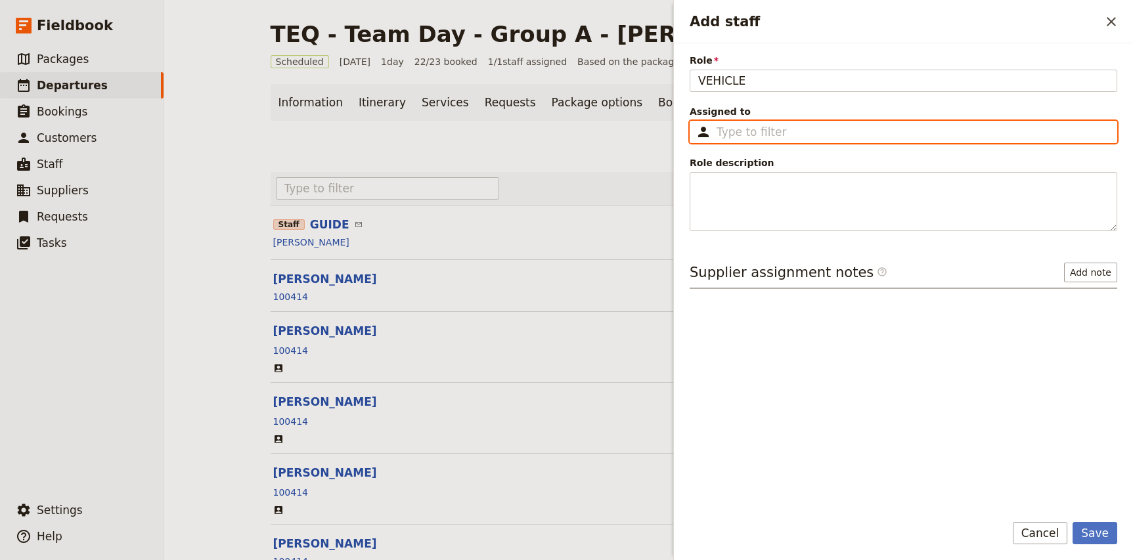
click at [760, 130] on input "Assigned to ​" at bounding box center [912, 132] width 392 height 16
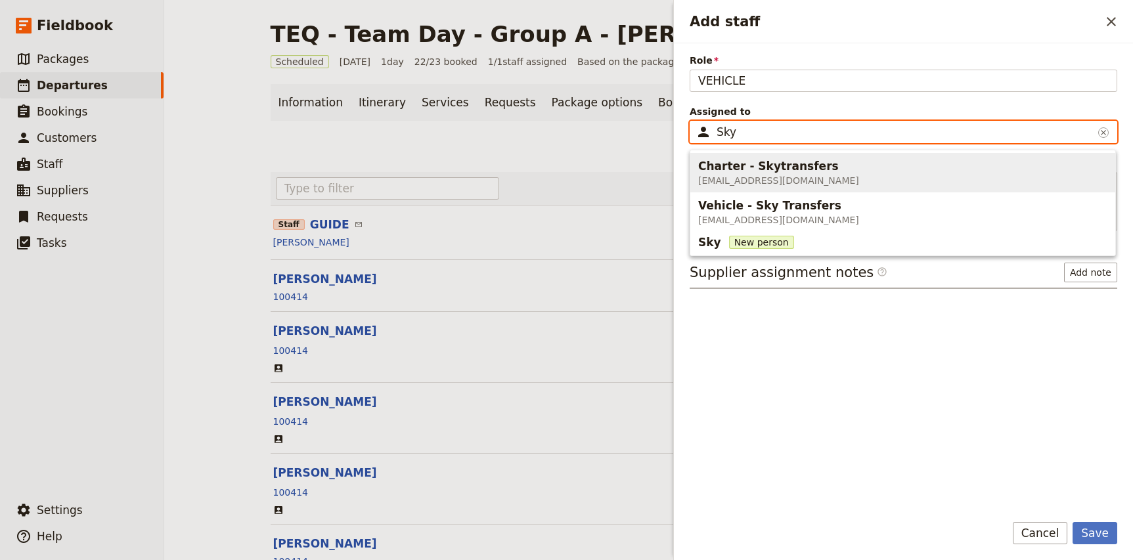
click at [779, 165] on span "Charter - Skytransfers" at bounding box center [768, 166] width 141 height 16
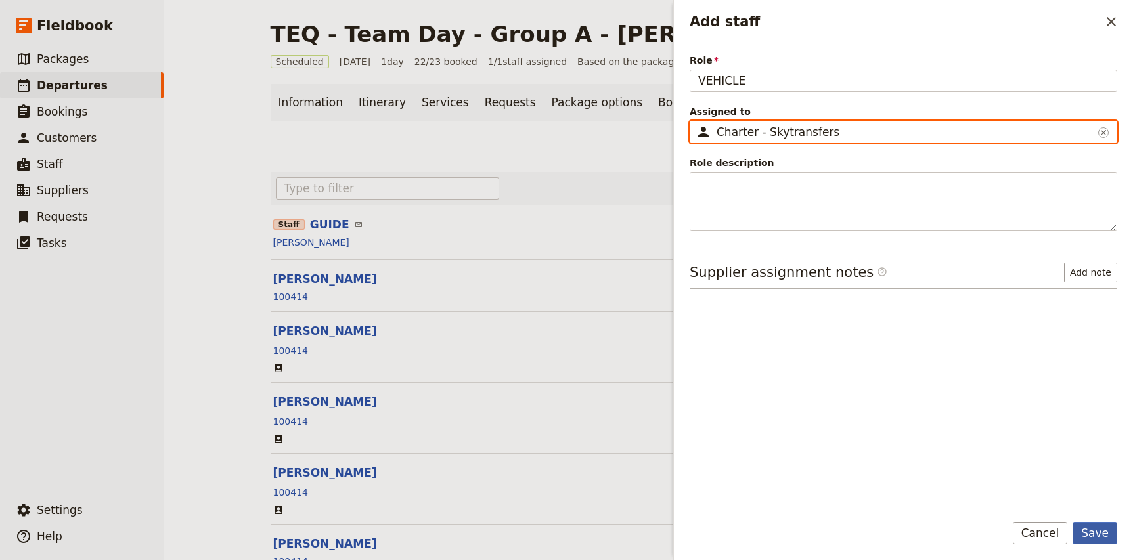
type input "Charter - Skytransfers"
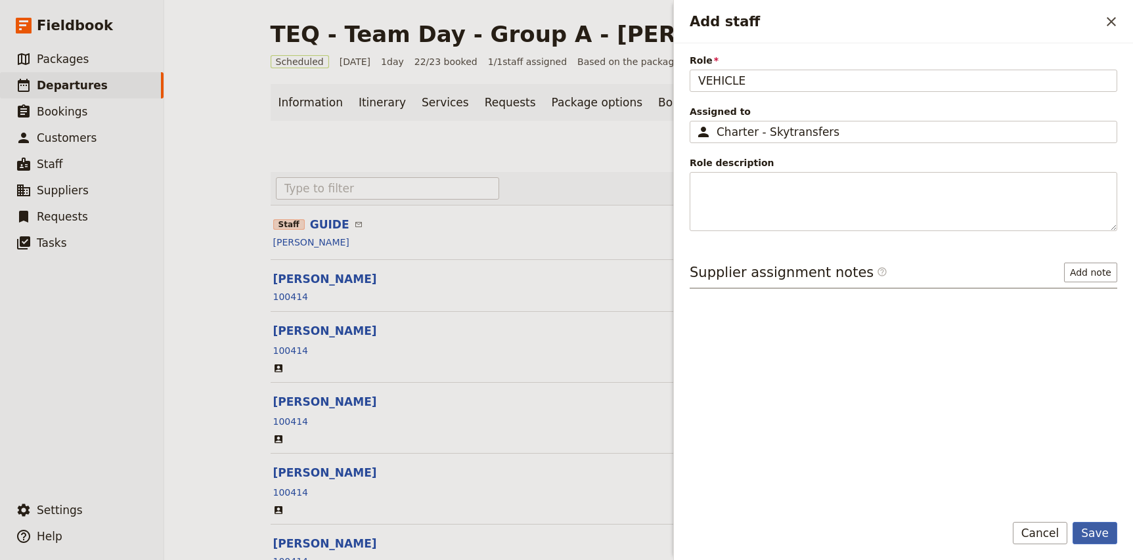
click at [1096, 531] on button "Save" at bounding box center [1094, 533] width 45 height 22
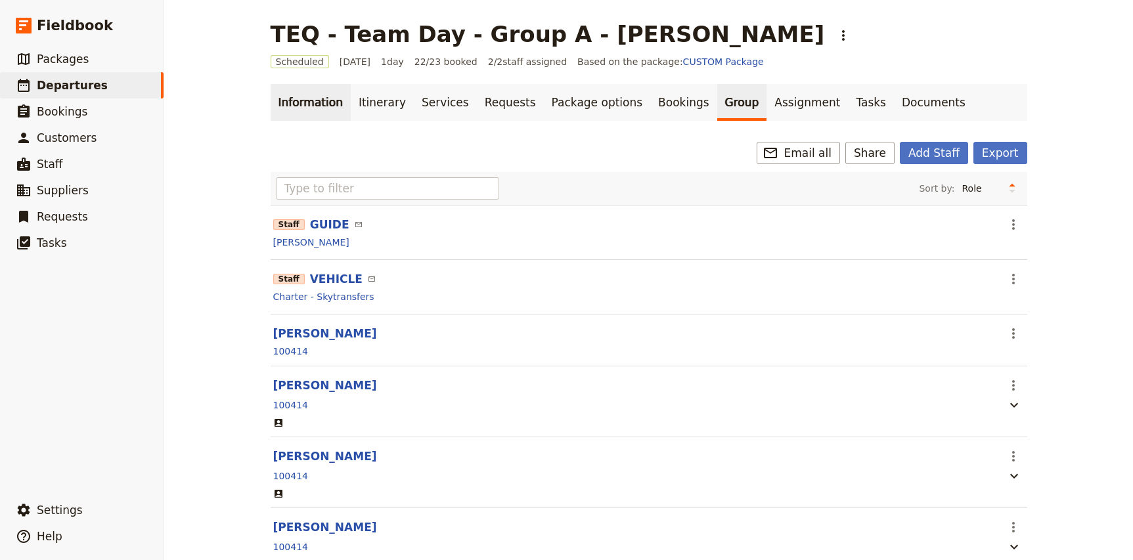
click at [313, 95] on link "Information" at bounding box center [311, 102] width 80 height 37
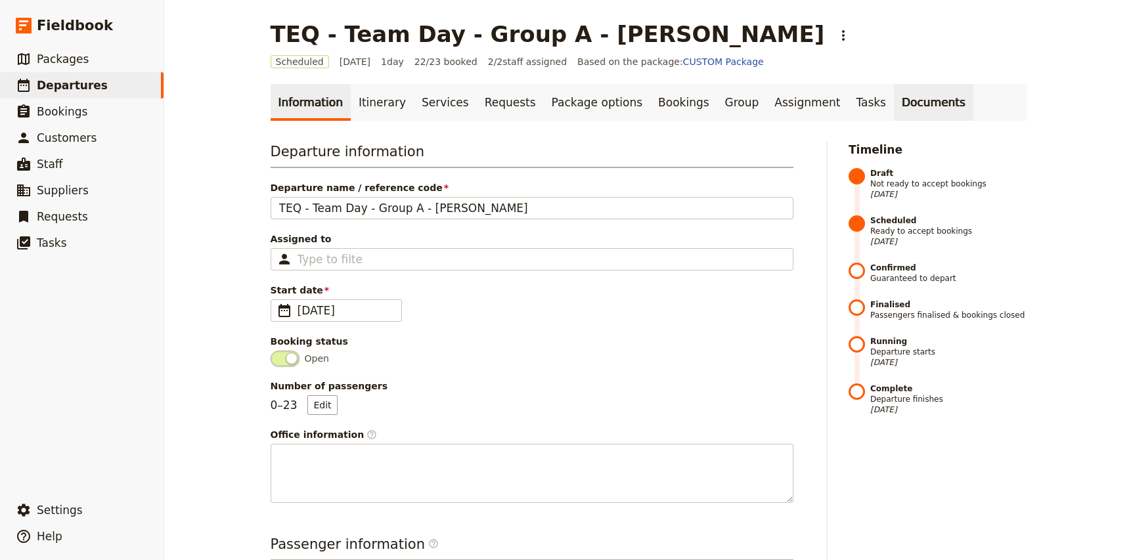
click at [894, 102] on link "Documents" at bounding box center [933, 102] width 79 height 37
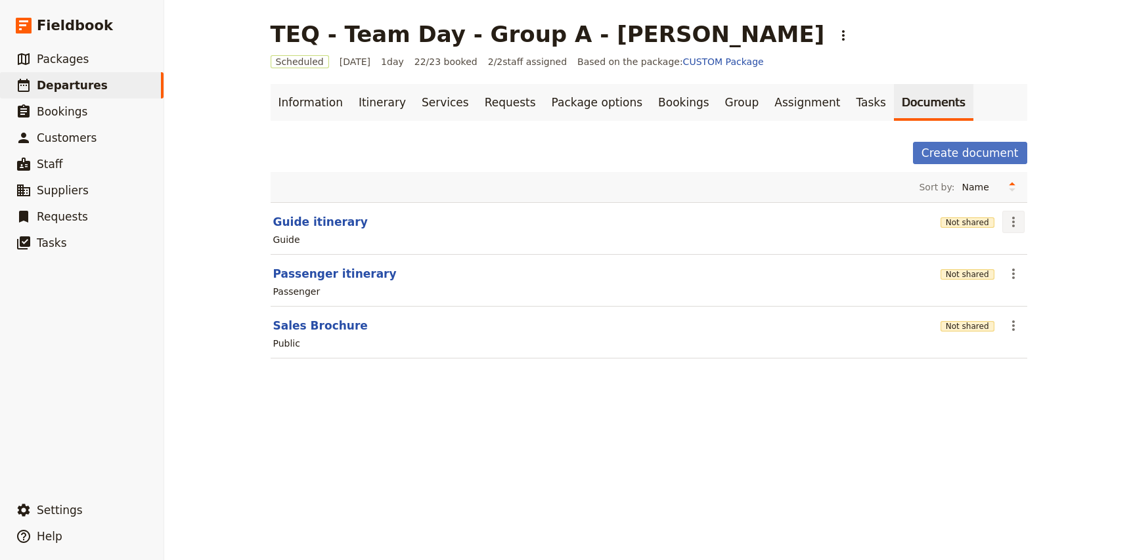
click at [1017, 225] on icon "Actions" at bounding box center [1013, 222] width 16 height 16
click at [1036, 271] on span "Edit document" at bounding box center [1044, 269] width 67 height 13
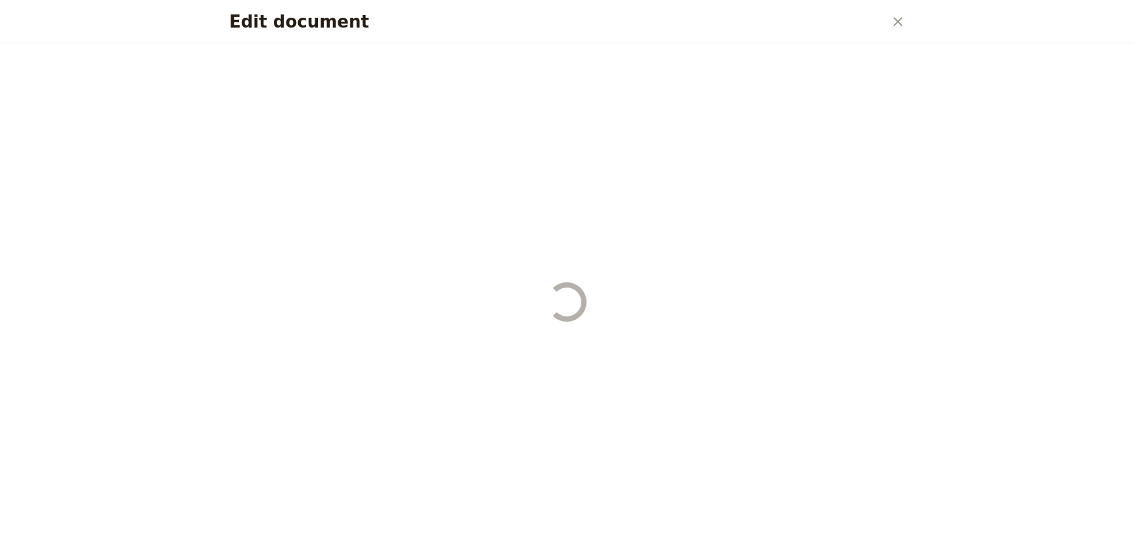
select select "STAFF"
select select "RUN_SHEET"
select select "DEFAULT"
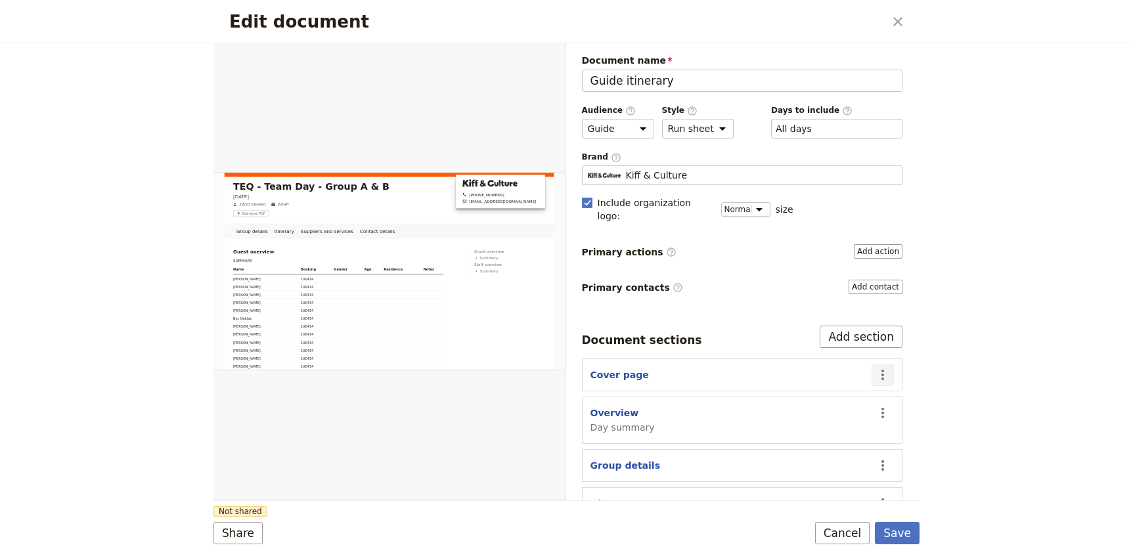
click at [881, 367] on icon "Actions" at bounding box center [883, 375] width 16 height 16
click at [845, 385] on span "Edit section" at bounding box center [832, 389] width 106 height 13
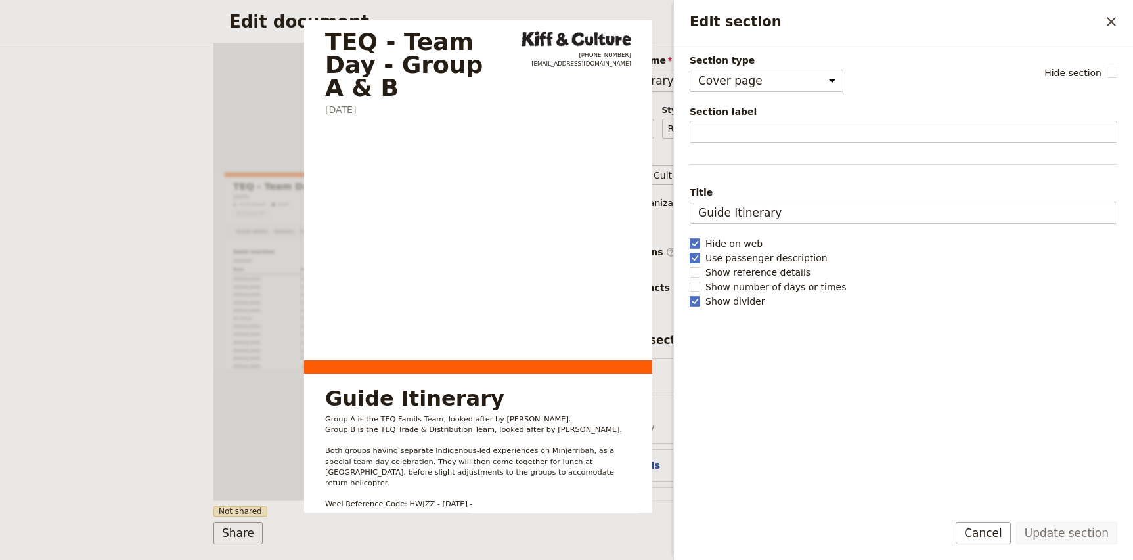
click at [696, 258] on rect "Edit section" at bounding box center [695, 258] width 10 height 10
click at [690, 252] on input "Use passenger description" at bounding box center [689, 251] width 1 height 1
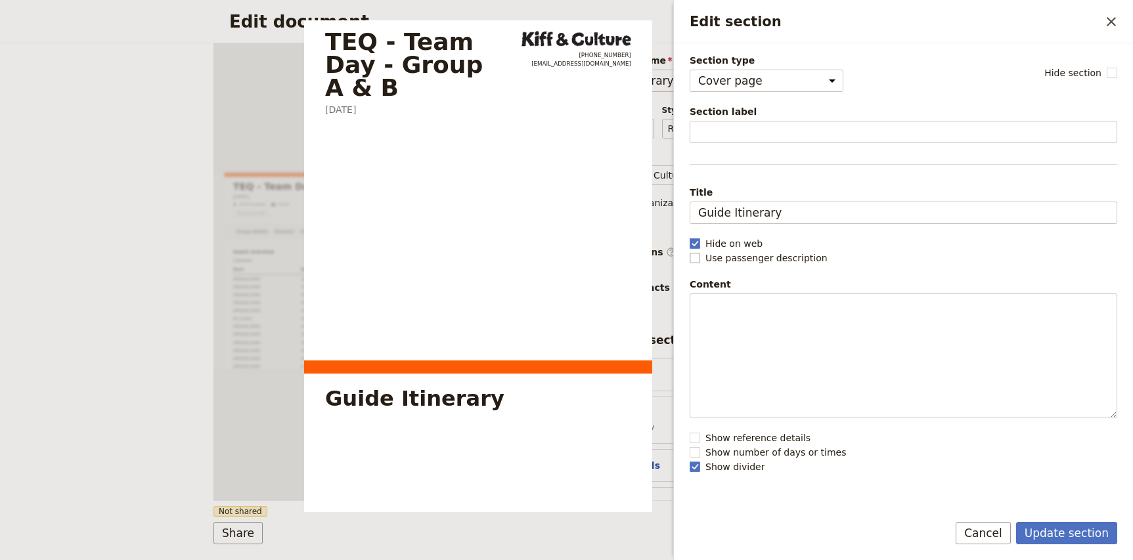
click at [696, 258] on rect "Edit section" at bounding box center [695, 258] width 10 height 10
click at [690, 252] on input "Use passenger description" at bounding box center [689, 251] width 1 height 1
checkbox input "true"
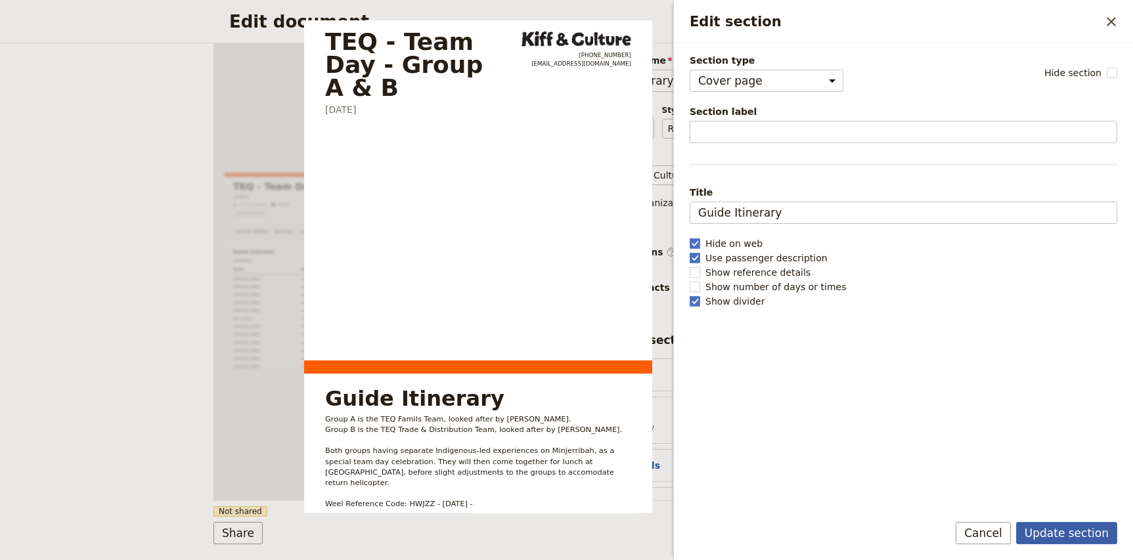
click at [1072, 529] on button "Update section" at bounding box center [1066, 533] width 101 height 22
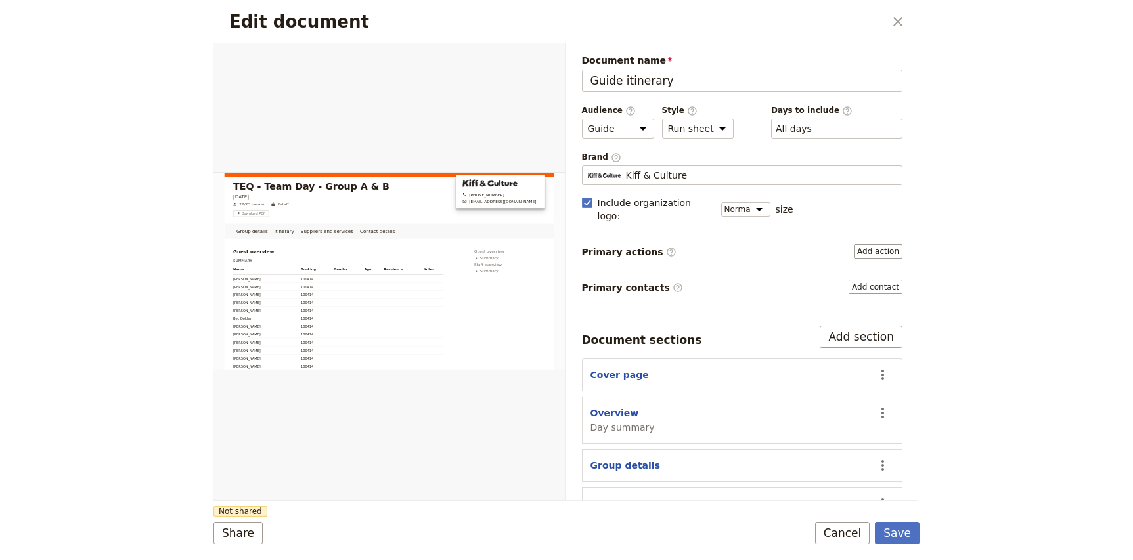
scroll to position [88, 0]
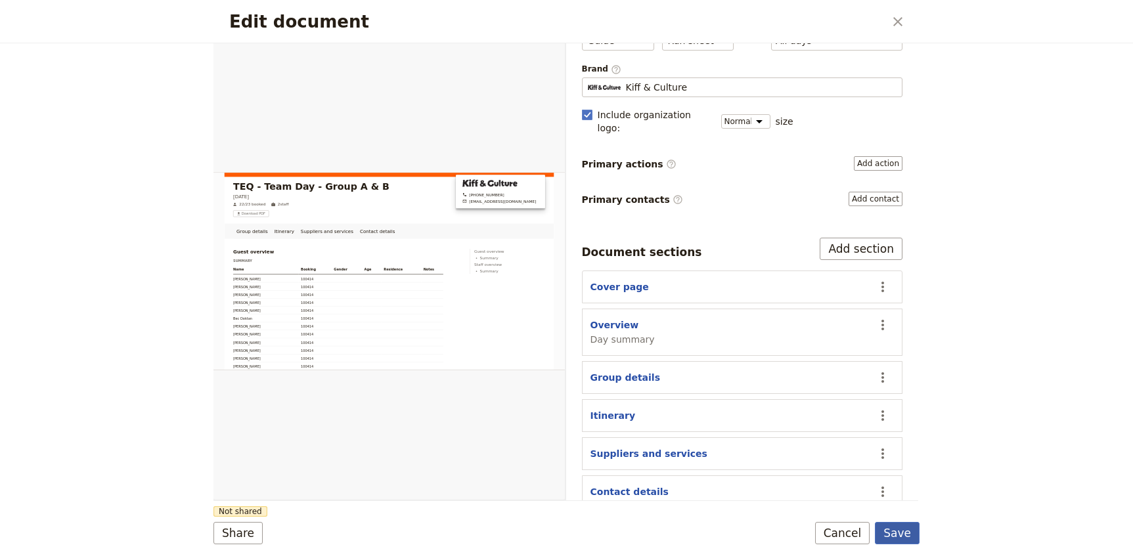
click at [900, 534] on button "Save" at bounding box center [897, 533] width 45 height 22
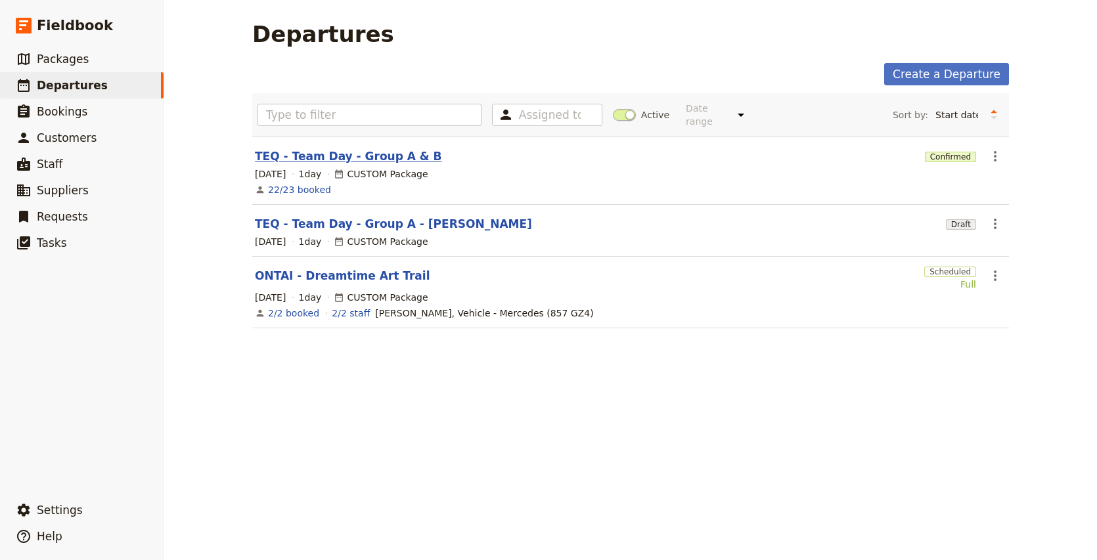
click at [374, 148] on link "TEQ - Team Day - Group A & B" at bounding box center [348, 156] width 187 height 16
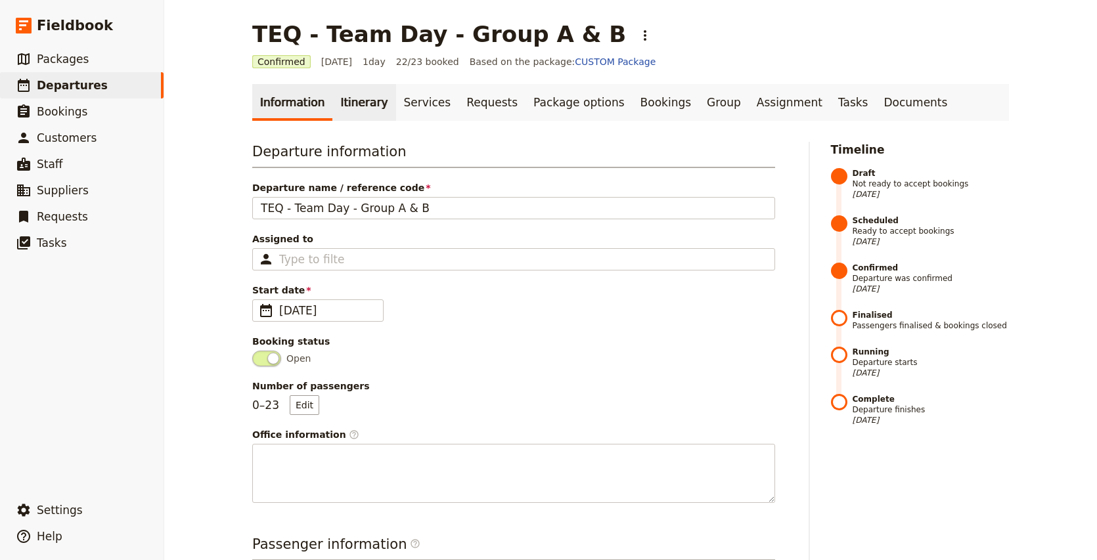
click at [354, 110] on link "Itinerary" at bounding box center [363, 102] width 63 height 37
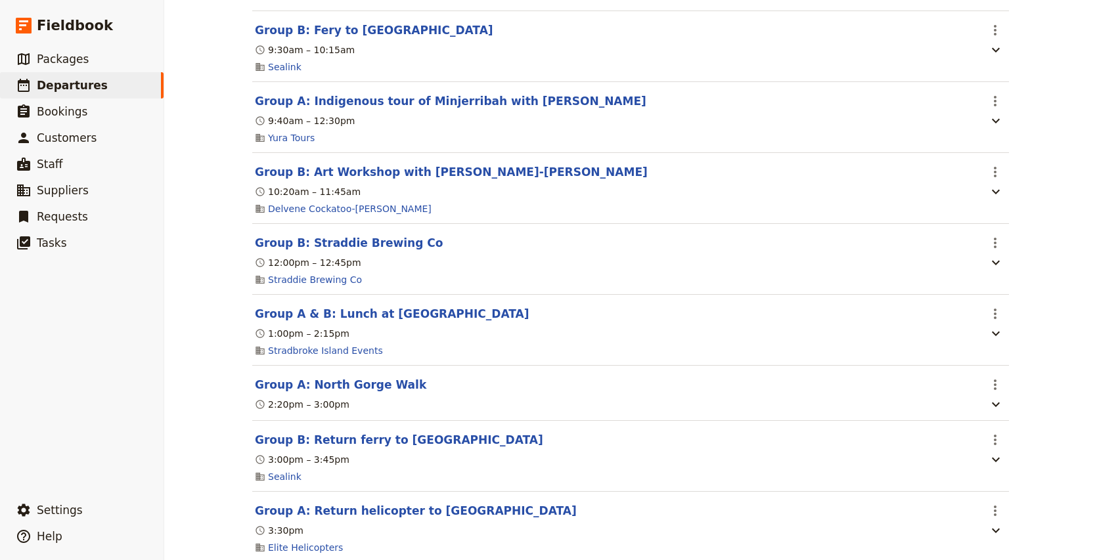
scroll to position [539, 0]
click at [994, 319] on icon "Actions" at bounding box center [995, 313] width 3 height 11
click at [960, 356] on button "Edit this itinerary item" at bounding box center [939, 348] width 131 height 18
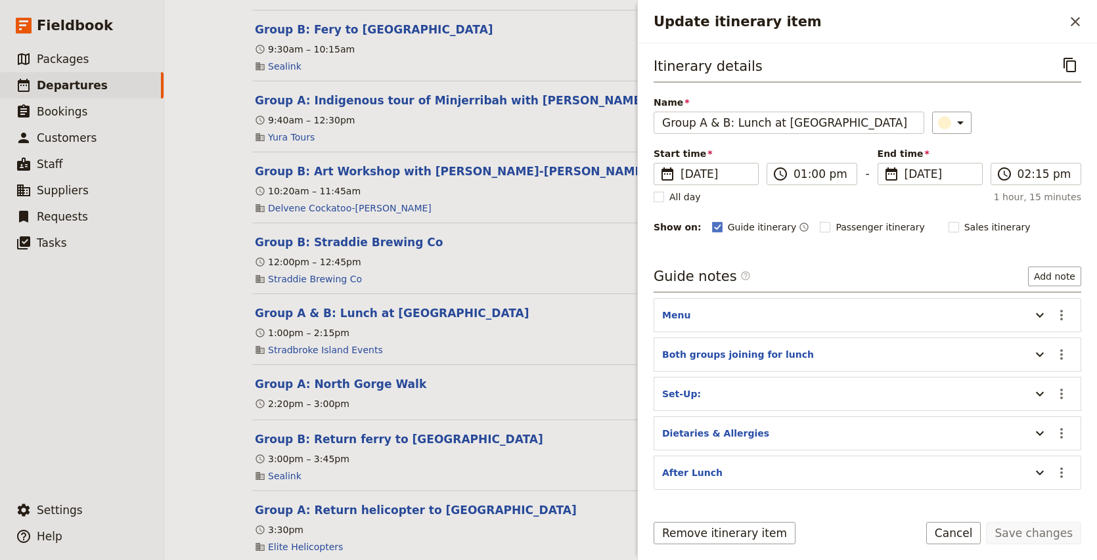
scroll to position [62, 0]
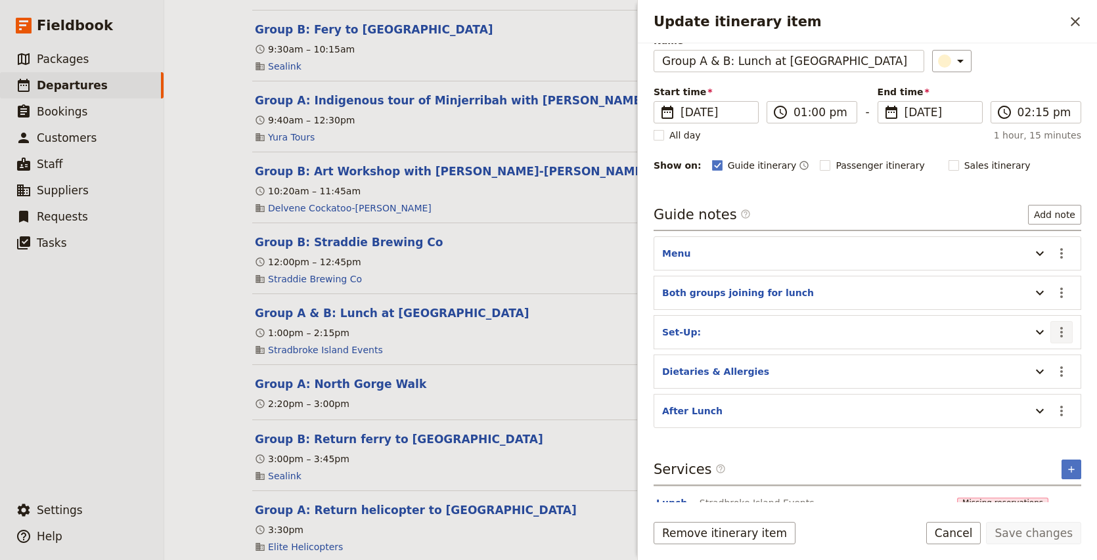
click at [1060, 336] on icon "Actions" at bounding box center [1061, 332] width 3 height 11
click at [1054, 361] on span "Edit note" at bounding box center [1033, 361] width 61 height 13
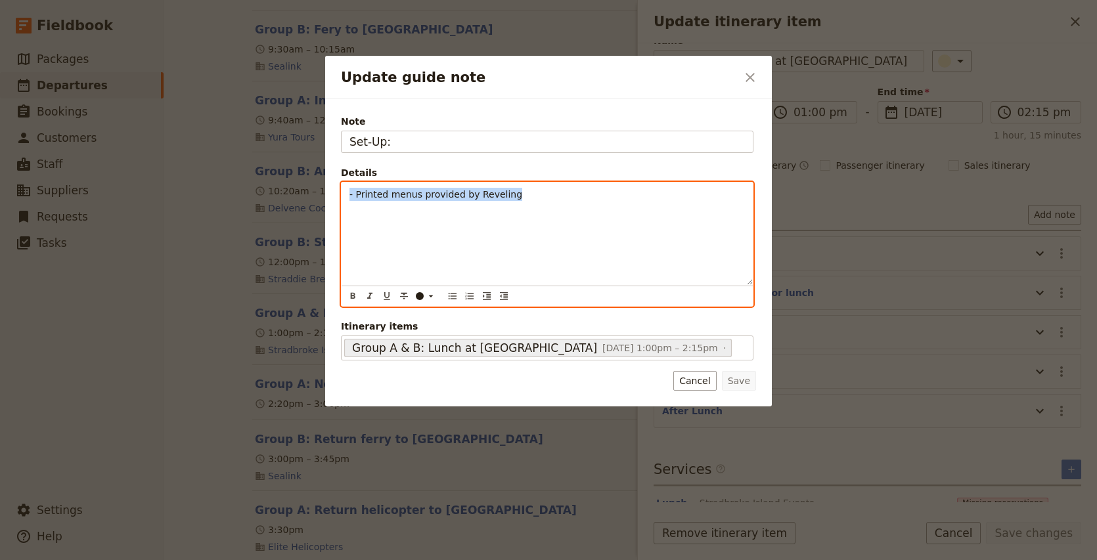
drag, startPoint x: 527, startPoint y: 196, endPoint x: 273, endPoint y: 194, distance: 254.8
click at [273, 560] on div "Update guide note ​ Note Set-Up: Details - Printed menus provided by Reveling ​…" at bounding box center [548, 560] width 1097 height 0
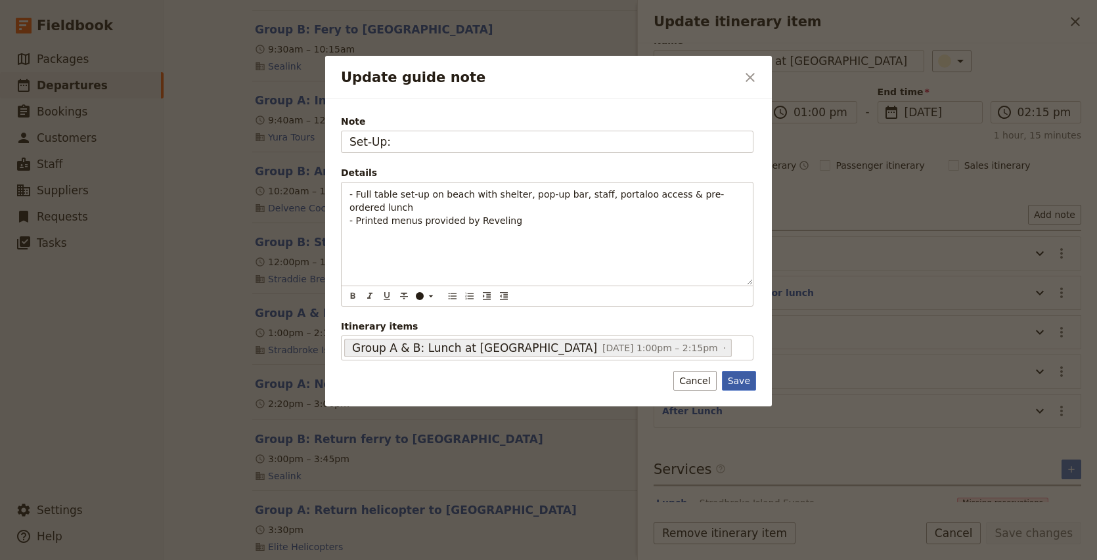
click at [743, 386] on button "Save" at bounding box center [739, 381] width 34 height 20
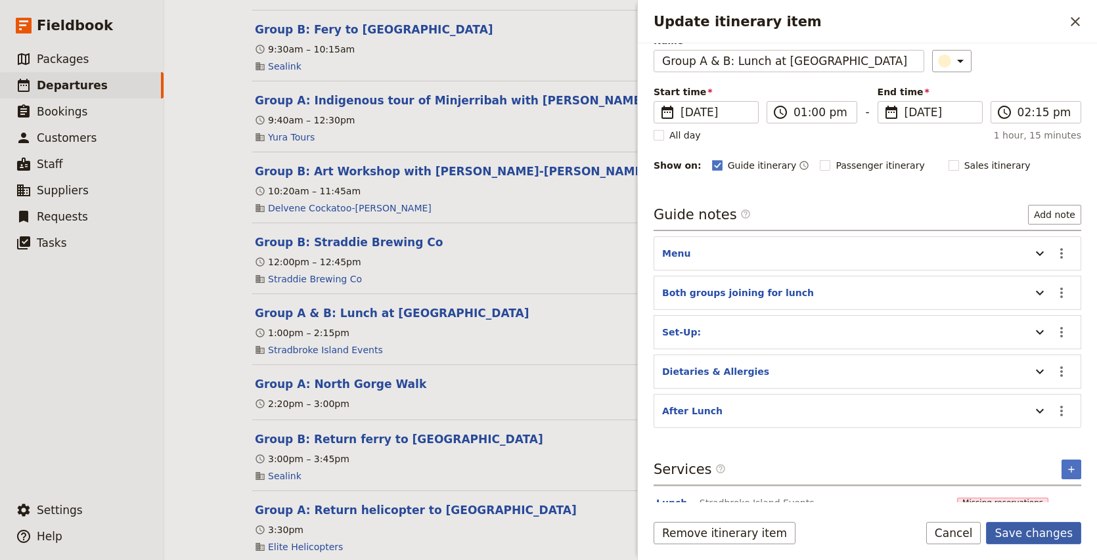
click at [1032, 535] on button "Save changes" at bounding box center [1033, 533] width 95 height 22
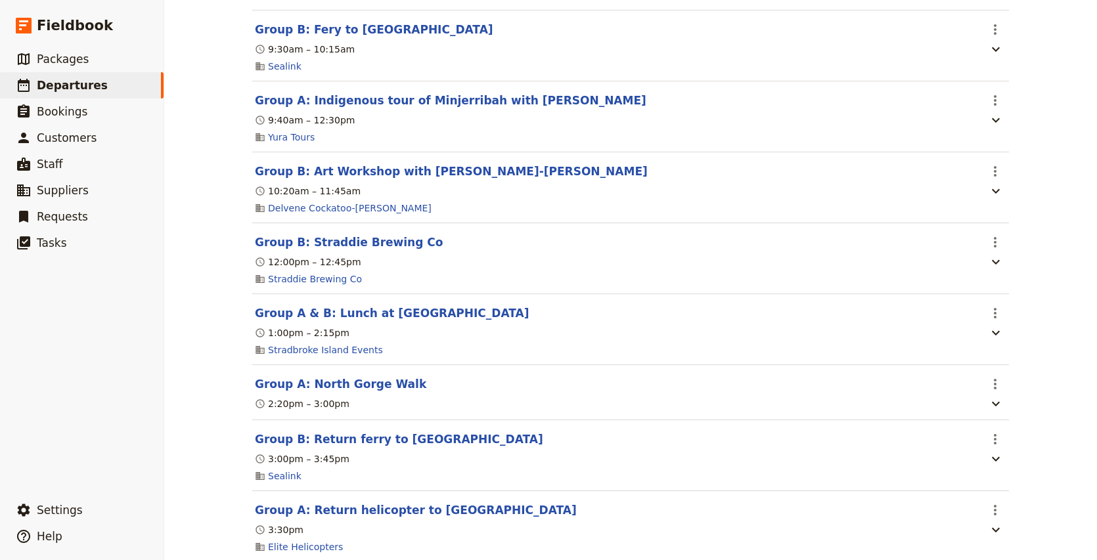
scroll to position [0, 0]
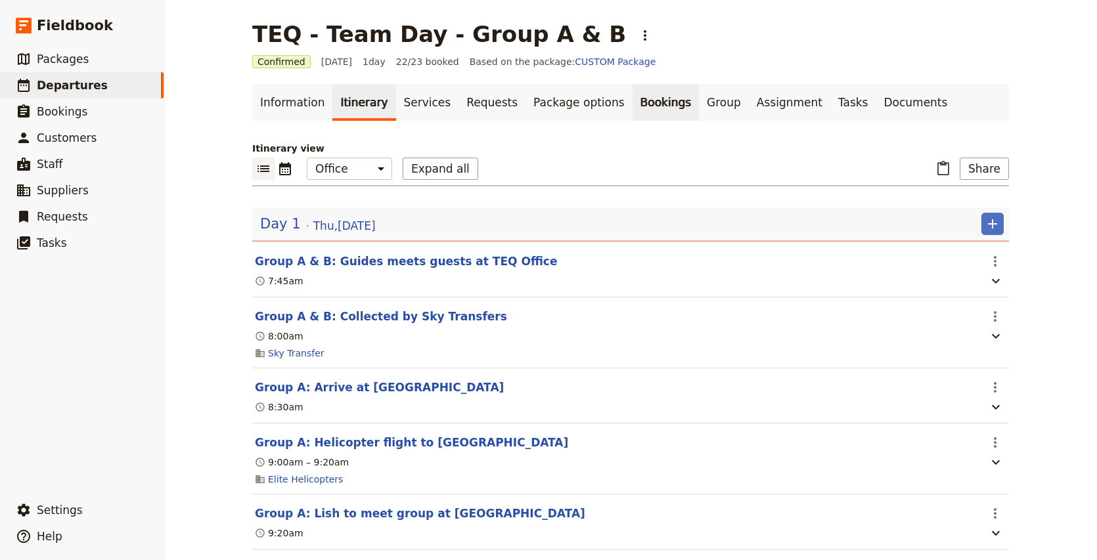
click at [632, 102] on link "Bookings" at bounding box center [665, 102] width 66 height 37
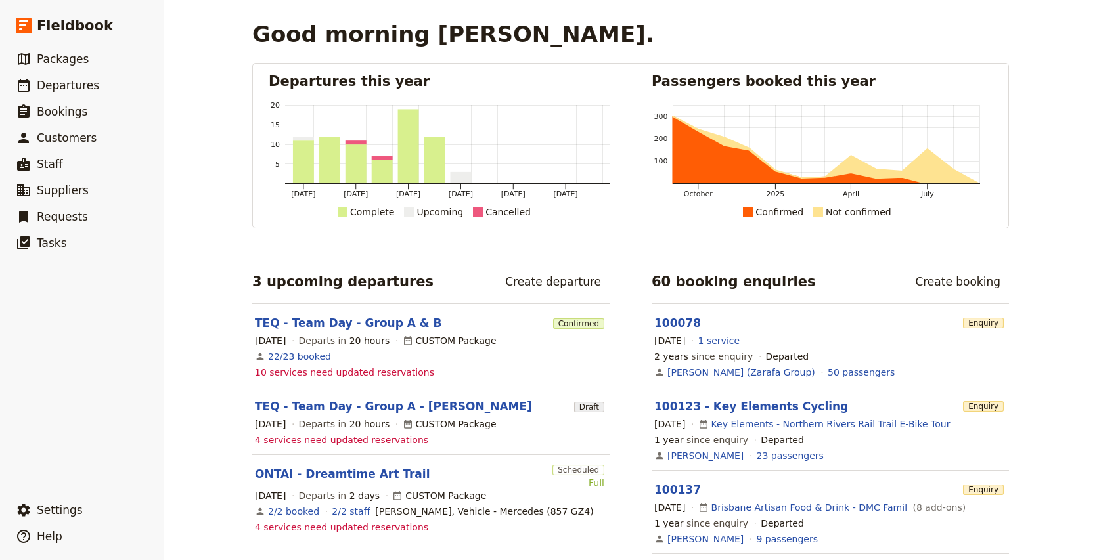
click at [366, 320] on link "TEQ - Team Day - Group A & B" at bounding box center [348, 323] width 187 height 16
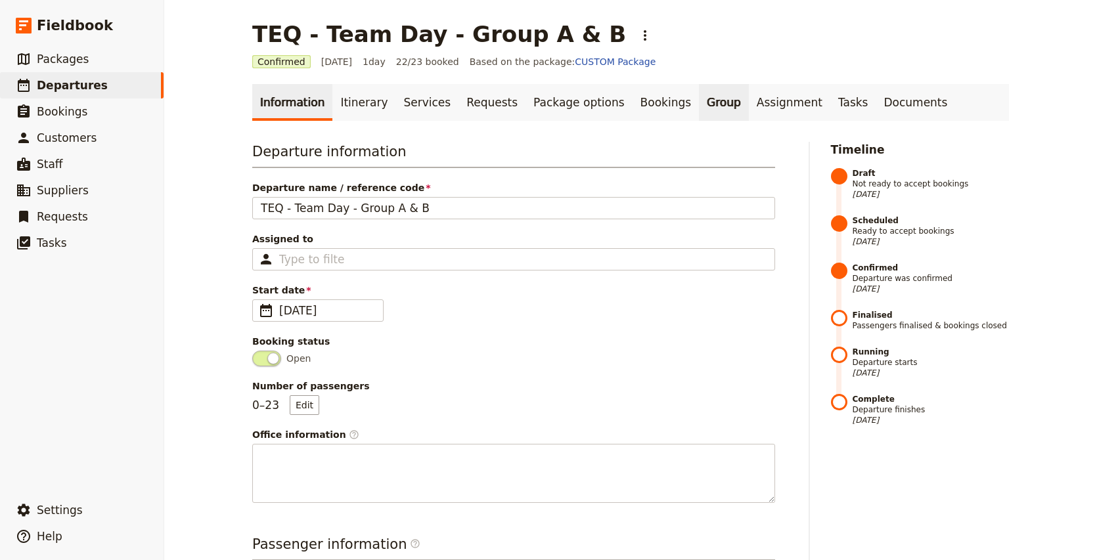
click at [699, 105] on link "Group" at bounding box center [724, 102] width 50 height 37
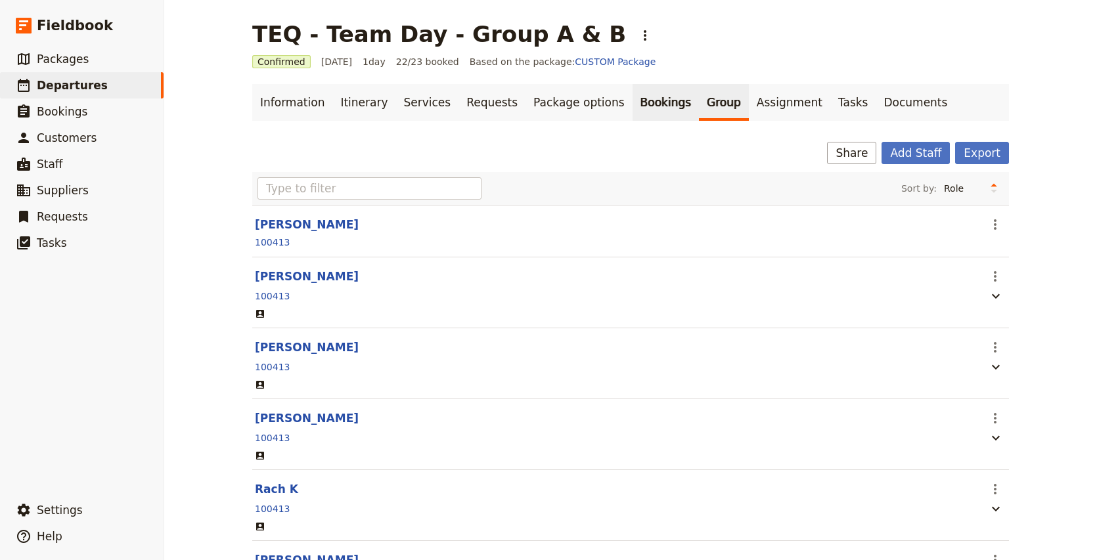
click at [632, 105] on link "Bookings" at bounding box center [665, 102] width 66 height 37
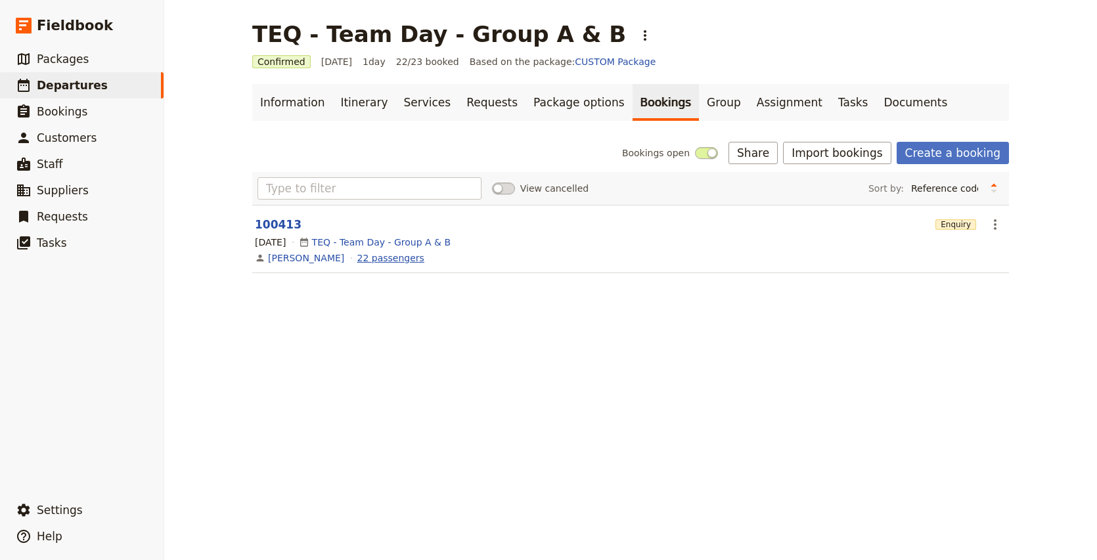
click at [357, 257] on link "22 passengers" at bounding box center [390, 258] width 67 height 13
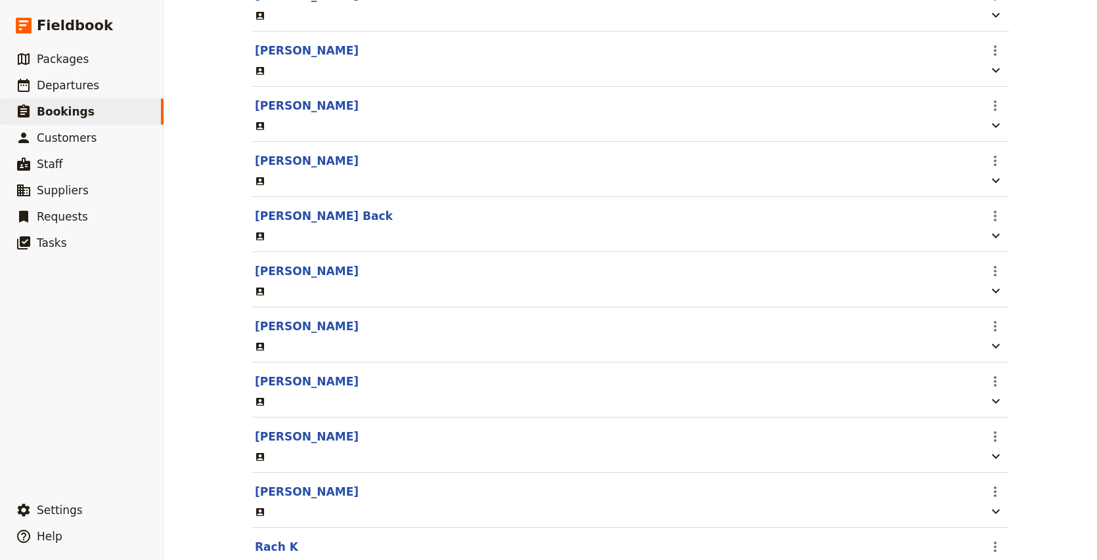
scroll to position [809, 0]
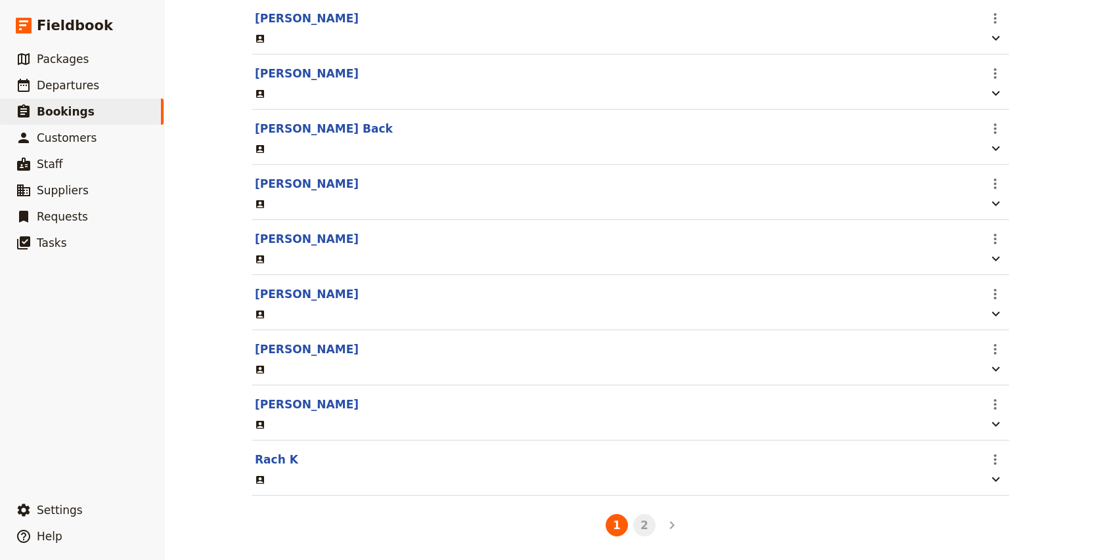
click at [645, 526] on button "2" at bounding box center [644, 525] width 22 height 22
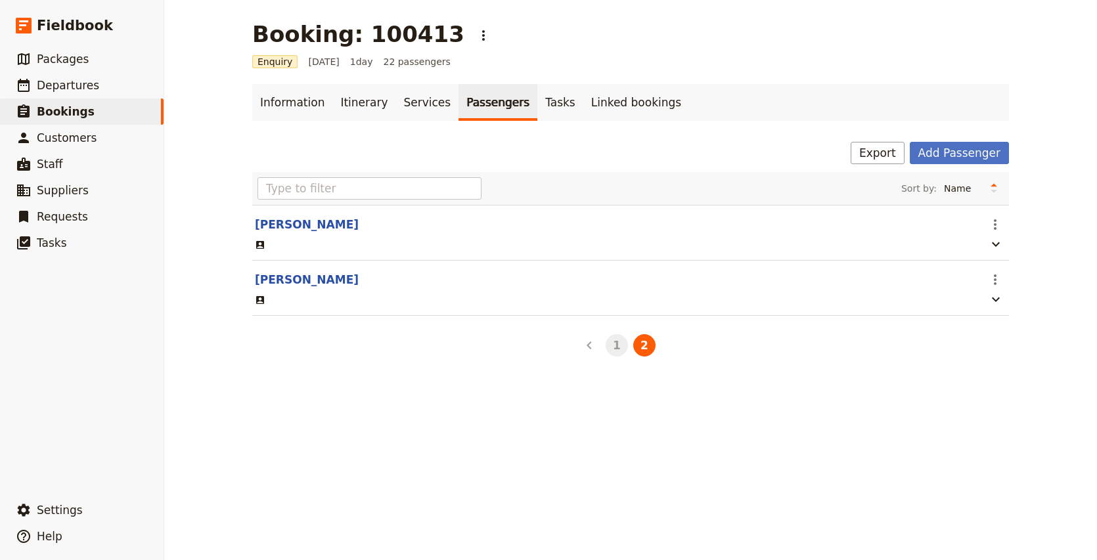
click at [623, 350] on button "1" at bounding box center [617, 345] width 22 height 22
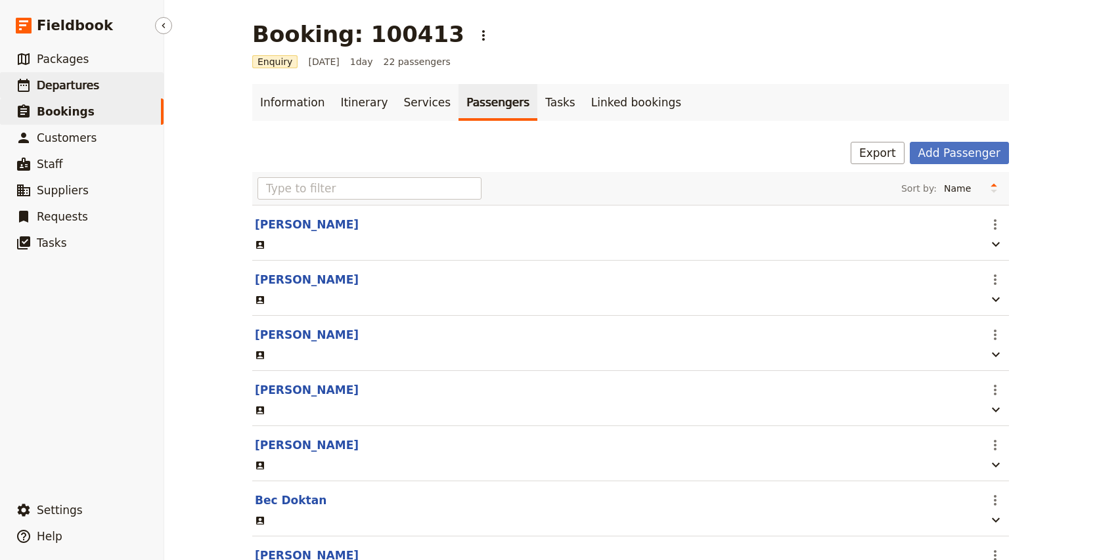
click at [97, 86] on link "​ Departures" at bounding box center [82, 85] width 164 height 26
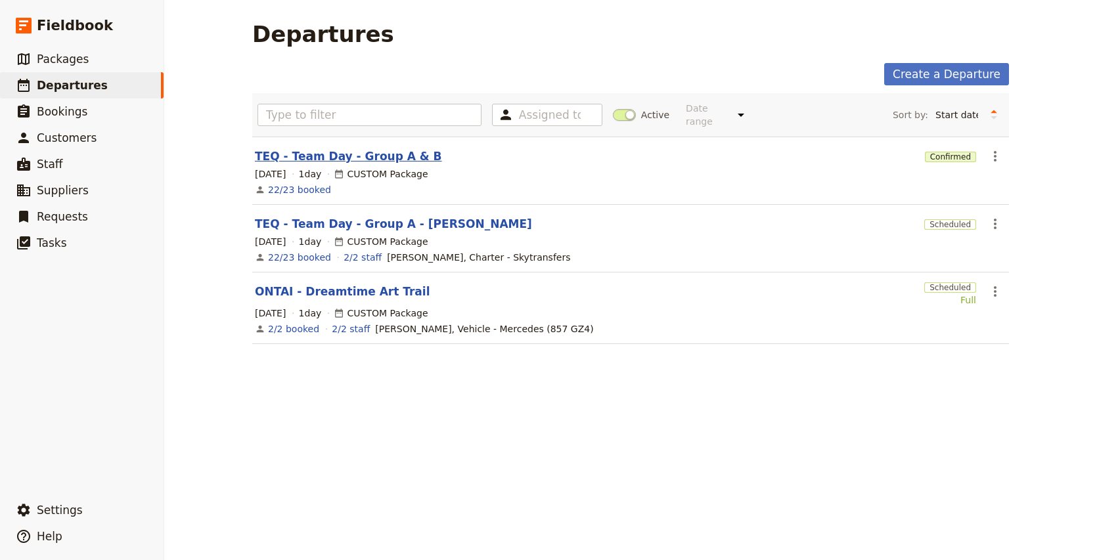
click at [366, 148] on link "TEQ - Team Day - Group A & B" at bounding box center [348, 156] width 187 height 16
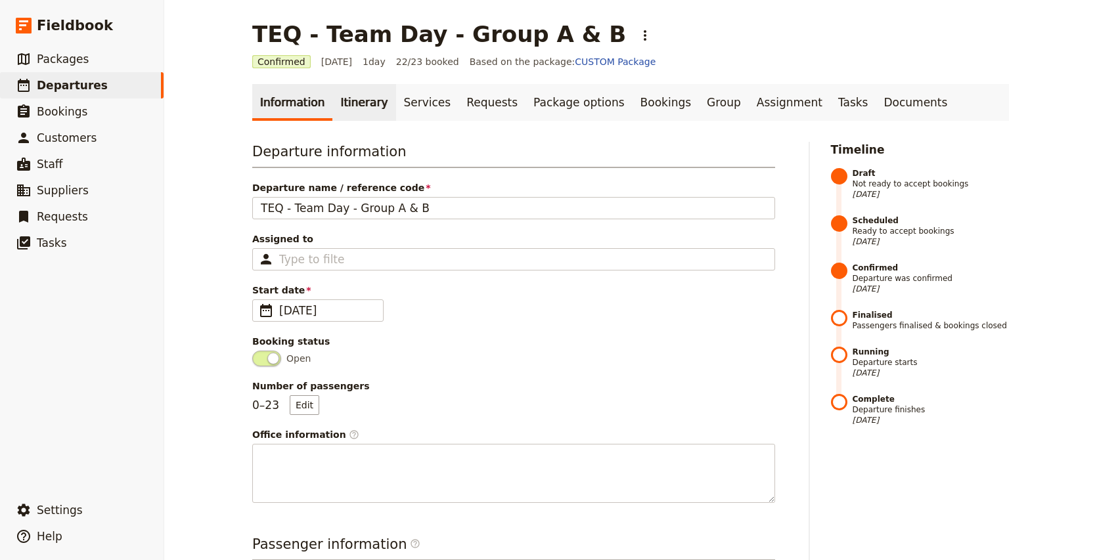
click at [356, 100] on link "Itinerary" at bounding box center [363, 102] width 63 height 37
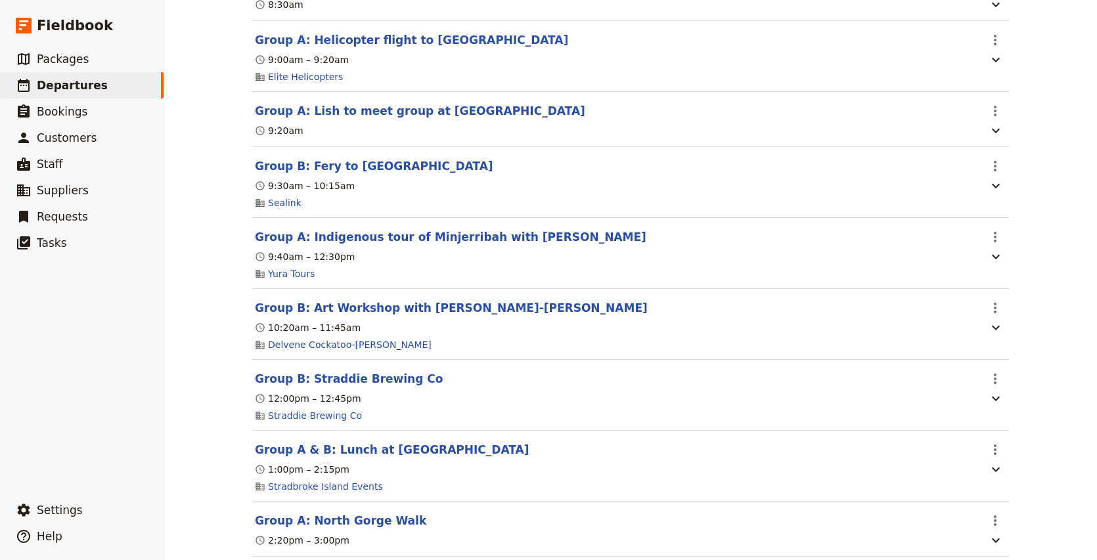
scroll to position [651, 0]
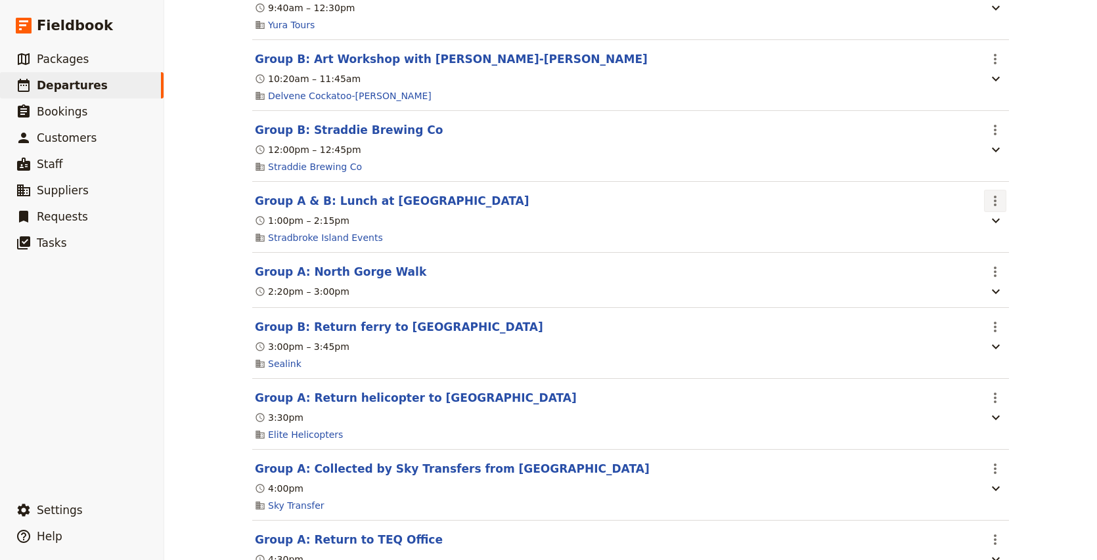
click at [990, 209] on icon "Actions" at bounding box center [995, 201] width 16 height 16
click at [1000, 236] on button "Edit this itinerary item" at bounding box center [939, 236] width 131 height 18
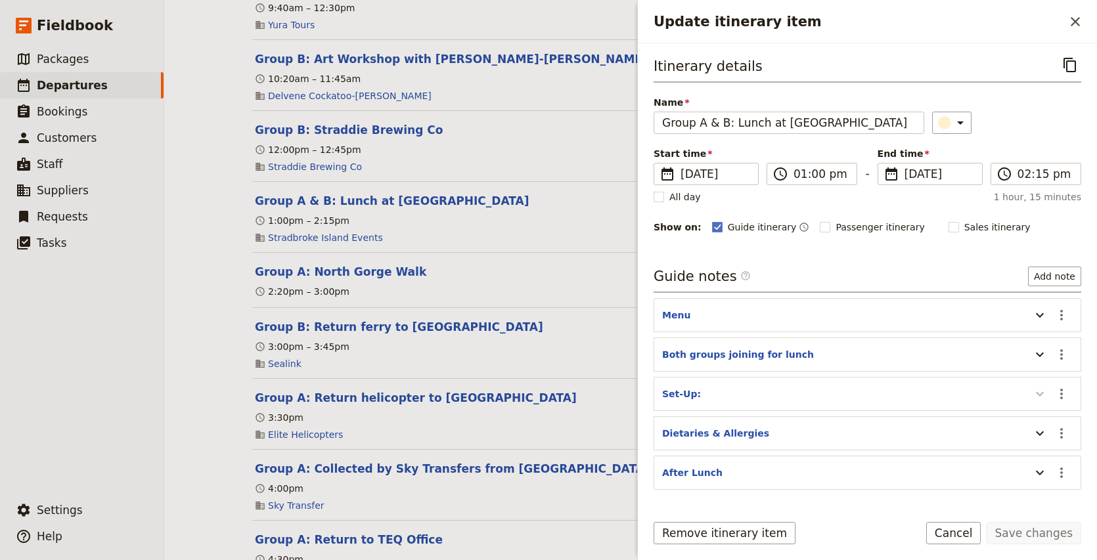
click at [1048, 393] on button "Update itinerary item" at bounding box center [1039, 394] width 21 height 22
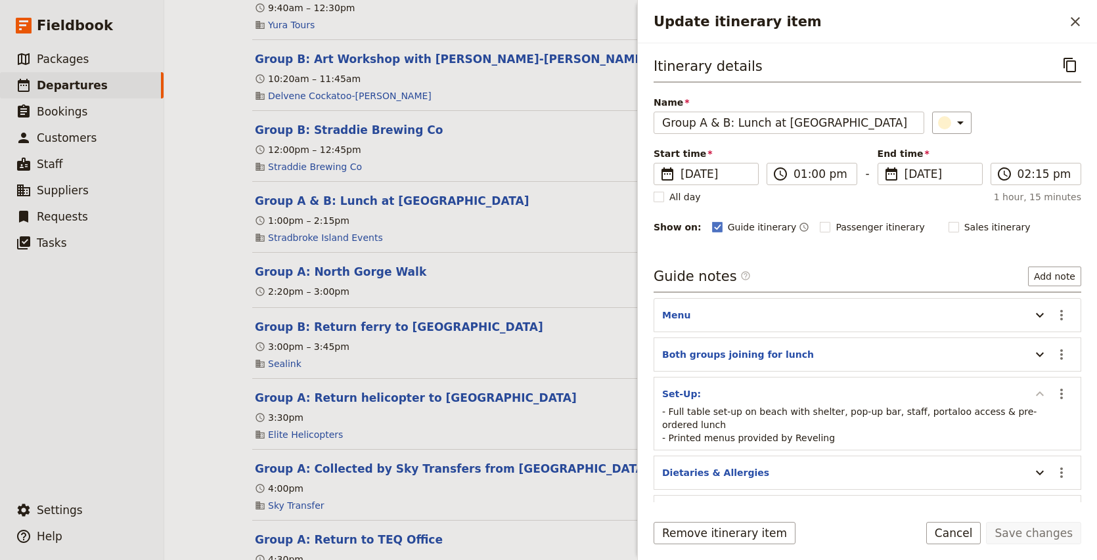
click at [1036, 395] on icon "Update itinerary item" at bounding box center [1040, 393] width 8 height 5
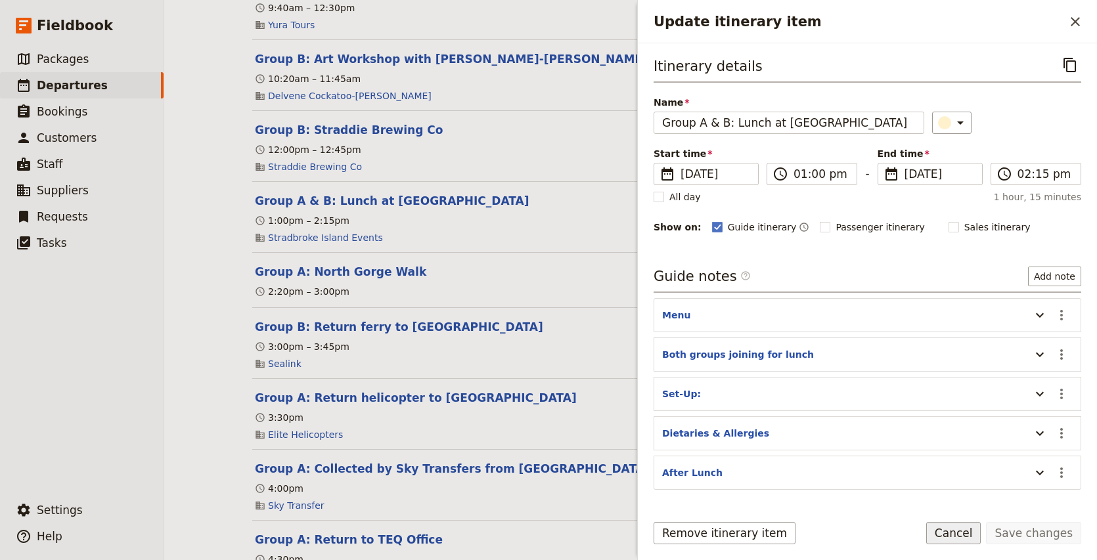
click at [977, 531] on button "Cancel" at bounding box center [953, 533] width 55 height 22
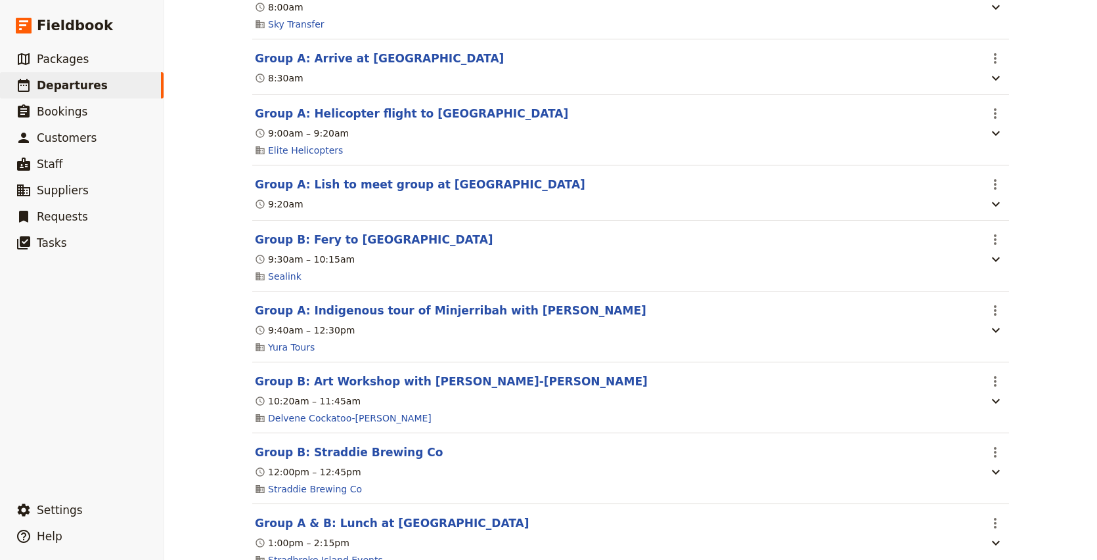
scroll to position [0, 0]
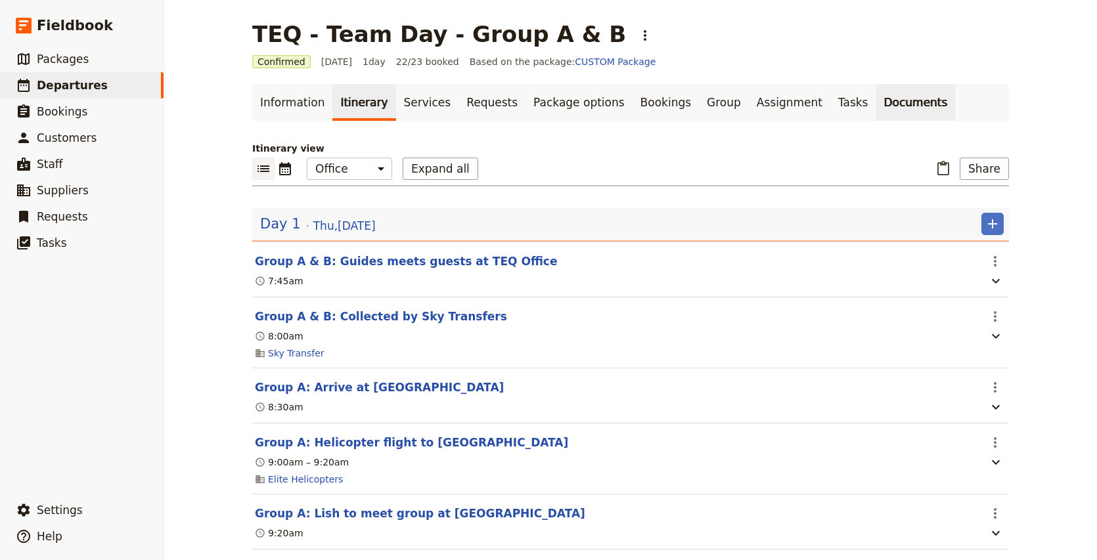
click at [879, 98] on link "Documents" at bounding box center [914, 102] width 79 height 37
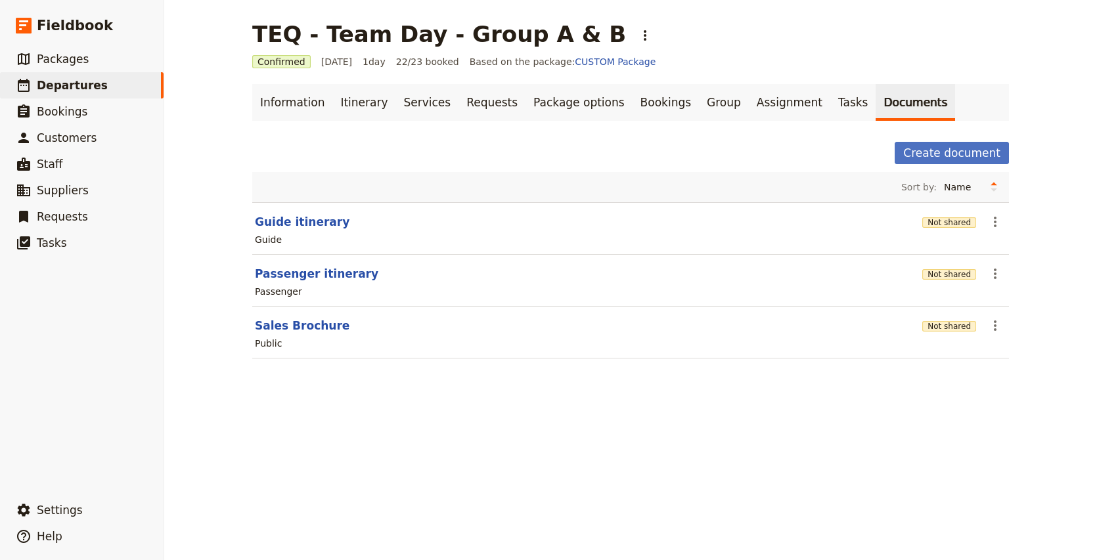
click at [997, 247] on div "Guide" at bounding box center [630, 240] width 754 height 16
click at [995, 223] on icon "Actions" at bounding box center [995, 222] width 3 height 11
click at [1018, 251] on span "Share" at bounding box center [1031, 250] width 79 height 13
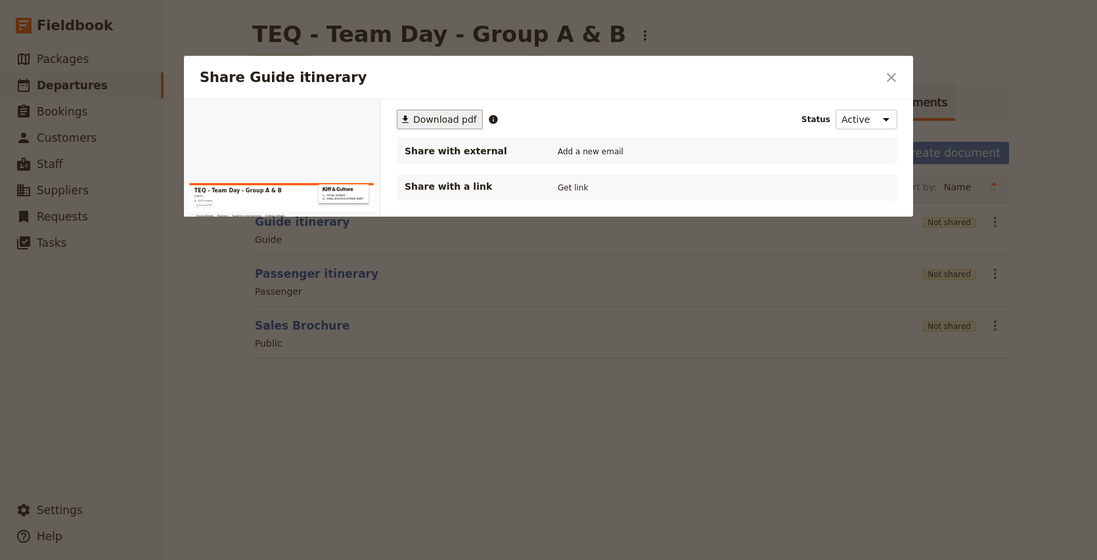
click at [415, 110] on button "​ Download pdf" at bounding box center [440, 120] width 86 height 20
click at [576, 475] on div at bounding box center [548, 280] width 1097 height 560
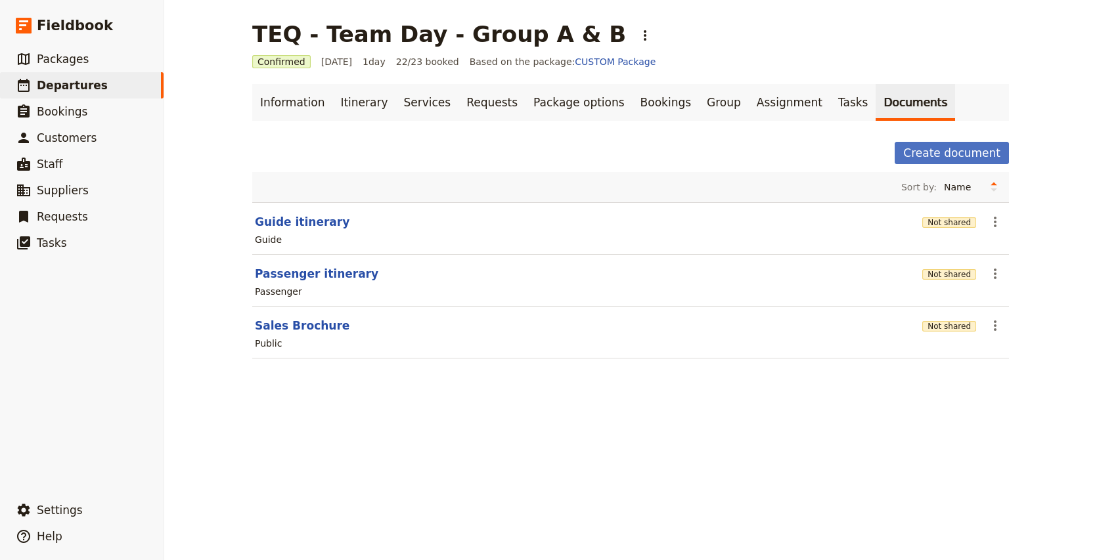
click at [349, 122] on div "Information Itinerary Services Requests Package options Bookings Group Assignme…" at bounding box center [630, 229] width 757 height 290
click at [347, 106] on link "Itinerary" at bounding box center [363, 102] width 63 height 37
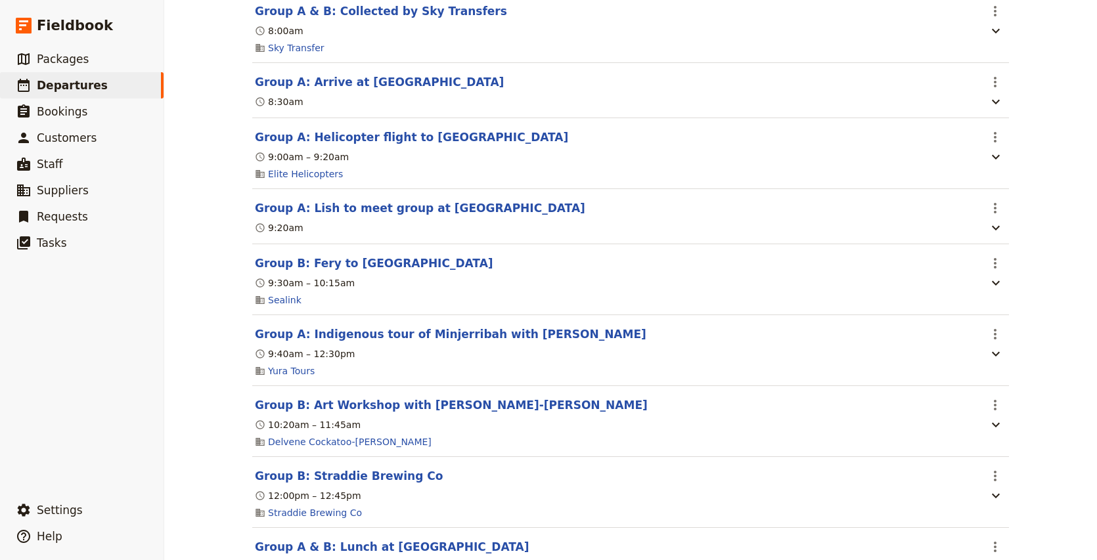
scroll to position [422, 0]
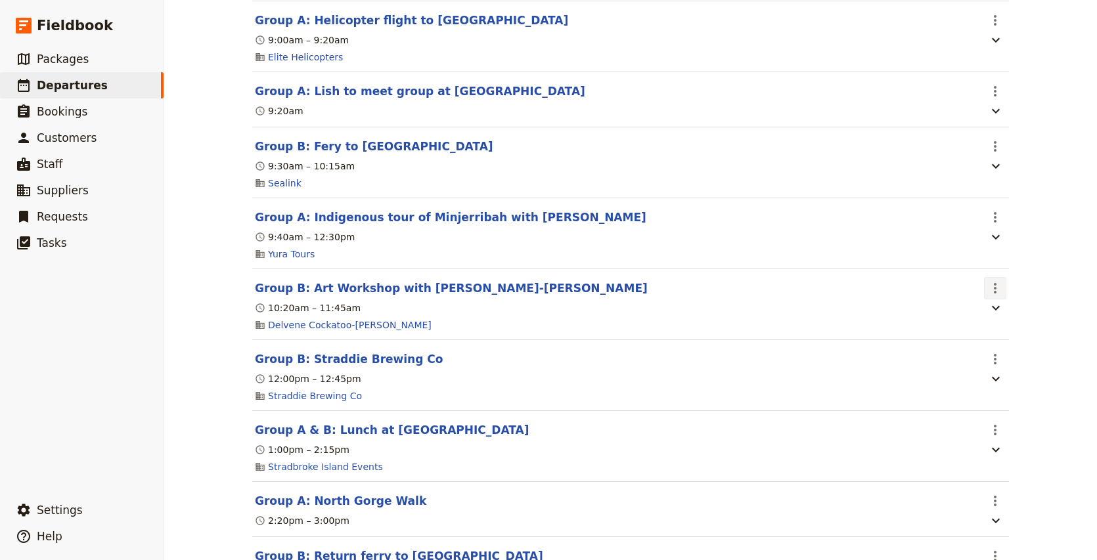
click at [992, 296] on icon "Actions" at bounding box center [995, 288] width 16 height 16
click at [968, 327] on span "Edit this itinerary item" at bounding box center [933, 321] width 103 height 13
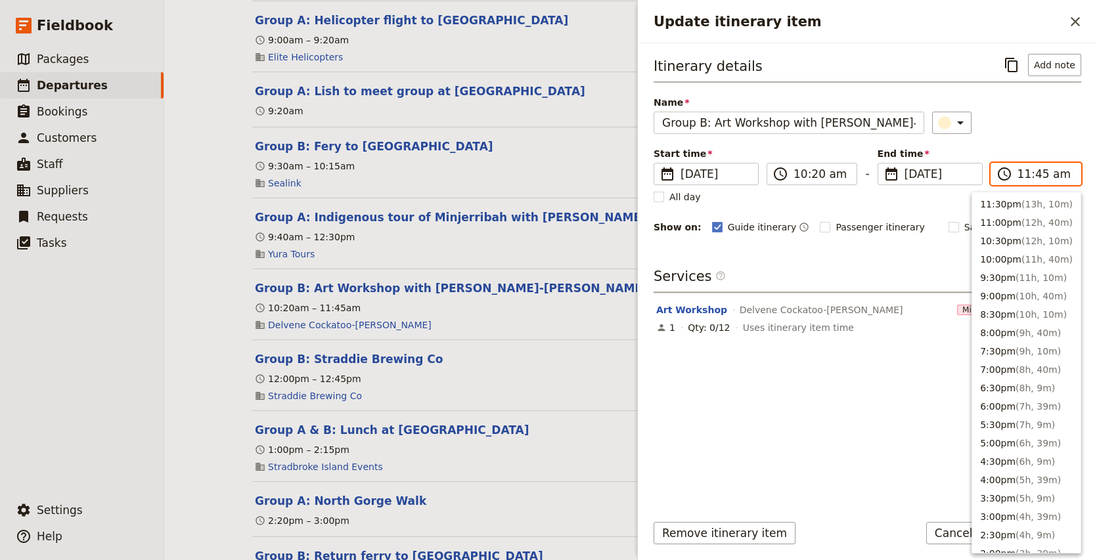
click at [1032, 178] on input "11:45 am" at bounding box center [1044, 174] width 55 height 16
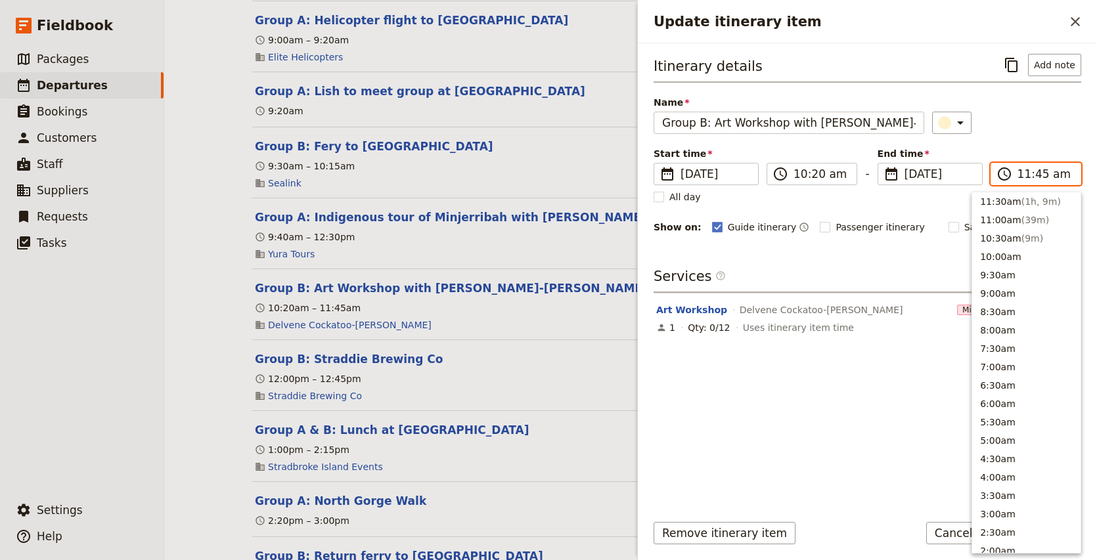
click at [1040, 176] on input "11:45 am" at bounding box center [1044, 174] width 55 height 16
type input "11:30 am"
click at [1040, 139] on div "Itinerary details ​ Add note Name Group B: Art Workshop with Delvene Cockatoo-C…" at bounding box center [867, 144] width 428 height 181
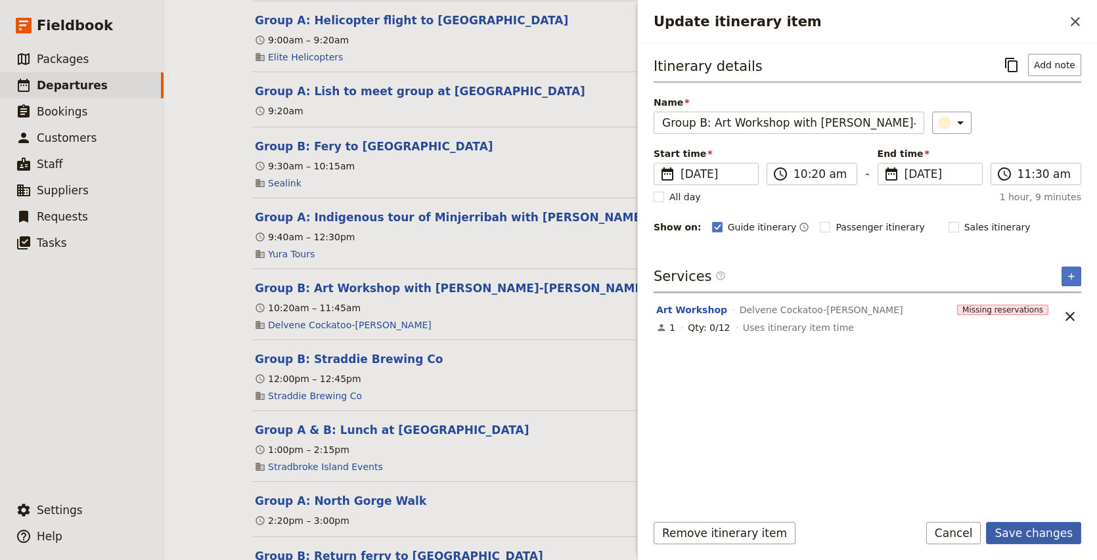
click at [1038, 531] on button "Save changes" at bounding box center [1033, 533] width 95 height 22
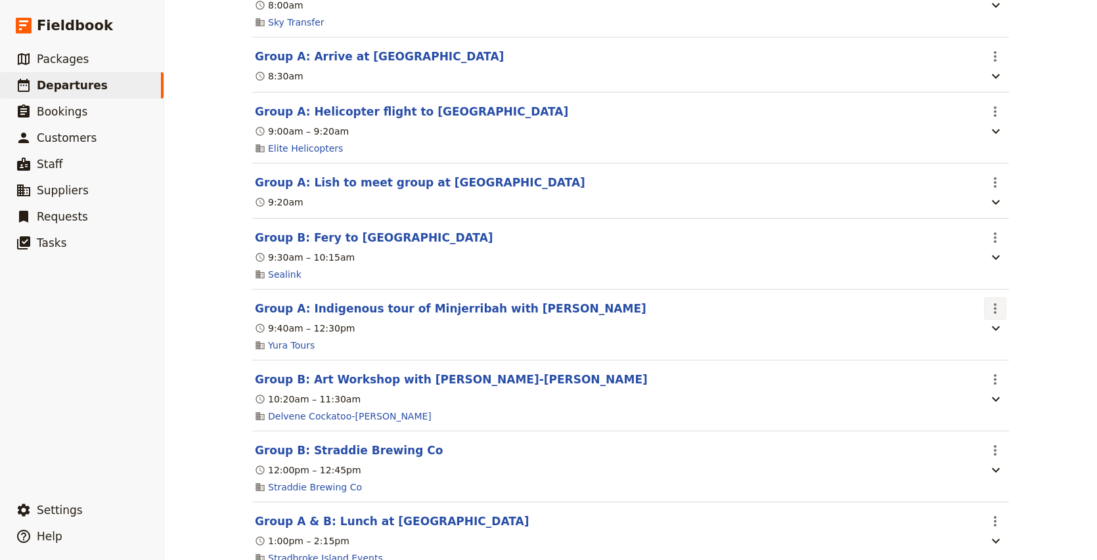
scroll to position [122, 0]
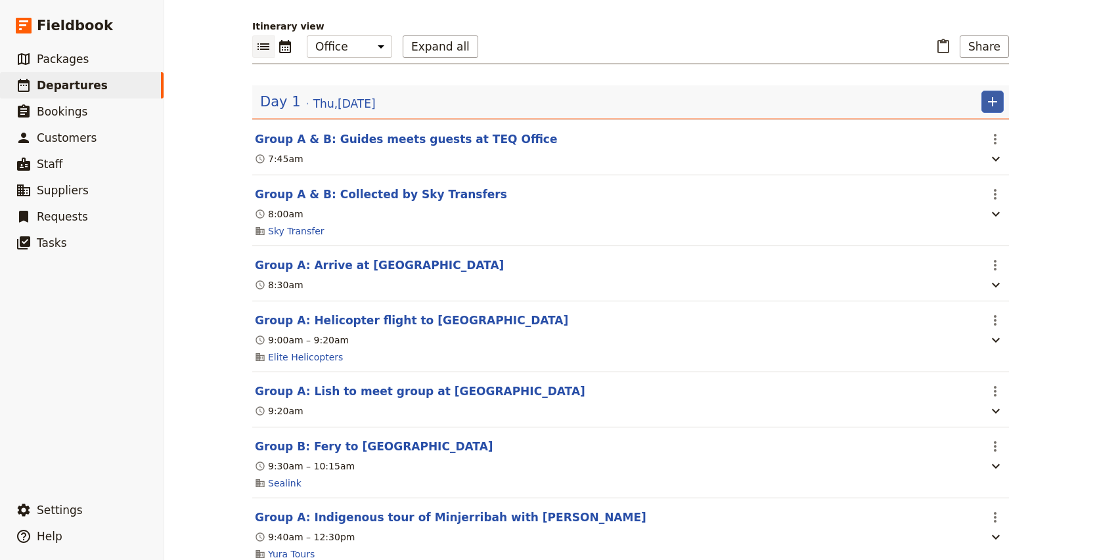
click at [994, 104] on icon "Add" at bounding box center [992, 102] width 16 height 16
click at [973, 141] on button "Add a pre day" at bounding box center [953, 149] width 99 height 18
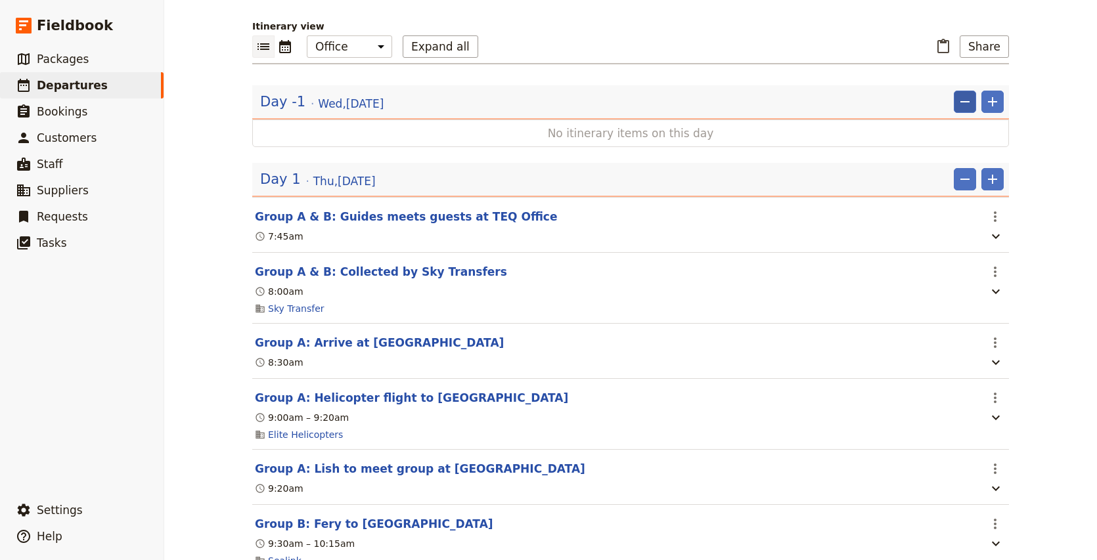
click at [964, 105] on icon "Remove" at bounding box center [965, 102] width 16 height 16
click at [954, 133] on span "Remove day" at bounding box center [938, 130] width 57 height 13
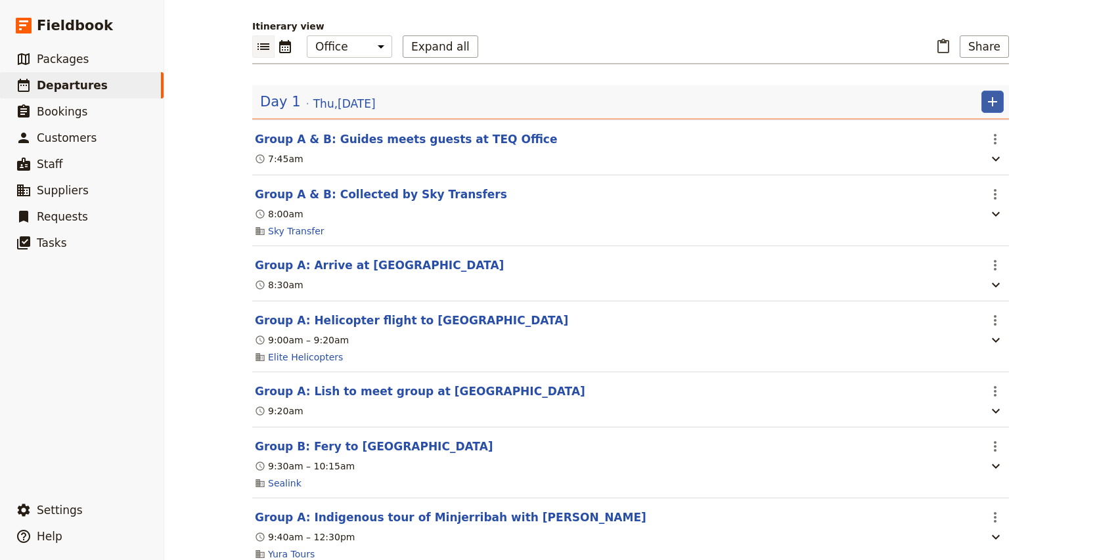
click at [990, 107] on icon "Add" at bounding box center [992, 102] width 16 height 16
click at [975, 132] on span "Add itinerary item" at bounding box center [953, 130] width 83 height 13
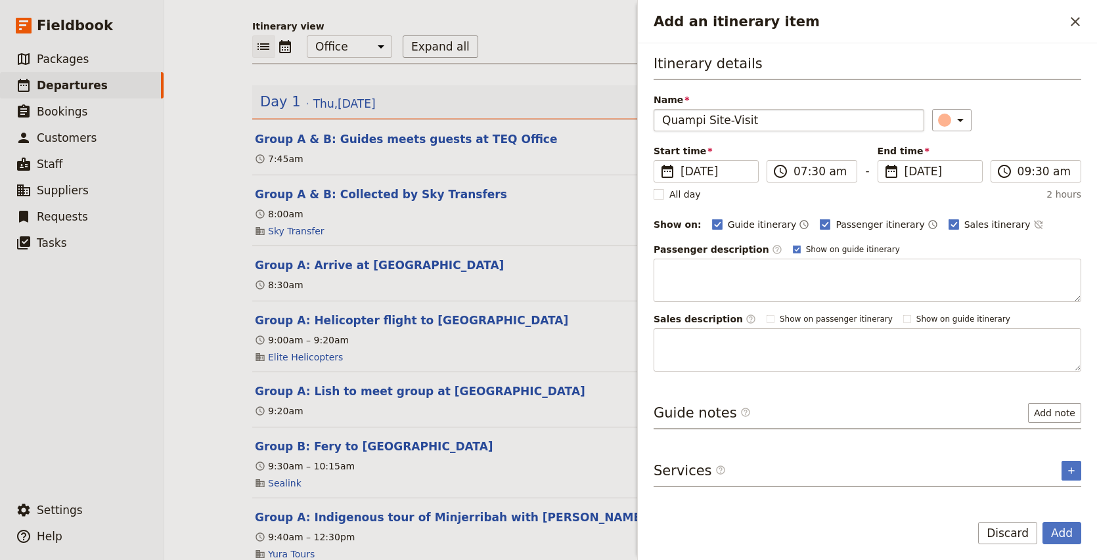
click at [661, 120] on input "Quampi Site-Visit" at bounding box center [788, 120] width 271 height 22
type input "Group B: Quampi Site-Visit"
click at [795, 173] on input "07:30 am" at bounding box center [820, 172] width 55 height 16
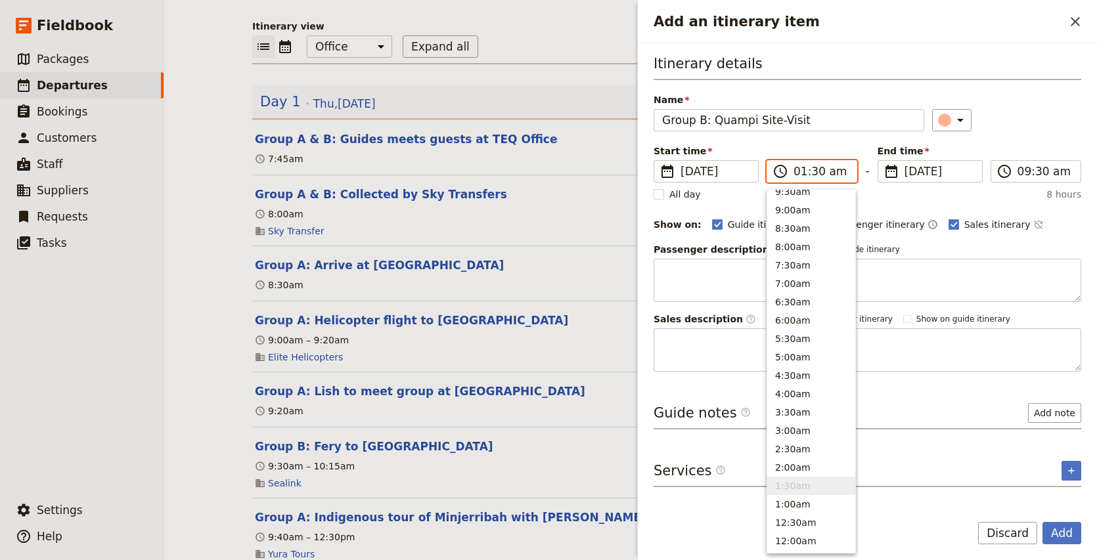
type input "11:30 am"
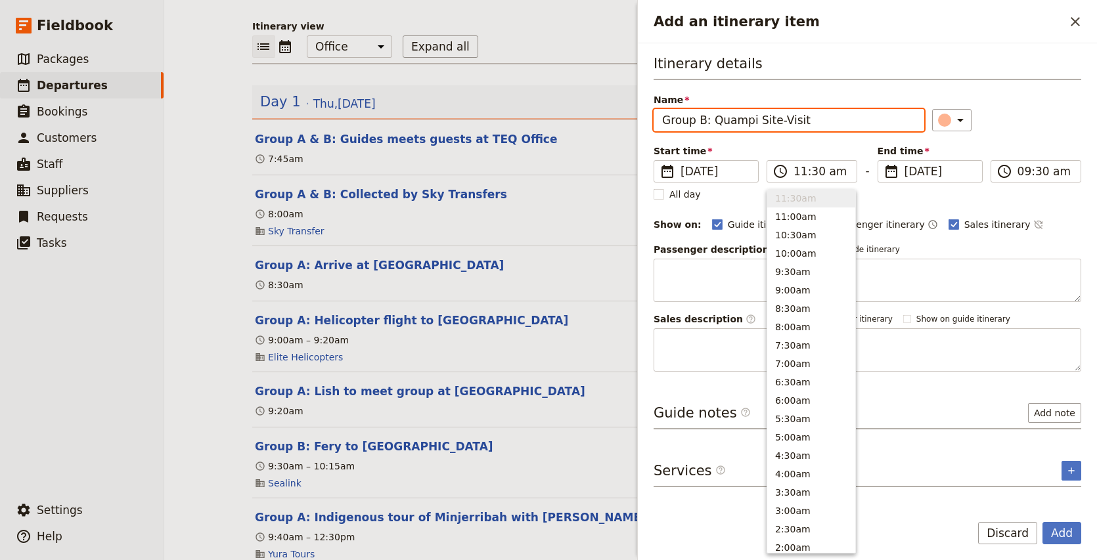
click at [1054, 129] on div "​" at bounding box center [1006, 120] width 149 height 22
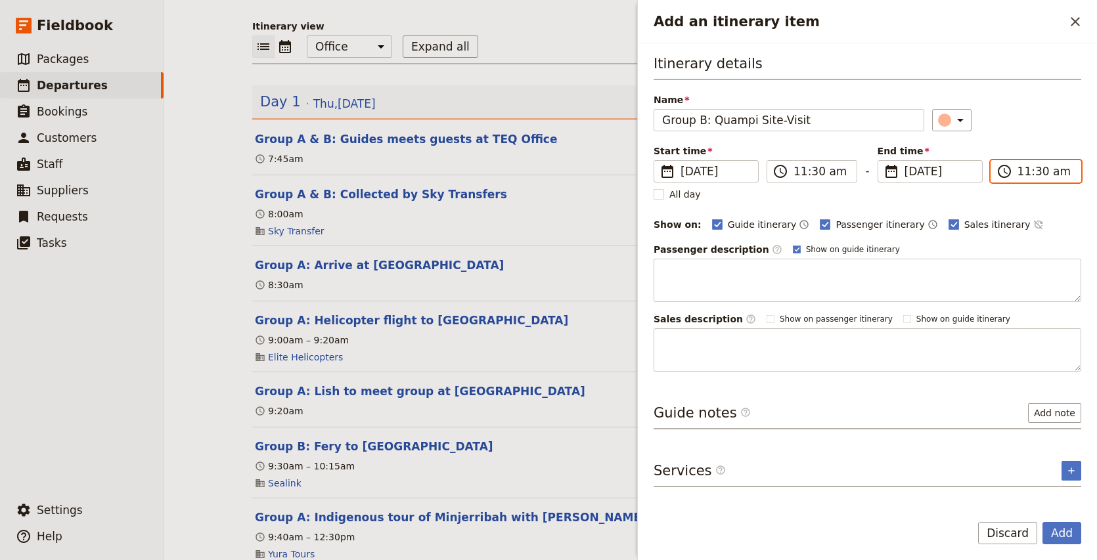
click at [1038, 174] on input "11:30 am" at bounding box center [1044, 172] width 55 height 16
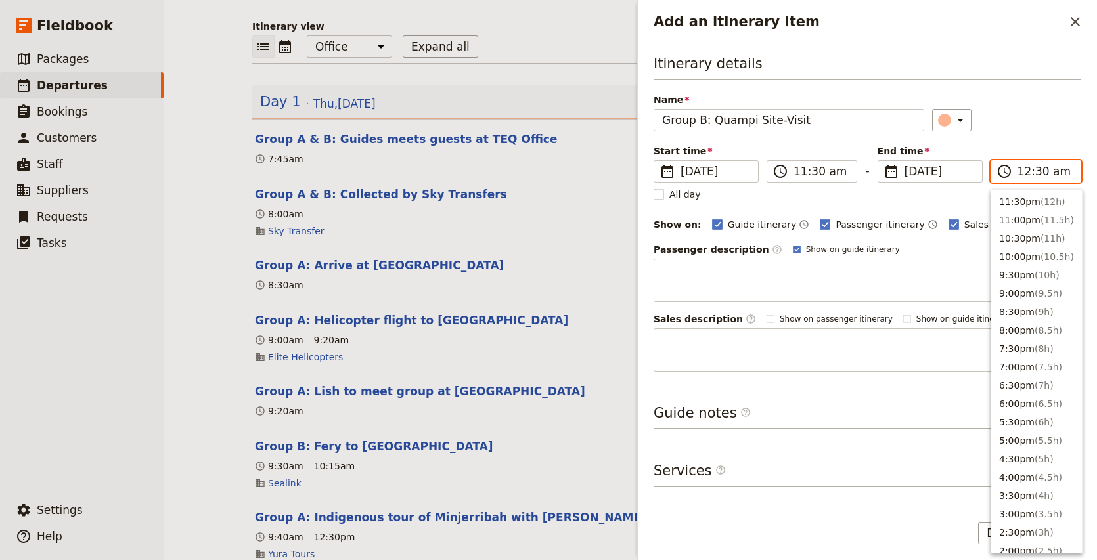
scroll to position [525, 0]
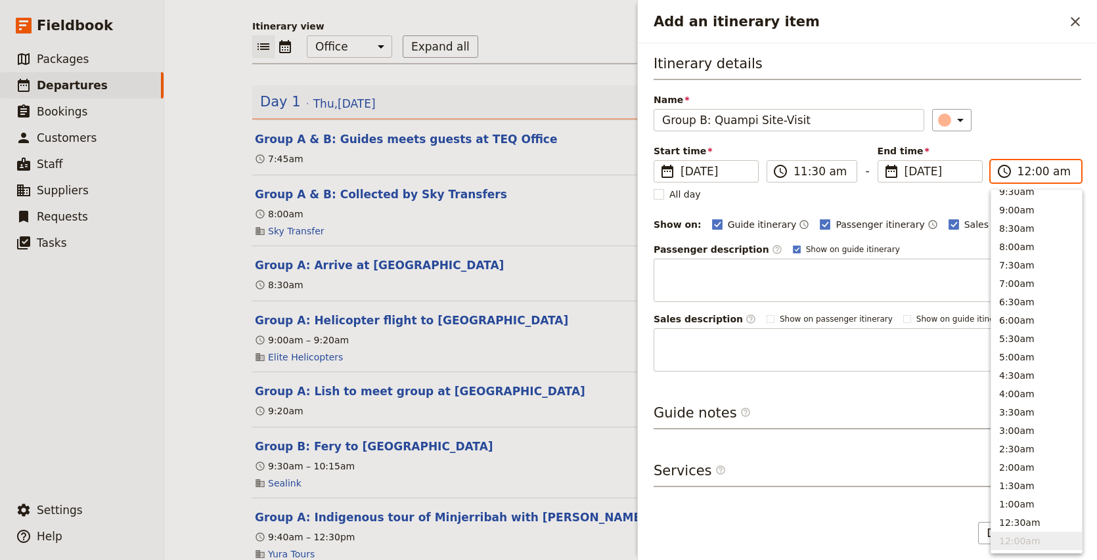
type input "12:00 pm"
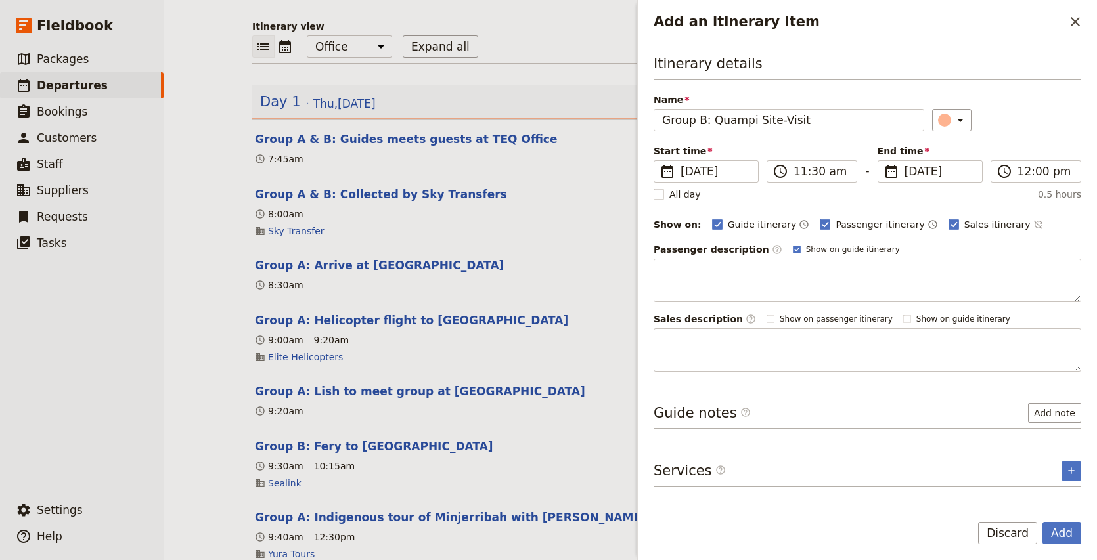
click at [1010, 110] on div "​" at bounding box center [1006, 120] width 149 height 22
click at [835, 225] on span "Passenger itinerary" at bounding box center [879, 224] width 89 height 13
click at [820, 218] on input "Passenger itinerary" at bounding box center [819, 217] width 1 height 1
checkbox input "false"
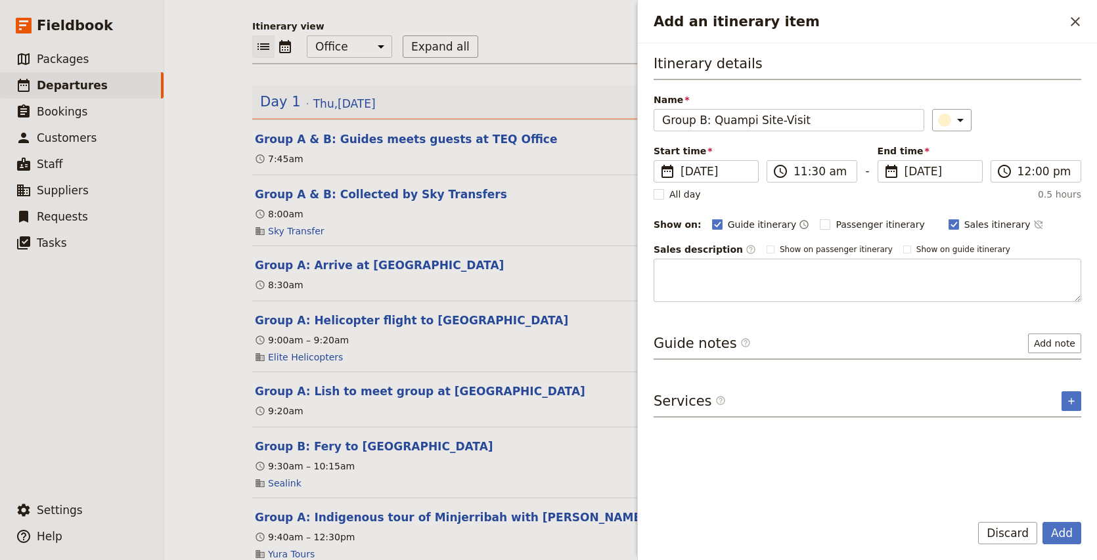
click at [954, 232] on div "Itinerary details Name Group B: Quampi Site-Visit ​ Start time ​ 4 Sep 2025 04/…" at bounding box center [867, 178] width 428 height 248
click at [982, 224] on span "Sales itinerary" at bounding box center [997, 224] width 66 height 13
click at [948, 218] on input "Sales itinerary" at bounding box center [948, 217] width 1 height 1
checkbox input "false"
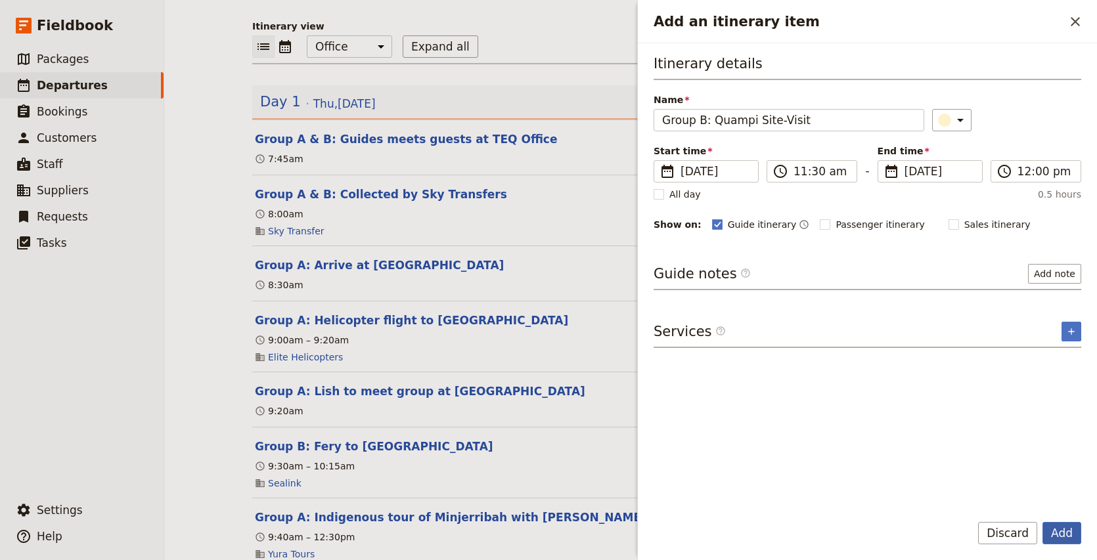
click at [1067, 531] on button "Add" at bounding box center [1061, 533] width 39 height 22
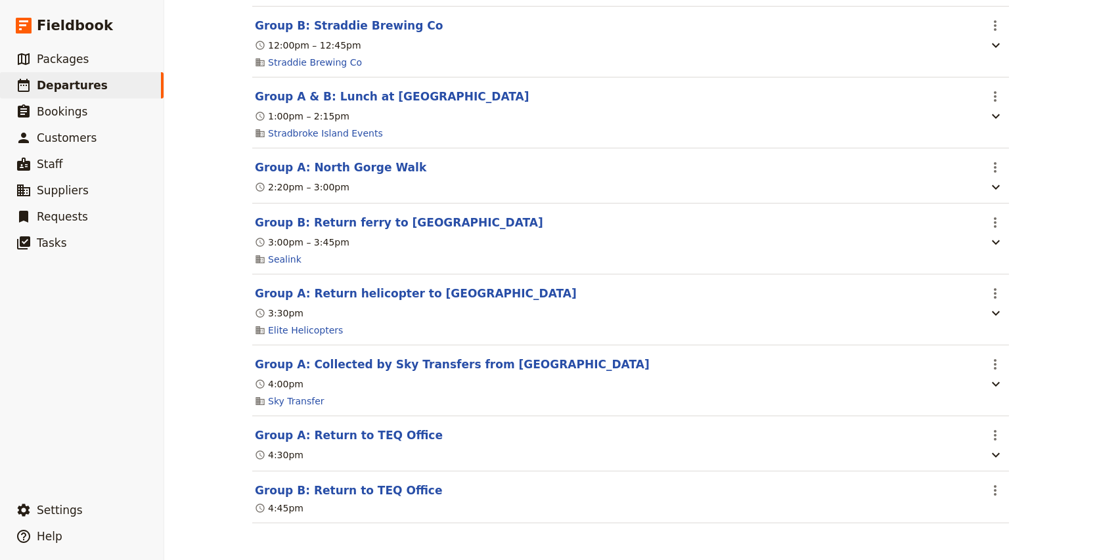
scroll to position [0, 0]
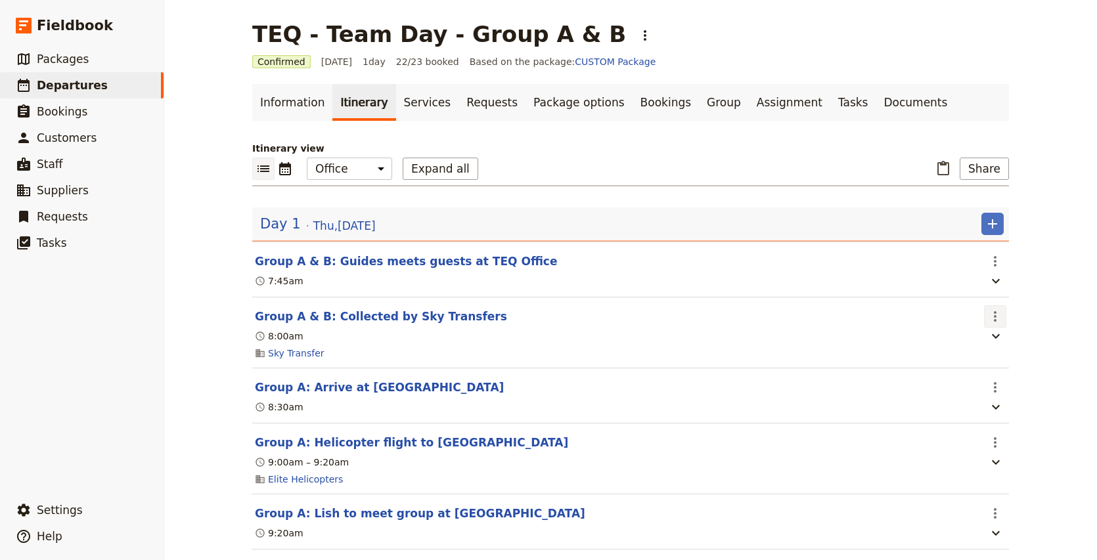
click at [998, 322] on icon "Actions" at bounding box center [995, 317] width 16 height 16
click at [970, 346] on span "Edit this itinerary item" at bounding box center [933, 346] width 103 height 13
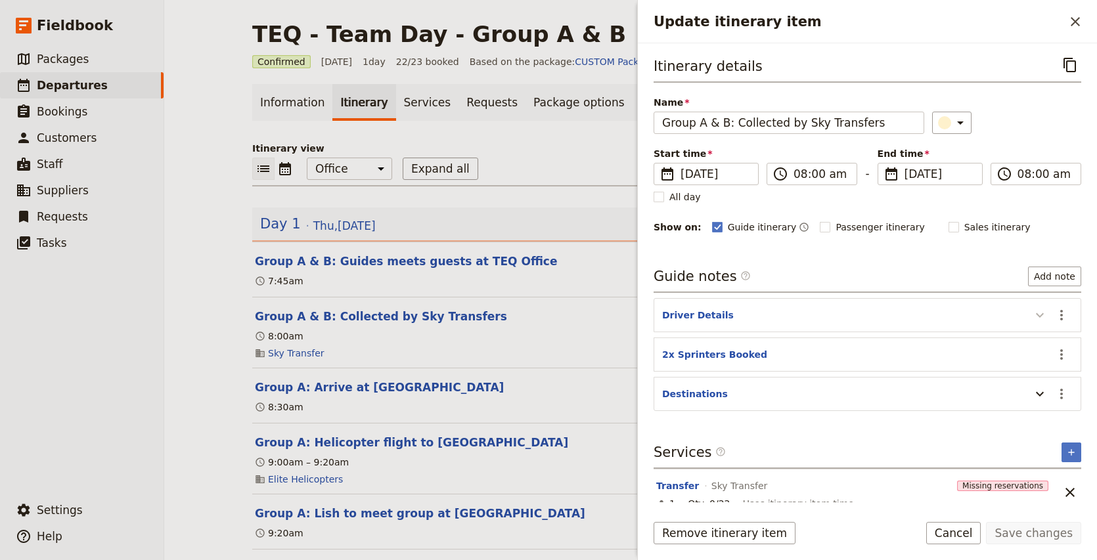
click at [1038, 317] on icon "Update itinerary item" at bounding box center [1040, 315] width 16 height 16
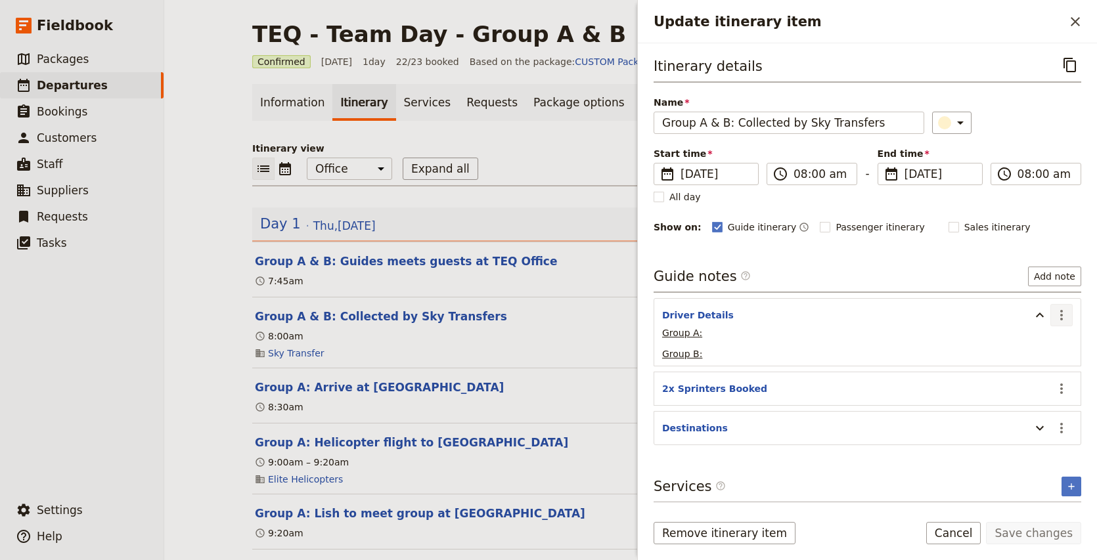
click at [1066, 317] on icon "Actions" at bounding box center [1061, 315] width 16 height 16
click at [1039, 345] on span "Edit note" at bounding box center [1023, 344] width 41 height 13
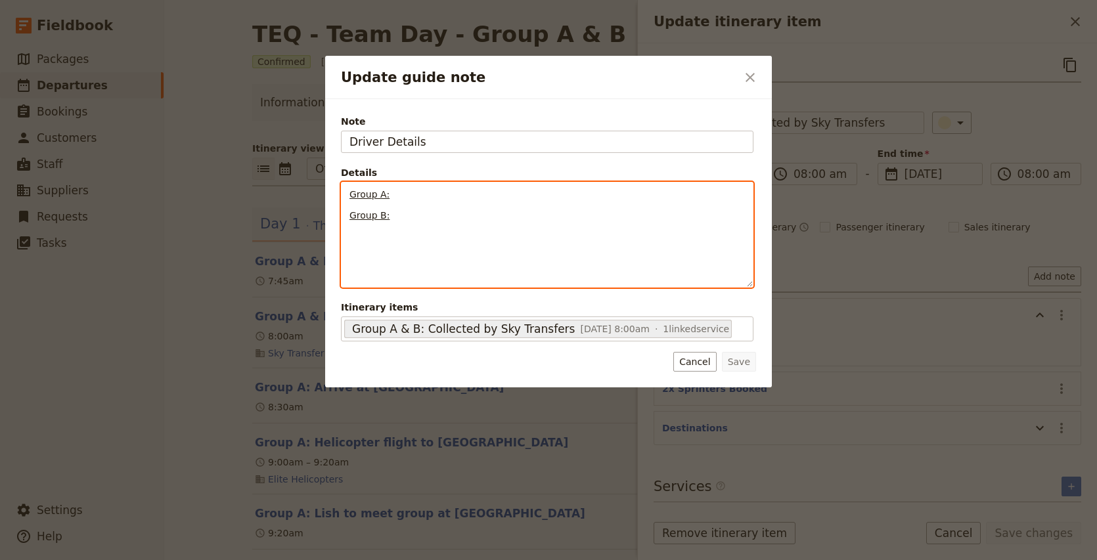
click at [416, 190] on p "Group A:" at bounding box center [546, 194] width 395 height 13
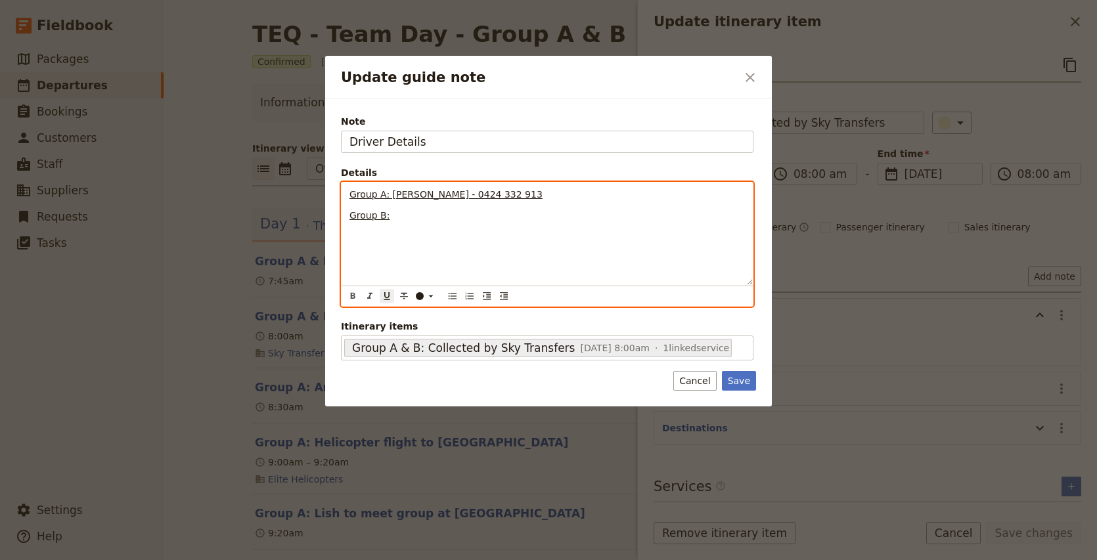
click at [462, 209] on p "Group B:" at bounding box center [546, 215] width 395 height 13
click at [423, 211] on p "Group B:" at bounding box center [546, 215] width 395 height 13
click at [443, 219] on span "Group B: Azam - 0424 376 786" at bounding box center [420, 215] width 143 height 11
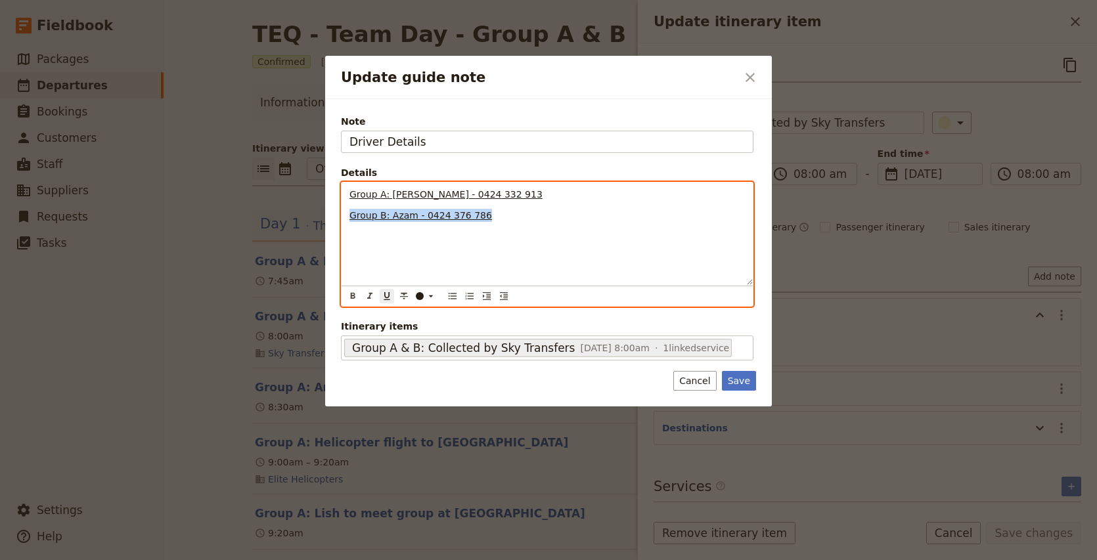
copy span "Group B: Azam - 0424 376 786"
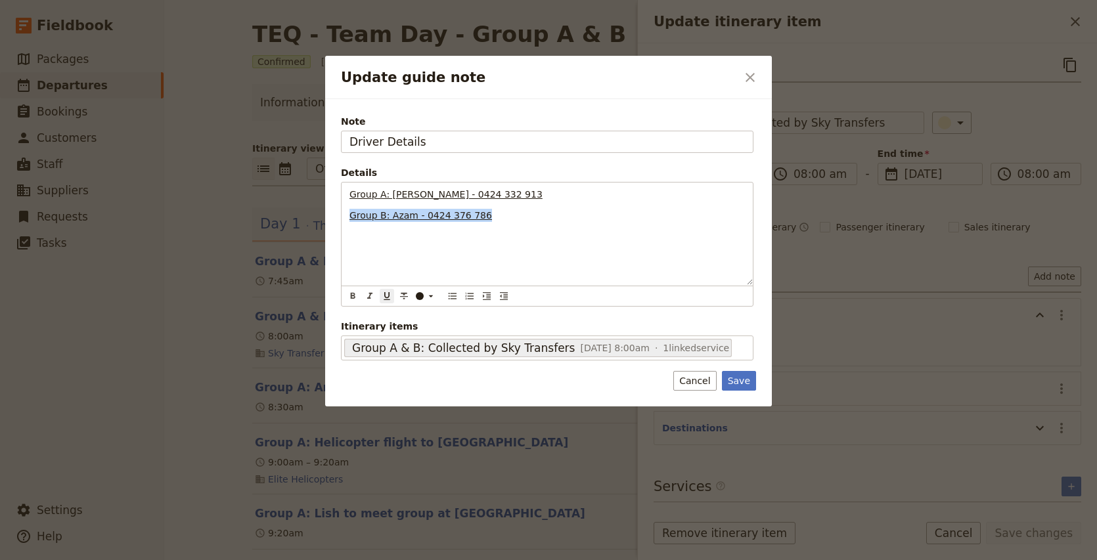
click at [756, 376] on div "Note Driver Details Details Group A: Hemil - 0424 332 913 Group B: Azam - 0424 …" at bounding box center [548, 252] width 447 height 307
click at [738, 383] on button "Save" at bounding box center [739, 381] width 34 height 20
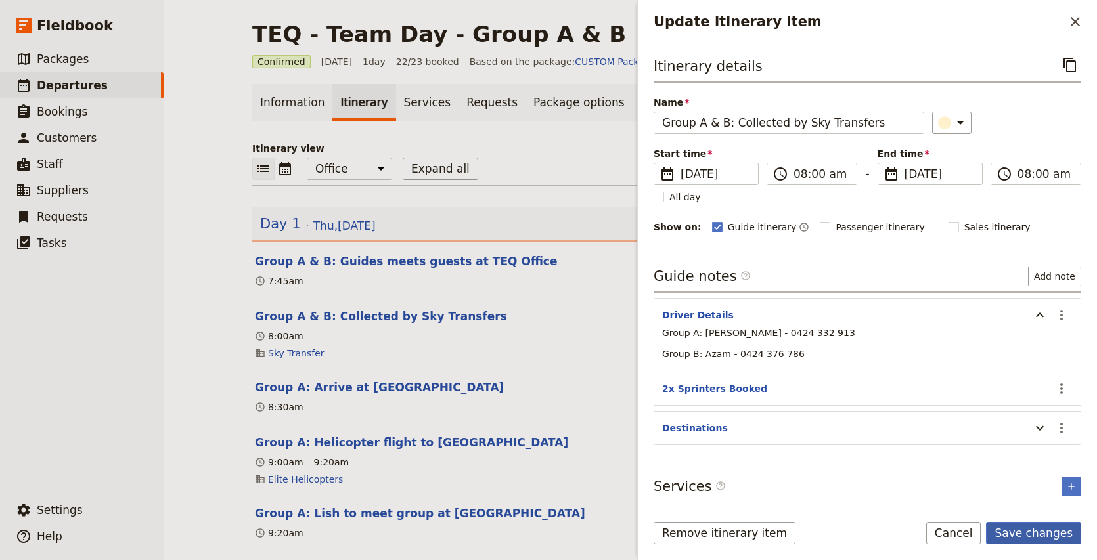
click at [1049, 534] on button "Save changes" at bounding box center [1033, 533] width 95 height 22
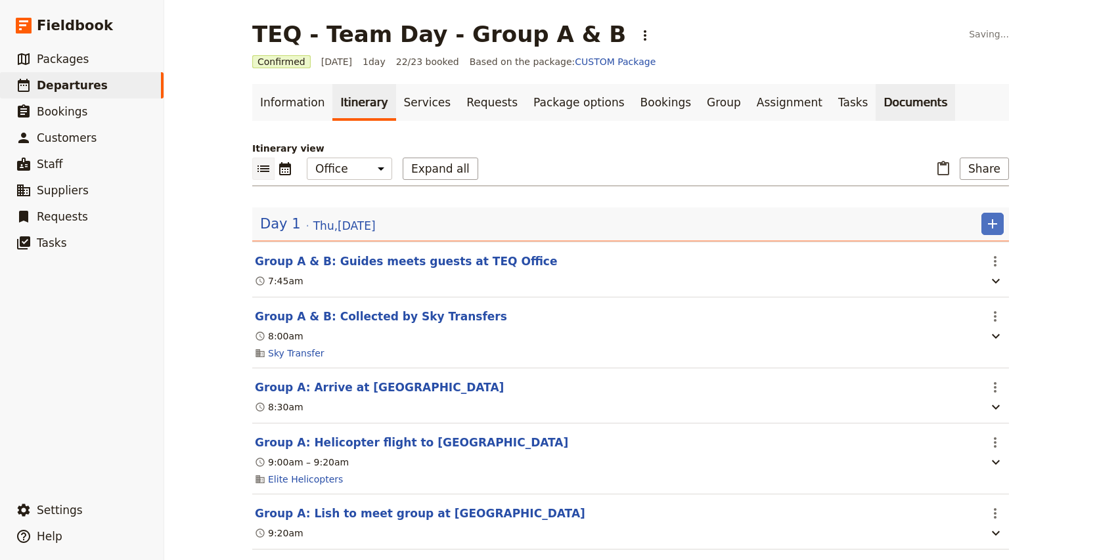
click at [875, 99] on link "Documents" at bounding box center [914, 102] width 79 height 37
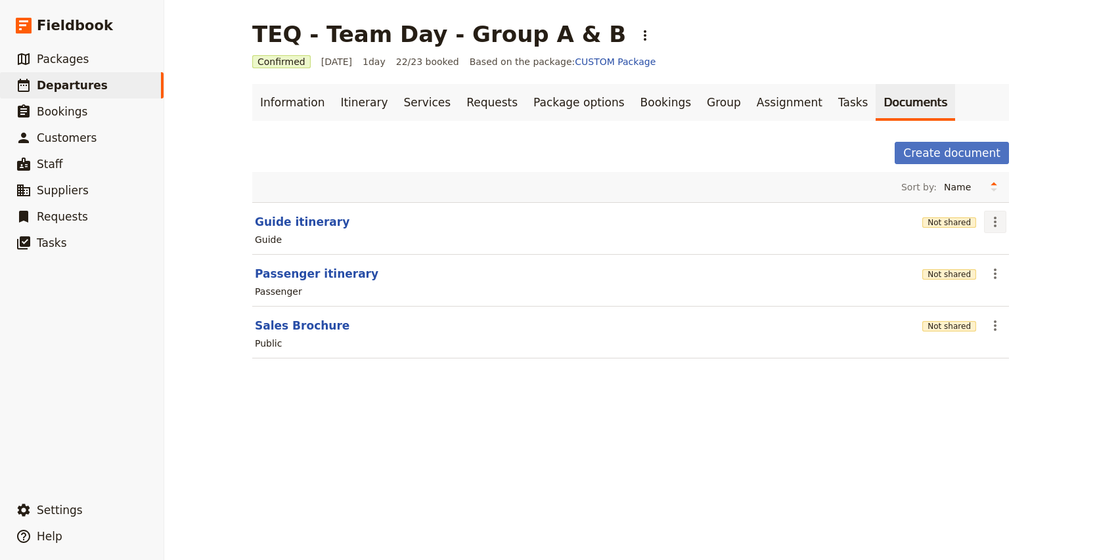
click at [998, 223] on icon "Actions" at bounding box center [995, 222] width 16 height 16
click at [1021, 250] on span "Share" at bounding box center [1031, 250] width 79 height 13
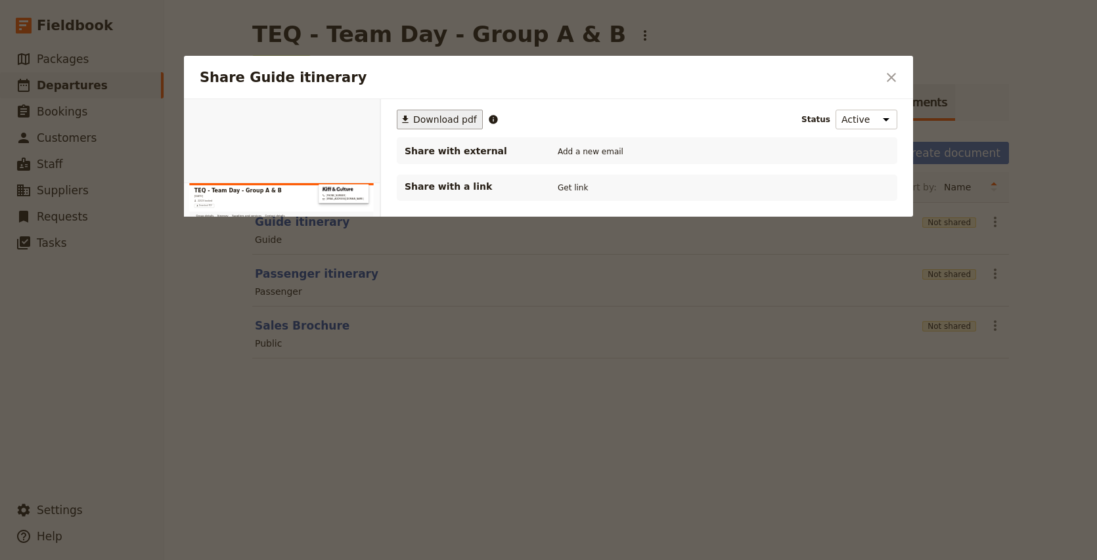
click at [438, 113] on span "Download pdf" at bounding box center [445, 119] width 64 height 13
click at [447, 117] on span "Download pdf" at bounding box center [445, 119] width 64 height 13
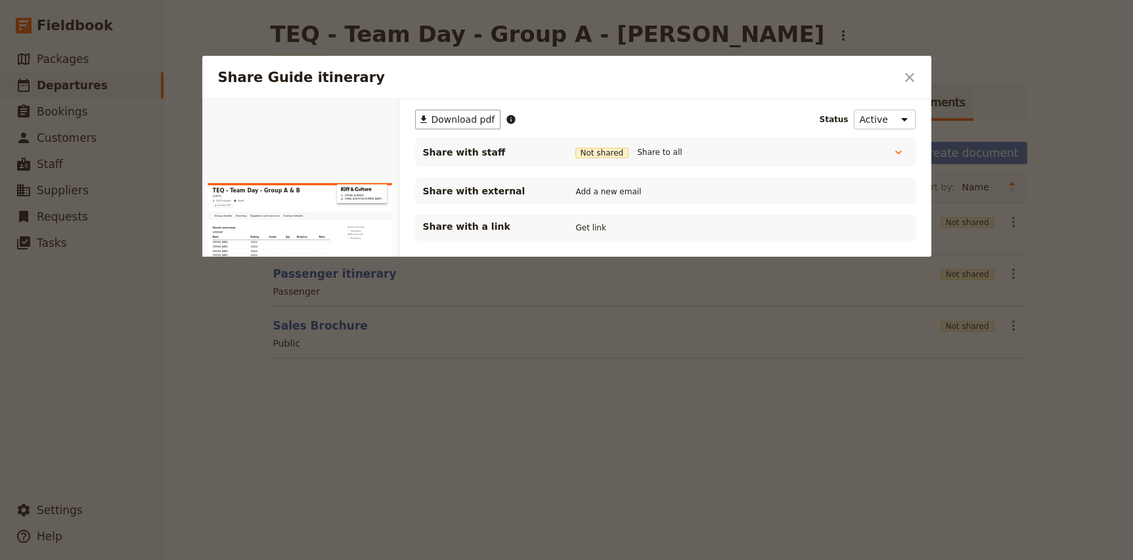
click at [152, 317] on div at bounding box center [566, 280] width 1133 height 560
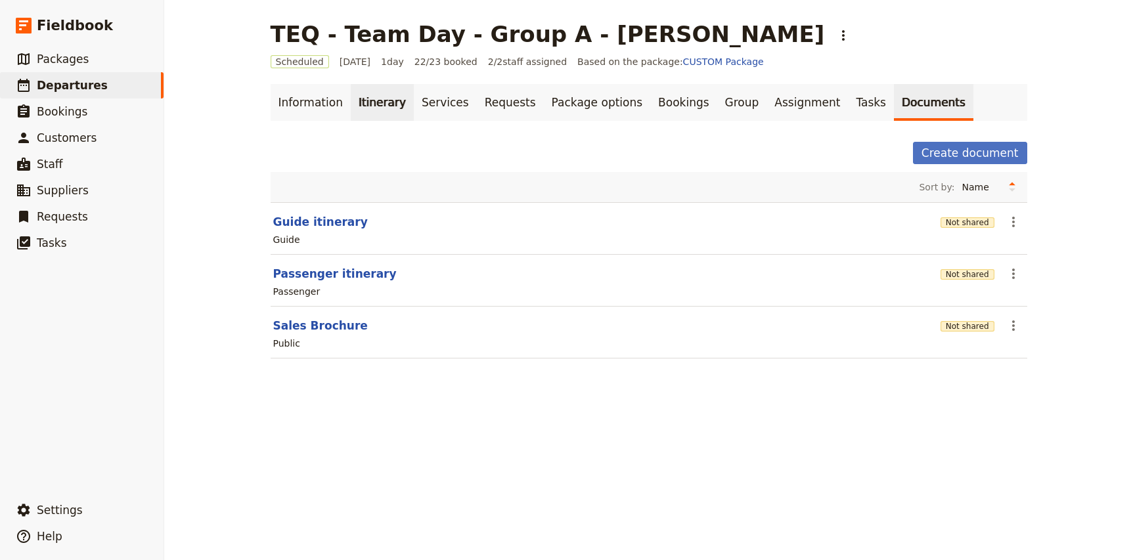
click at [380, 101] on link "Itinerary" at bounding box center [382, 102] width 63 height 37
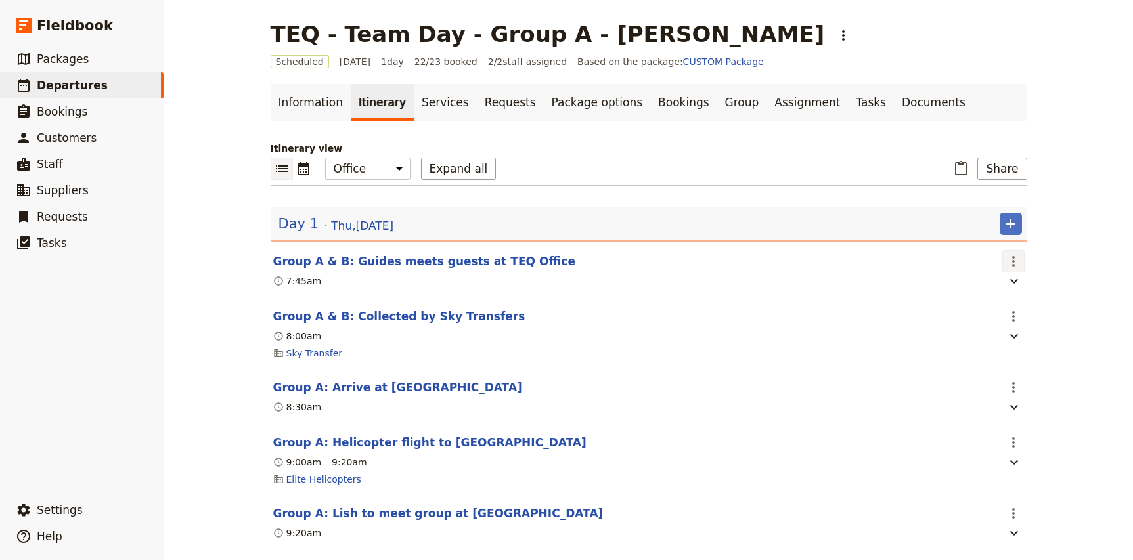
click at [1012, 261] on icon "Actions" at bounding box center [1013, 261] width 3 height 11
click at [1022, 284] on span "Edit this itinerary item" at bounding box center [1062, 290] width 103 height 13
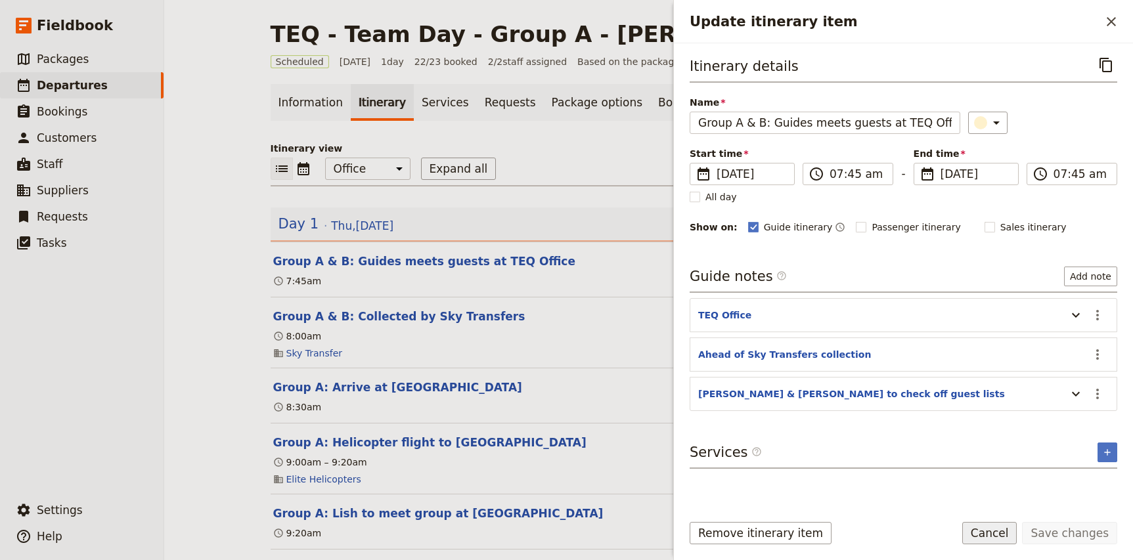
click at [1004, 536] on button "Cancel" at bounding box center [989, 533] width 55 height 22
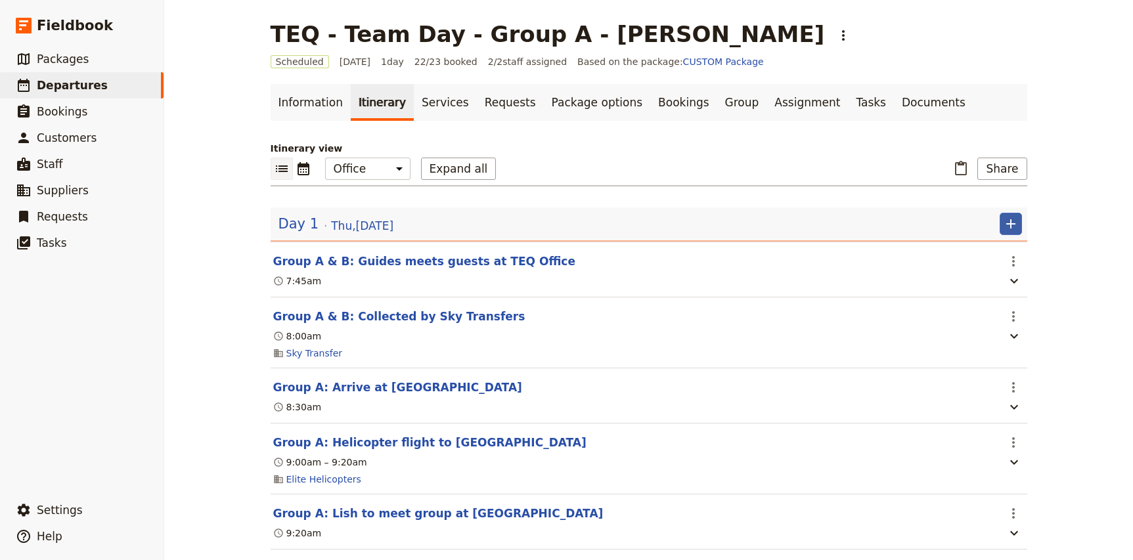
click at [1017, 219] on icon "Add" at bounding box center [1011, 224] width 16 height 16
click at [1005, 252] on span "Add itinerary item" at bounding box center [970, 252] width 83 height 13
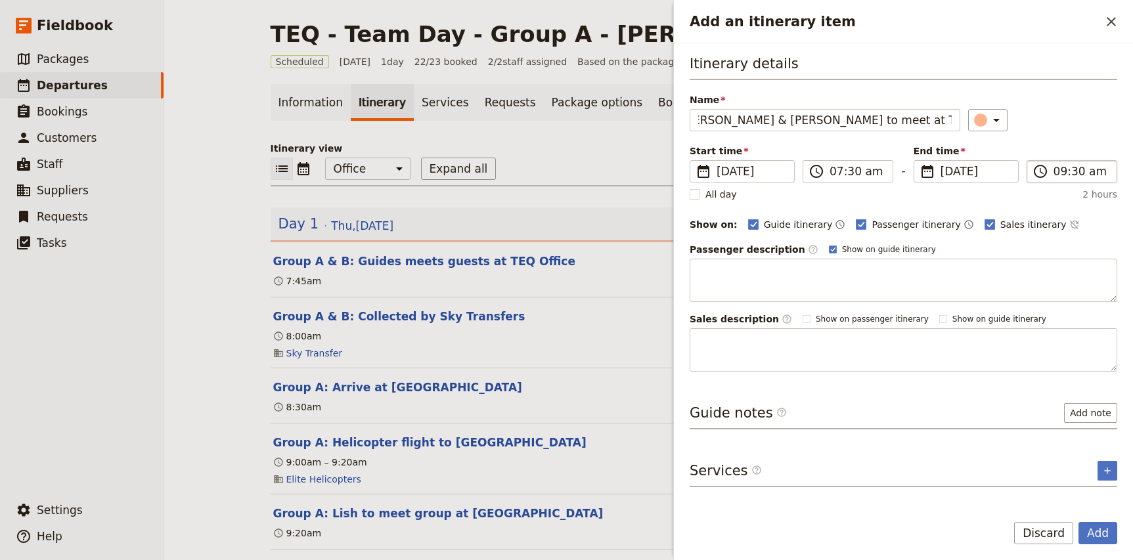
scroll to position [0, 14]
type input "Alex & Nicole to meet at TEQ Office for run-through"
click at [1055, 171] on input "09:30 am" at bounding box center [1080, 172] width 55 height 16
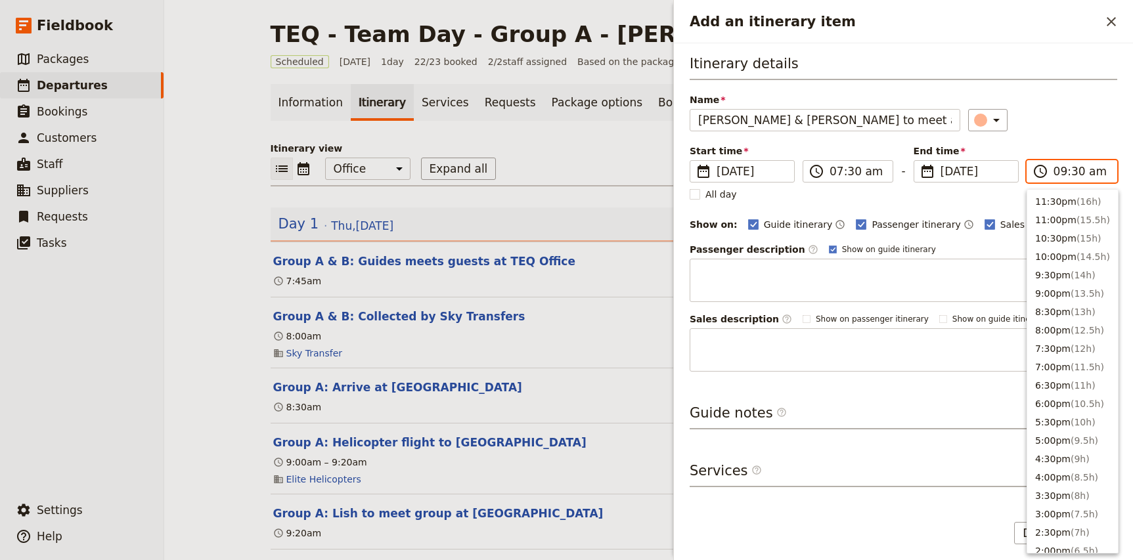
scroll to position [518, 0]
type input "07:30 am"
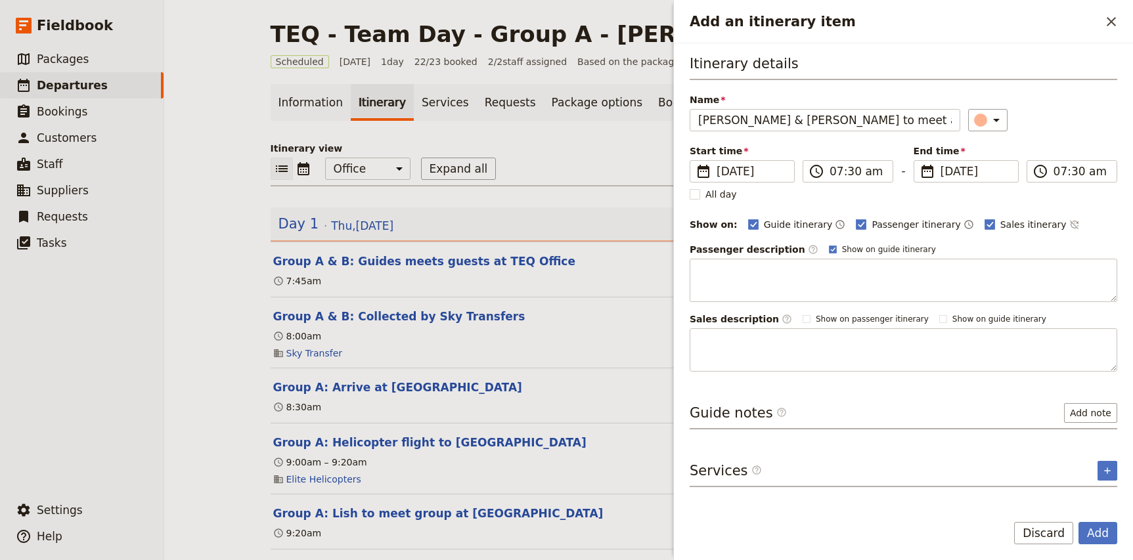
click at [1073, 141] on div "Itinerary details Name Alex & Nicole to meet at TEQ Office for run-through ​ St…" at bounding box center [904, 213] width 428 height 318
click at [885, 224] on span "Passenger itinerary" at bounding box center [915, 224] width 89 height 13
click at [856, 218] on input "Passenger itinerary" at bounding box center [855, 217] width 1 height 1
checkbox input "false"
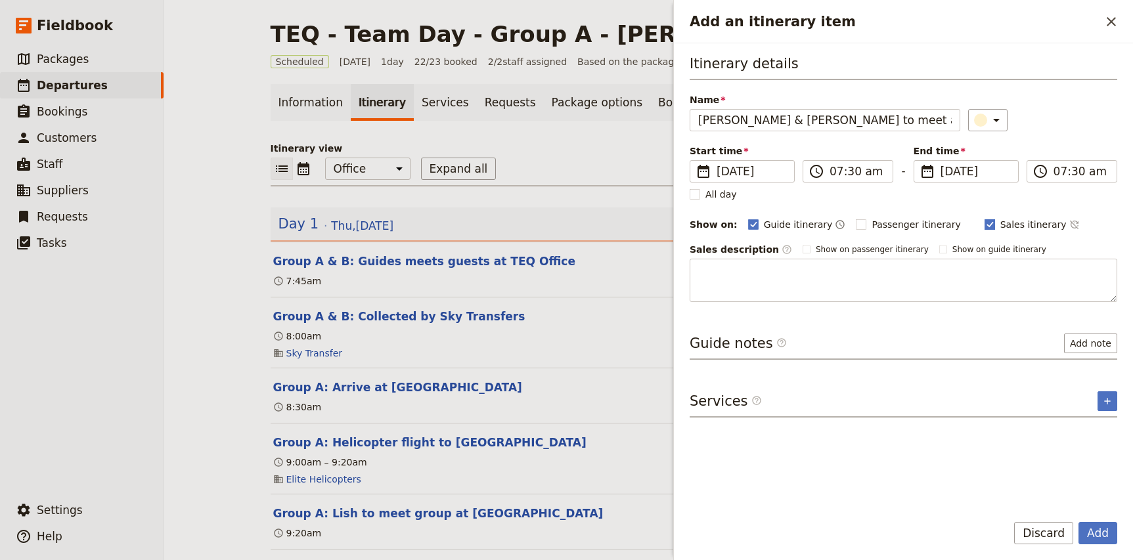
click at [1000, 223] on span "Sales itinerary" at bounding box center [1033, 224] width 66 height 13
click at [984, 218] on input "Sales itinerary" at bounding box center [984, 217] width 1 height 1
checkbox input "false"
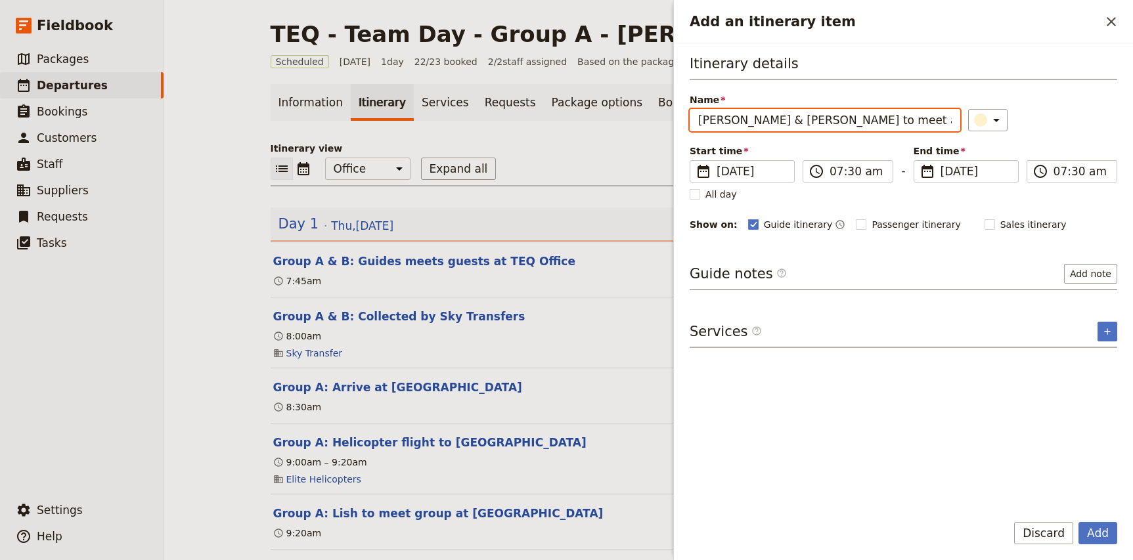
click at [826, 124] on input "Alex & Nicole to meet at TEQ Office for run-through" at bounding box center [825, 120] width 271 height 22
click at [794, 122] on input "Alex & Nicole to meet at TEQ Office for run-through" at bounding box center [825, 120] width 271 height 22
click at [753, 119] on input "Alex & Nicole to meet at TEQ Office for run-through" at bounding box center [825, 120] width 271 height 22
drag, startPoint x: 698, startPoint y: 121, endPoint x: 957, endPoint y: 123, distance: 258.8
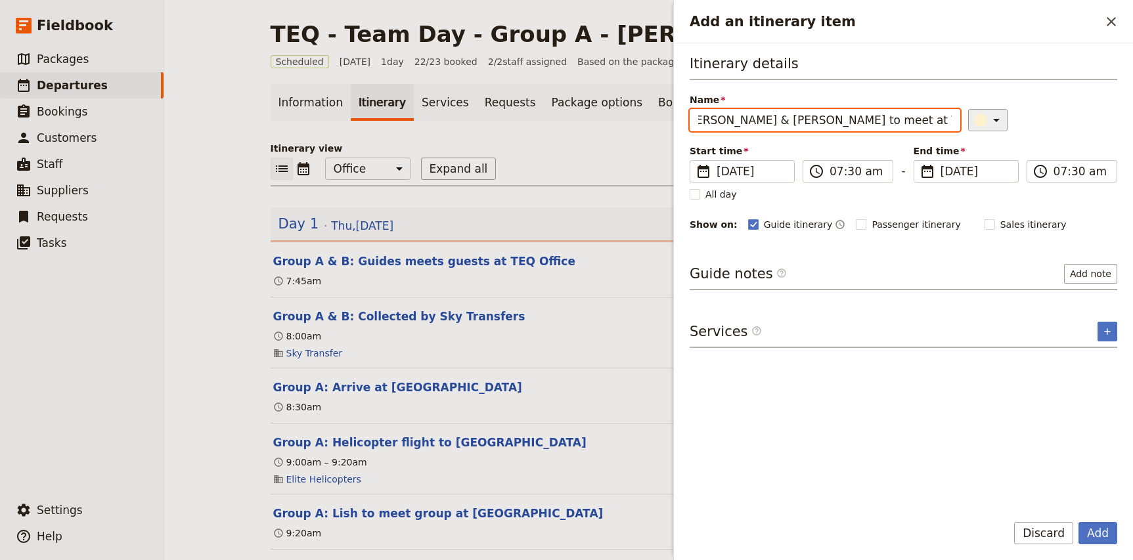
click at [957, 123] on div "Name Alex & Nicole to meet at TEQ Office for run-through ​" at bounding box center [904, 112] width 428 height 38
click at [868, 117] on input "Alex & Nicole to meet at TEQ Office for run-through" at bounding box center [825, 120] width 271 height 22
click at [780, 120] on input "Alex & Nicole to meet at TEQ Office for run-through" at bounding box center [825, 120] width 271 height 22
drag, startPoint x: 795, startPoint y: 120, endPoint x: 639, endPoint y: 118, distance: 156.3
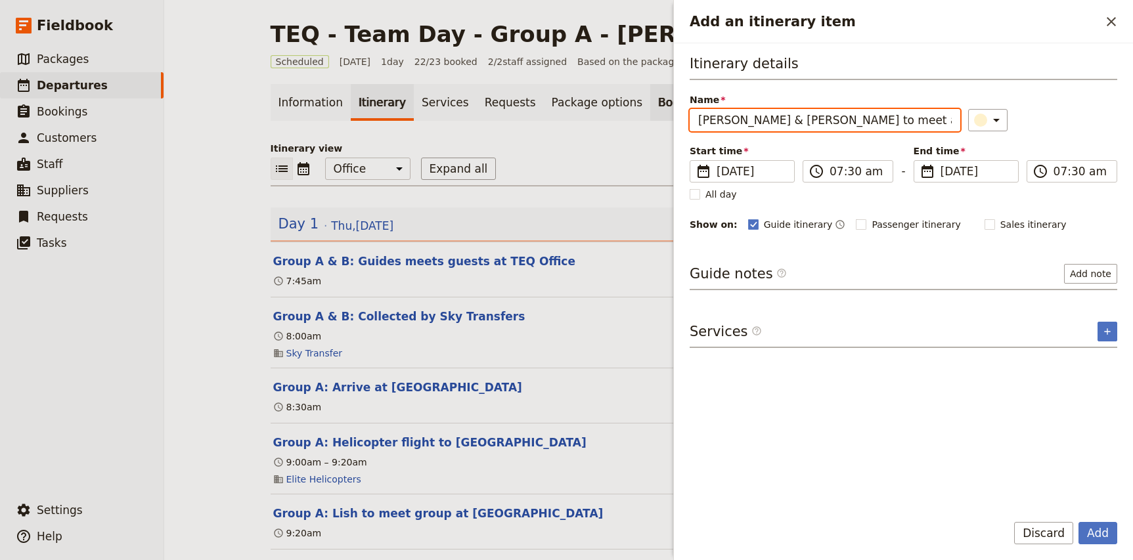
click at [639, 118] on div "TEQ - Team Day - Group A - Nicole ​ Scheduled 4 Sep 2025 1 day 22/23 booked 2 /…" at bounding box center [648, 280] width 969 height 560
type input "Alex & Nicole to meet at TEQ Office for run-through"
click at [769, 124] on input "Alex & Nicole to meet at TEQ Office for run-through" at bounding box center [825, 120] width 271 height 22
click at [742, 126] on input "Alex & Nicole to meet at TEQ Office for run-through" at bounding box center [825, 120] width 271 height 22
click at [778, 125] on input "Alex & Nicole to meet at TEQ Office for run-through" at bounding box center [825, 120] width 271 height 22
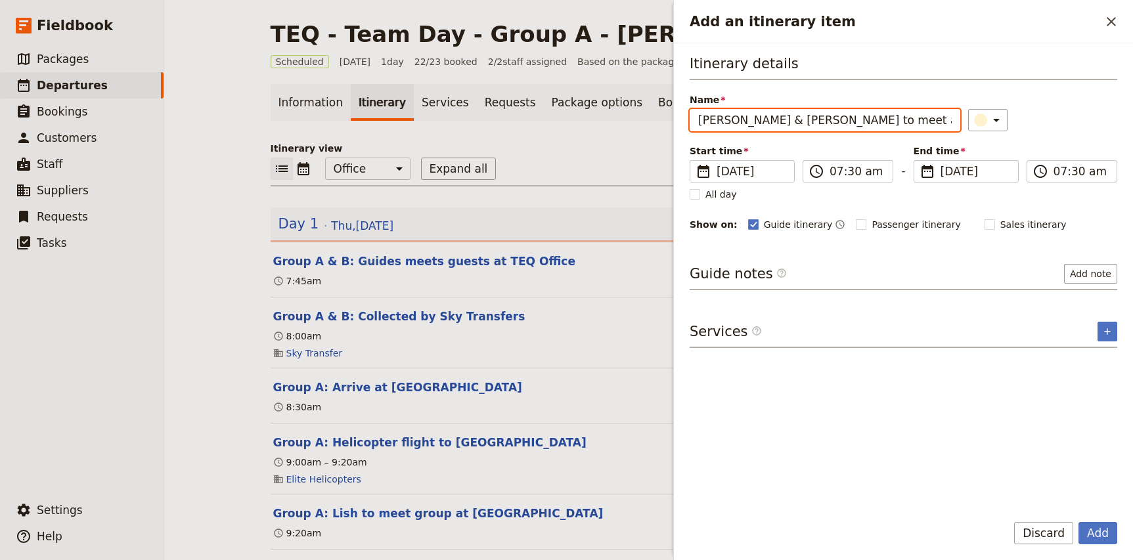
drag, startPoint x: 770, startPoint y: 121, endPoint x: 908, endPoint y: 118, distance: 137.3
click at [908, 118] on input "Alex & Nicole to meet at TEQ Office for run-through" at bounding box center [825, 120] width 271 height 22
click at [877, 121] on input "Alex & Nicole to meet at TEQ Office for run-through" at bounding box center [825, 120] width 271 height 22
click at [759, 120] on input "Alex & Nicole to meet at TEQ Office for run-through" at bounding box center [825, 120] width 271 height 22
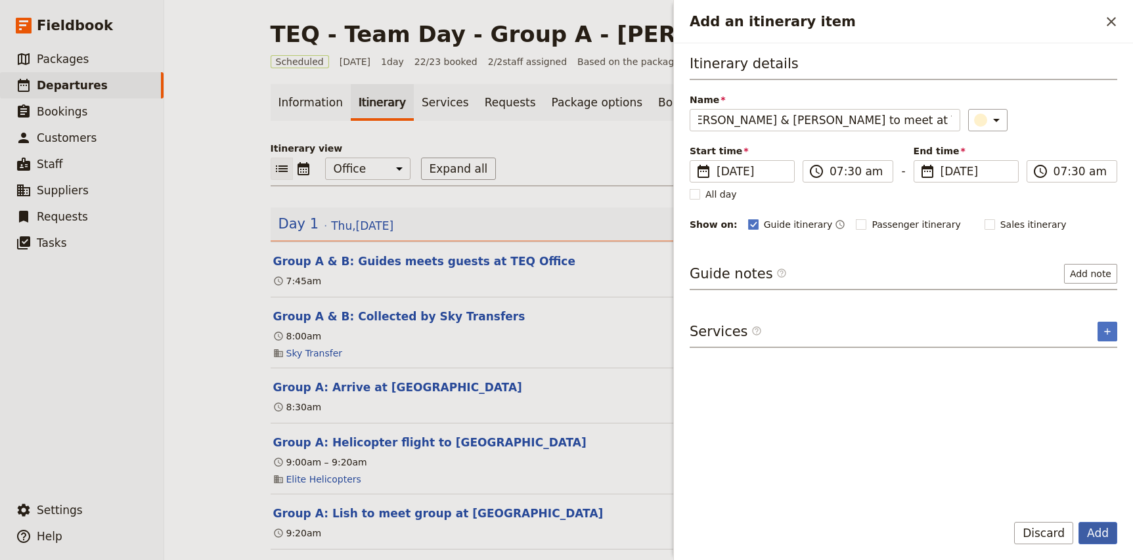
scroll to position [0, 0]
click at [1102, 533] on button "Add" at bounding box center [1097, 533] width 39 height 22
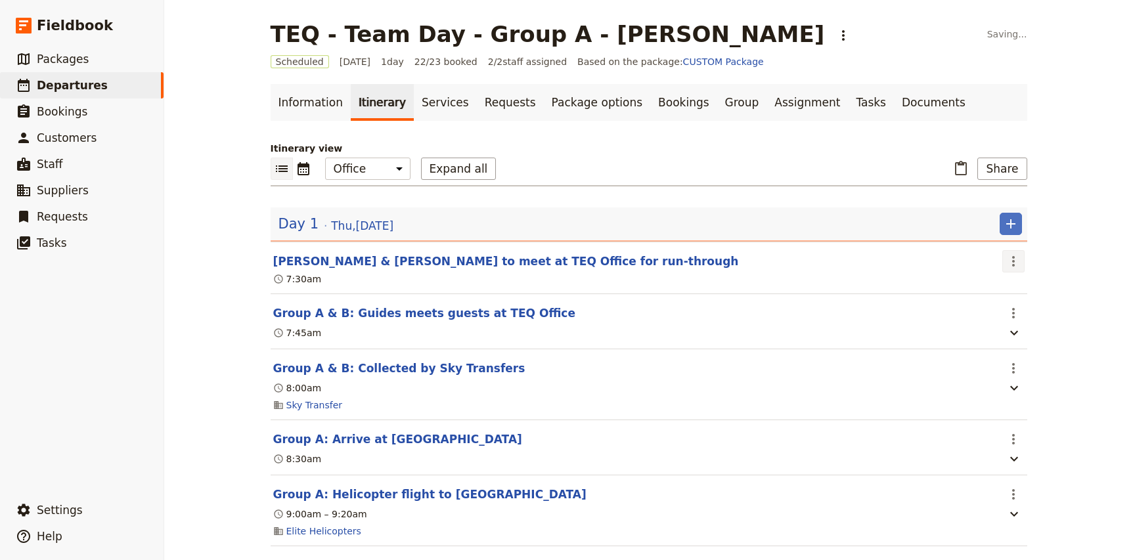
click at [1007, 261] on icon "Actions" at bounding box center [1013, 261] width 16 height 16
click at [1021, 286] on span "Edit this itinerary item" at bounding box center [1062, 290] width 103 height 13
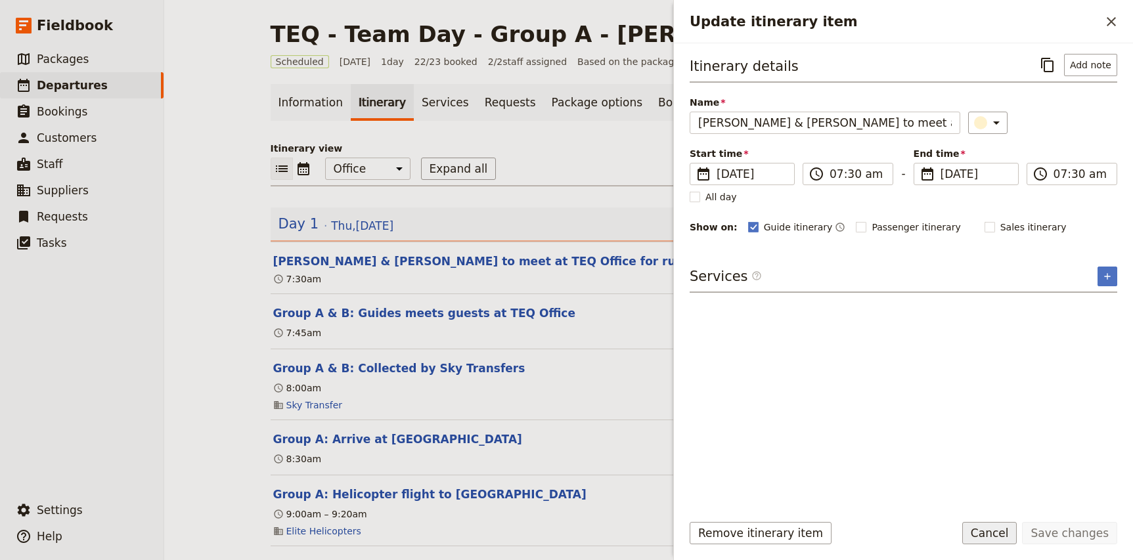
click at [995, 534] on button "Cancel" at bounding box center [989, 533] width 55 height 22
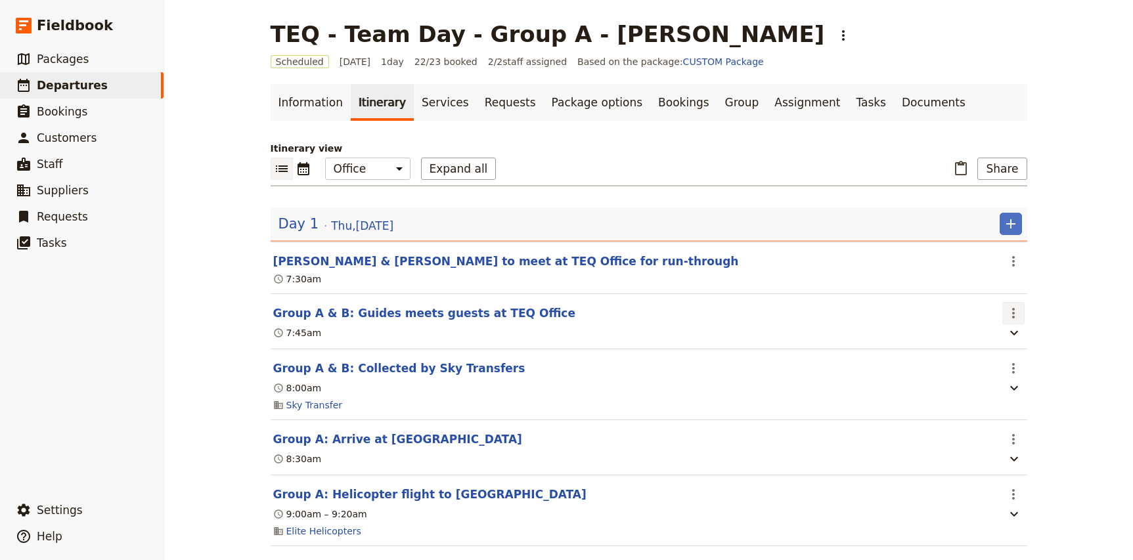
click at [1014, 309] on icon "Actions" at bounding box center [1013, 313] width 3 height 11
click at [1024, 338] on span "Edit this itinerary item" at bounding box center [1062, 342] width 103 height 13
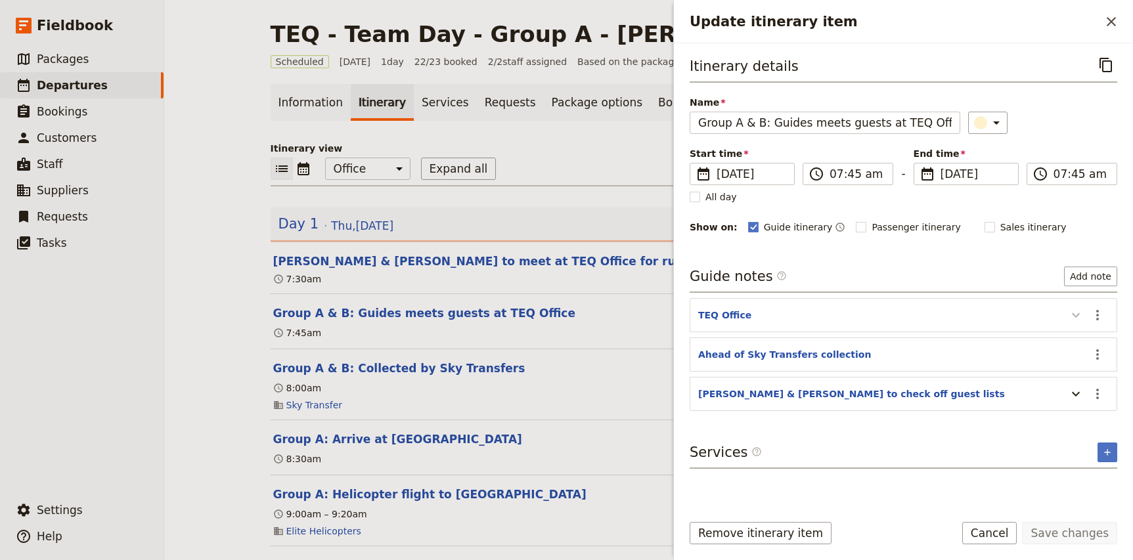
click at [1066, 320] on button "Update itinerary item" at bounding box center [1075, 315] width 21 height 22
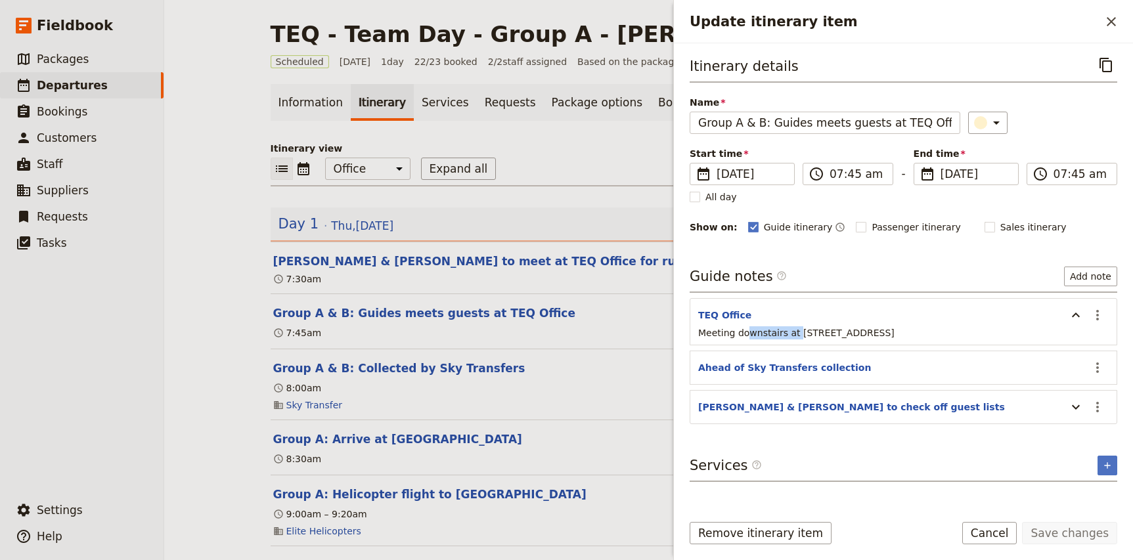
drag, startPoint x: 795, startPoint y: 334, endPoint x: 733, endPoint y: 336, distance: 62.4
click at [733, 336] on span "Meeting downstairs at 515 St Pauls Ter, Fortitude Valley QLD 4006" at bounding box center [796, 333] width 196 height 11
drag, startPoint x: 697, startPoint y: 334, endPoint x: 988, endPoint y: 340, distance: 291.0
click at [988, 340] on div "Meeting downstairs at 515 St Pauls Ter, Fortitude Valley QLD 4006" at bounding box center [903, 336] width 426 height 21
copy span "Meeting downstairs at 515 St Pauls Ter, Fortitude Valley QLD 4006"
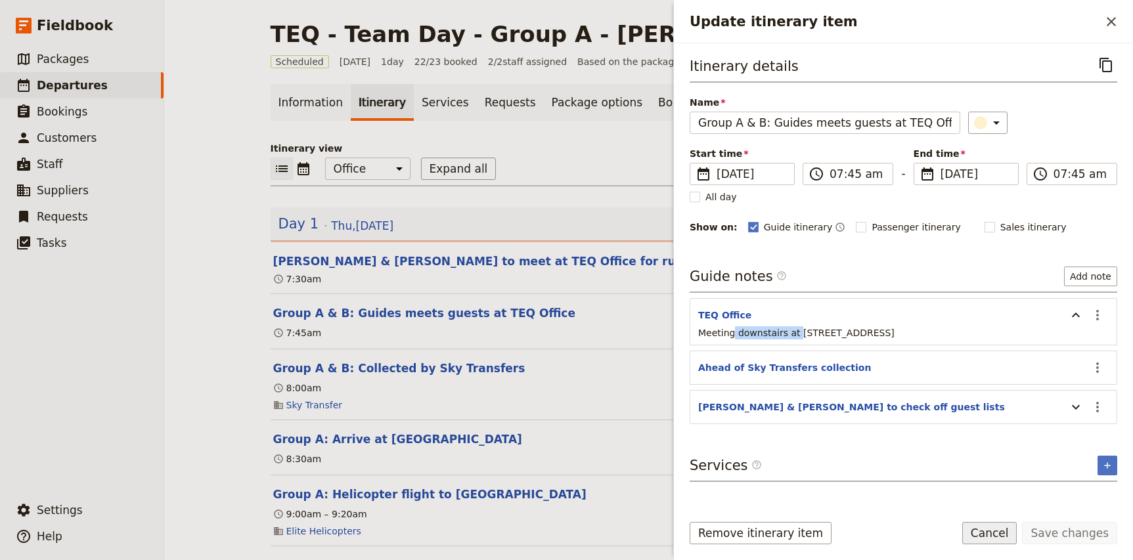
click at [1006, 533] on button "Cancel" at bounding box center [989, 533] width 55 height 22
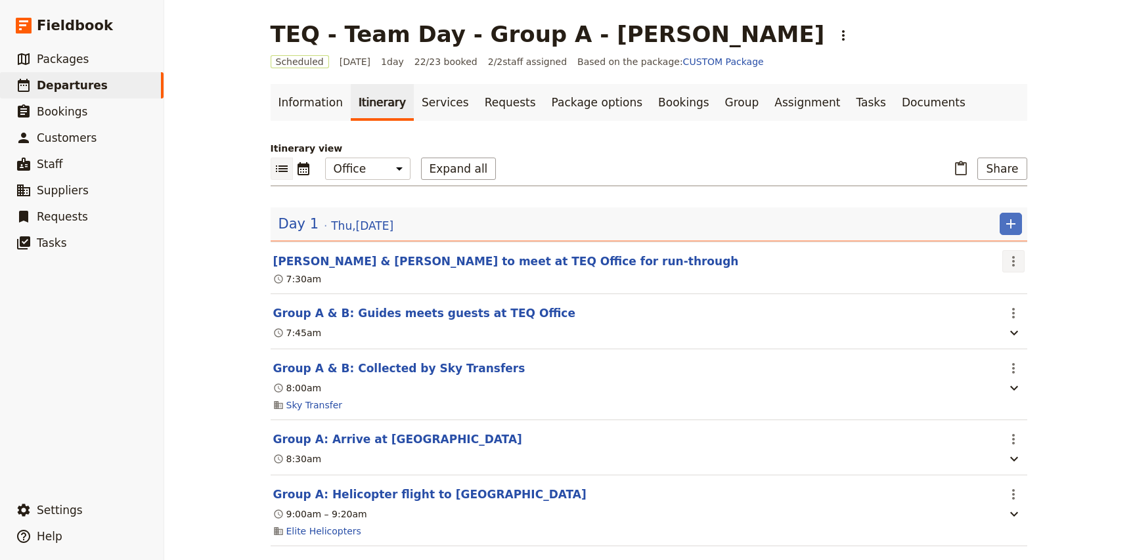
click at [1024, 259] on button "​" at bounding box center [1013, 261] width 22 height 22
click at [1033, 295] on span "Edit this itinerary item" at bounding box center [1062, 290] width 103 height 13
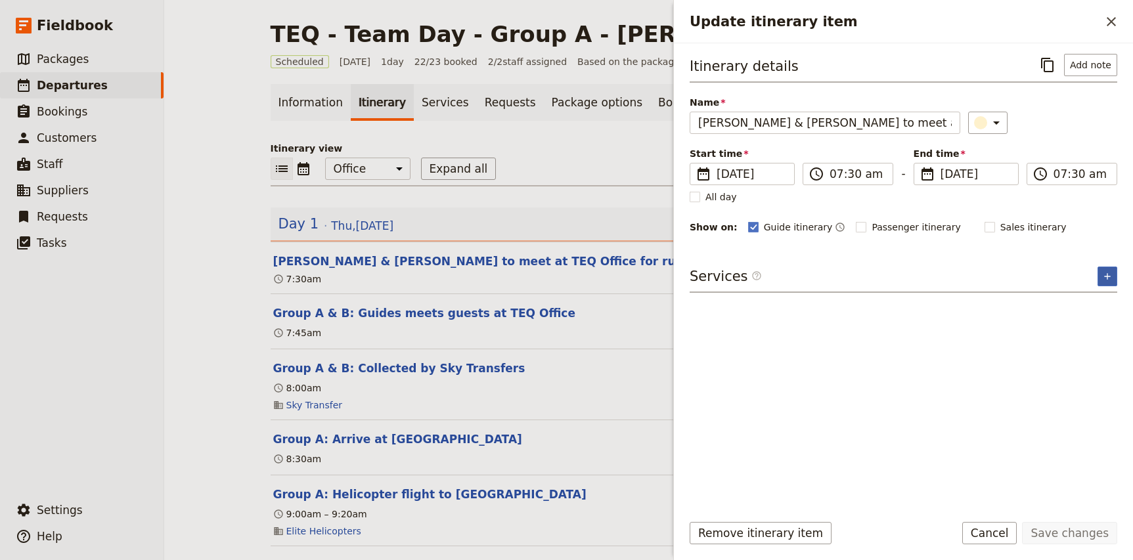
click at [1104, 276] on icon "Add service inclusion" at bounding box center [1107, 276] width 11 height 11
click at [1109, 66] on button "Add note" at bounding box center [1090, 65] width 53 height 22
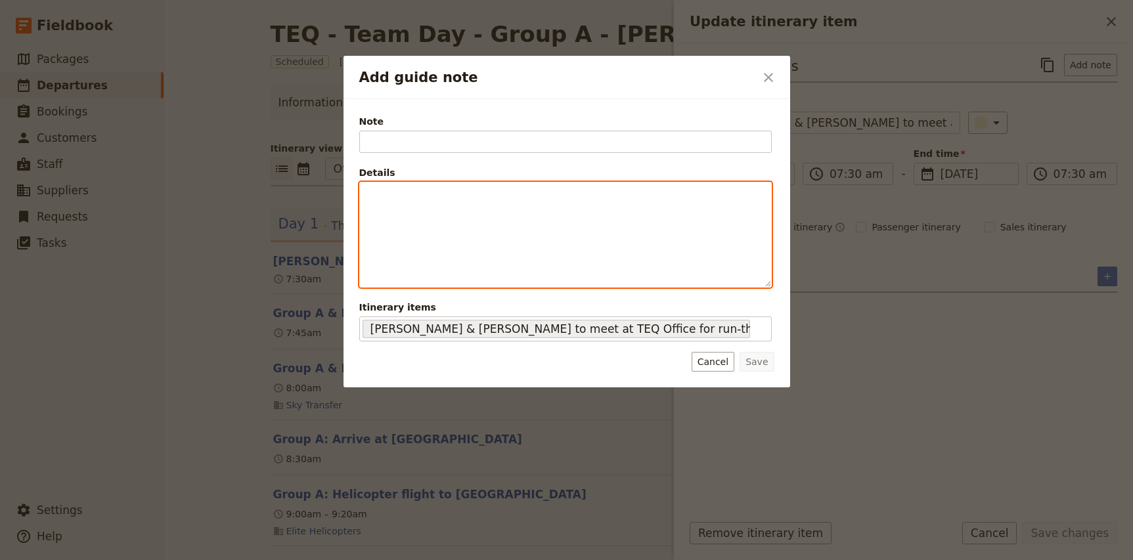
click at [426, 200] on p "Add guide note" at bounding box center [565, 194] width 395 height 13
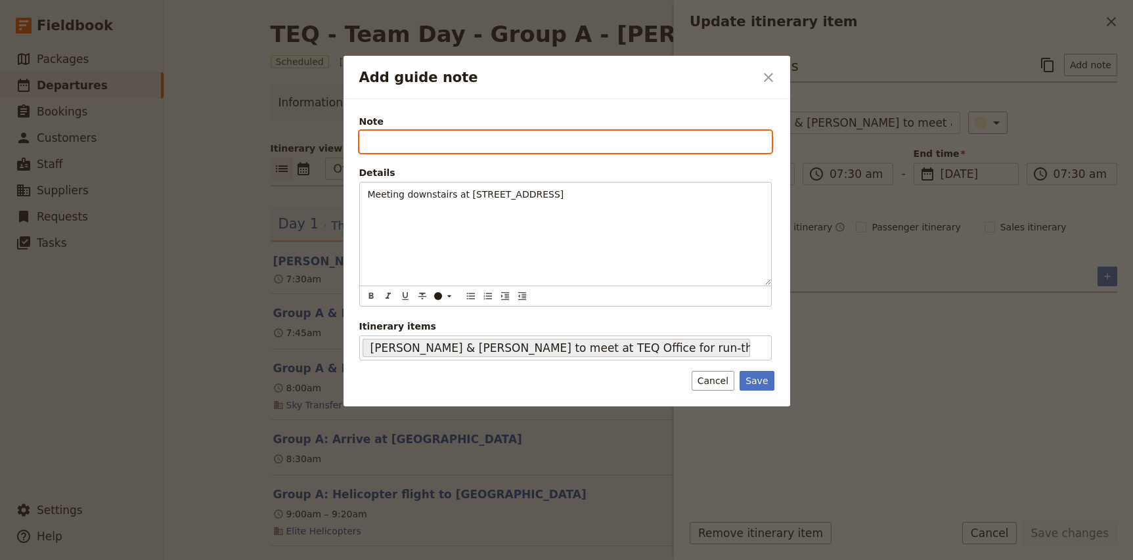
click at [406, 141] on input "Note" at bounding box center [565, 142] width 412 height 22
type input "Address"
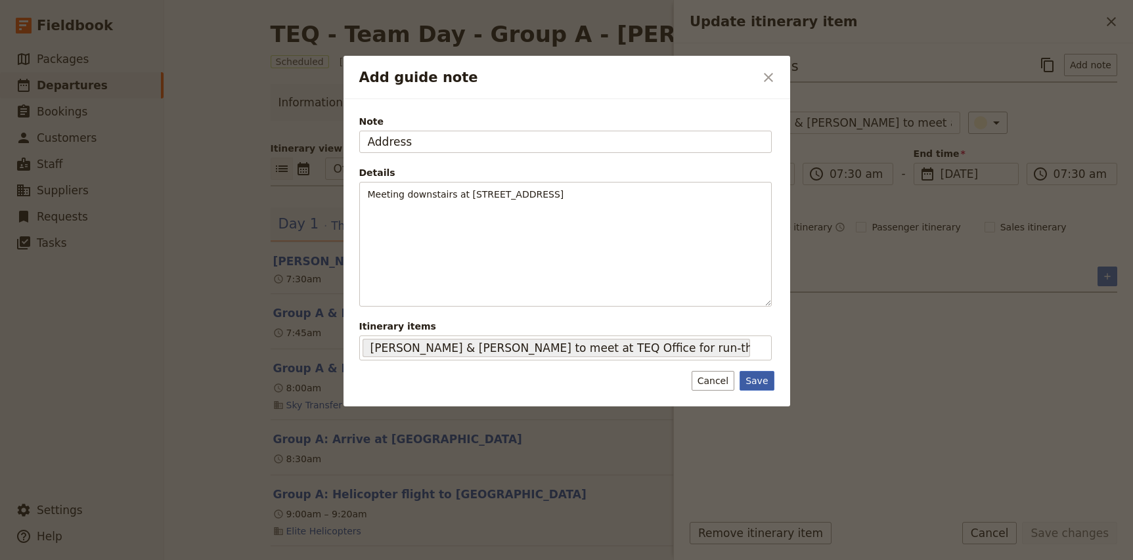
click at [756, 378] on button "Save" at bounding box center [756, 381] width 34 height 20
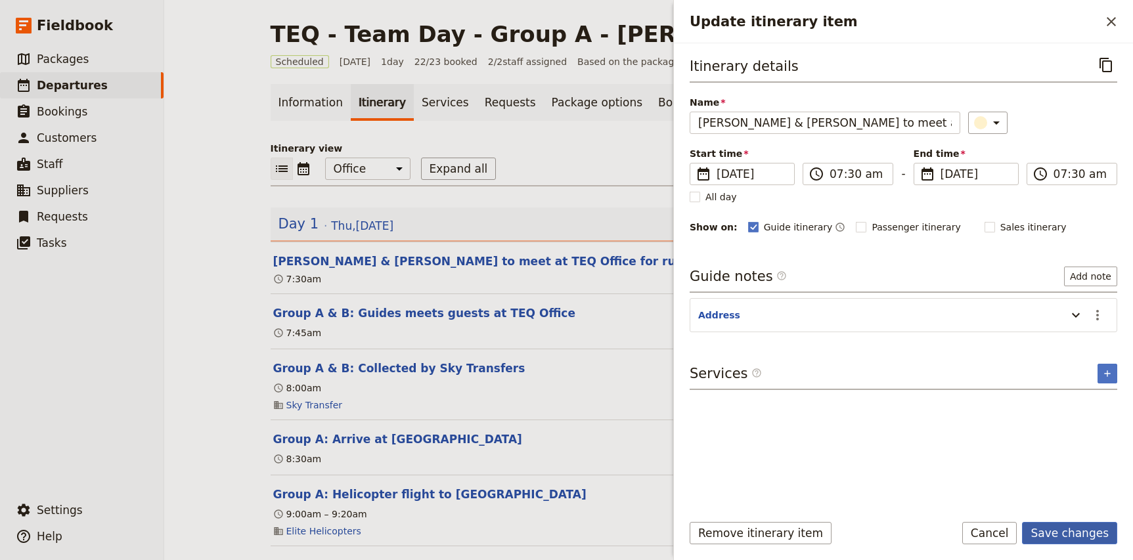
click at [1061, 535] on button "Save changes" at bounding box center [1069, 533] width 95 height 22
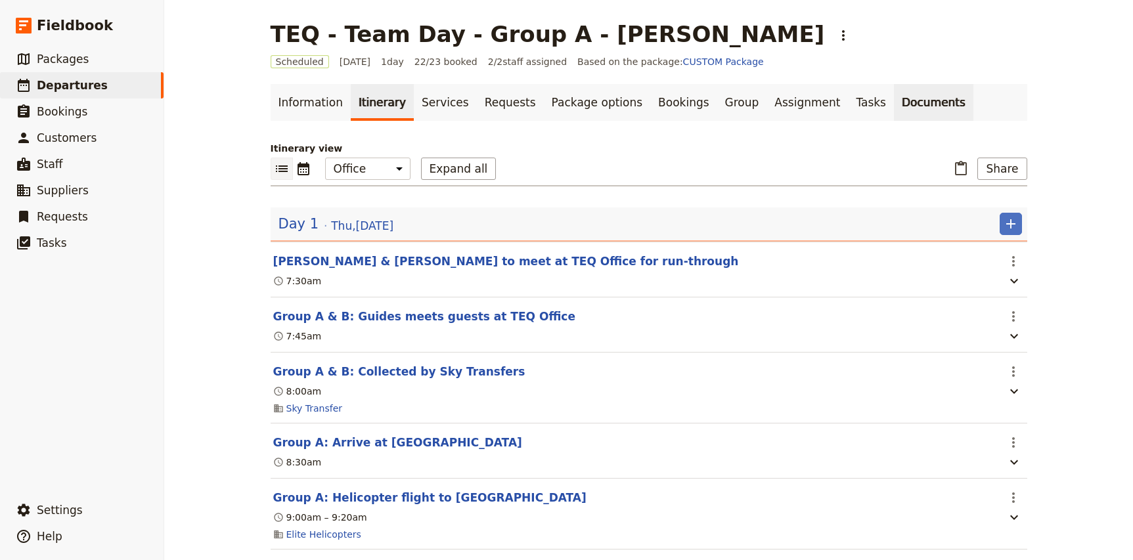
click at [894, 109] on link "Documents" at bounding box center [933, 102] width 79 height 37
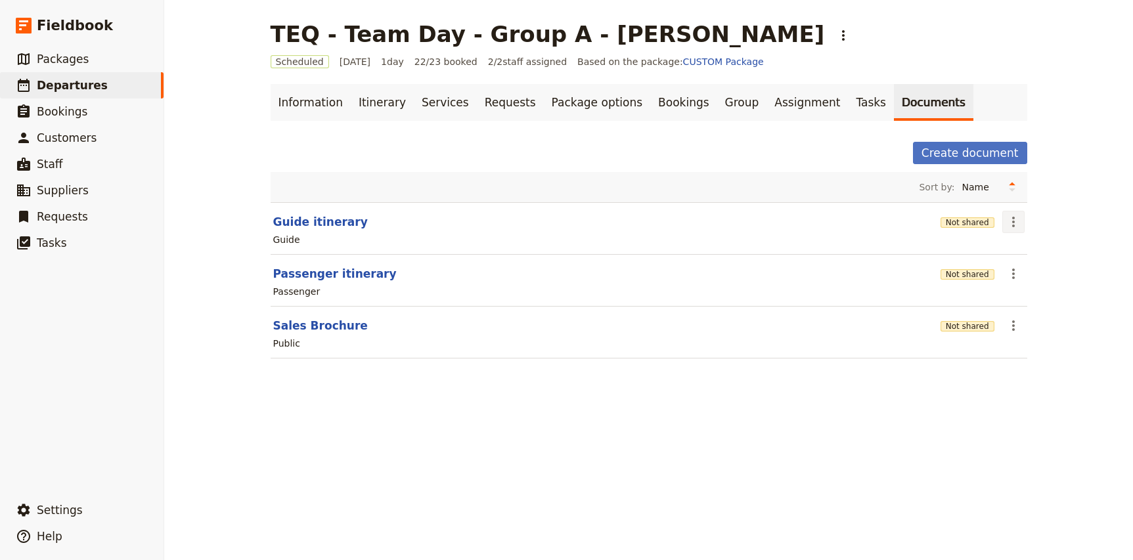
click at [1017, 225] on icon "Actions" at bounding box center [1013, 222] width 16 height 16
click at [1043, 252] on span "Share" at bounding box center [1050, 250] width 79 height 13
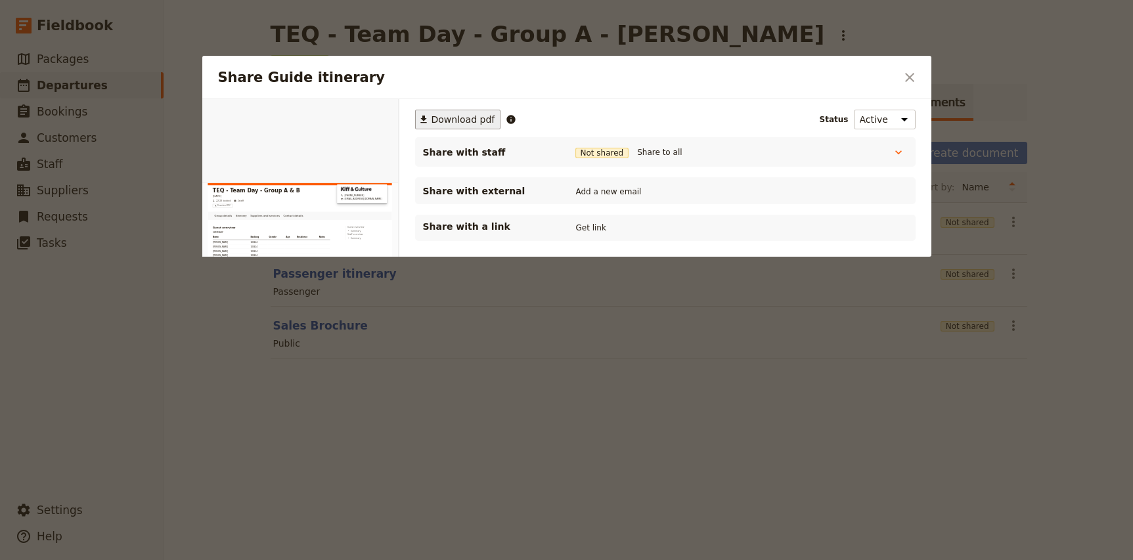
click at [462, 120] on span "Download pdf" at bounding box center [463, 119] width 64 height 13
